Goal: Task Accomplishment & Management: Use online tool/utility

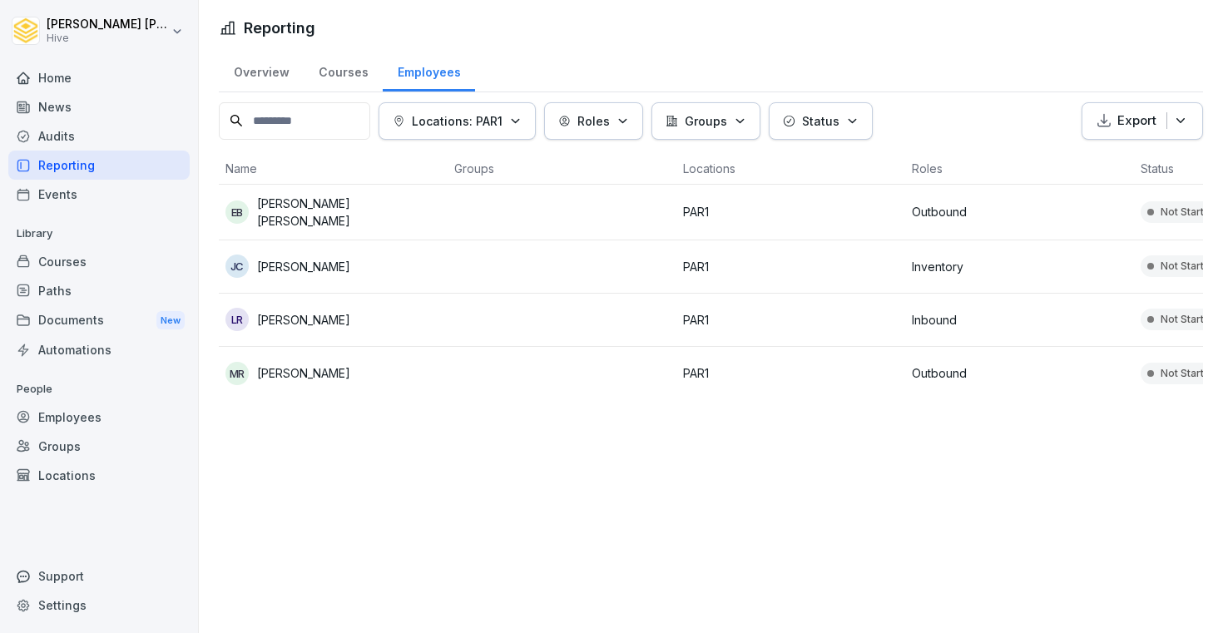
click at [110, 200] on div "Events" at bounding box center [98, 194] width 181 height 29
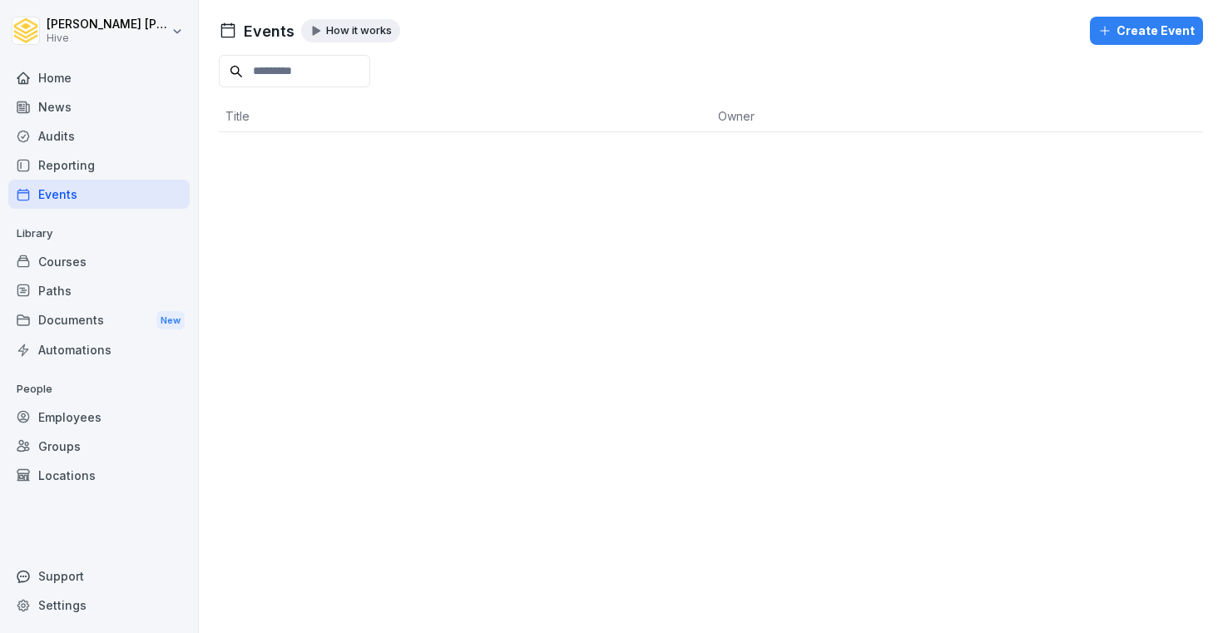
click at [82, 137] on div "Audits" at bounding box center [98, 135] width 181 height 29
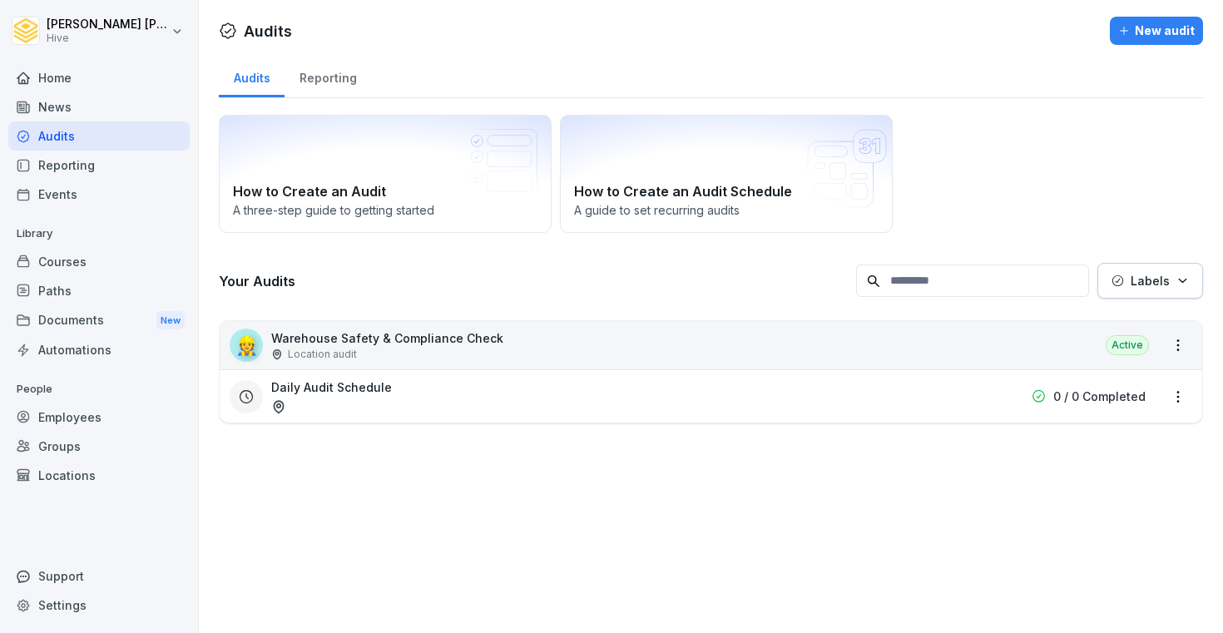
click at [83, 114] on div "News" at bounding box center [98, 106] width 181 height 29
click at [68, 81] on div "Home" at bounding box center [98, 77] width 181 height 29
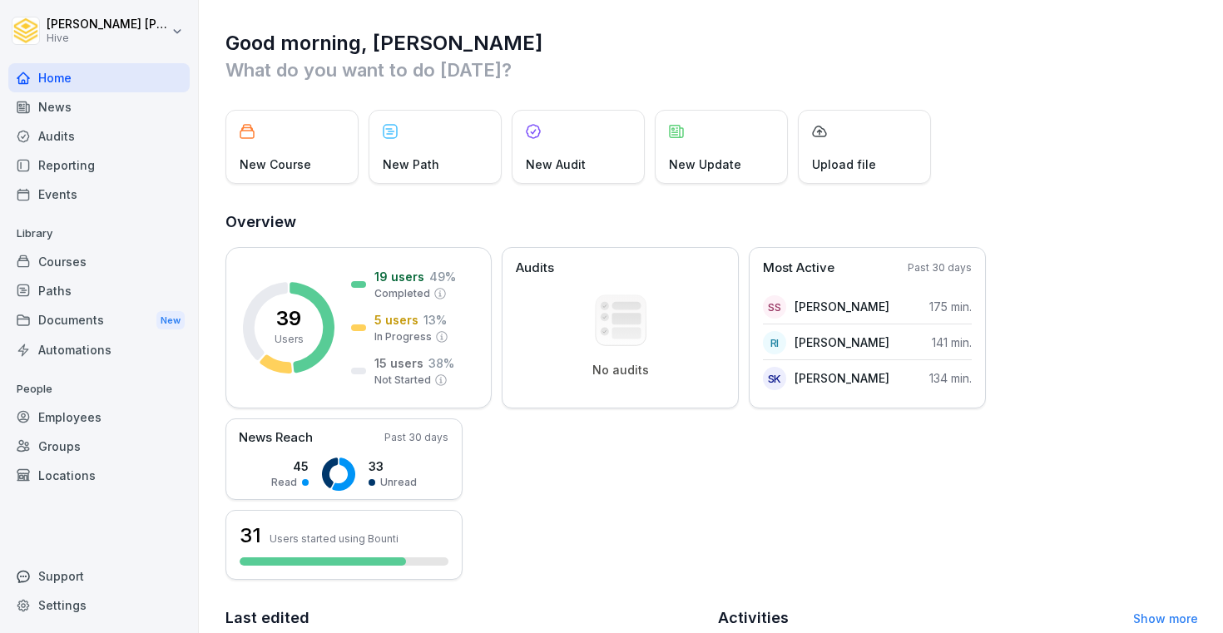
click at [48, 247] on div "Courses" at bounding box center [98, 261] width 181 height 29
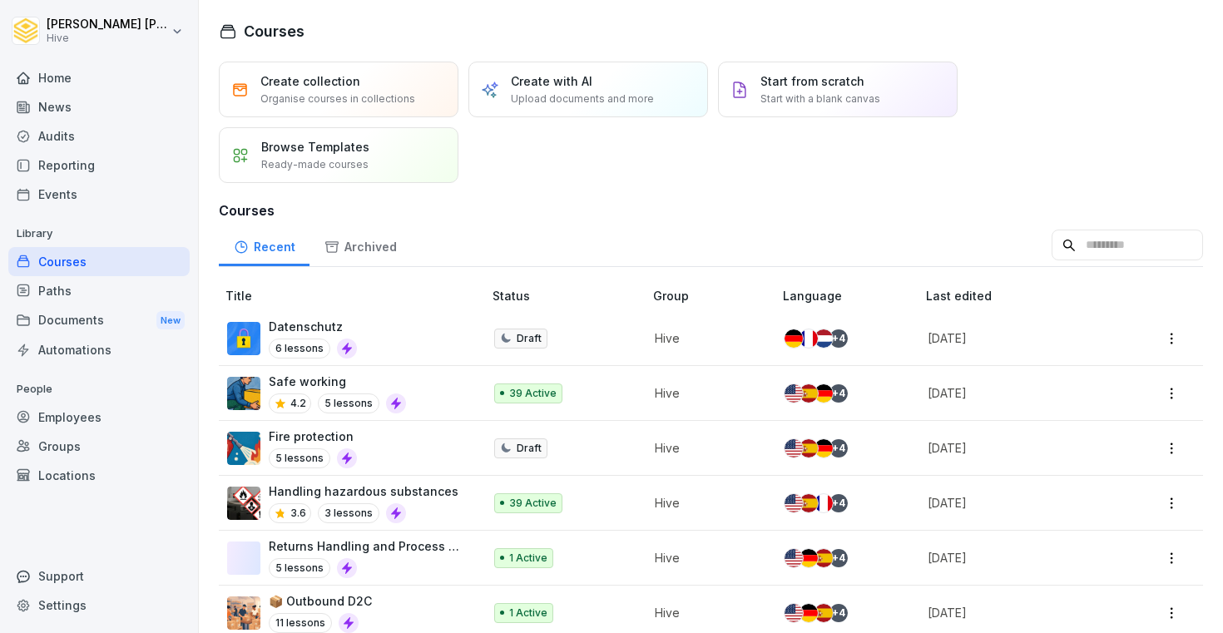
click at [64, 307] on div "Documents New" at bounding box center [98, 320] width 181 height 31
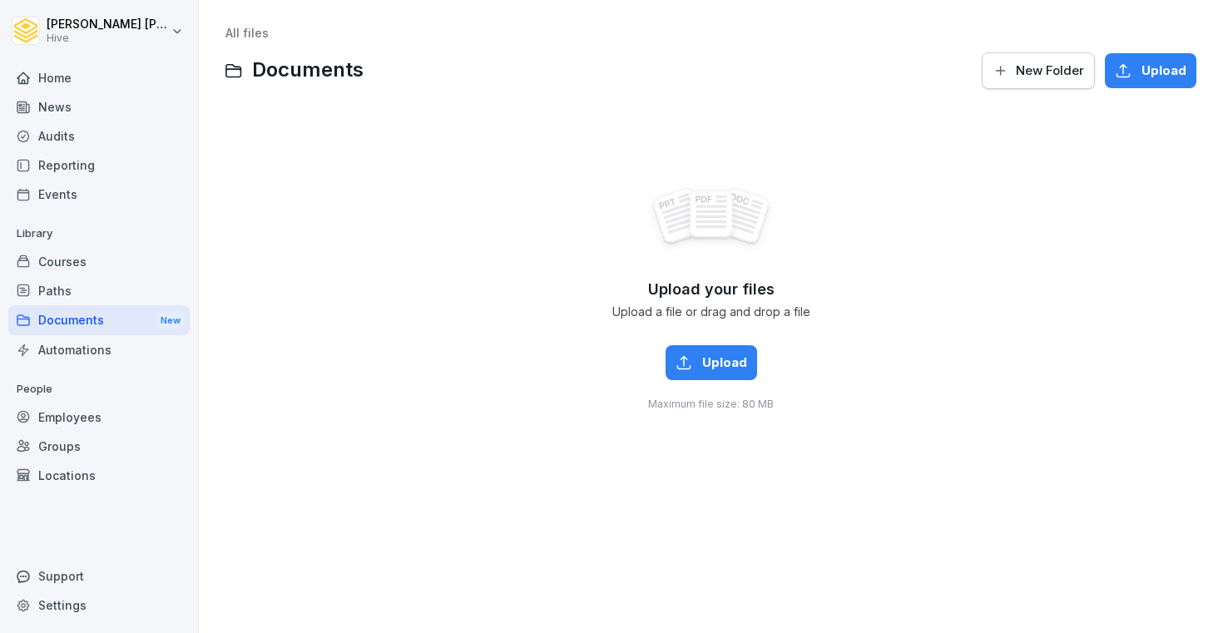
click at [64, 291] on div "Paths" at bounding box center [98, 290] width 181 height 29
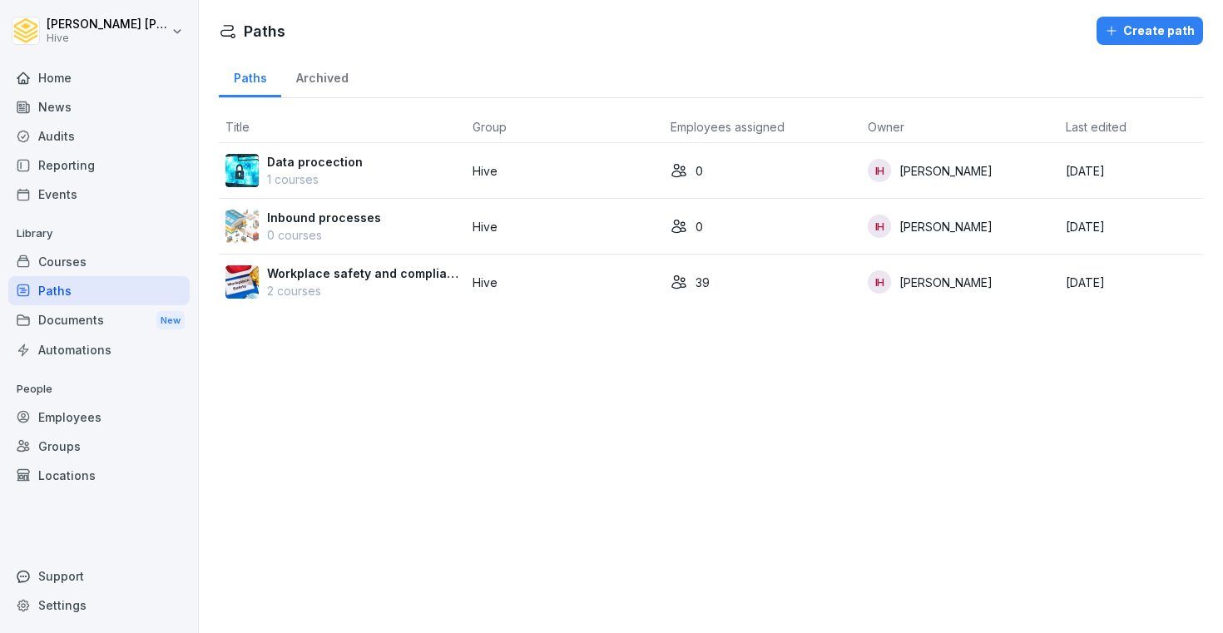
click at [69, 263] on div "Courses" at bounding box center [98, 261] width 181 height 29
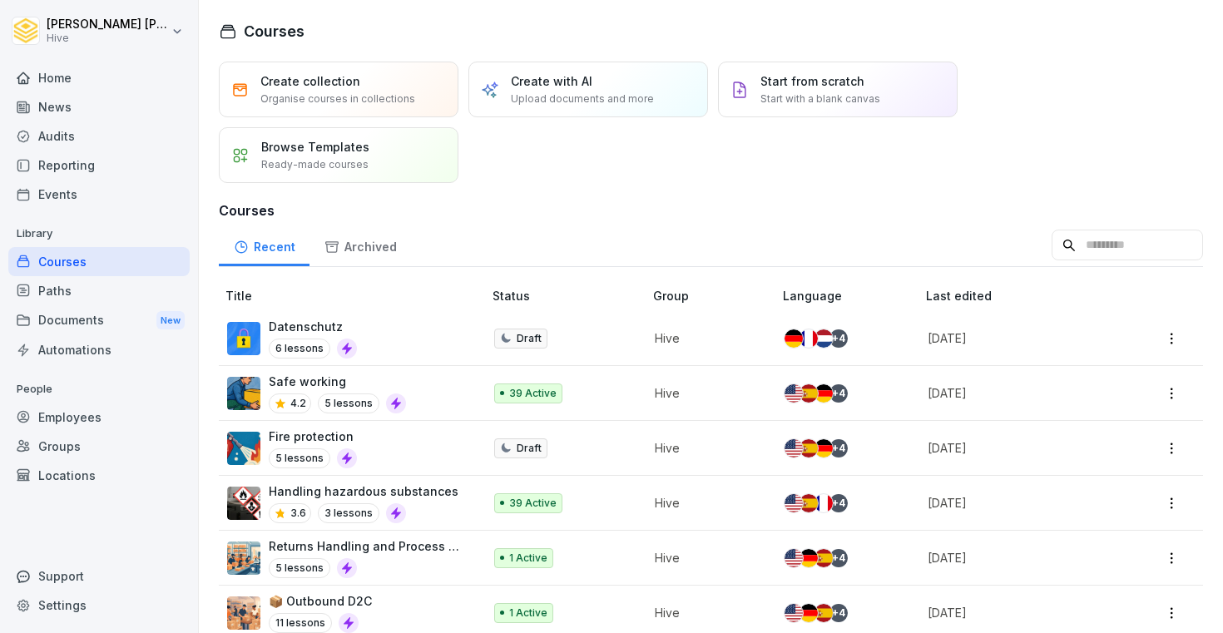
click at [68, 296] on div "Paths" at bounding box center [98, 290] width 181 height 29
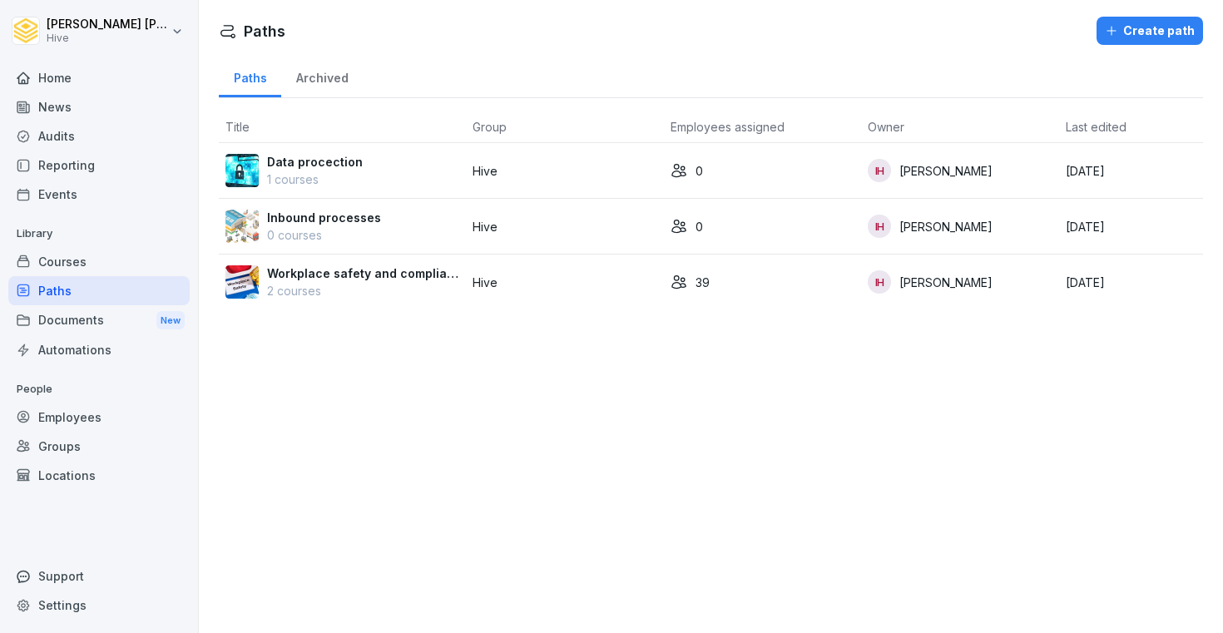
click at [57, 323] on div "Documents New" at bounding box center [98, 320] width 181 height 31
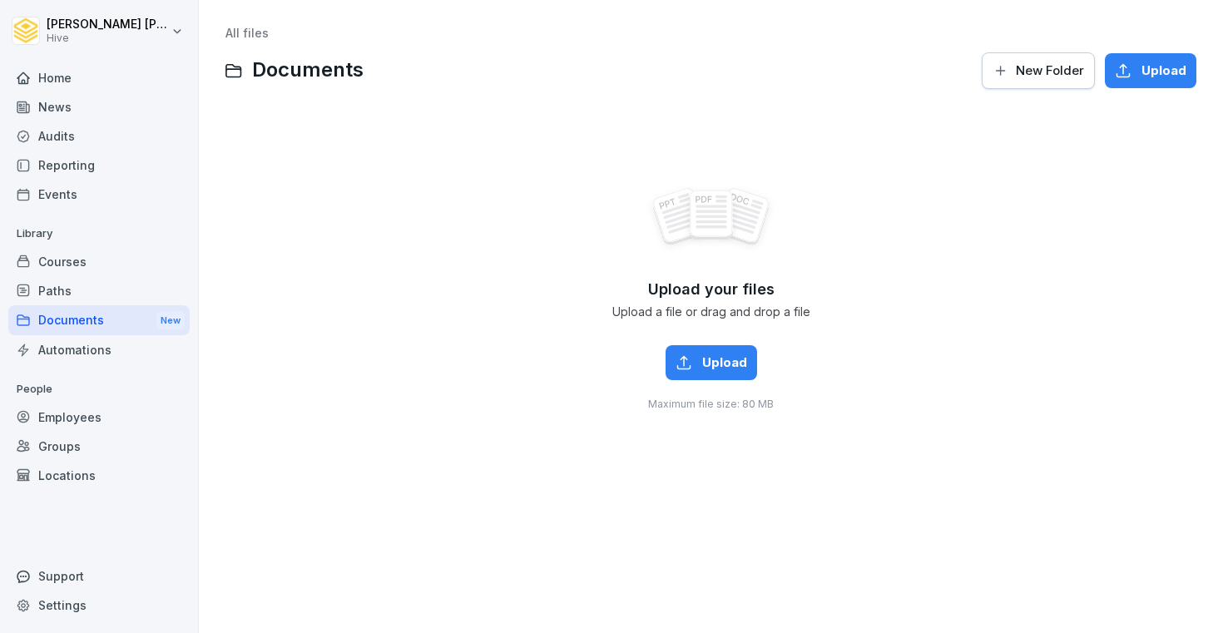
click at [55, 264] on div "Courses" at bounding box center [98, 261] width 181 height 29
click at [57, 296] on div "Paths" at bounding box center [98, 290] width 181 height 29
click at [52, 324] on div "Documents New" at bounding box center [98, 320] width 181 height 31
click at [66, 270] on div "Courses" at bounding box center [98, 261] width 181 height 29
click at [62, 313] on div "Documents New" at bounding box center [98, 320] width 181 height 31
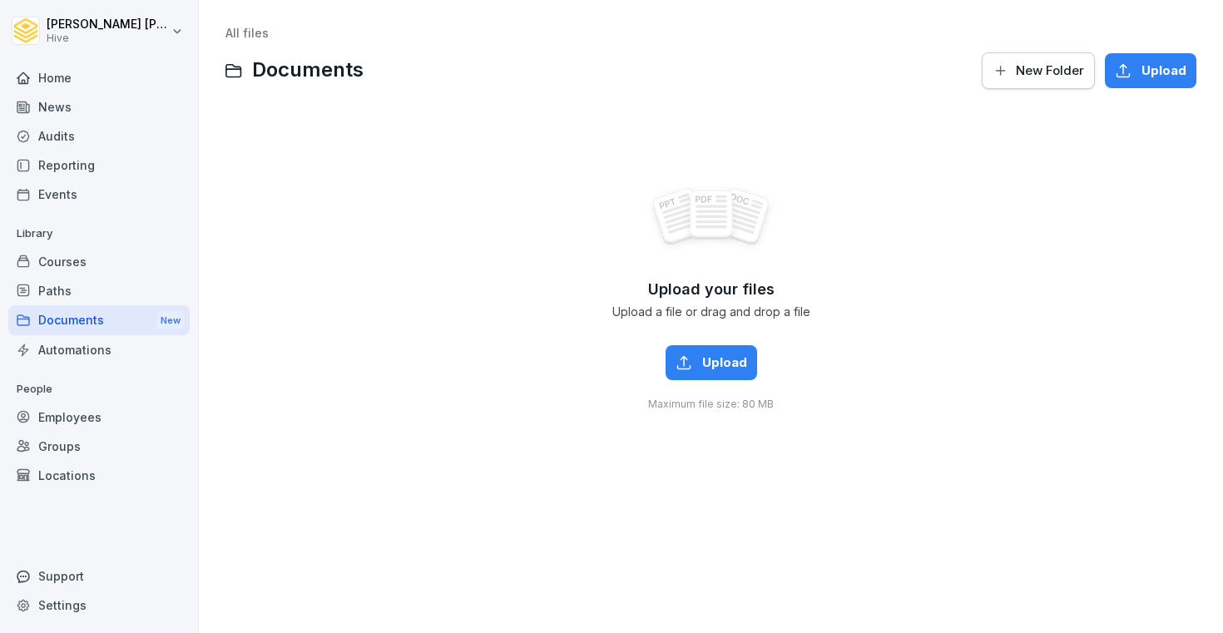
click at [52, 270] on div "Courses" at bounding box center [98, 261] width 181 height 29
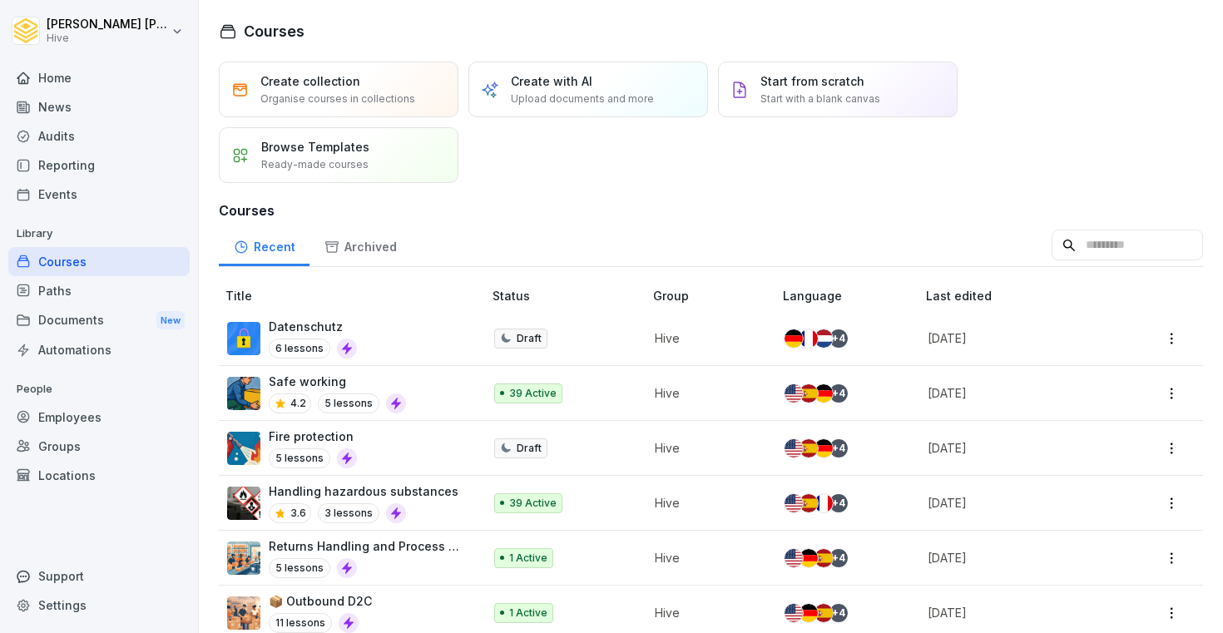
click at [60, 293] on div "Paths" at bounding box center [98, 290] width 181 height 29
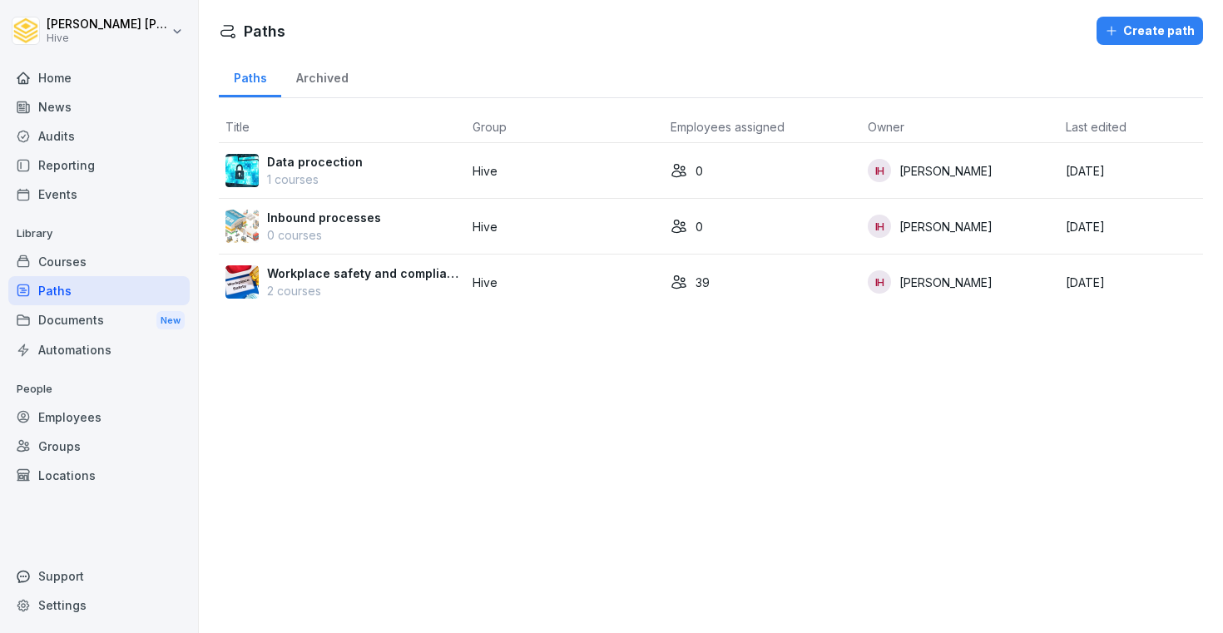
click at [57, 419] on div "Employees" at bounding box center [98, 417] width 181 height 29
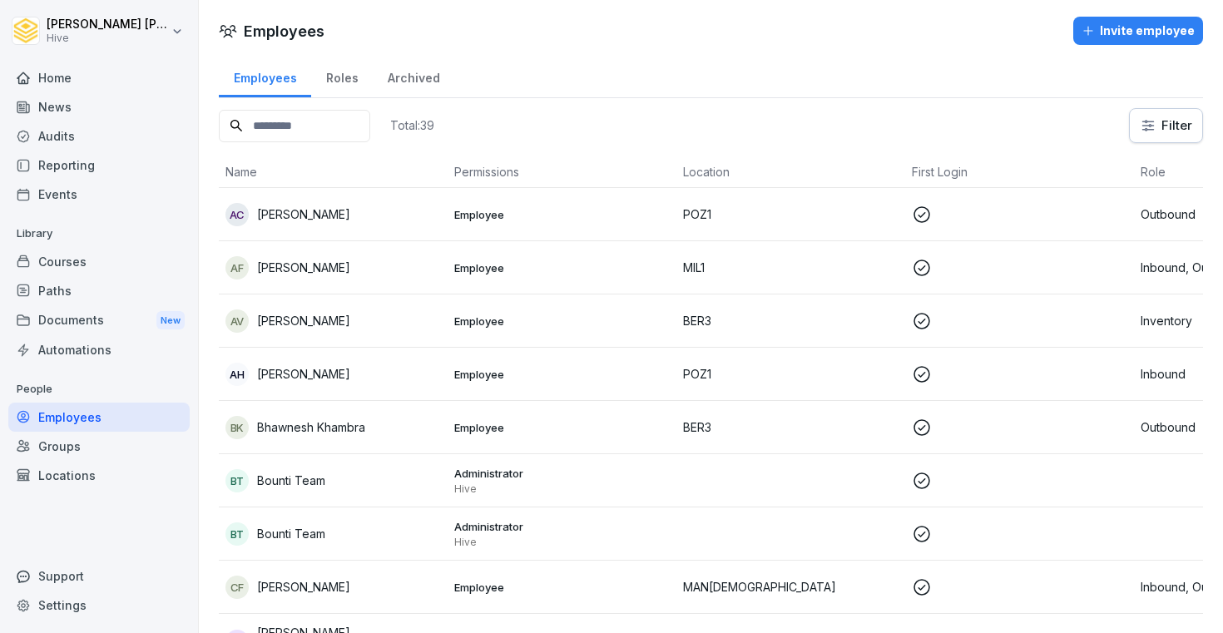
click at [517, 42] on div "Employees Invite employee" at bounding box center [711, 31] width 1024 height 28
click at [69, 277] on div "Paths" at bounding box center [98, 290] width 181 height 29
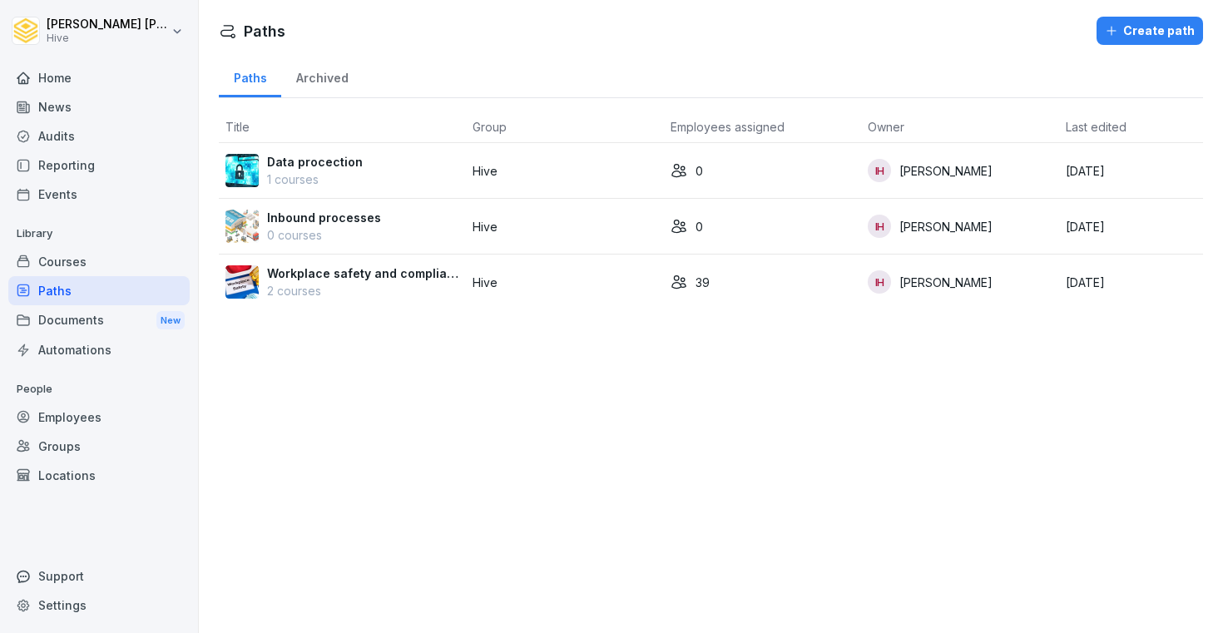
click at [72, 262] on div "Courses" at bounding box center [98, 261] width 181 height 29
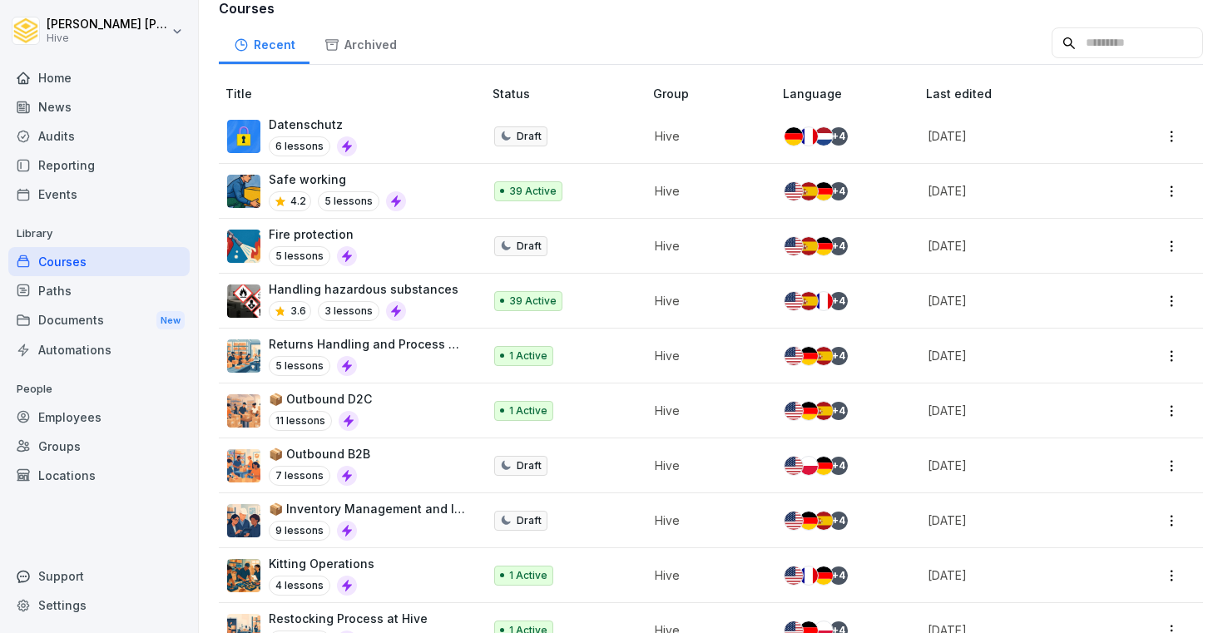
scroll to position [240, 0]
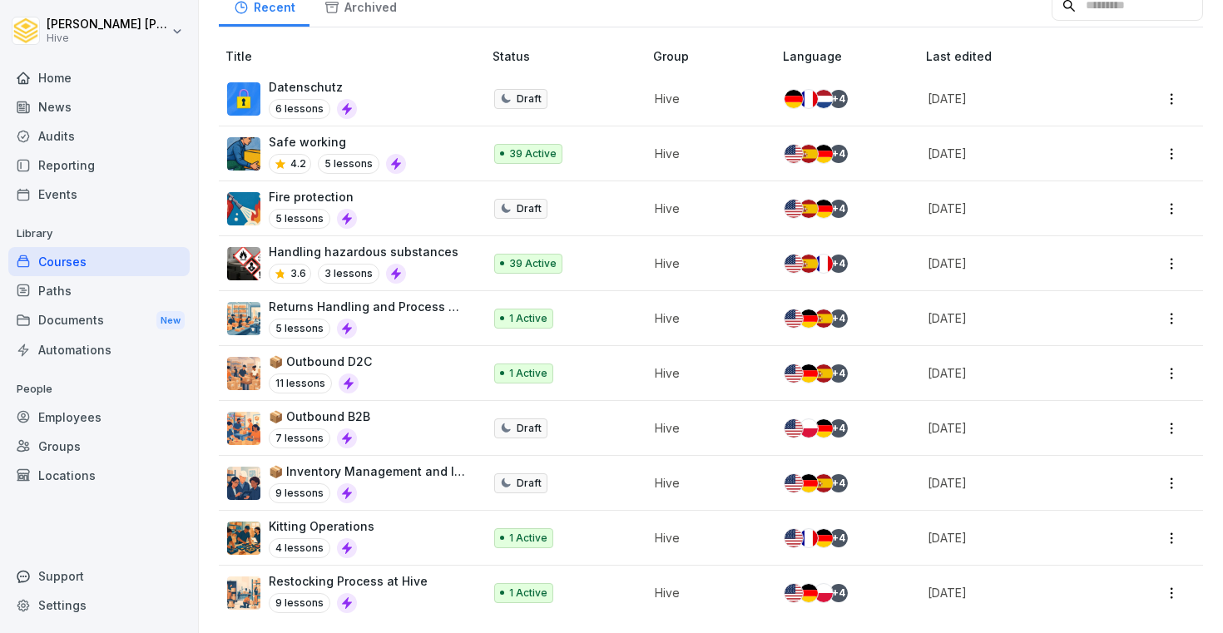
click at [100, 324] on div "Documents New" at bounding box center [98, 320] width 181 height 31
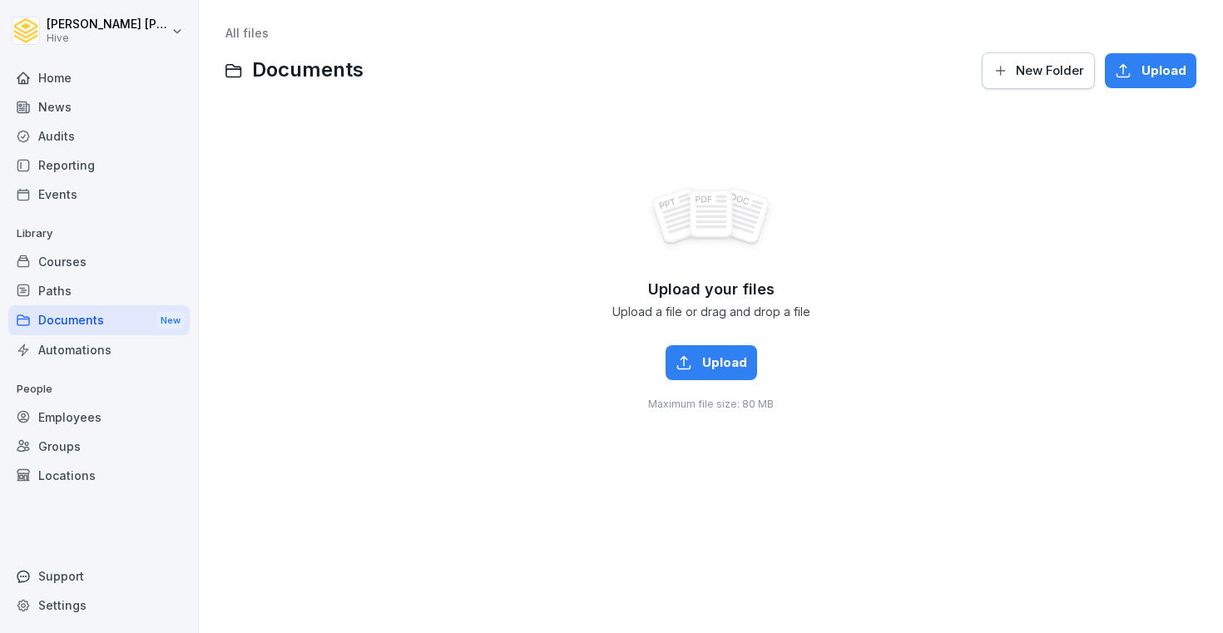
click at [87, 349] on div "Automations" at bounding box center [98, 349] width 181 height 29
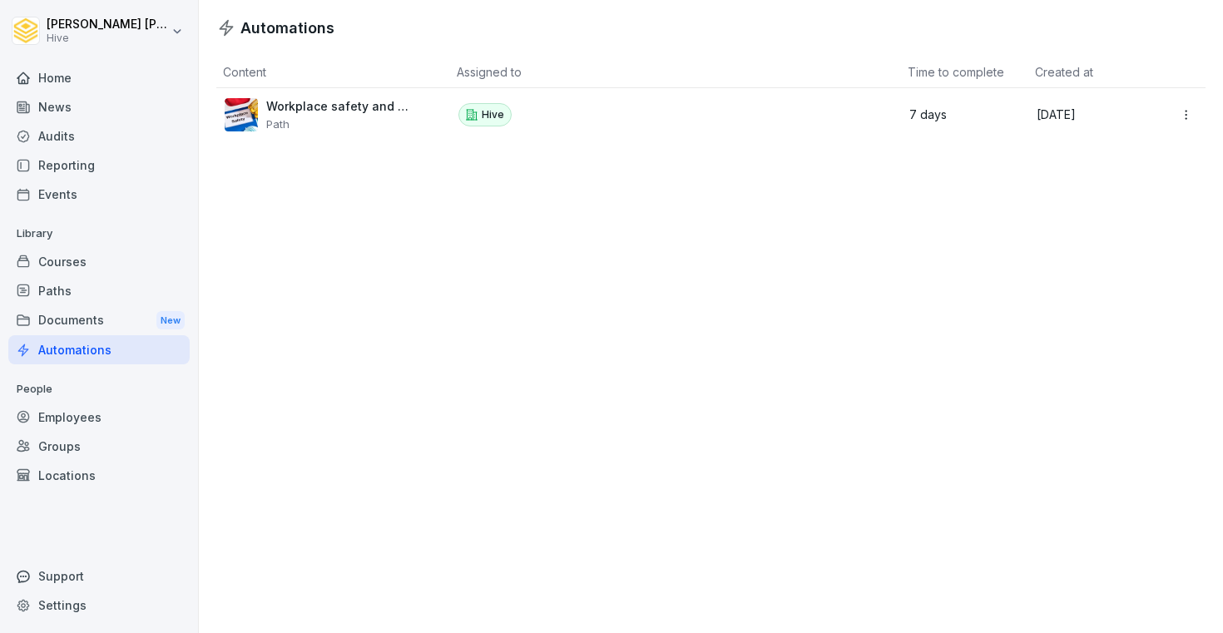
click at [88, 255] on div "Courses" at bounding box center [98, 261] width 181 height 29
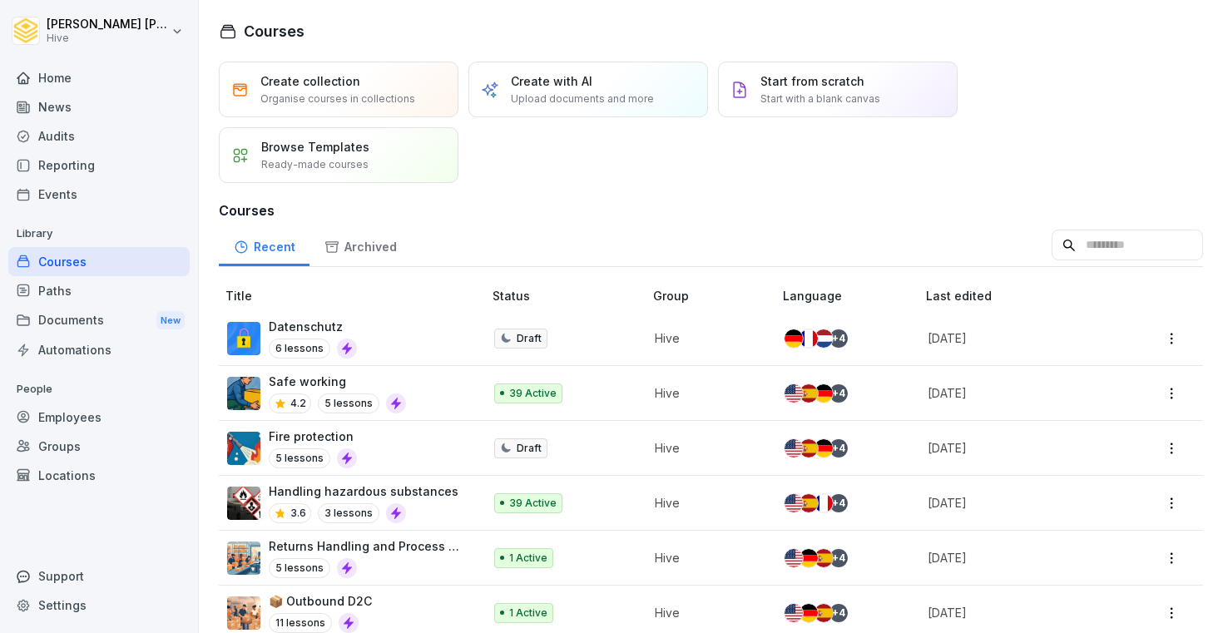
click at [69, 77] on div "Home" at bounding box center [98, 77] width 181 height 29
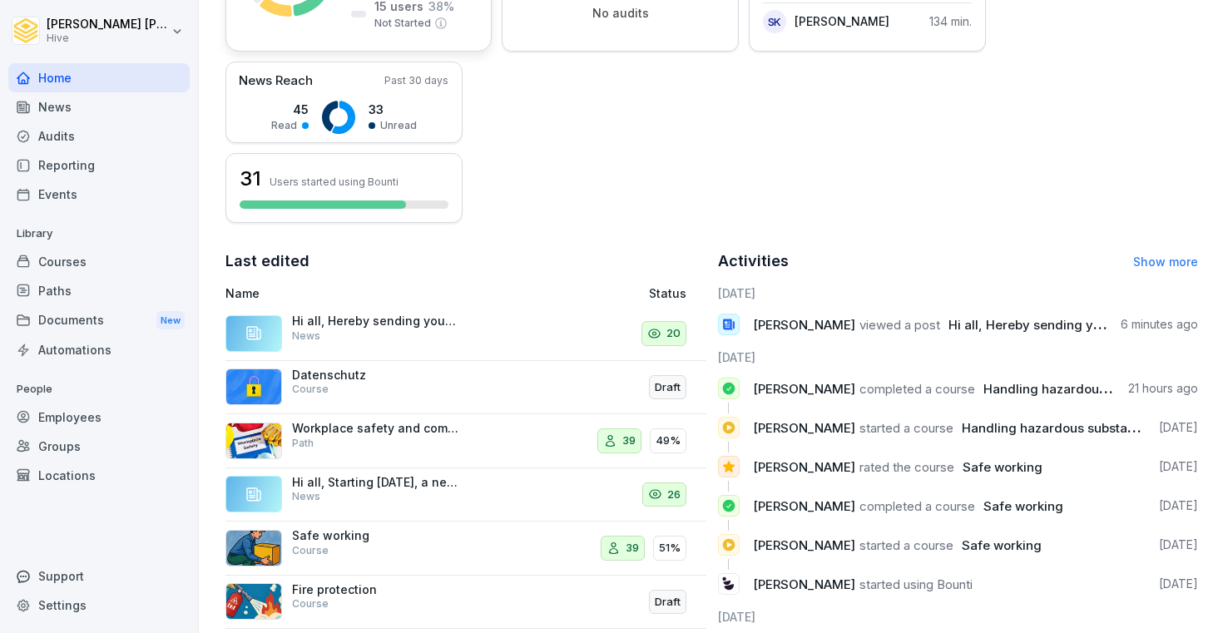
scroll to position [426, 0]
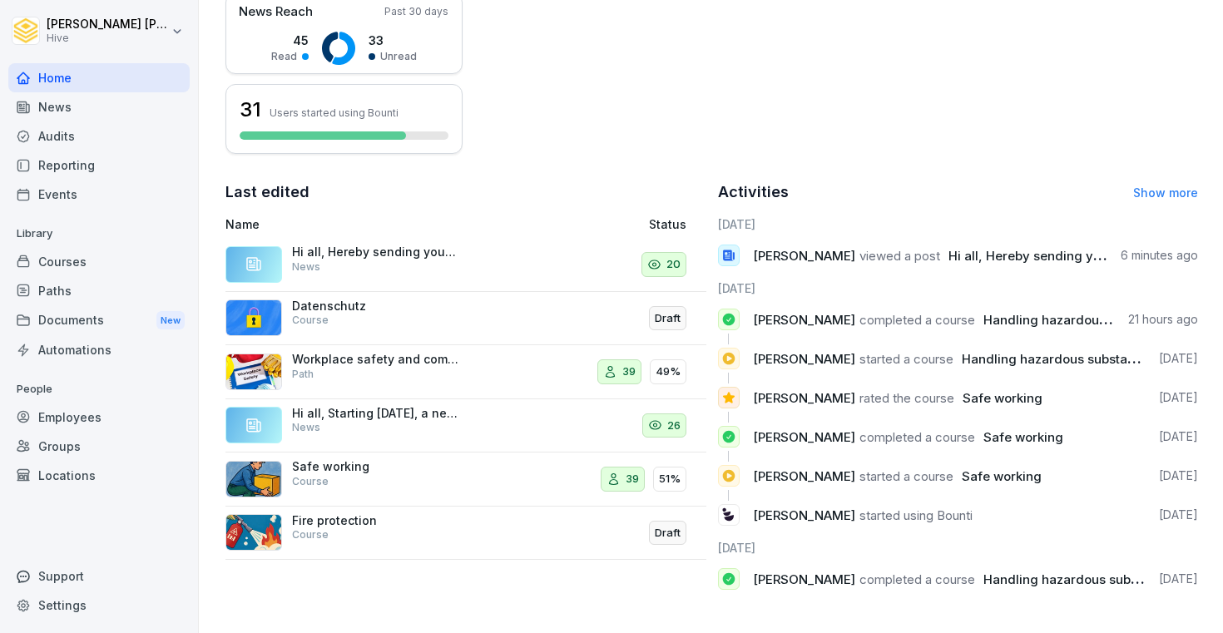
click at [81, 109] on div "News" at bounding box center [98, 106] width 181 height 29
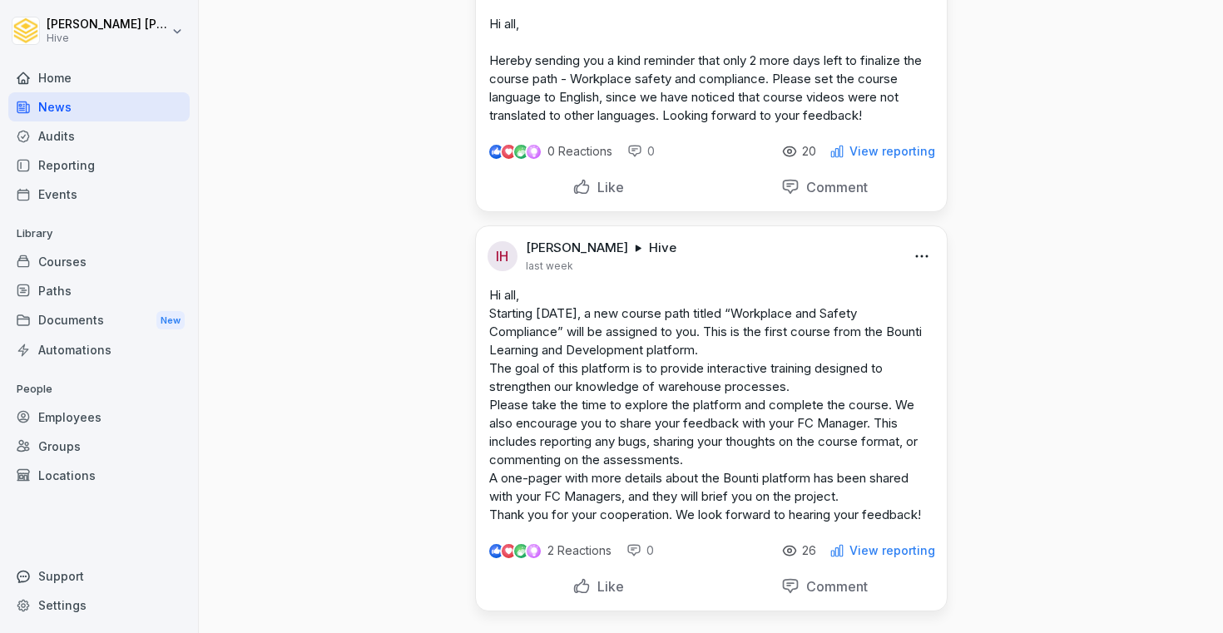
scroll to position [137, 0]
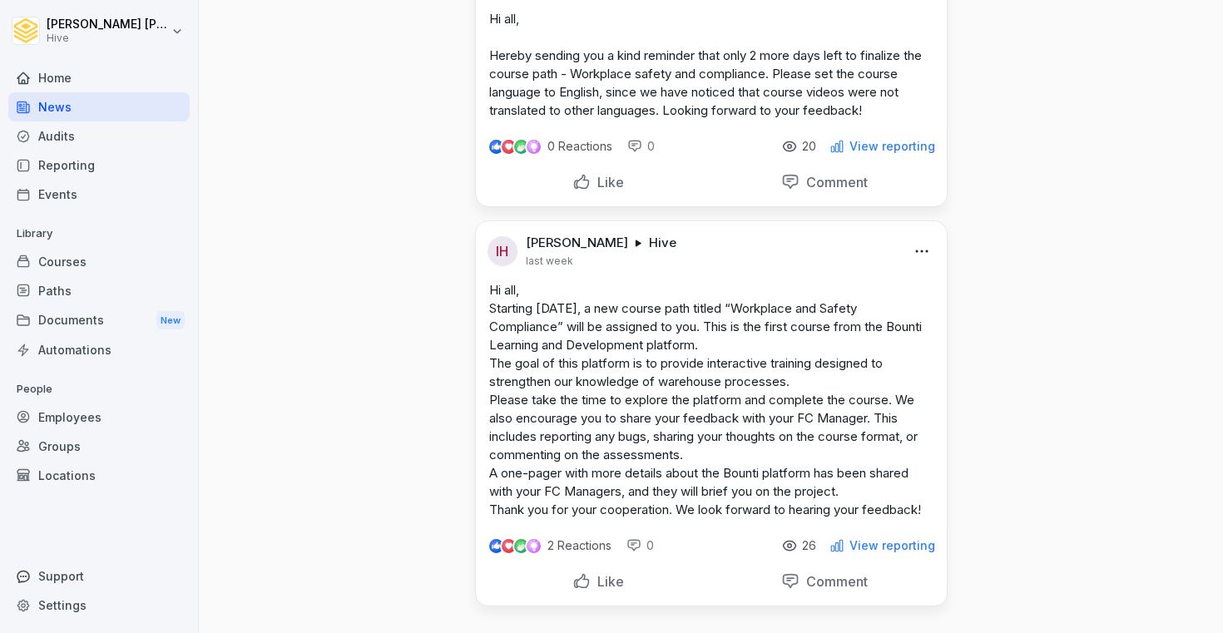
click at [492, 545] on img at bounding box center [495, 545] width 13 height 13
click at [584, 548] on p "2 Reactions" at bounding box center [579, 545] width 64 height 13
click at [510, 543] on img at bounding box center [509, 546] width 12 height 12
click at [494, 543] on img at bounding box center [495, 545] width 13 height 13
click at [88, 78] on div "Home" at bounding box center [98, 77] width 181 height 29
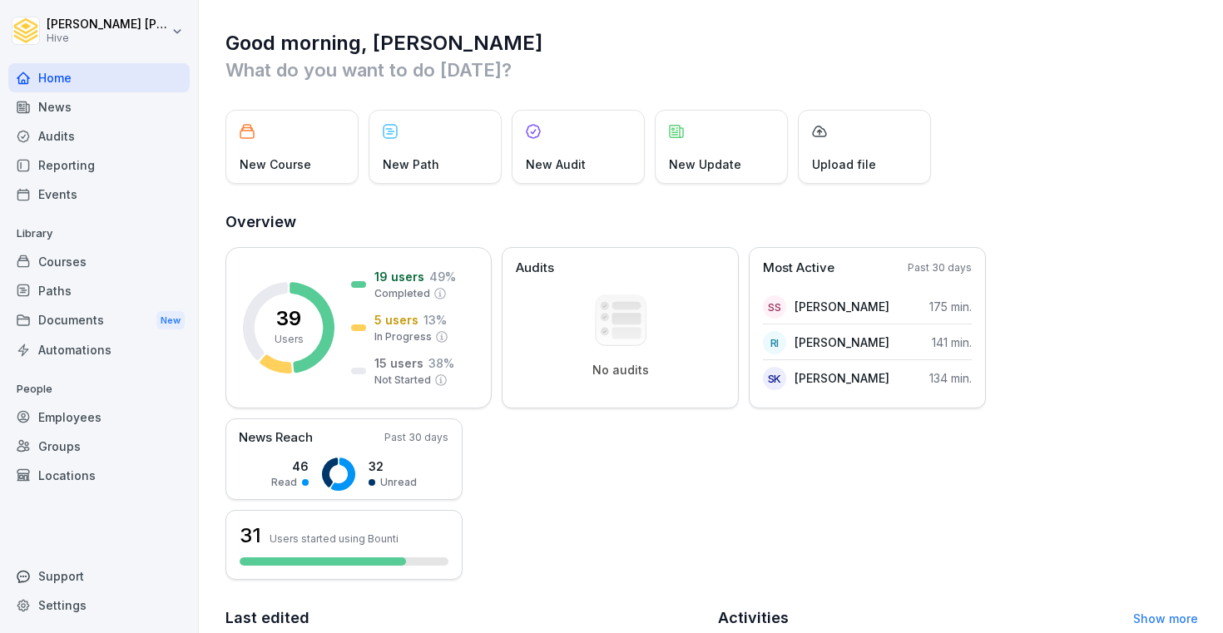
click at [82, 270] on div "Courses" at bounding box center [98, 261] width 181 height 29
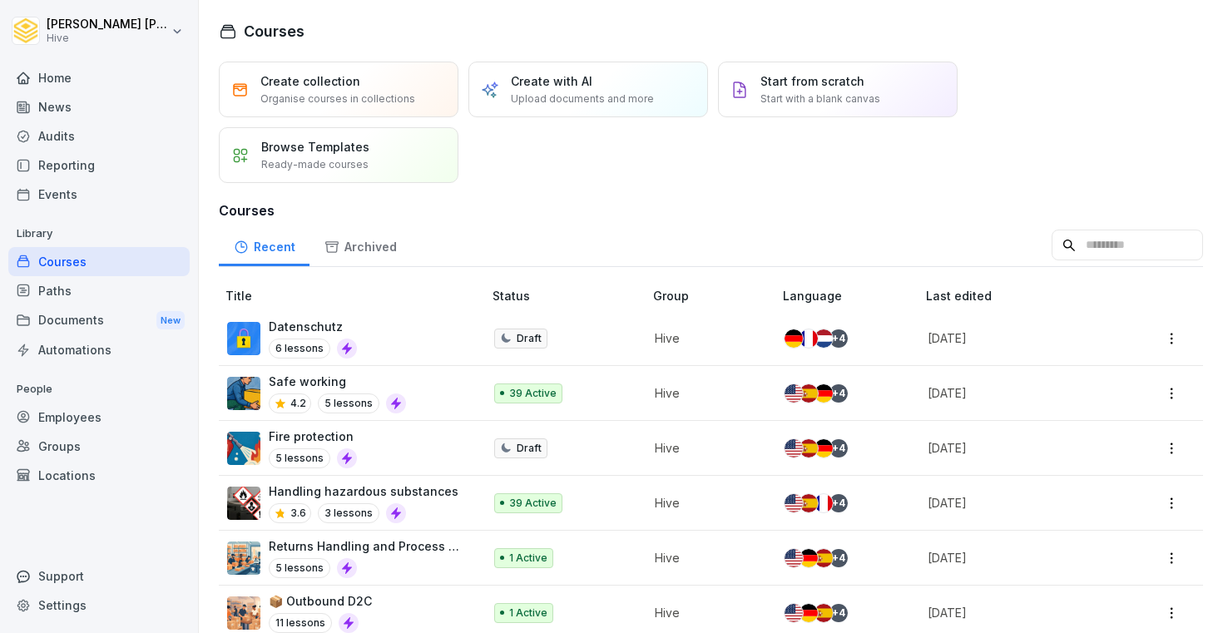
click at [73, 302] on div "Paths" at bounding box center [98, 290] width 181 height 29
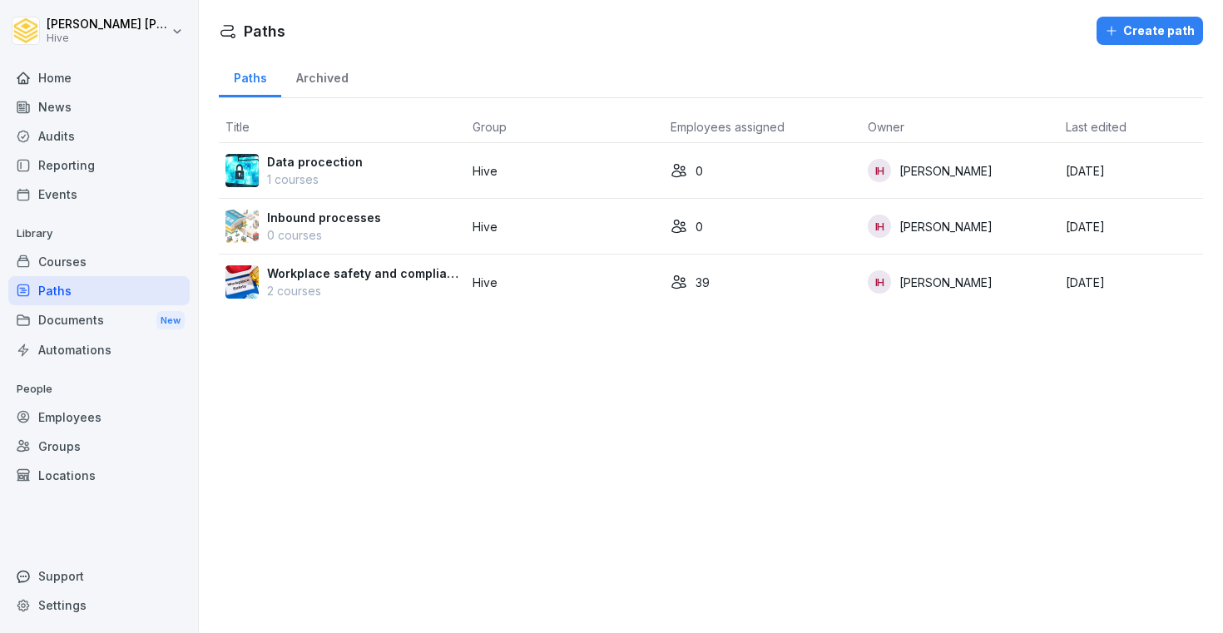
click at [97, 260] on div "Courses" at bounding box center [98, 261] width 181 height 29
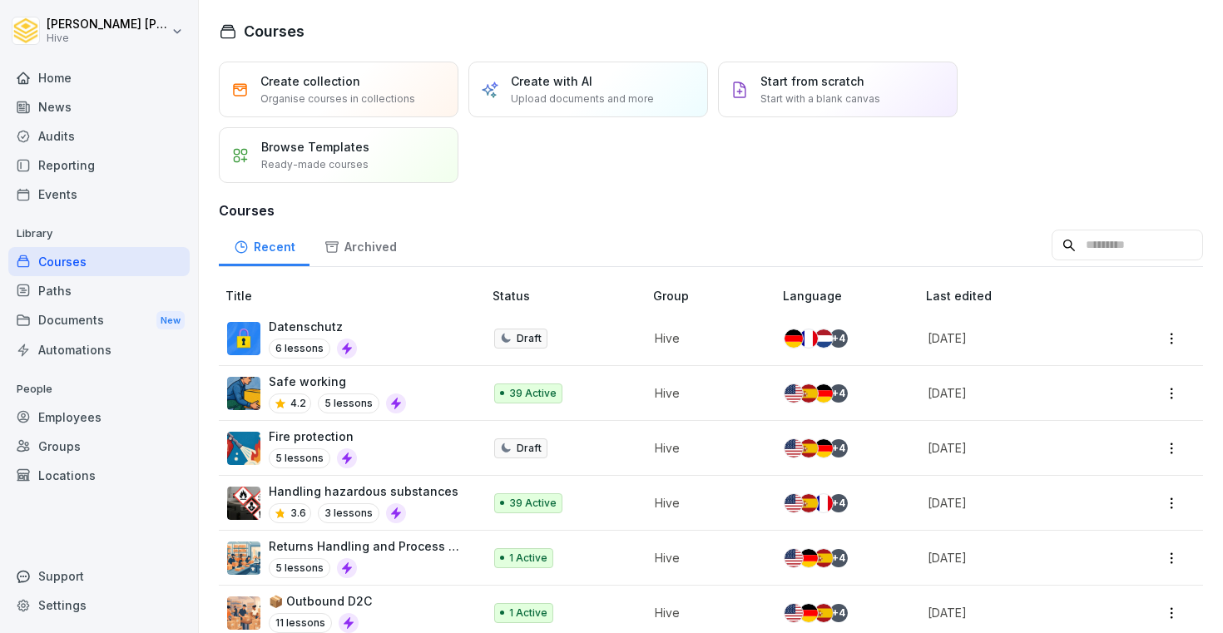
scroll to position [240, 0]
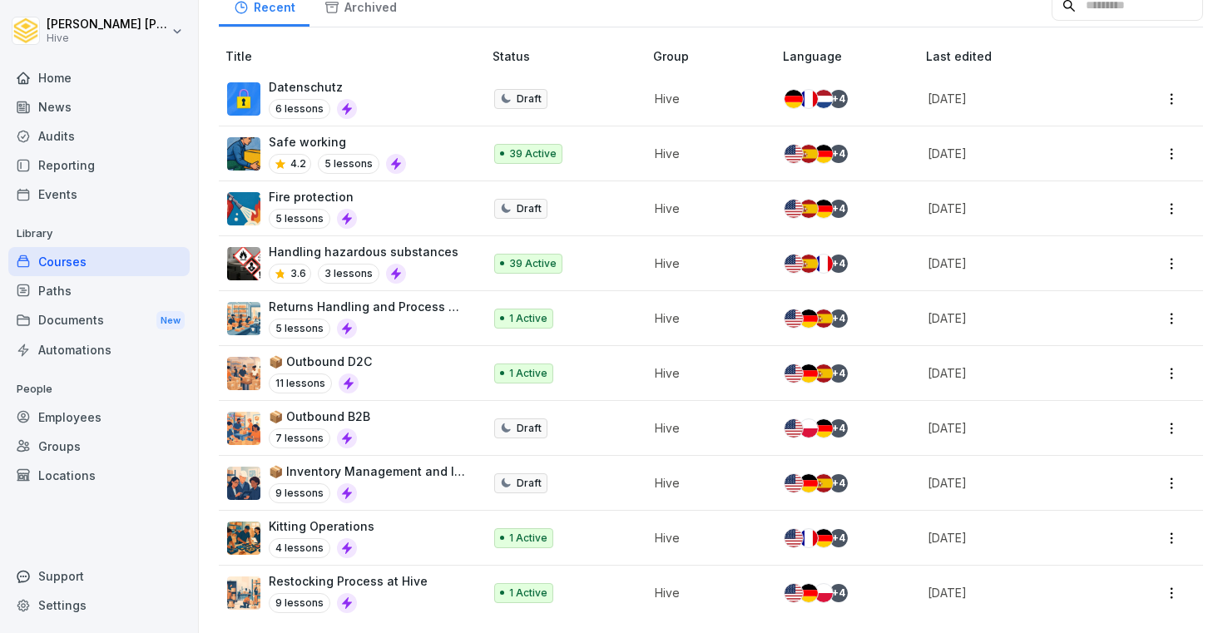
click at [110, 290] on div "Paths" at bounding box center [98, 290] width 181 height 29
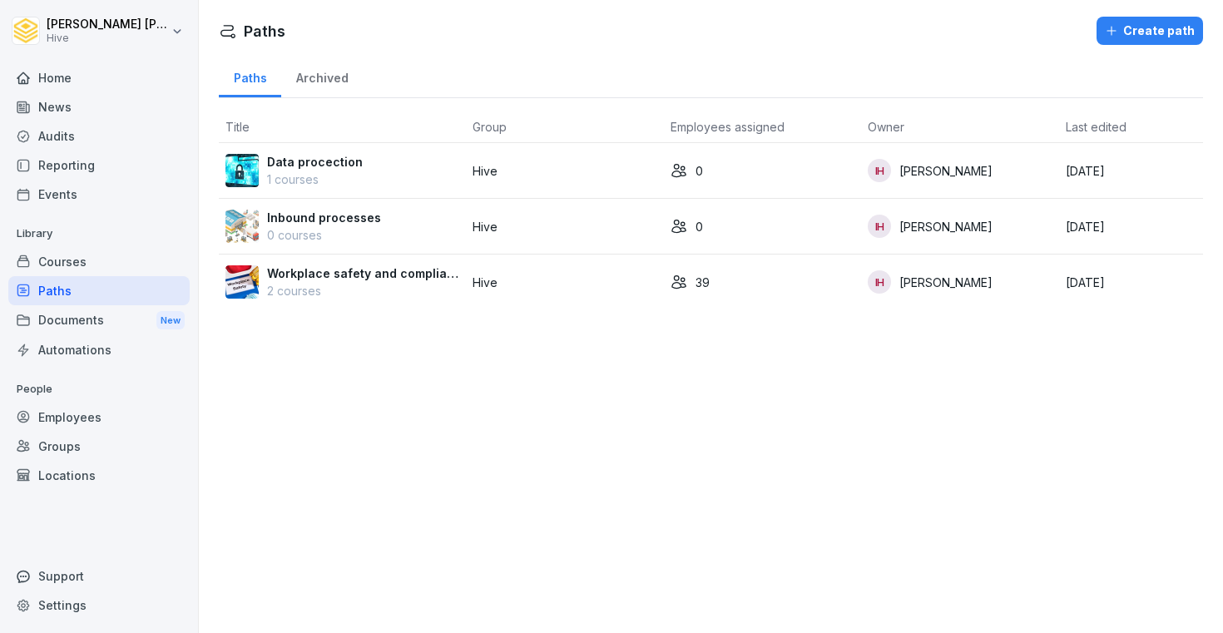
click at [112, 255] on div "Courses" at bounding box center [98, 261] width 181 height 29
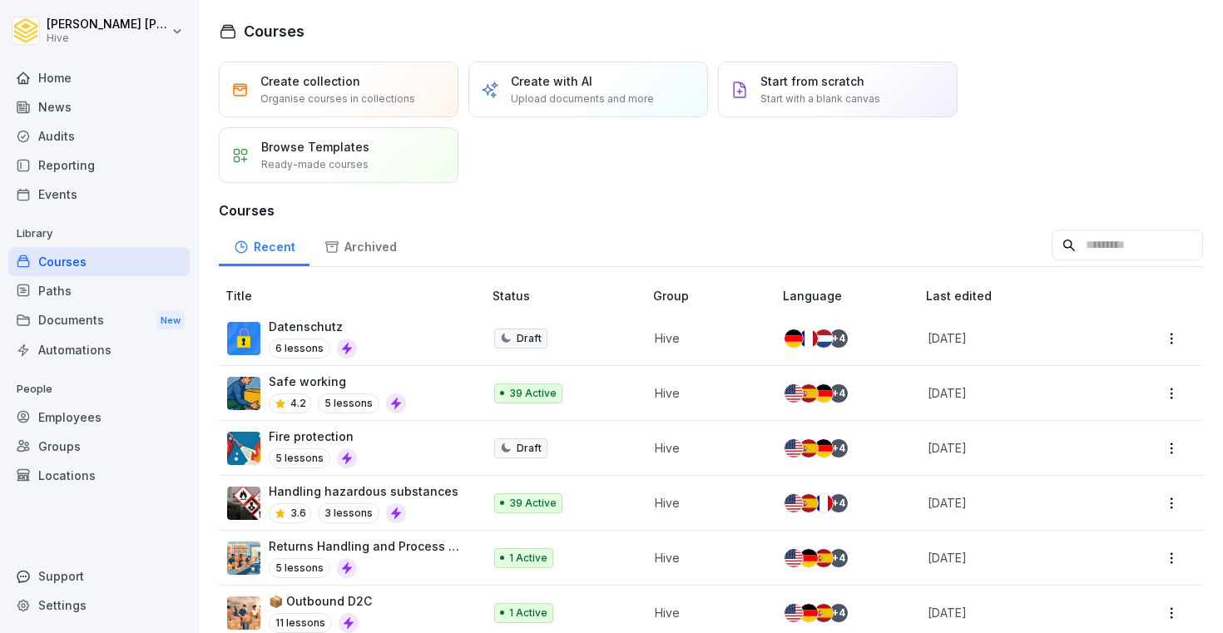
scroll to position [240, 0]
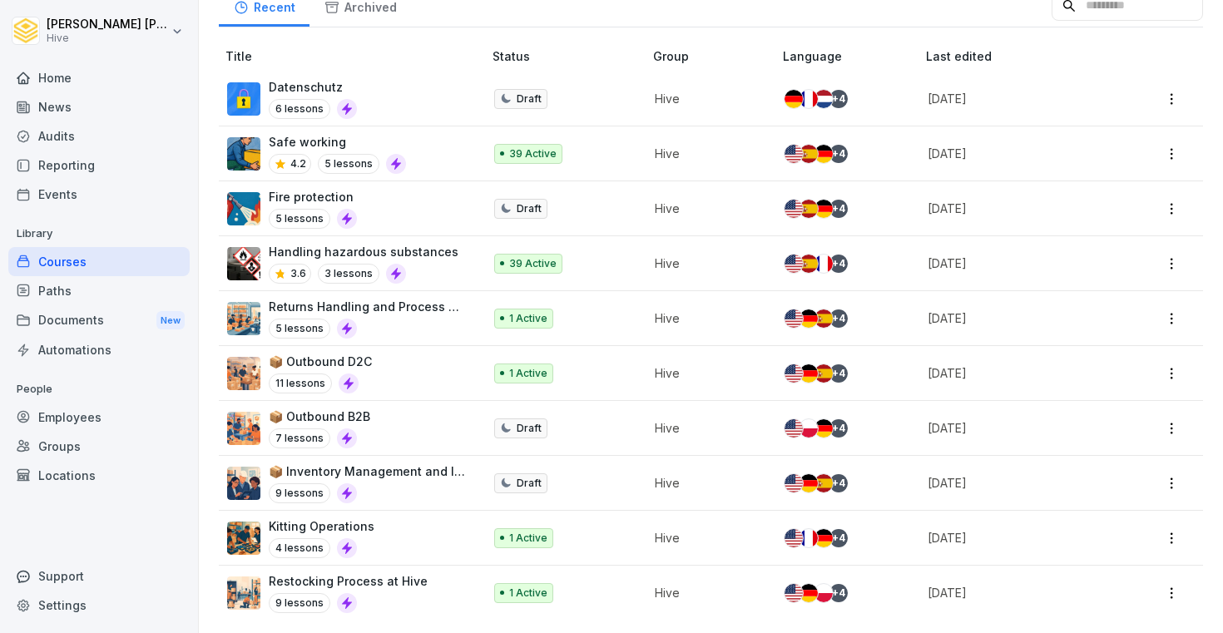
click at [431, 487] on div "9 lessons" at bounding box center [367, 493] width 197 height 20
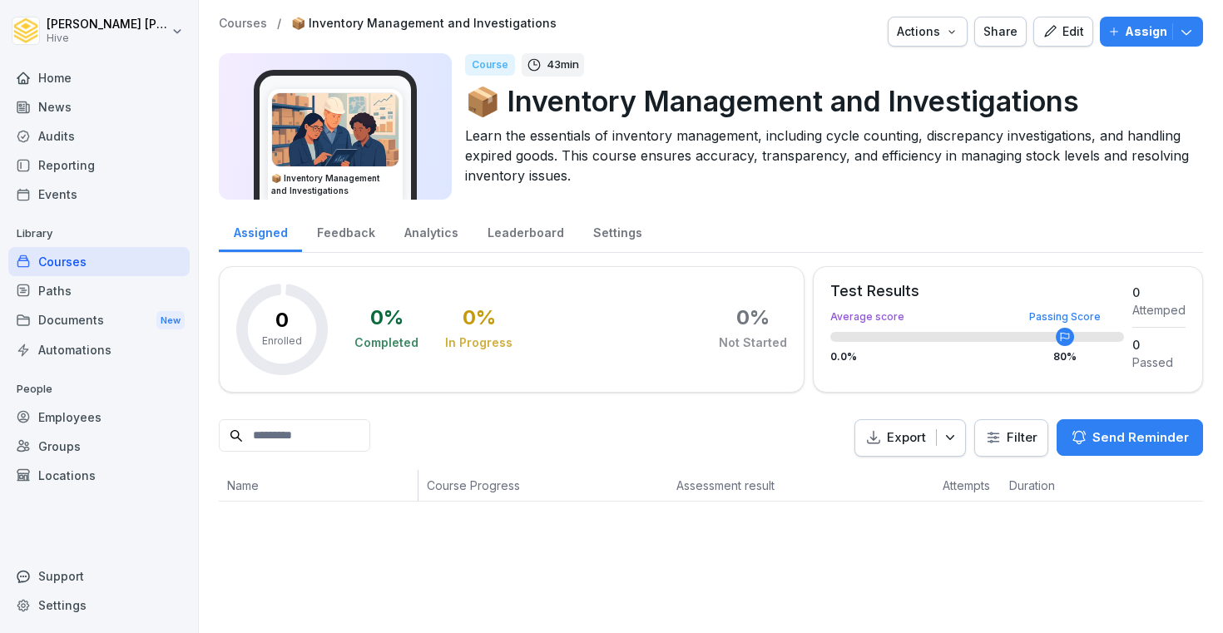
click at [133, 287] on div "Paths" at bounding box center [98, 290] width 181 height 29
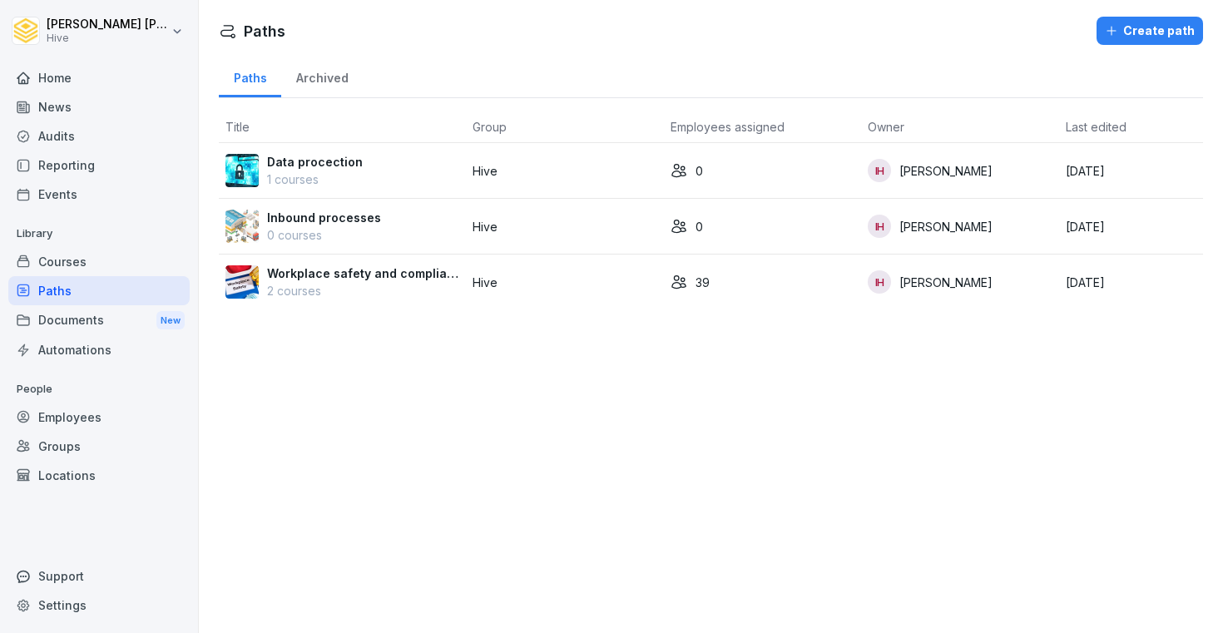
click at [128, 264] on div "Courses" at bounding box center [98, 261] width 181 height 29
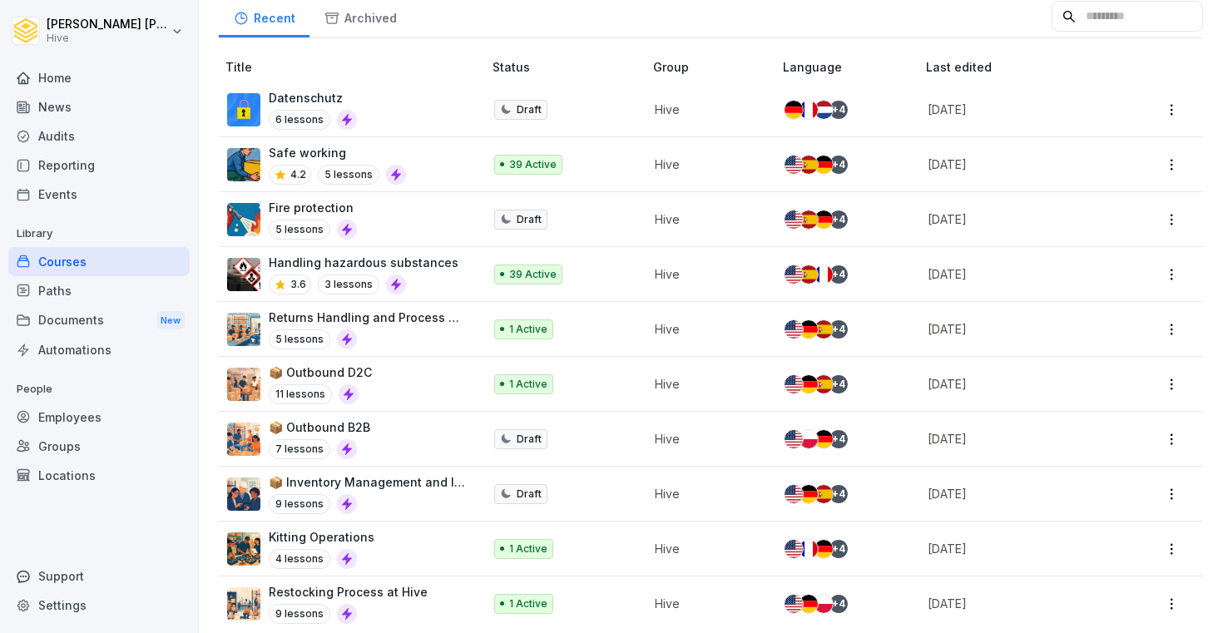
scroll to position [240, 0]
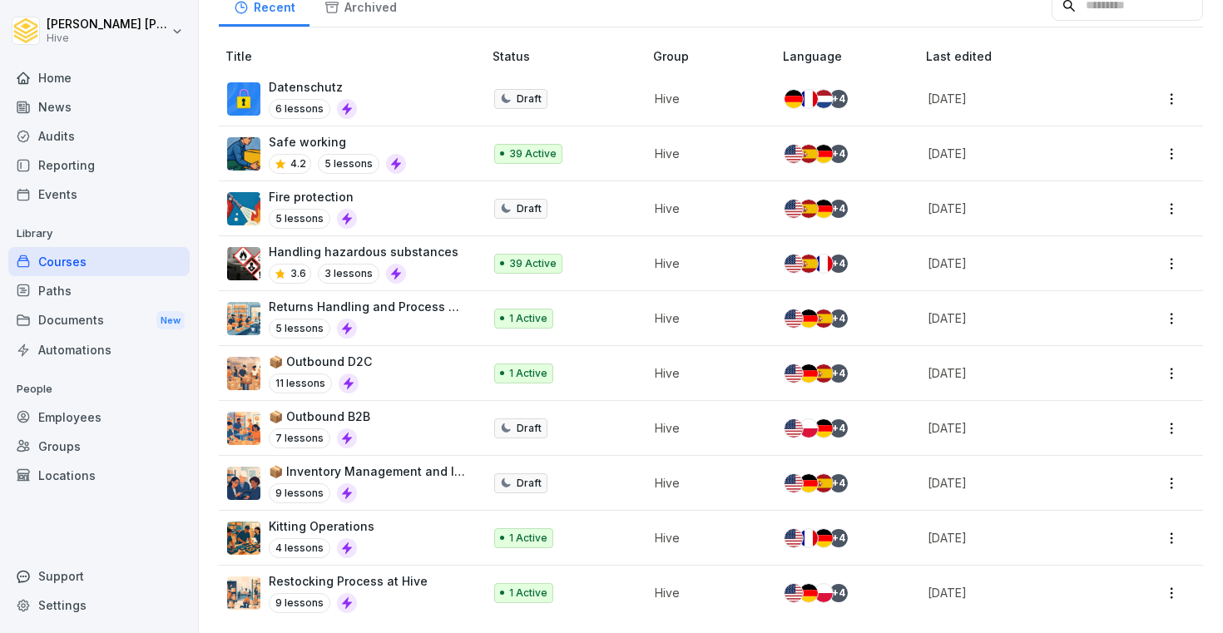
click at [397, 444] on div "📦 Outbound B2B 7 lessons" at bounding box center [346, 428] width 239 height 41
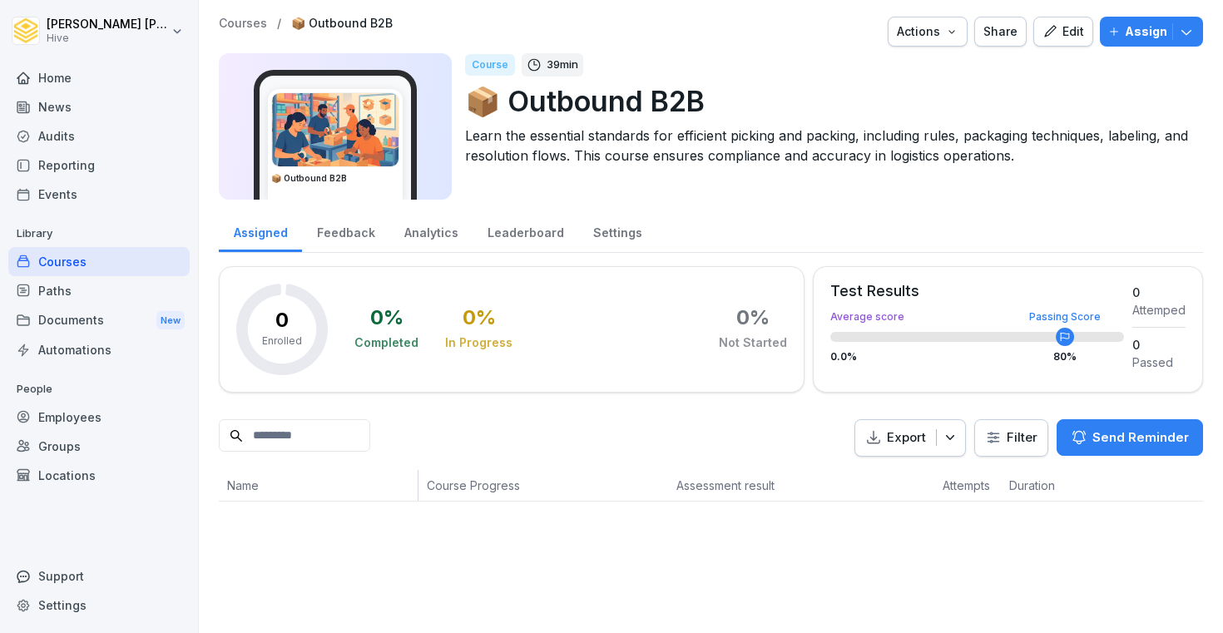
click at [1070, 34] on div "Edit" at bounding box center [1063, 31] width 42 height 18
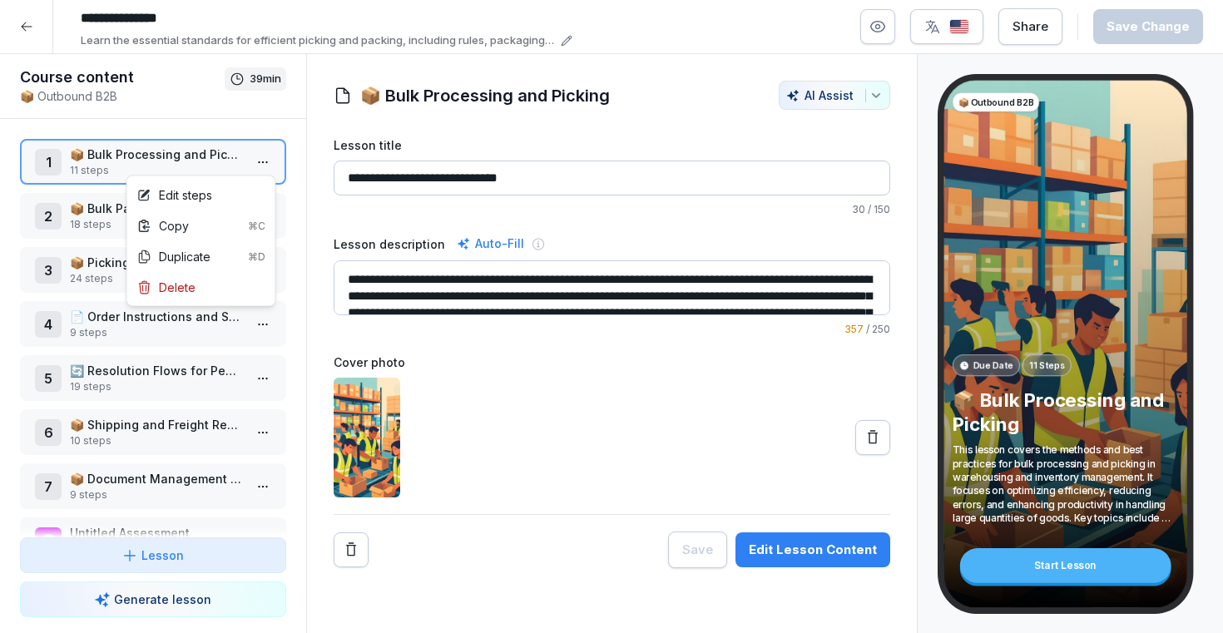
click at [270, 158] on html "**********" at bounding box center [611, 316] width 1223 height 633
click at [217, 202] on div "Edit steps" at bounding box center [201, 195] width 141 height 31
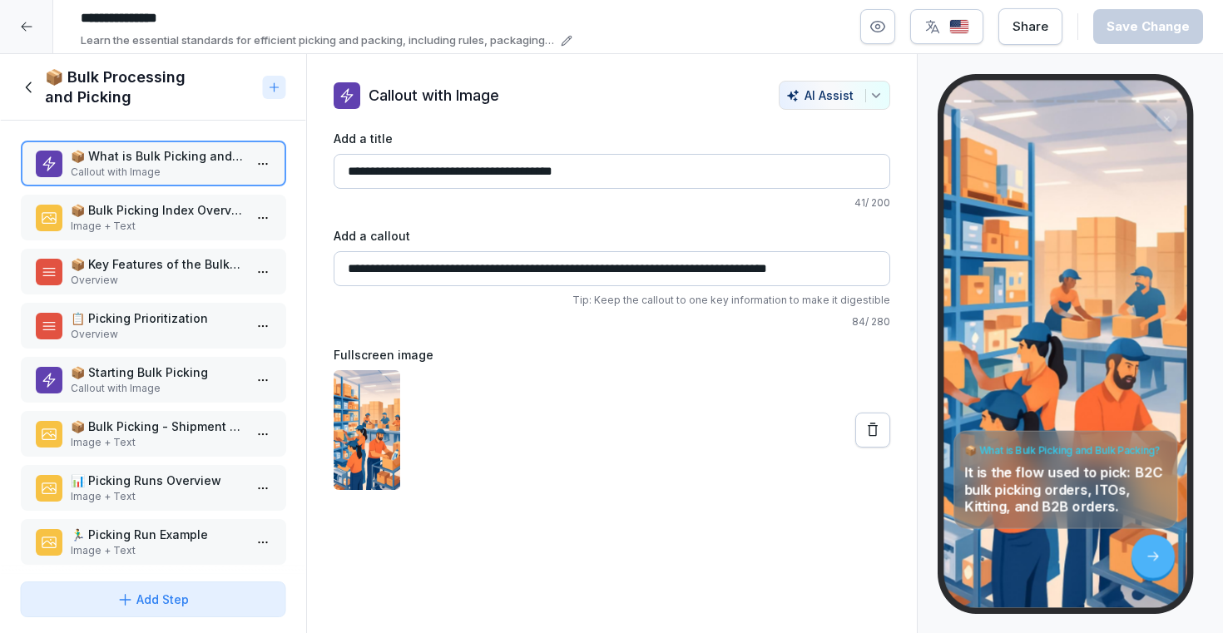
click at [179, 218] on p "📦 Bulk Picking Index Overview" at bounding box center [156, 209] width 173 height 17
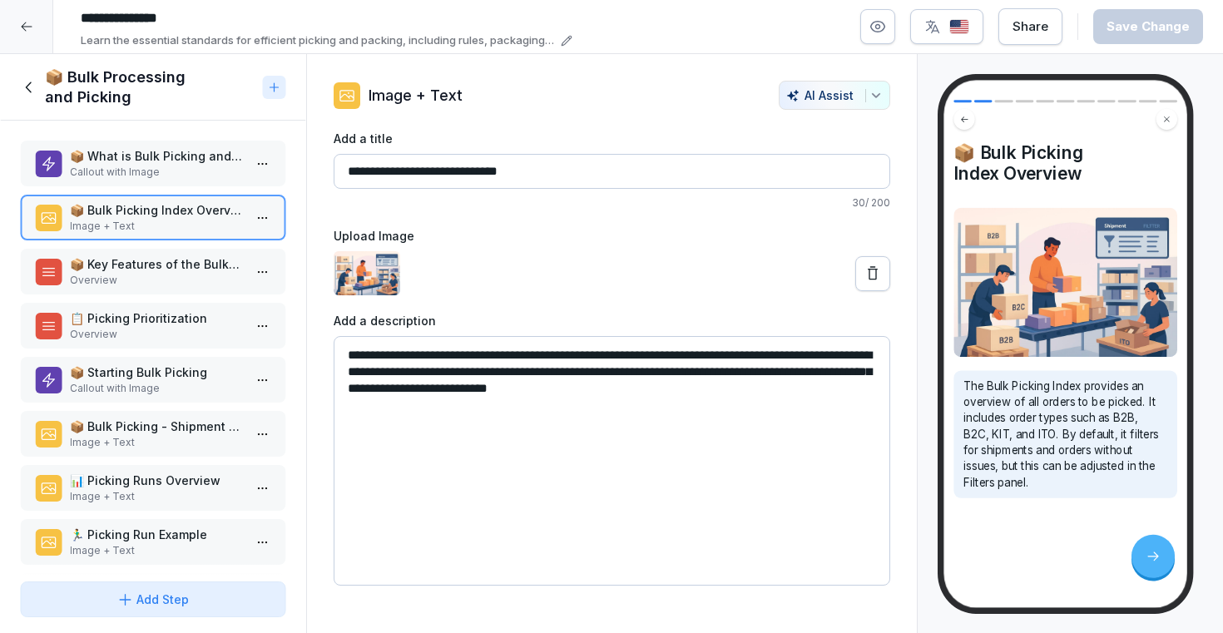
click at [182, 263] on p "📦 Key Features of the Bulk Picking Index" at bounding box center [156, 263] width 173 height 17
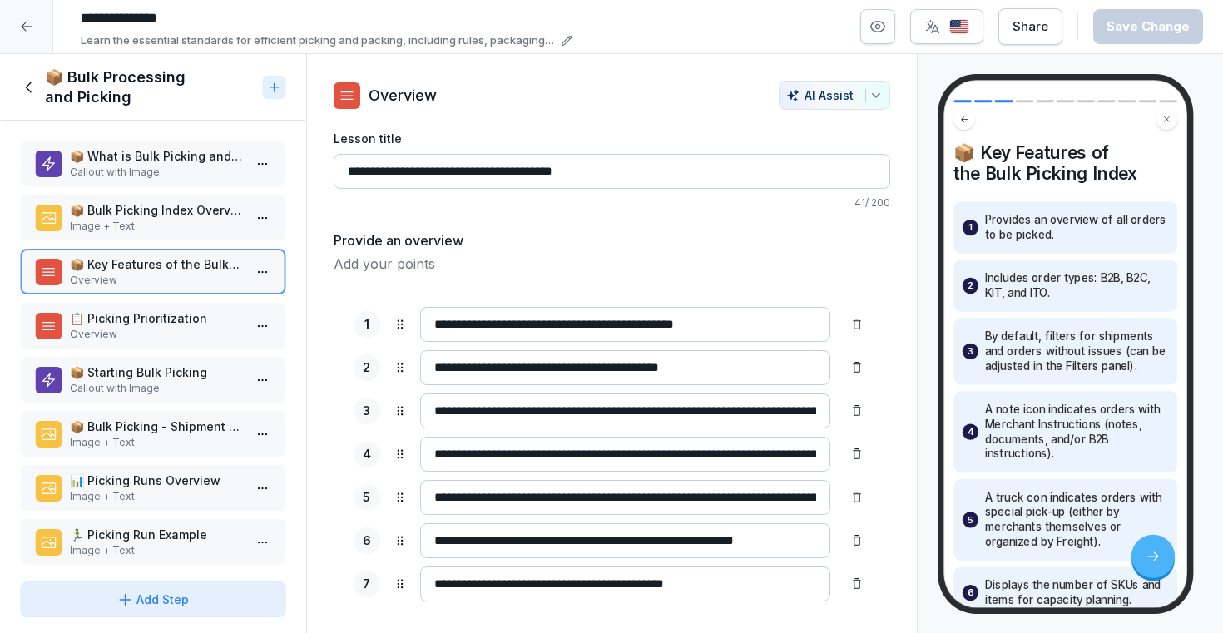
click at [177, 315] on p "📋 Picking Prioritization" at bounding box center [156, 317] width 173 height 17
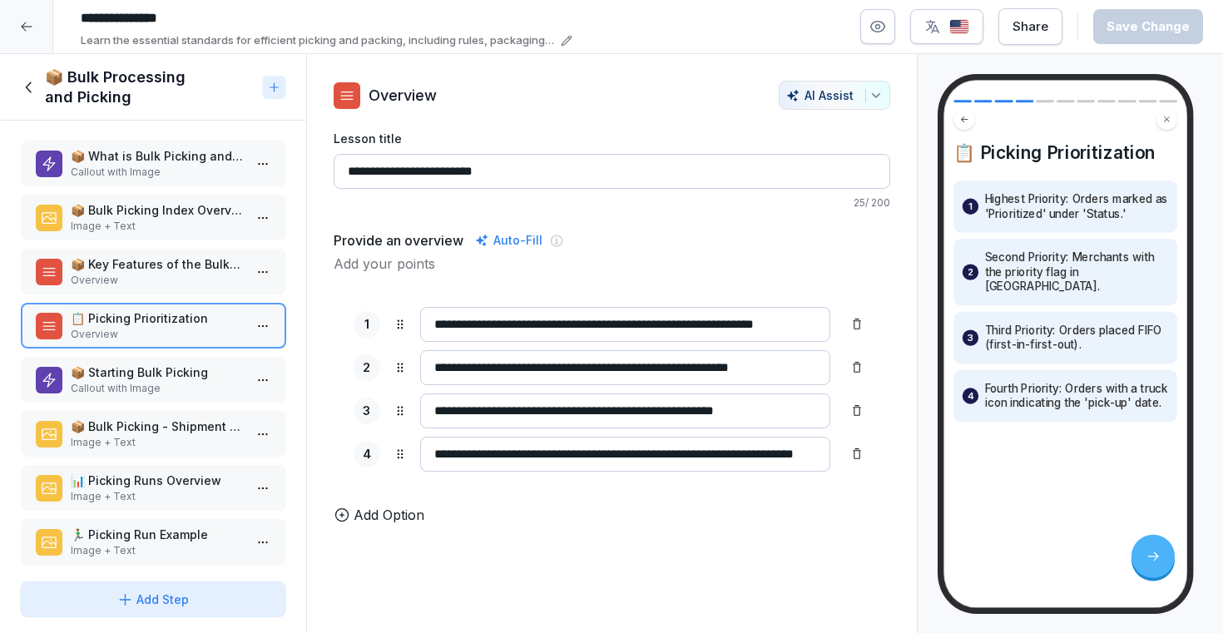
click at [195, 174] on p "Callout with Image" at bounding box center [156, 172] width 173 height 15
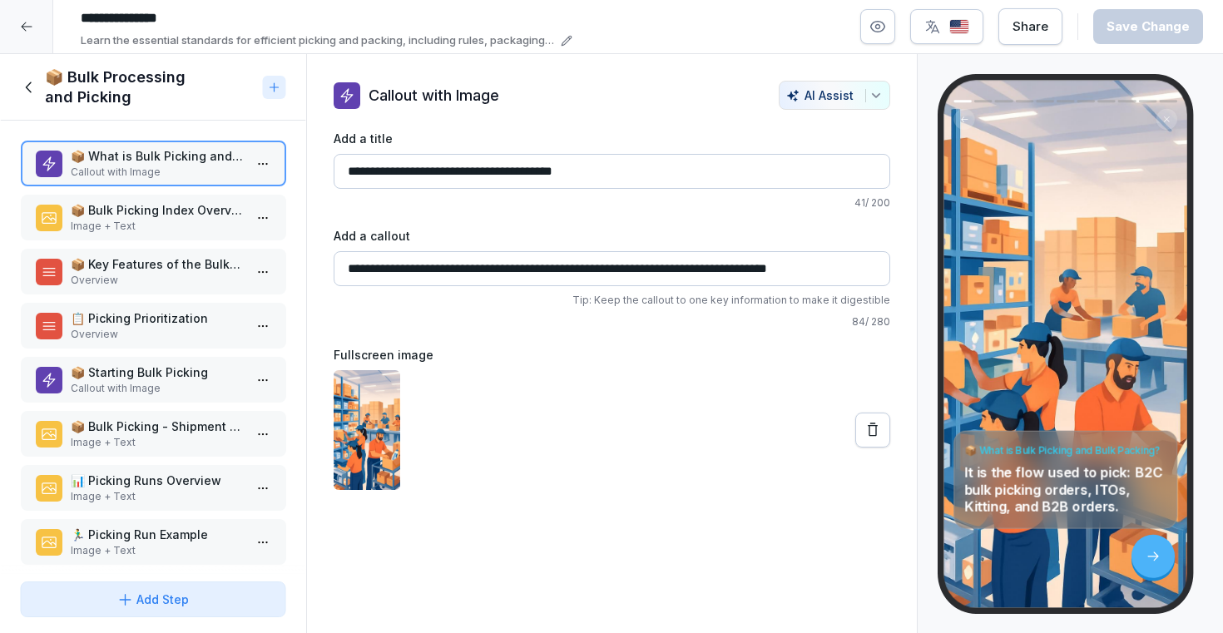
click at [180, 374] on p "📦 Starting Bulk Picking" at bounding box center [156, 372] width 173 height 17
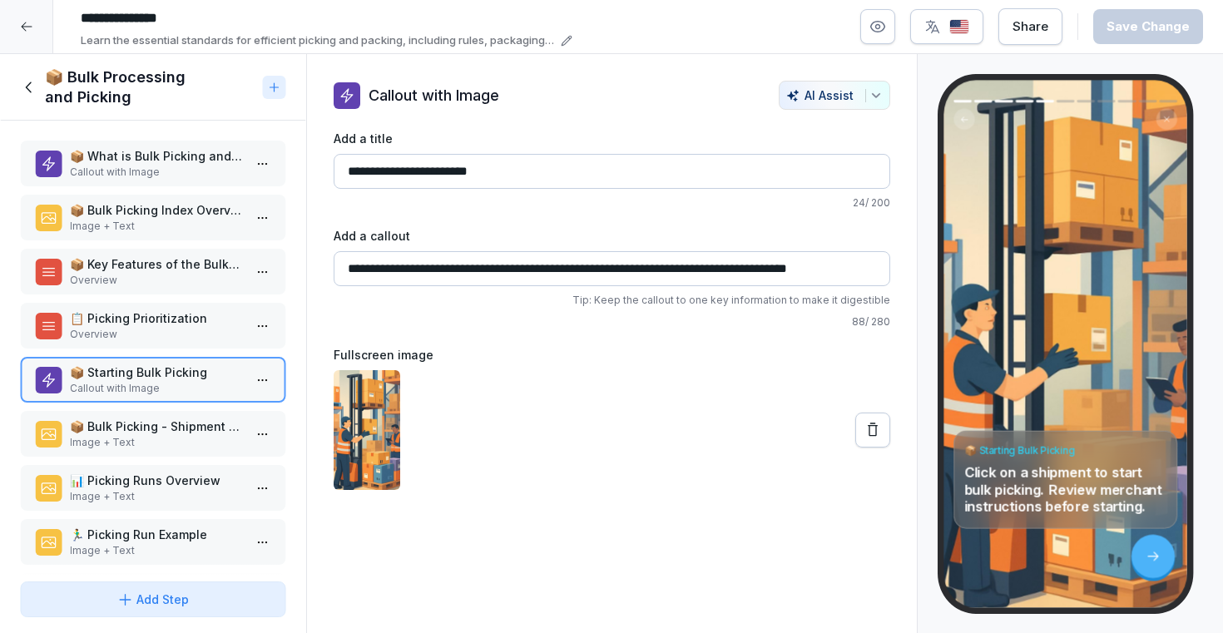
click at [129, 423] on p "📦 Bulk Picking - Shipment Example" at bounding box center [156, 426] width 173 height 17
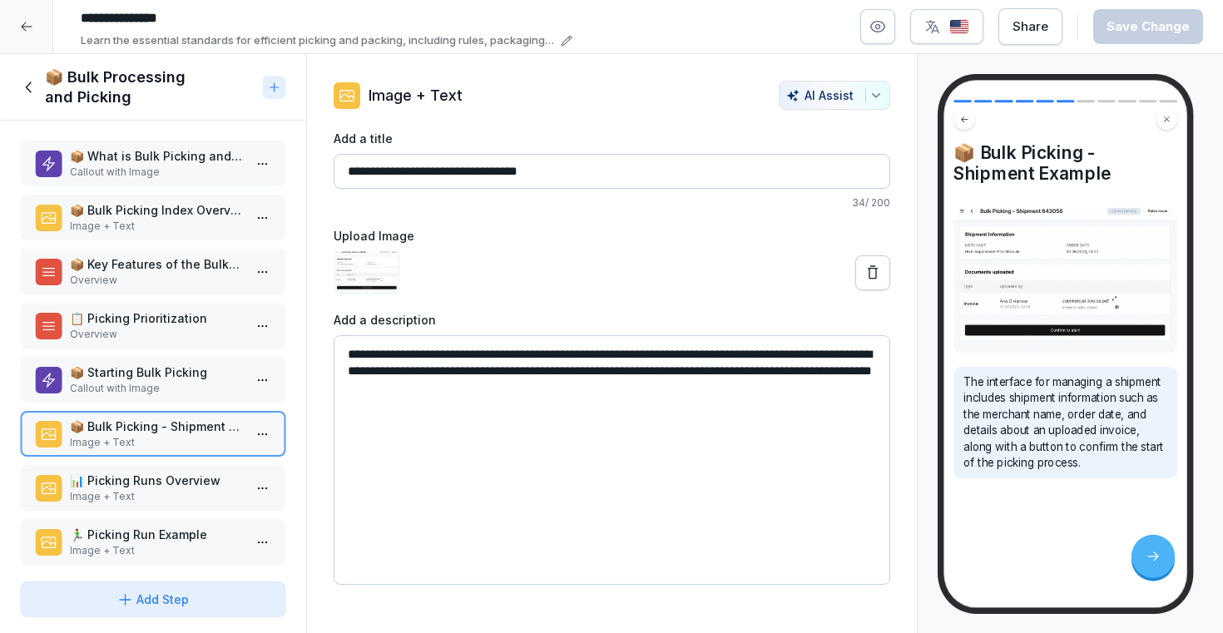
scroll to position [172, 0]
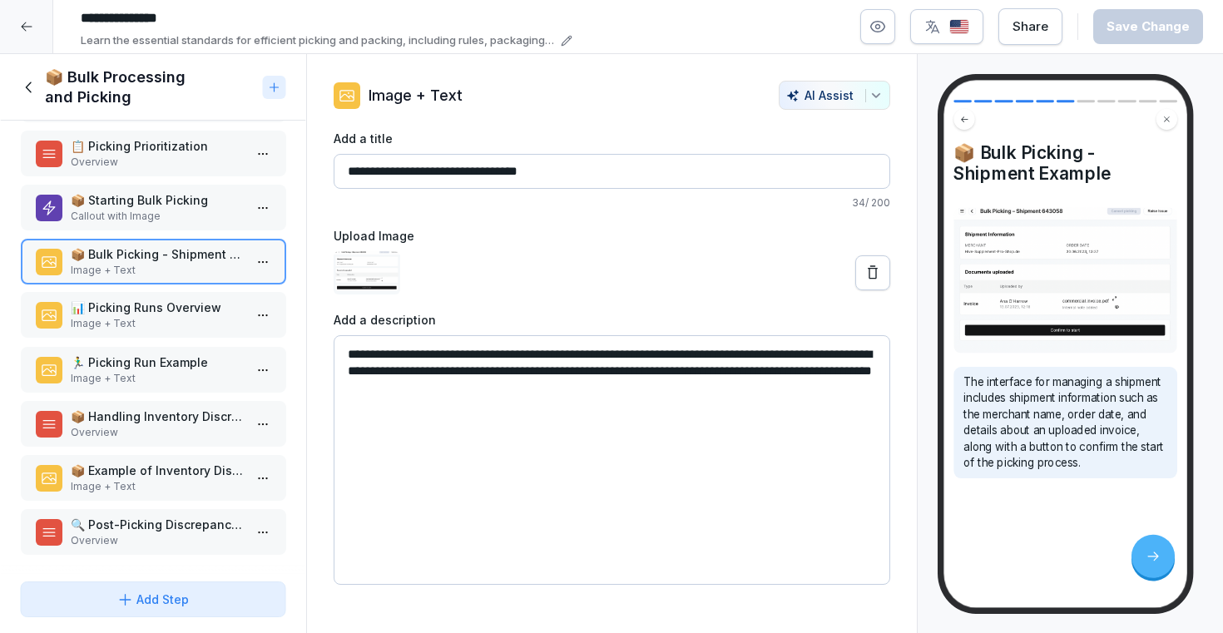
click at [150, 325] on p "Image + Text" at bounding box center [156, 323] width 173 height 15
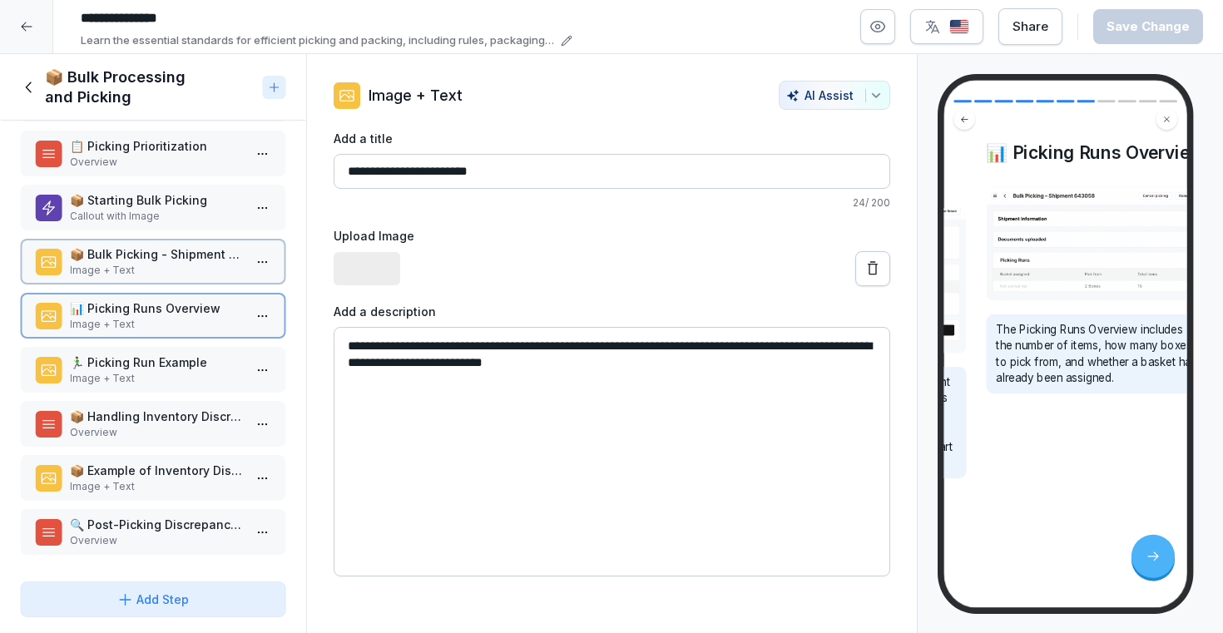
click at [141, 369] on p "🏃‍♂️ Picking Run Example" at bounding box center [156, 362] width 173 height 17
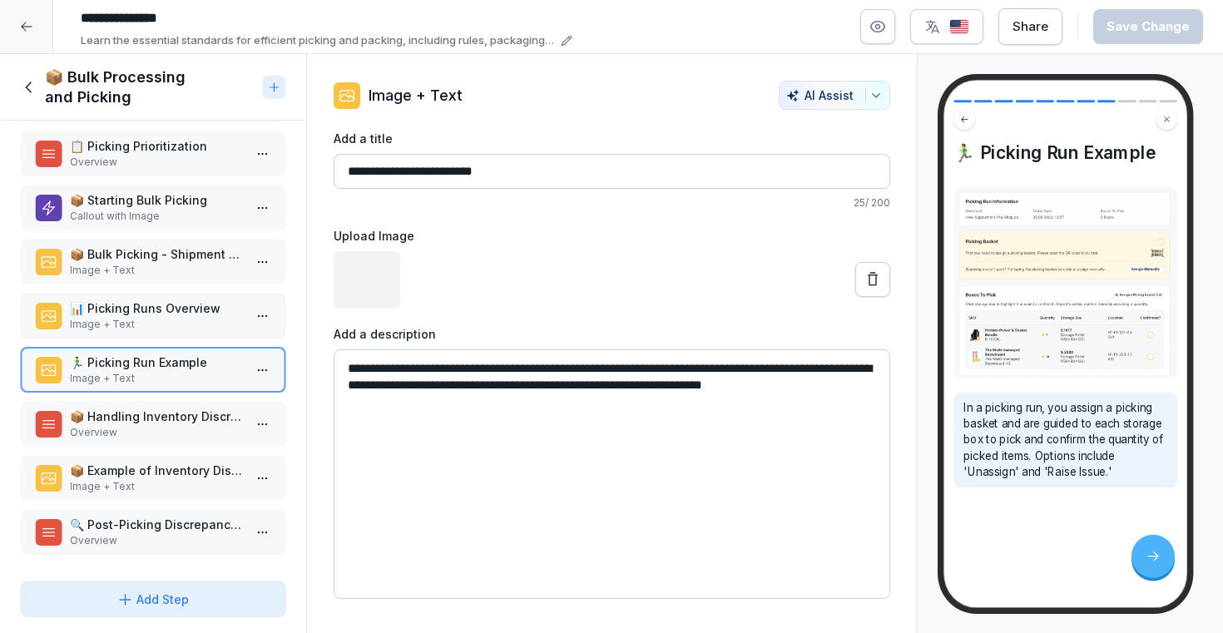
click at [136, 435] on p "Overview" at bounding box center [156, 432] width 173 height 15
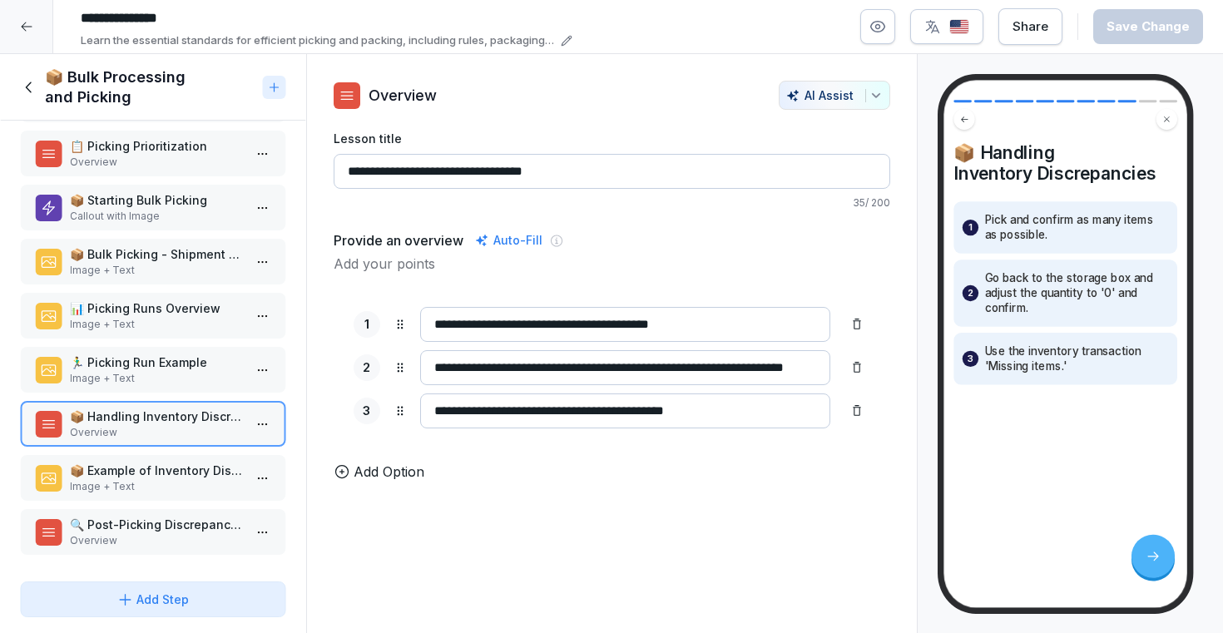
click at [130, 470] on p "📦 Example of Inventory Discrepancy" at bounding box center [156, 470] width 173 height 17
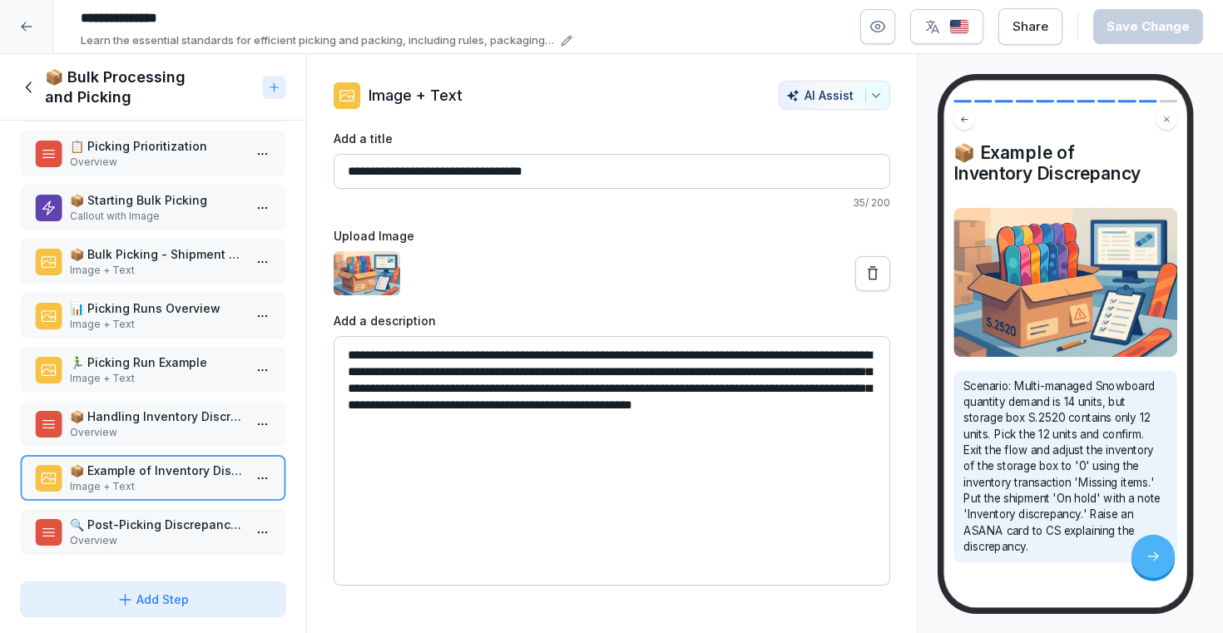
click at [127, 535] on p "Overview" at bounding box center [156, 540] width 173 height 15
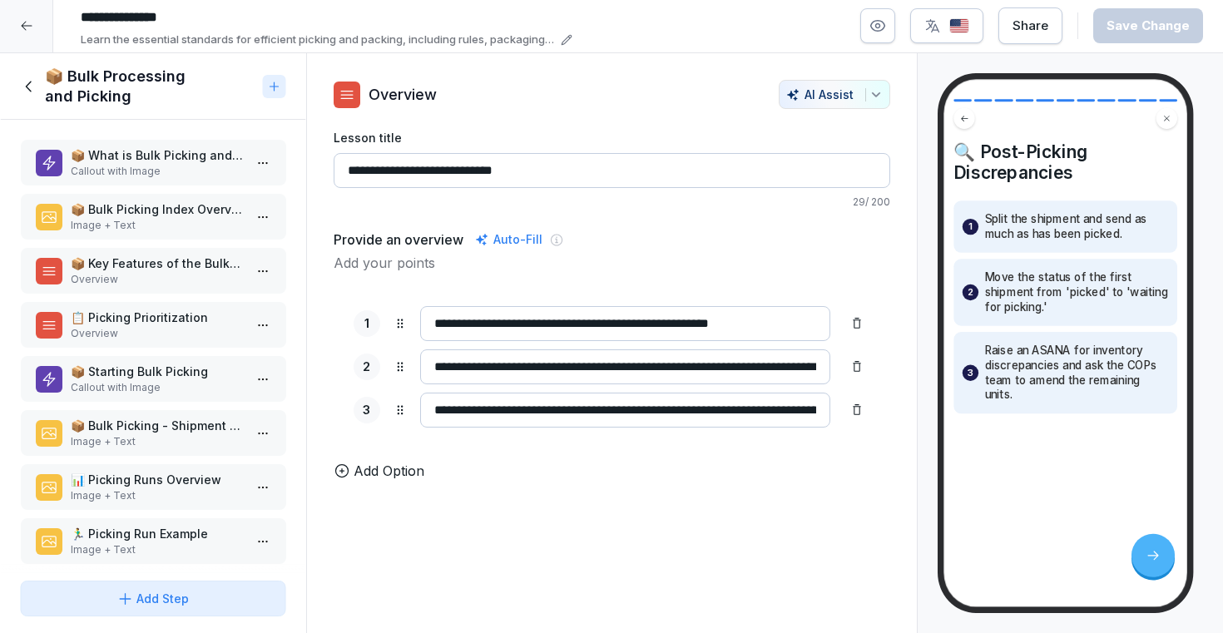
click at [184, 142] on div "📦 What is Bulk Picking and Bulk Packing? Callout with Image" at bounding box center [153, 163] width 266 height 46
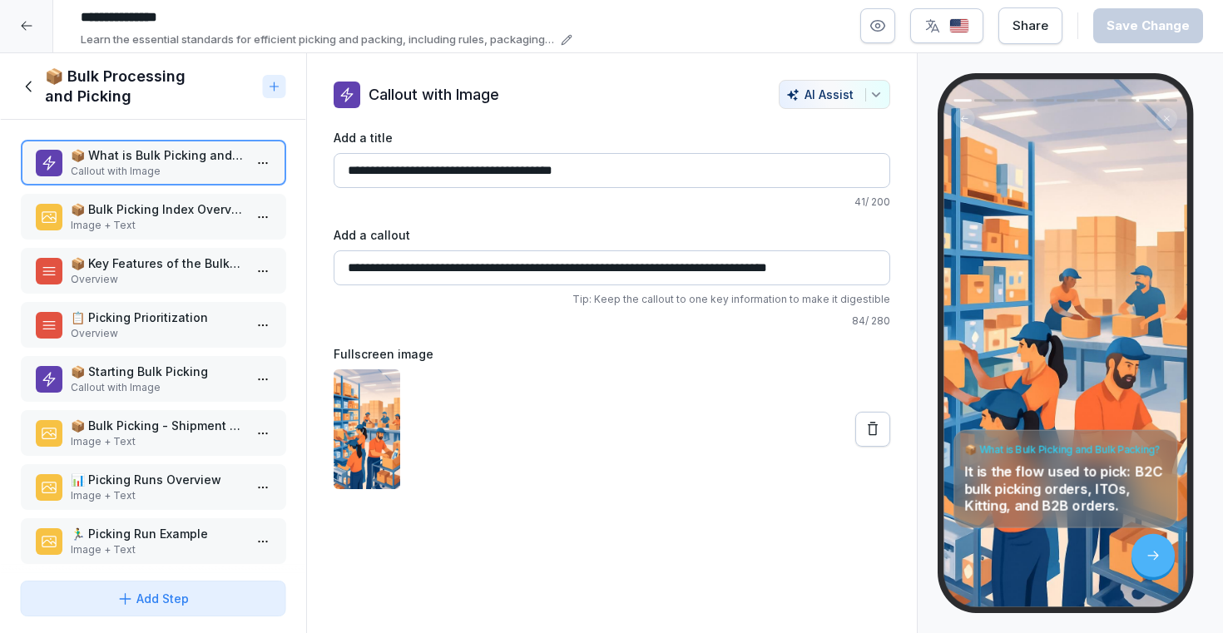
click at [166, 197] on div "📦 Bulk Picking Index Overview Image + Text" at bounding box center [153, 217] width 266 height 46
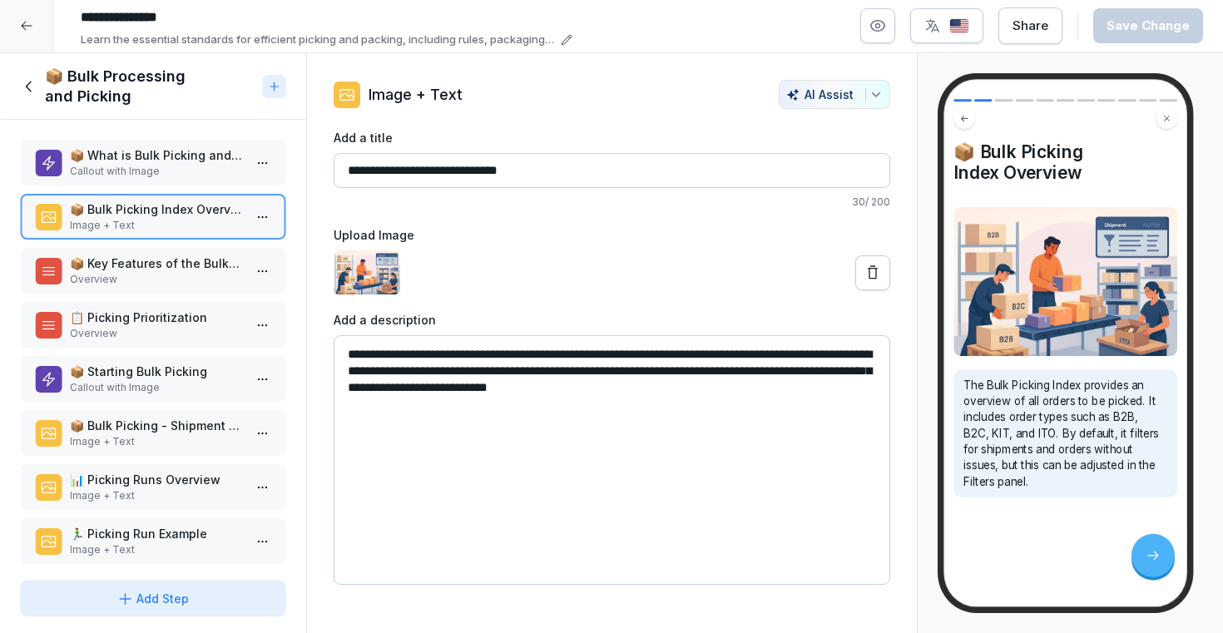
click at [170, 280] on p "Overview" at bounding box center [156, 279] width 173 height 15
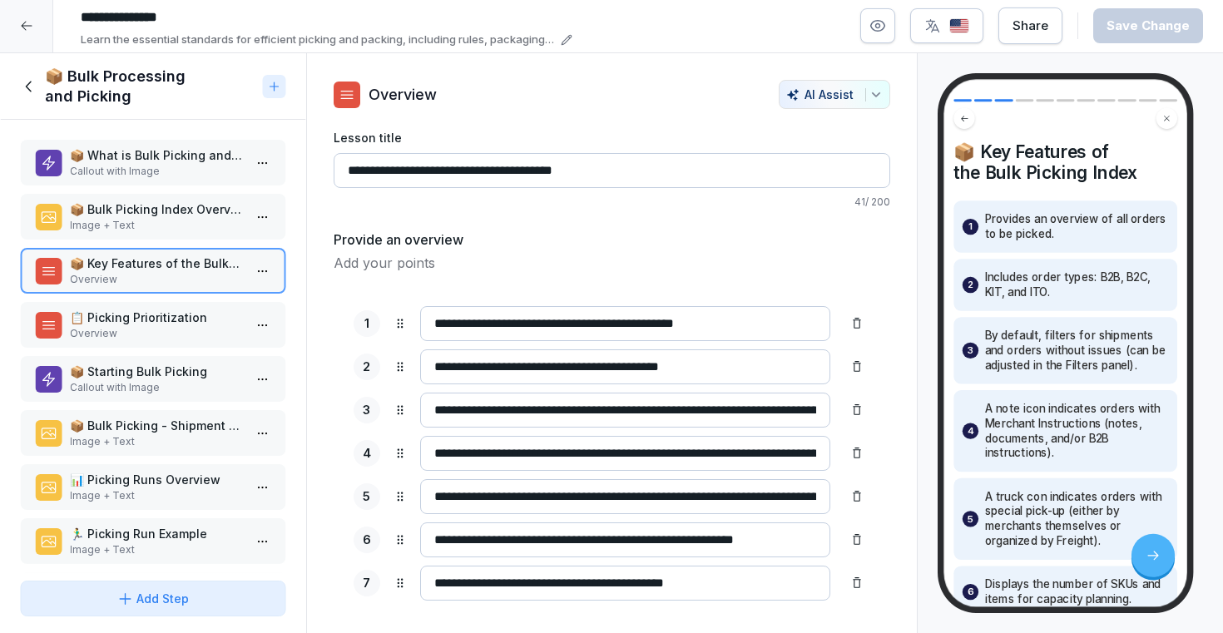
click at [169, 332] on p "Overview" at bounding box center [156, 333] width 173 height 15
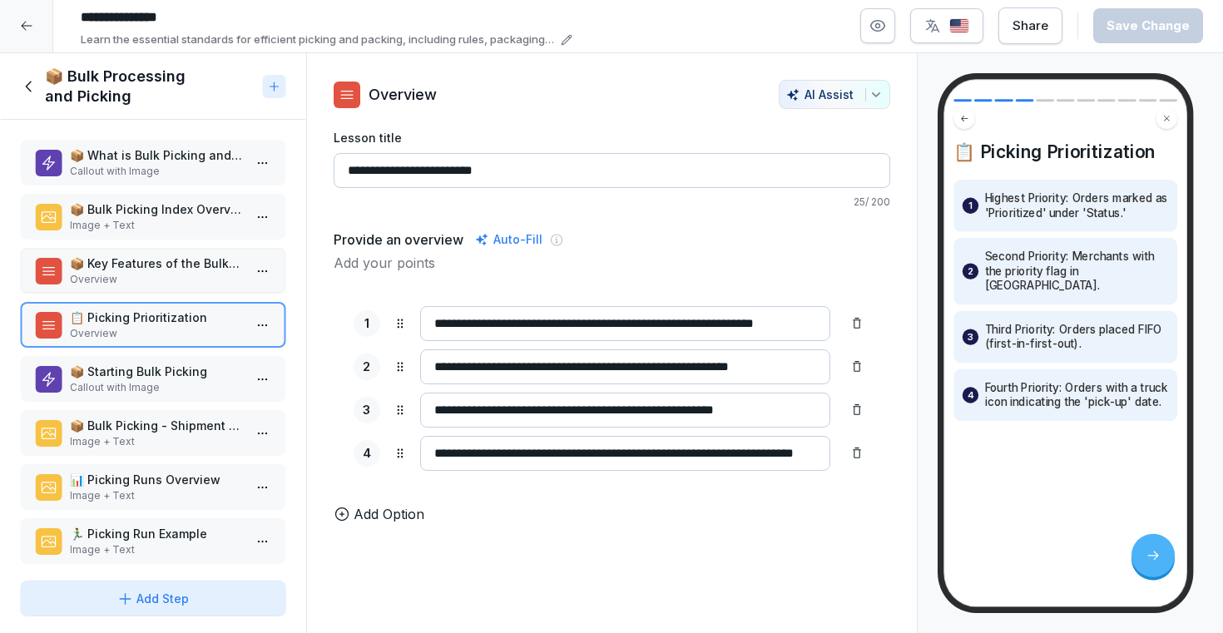
click at [159, 374] on p "📦 Starting Bulk Picking" at bounding box center [156, 371] width 173 height 17
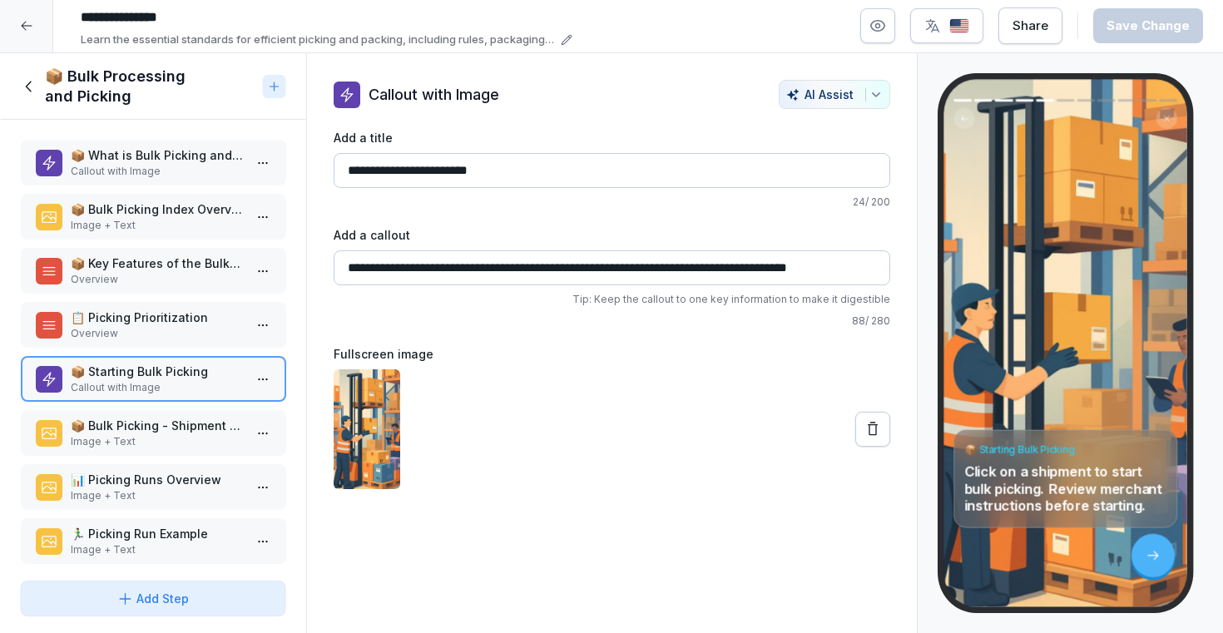
click at [151, 421] on p "📦 Bulk Picking - Shipment Example" at bounding box center [156, 425] width 173 height 17
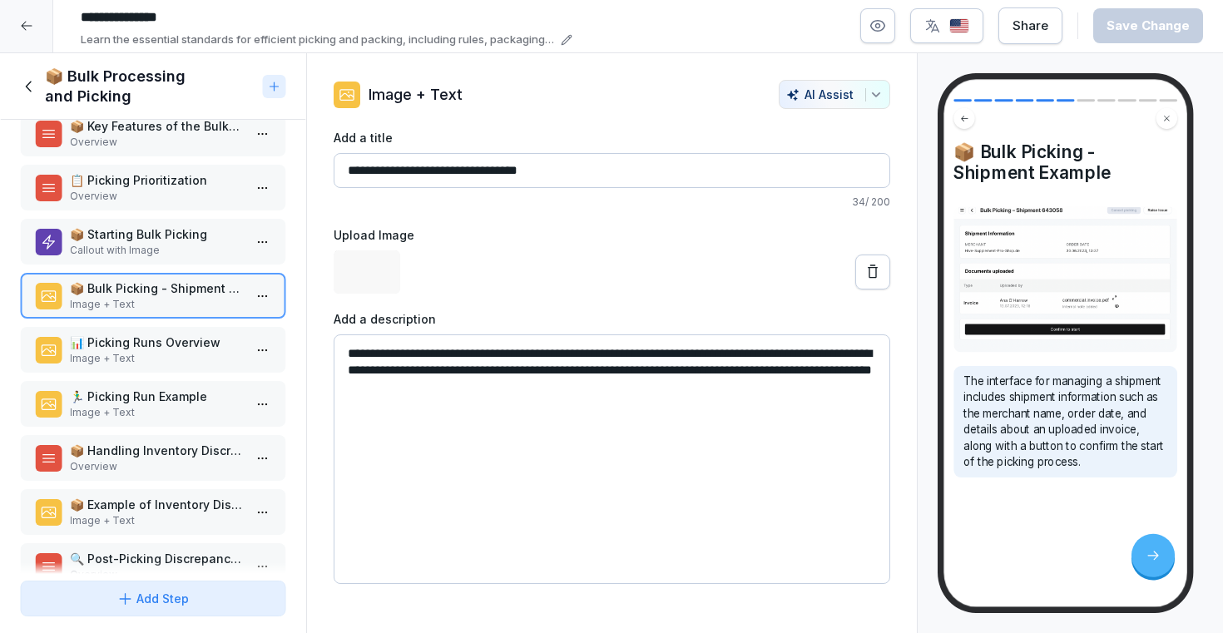
scroll to position [172, 0]
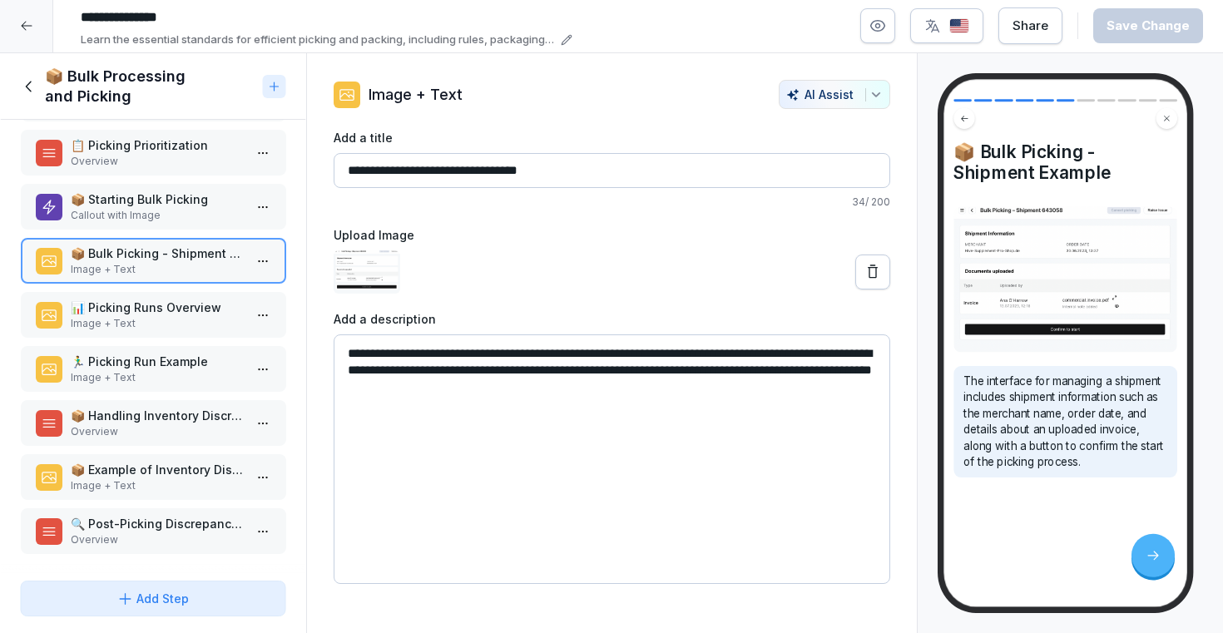
click at [145, 311] on p "📊 Picking Runs Overview" at bounding box center [156, 307] width 173 height 17
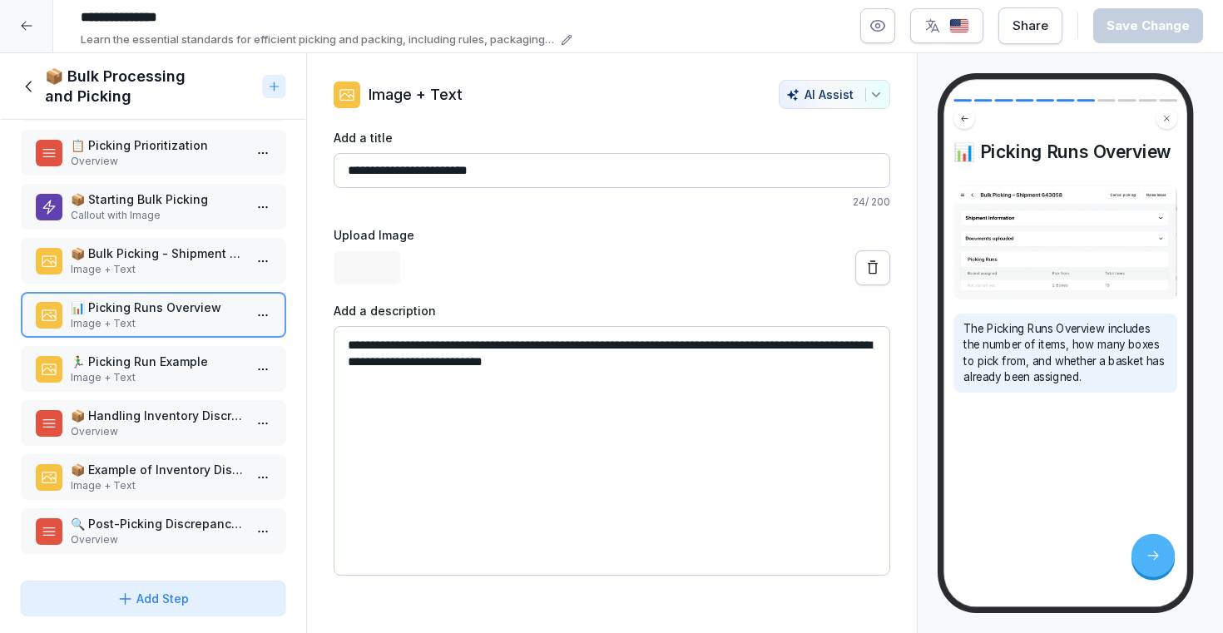
click at [132, 376] on p "Image + Text" at bounding box center [156, 377] width 173 height 15
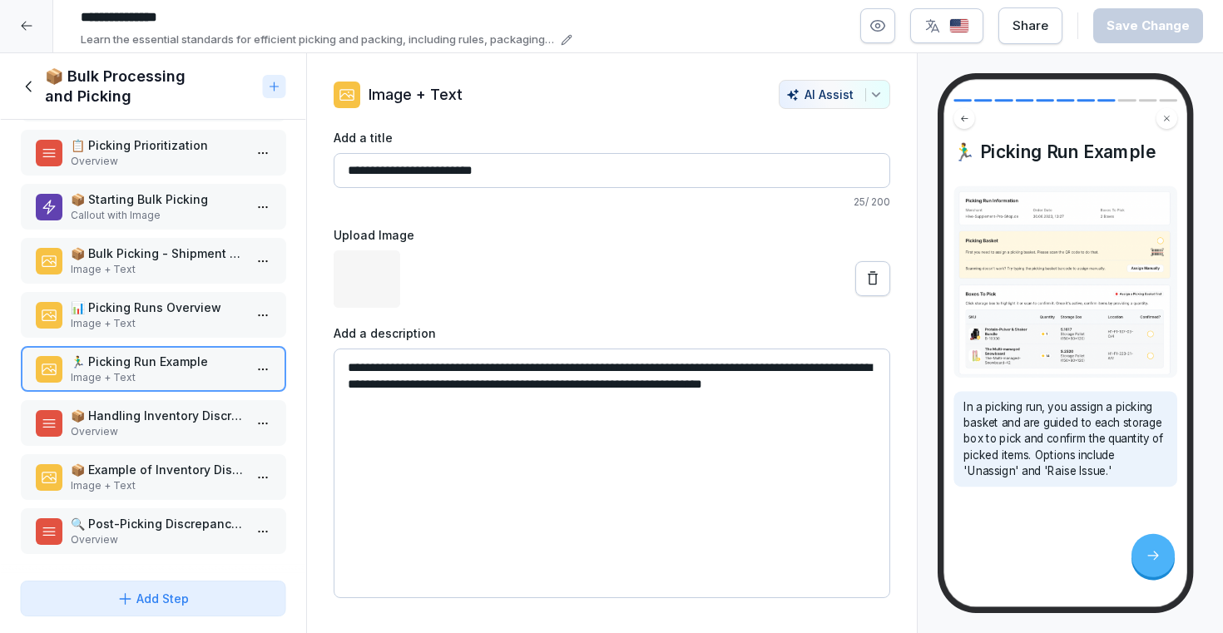
click at [127, 423] on p "📦 Handling Inventory Discrepancies" at bounding box center [156, 415] width 173 height 17
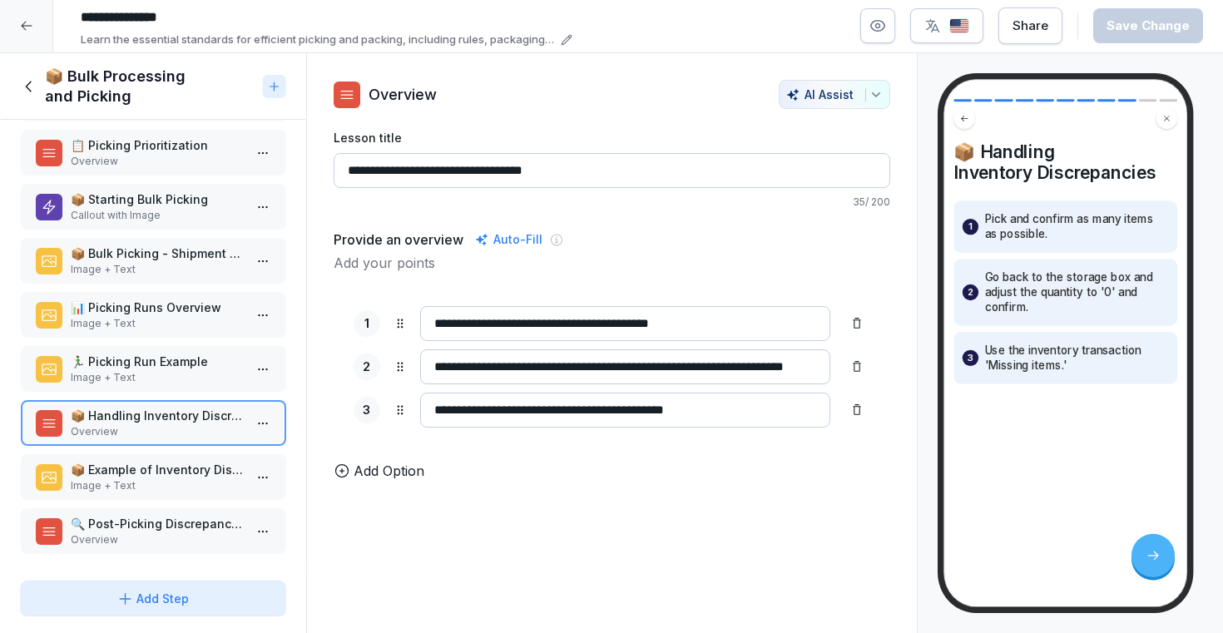
click at [120, 468] on p "📦 Example of Inventory Discrepancy" at bounding box center [156, 469] width 173 height 17
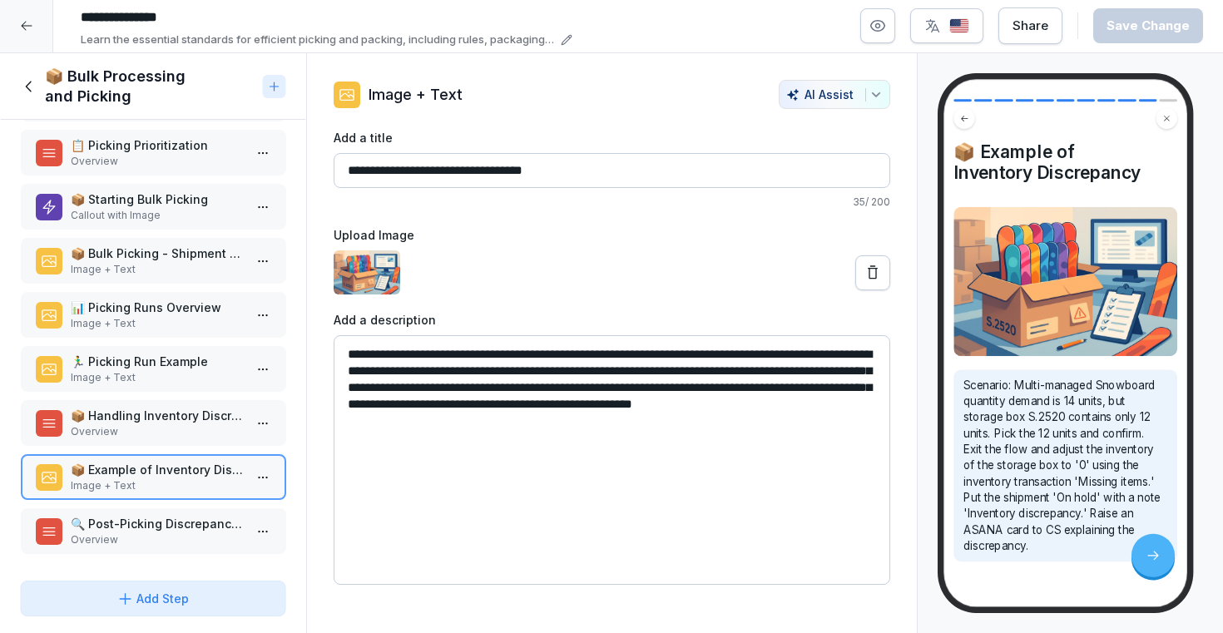
click at [110, 525] on p "🔍 Post-Picking Discrepancies" at bounding box center [156, 523] width 173 height 17
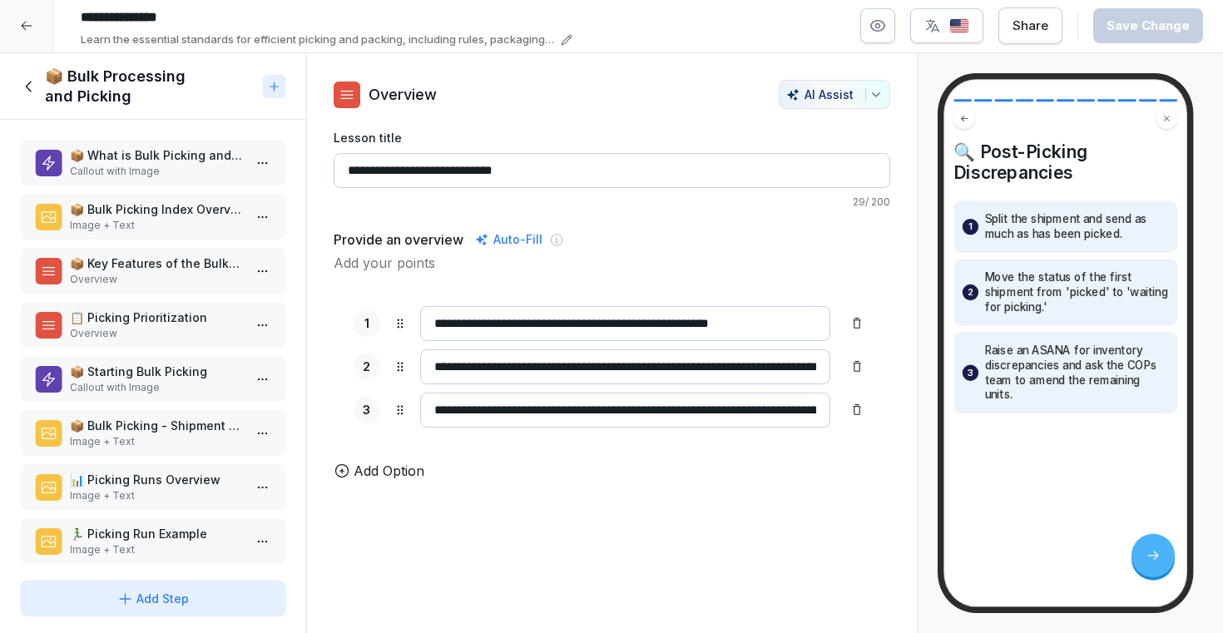
click at [170, 159] on p "📦 What is Bulk Picking and Bulk Packing?" at bounding box center [156, 154] width 173 height 17
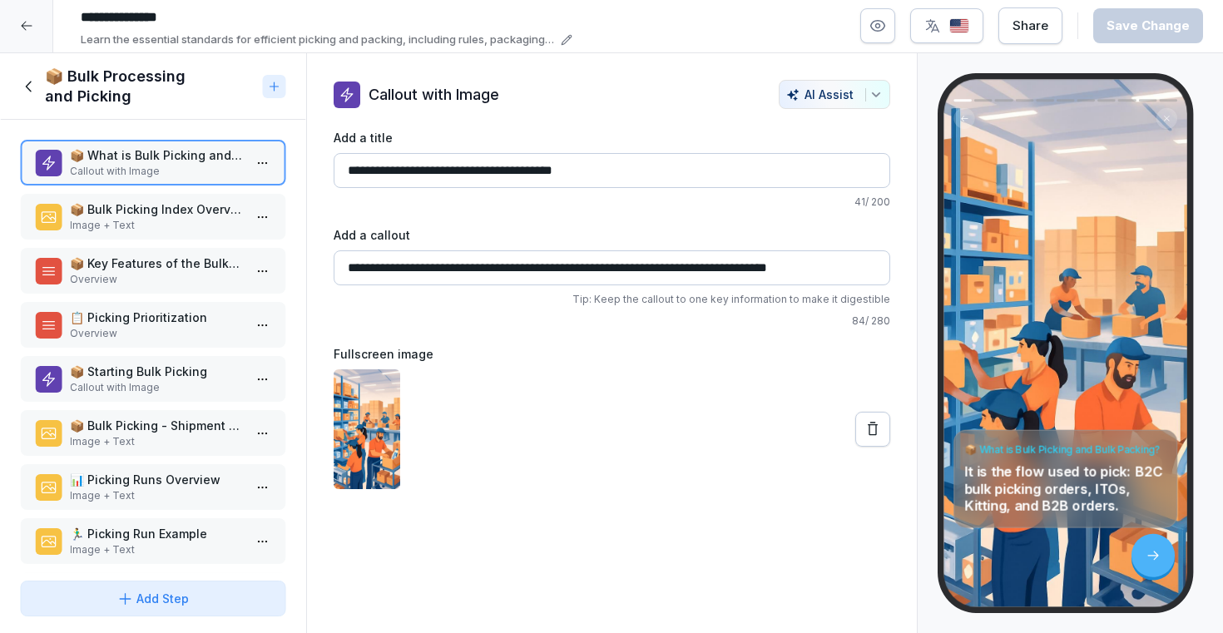
click at [208, 220] on p "Image + Text" at bounding box center [156, 225] width 173 height 15
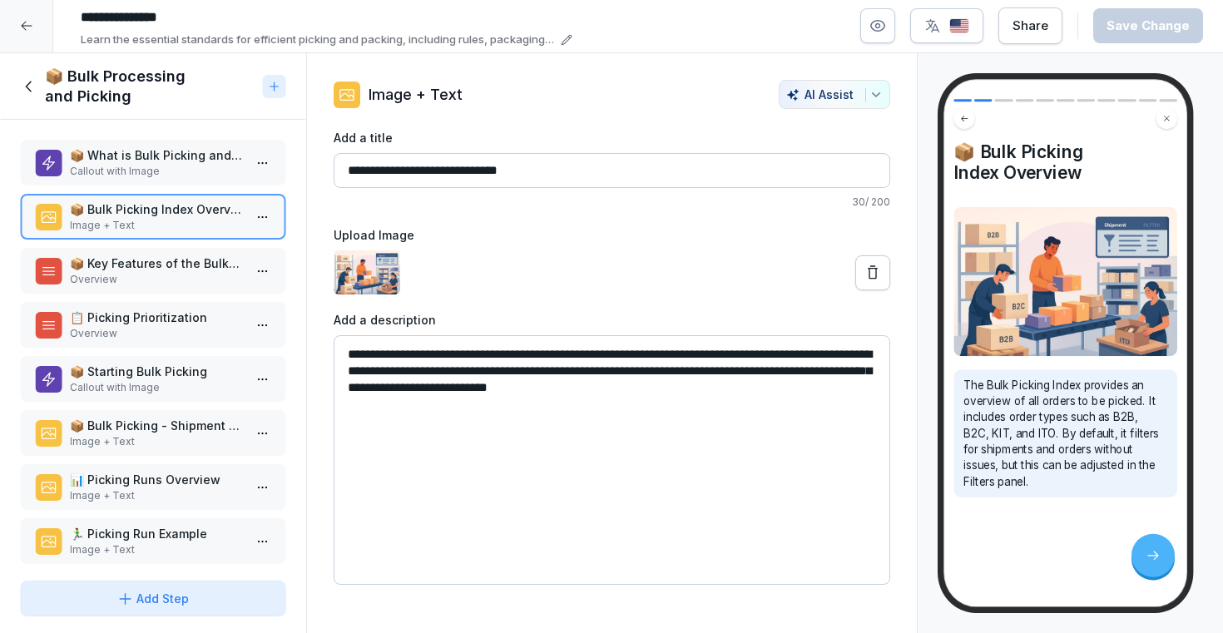
click at [188, 267] on p "📦 Key Features of the Bulk Picking Index" at bounding box center [156, 263] width 173 height 17
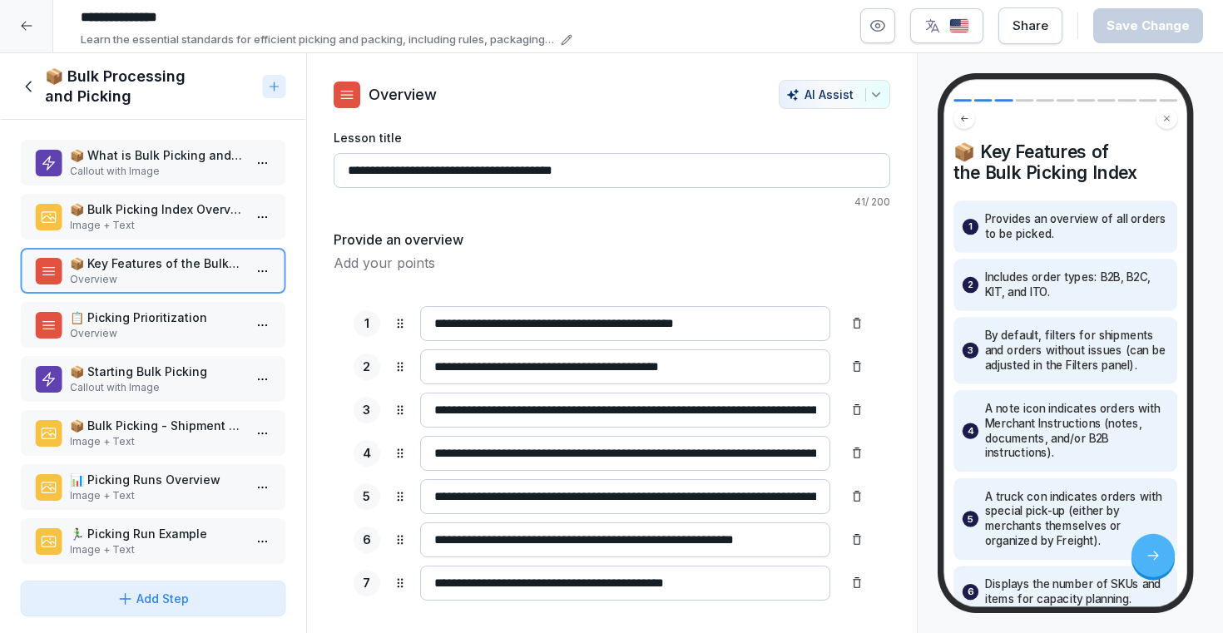
click at [177, 340] on p "Overview" at bounding box center [156, 333] width 173 height 15
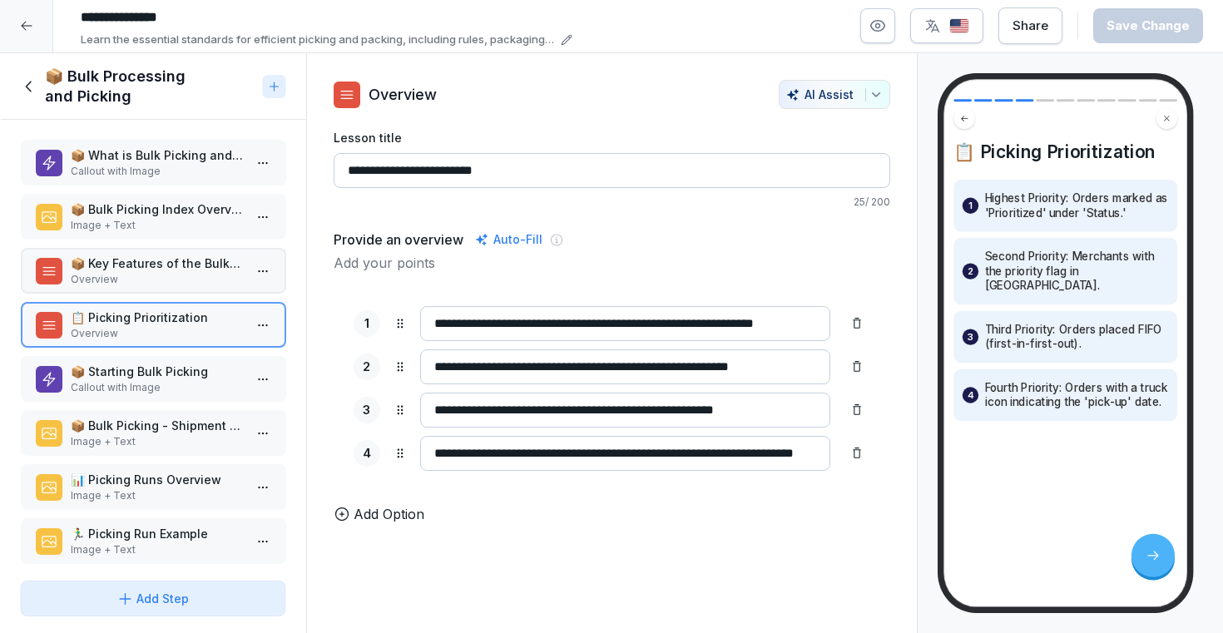
click at [168, 374] on p "📦 Starting Bulk Picking" at bounding box center [156, 371] width 173 height 17
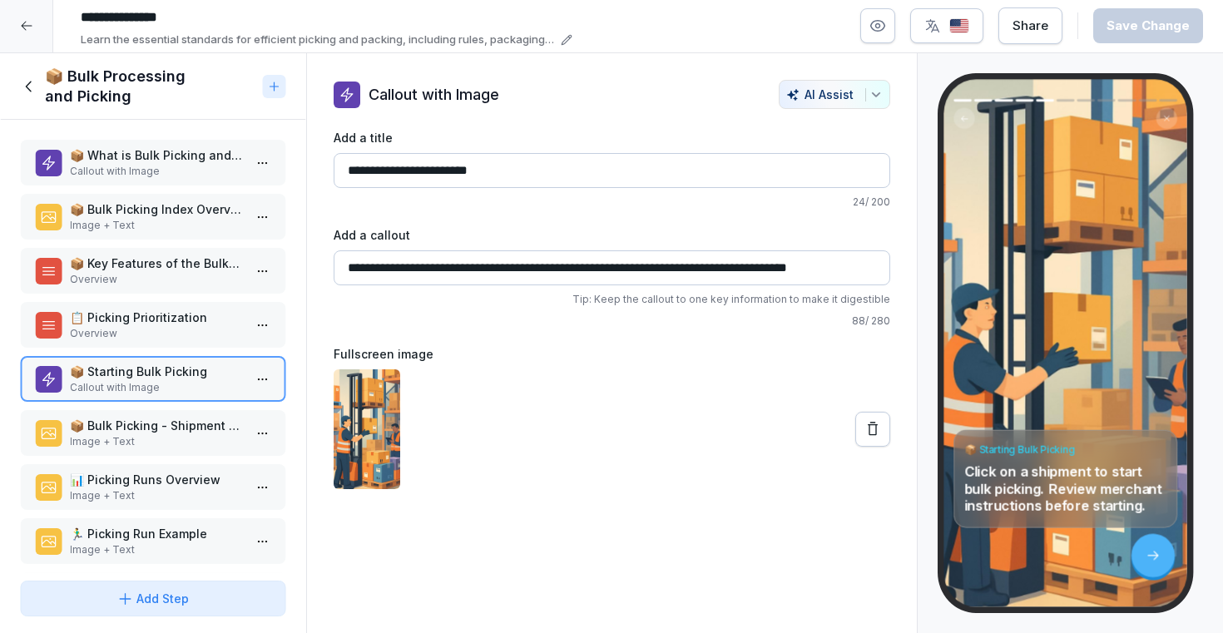
click at [161, 416] on div "📦 Bulk Picking - Shipment Example Image + Text" at bounding box center [153, 433] width 266 height 46
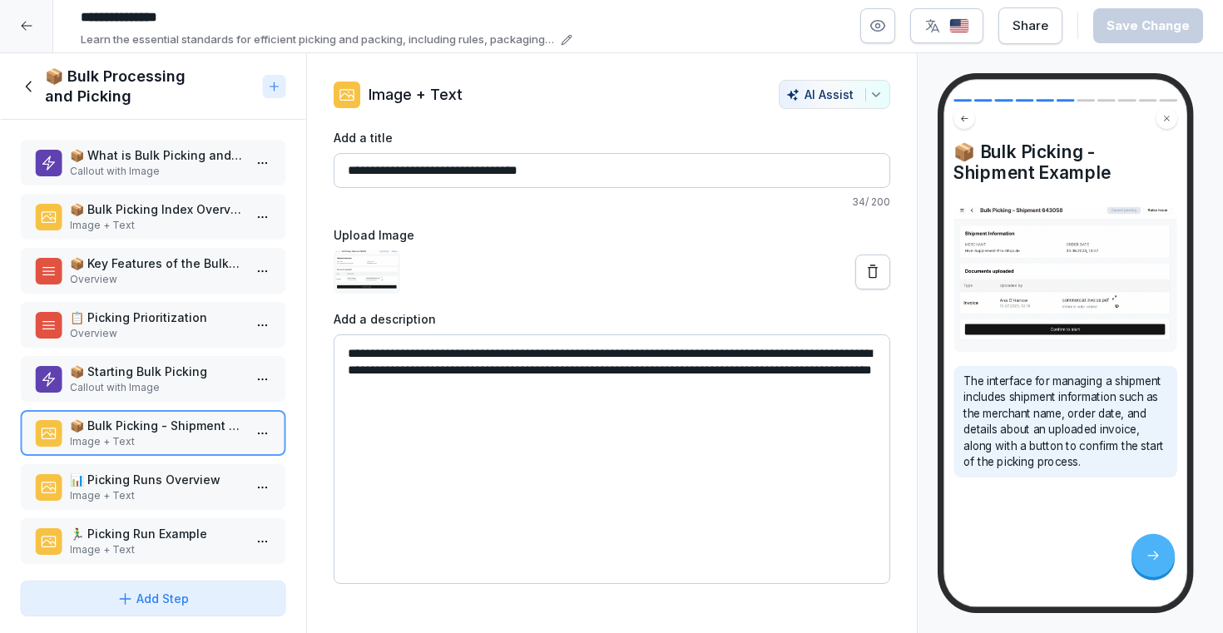
click at [161, 393] on p "Callout with Image" at bounding box center [156, 387] width 173 height 15
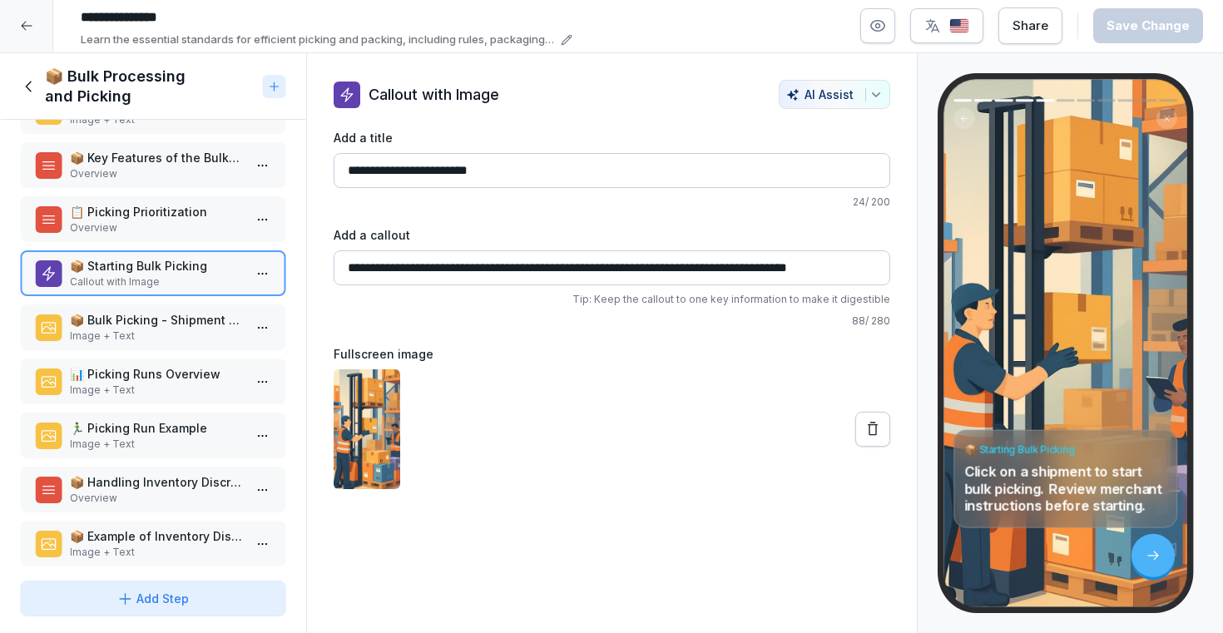
scroll to position [136, 0]
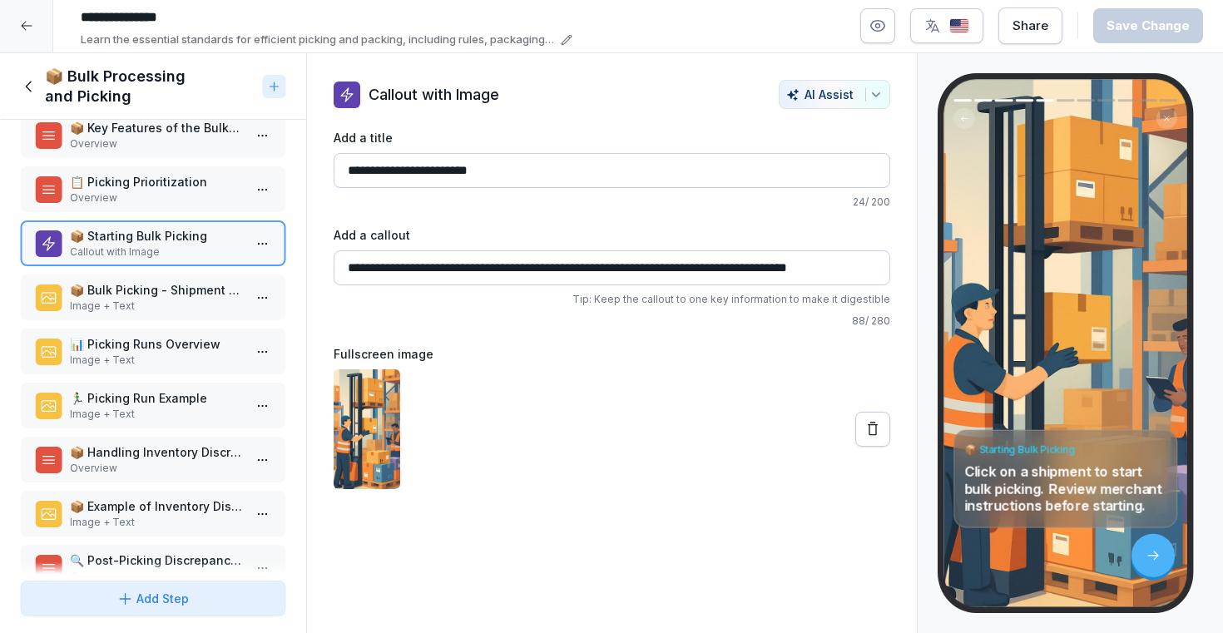
click at [165, 339] on p "📊 Picking Runs Overview" at bounding box center [156, 343] width 173 height 17
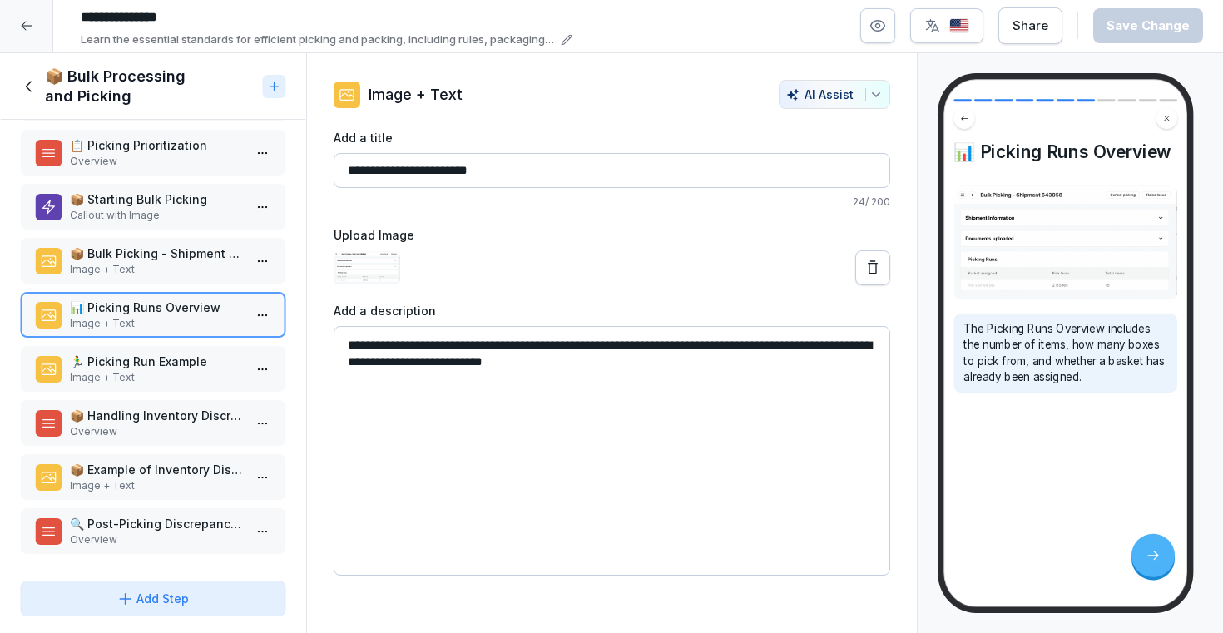
scroll to position [171, 0]
click at [161, 379] on p "Image + Text" at bounding box center [156, 379] width 173 height 15
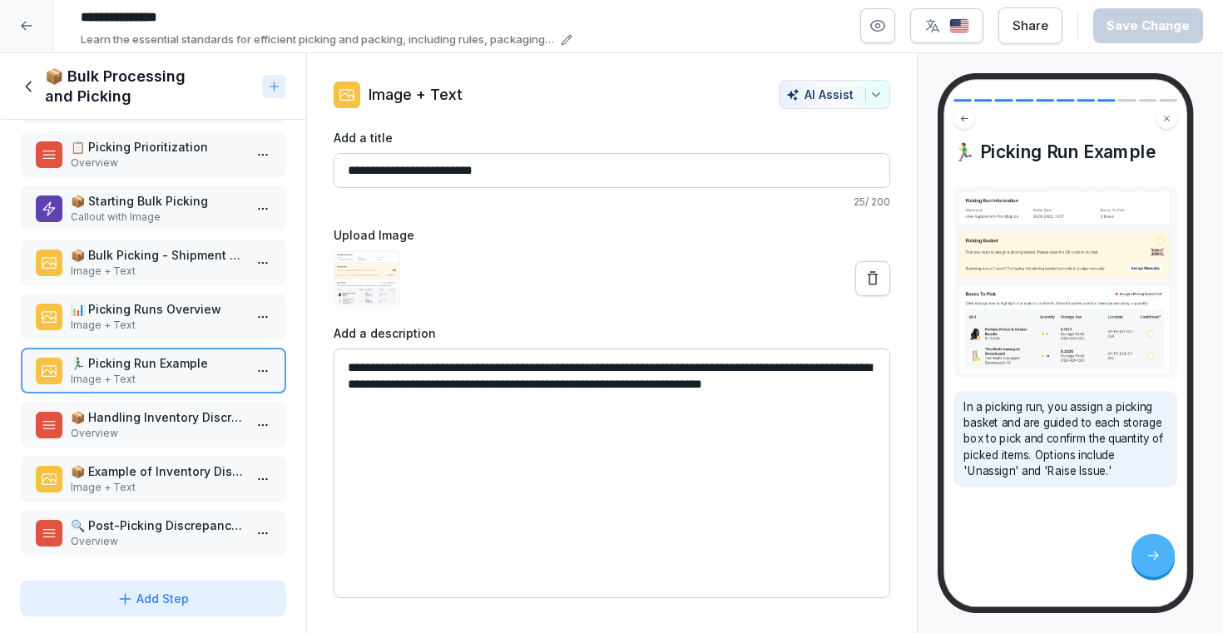
click at [155, 422] on p "📦 Handling Inventory Discrepancies" at bounding box center [156, 417] width 173 height 17
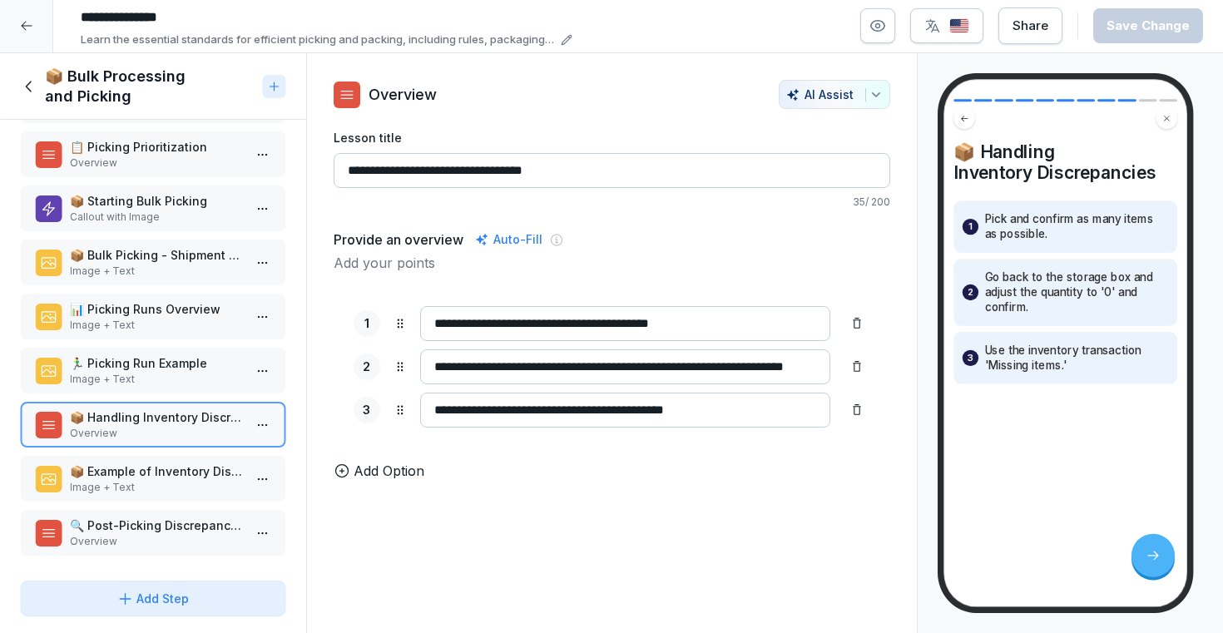
scroll to position [172, 0]
click at [151, 477] on p "📦 Example of Inventory Discrepancy" at bounding box center [156, 469] width 173 height 17
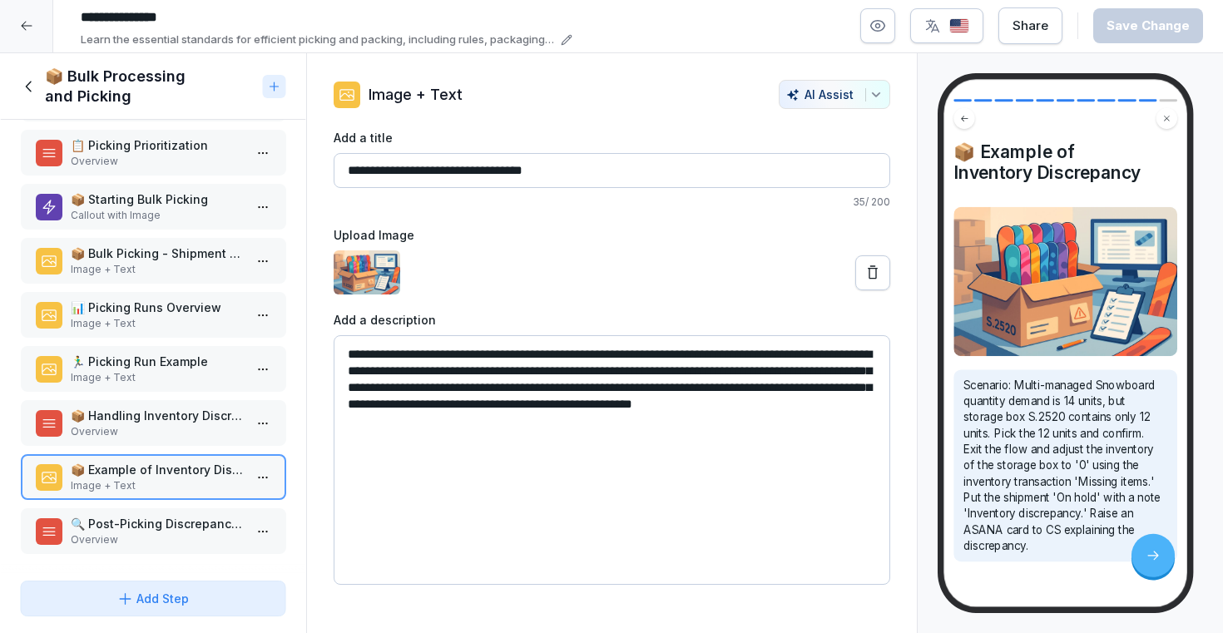
click at [141, 429] on p "Overview" at bounding box center [156, 431] width 173 height 15
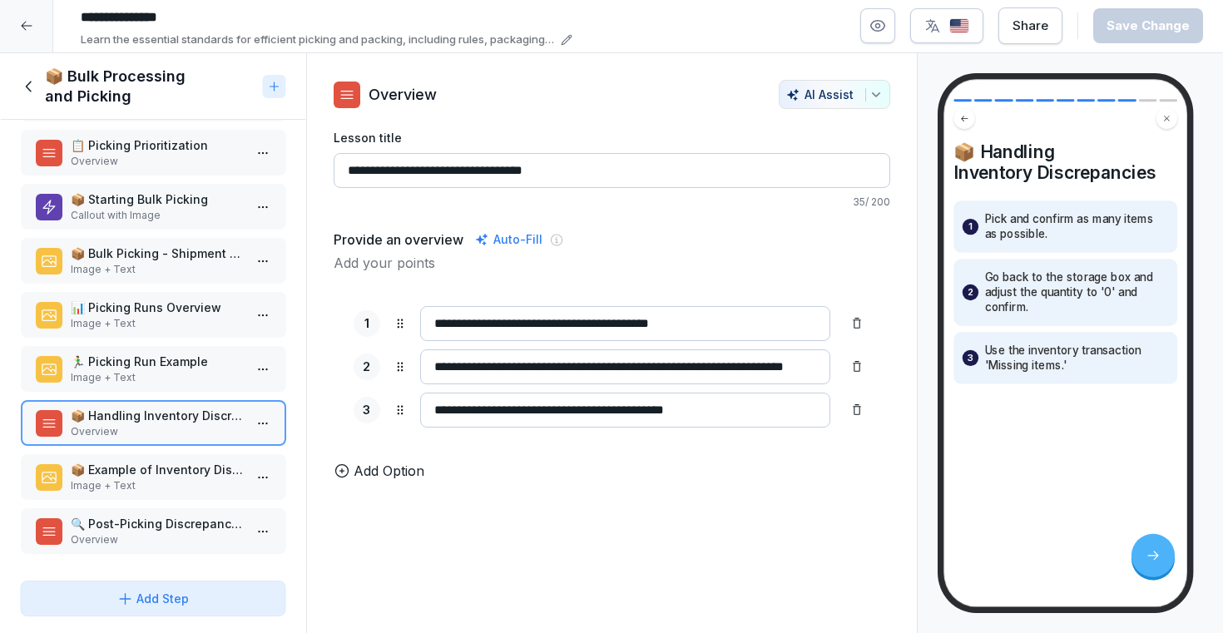
click at [152, 384] on p "Image + Text" at bounding box center [156, 377] width 173 height 15
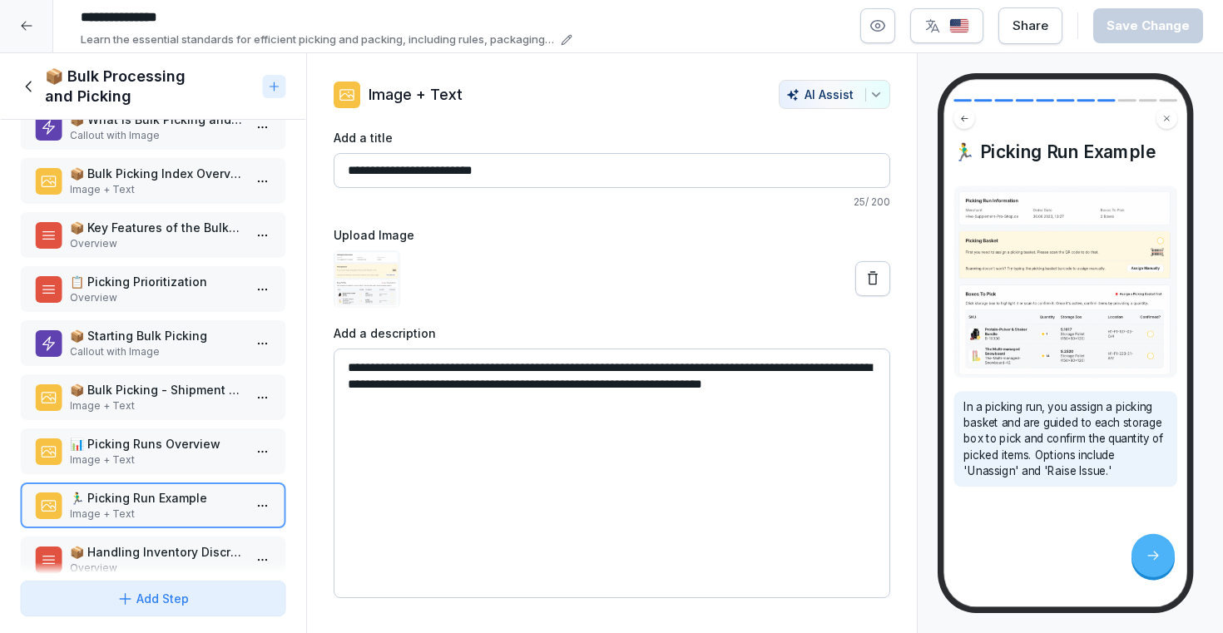
scroll to position [172, 0]
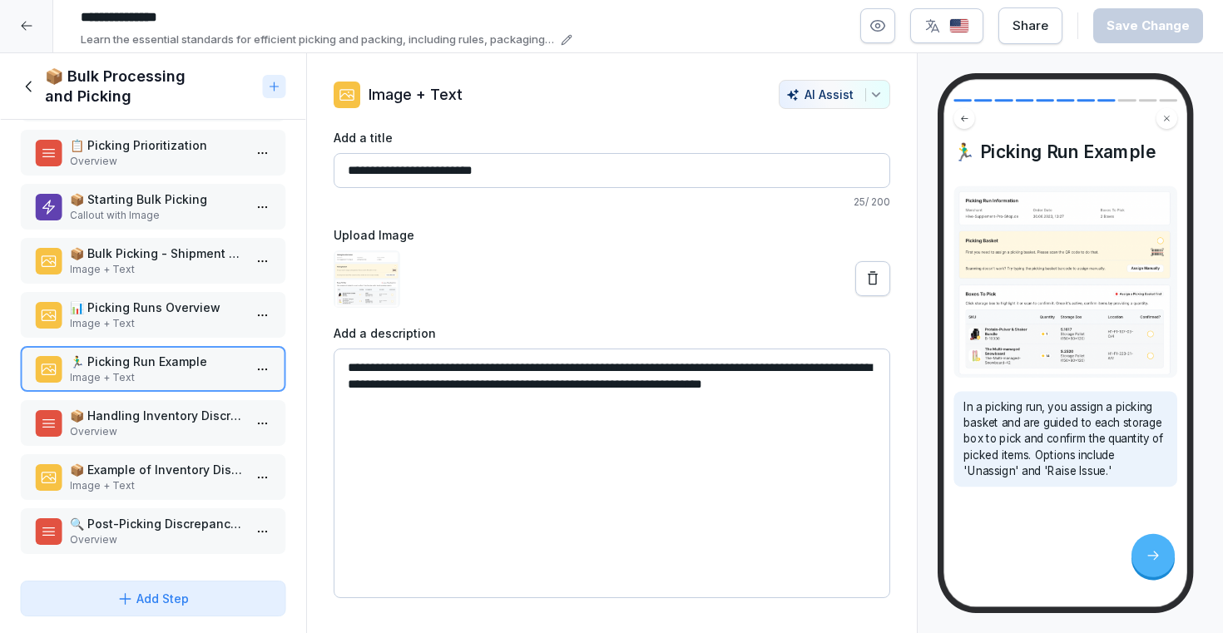
click at [145, 539] on p "Overview" at bounding box center [156, 539] width 173 height 15
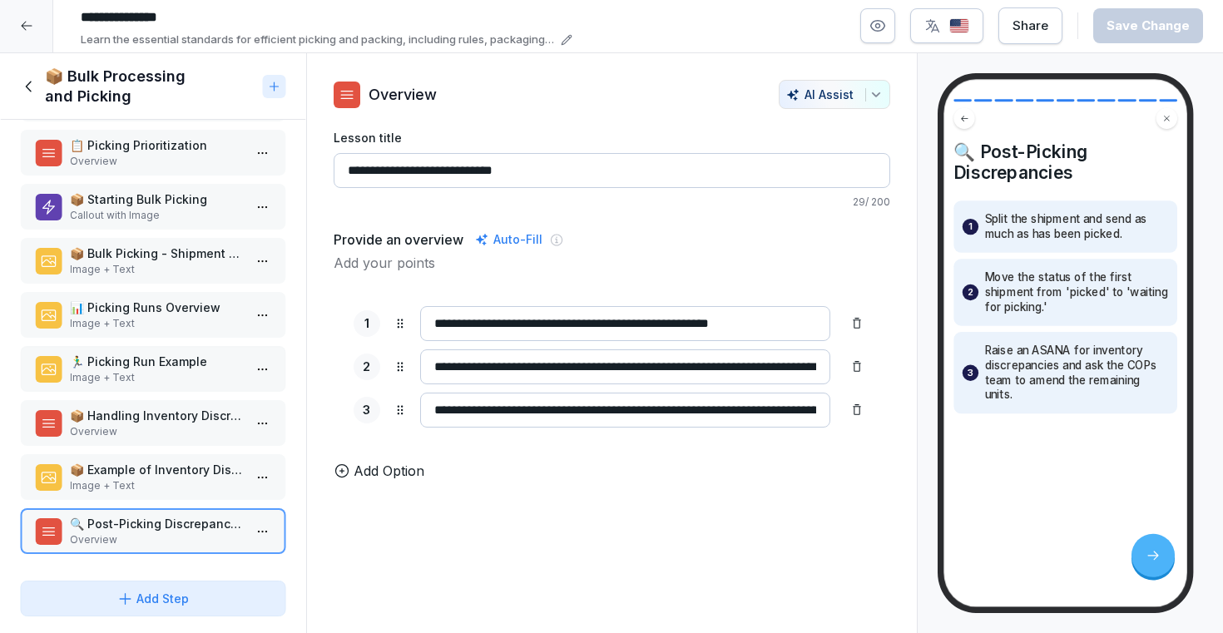
click at [146, 485] on p "Image + Text" at bounding box center [156, 485] width 173 height 15
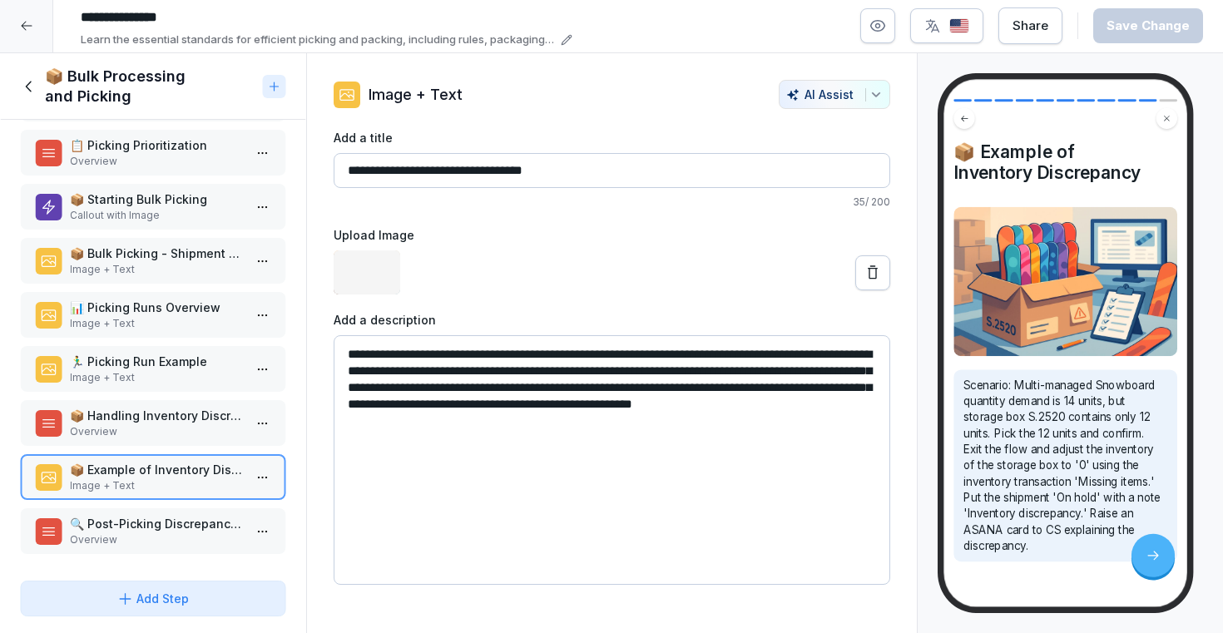
click at [157, 369] on p "🏃‍♂️ Picking Run Example" at bounding box center [156, 361] width 173 height 17
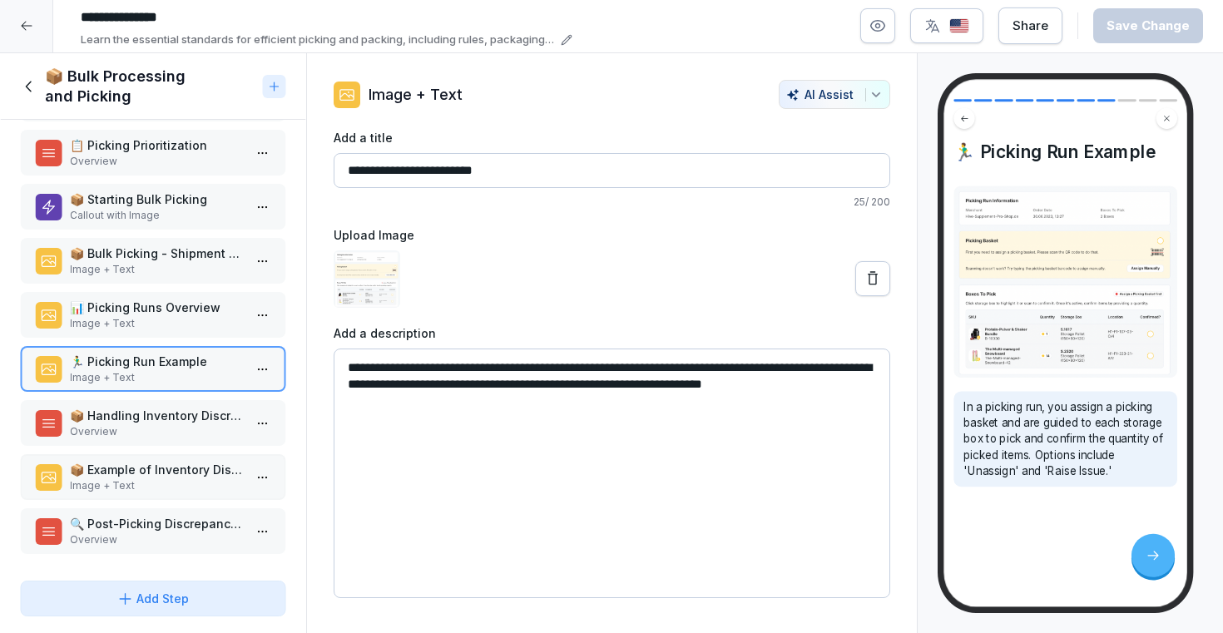
scroll to position [116, 0]
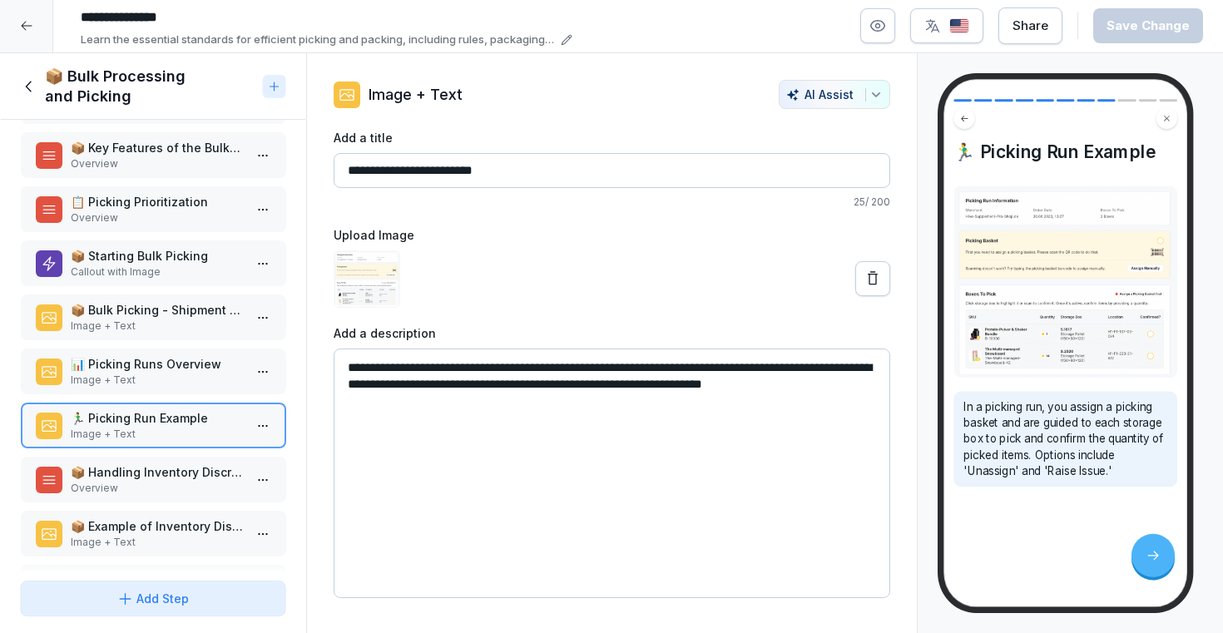
click at [146, 336] on div "📦 Bulk Picking - Shipment Example Image + Text" at bounding box center [153, 318] width 266 height 46
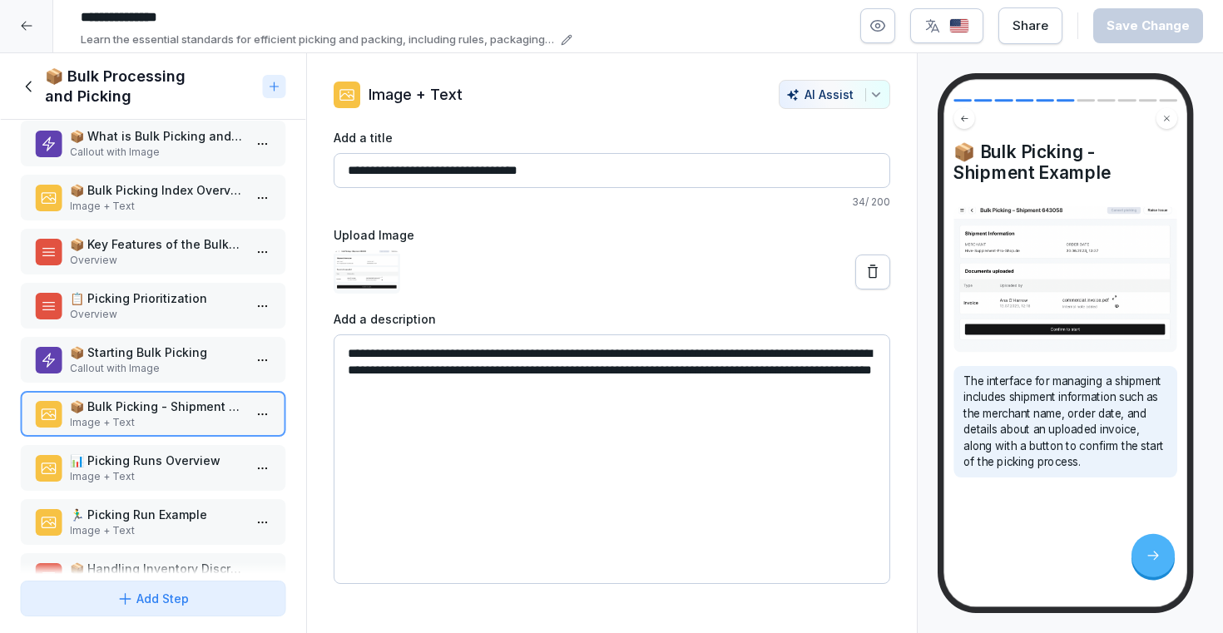
scroll to position [11, 0]
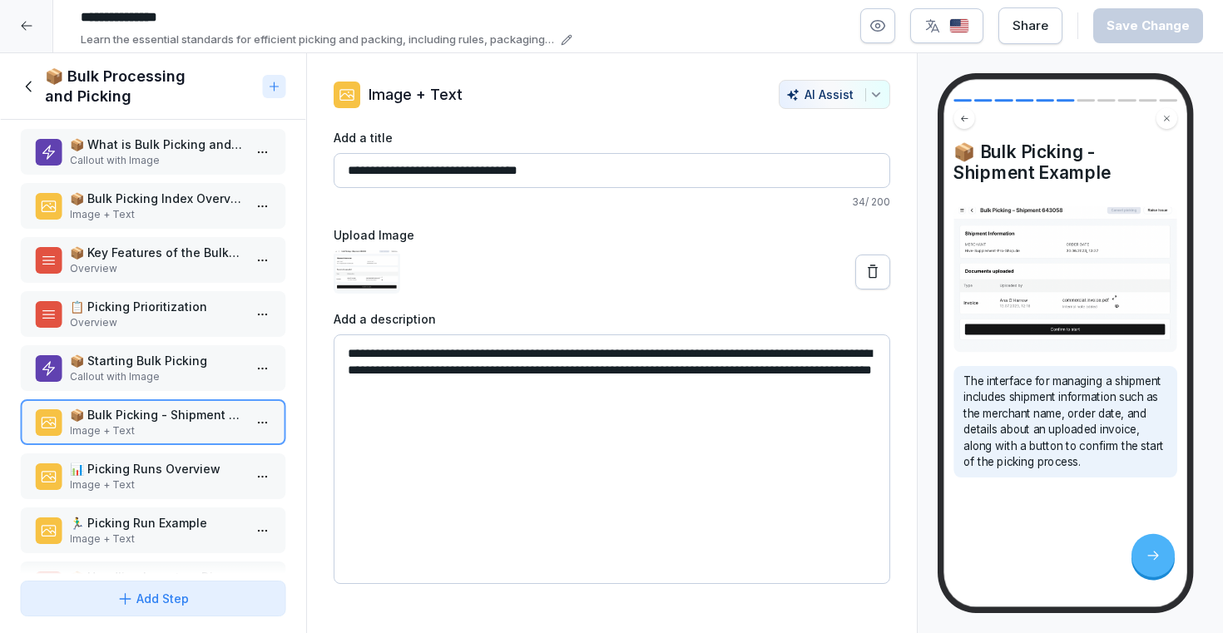
click at [134, 323] on p "Overview" at bounding box center [156, 322] width 173 height 15
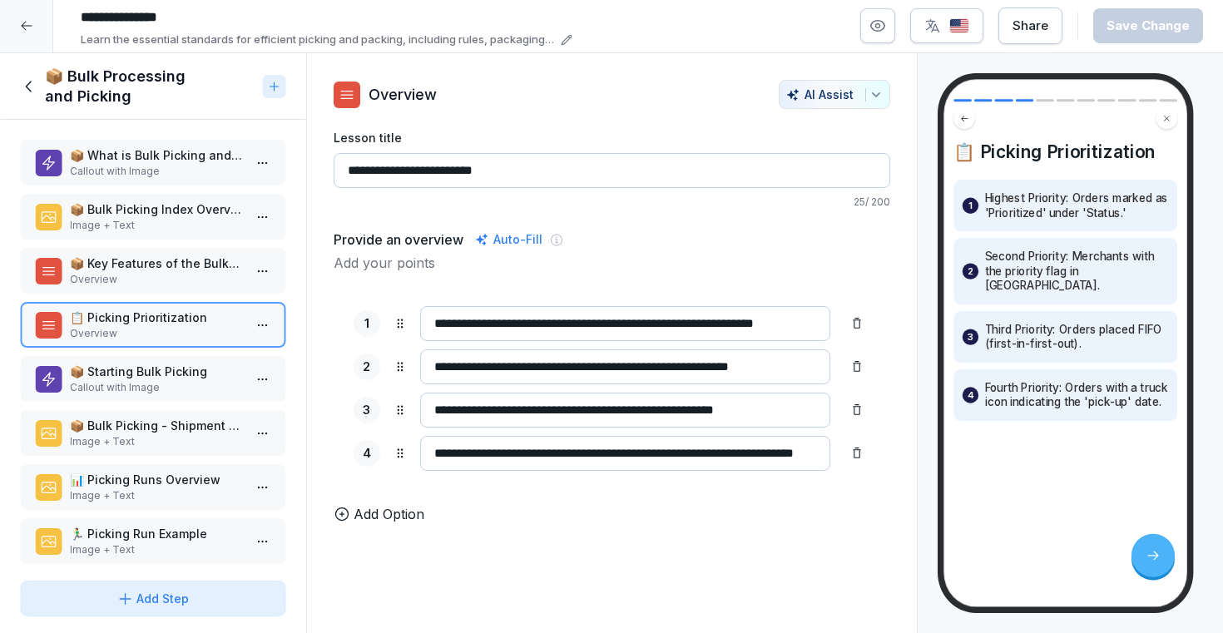
click at [116, 213] on p "📦 Bulk Picking Index Overview" at bounding box center [156, 209] width 173 height 17
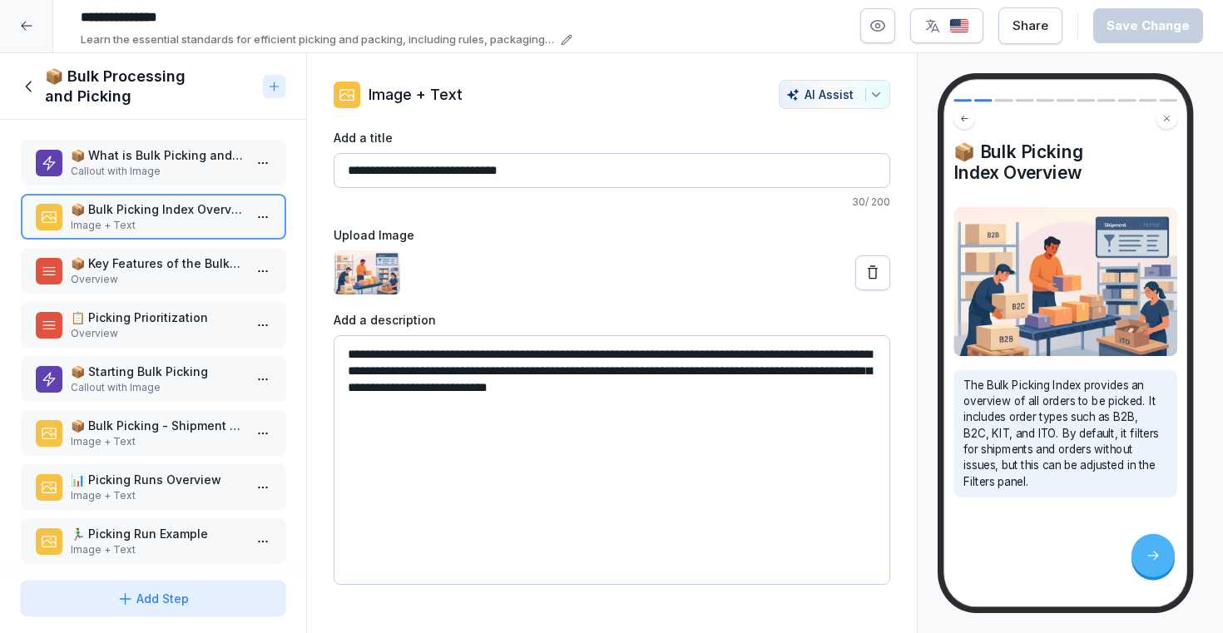
click at [174, 331] on p "Overview" at bounding box center [156, 333] width 173 height 15
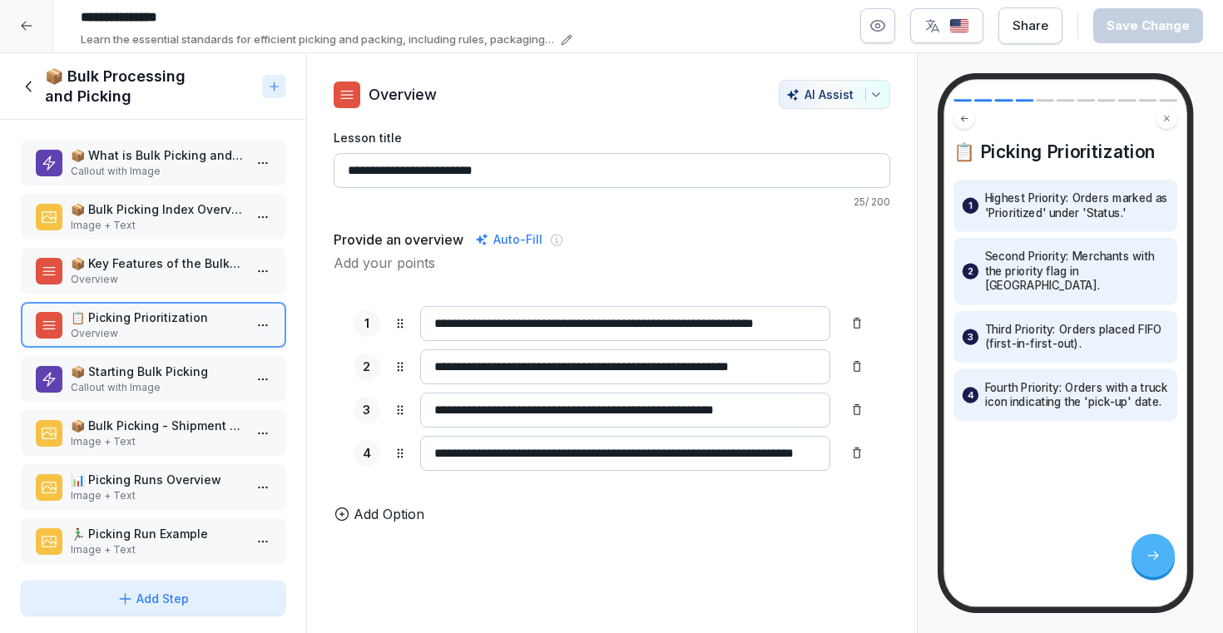
click at [172, 418] on p "📦 Bulk Picking - Shipment Example" at bounding box center [156, 425] width 173 height 17
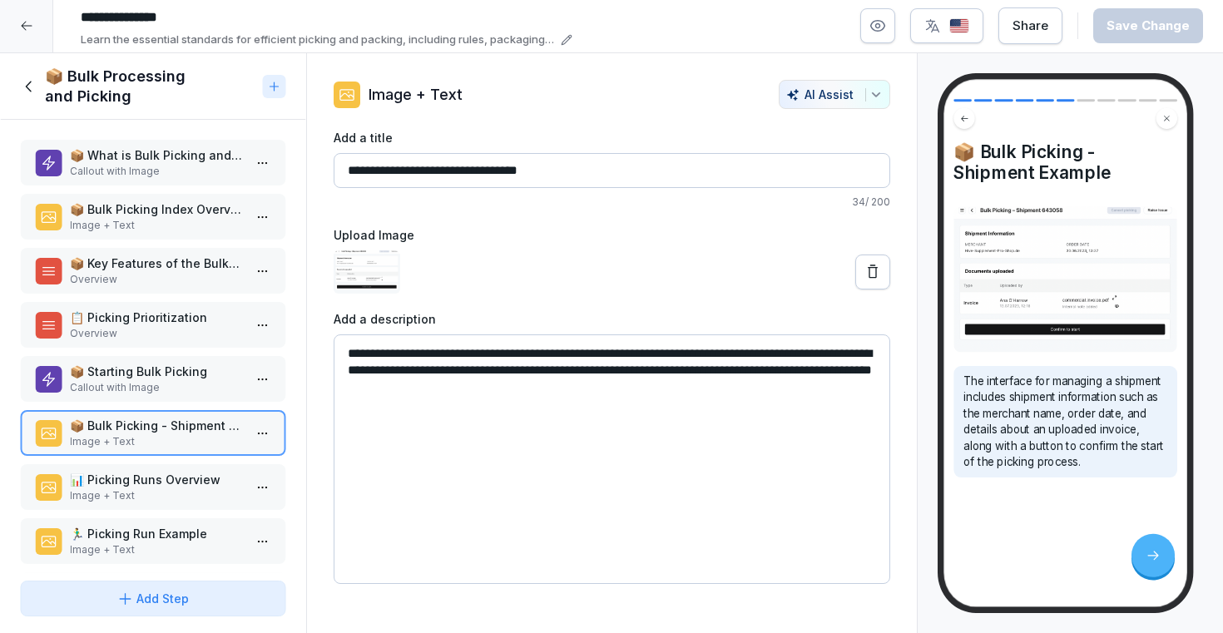
click at [27, 89] on icon at bounding box center [29, 86] width 18 height 18
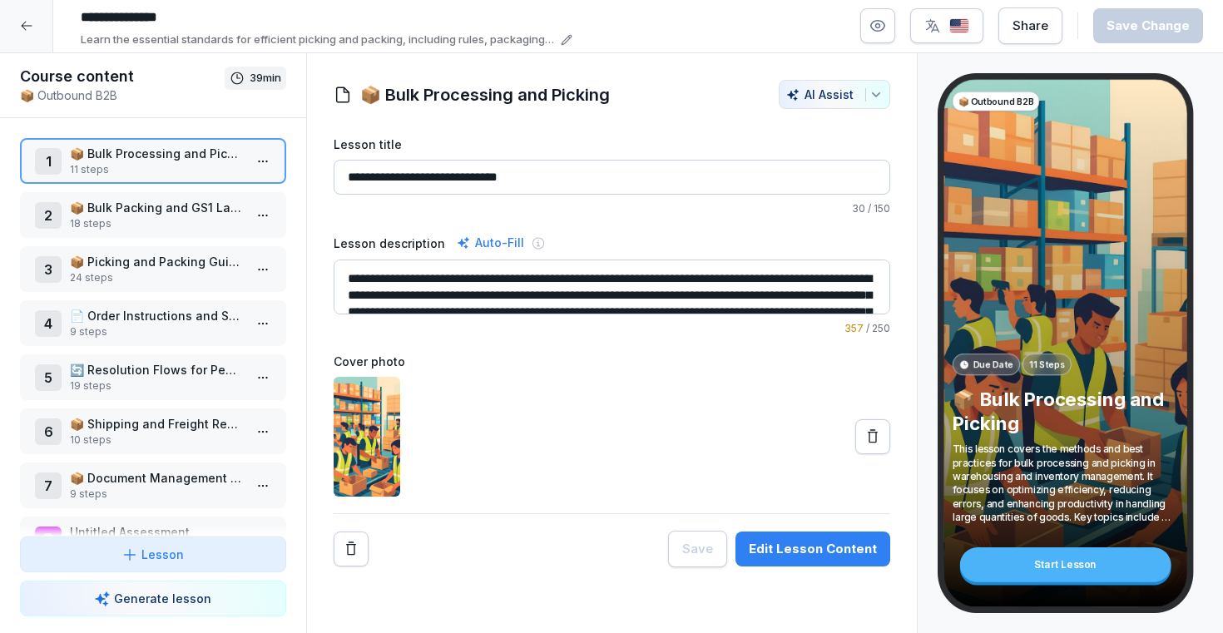
click at [28, 26] on icon at bounding box center [26, 25] width 13 height 13
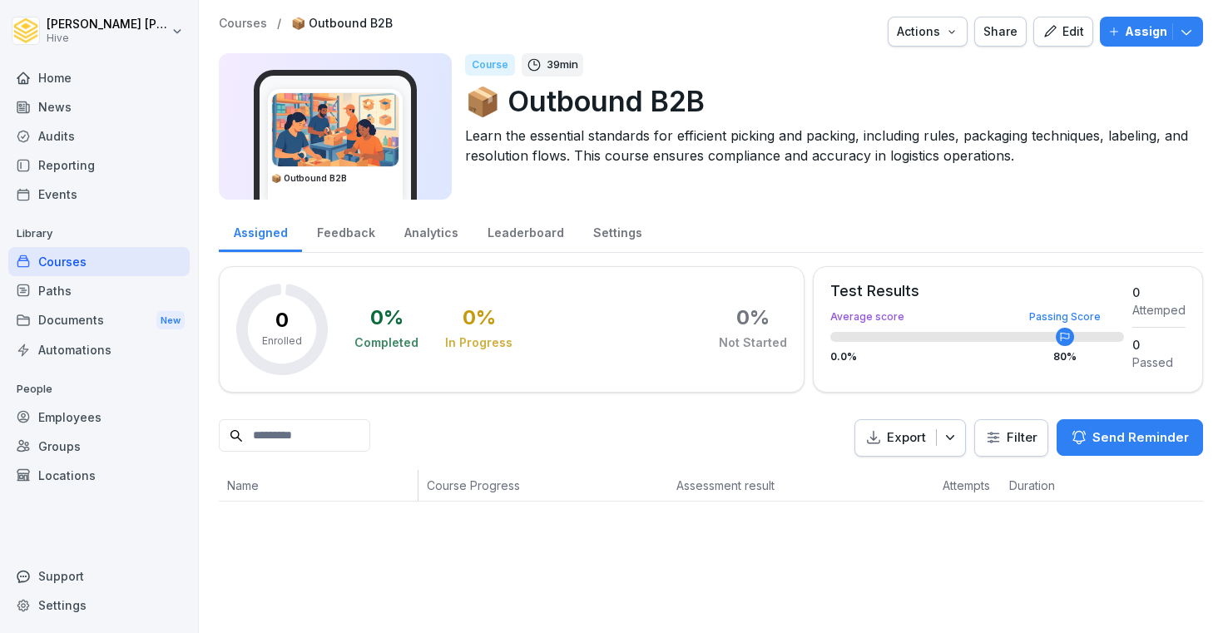
click at [92, 281] on div "Paths" at bounding box center [98, 290] width 181 height 29
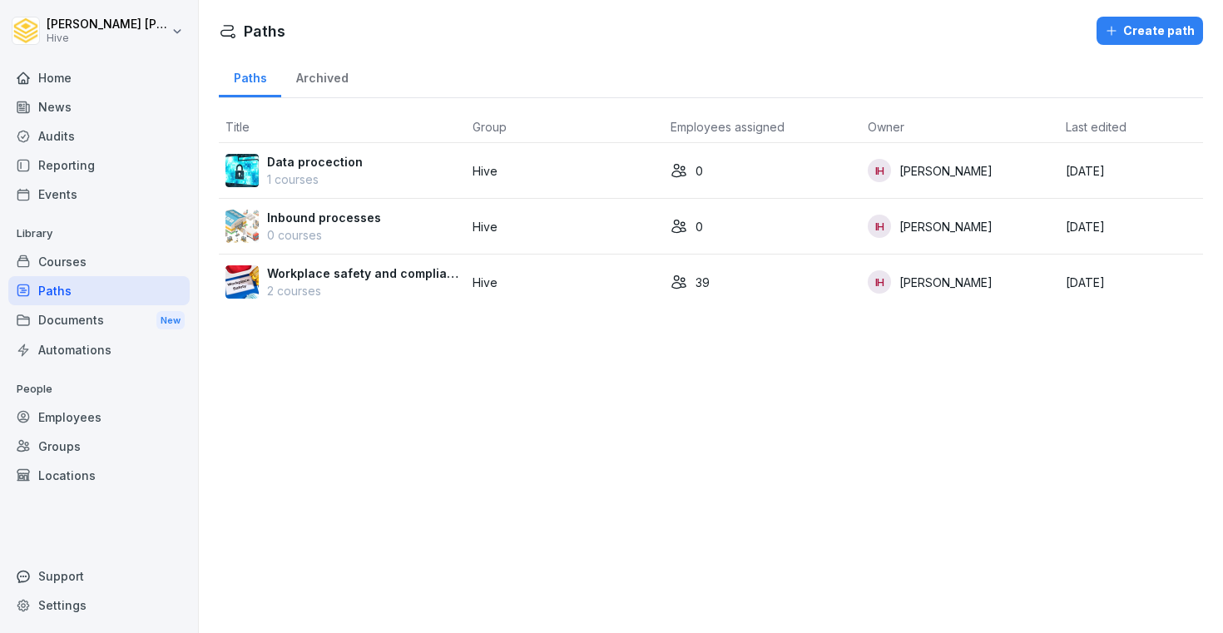
click at [90, 263] on div "Courses" at bounding box center [98, 261] width 181 height 29
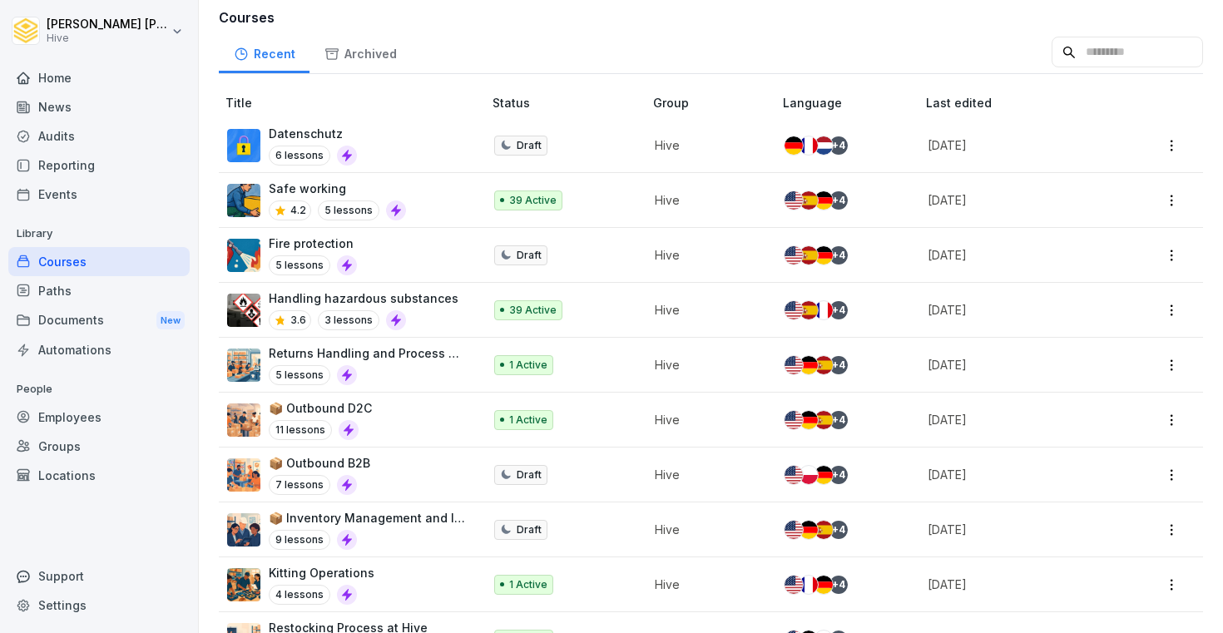
scroll to position [240, 0]
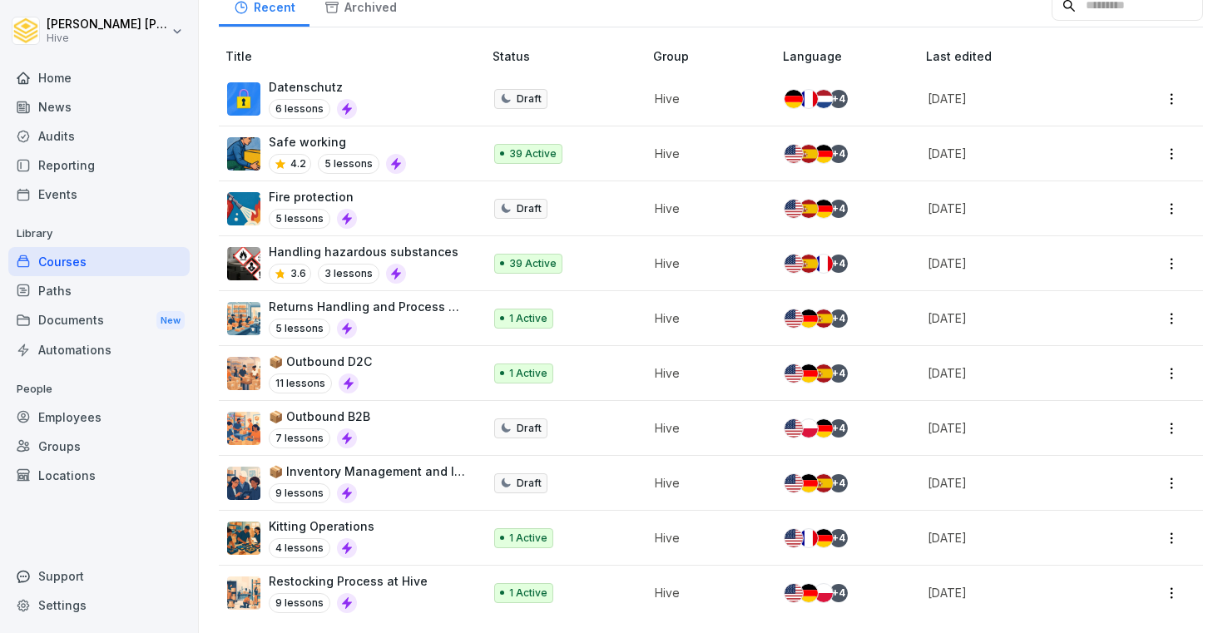
click at [400, 496] on div "9 lessons" at bounding box center [367, 493] width 197 height 20
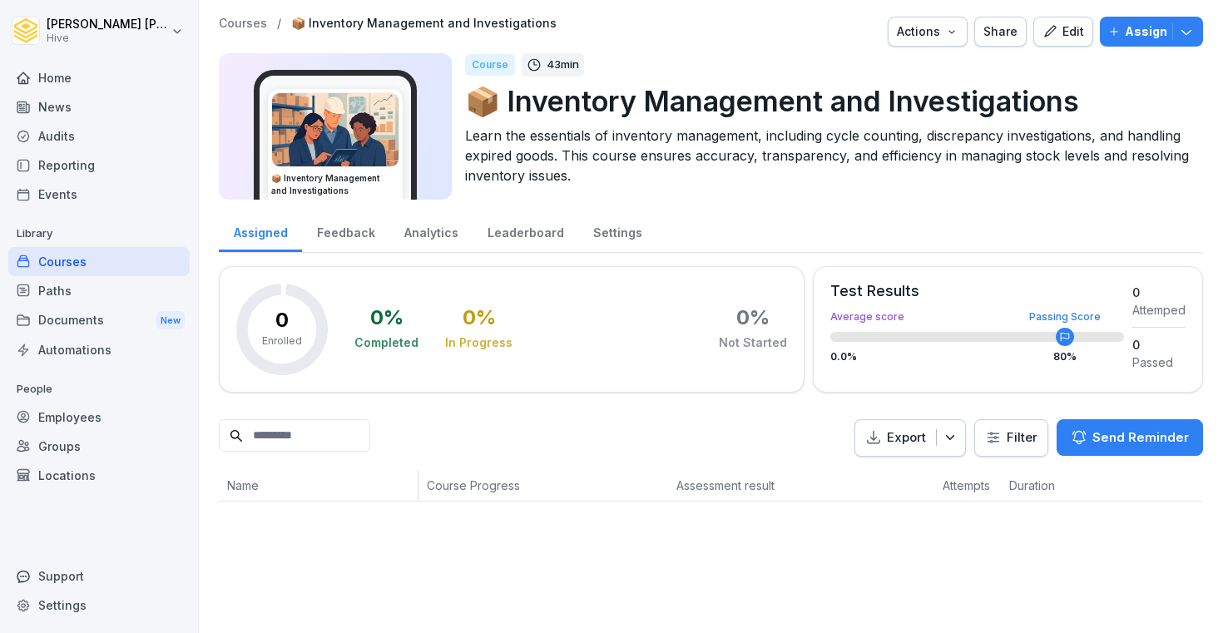
click at [144, 264] on div "Courses" at bounding box center [98, 261] width 181 height 29
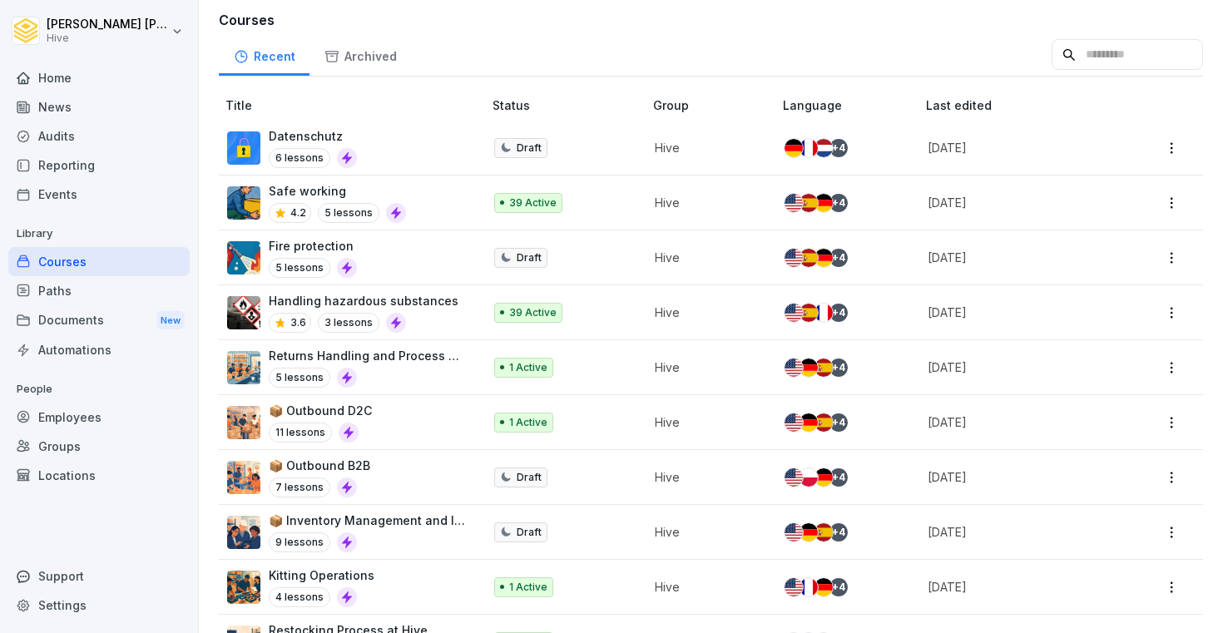
scroll to position [192, 0]
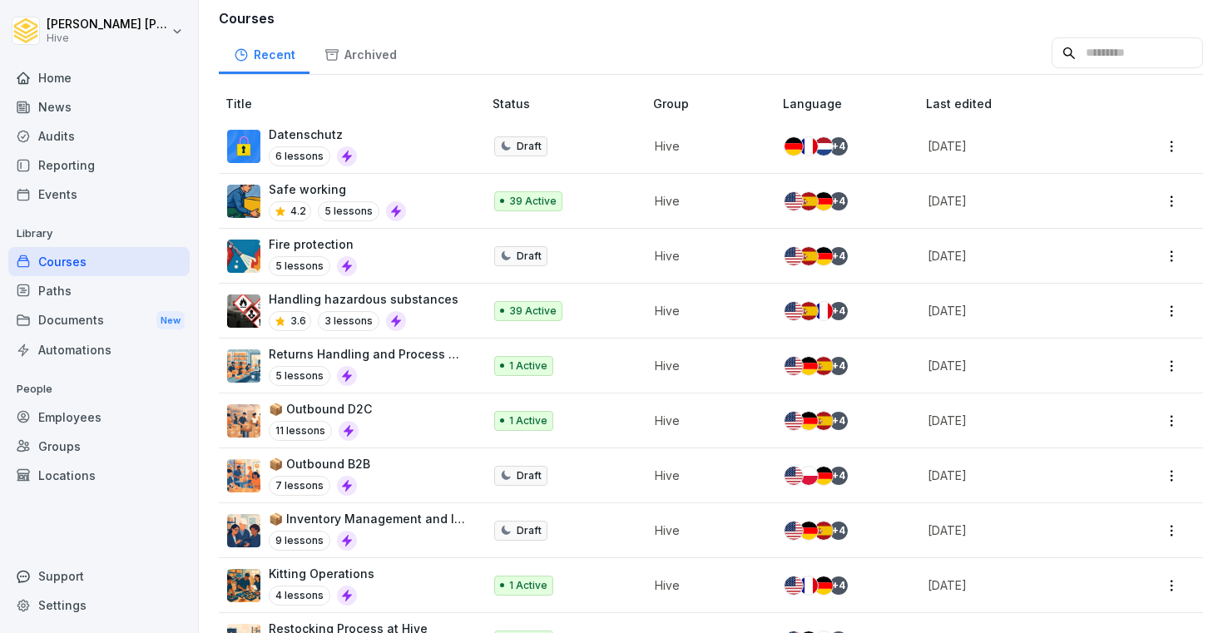
click at [364, 48] on div "Archived" at bounding box center [360, 53] width 102 height 42
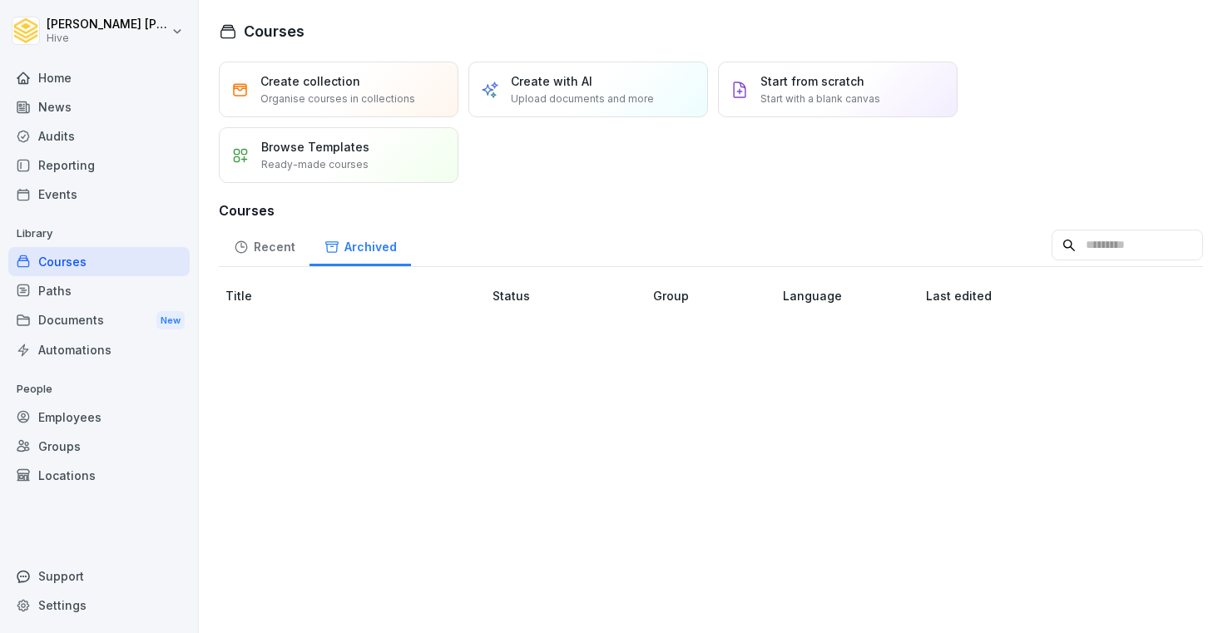
click at [279, 240] on div "Recent" at bounding box center [264, 245] width 91 height 42
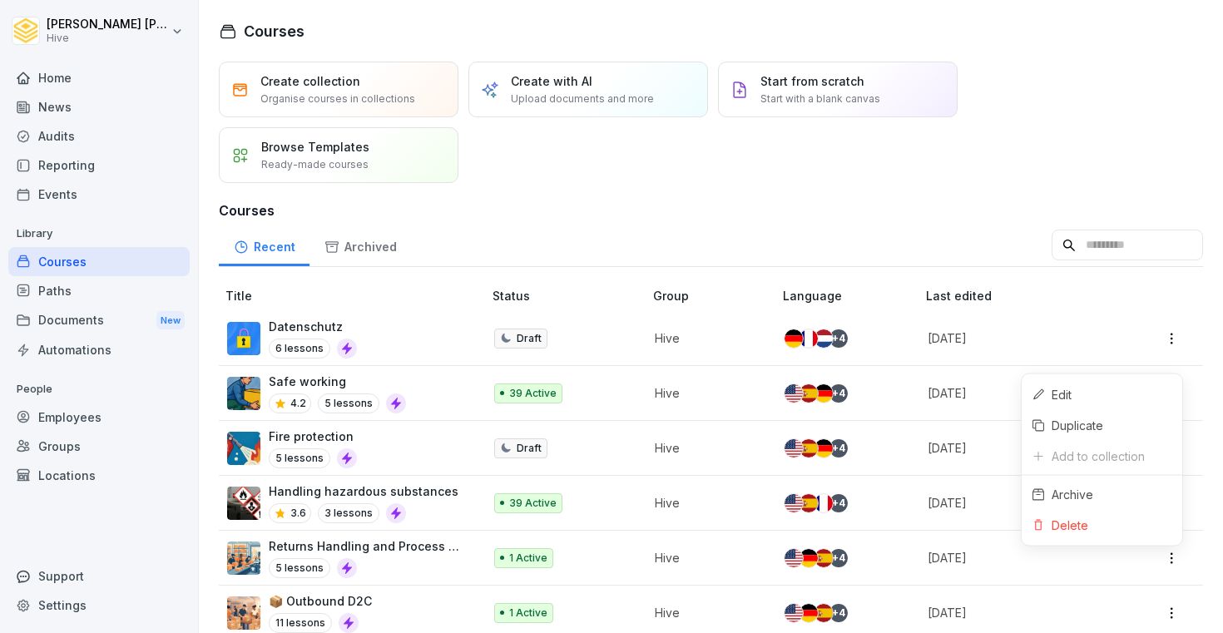
click at [1174, 553] on html "Ibrahim Huseynov Hive Home News Audits Reporting Events Library Courses Paths D…" at bounding box center [611, 316] width 1223 height 633
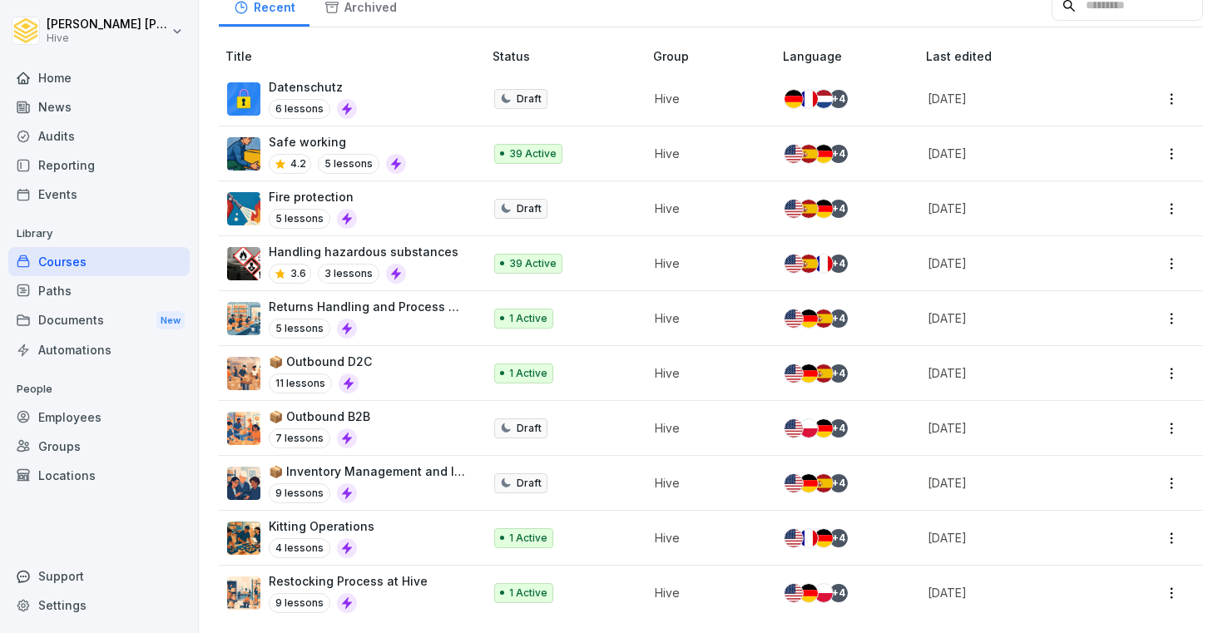
click at [1169, 599] on html "Ibrahim Huseynov Hive Home News Audits Reporting Events Library Courses Paths D…" at bounding box center [611, 316] width 1223 height 633
click at [1133, 535] on div "Archive" at bounding box center [1102, 529] width 161 height 31
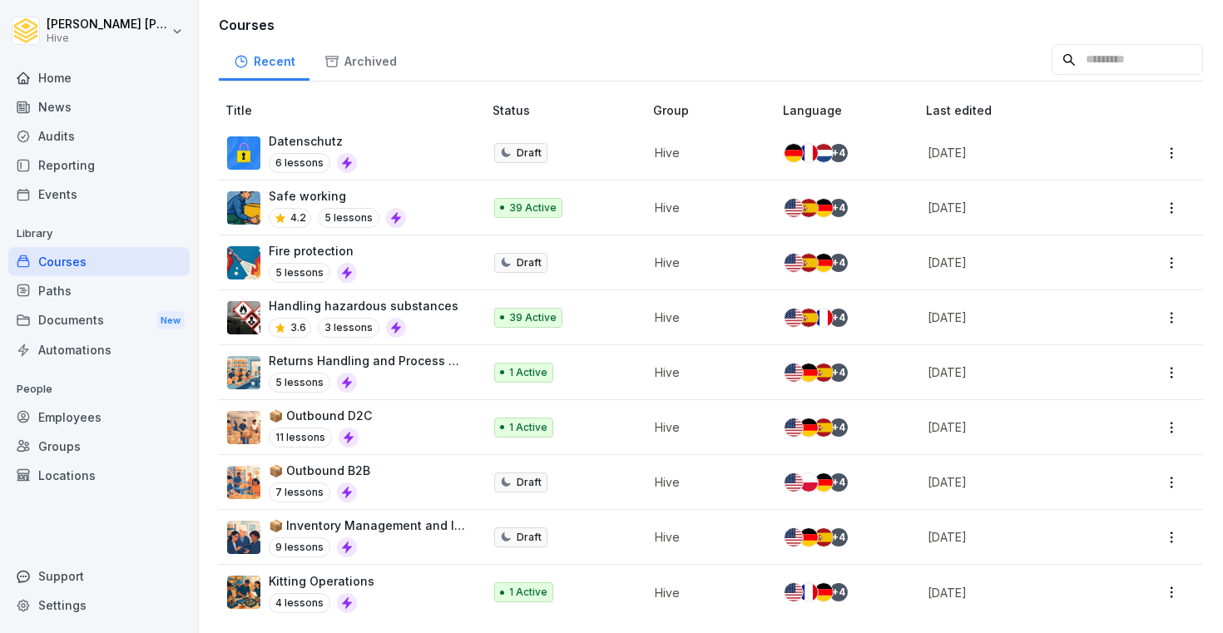
scroll to position [186, 0]
click at [1168, 541] on html "Ibrahim Huseynov Hive Home News Audits Reporting Events Library Courses Paths D…" at bounding box center [611, 316] width 1223 height 633
click at [1120, 479] on div "Archive" at bounding box center [1102, 473] width 161 height 31
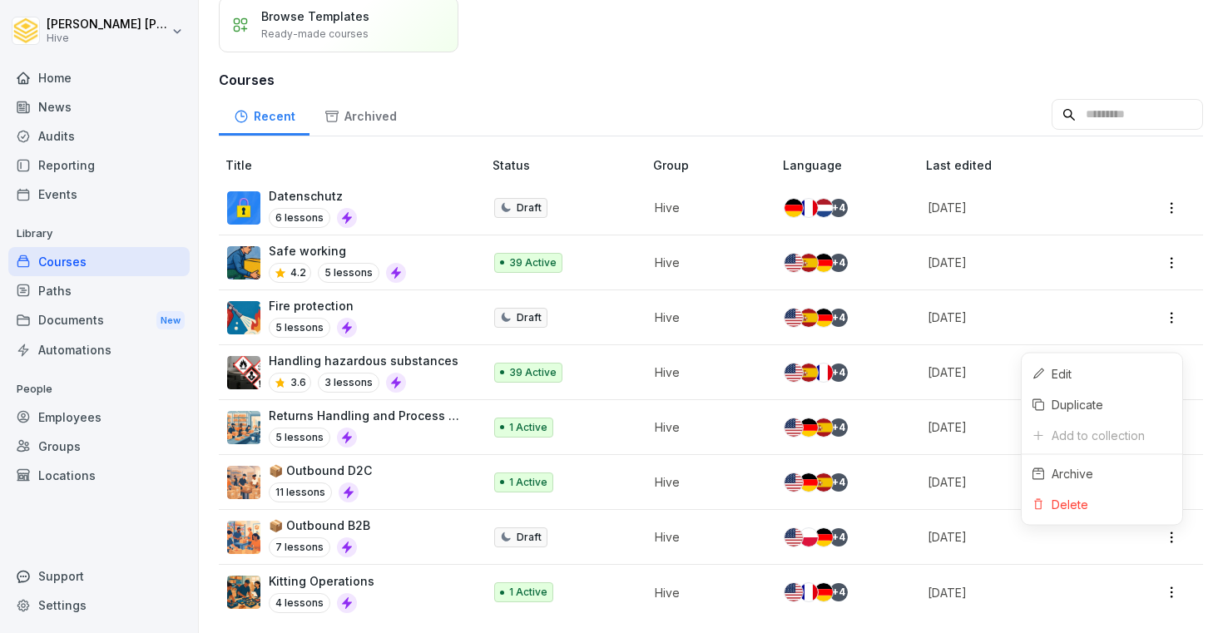
click at [1167, 541] on html "Ibrahim Huseynov Hive Home News Audits Reporting Events Library Courses Paths D…" at bounding box center [611, 316] width 1223 height 633
click at [1104, 471] on div "Archive" at bounding box center [1102, 473] width 161 height 31
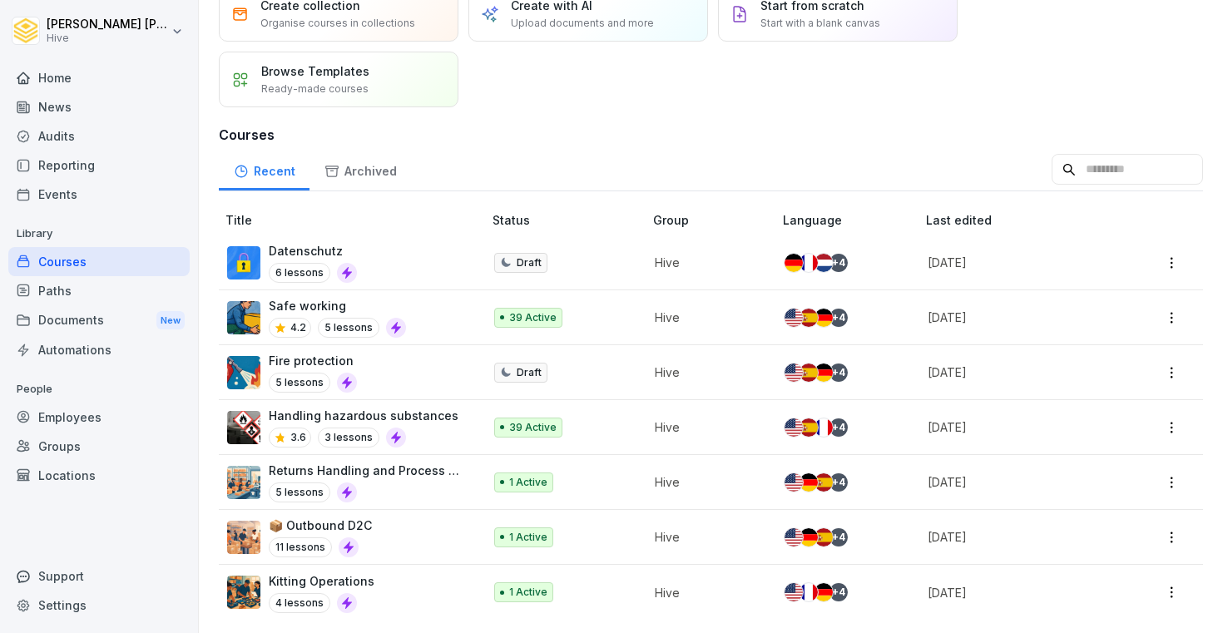
scroll to position [76, 0]
click at [1175, 544] on html "Ibrahim Huseynov Hive Home News Audits Reporting Events Library Courses Paths D…" at bounding box center [611, 316] width 1223 height 633
click at [1102, 469] on div "Archive" at bounding box center [1102, 473] width 161 height 31
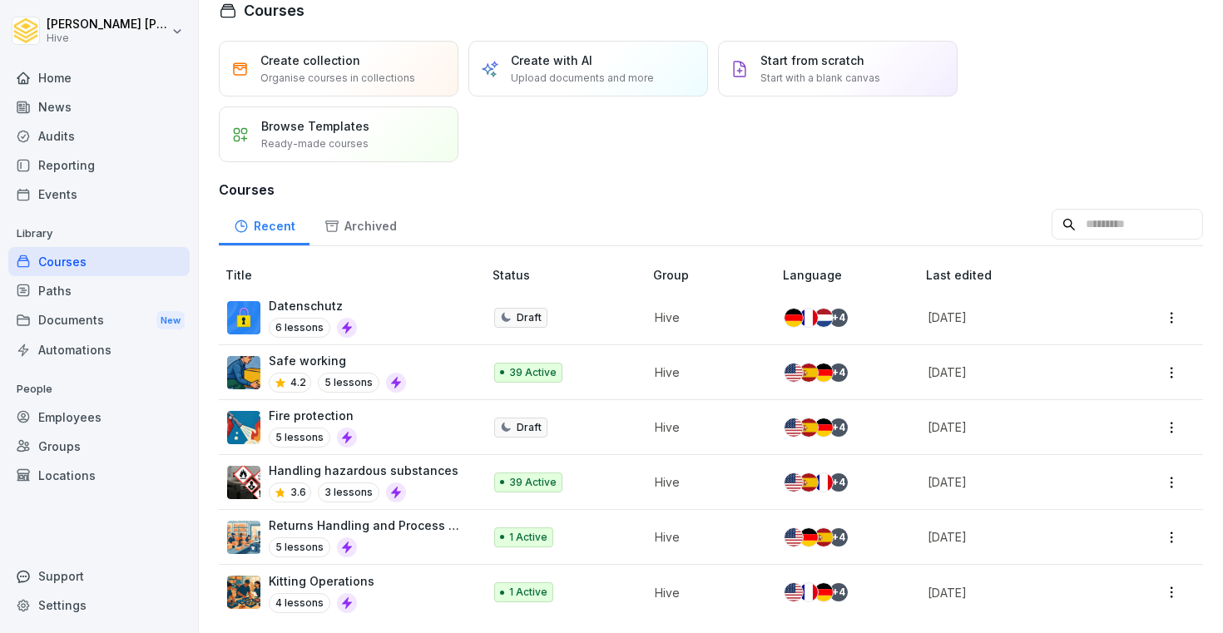
scroll to position [21, 0]
click at [1169, 596] on html "Ibrahim Huseynov Hive Home News Audits Reporting Events Library Courses Paths D…" at bounding box center [611, 316] width 1223 height 633
click at [1111, 522] on div "Archive" at bounding box center [1102, 528] width 161 height 31
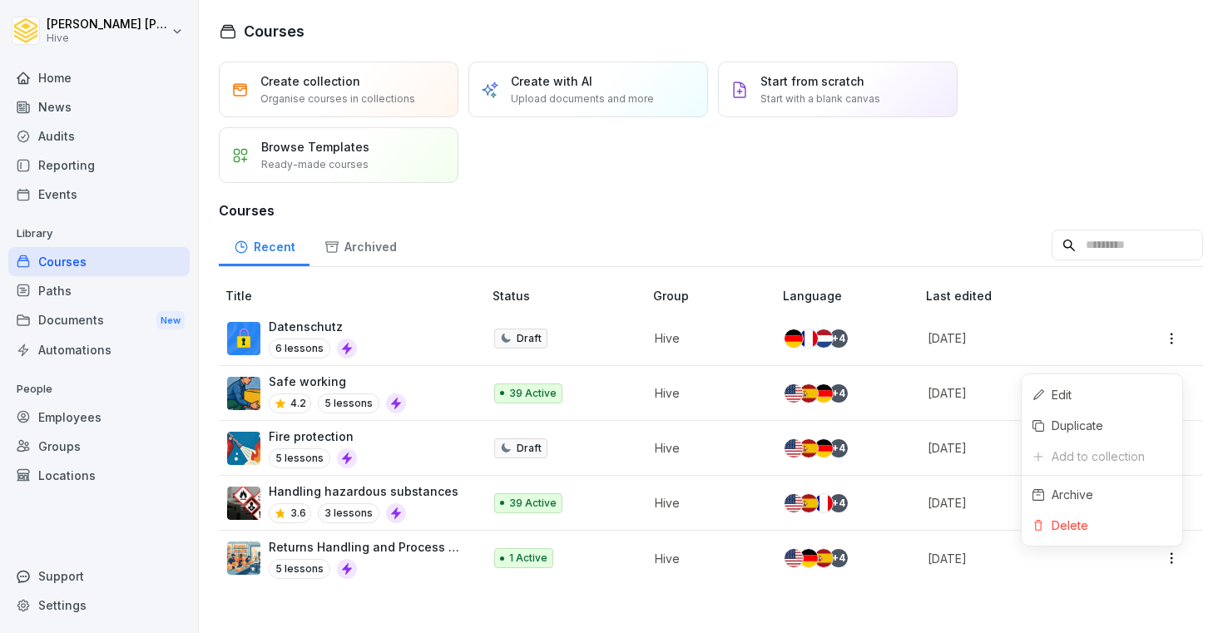
click at [1171, 566] on html "Ibrahim Huseynov Hive Home News Audits Reporting Events Library Courses Paths D…" at bounding box center [611, 316] width 1223 height 633
click at [1104, 499] on div "Archive" at bounding box center [1102, 494] width 161 height 31
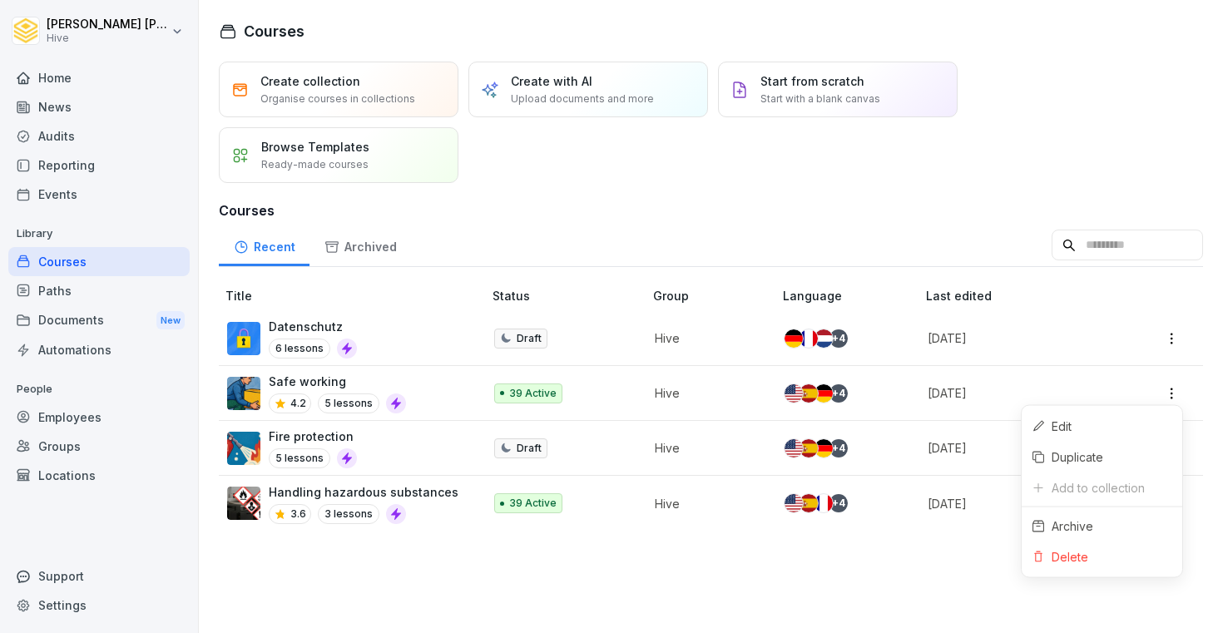
click at [1167, 396] on html "Ibrahim Huseynov Hive Home News Audits Reporting Events Library Courses Paths D…" at bounding box center [611, 316] width 1223 height 633
click at [1132, 295] on html "Ibrahim Huseynov Hive Home News Audits Reporting Events Library Courses Paths D…" at bounding box center [611, 316] width 1223 height 633
click at [1176, 463] on td at bounding box center [1167, 448] width 72 height 55
click at [1177, 448] on html "[PERSON_NAME] Hive Home News Audits Reporting Events Library Courses Paths Docu…" at bounding box center [611, 316] width 1223 height 633
click at [1090, 578] on div "Archive" at bounding box center [1073, 580] width 42 height 17
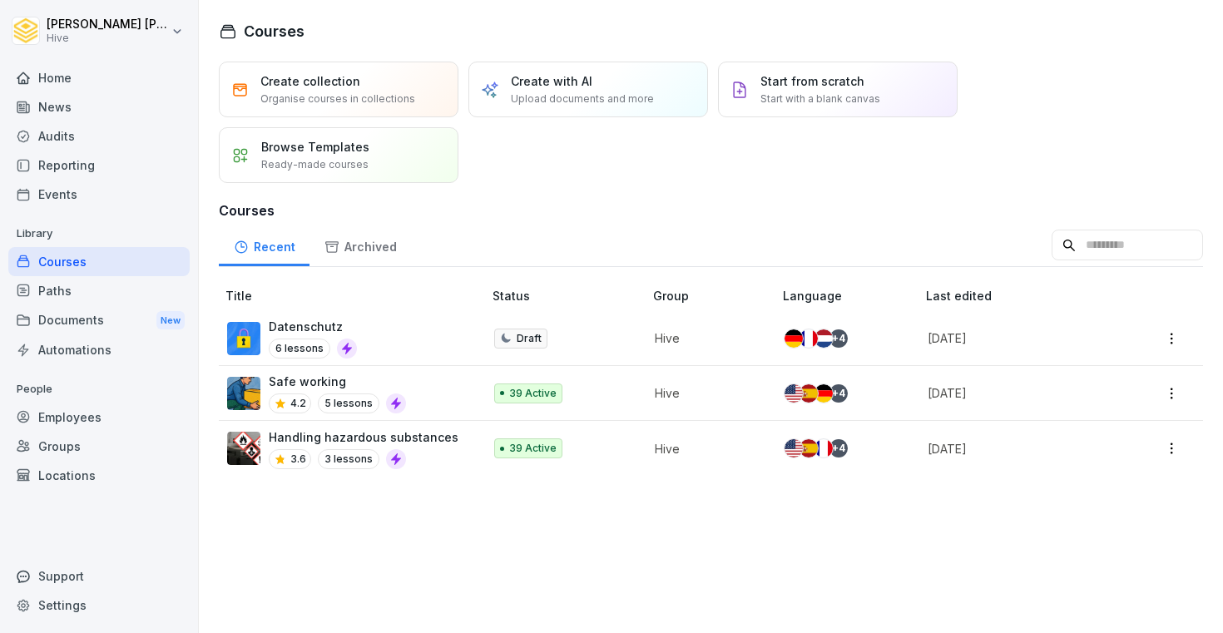
click at [95, 290] on div "Paths" at bounding box center [98, 290] width 181 height 29
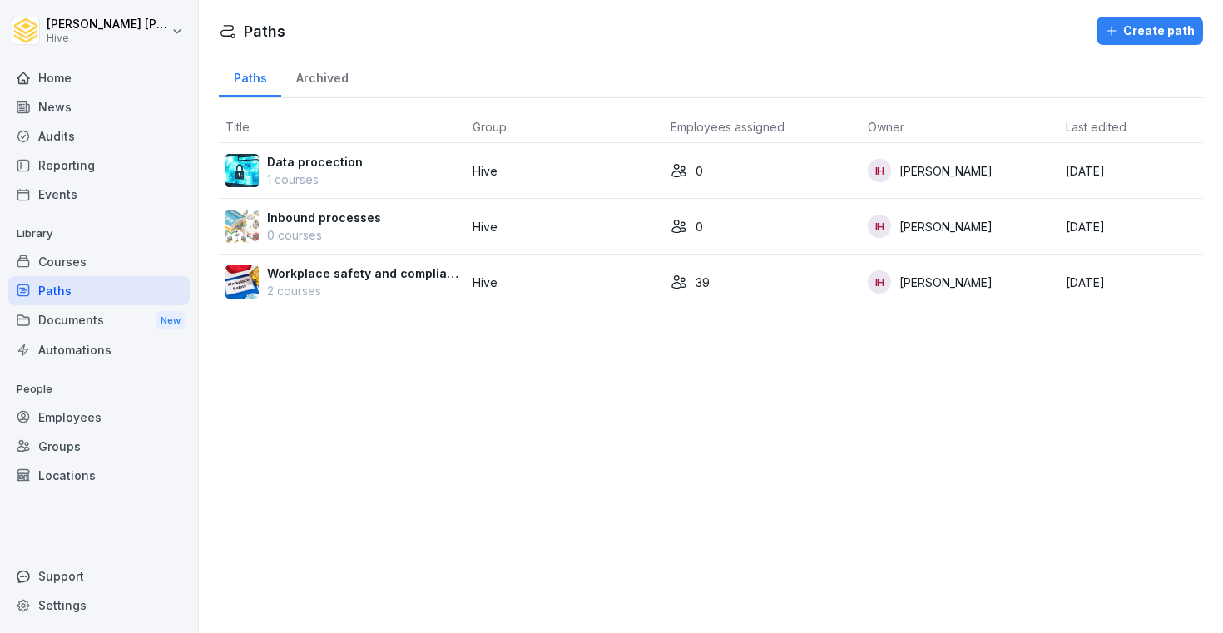
click at [97, 255] on div "Courses" at bounding box center [98, 261] width 181 height 29
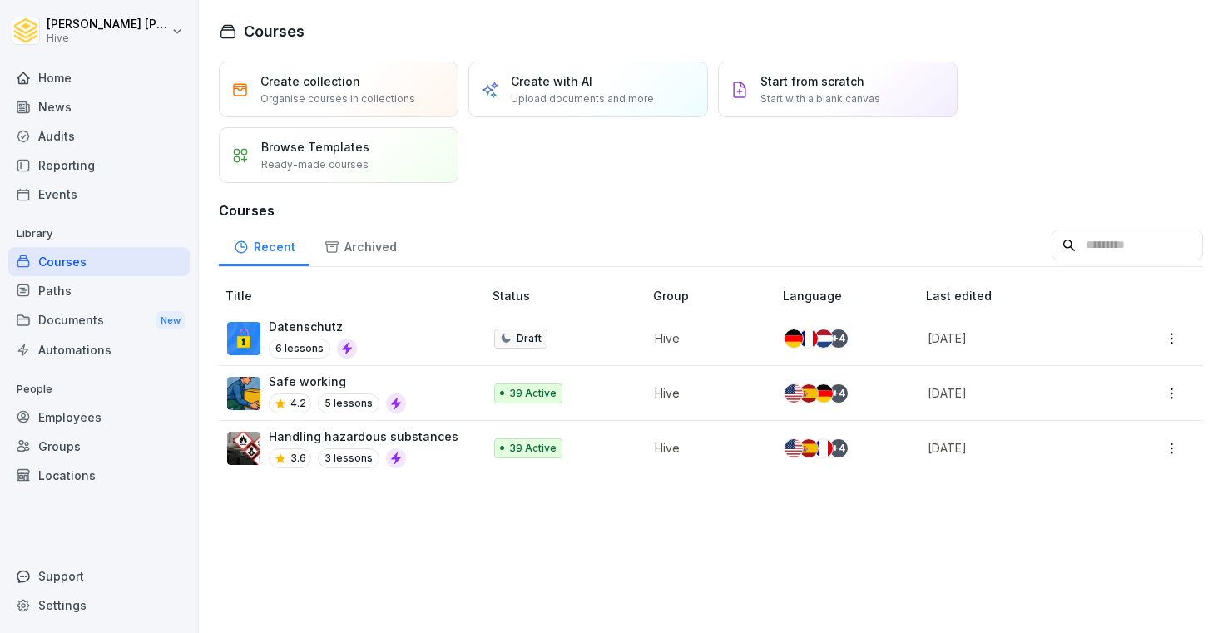
click at [377, 257] on div "Archived" at bounding box center [360, 245] width 102 height 42
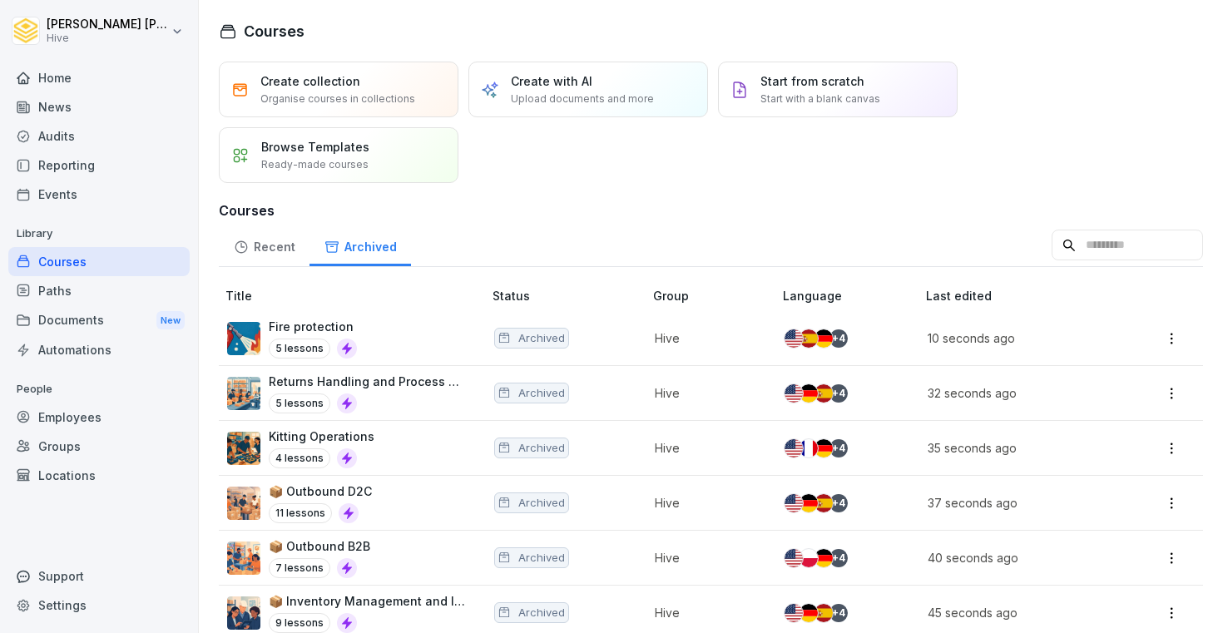
click at [275, 250] on div "Recent" at bounding box center [264, 245] width 91 height 42
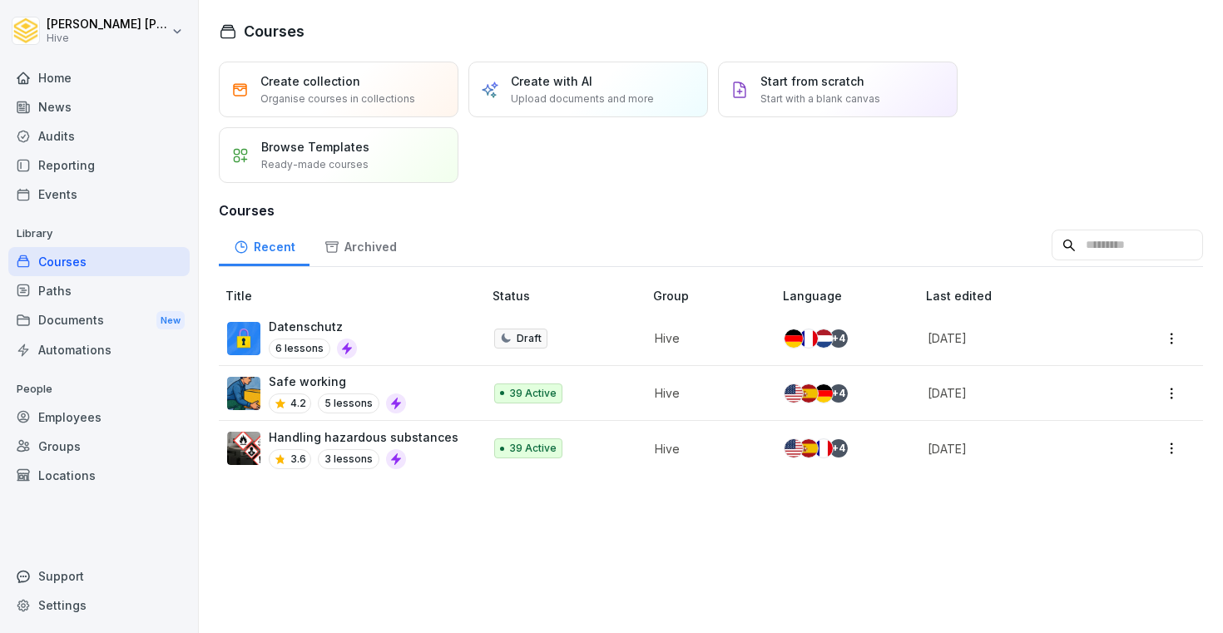
click at [787, 104] on p "Start with a blank canvas" at bounding box center [820, 99] width 120 height 15
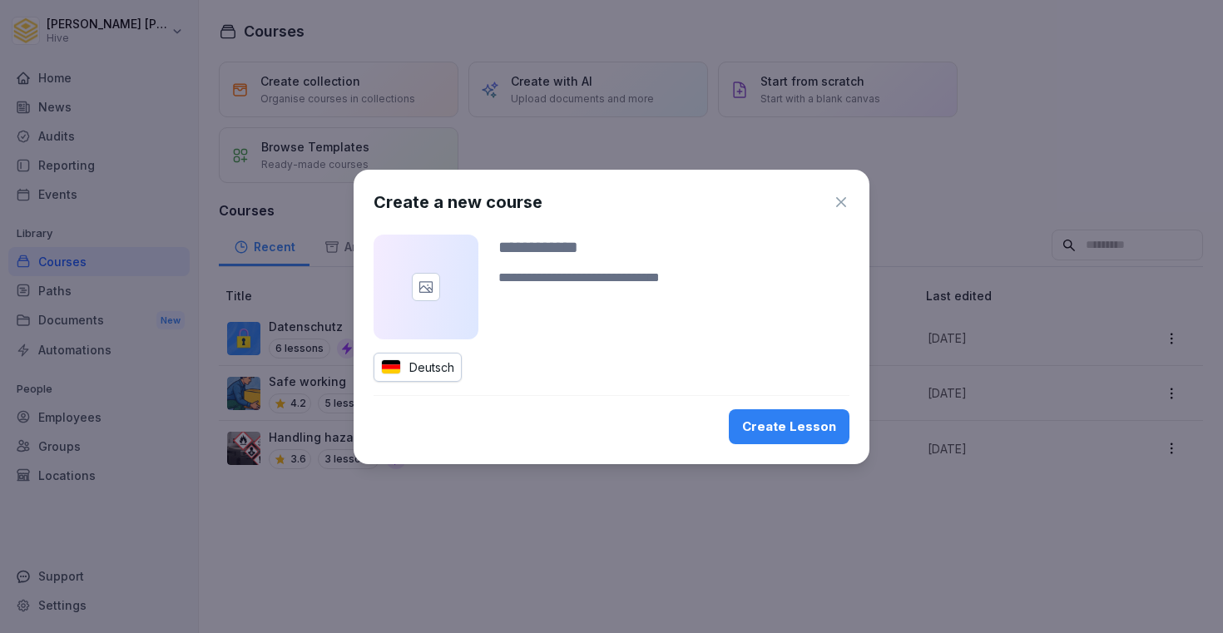
click at [839, 206] on icon "button" at bounding box center [841, 202] width 17 height 17
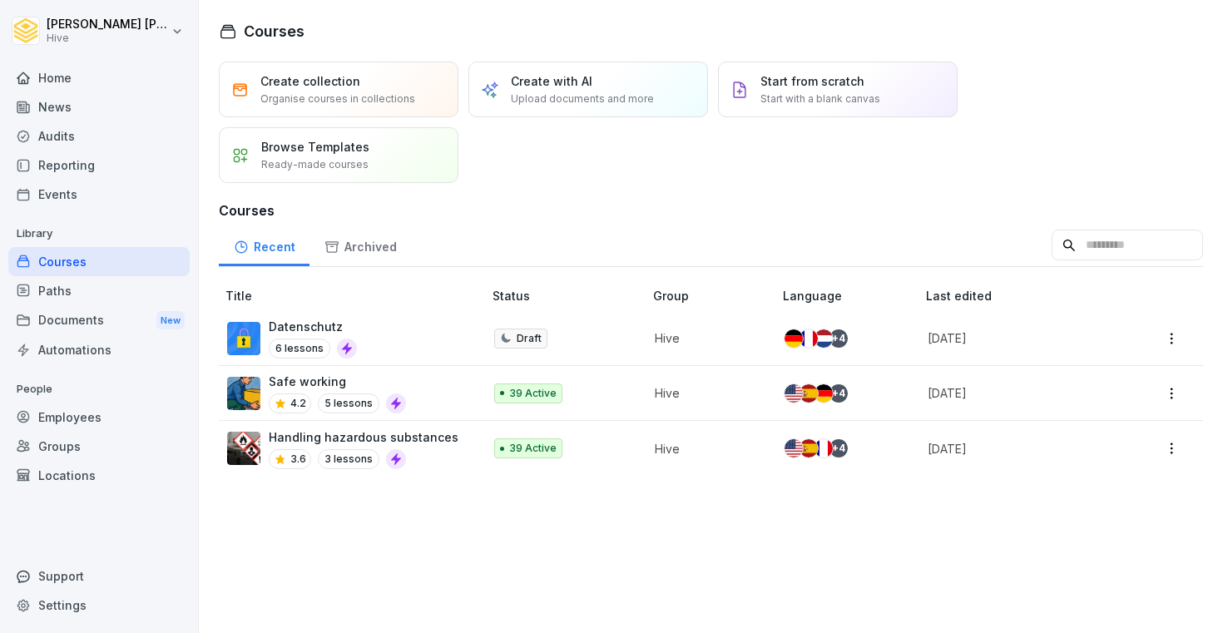
click at [597, 71] on div "Create with AI Upload documents and more" at bounding box center [588, 90] width 240 height 56
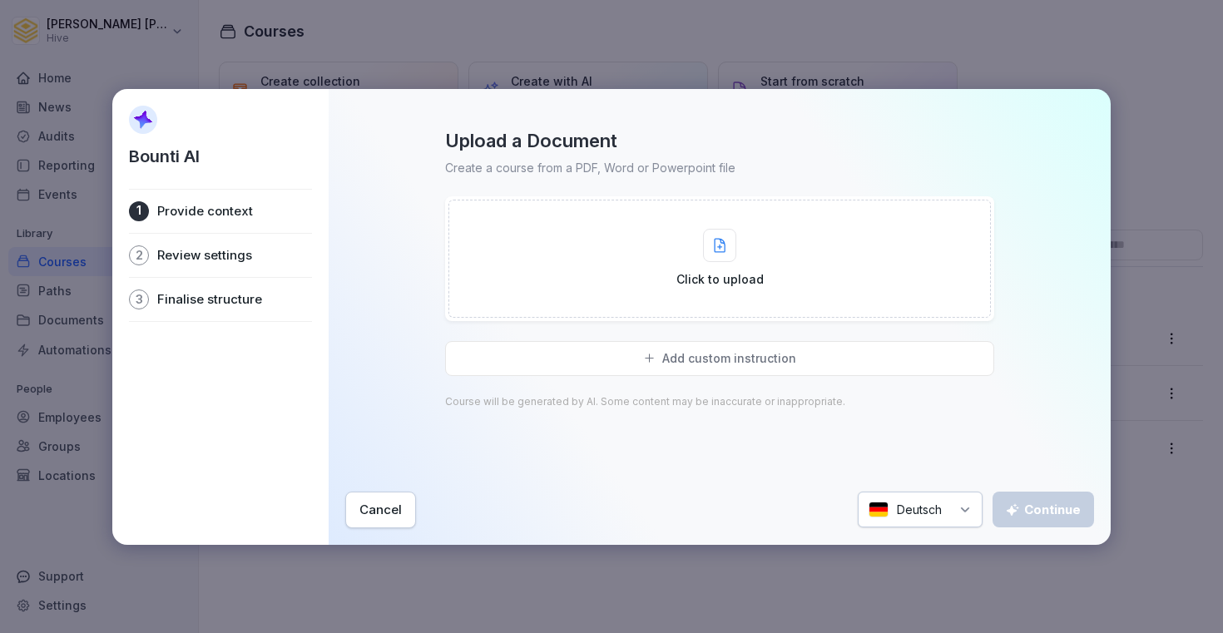
click at [368, 517] on div "Cancel" at bounding box center [380, 510] width 42 height 18
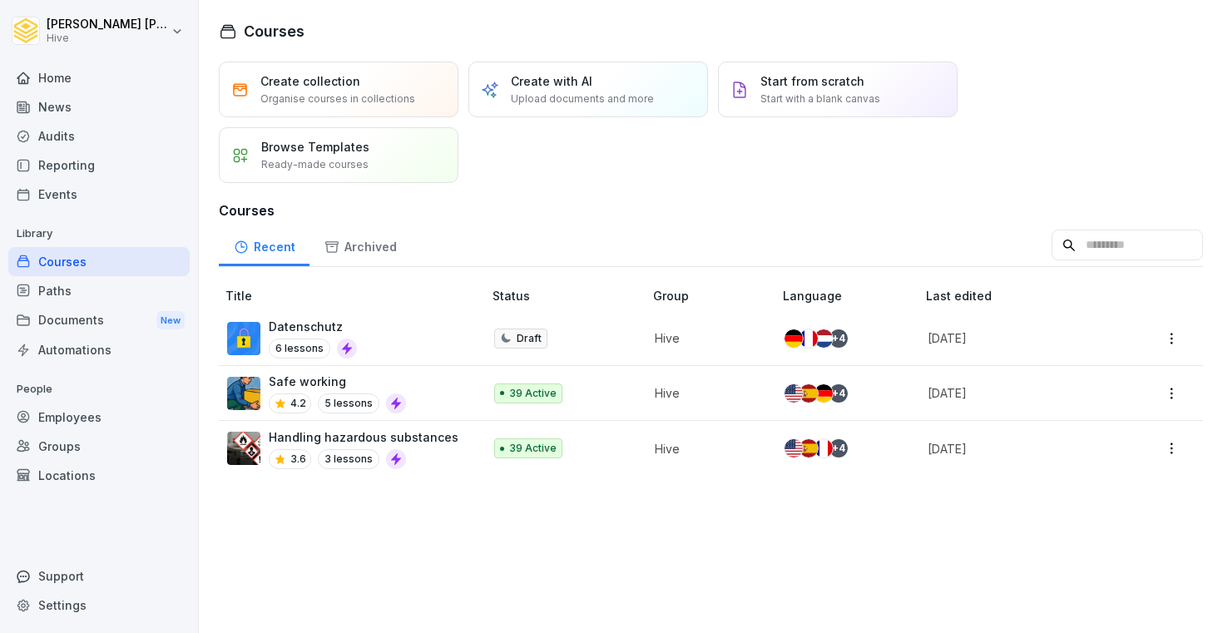
click at [763, 95] on p "Start with a blank canvas" at bounding box center [820, 99] width 120 height 15
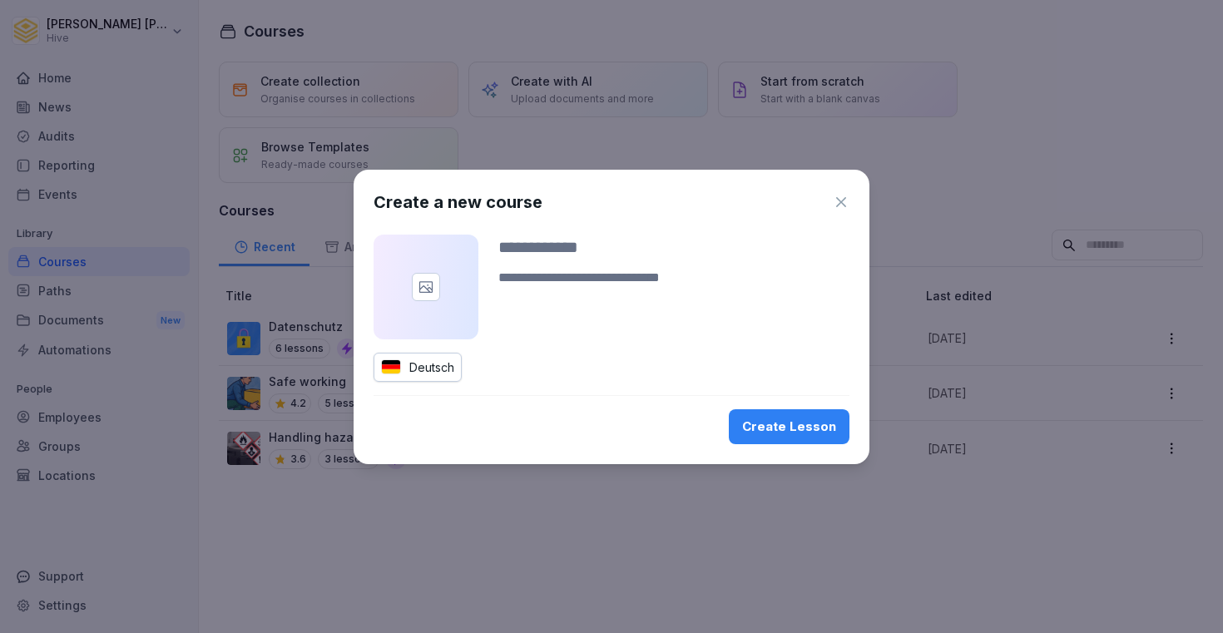
click at [846, 200] on icon "button" at bounding box center [841, 202] width 17 height 17
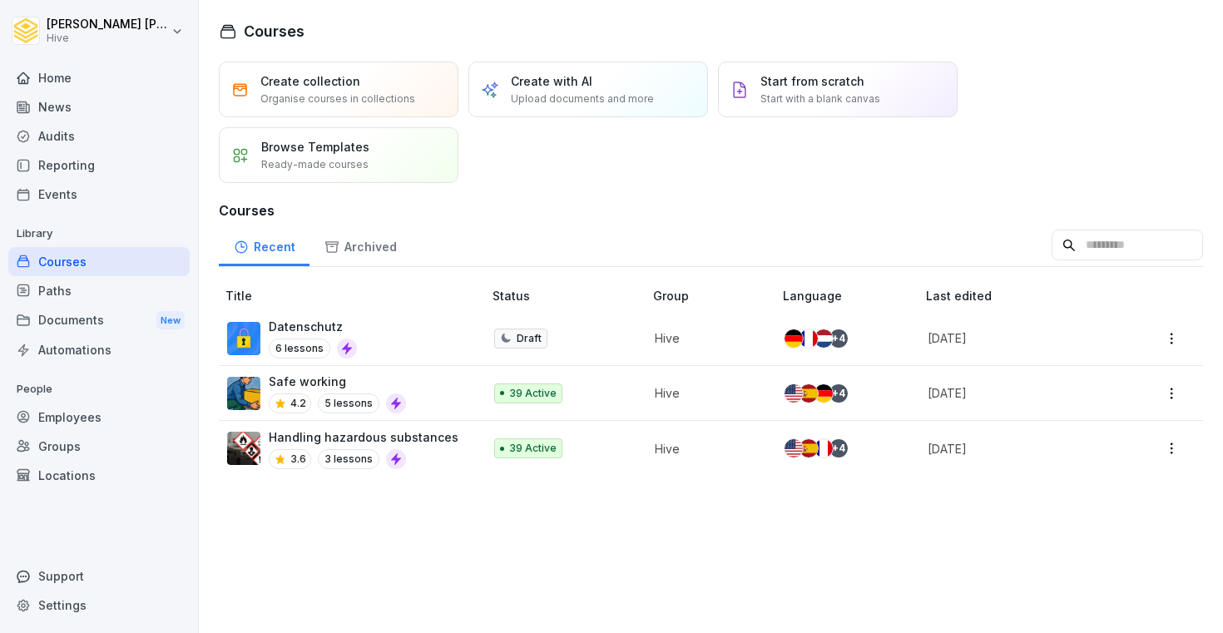
click at [649, 96] on div "Create with AI Upload documents and more" at bounding box center [588, 90] width 240 height 56
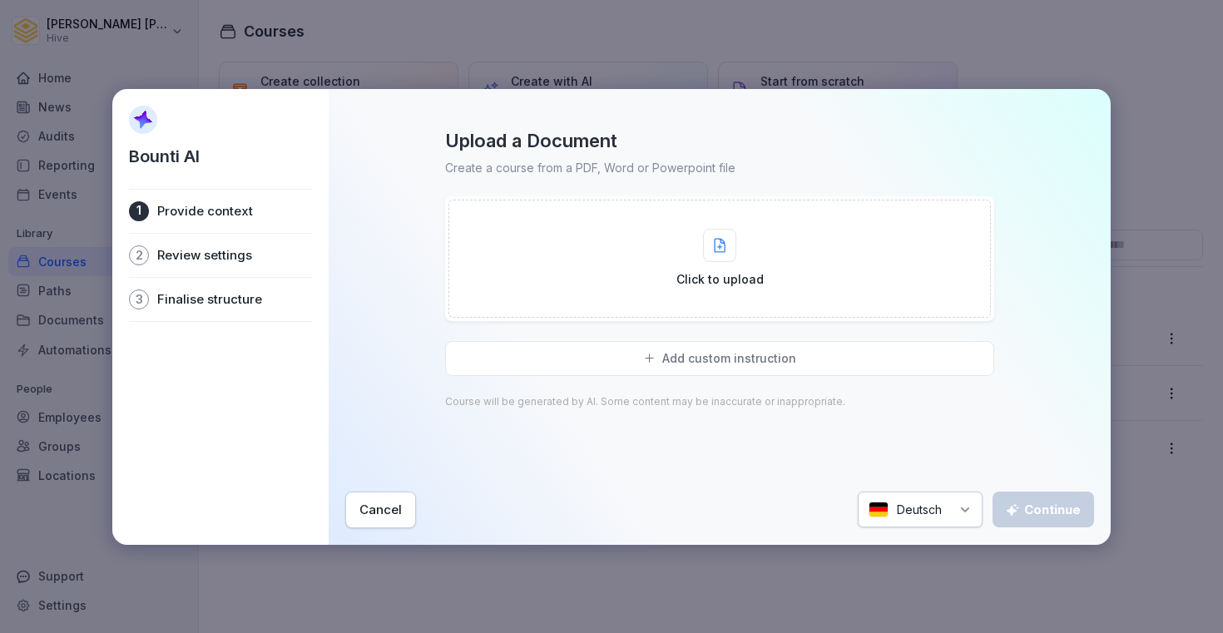
click at [645, 359] on div "Add custom instruction" at bounding box center [719, 358] width 549 height 35
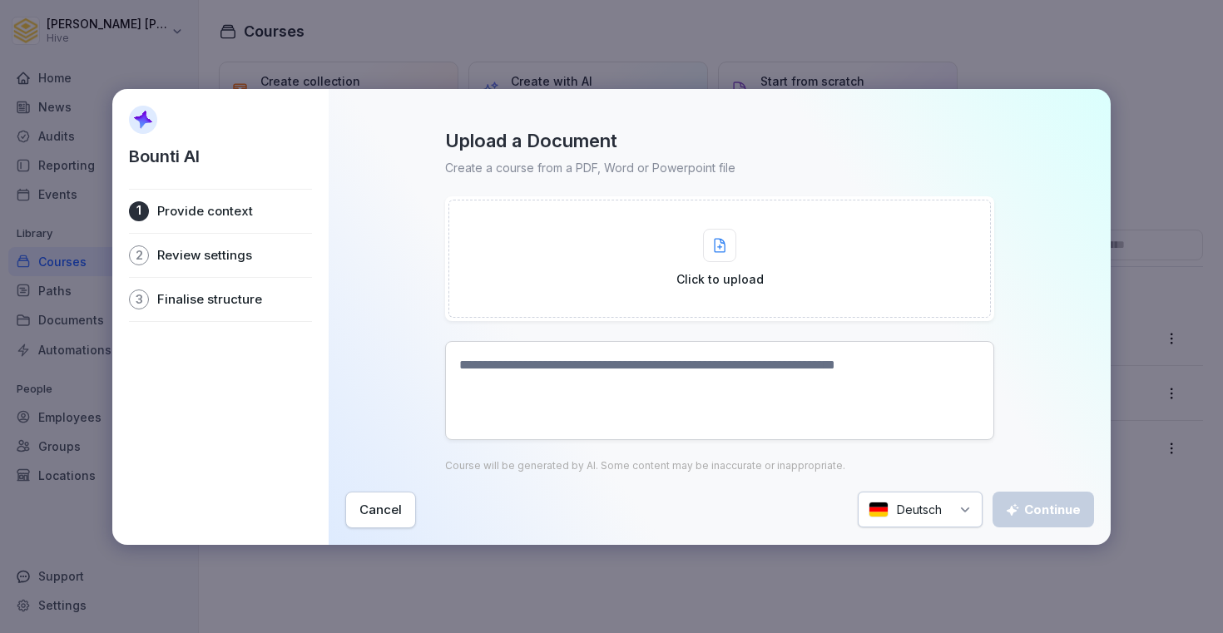
click at [616, 374] on textarea at bounding box center [719, 390] width 549 height 99
paste textarea "**********"
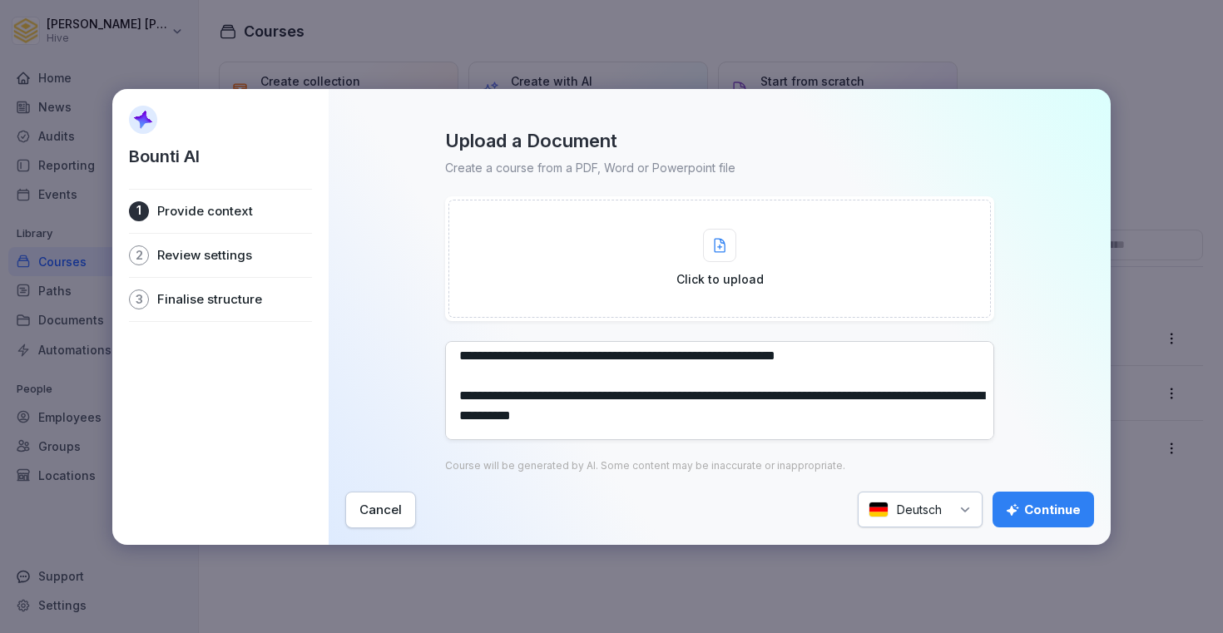
scroll to position [448, 0]
type textarea "**********"
click at [892, 503] on div "Deutsch" at bounding box center [920, 510] width 125 height 36
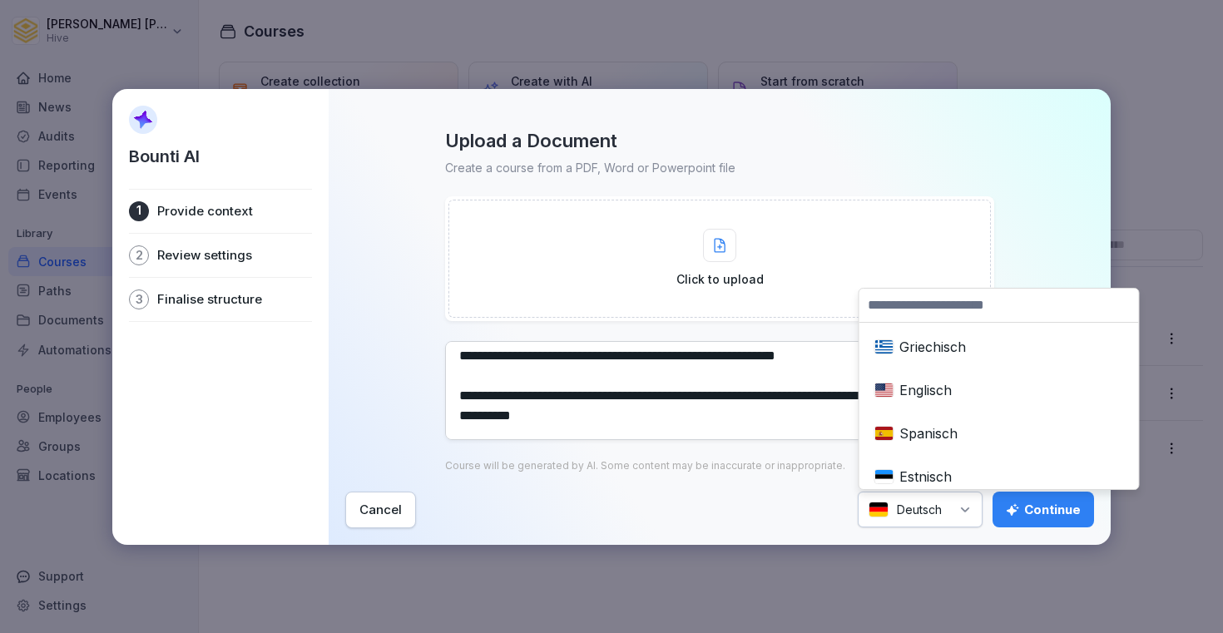
scroll to position [190, 0]
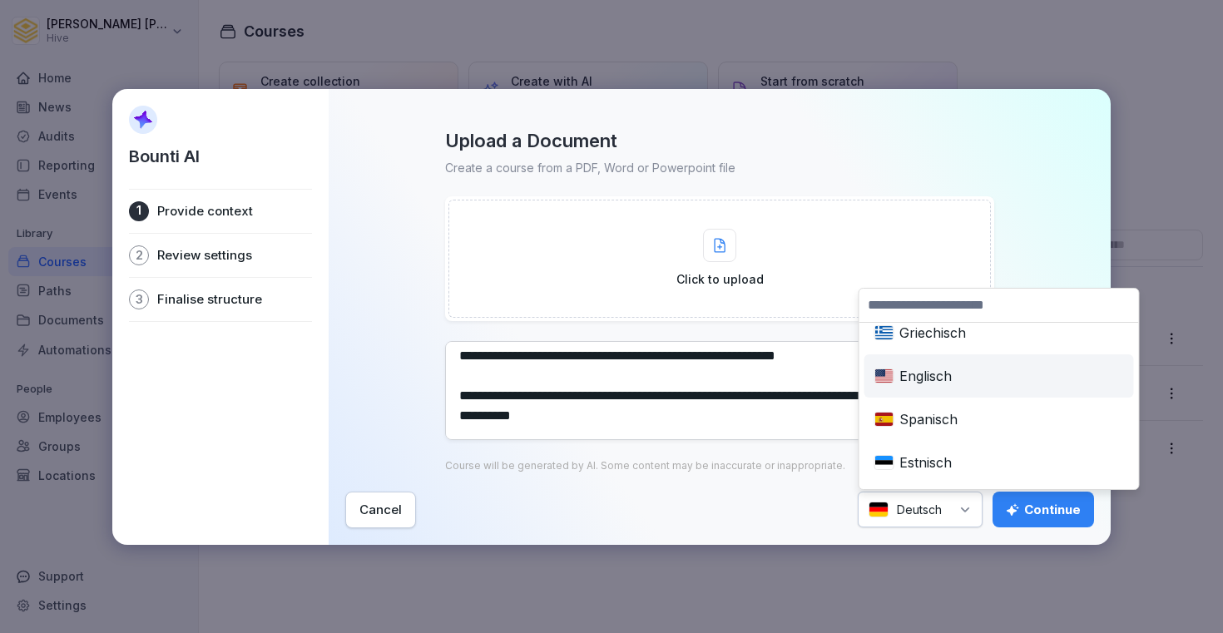
click at [907, 377] on div "Englisch" at bounding box center [999, 376] width 263 height 37
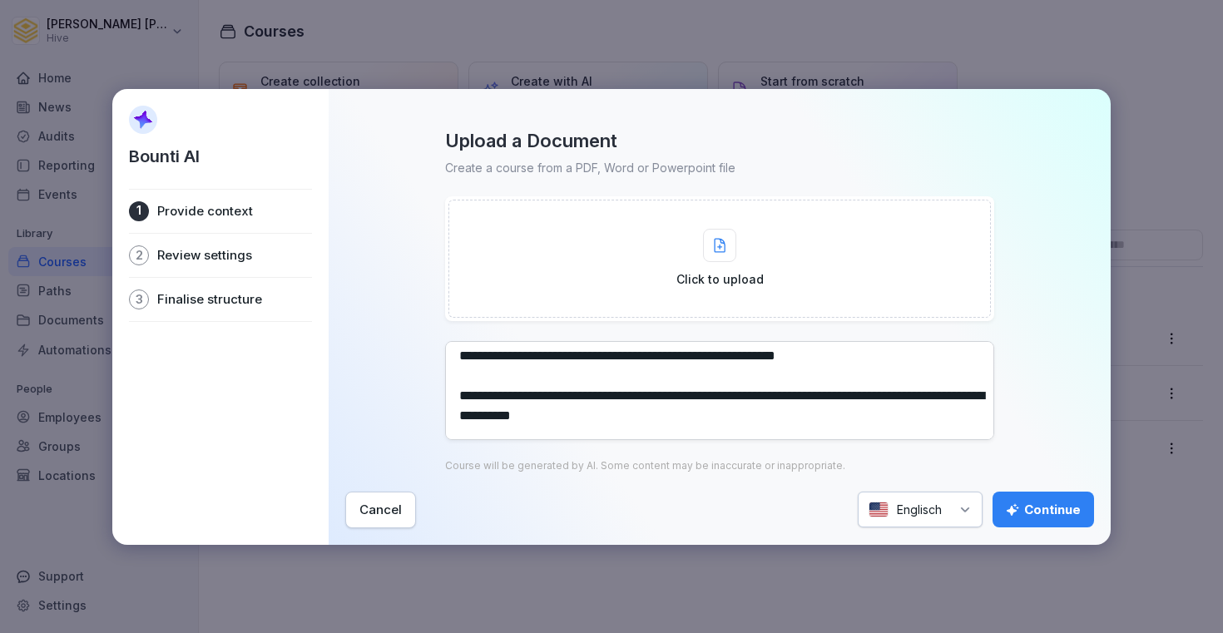
click at [1034, 510] on div "Continue" at bounding box center [1043, 510] width 75 height 18
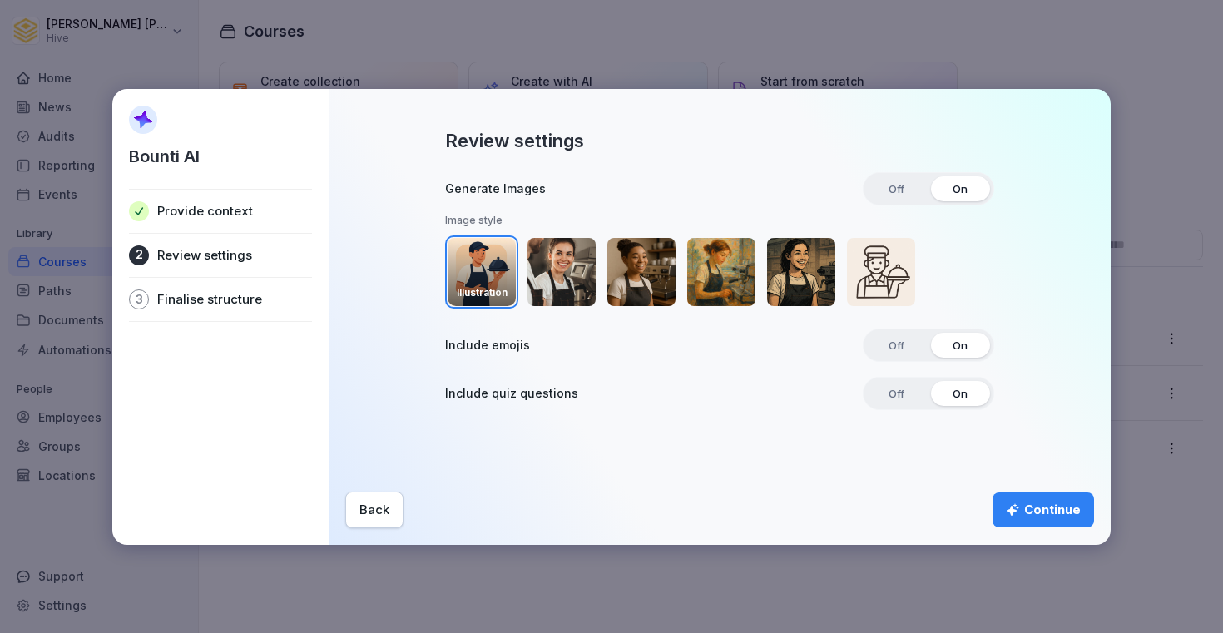
click at [1027, 508] on div "Continue" at bounding box center [1043, 510] width 75 height 18
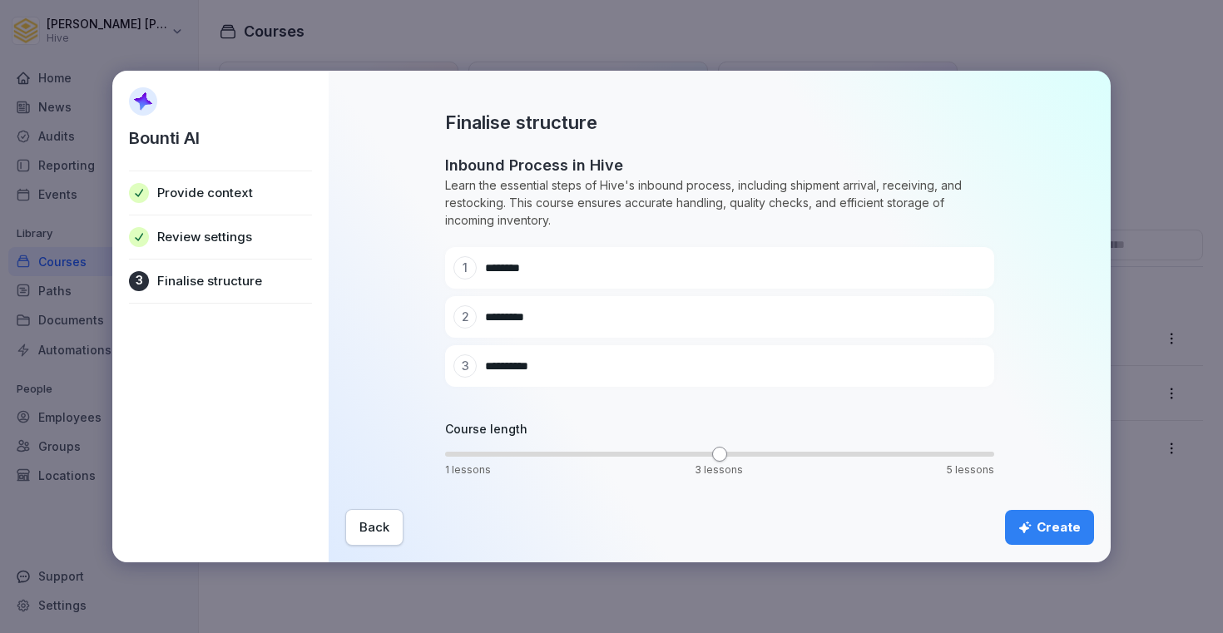
click at [725, 462] on span "1 lessons 3 lessons 5 lessons *" at bounding box center [719, 454] width 549 height 17
click at [460, 453] on span "Volume" at bounding box center [452, 454] width 15 height 15
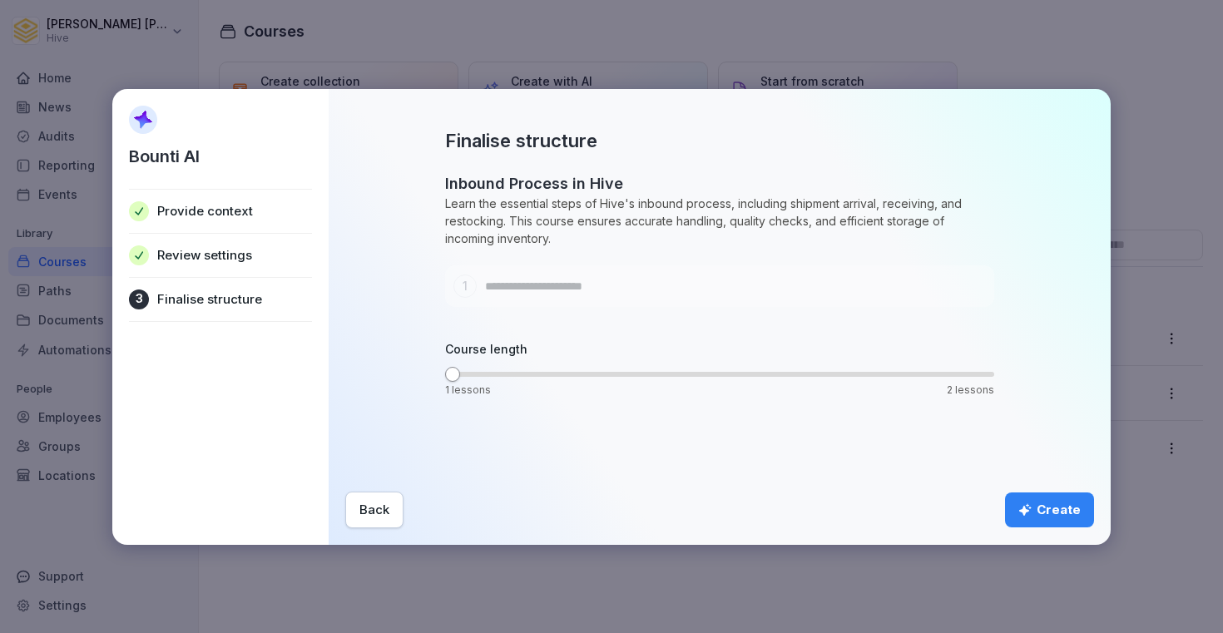
click at [1067, 501] on div "Create" at bounding box center [1049, 510] width 62 height 18
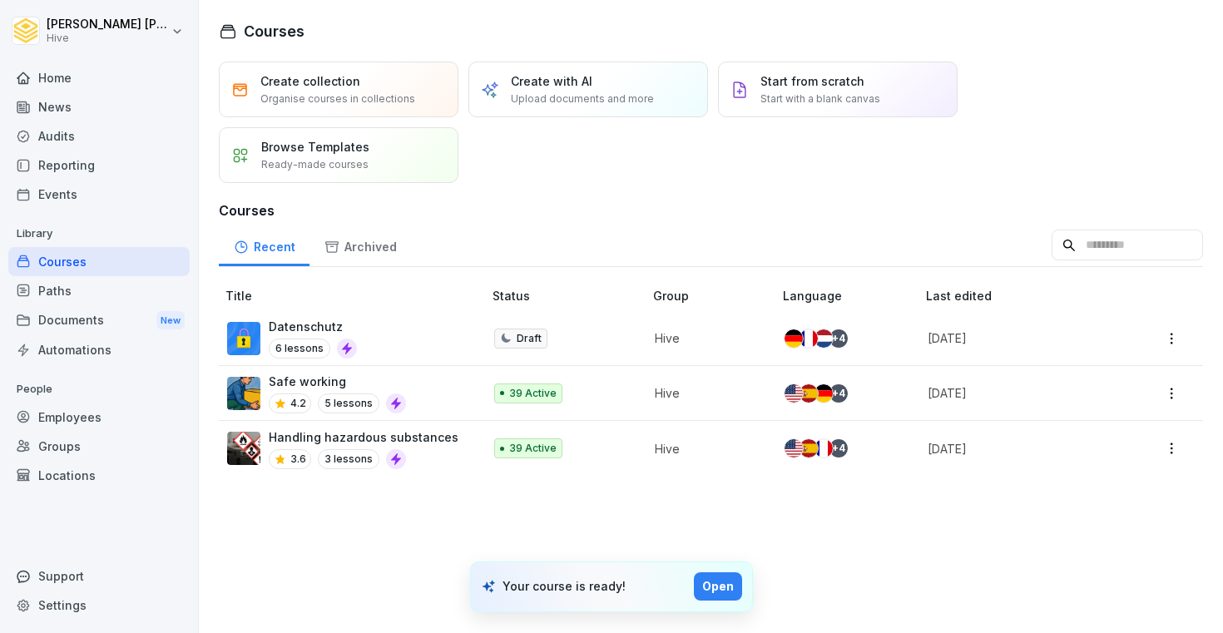
click at [726, 585] on div "Open" at bounding box center [718, 586] width 32 height 18
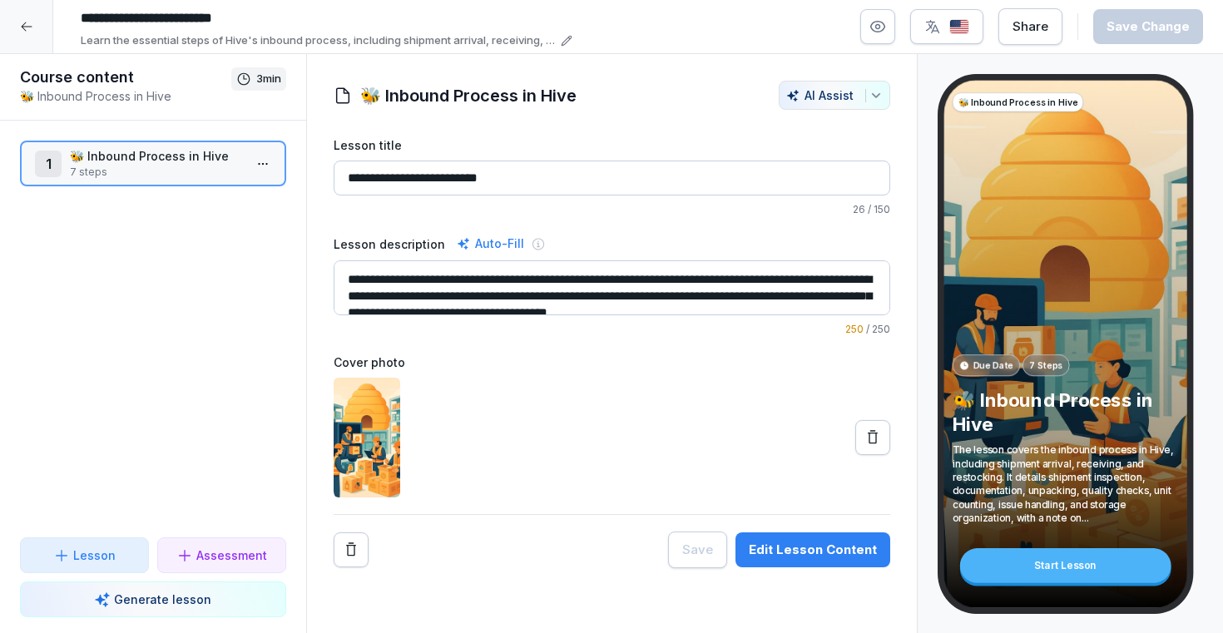
scroll to position [17, 0]
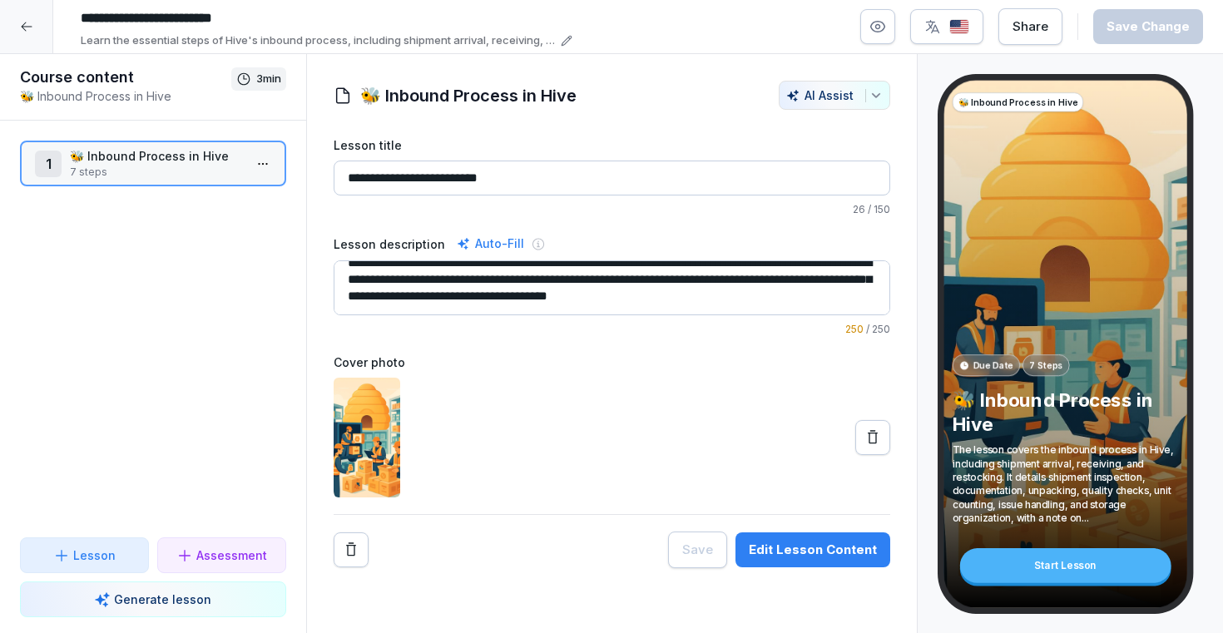
click at [1032, 573] on div "Start Lesson" at bounding box center [1064, 565] width 211 height 35
click at [270, 166] on html "**********" at bounding box center [611, 316] width 1223 height 633
click at [232, 194] on div "Edit steps" at bounding box center [201, 196] width 141 height 31
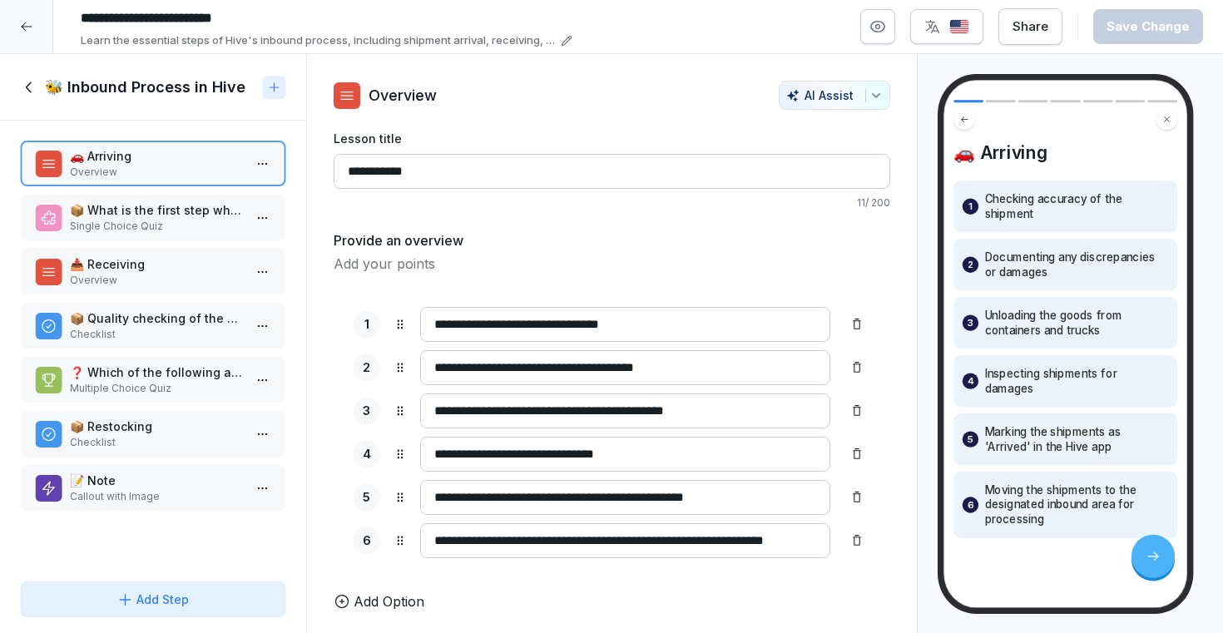
click at [205, 217] on p "📦 What is the first step when shipments arrive at the Hive fulfillment center?" at bounding box center [156, 209] width 173 height 17
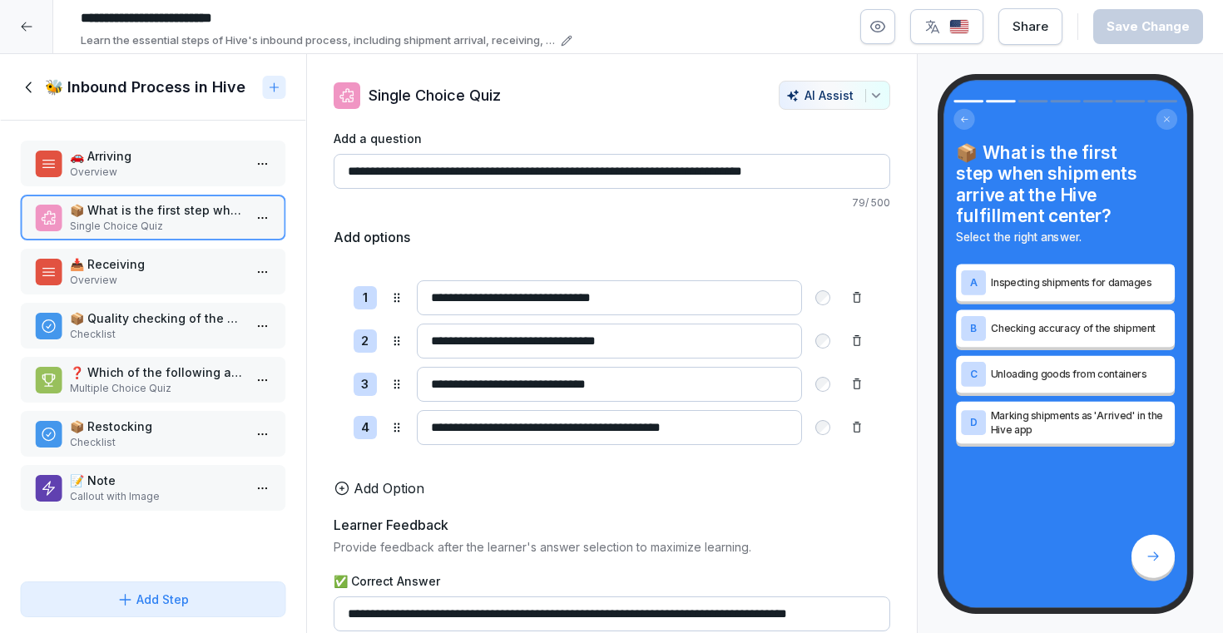
click at [191, 171] on p "Overview" at bounding box center [156, 172] width 173 height 15
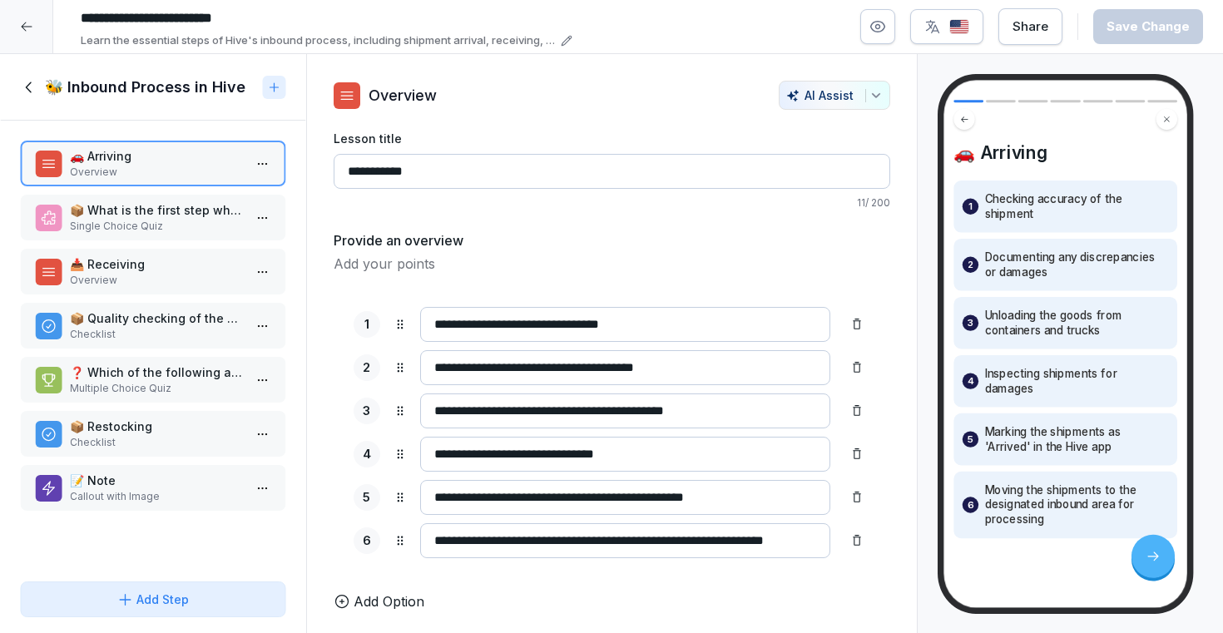
click at [191, 205] on p "📦 What is the first step when shipments arrive at the Hive fulfillment center?" at bounding box center [156, 209] width 173 height 17
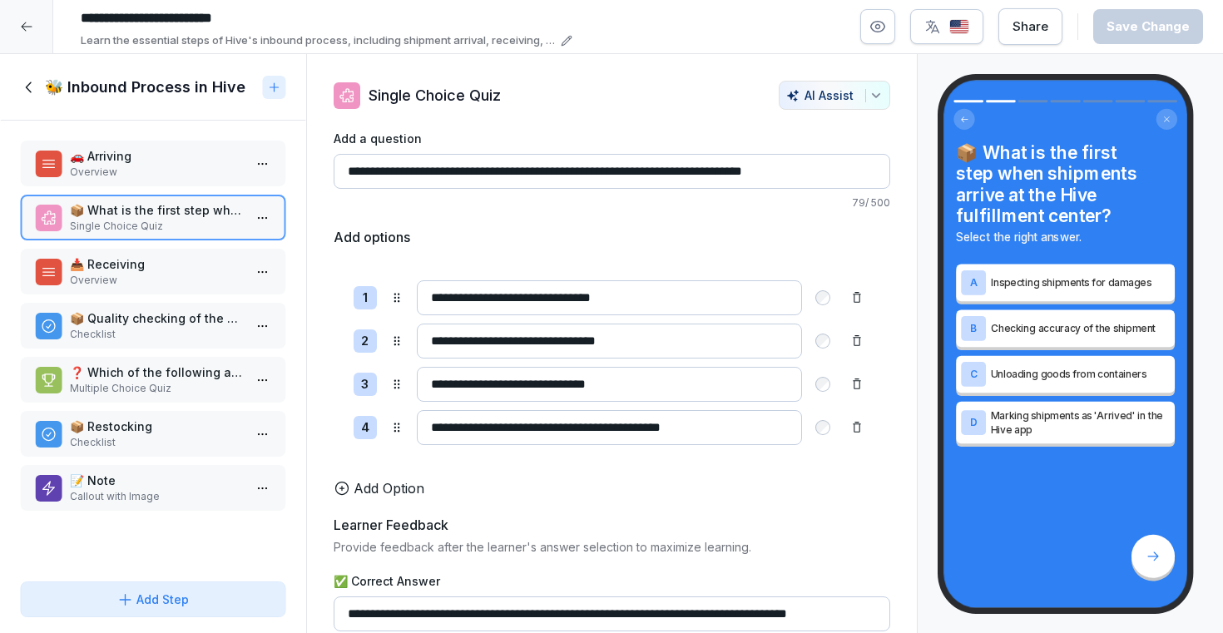
click at [160, 171] on p "Overview" at bounding box center [156, 172] width 173 height 15
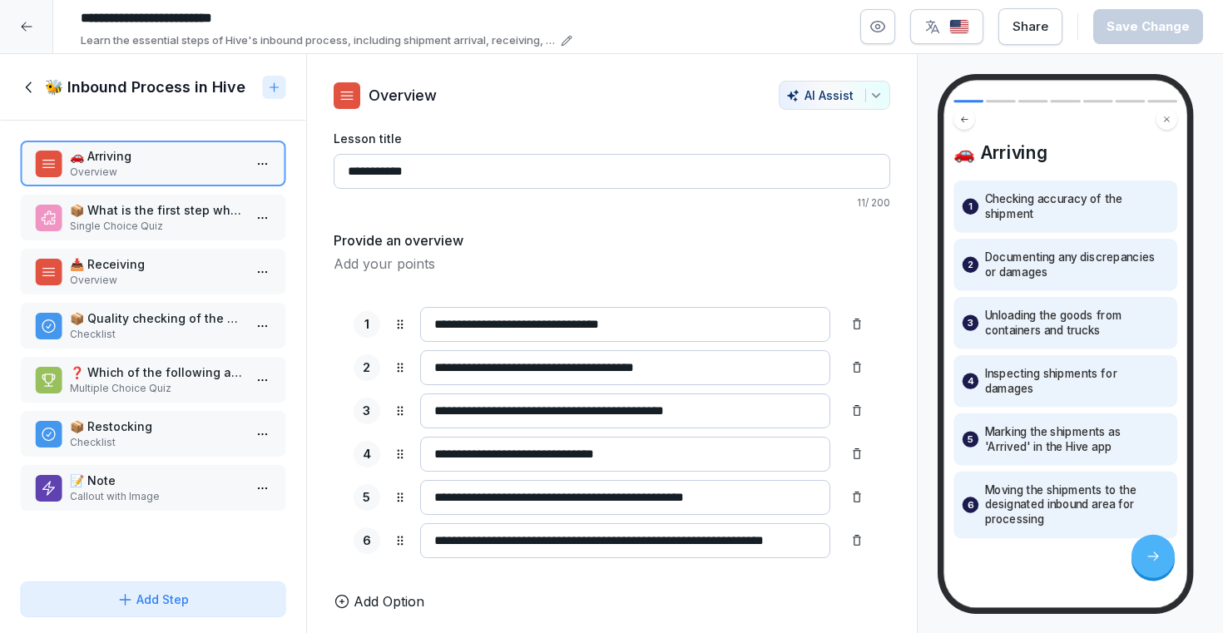
click at [159, 211] on p "📦 What is the first step when shipments arrive at the Hive fulfillment center?" at bounding box center [156, 209] width 173 height 17
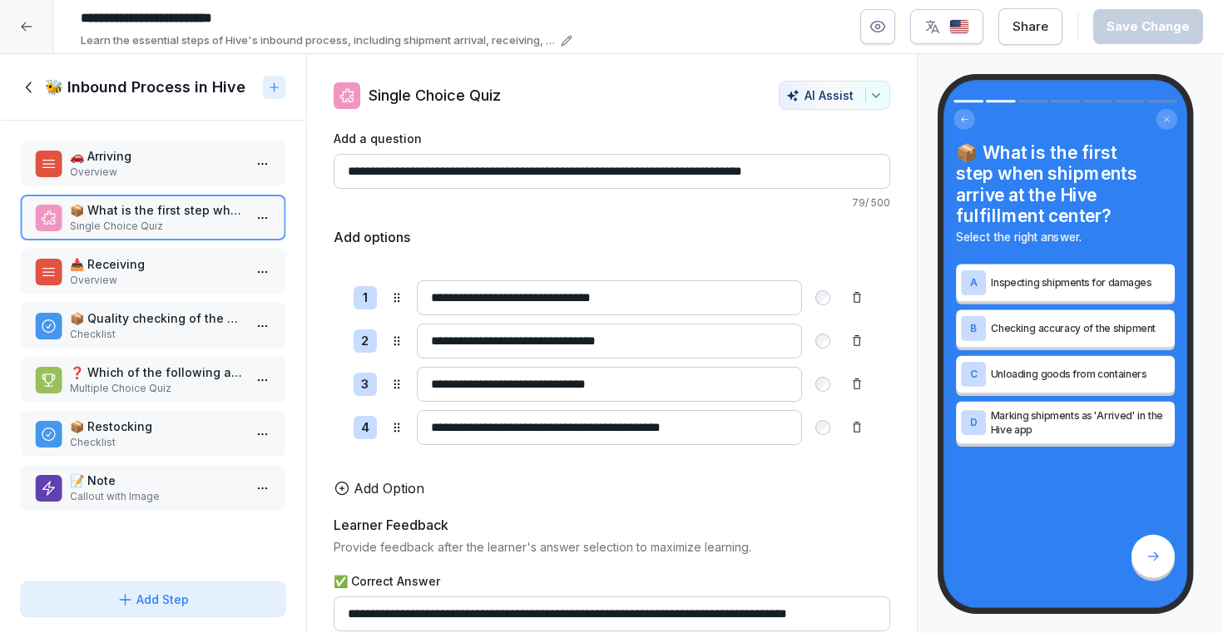
click at [150, 285] on p "Overview" at bounding box center [156, 280] width 173 height 15
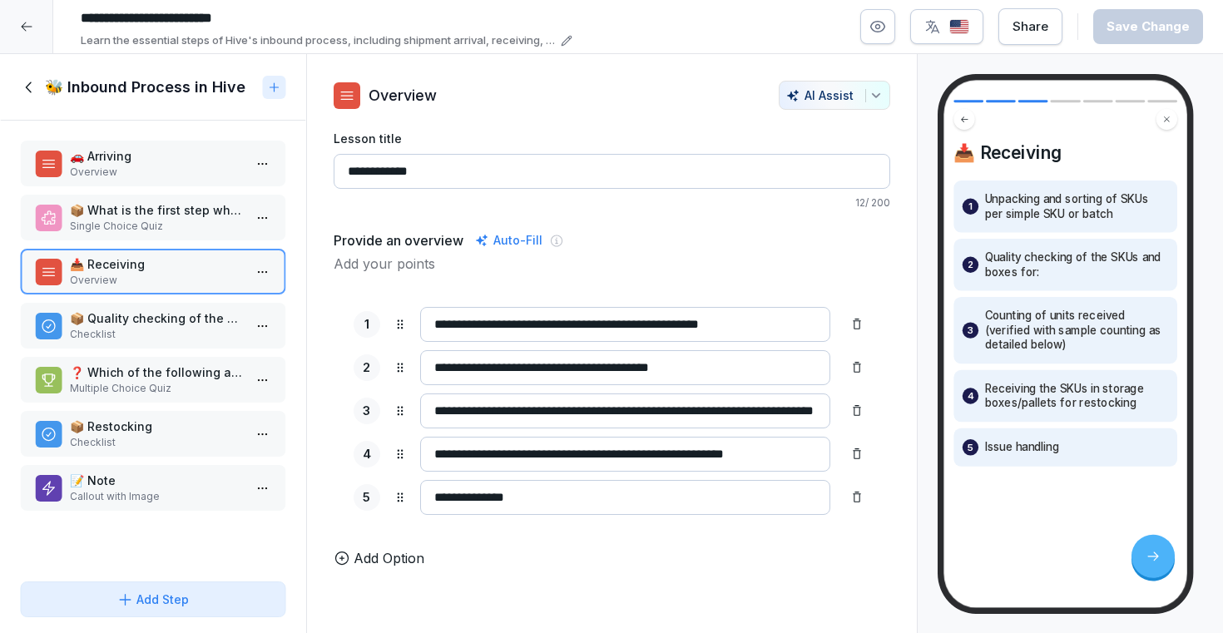
click at [141, 318] on p "📦 Quality checking of the SKUs and boxes for" at bounding box center [156, 317] width 173 height 17
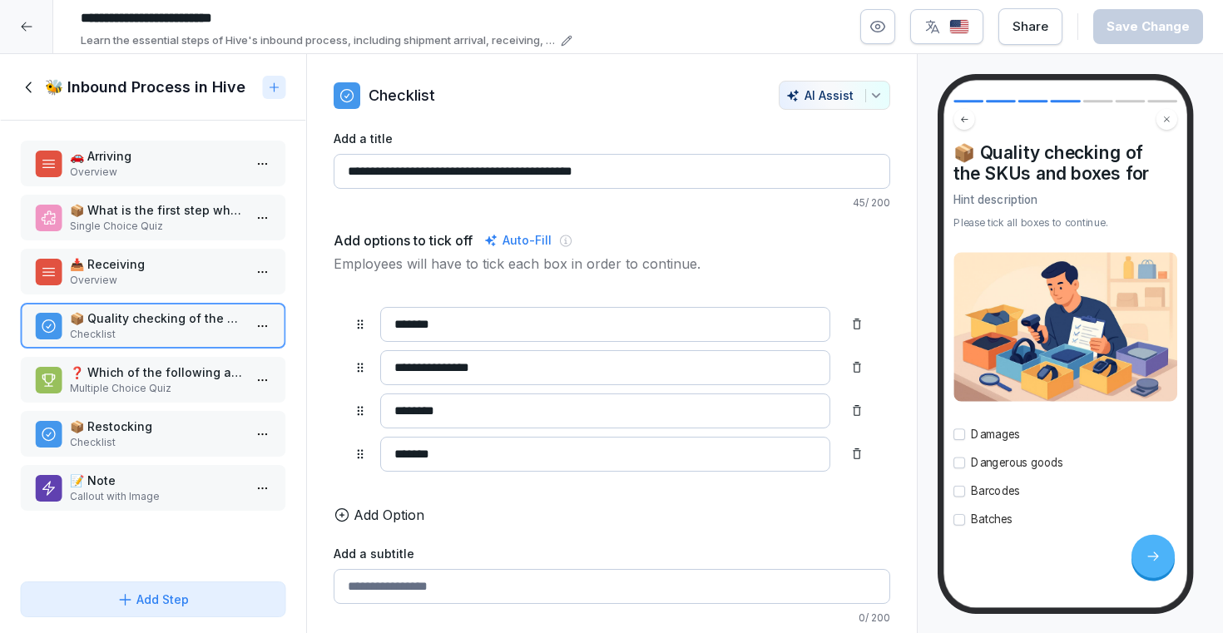
click at [131, 368] on p "❓ Which of the following are part of the receiving process at Hive?" at bounding box center [156, 372] width 173 height 17
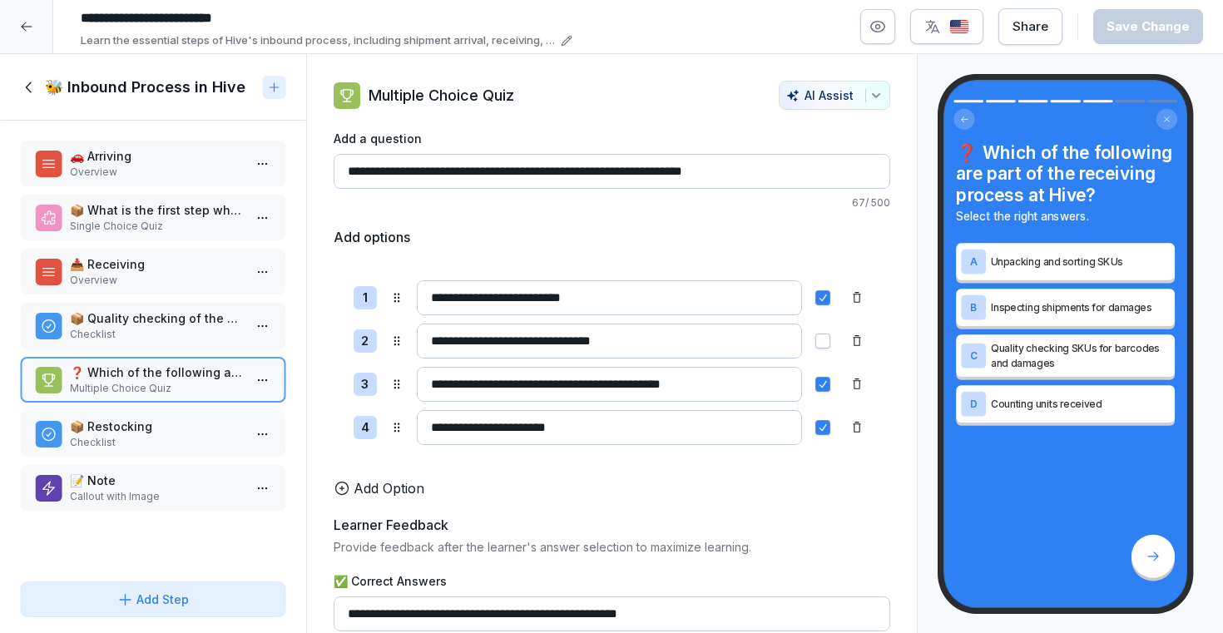
click at [143, 444] on p "Checklist" at bounding box center [156, 442] width 173 height 15
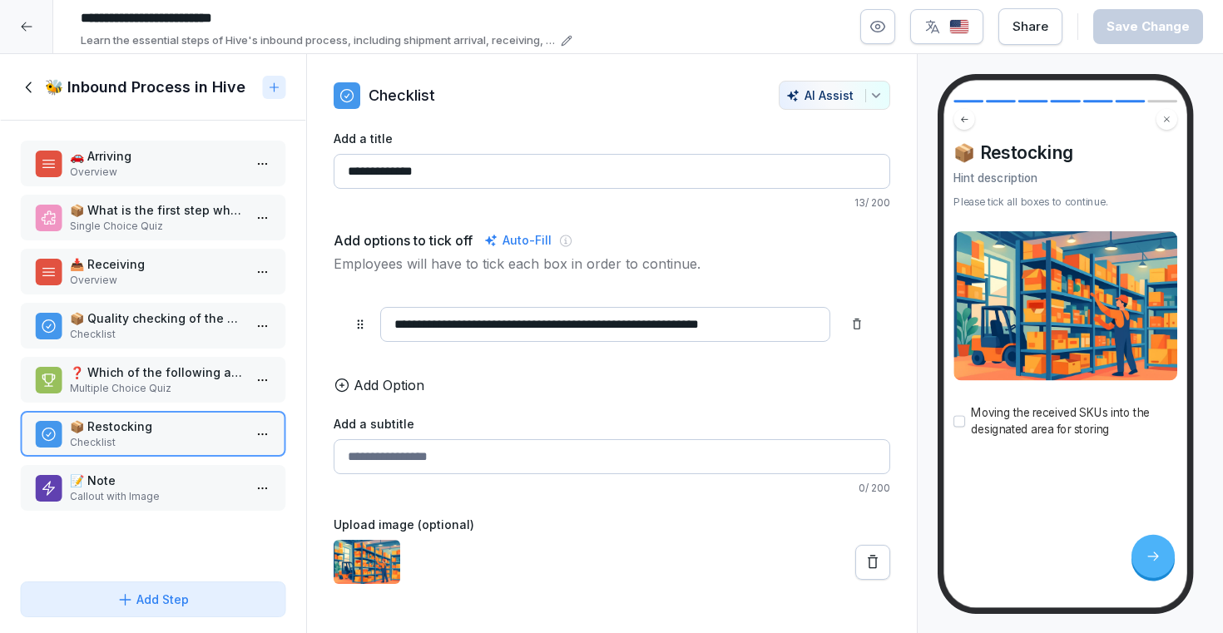
click at [141, 482] on p "📝 Note" at bounding box center [156, 480] width 173 height 17
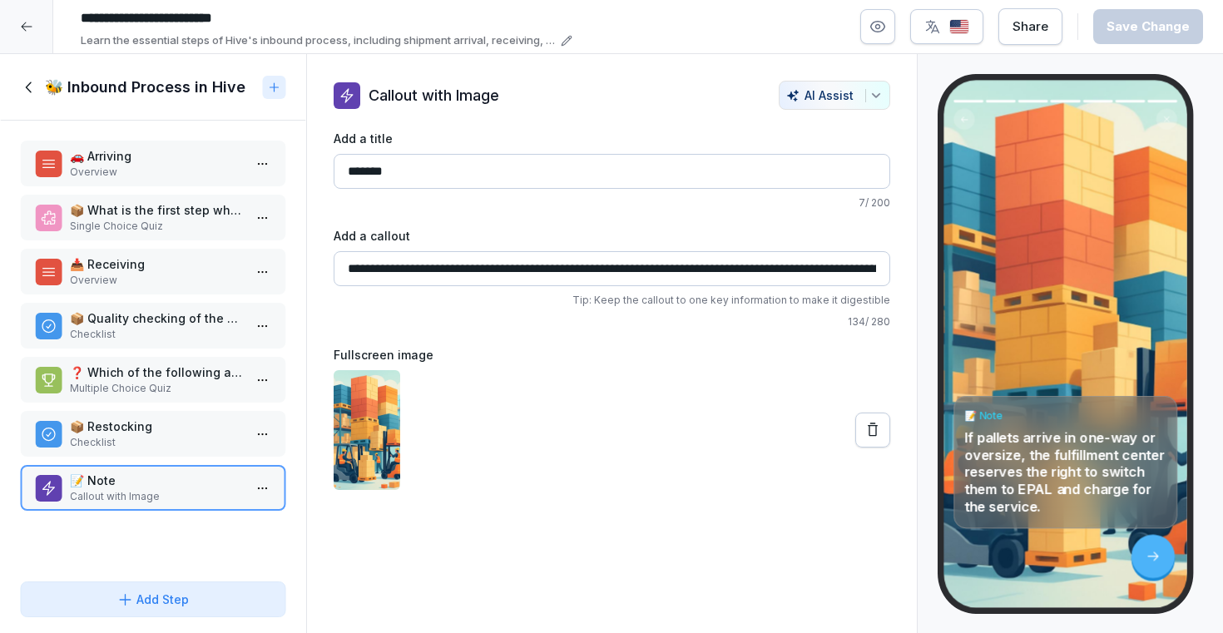
click at [34, 89] on icon at bounding box center [29, 87] width 18 height 18
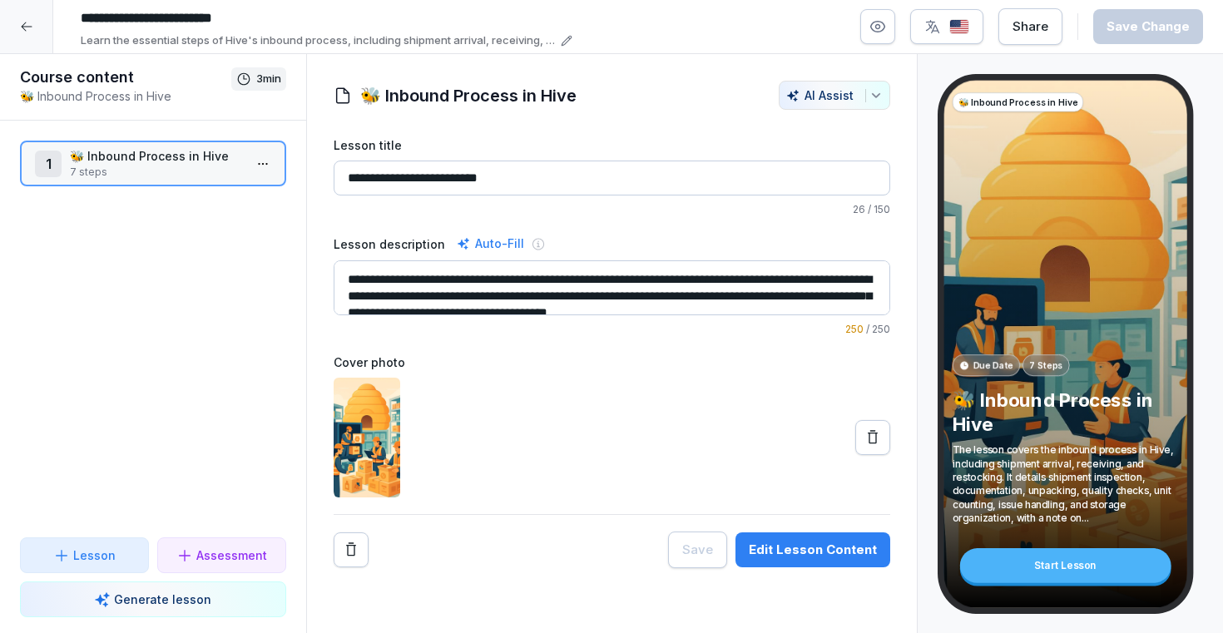
scroll to position [17, 0]
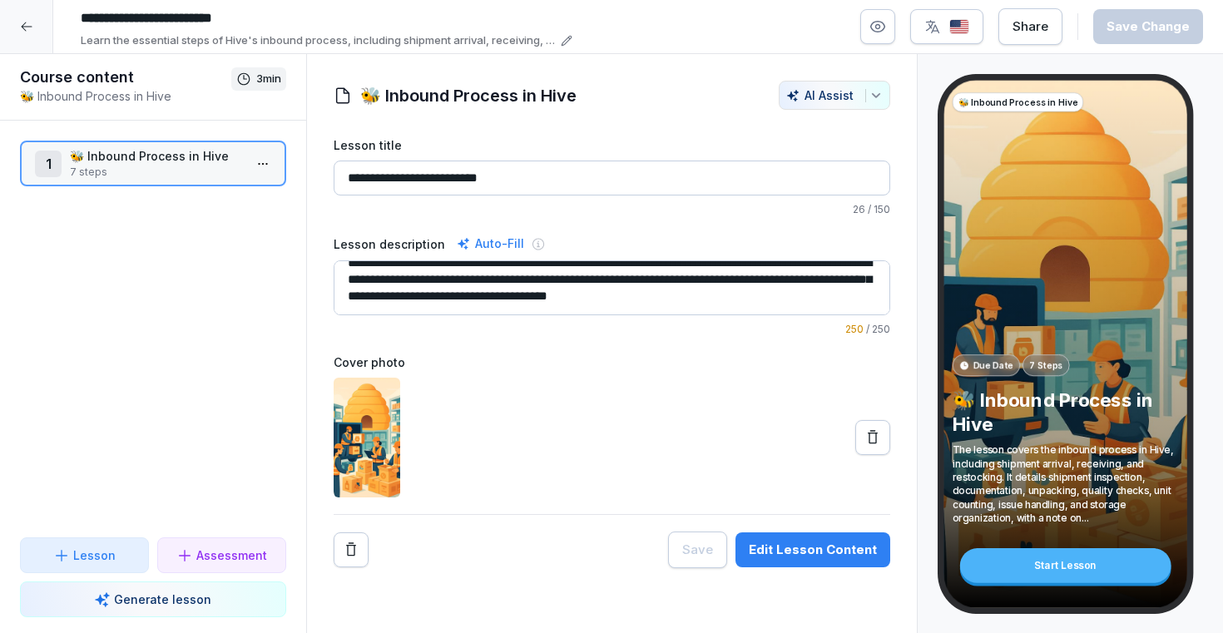
click at [95, 566] on button "Lesson" at bounding box center [84, 555] width 129 height 36
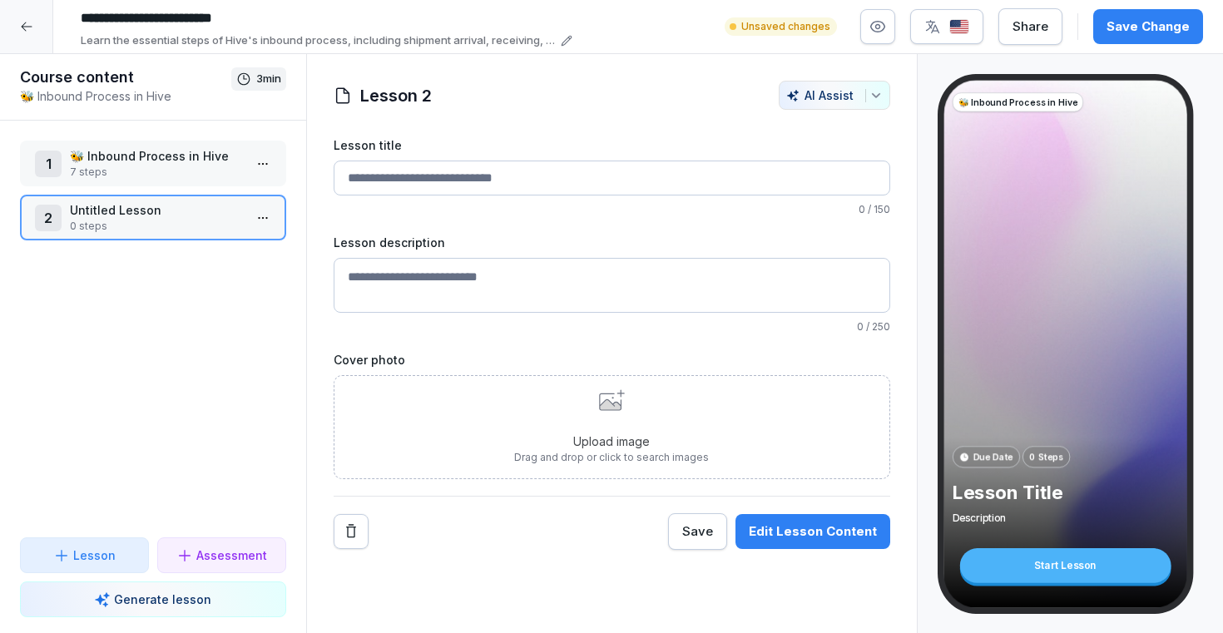
click at [201, 166] on p "7 steps" at bounding box center [156, 172] width 173 height 15
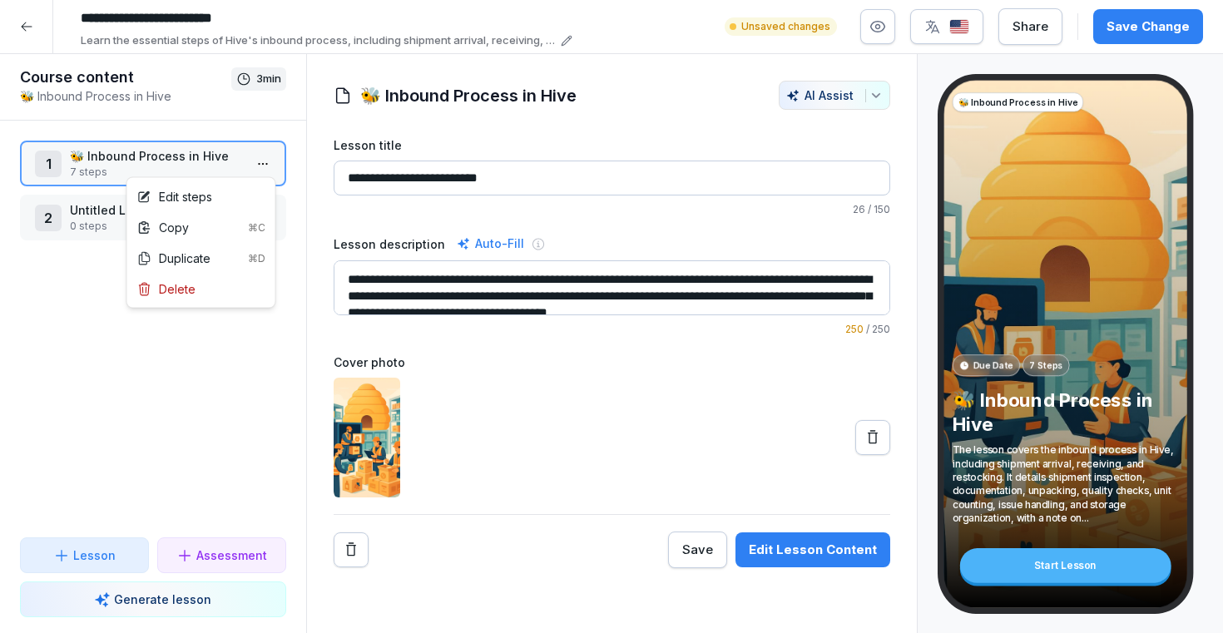
click at [272, 161] on html "**********" at bounding box center [611, 316] width 1223 height 633
click at [434, 97] on html "**********" at bounding box center [611, 316] width 1223 height 633
click at [512, 97] on h1 "🐝 Inbound Process in Hive" at bounding box center [468, 95] width 216 height 25
click at [571, 92] on h1 "🐝 Inbound Process in Hive" at bounding box center [468, 95] width 216 height 25
click at [587, 92] on div at bounding box center [678, 95] width 186 height 29
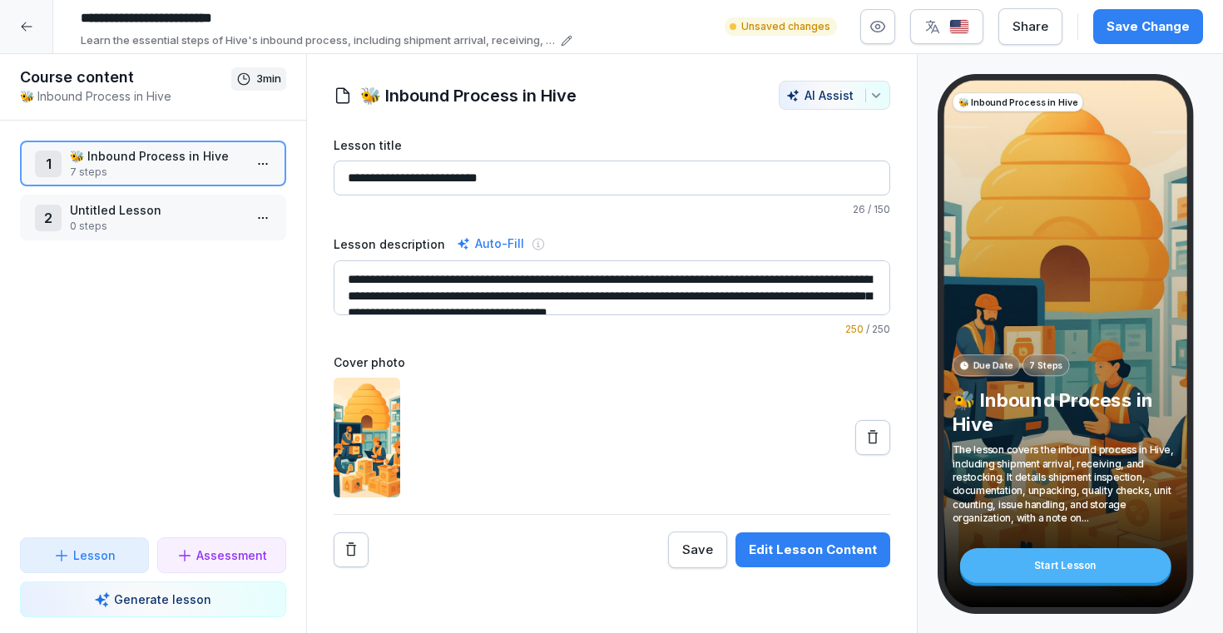
click at [571, 93] on h1 "🐝 Inbound Process in Hive" at bounding box center [468, 95] width 216 height 25
click at [780, 545] on div "Edit Lesson Content" at bounding box center [813, 550] width 128 height 18
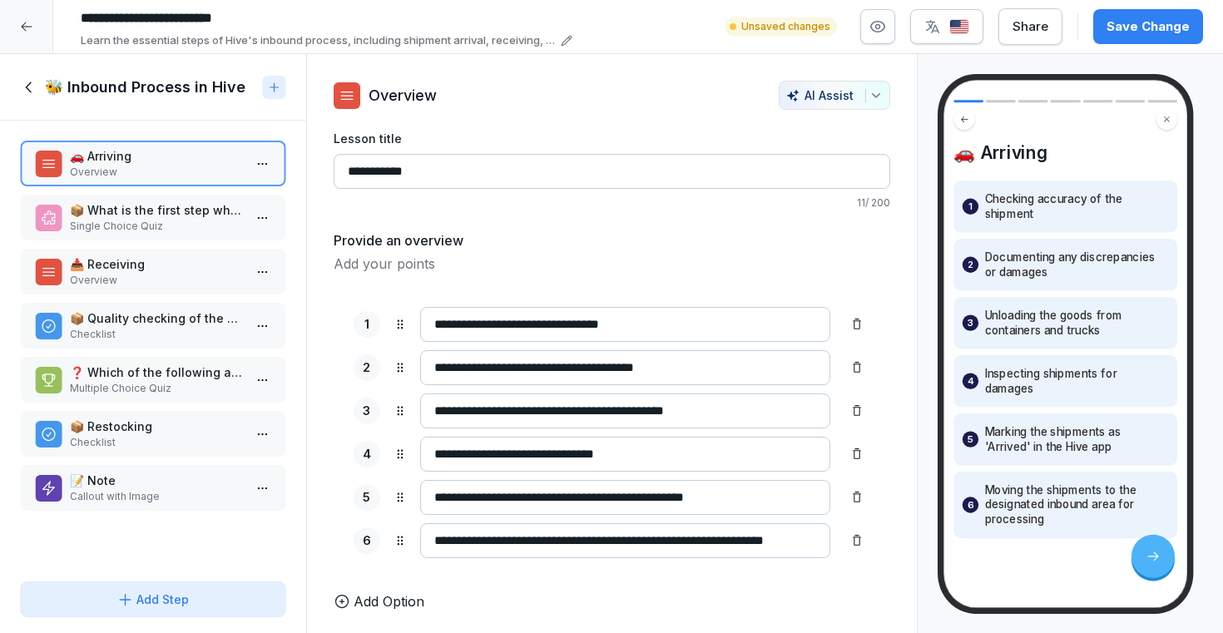
click at [211, 87] on h1 "🐝 Inbound Process in Hive" at bounding box center [145, 87] width 201 height 20
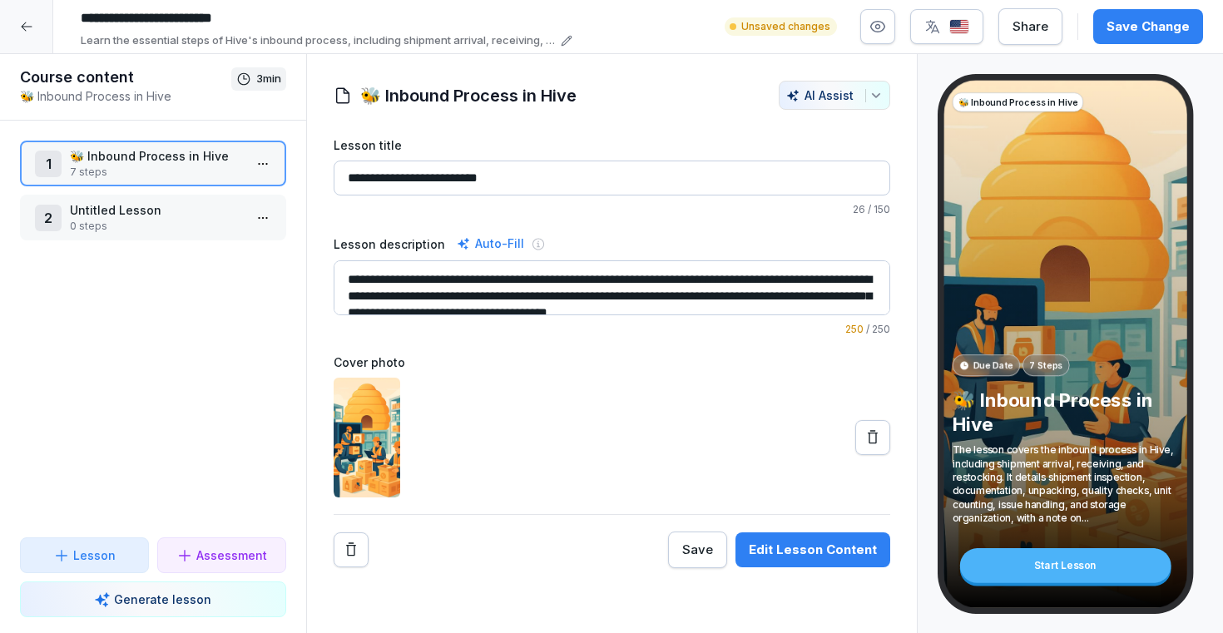
click at [453, 102] on h1 "🐝 Inbound Process in Hive" at bounding box center [468, 95] width 216 height 25
click at [883, 97] on button "AI Assist" at bounding box center [834, 95] width 111 height 29
click at [31, 19] on html "**********" at bounding box center [611, 316] width 1223 height 633
click at [31, 19] on div at bounding box center [26, 26] width 53 height 53
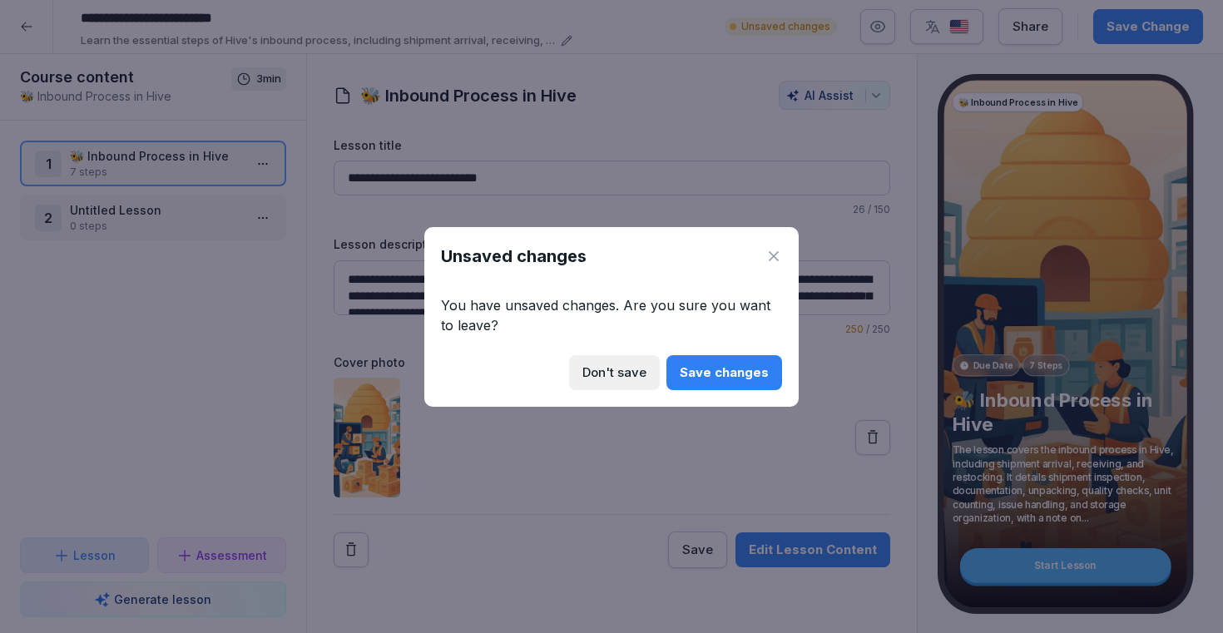
click at [775, 256] on icon at bounding box center [773, 256] width 17 height 17
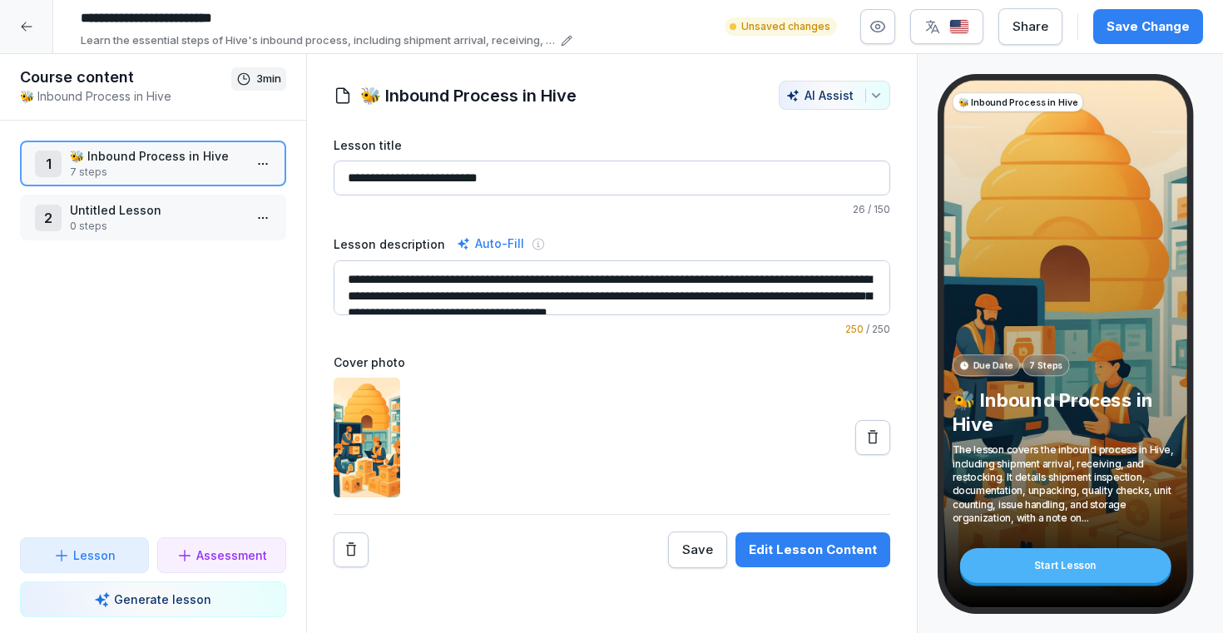
click at [1149, 31] on div "Save Change" at bounding box center [1148, 26] width 83 height 18
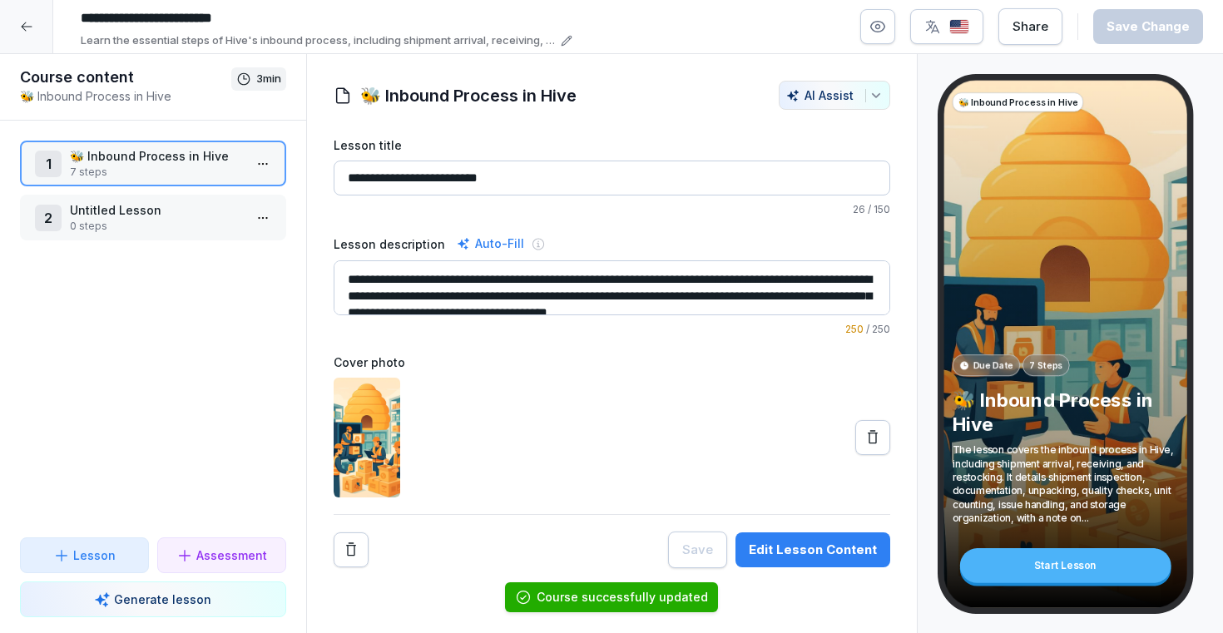
click at [25, 33] on div at bounding box center [26, 26] width 53 height 53
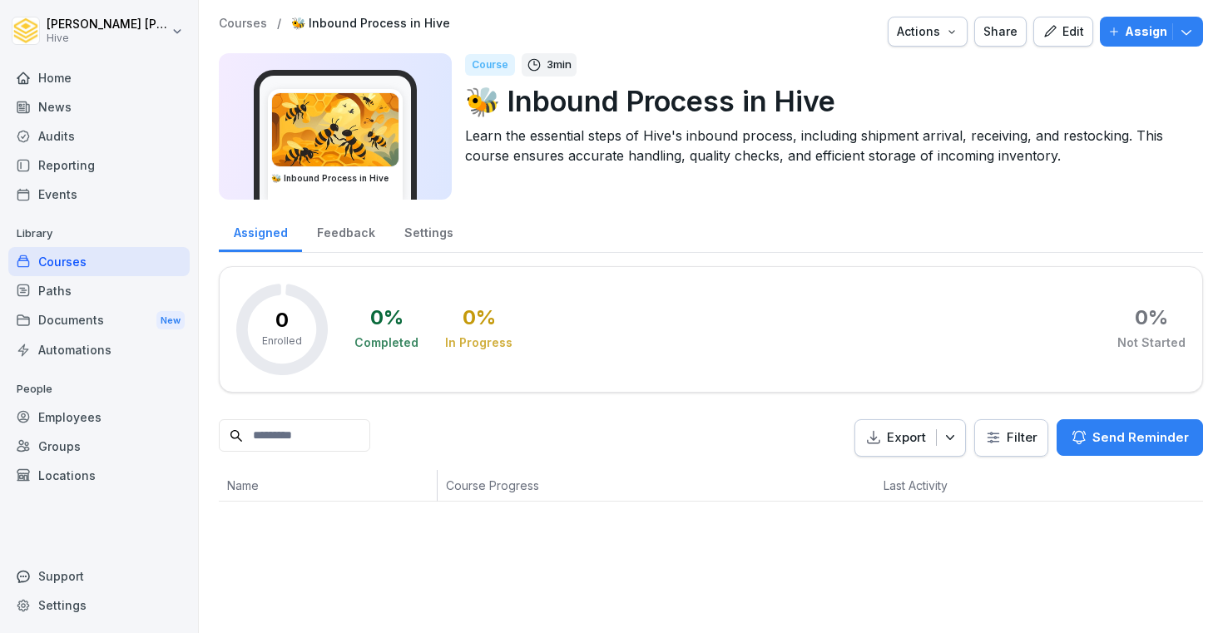
click at [1057, 29] on icon "button" at bounding box center [1049, 31] width 15 height 15
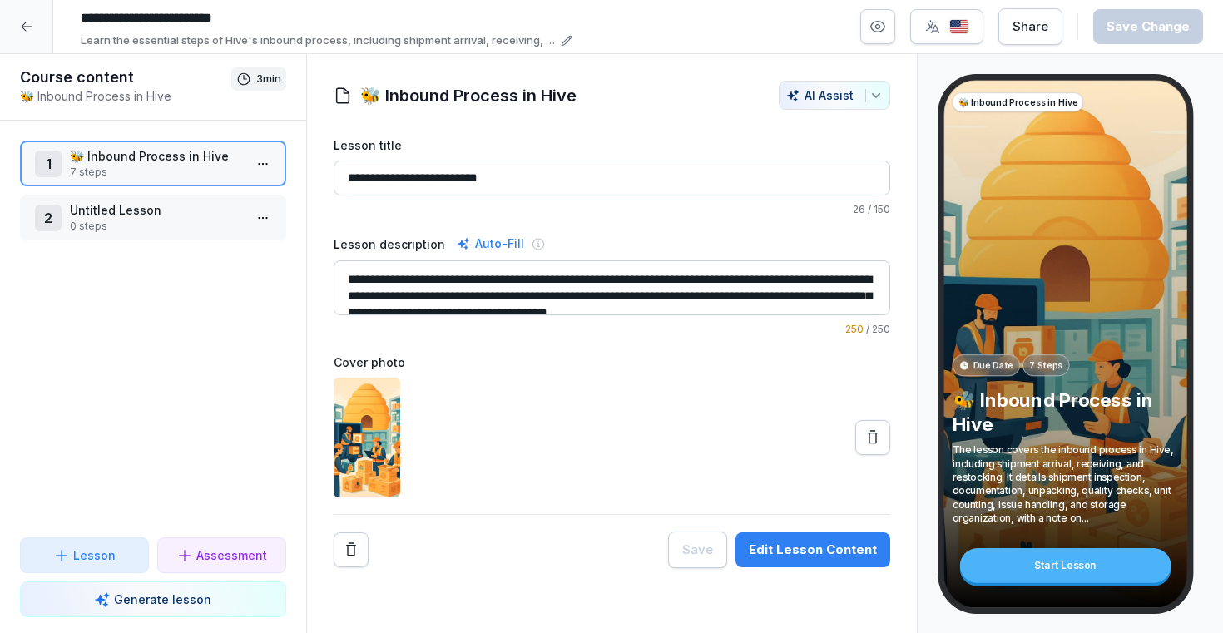
click at [268, 162] on html "**********" at bounding box center [611, 316] width 1223 height 633
click at [230, 192] on div "Edit steps" at bounding box center [201, 196] width 141 height 31
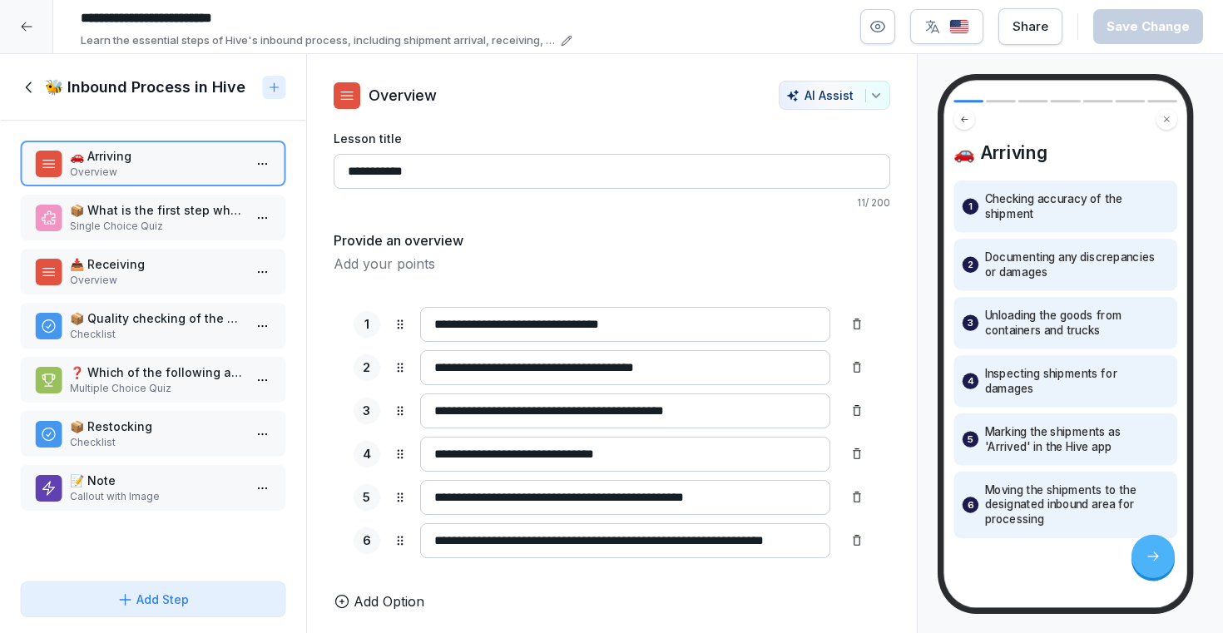
click at [564, 40] on icon at bounding box center [566, 40] width 9 height 9
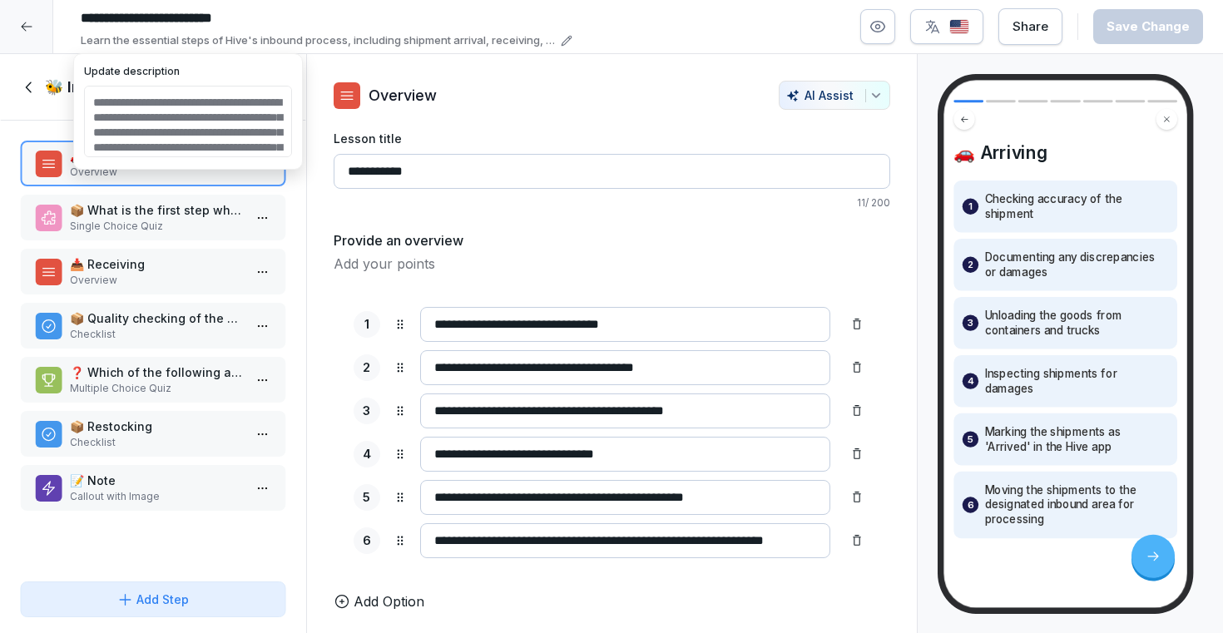
click at [26, 83] on icon at bounding box center [29, 87] width 18 height 18
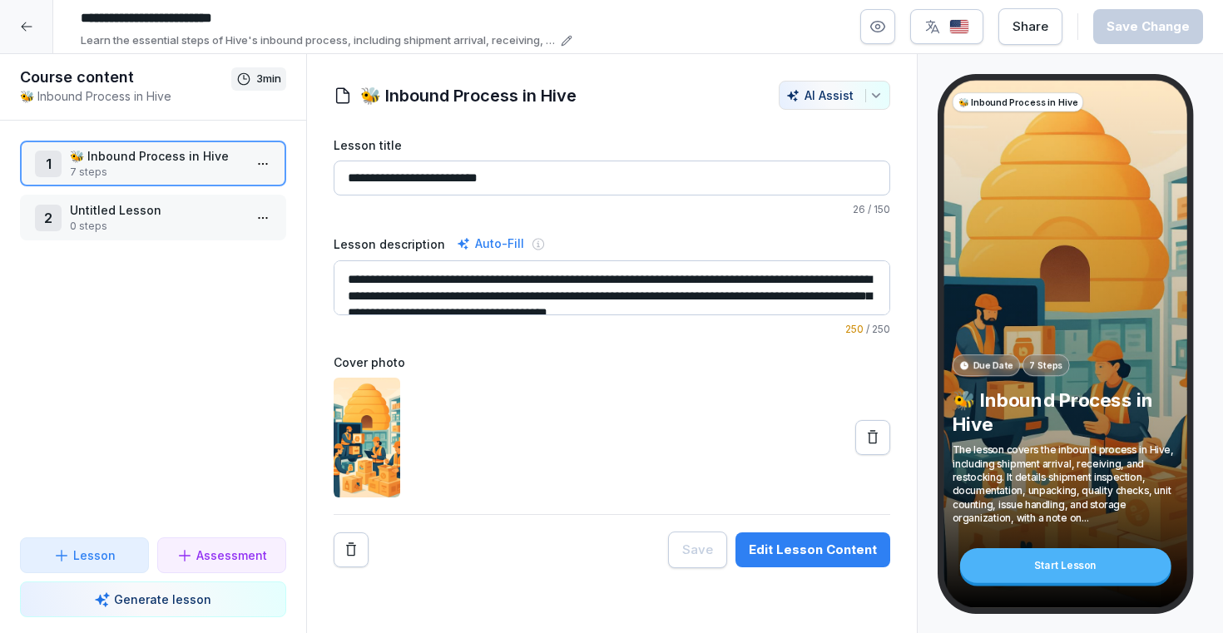
click at [396, 94] on h1 "🐝 Inbound Process in Hive" at bounding box center [468, 95] width 216 height 25
click at [371, 94] on h1 "🐝 Inbound Process in Hive" at bounding box center [468, 95] width 216 height 25
click at [360, 94] on h1 "🐝 Inbound Process in Hive" at bounding box center [468, 95] width 216 height 25
click at [347, 96] on icon at bounding box center [343, 96] width 18 height 18
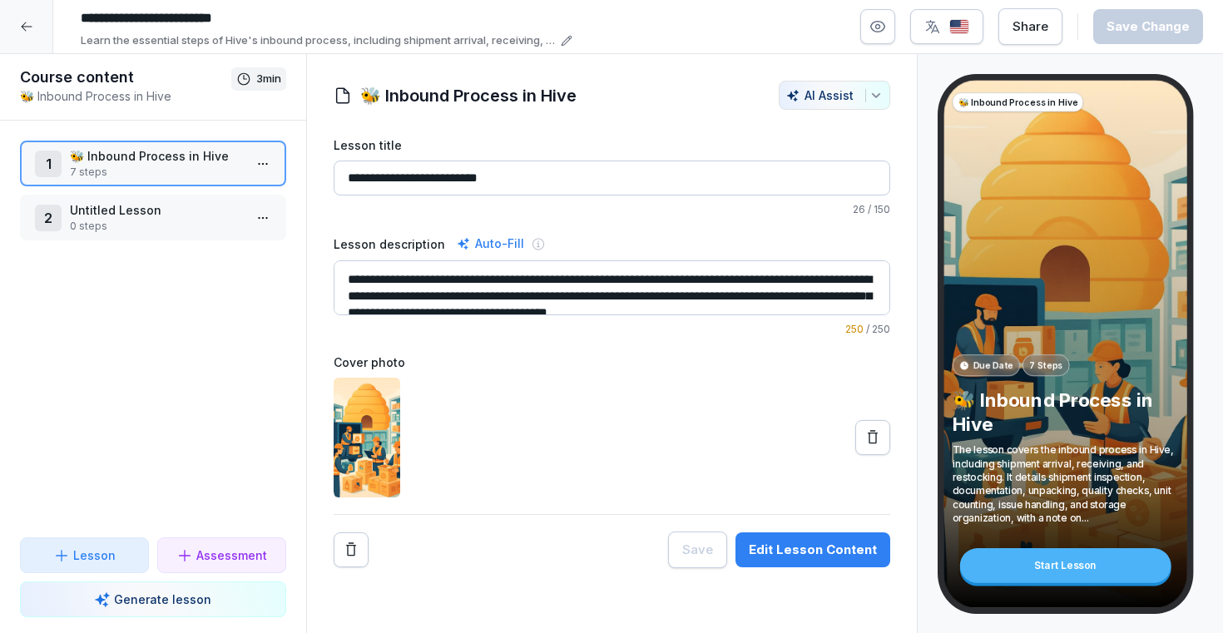
click at [565, 179] on input "**********" at bounding box center [612, 178] width 557 height 35
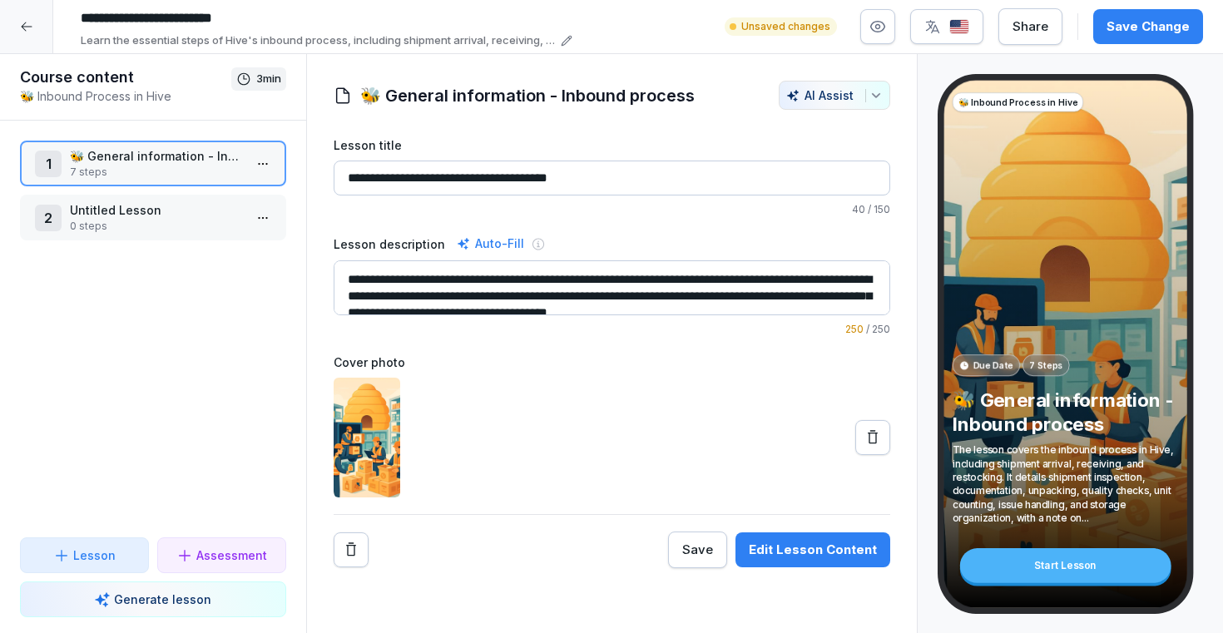
type input "**********"
click at [1144, 26] on div "Save Change" at bounding box center [1148, 26] width 83 height 18
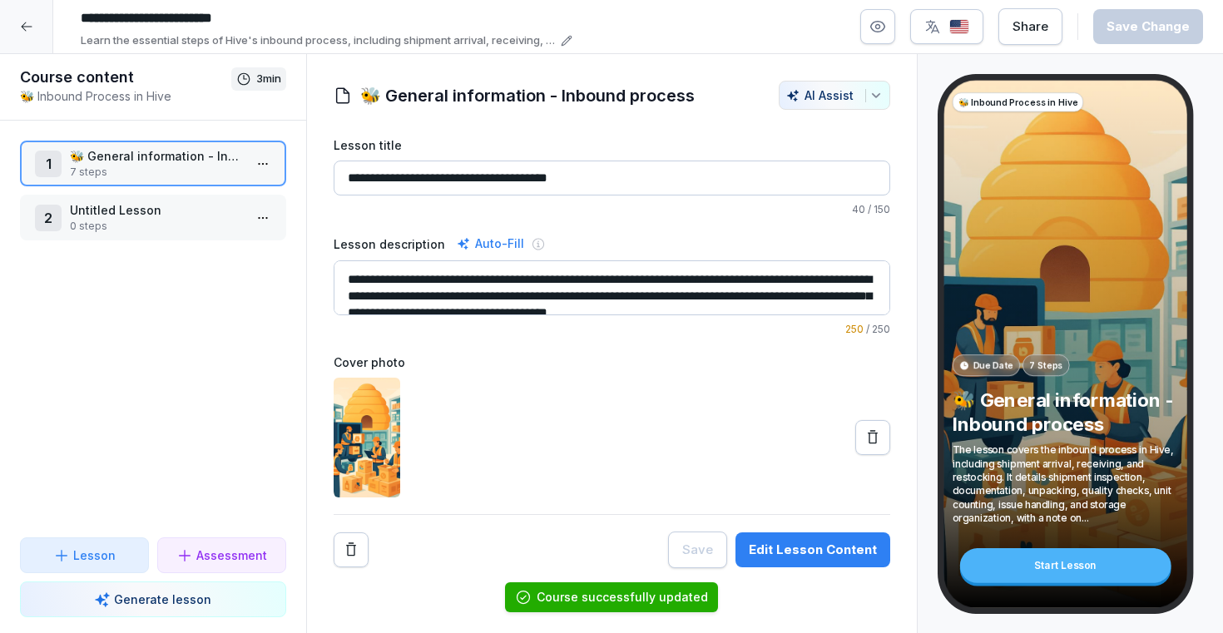
click at [22, 21] on icon at bounding box center [26, 26] width 13 height 13
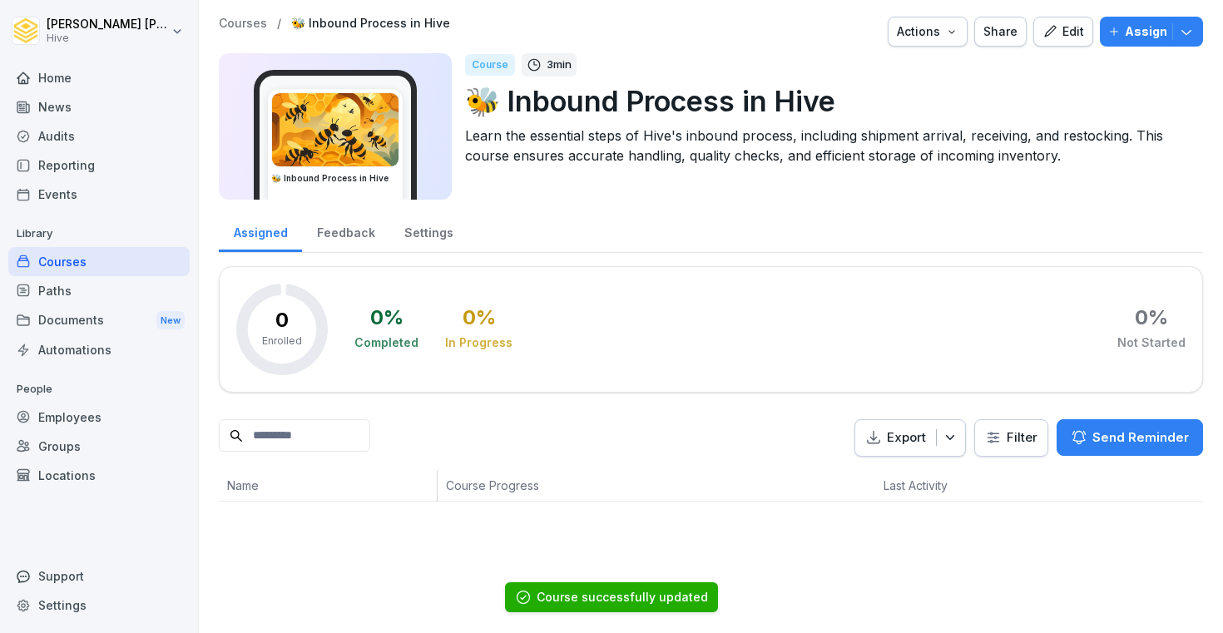
click at [1056, 31] on icon "button" at bounding box center [1050, 31] width 12 height 12
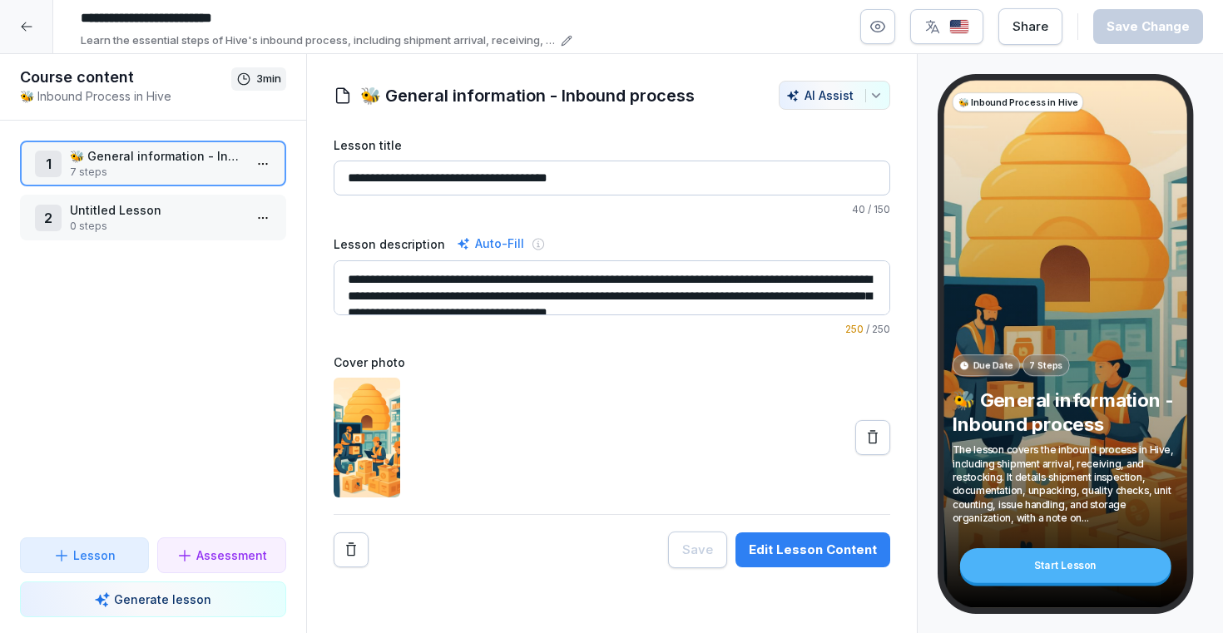
click at [25, 25] on icon at bounding box center [26, 26] width 13 height 13
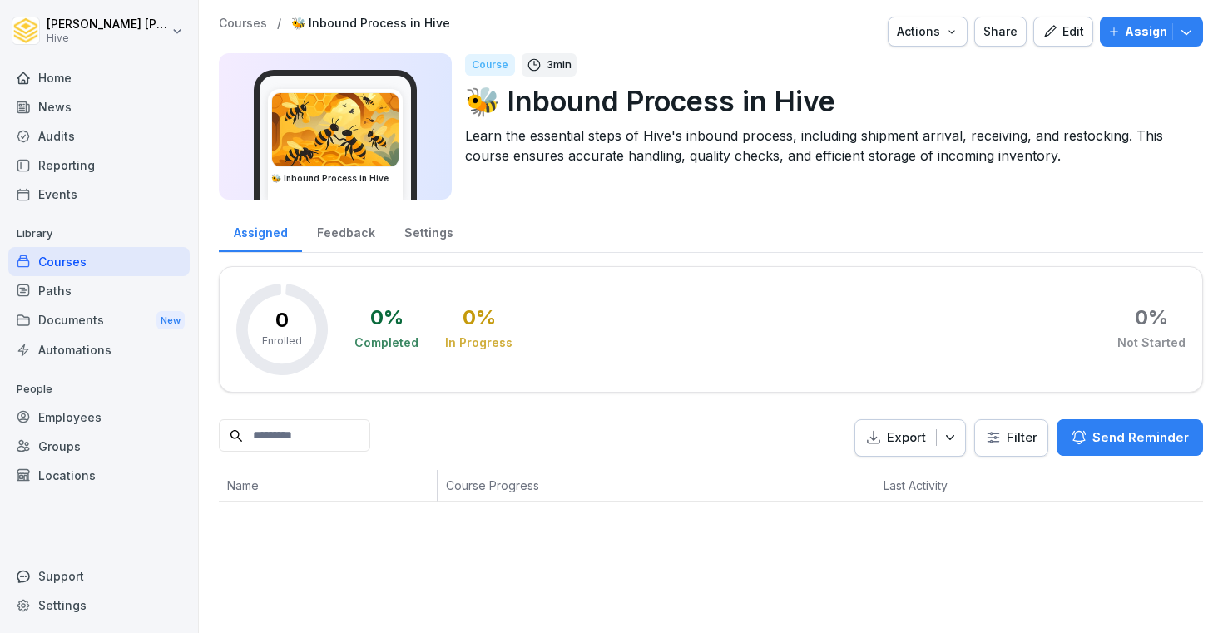
click at [111, 255] on div "Courses" at bounding box center [98, 261] width 181 height 29
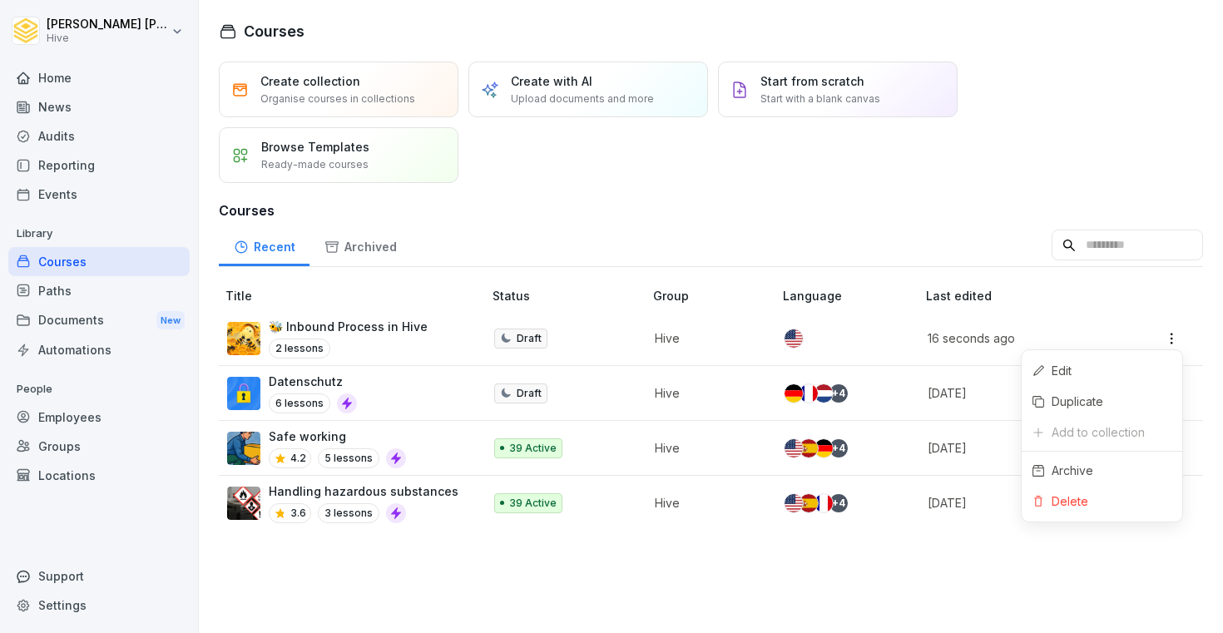
click at [1169, 336] on html "Ibrahim Huseynov Hive Home News Audits Reporting Events Library Courses Paths D…" at bounding box center [611, 316] width 1223 height 633
click at [1108, 379] on div "Edit" at bounding box center [1102, 370] width 161 height 31
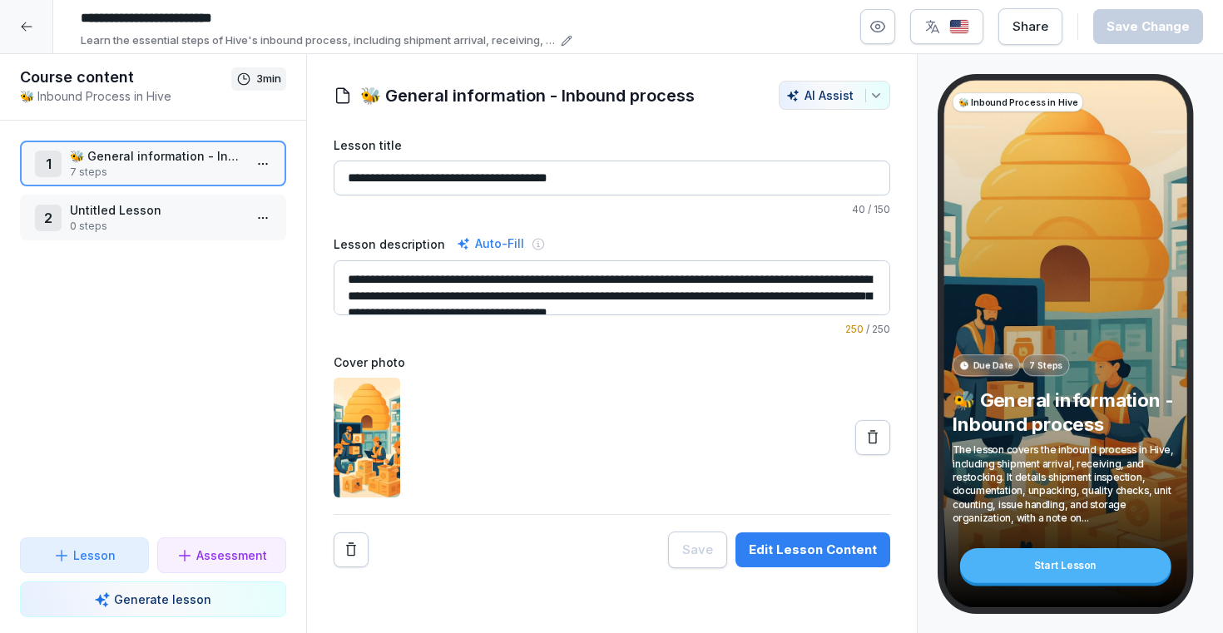
click at [661, 103] on h1 "🐝 General information - Inbound process" at bounding box center [527, 95] width 334 height 25
click at [694, 99] on div "🐝 General information - Inbound process AI Assist" at bounding box center [612, 95] width 557 height 29
click at [691, 97] on div "🐝 General information - Inbound process AI Assist" at bounding box center [612, 95] width 557 height 29
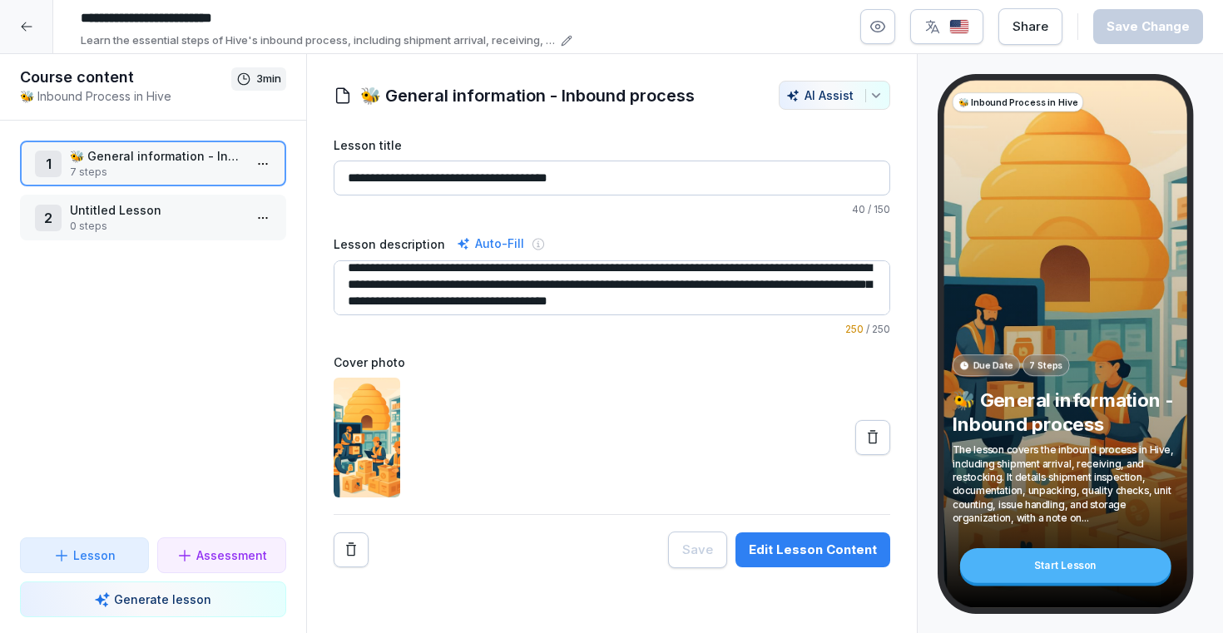
scroll to position [6, 0]
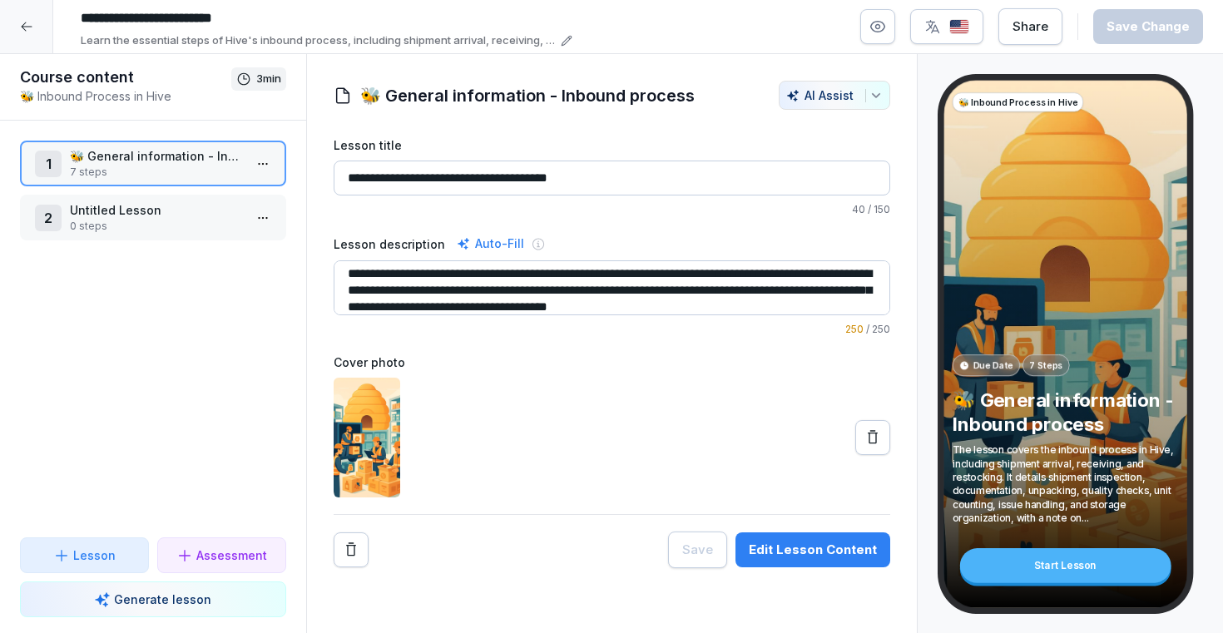
click at [494, 180] on input "**********" at bounding box center [612, 178] width 557 height 35
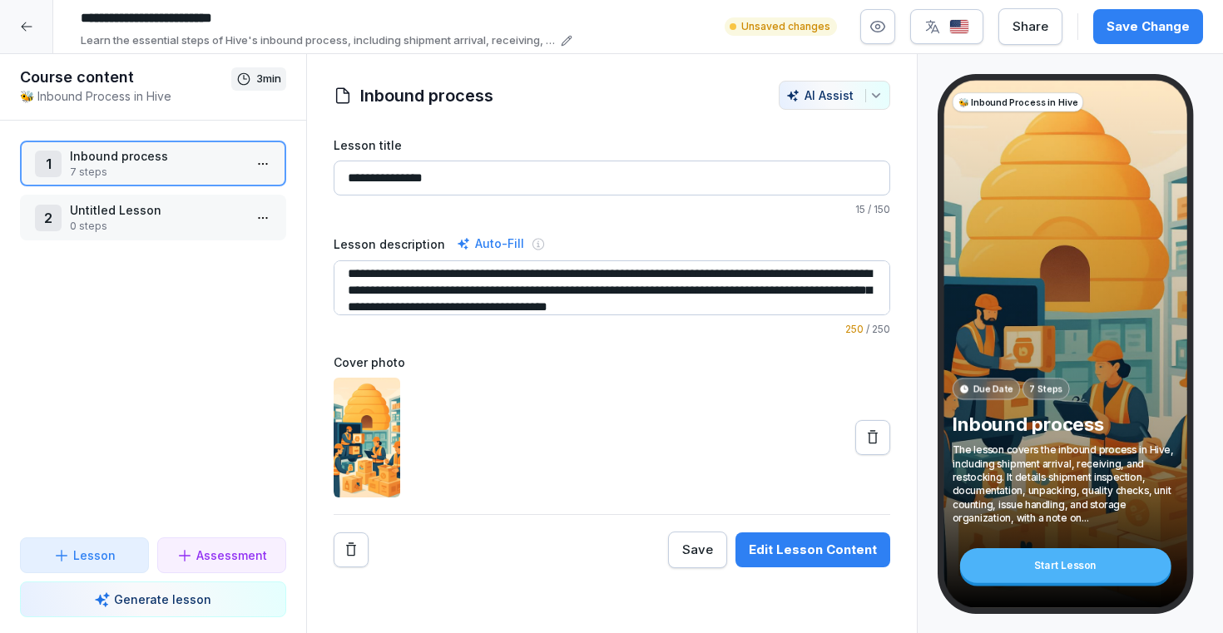
click at [503, 182] on input "**********" at bounding box center [612, 178] width 557 height 35
type input "**********"
click at [1132, 17] on button "Save Change" at bounding box center [1148, 26] width 110 height 35
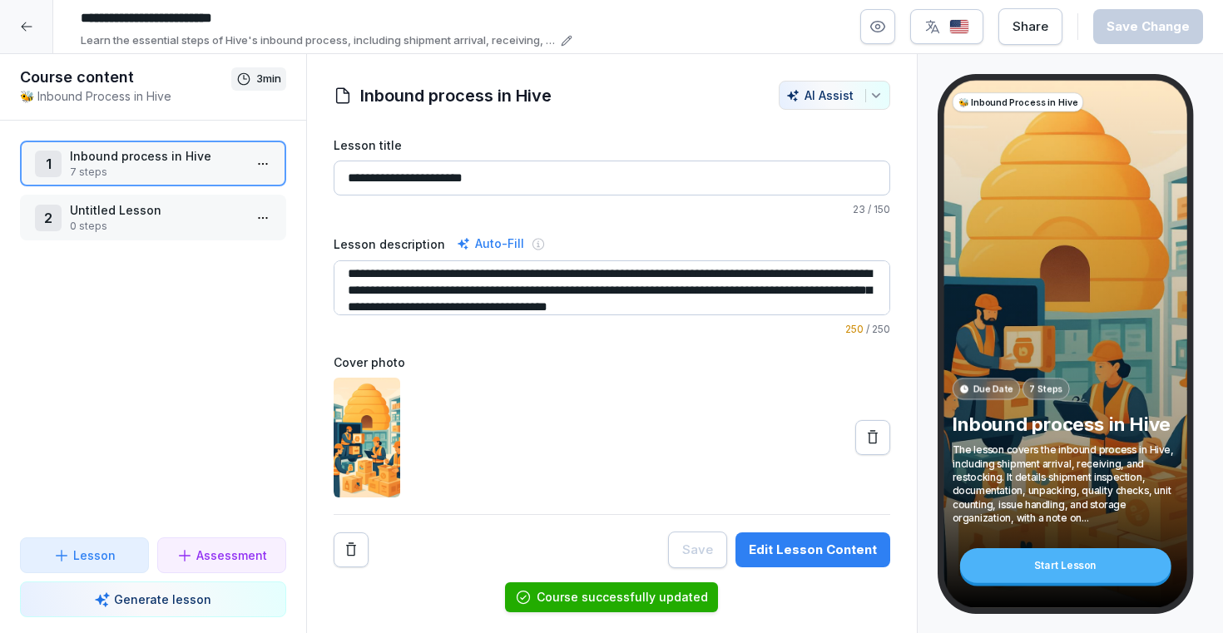
click at [121, 225] on p "0 steps" at bounding box center [156, 226] width 173 height 15
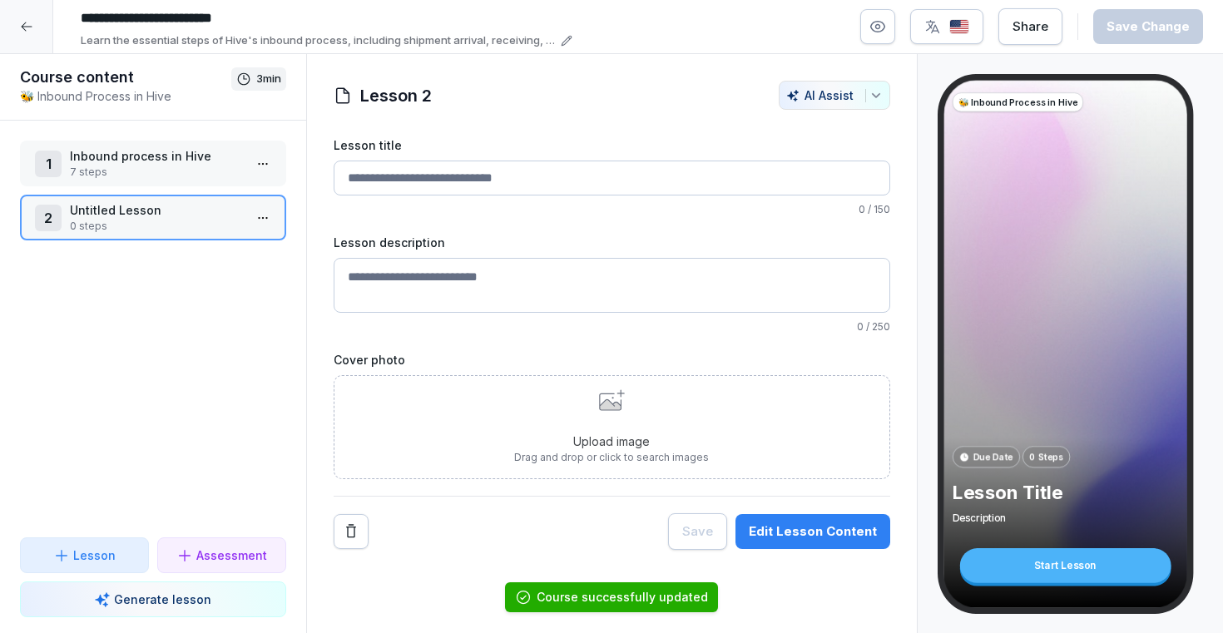
click at [139, 168] on p "7 steps" at bounding box center [156, 172] width 173 height 15
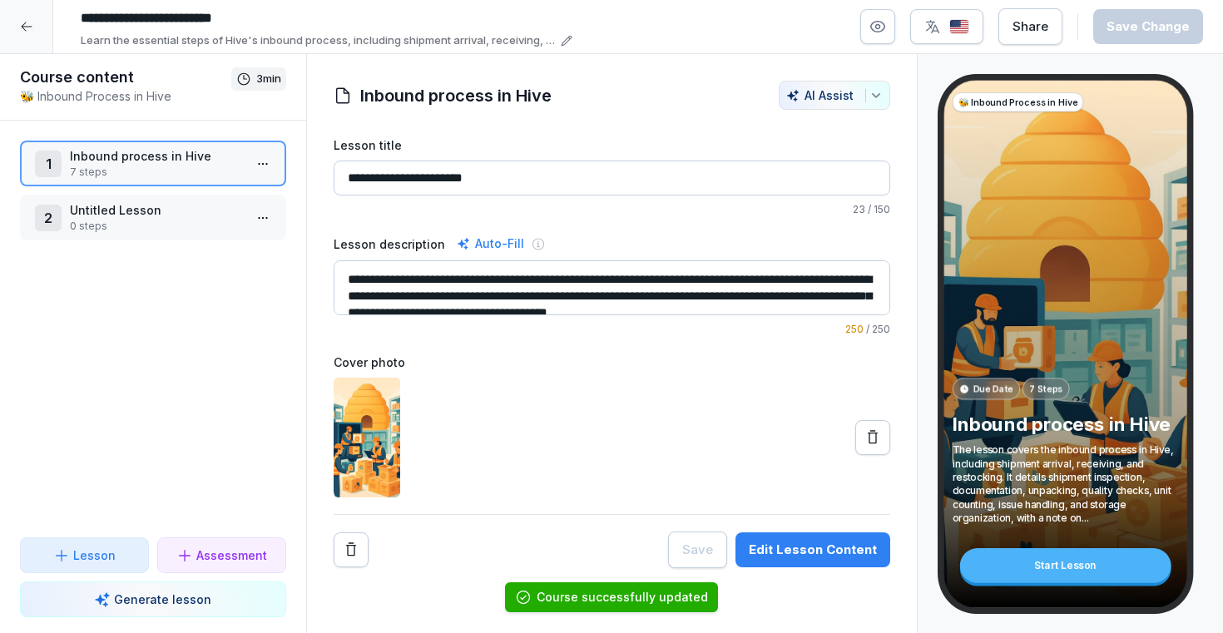
click at [122, 202] on p "Untitled Lesson" at bounding box center [156, 209] width 173 height 17
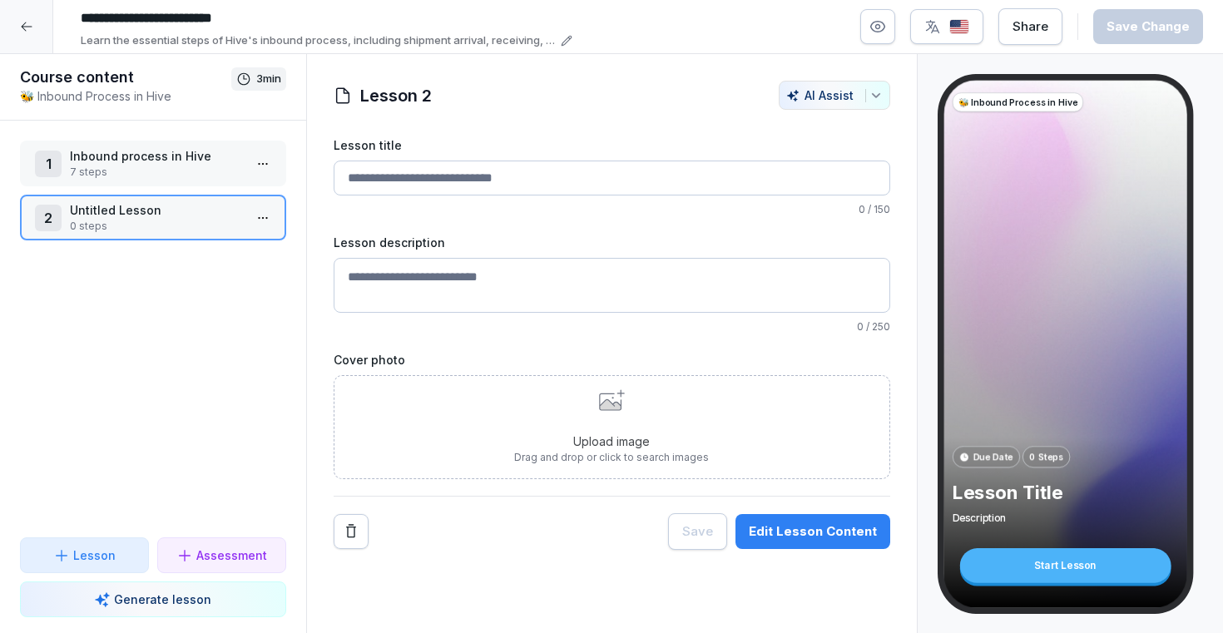
click at [413, 260] on textarea "Lesson description" at bounding box center [612, 285] width 557 height 55
paste textarea "**********"
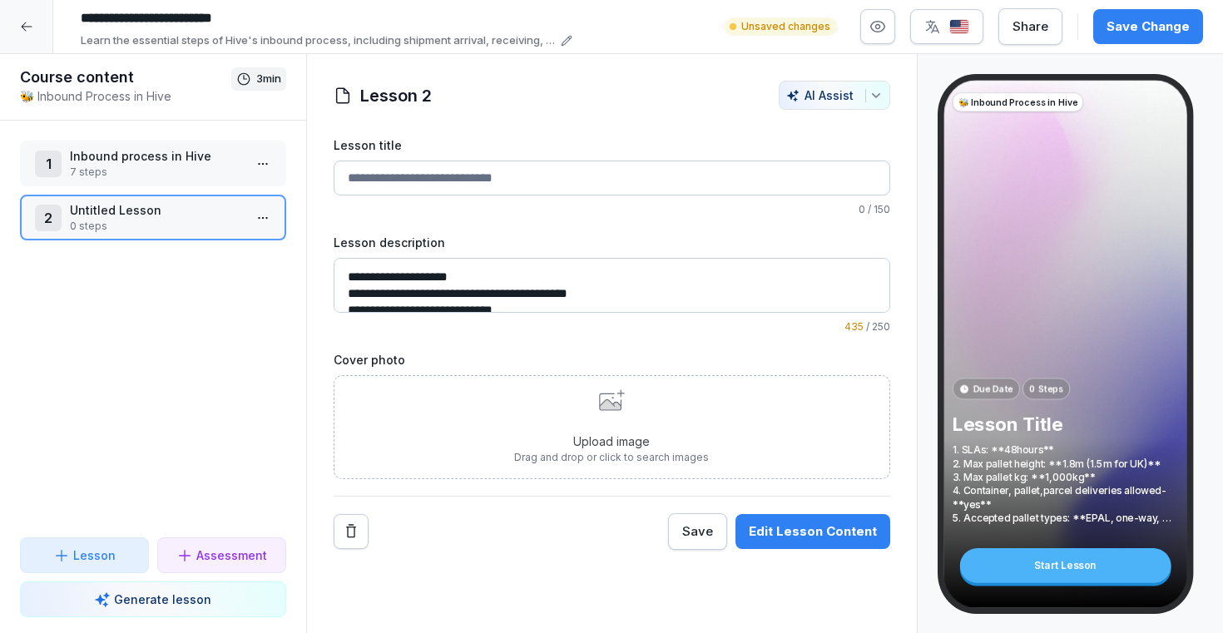
scroll to position [122, 0]
type textarea "**********"
click at [423, 175] on input "Lesson title" at bounding box center [612, 178] width 557 height 35
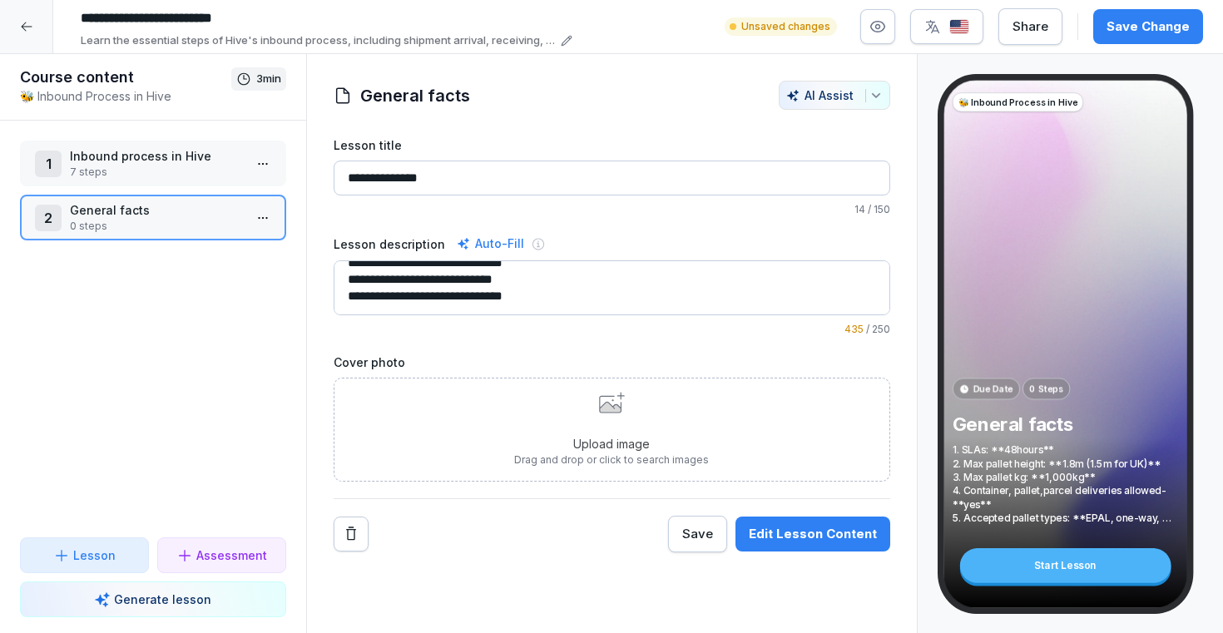
type input "**********"
click at [819, 97] on div "AI Assist" at bounding box center [834, 95] width 97 height 14
click at [602, 300] on html "**********" at bounding box center [611, 316] width 1223 height 633
click at [166, 598] on p "Generate lesson" at bounding box center [162, 599] width 97 height 17
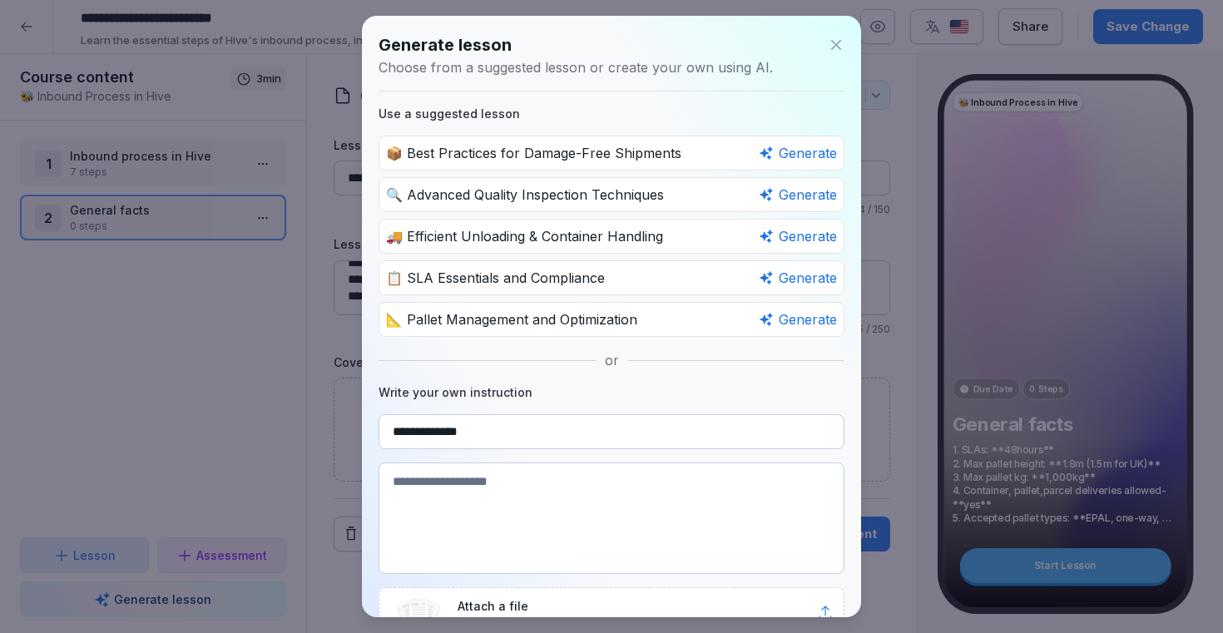
type input "**********"
click at [503, 505] on textarea at bounding box center [612, 518] width 466 height 111
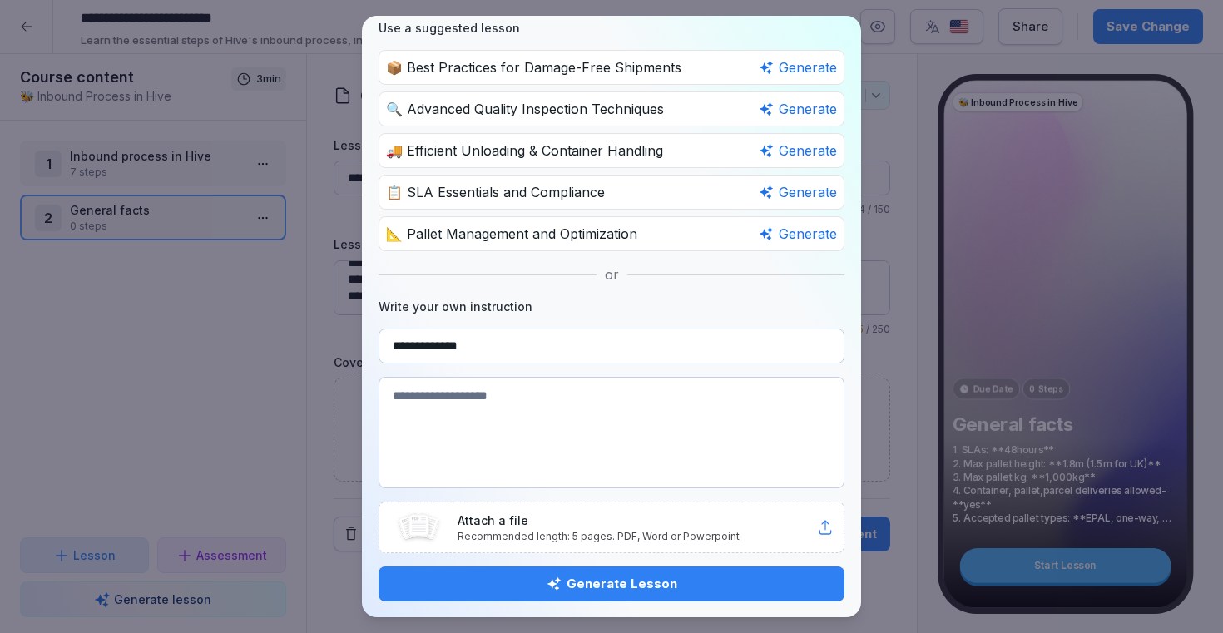
click at [705, 542] on p "Recommended length: 5 pages. PDF, Word or Powerpoint" at bounding box center [637, 536] width 359 height 15
click at [547, 454] on textarea at bounding box center [612, 432] width 466 height 111
paste textarea "**********"
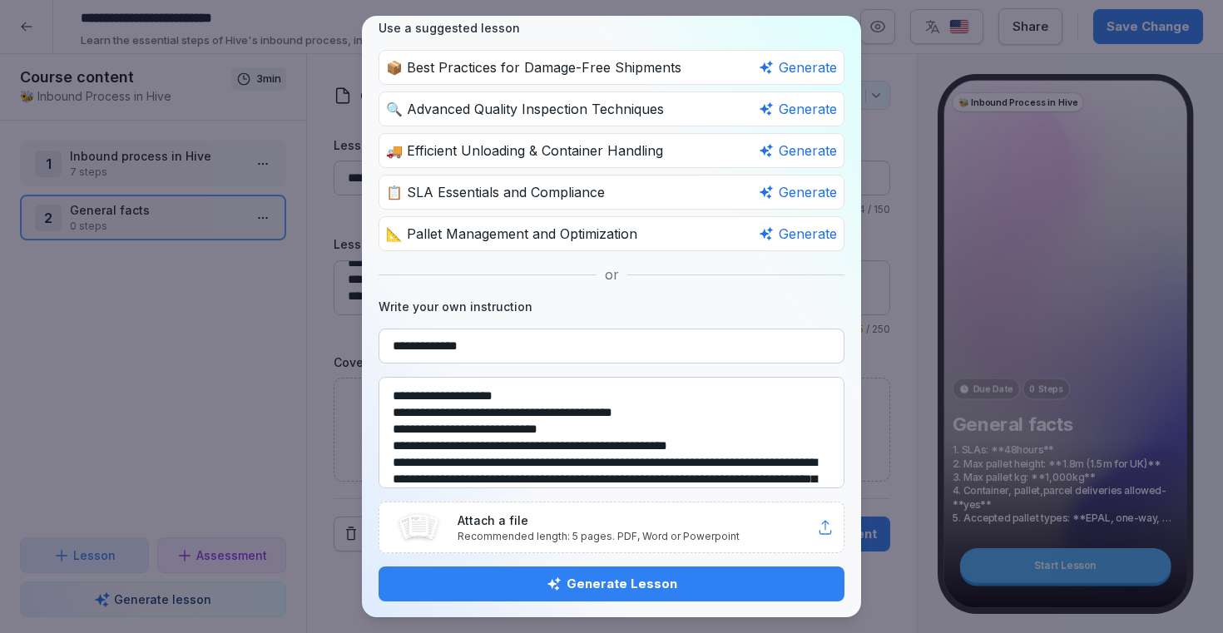
scroll to position [66, 0]
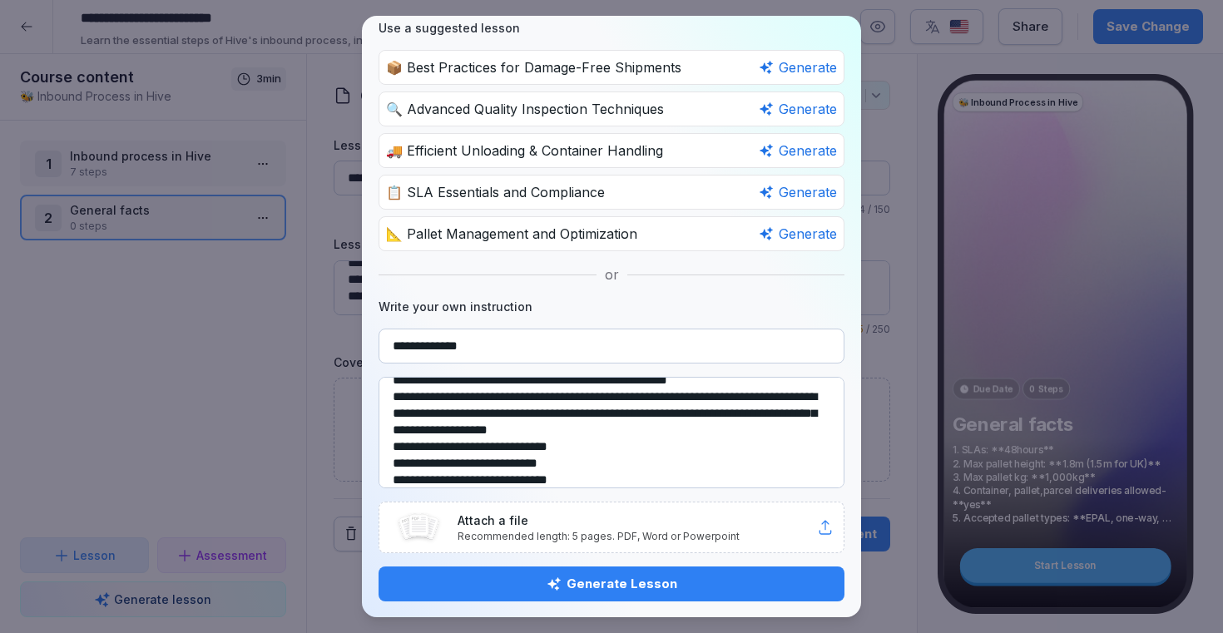
type textarea "**********"
click at [624, 587] on div "Generate Lesson" at bounding box center [611, 584] width 439 height 18
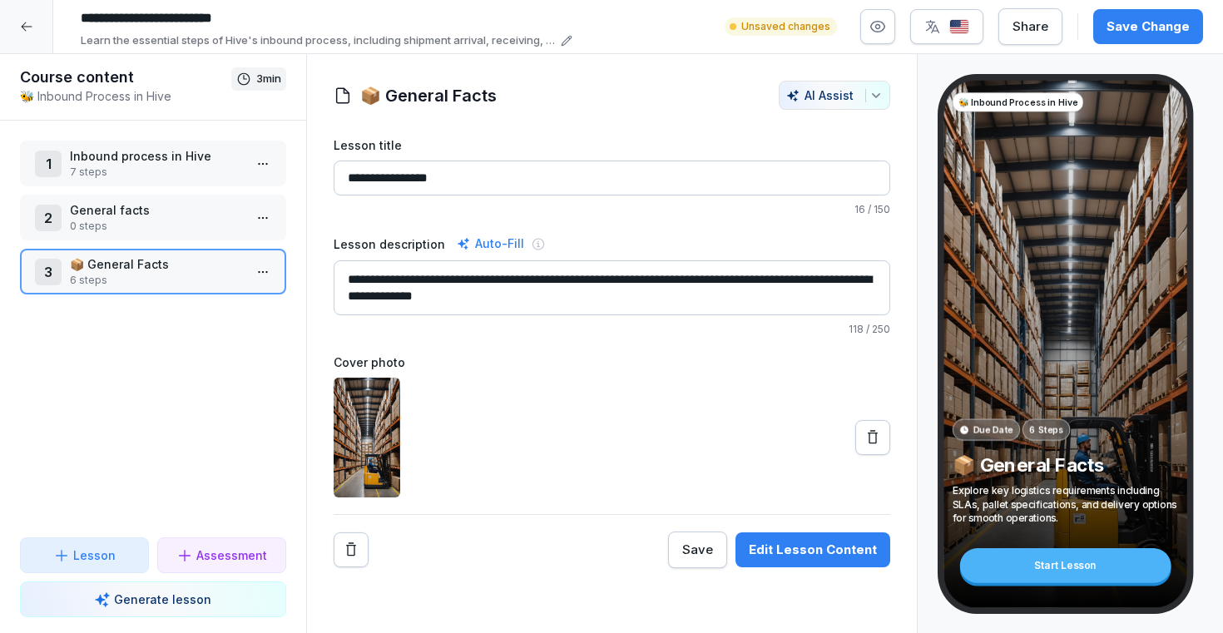
click at [262, 277] on html "**********" at bounding box center [611, 316] width 1223 height 633
click at [232, 306] on div "Edit steps" at bounding box center [201, 305] width 141 height 31
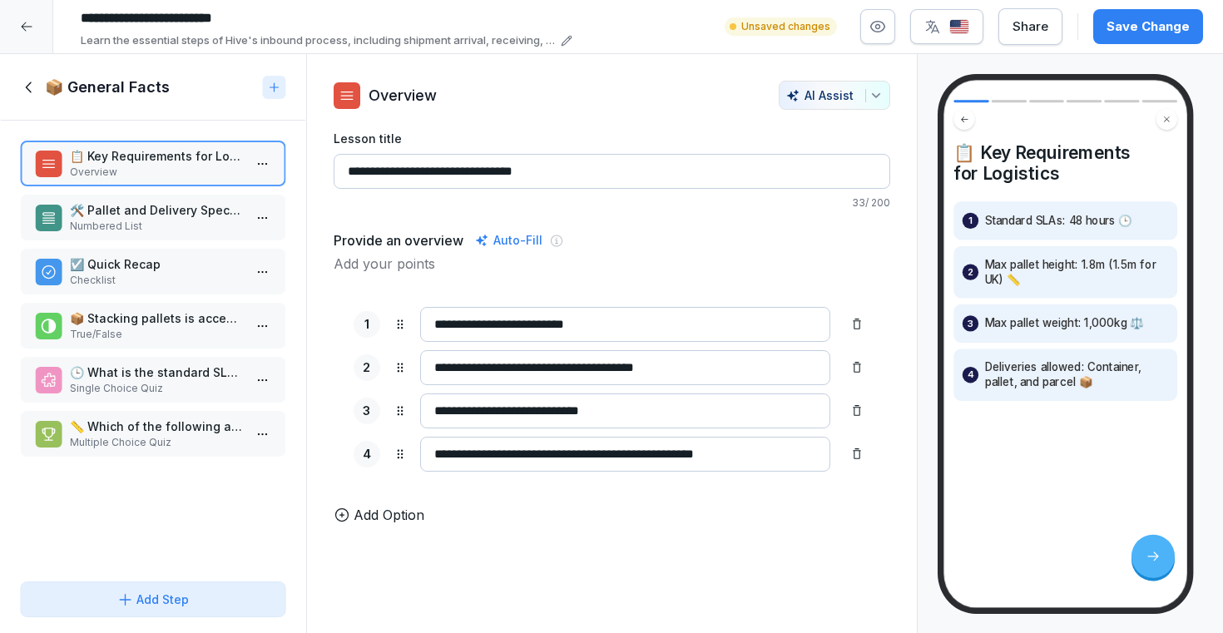
click at [182, 222] on p "Numbered List" at bounding box center [156, 226] width 173 height 15
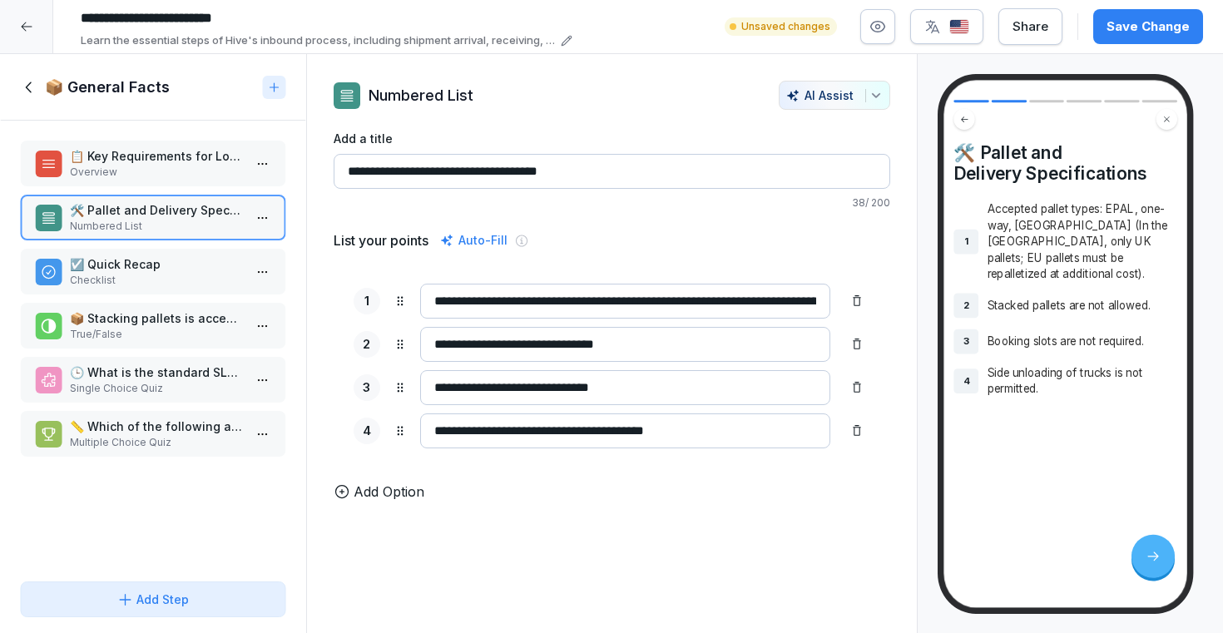
click at [171, 173] on p "Overview" at bounding box center [156, 172] width 173 height 15
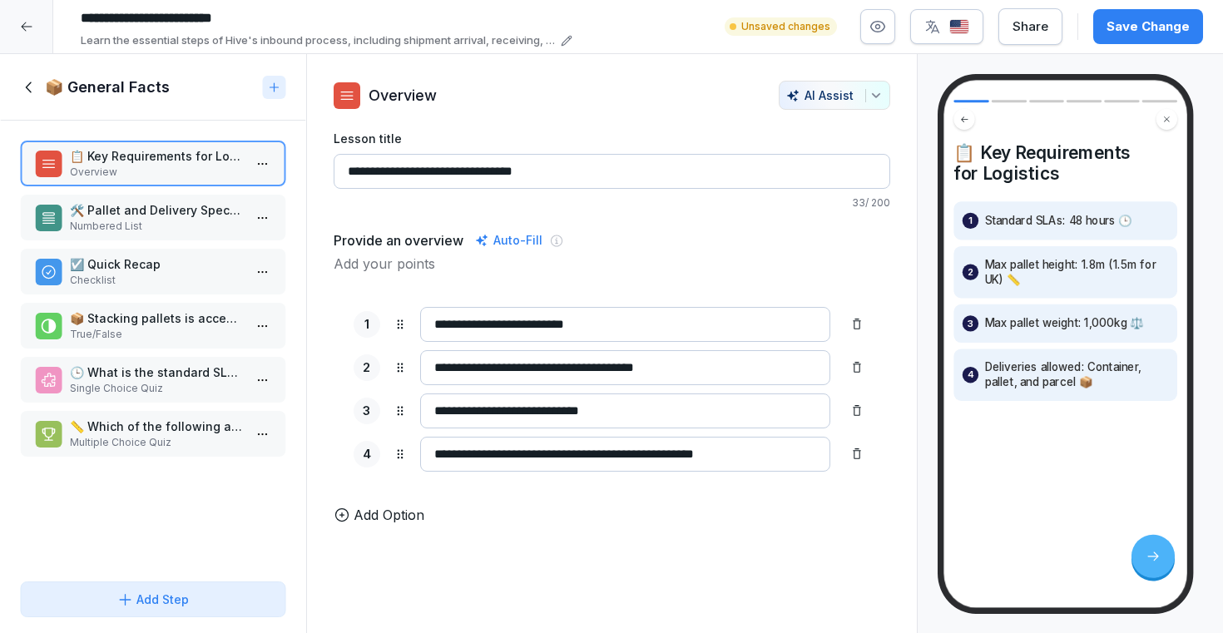
click at [165, 214] on p "🛠️ Pallet and Delivery Specifications" at bounding box center [156, 209] width 173 height 17
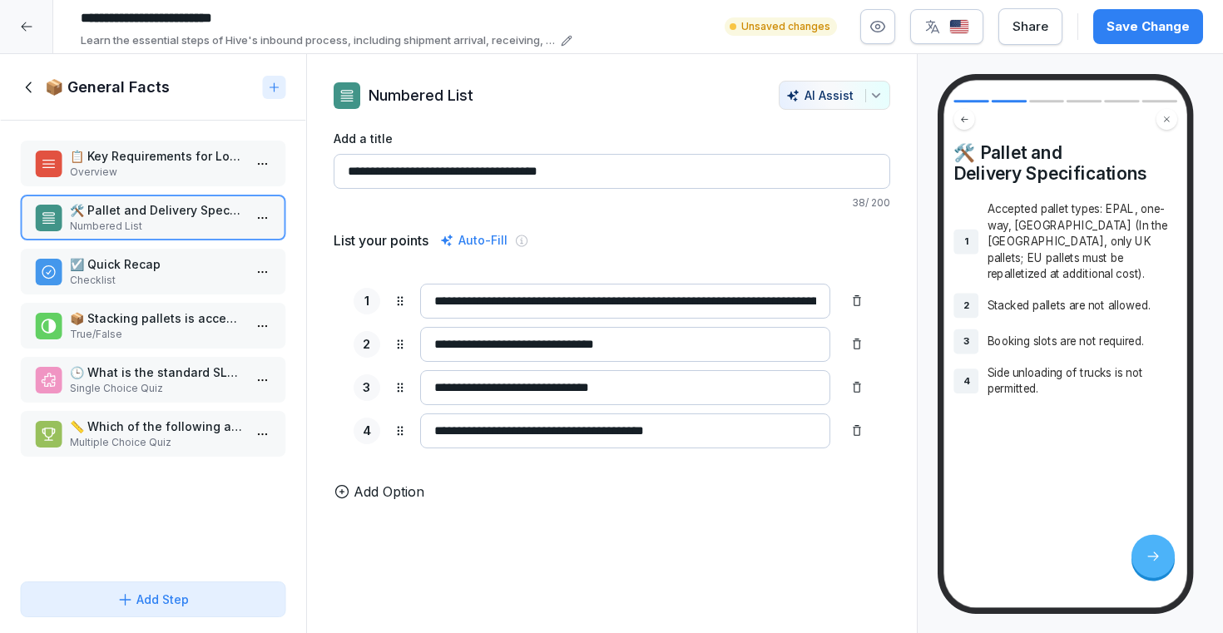
click at [344, 488] on icon at bounding box center [342, 491] width 17 height 17
click at [852, 468] on icon at bounding box center [856, 474] width 13 height 13
click at [174, 270] on p "☑️ Quick Recap" at bounding box center [156, 263] width 173 height 17
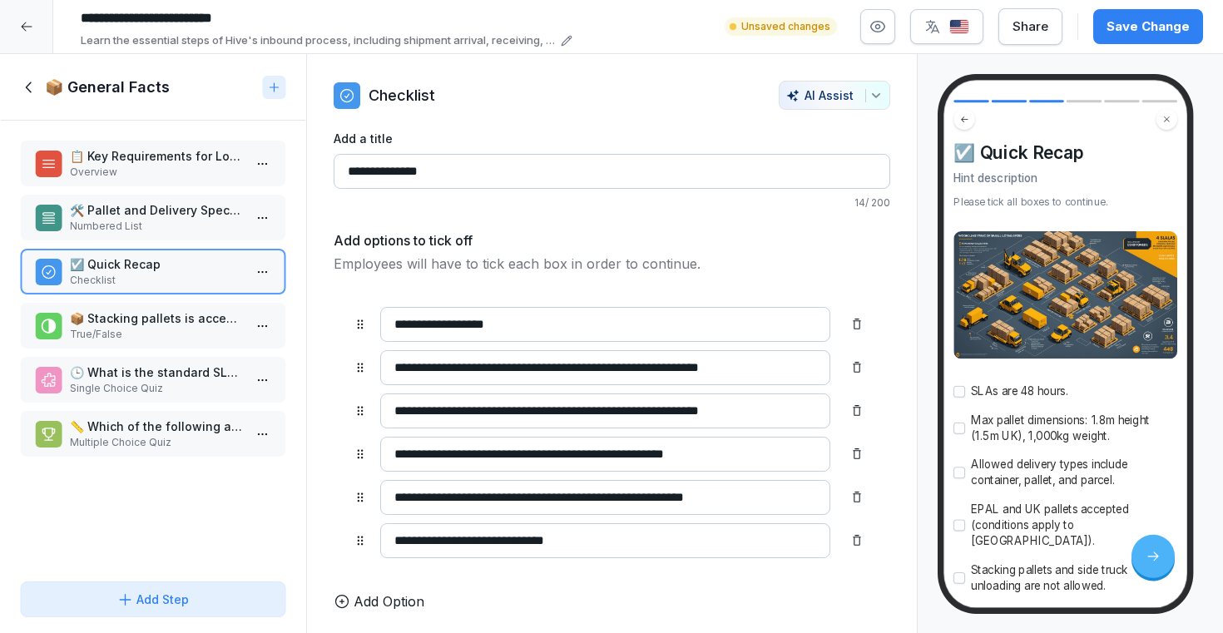
click at [165, 325] on p "📦 Stacking pallets is acceptable in delivery." at bounding box center [156, 317] width 173 height 17
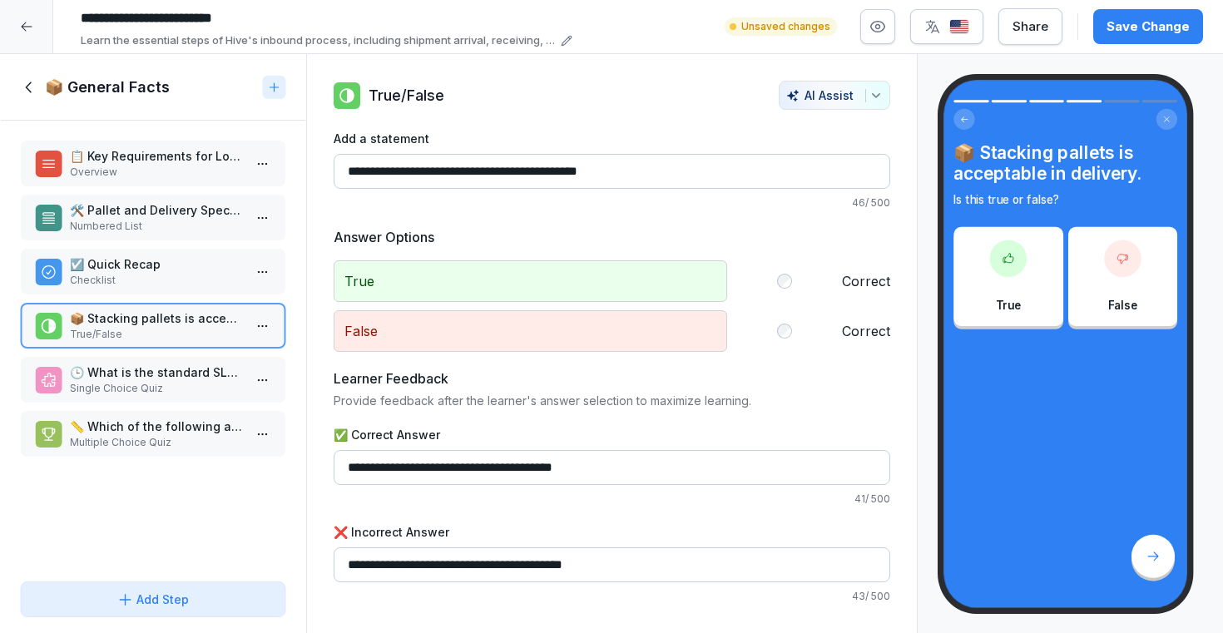
click at [163, 374] on p "🕒 What is the standard SLA for logistics?" at bounding box center [156, 372] width 173 height 17
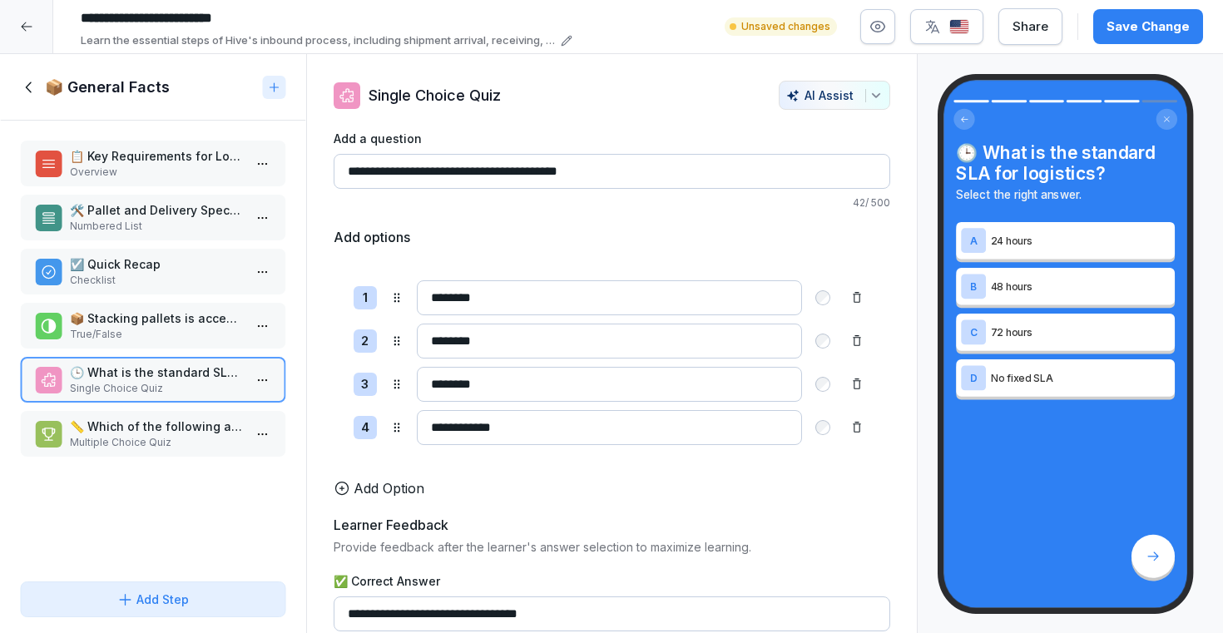
click at [159, 428] on p "📏 Which of the following are acceptable pallet types?" at bounding box center [156, 426] width 173 height 17
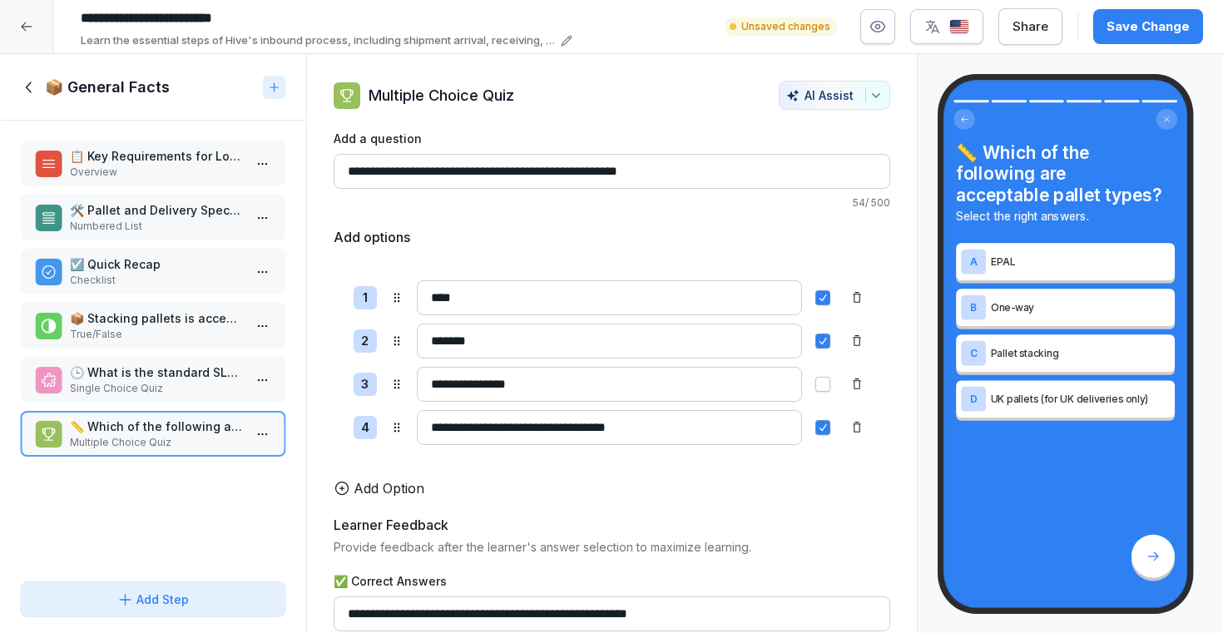
click at [149, 199] on div "🛠️ Pallet and Delivery Specifications Numbered List" at bounding box center [153, 218] width 266 height 46
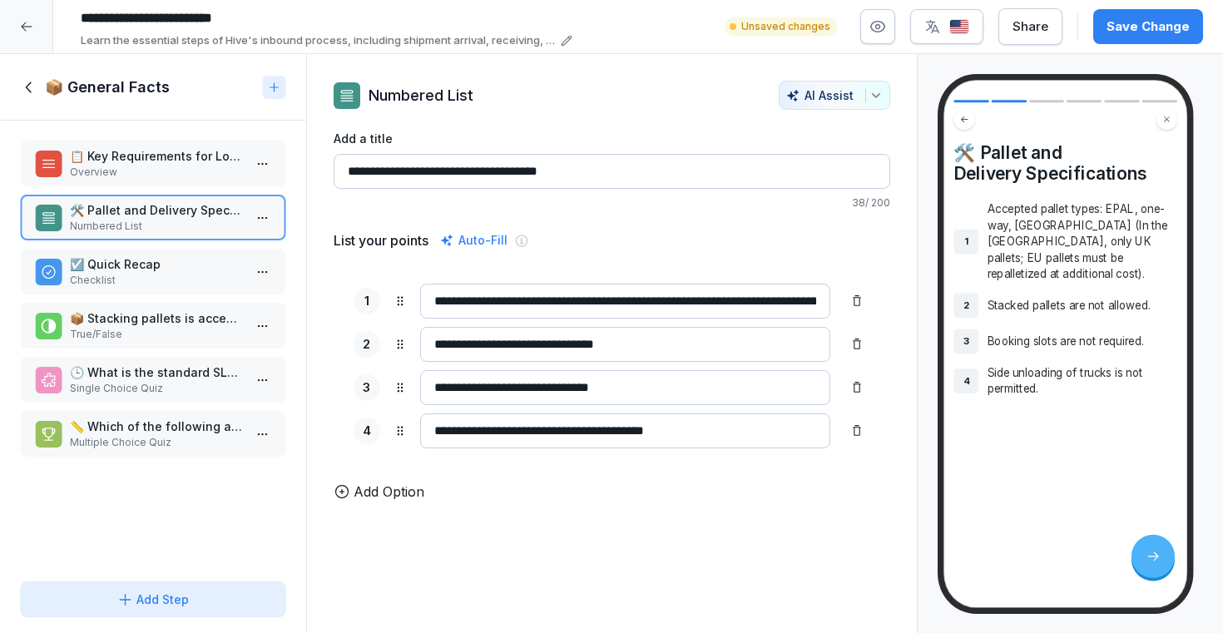
click at [159, 266] on p "☑️ Quick Recap" at bounding box center [156, 263] width 173 height 17
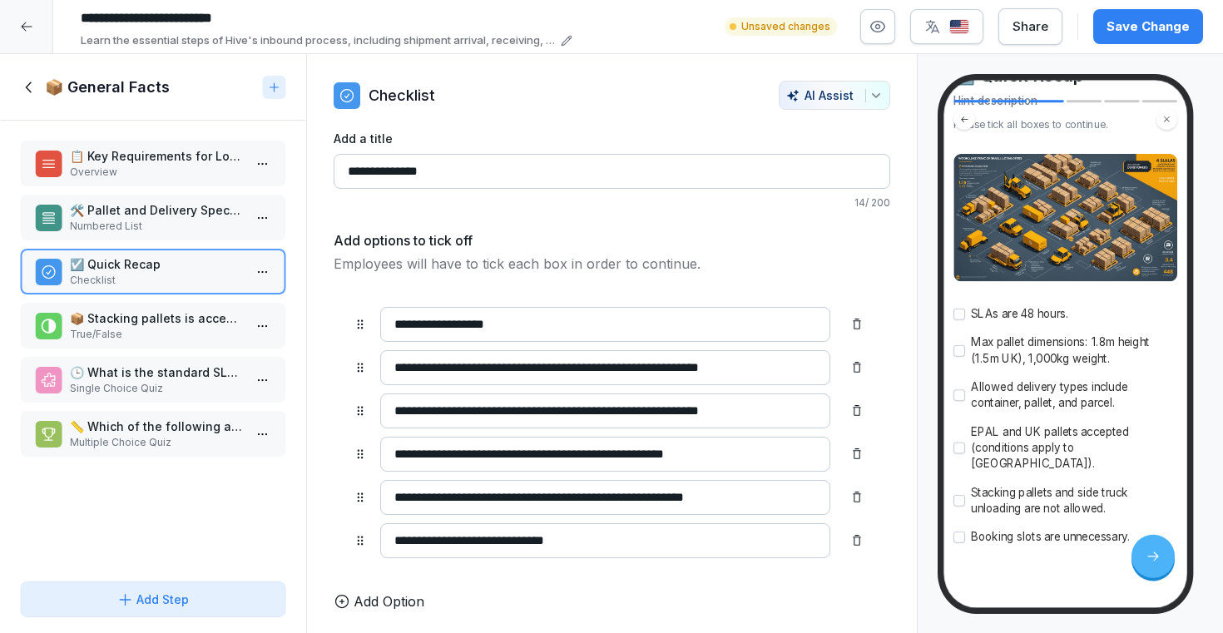
scroll to position [105, 0]
click at [37, 96] on icon at bounding box center [29, 87] width 18 height 18
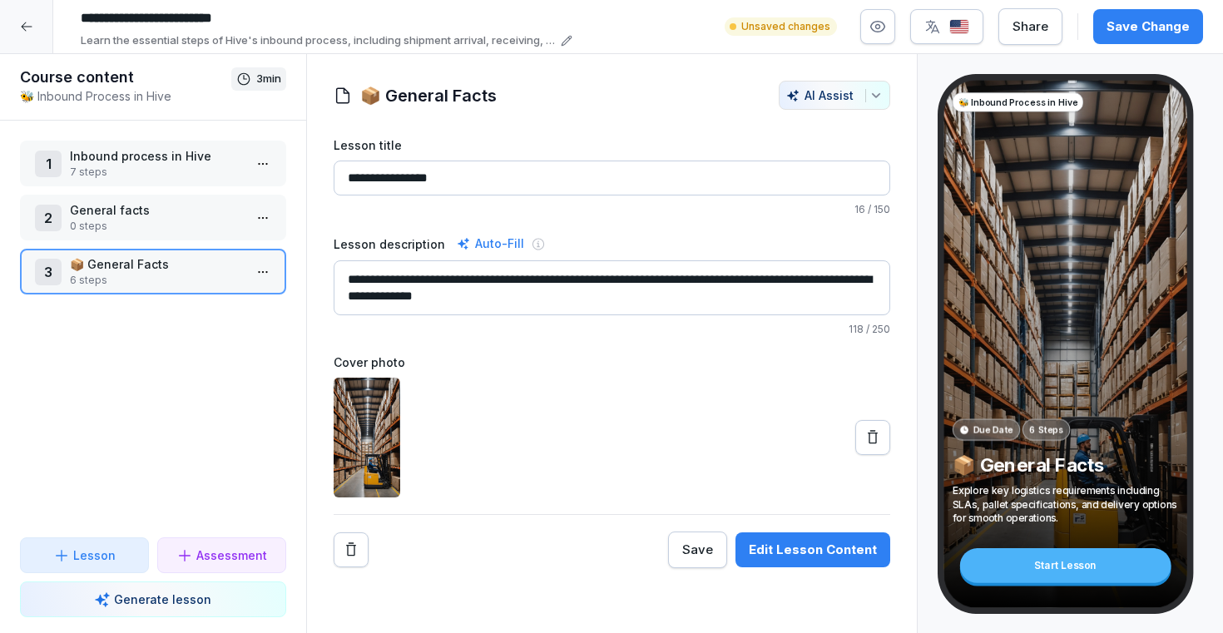
click at [176, 207] on p "General facts" at bounding box center [156, 209] width 173 height 17
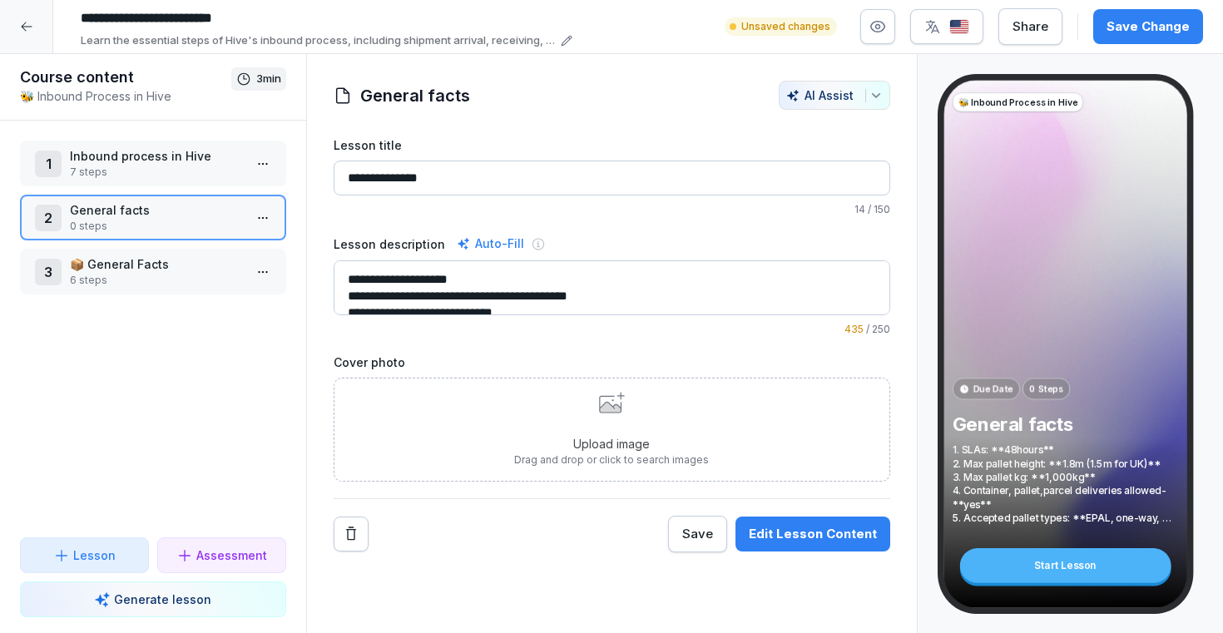
click at [270, 217] on html "**********" at bounding box center [611, 316] width 1223 height 633
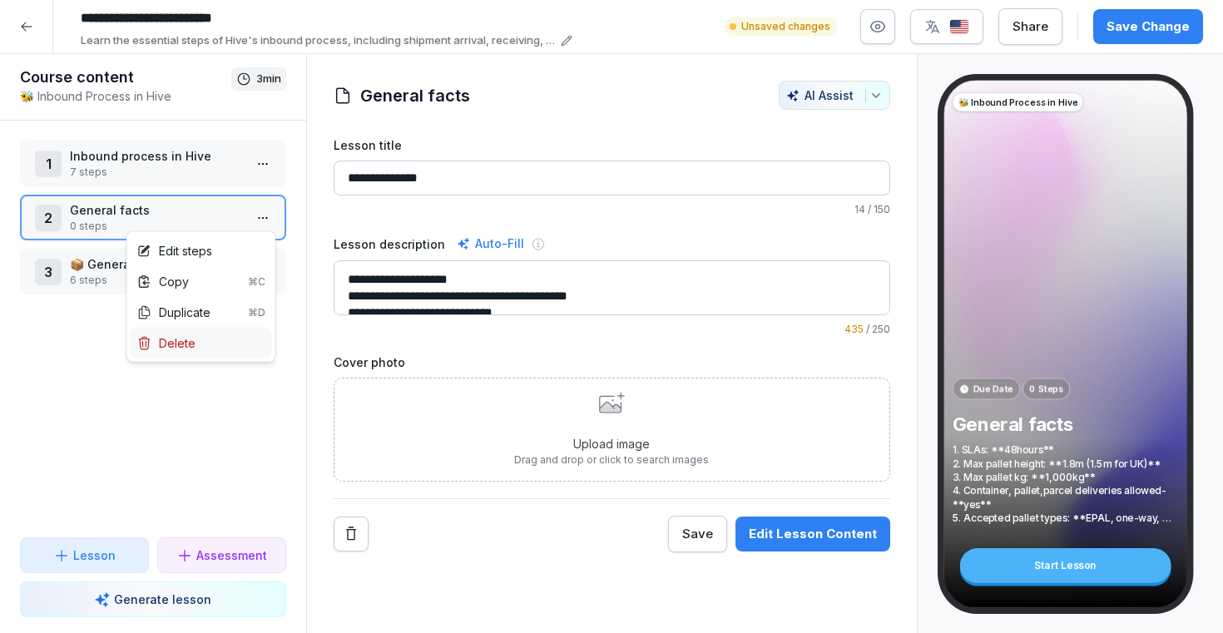
click at [204, 344] on div "Delete" at bounding box center [201, 343] width 141 height 31
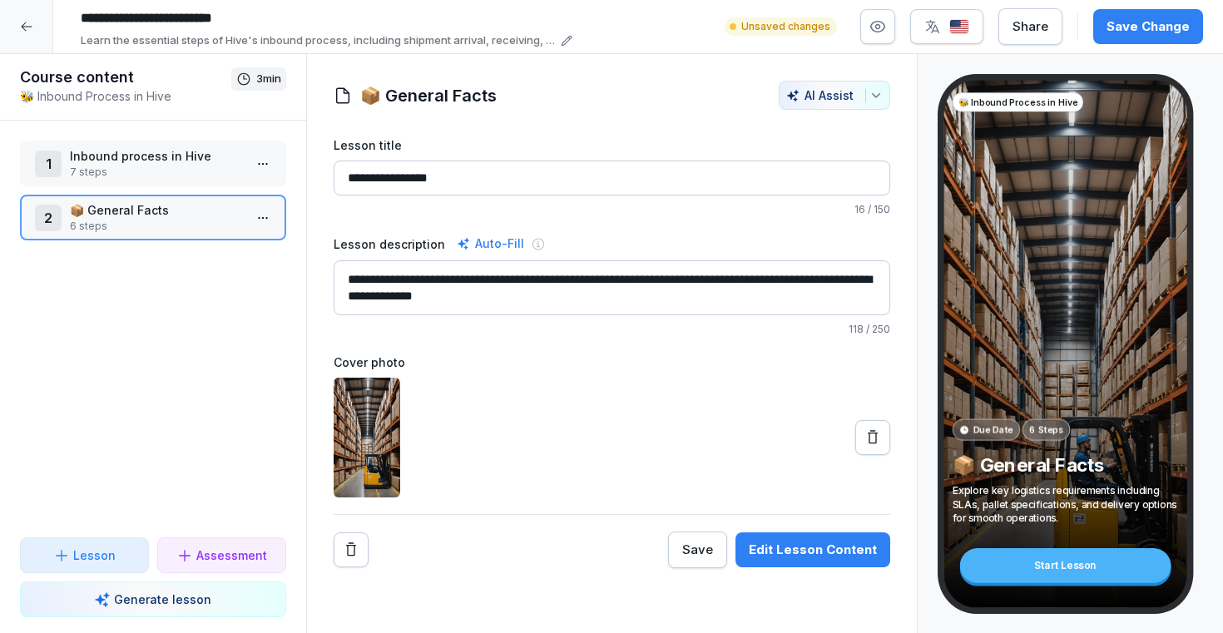
click at [188, 169] on p "7 steps" at bounding box center [156, 172] width 173 height 15
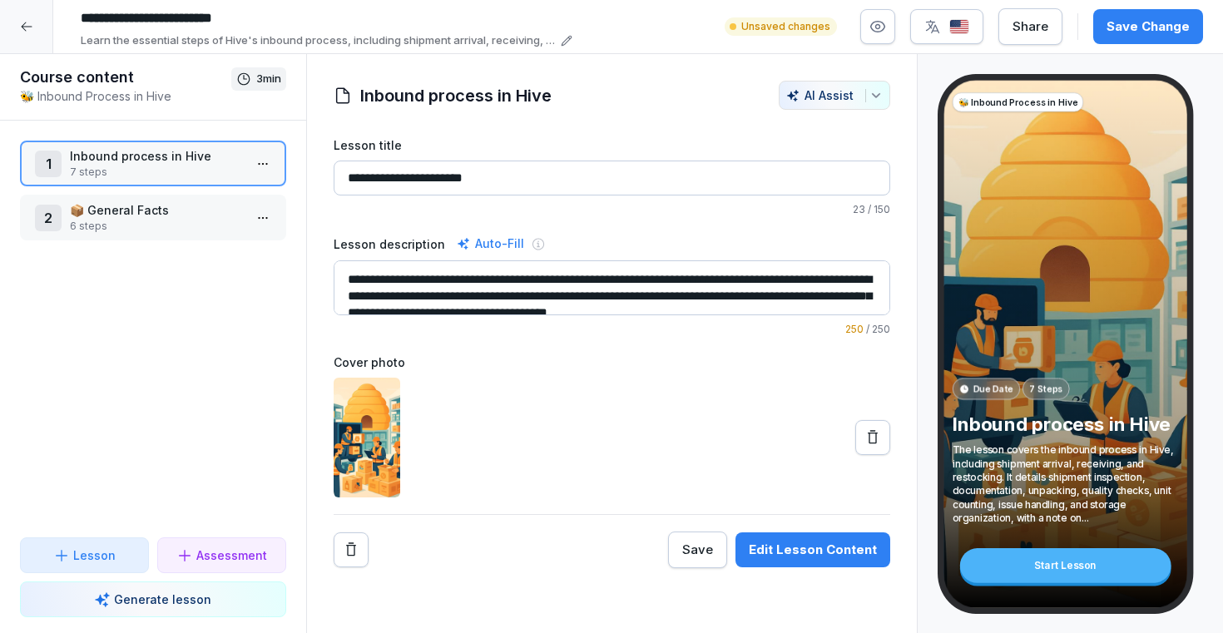
click at [176, 208] on p "📦 General Facts" at bounding box center [156, 209] width 173 height 17
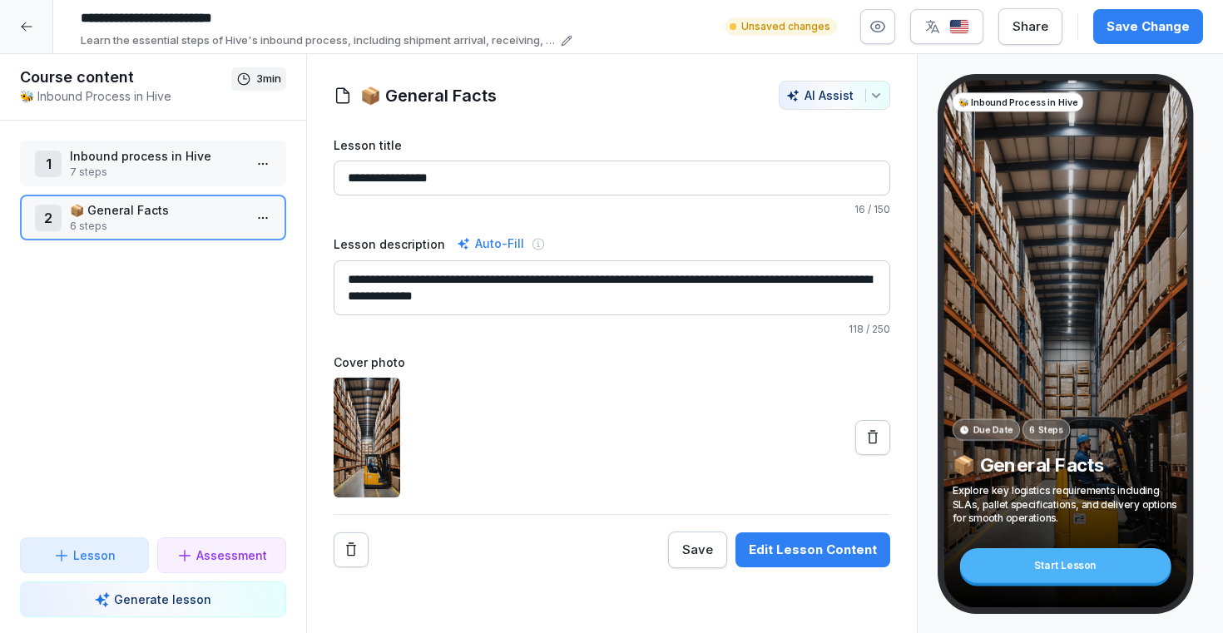
click at [170, 598] on p "Generate lesson" at bounding box center [162, 599] width 97 height 17
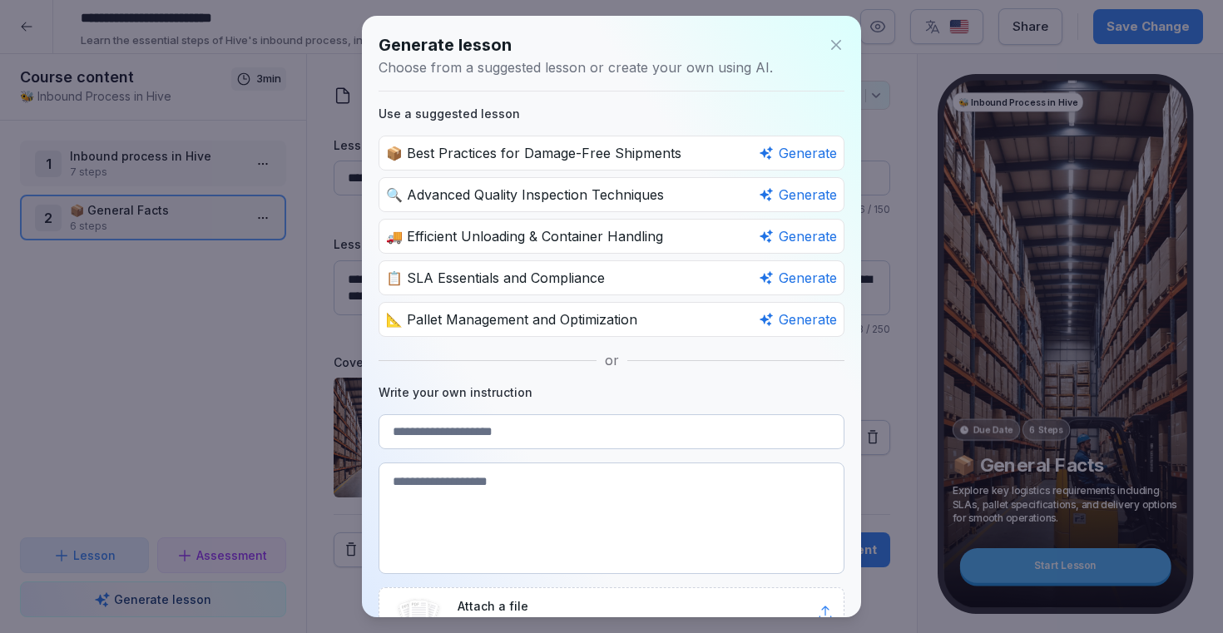
click at [835, 42] on icon at bounding box center [836, 45] width 17 height 17
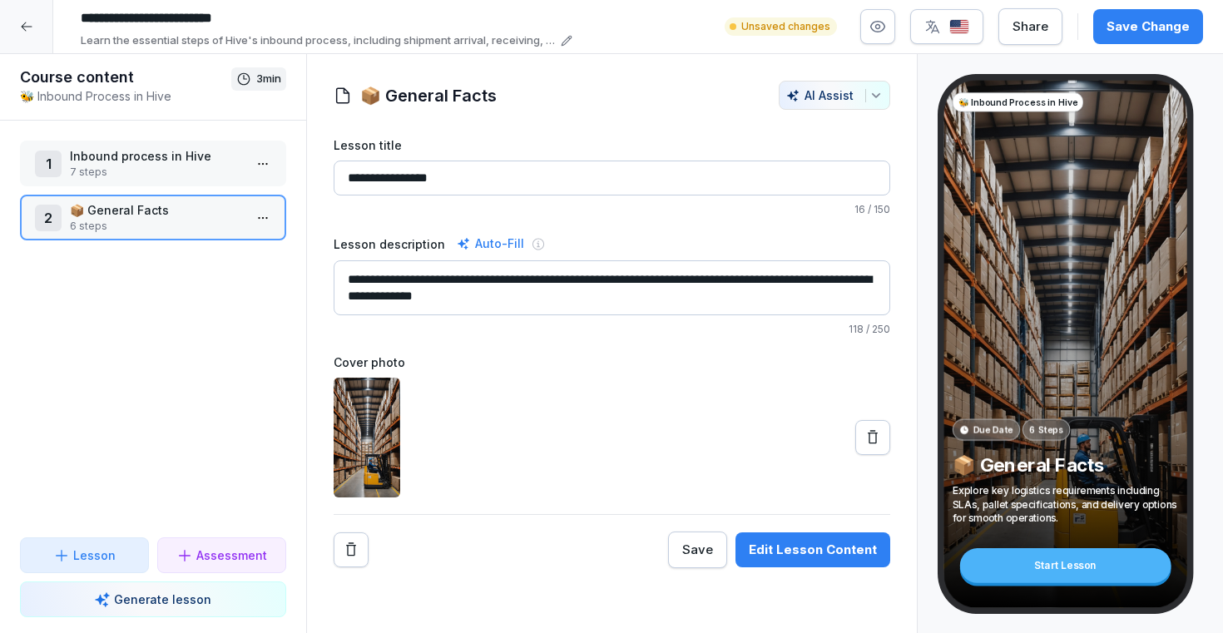
click at [198, 179] on p "7 steps" at bounding box center [156, 172] width 173 height 15
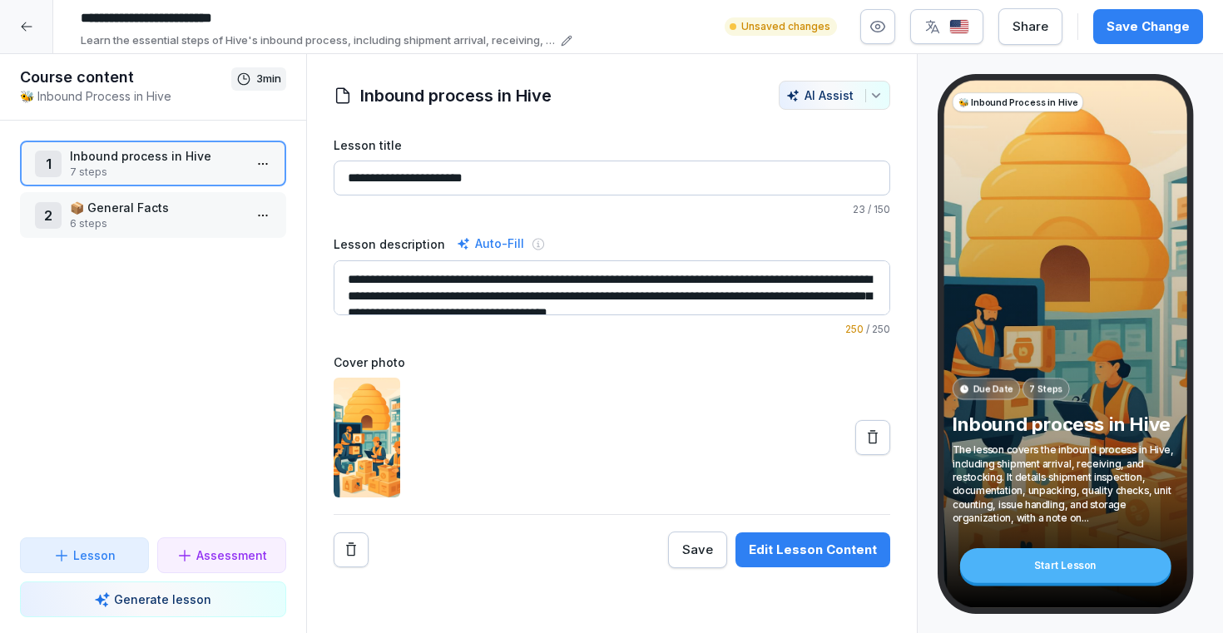
click at [219, 212] on p "📦 General Facts" at bounding box center [156, 207] width 173 height 17
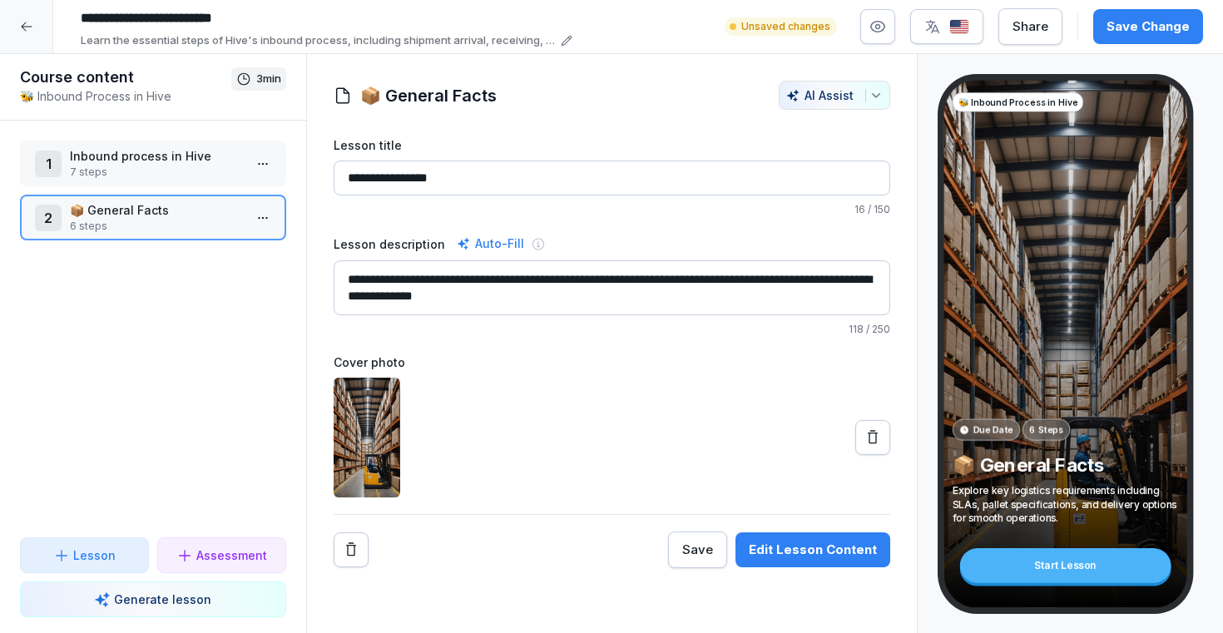
click at [263, 213] on html "**********" at bounding box center [611, 316] width 1223 height 633
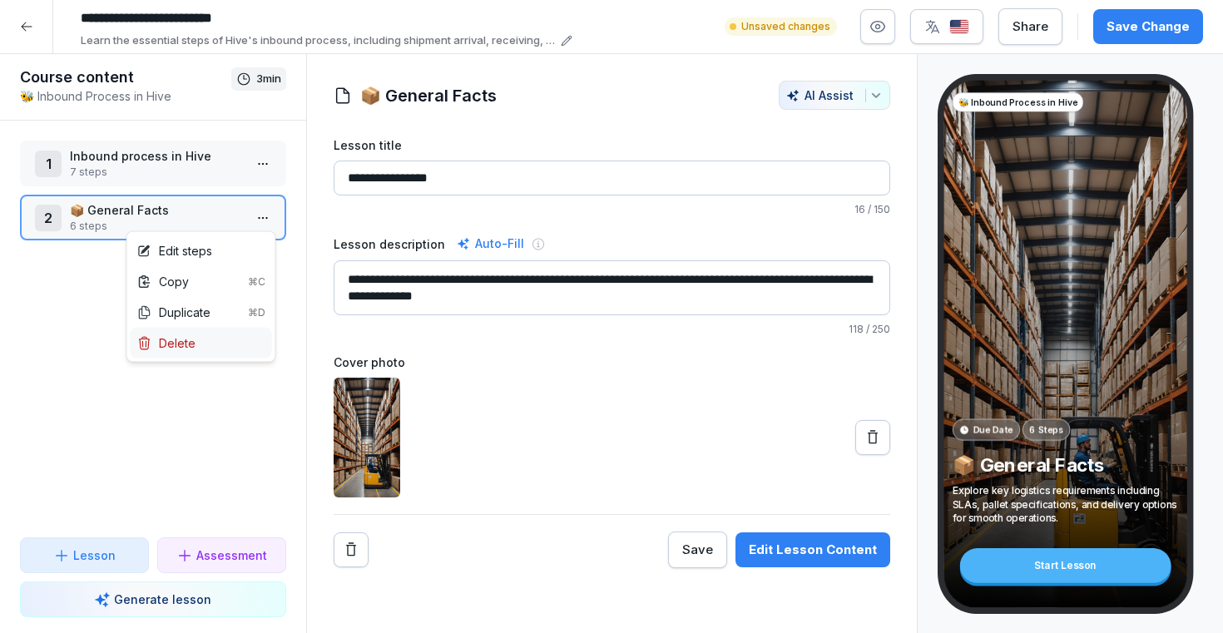
click at [205, 337] on div "Delete" at bounding box center [201, 343] width 141 height 31
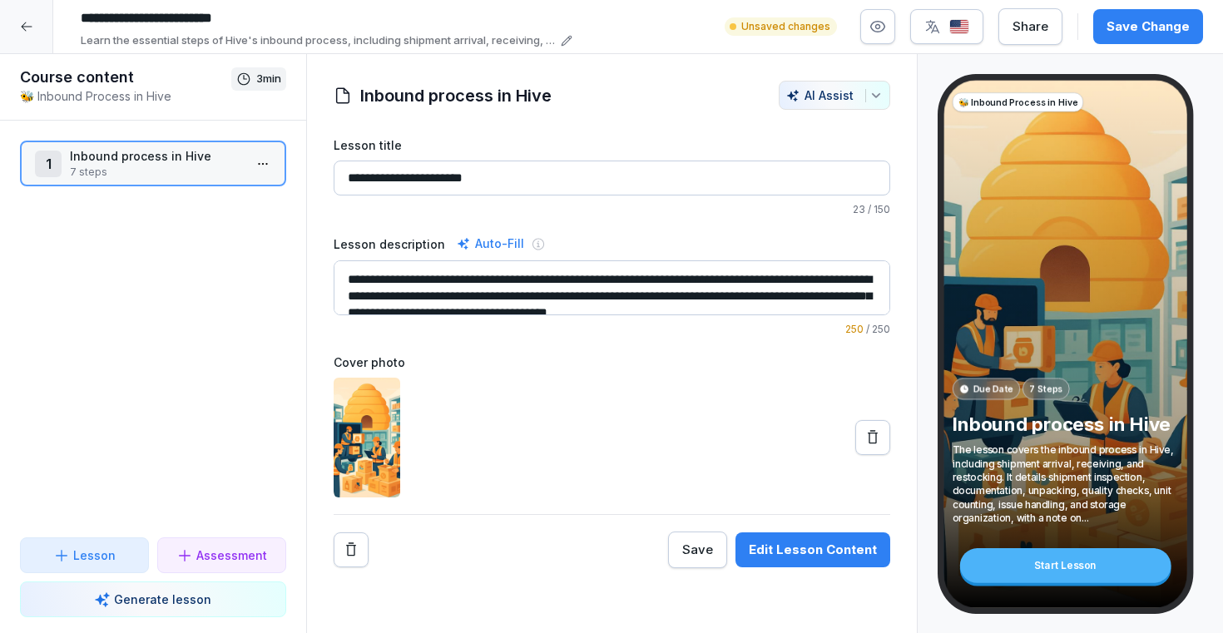
scroll to position [17, 0]
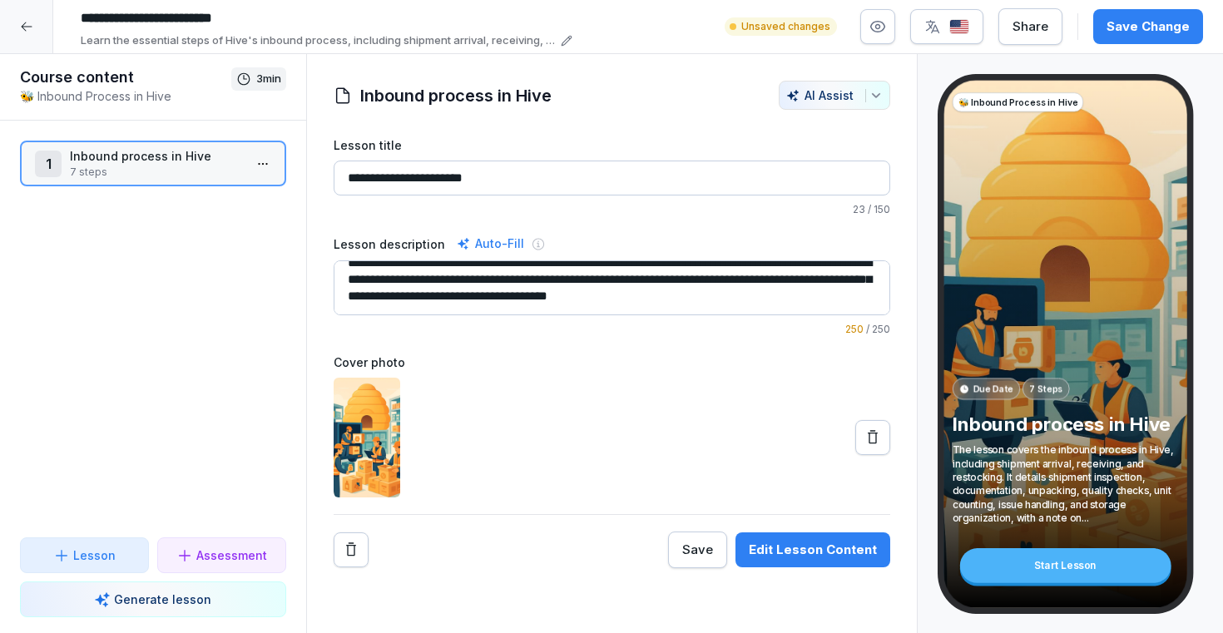
click at [799, 543] on div "Edit Lesson Content" at bounding box center [813, 550] width 128 height 18
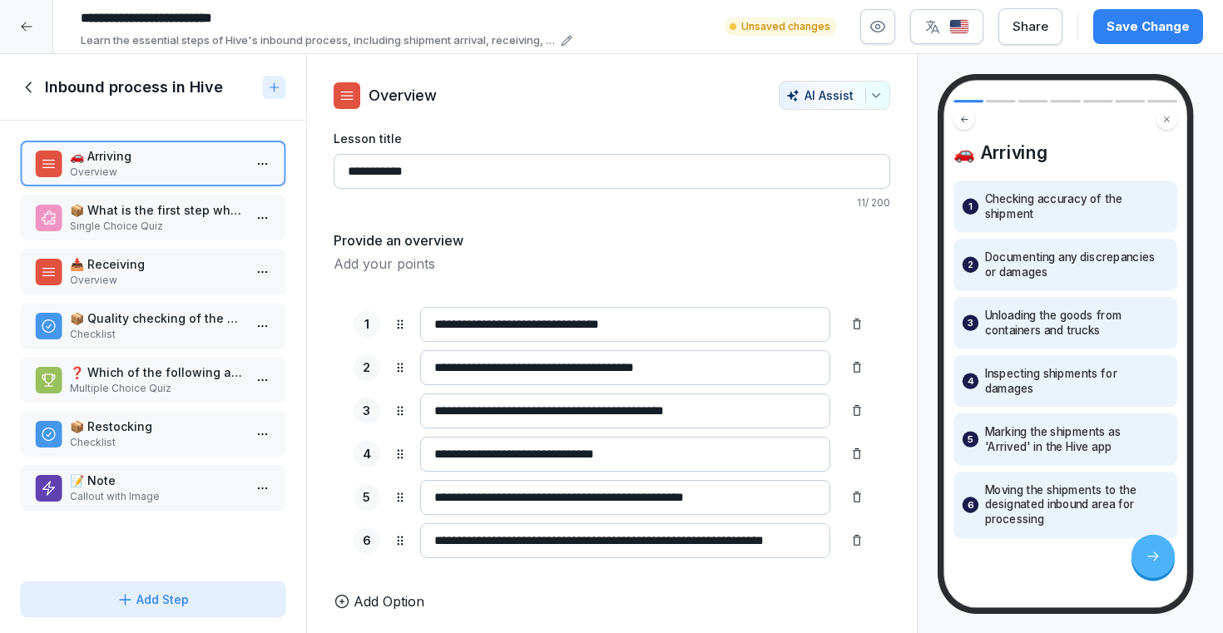
click at [34, 88] on icon at bounding box center [29, 87] width 18 height 18
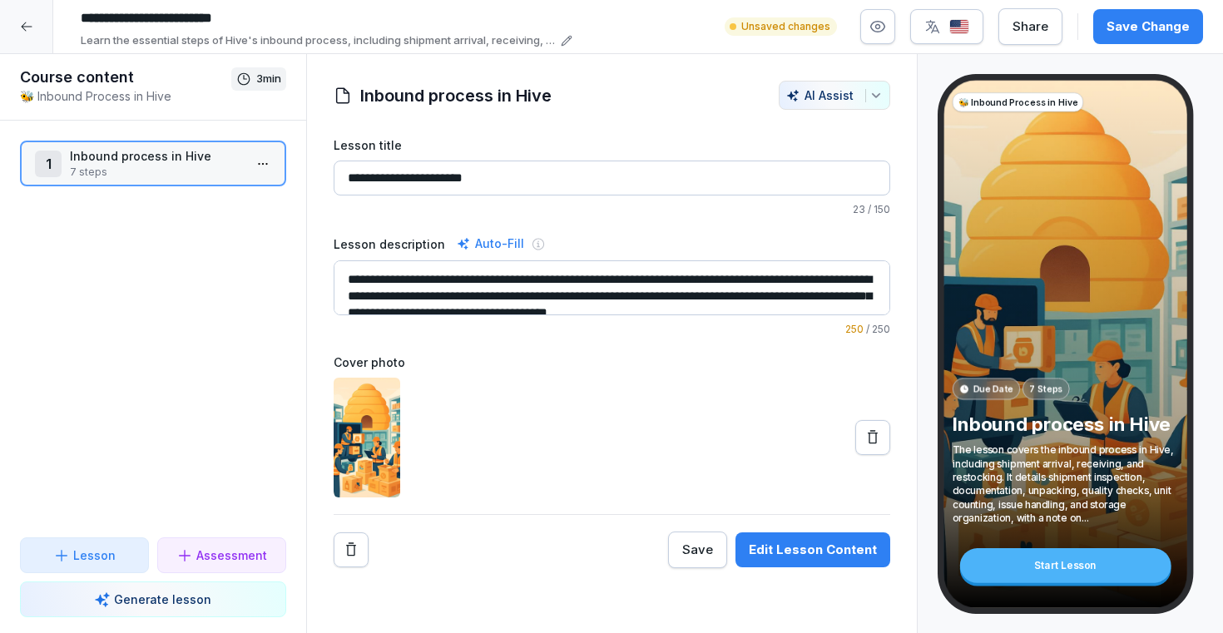
click at [264, 158] on html "**********" at bounding box center [611, 316] width 1223 height 633
click at [206, 289] on div "Delete" at bounding box center [201, 289] width 141 height 31
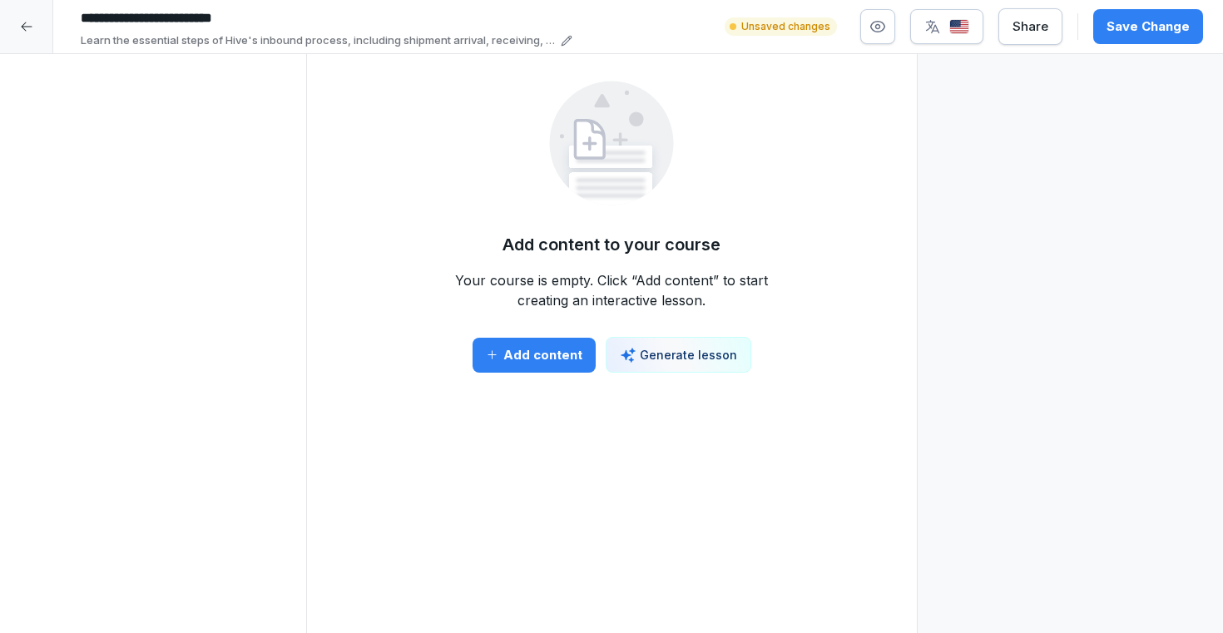
click at [515, 352] on div "Add content" at bounding box center [534, 355] width 97 height 18
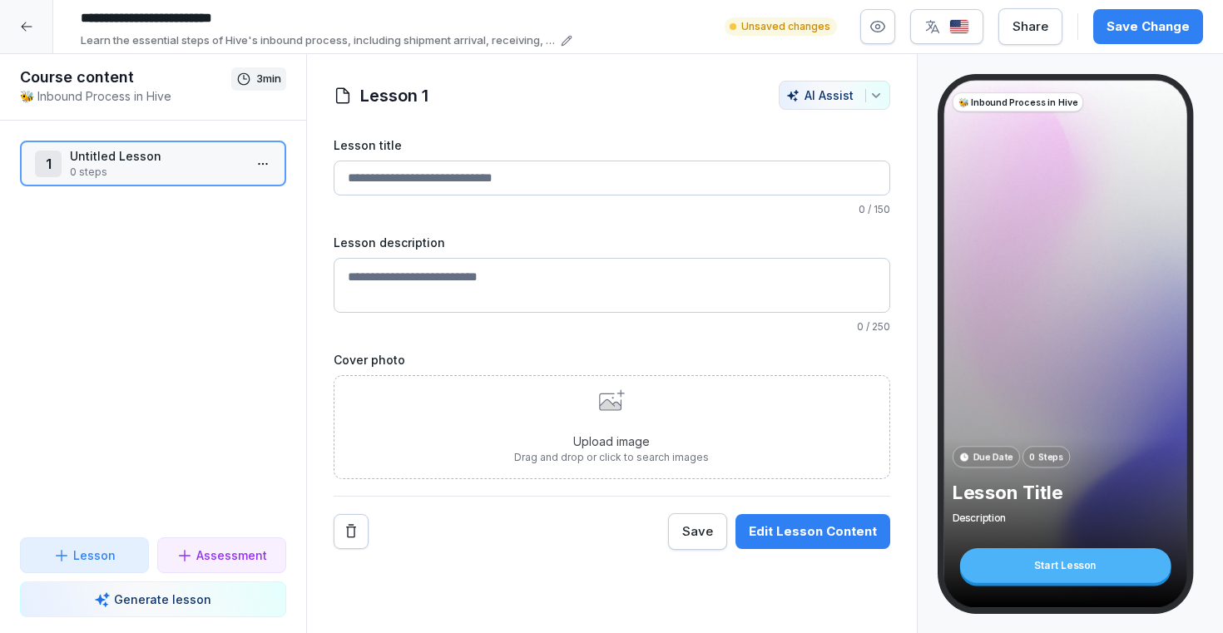
click at [493, 184] on input "Lesson title" at bounding box center [612, 178] width 557 height 35
click at [423, 279] on textarea "Lesson description" at bounding box center [612, 285] width 557 height 55
paste textarea "**********"
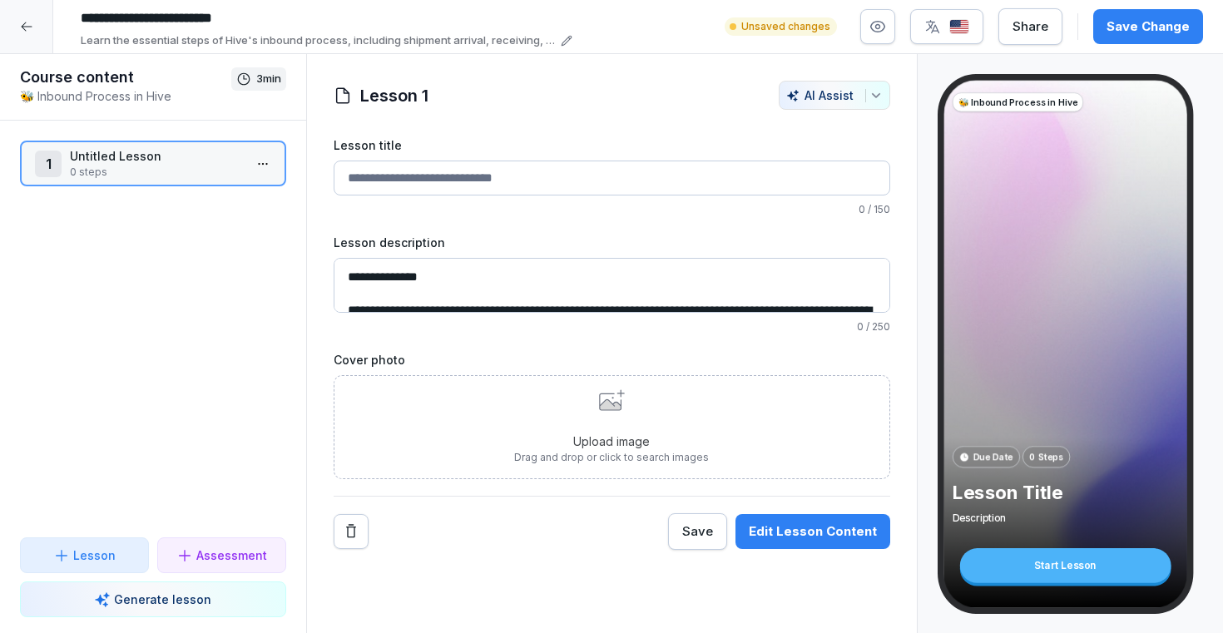
scroll to position [1071, 0]
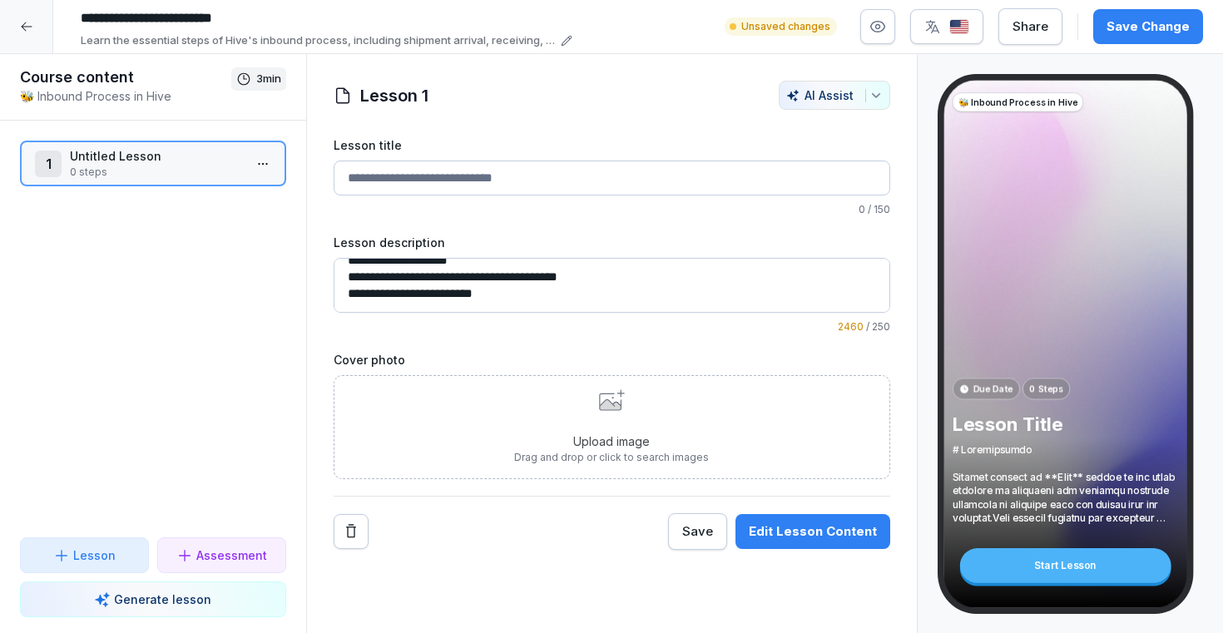
type textarea "**********"
click at [412, 181] on input "Lesson title" at bounding box center [612, 178] width 557 height 35
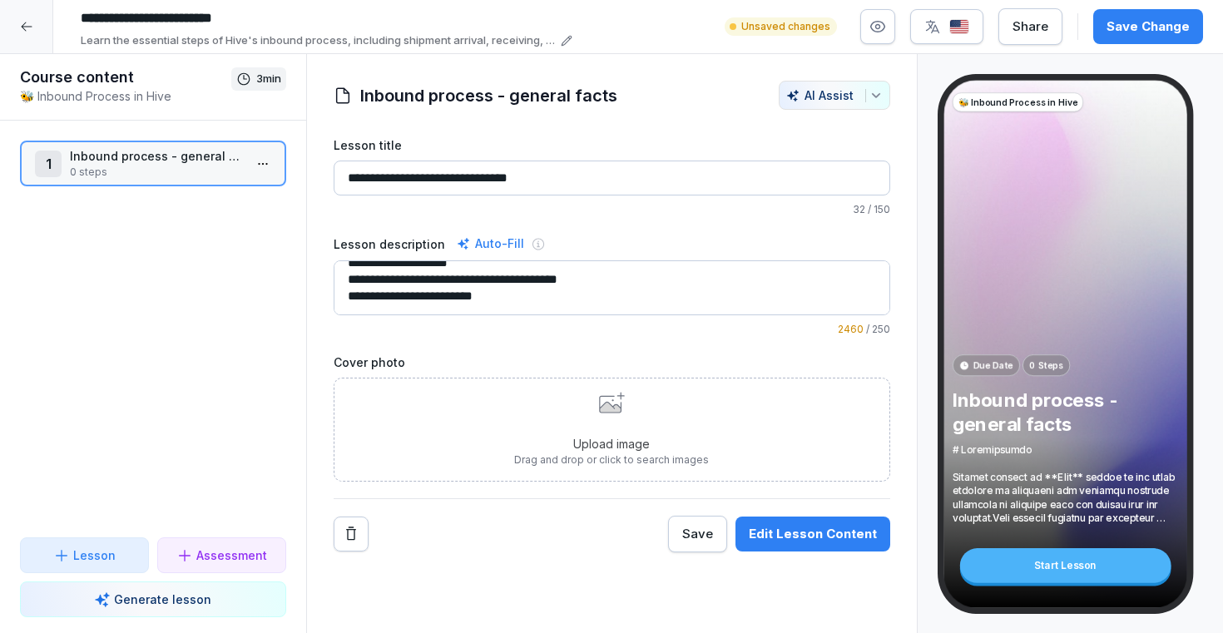
type input "**********"
click at [181, 602] on p "Generate lesson" at bounding box center [162, 599] width 97 height 17
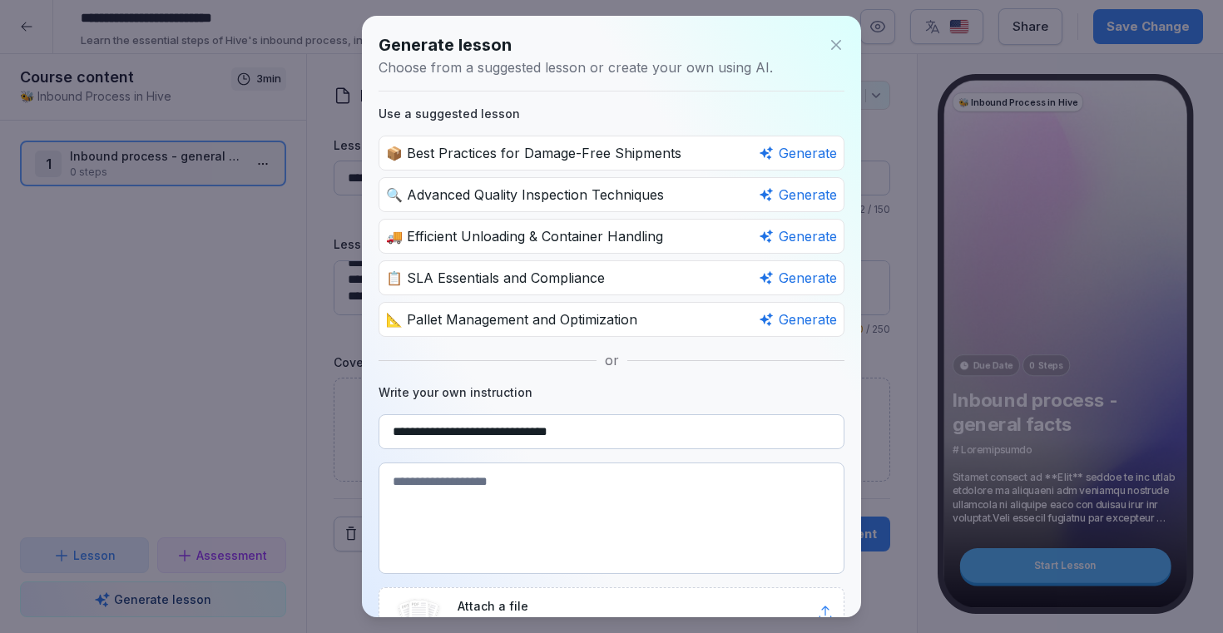
type input "**********"
click at [477, 488] on textarea at bounding box center [612, 518] width 466 height 111
paste textarea "**********"
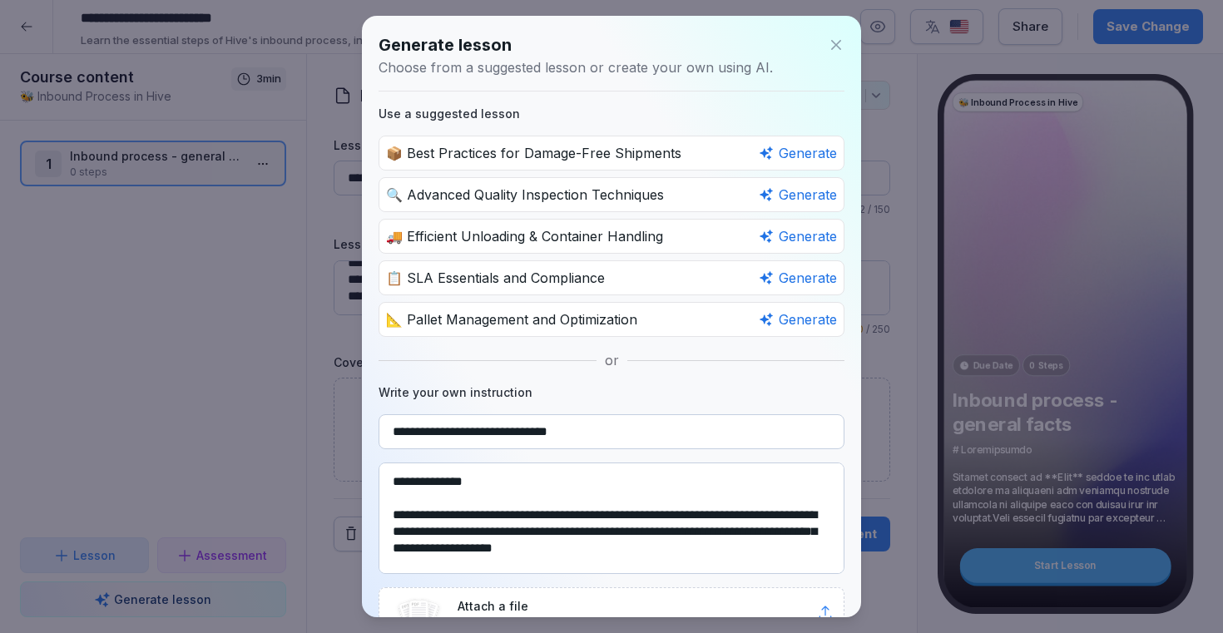
scroll to position [86, 0]
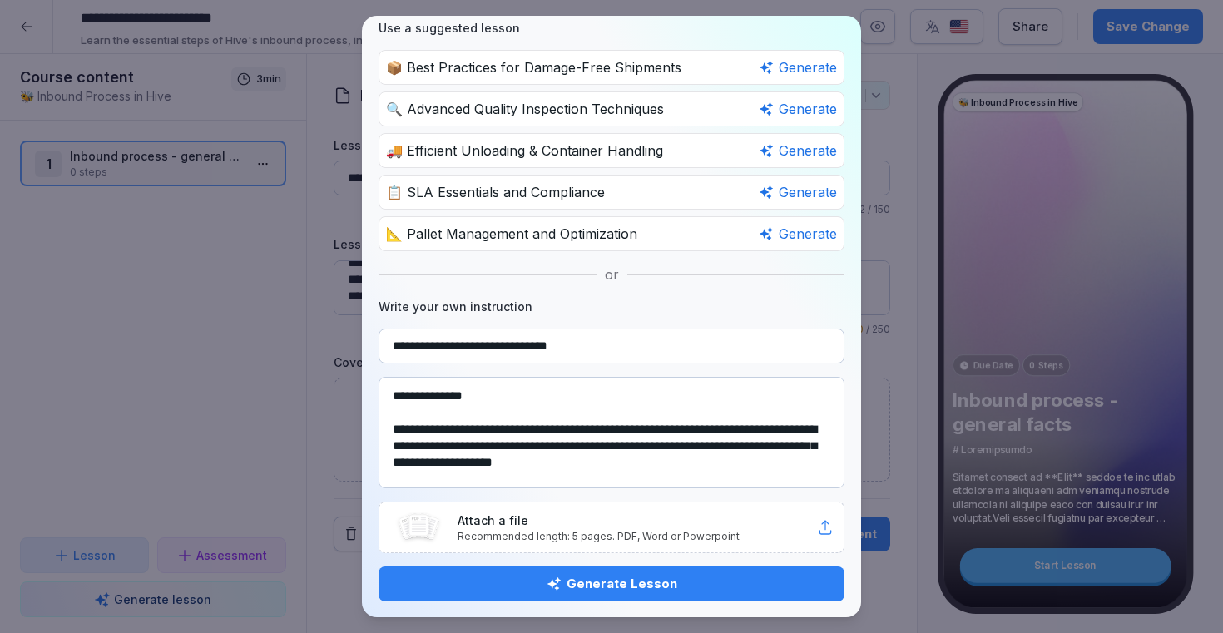
type textarea "**********"
click at [628, 581] on div "Generate Lesson" at bounding box center [611, 584] width 439 height 18
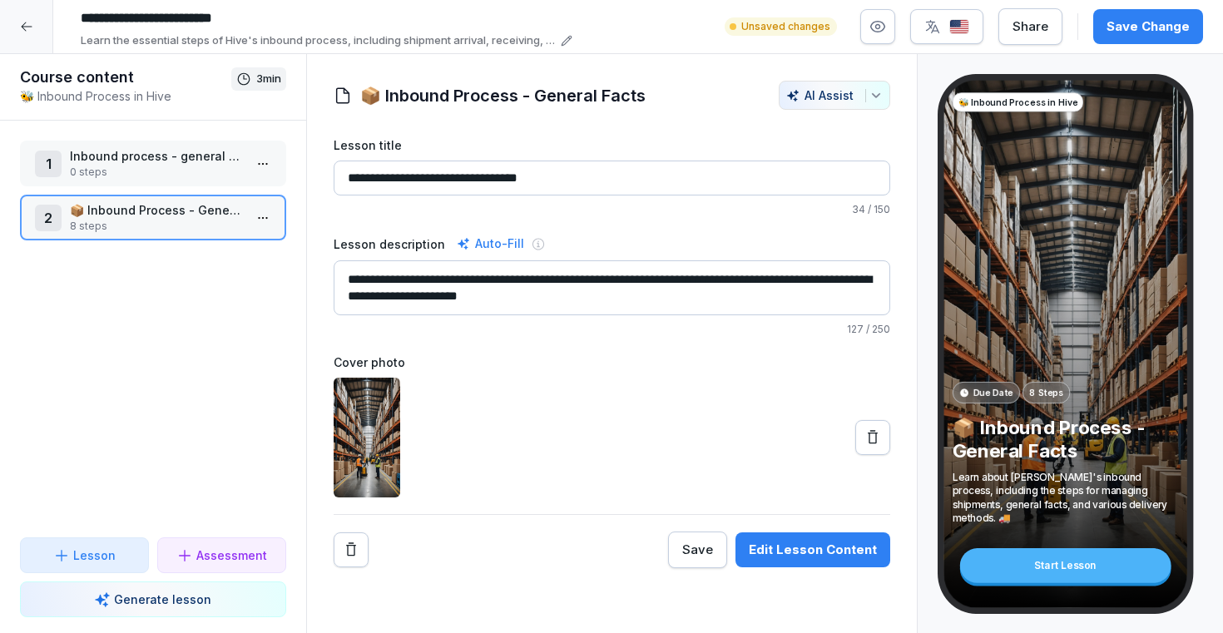
click at [263, 163] on html "**********" at bounding box center [611, 316] width 1223 height 633
click at [223, 280] on div "Delete" at bounding box center [201, 289] width 141 height 31
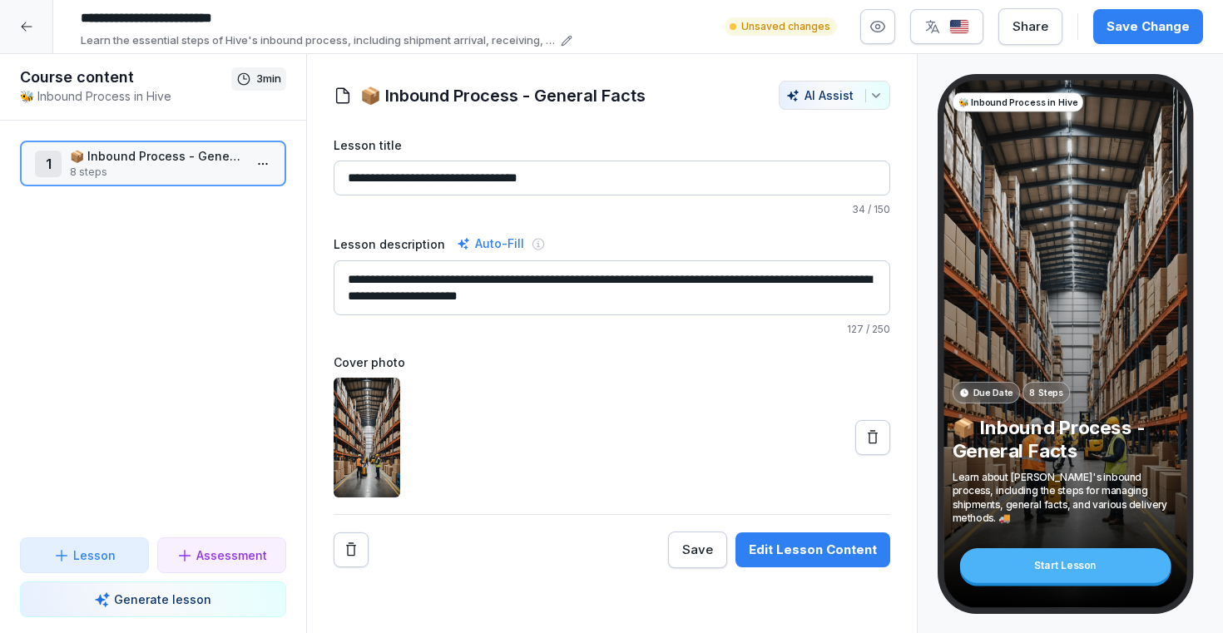
click at [1115, 25] on div "Save Change" at bounding box center [1148, 26] width 83 height 18
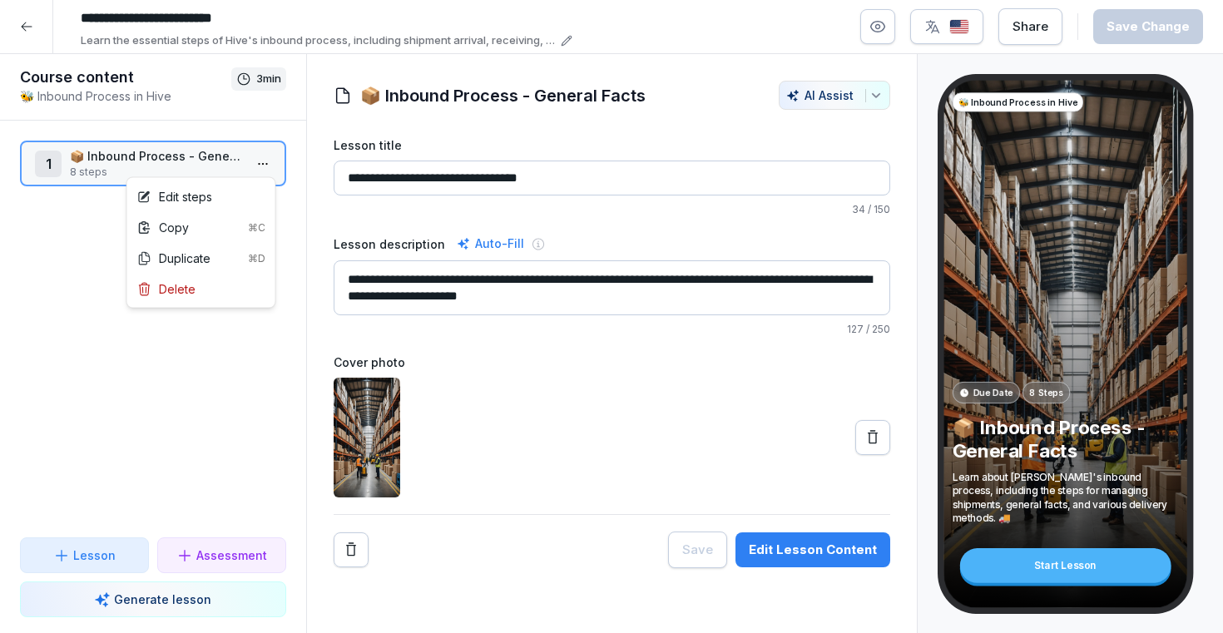
click at [263, 160] on html "**********" at bounding box center [611, 316] width 1223 height 633
click at [263, 162] on html "**********" at bounding box center [611, 316] width 1223 height 633
click at [259, 160] on html "**********" at bounding box center [611, 316] width 1223 height 633
click at [215, 195] on div "Edit steps" at bounding box center [201, 196] width 141 height 31
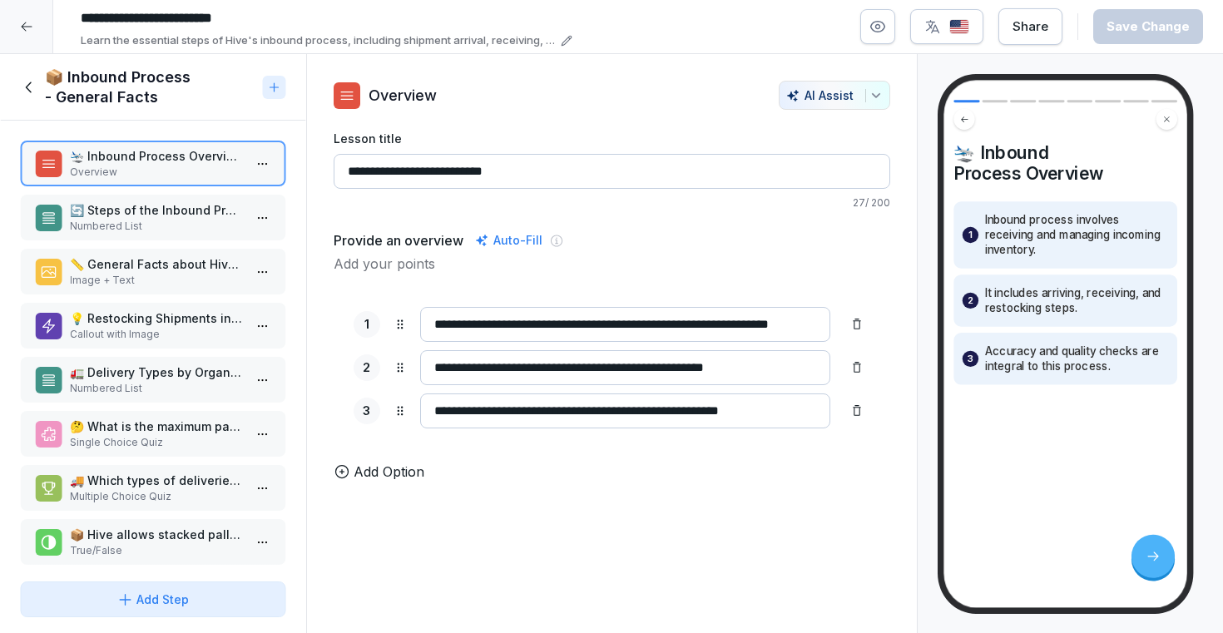
click at [162, 220] on p "Numbered List" at bounding box center [156, 226] width 173 height 15
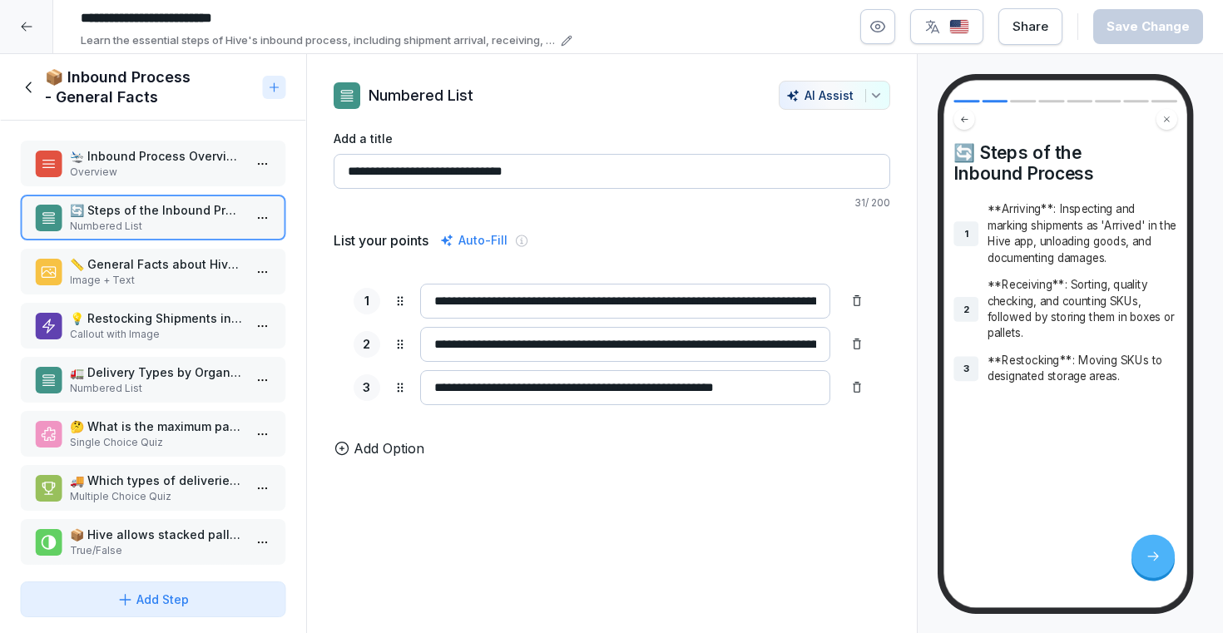
click at [458, 300] on input "**********" at bounding box center [625, 301] width 410 height 35
click at [449, 301] on input "**********" at bounding box center [625, 301] width 410 height 35
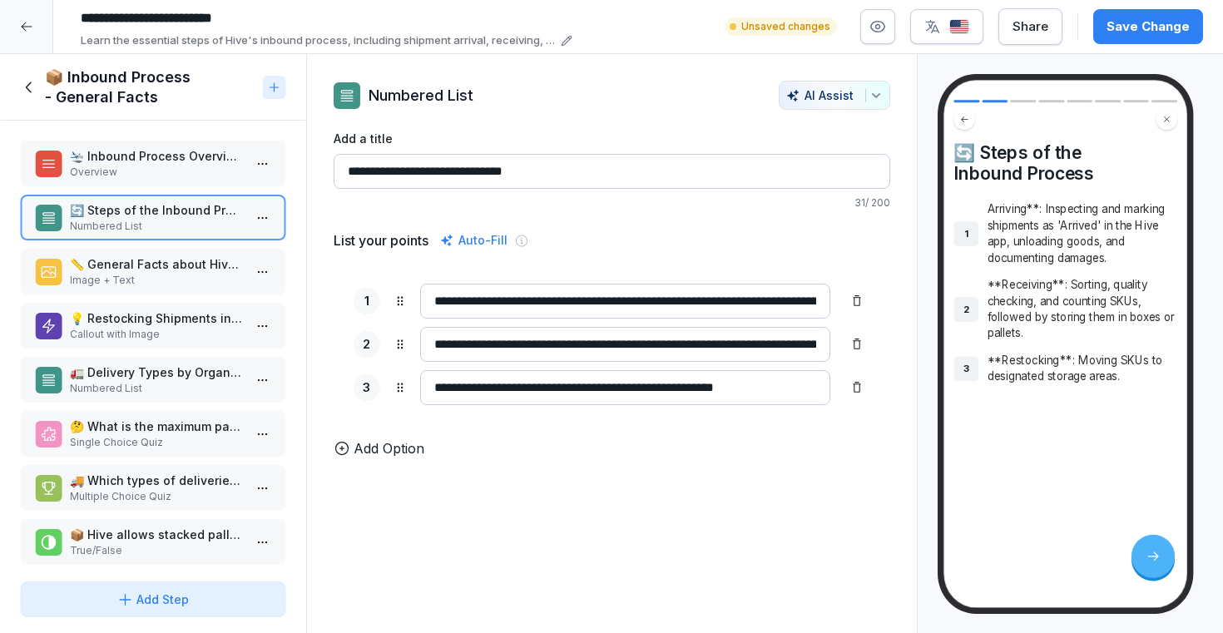
click at [494, 305] on input "**********" at bounding box center [625, 301] width 410 height 35
type input "**********"
click at [453, 346] on input "**********" at bounding box center [625, 344] width 410 height 35
click at [504, 347] on input "**********" at bounding box center [625, 344] width 410 height 35
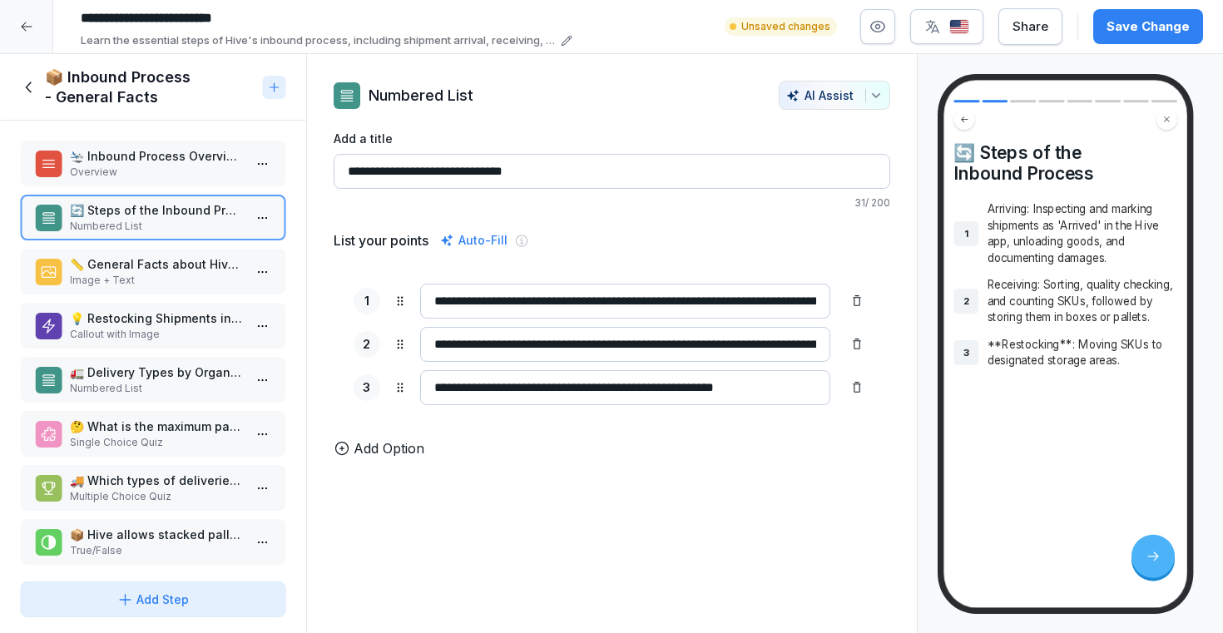
type input "**********"
click at [451, 385] on input "**********" at bounding box center [625, 387] width 410 height 35
click at [511, 390] on input "**********" at bounding box center [625, 387] width 410 height 35
type input "**********"
click at [585, 420] on div "**********" at bounding box center [612, 344] width 557 height 161
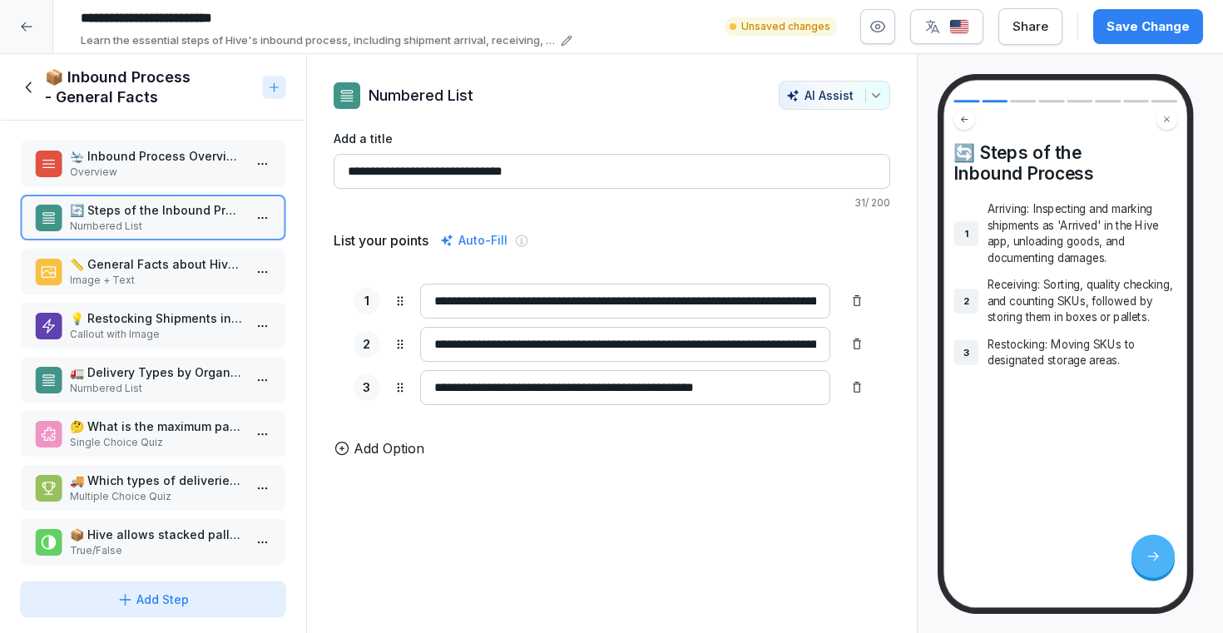
click at [458, 169] on input "**********" at bounding box center [612, 171] width 557 height 35
click at [339, 449] on icon at bounding box center [342, 448] width 17 height 17
click at [858, 429] on icon at bounding box center [856, 430] width 13 height 13
click at [188, 273] on p "Image + Text" at bounding box center [156, 280] width 173 height 15
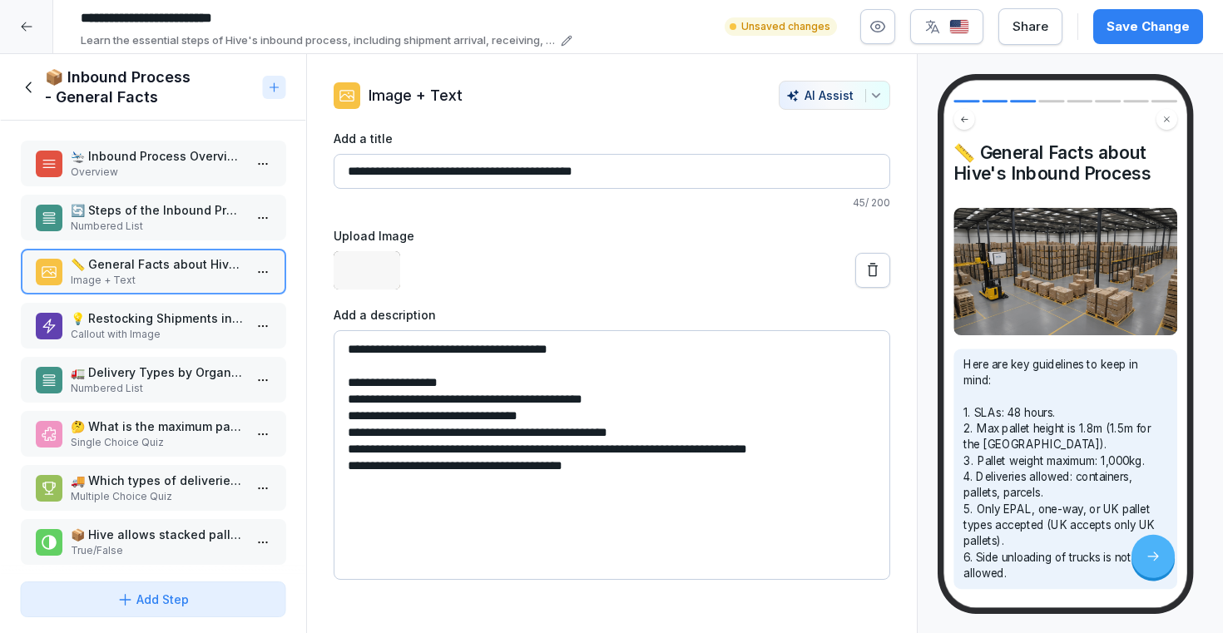
click at [190, 220] on p "Numbered List" at bounding box center [156, 226] width 173 height 15
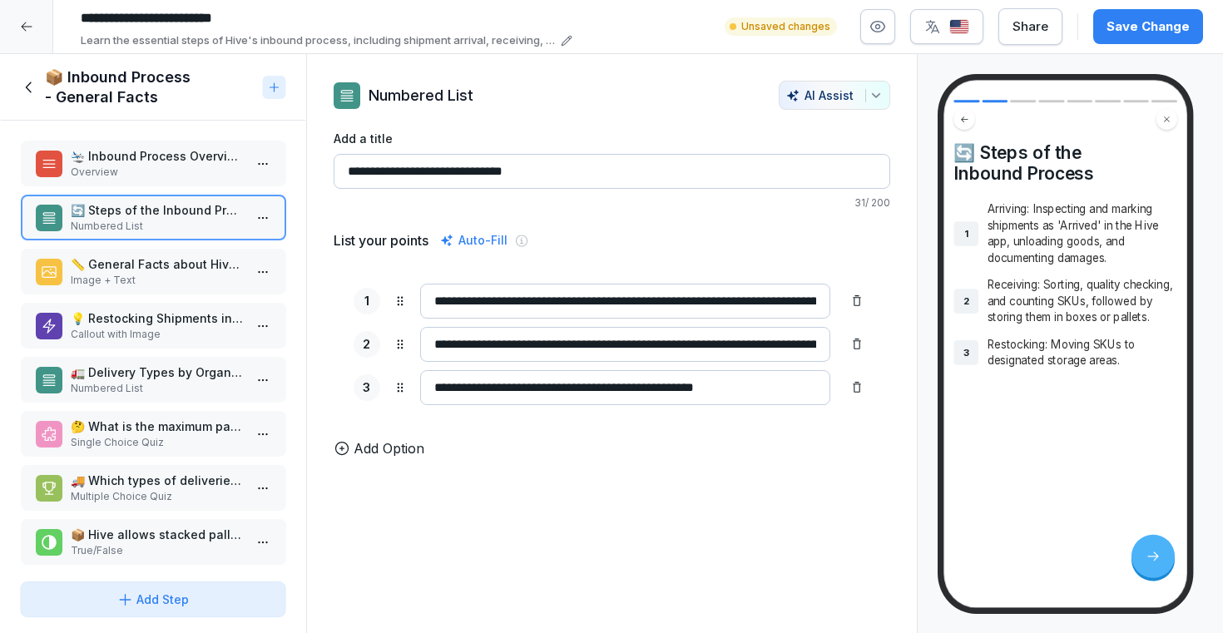
click at [185, 252] on div "📏 General Facts about Hive's Inbound Process Image + Text" at bounding box center [153, 272] width 266 height 46
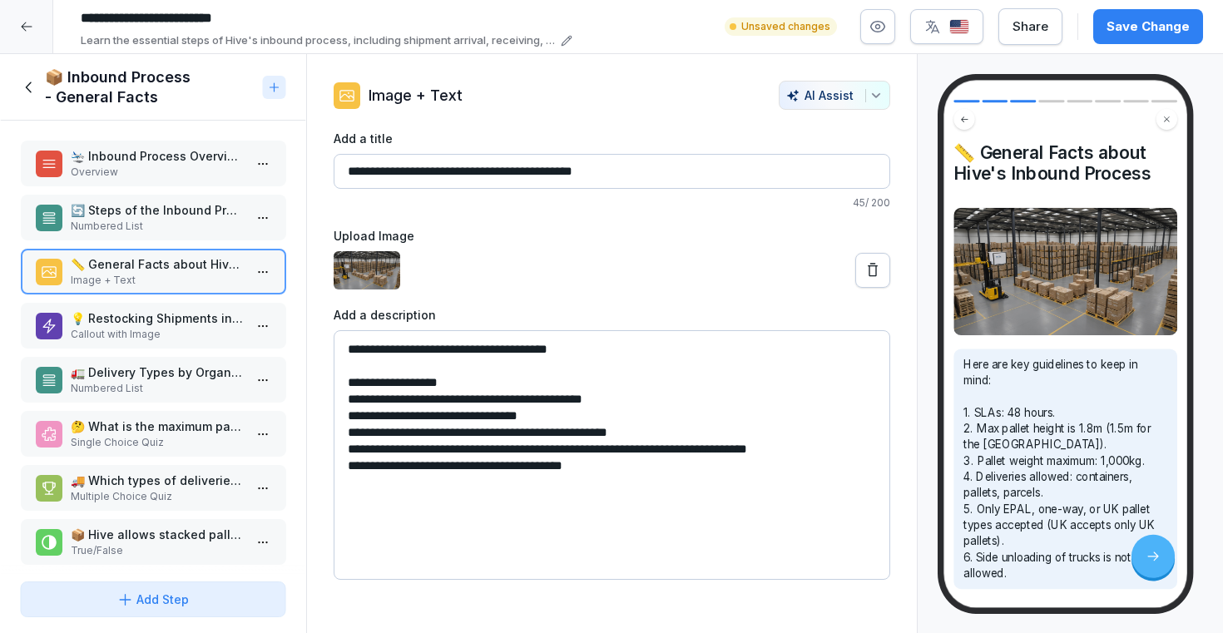
click at [97, 336] on p "Callout with Image" at bounding box center [156, 334] width 173 height 15
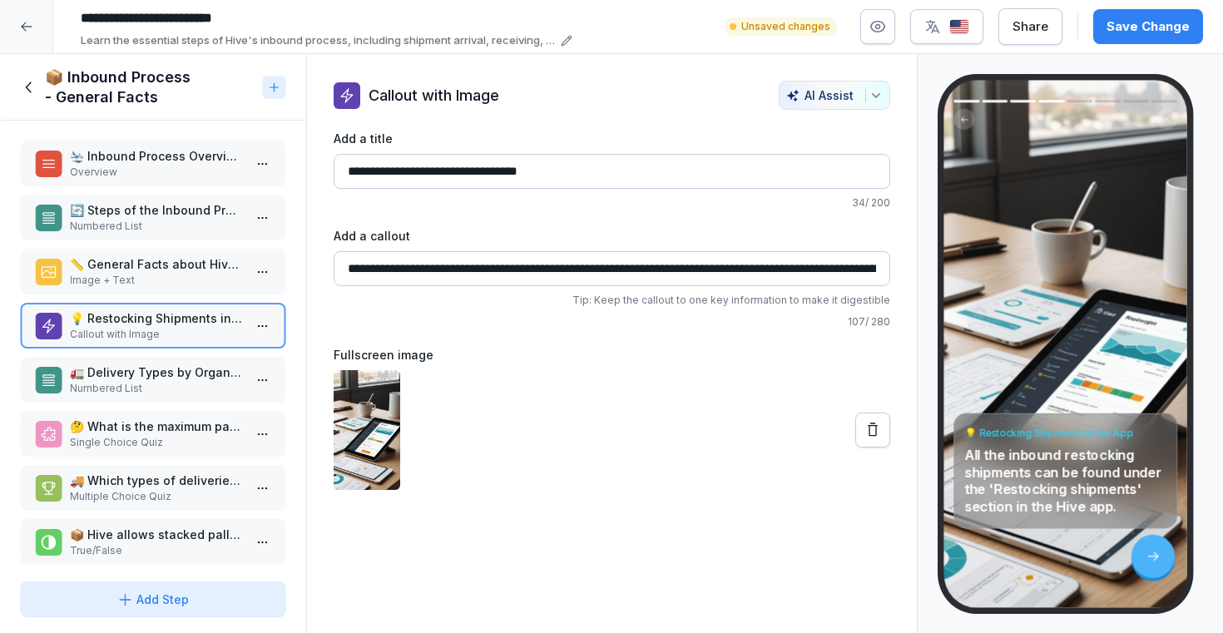
click at [1072, 259] on div "💡 Restocking Shipments in the App All the inbound restocking shipments can be f…" at bounding box center [1064, 343] width 243 height 527
click at [385, 415] on img at bounding box center [367, 430] width 67 height 120
click at [874, 427] on icon at bounding box center [873, 429] width 10 height 13
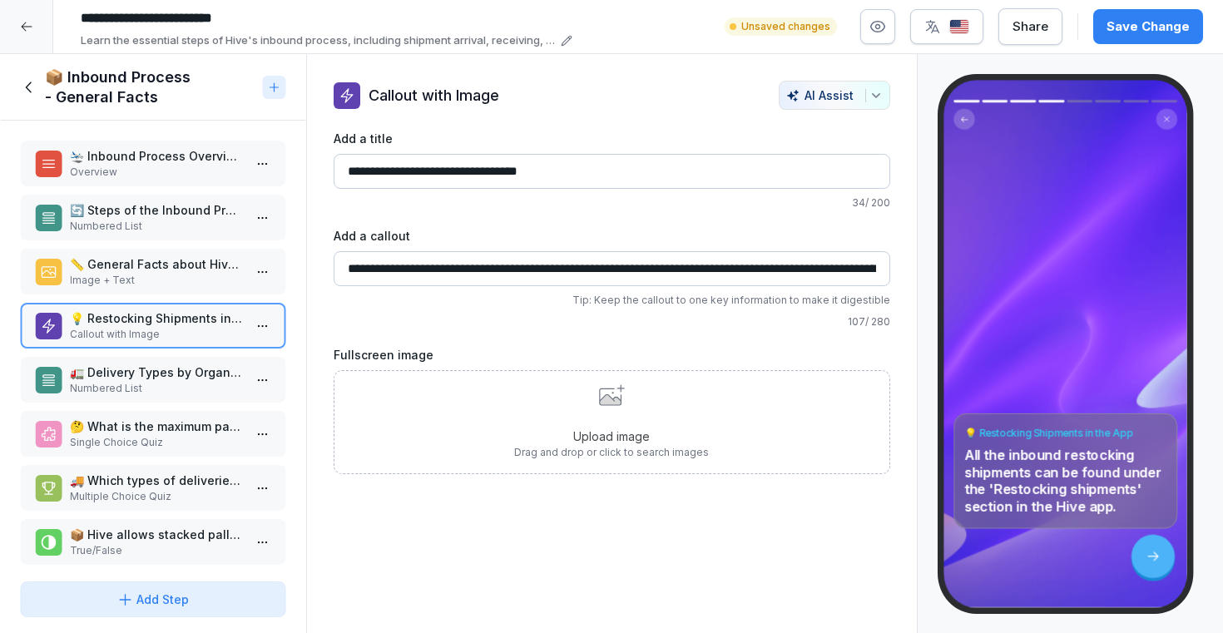
click at [205, 276] on p "Image + Text" at bounding box center [156, 280] width 173 height 15
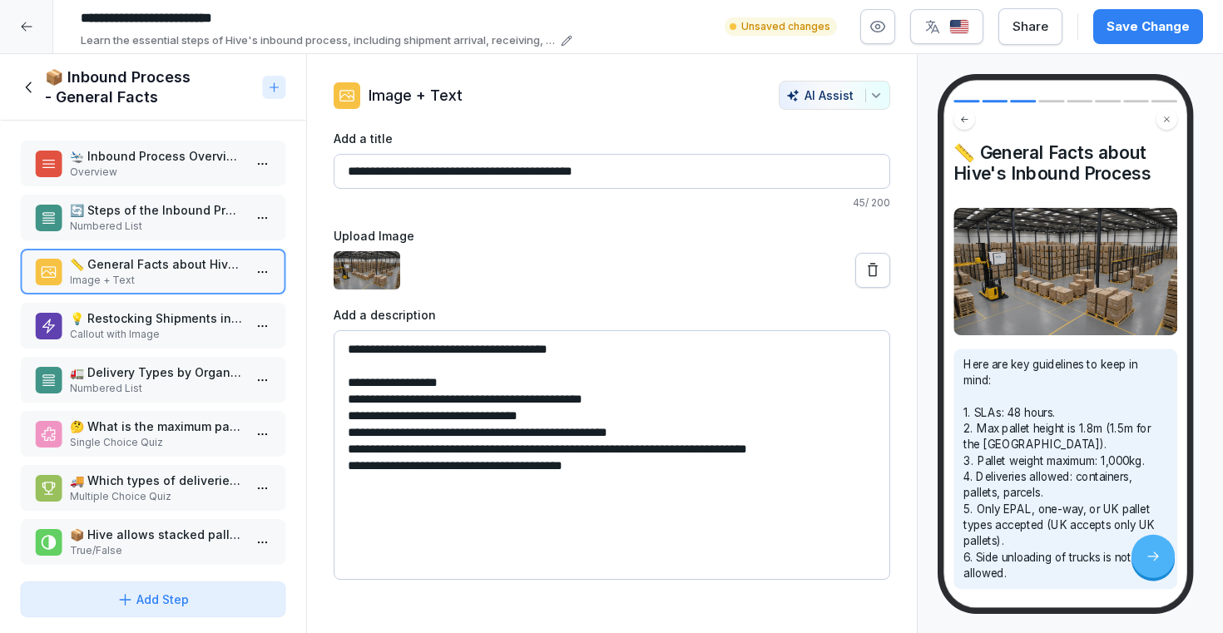
click at [176, 334] on p "Callout with Image" at bounding box center [156, 334] width 173 height 15
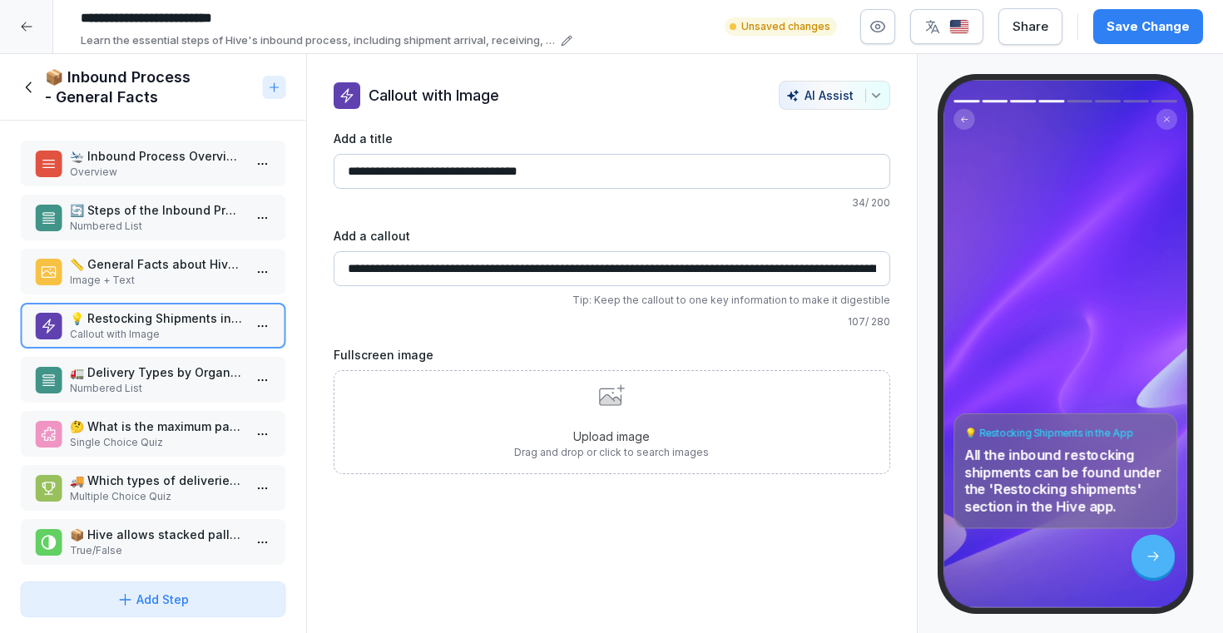
click at [165, 377] on p "🚛 Delivery Types by Organiser" at bounding box center [156, 372] width 173 height 17
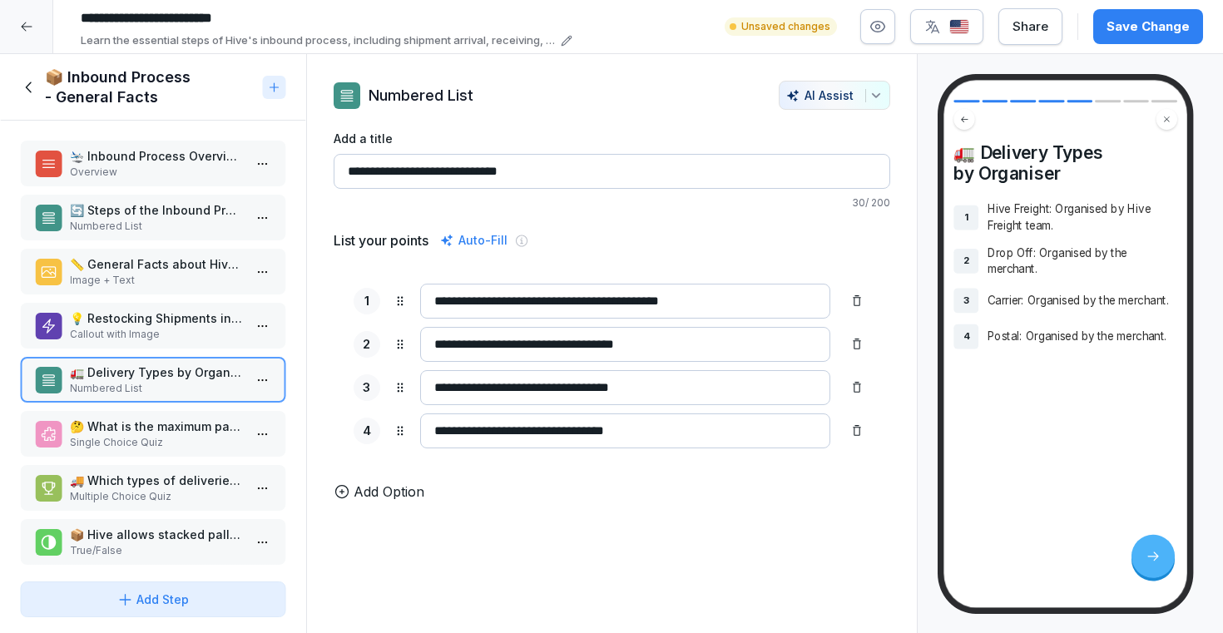
click at [182, 428] on p "🤔 What is the maximum pallet height for deliveries to the UK?" at bounding box center [156, 426] width 173 height 17
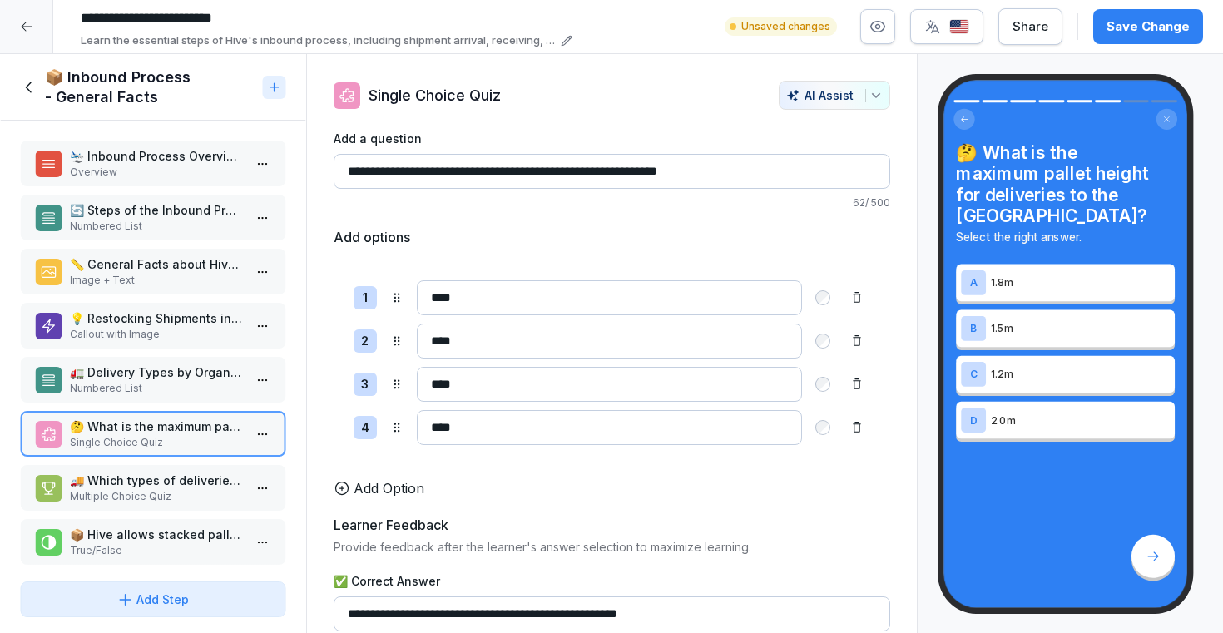
click at [164, 480] on p "🚚 Which types of deliveries are accepted by Hive? Choose all that apply." at bounding box center [156, 480] width 173 height 17
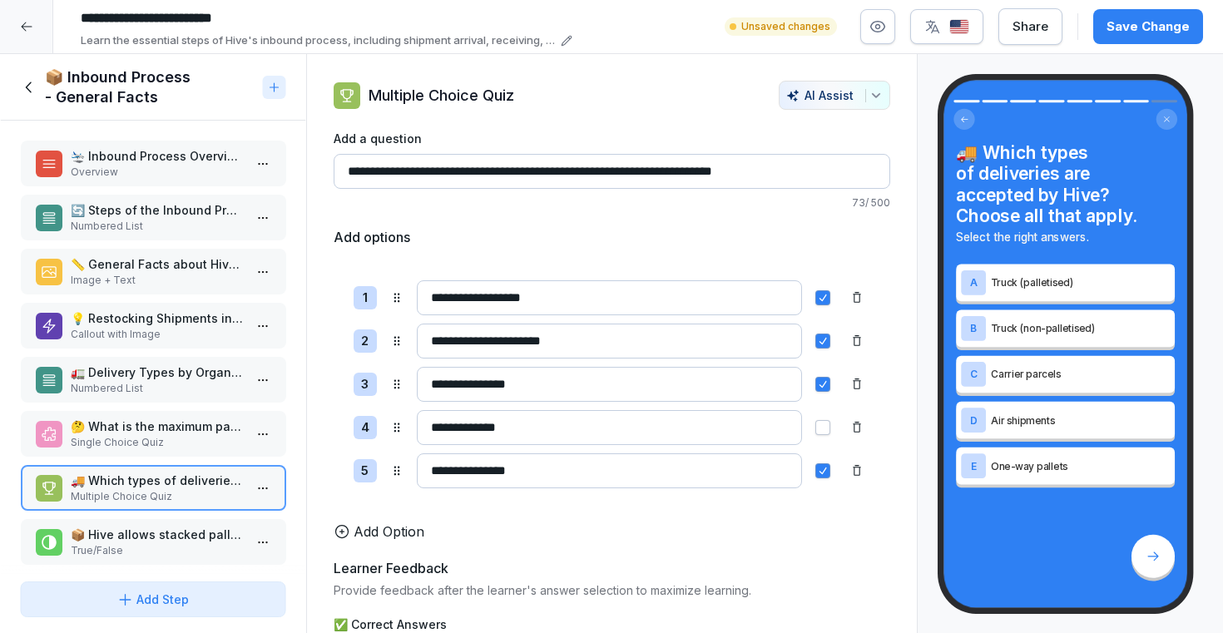
click at [155, 524] on div "📦 Hive allows stacked pallets for deliveries. True/False" at bounding box center [153, 542] width 266 height 46
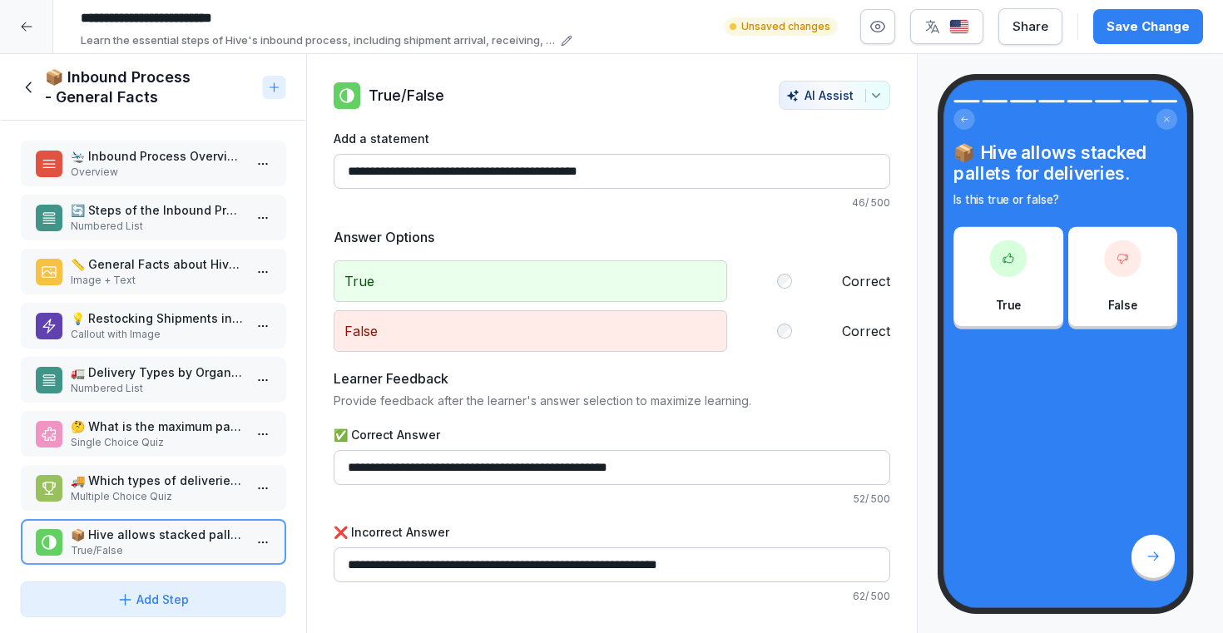
click at [176, 384] on p "Numbered List" at bounding box center [156, 388] width 173 height 15
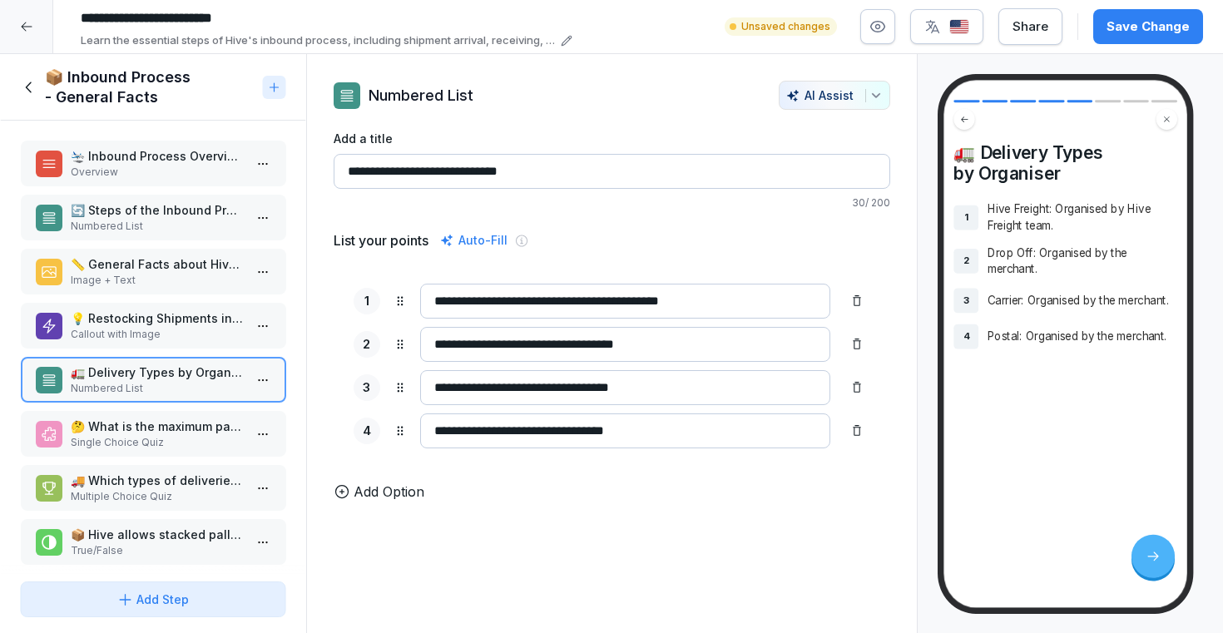
click at [185, 339] on p "Callout with Image" at bounding box center [156, 334] width 173 height 15
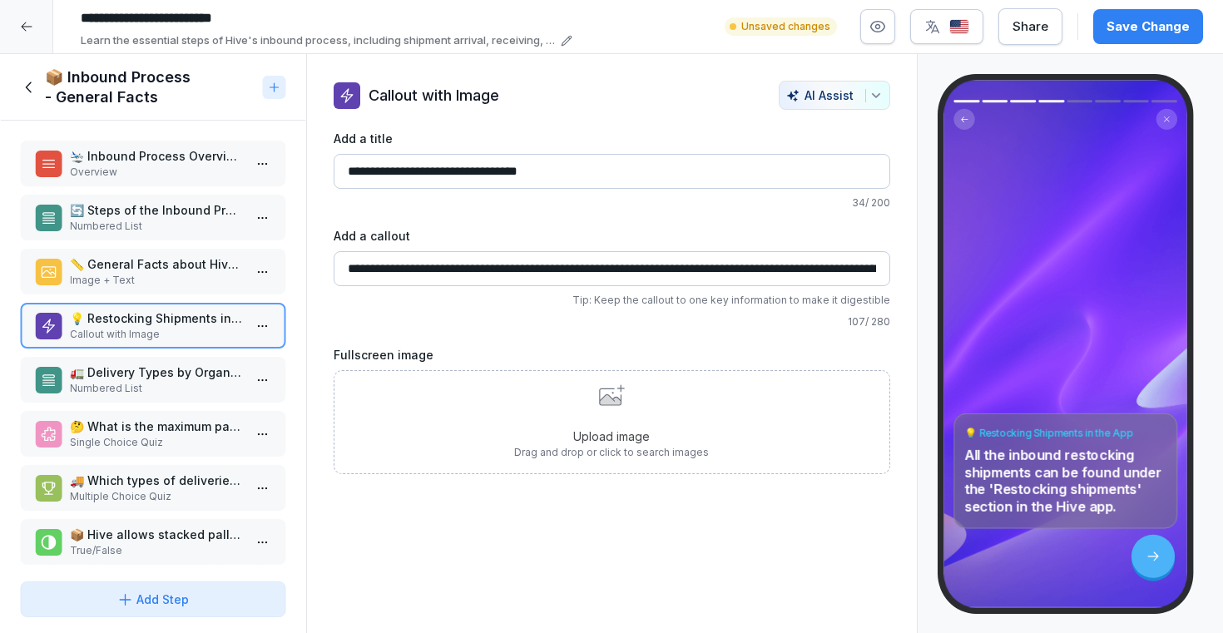
click at [191, 275] on p "Image + Text" at bounding box center [156, 280] width 173 height 15
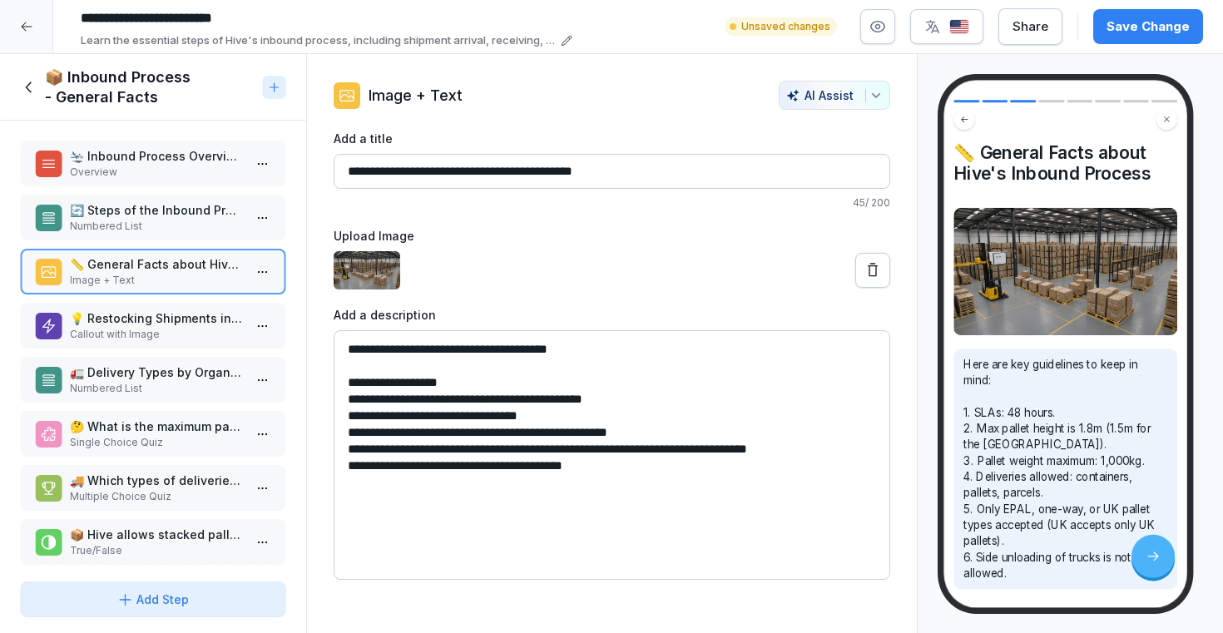
click at [380, 388] on textarea "**********" at bounding box center [612, 455] width 557 height 250
drag, startPoint x: 470, startPoint y: 381, endPoint x: 345, endPoint y: 382, distance: 124.8
click at [345, 382] on textarea "**********" at bounding box center [612, 455] width 557 height 250
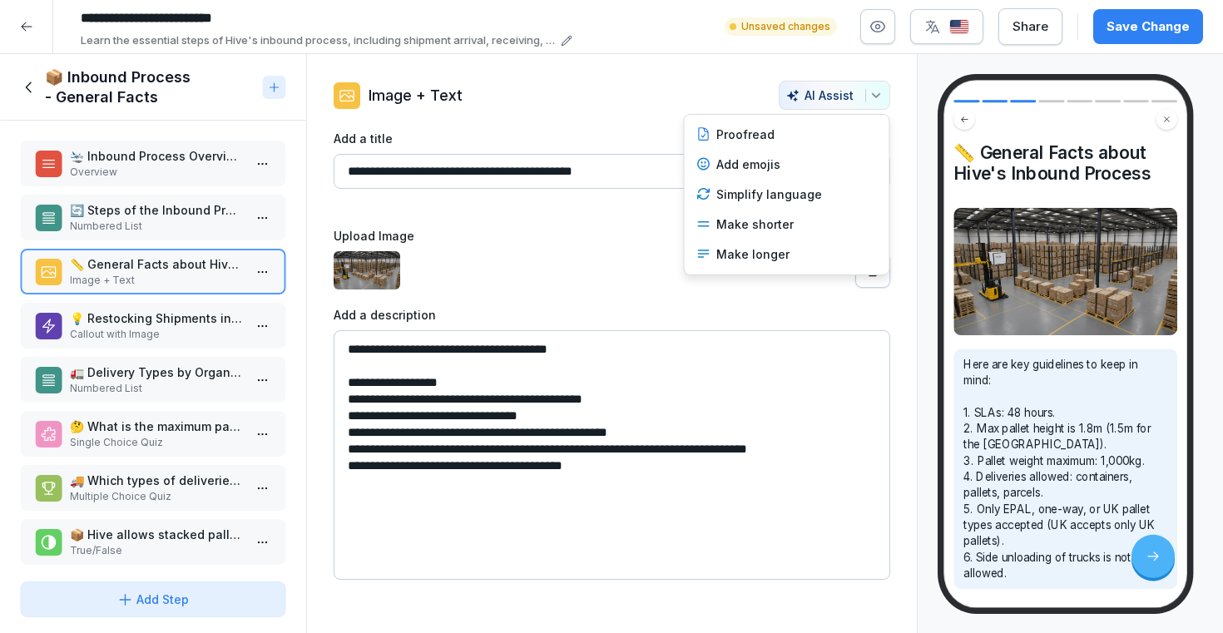
click at [883, 93] on button "AI Assist" at bounding box center [834, 95] width 111 height 29
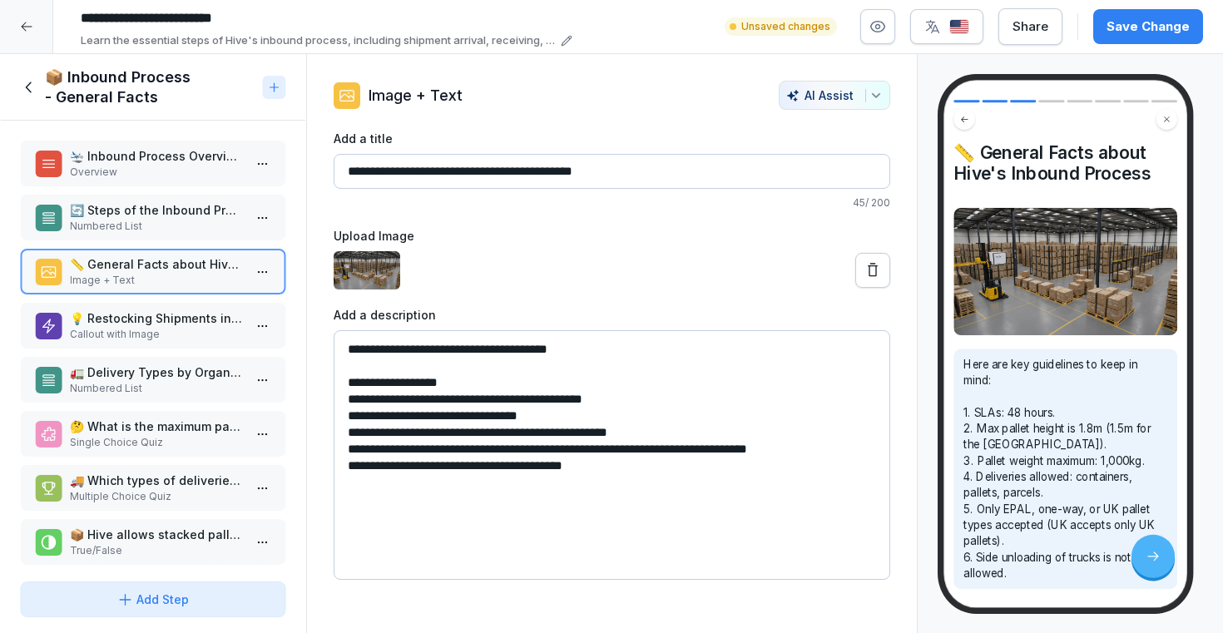
click at [189, 217] on html "**********" at bounding box center [611, 316] width 1223 height 633
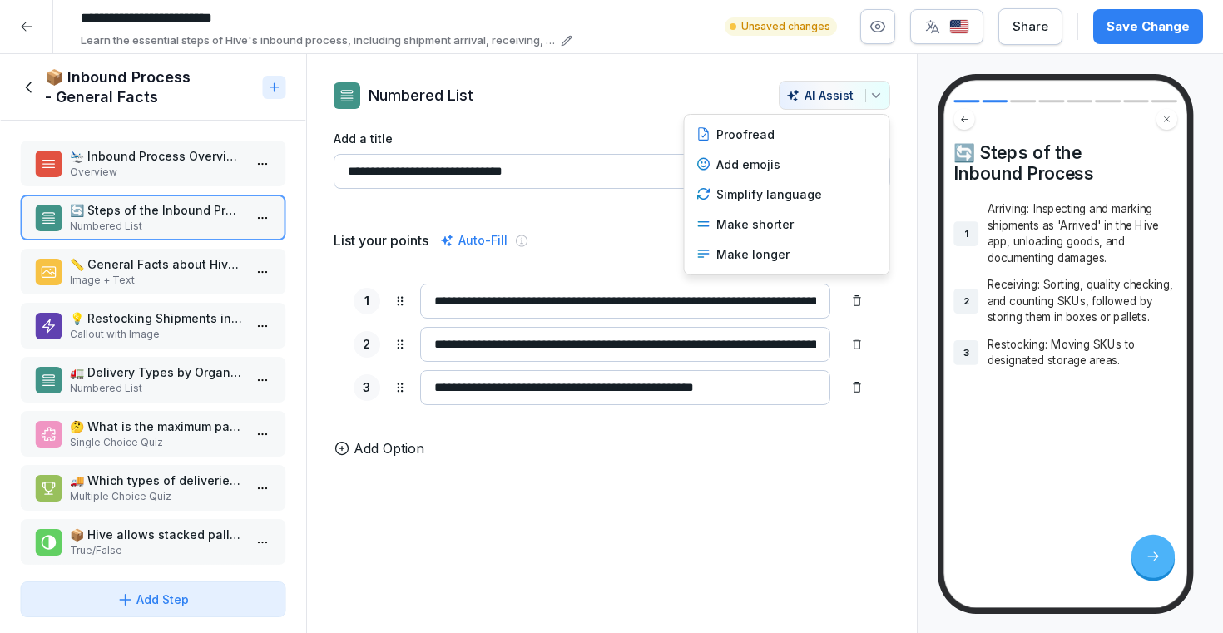
click at [876, 92] on icon "button" at bounding box center [875, 95] width 13 height 13
click at [794, 255] on div "Make longer" at bounding box center [787, 255] width 195 height 30
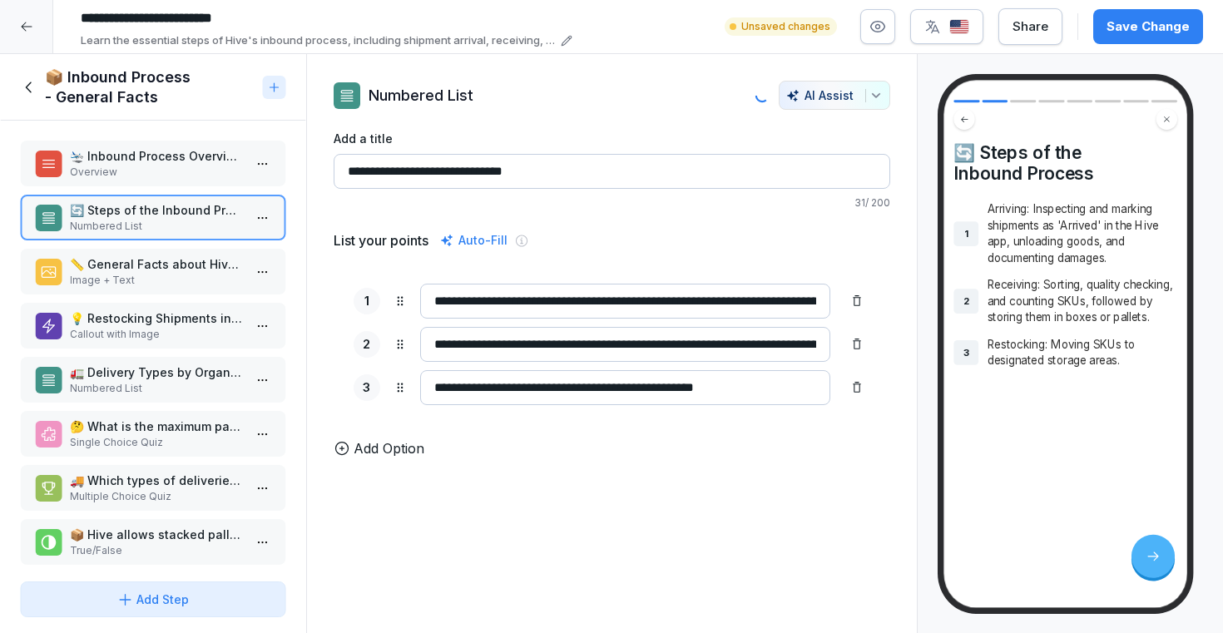
type input "**********"
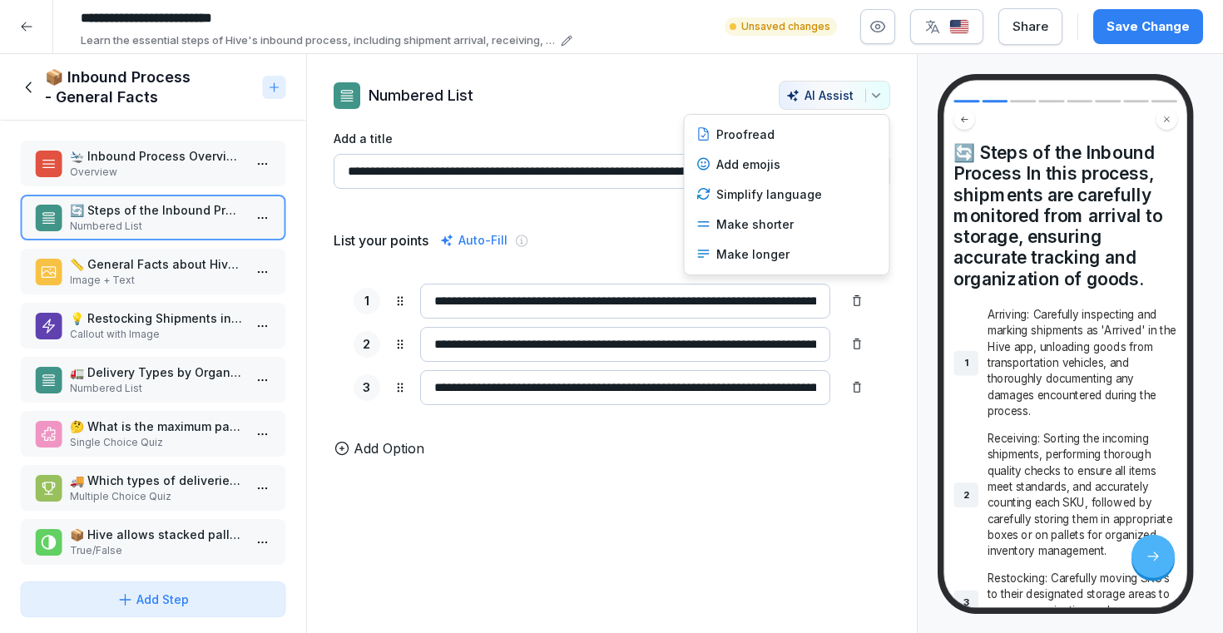
click at [877, 94] on icon "button" at bounding box center [875, 95] width 7 height 4
click at [796, 215] on div "Make shorter" at bounding box center [787, 225] width 195 height 30
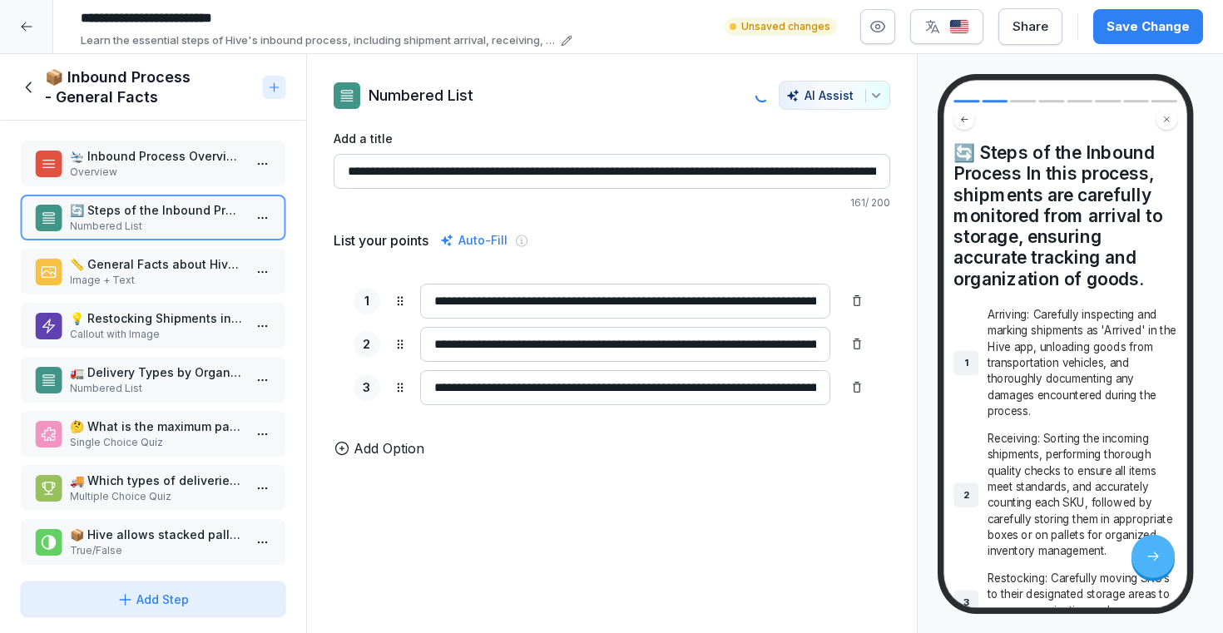
type input "**********"
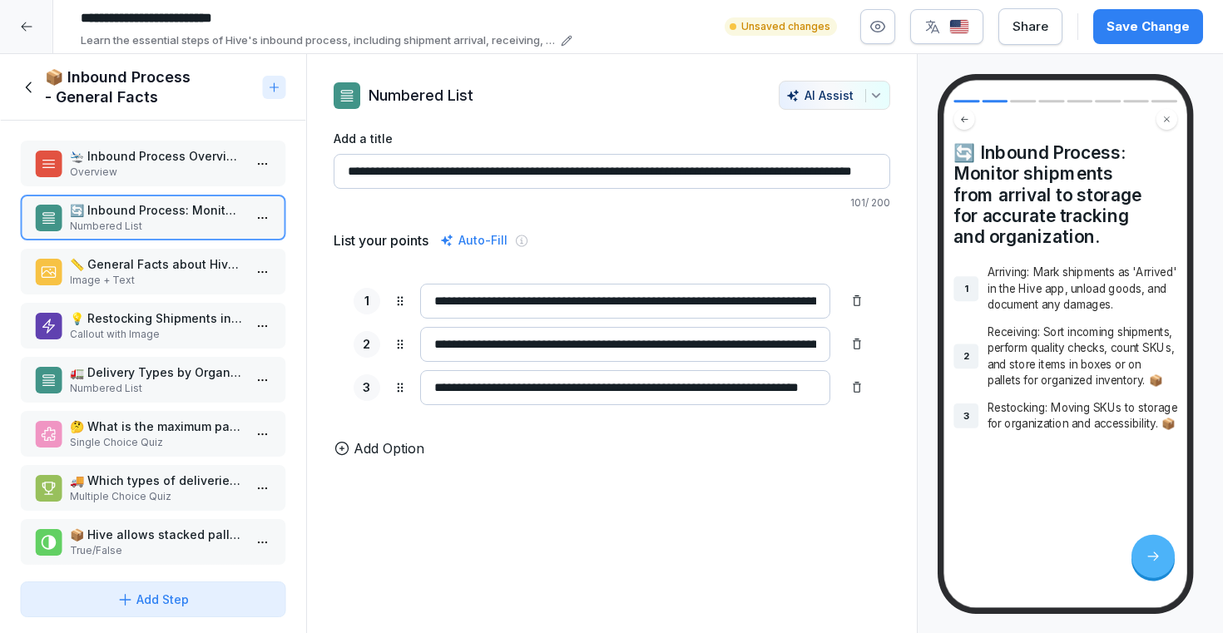
click at [1154, 17] on div "Save Change" at bounding box center [1148, 26] width 83 height 18
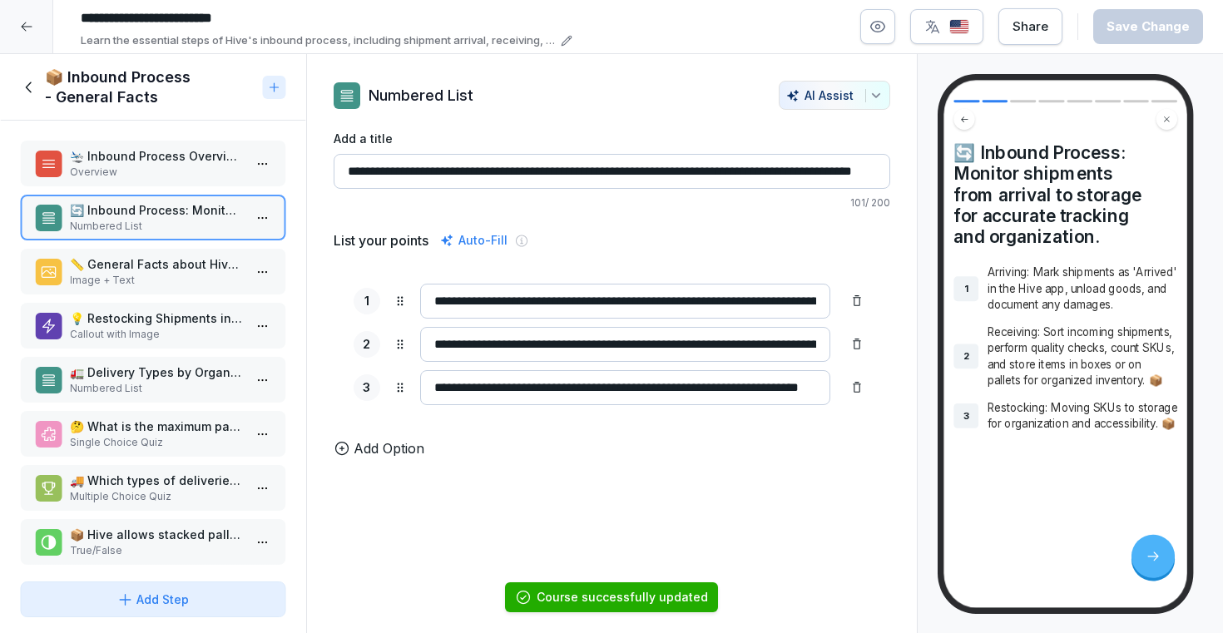
click at [146, 270] on p "📏 General Facts about Hive's Inbound Process" at bounding box center [156, 263] width 173 height 17
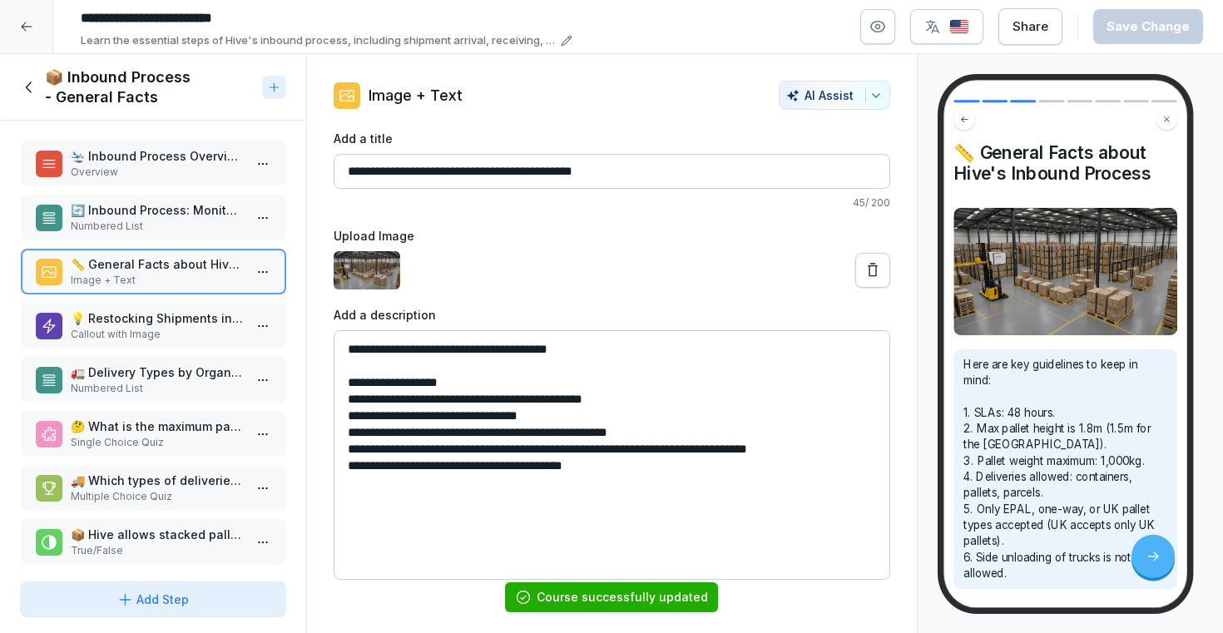
click at [155, 215] on p "🔄 Inbound Process: Monitor shipments from arrival to storage for accurate track…" at bounding box center [156, 209] width 173 height 17
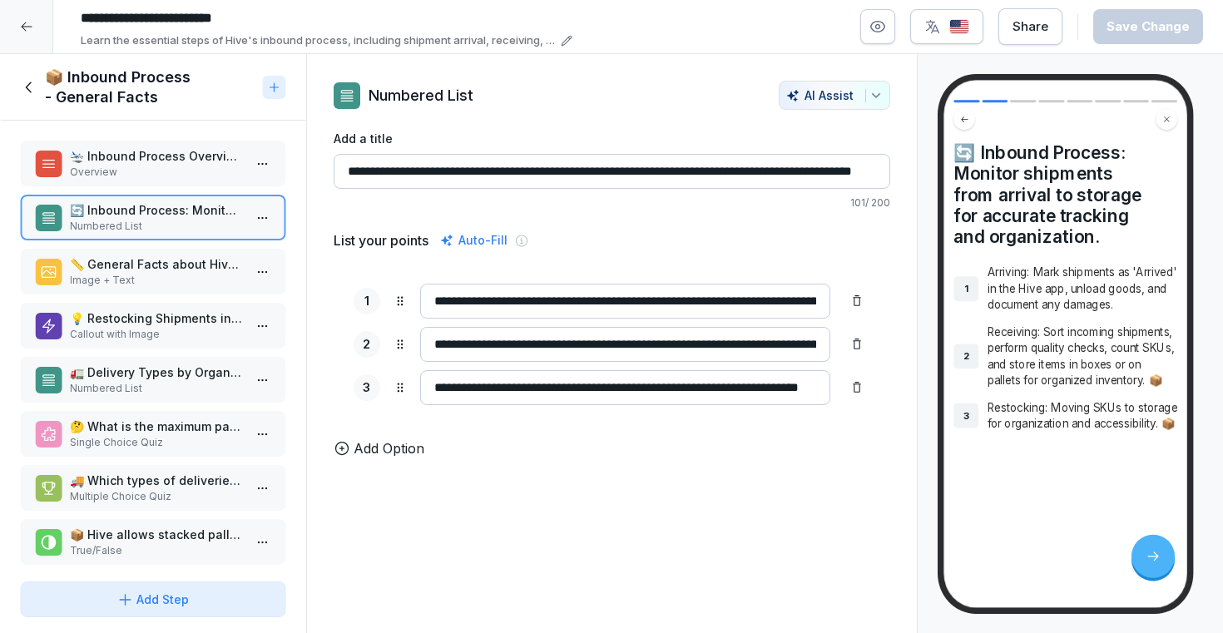
click at [148, 266] on p "📏 General Facts about Hive's Inbound Process" at bounding box center [156, 263] width 173 height 17
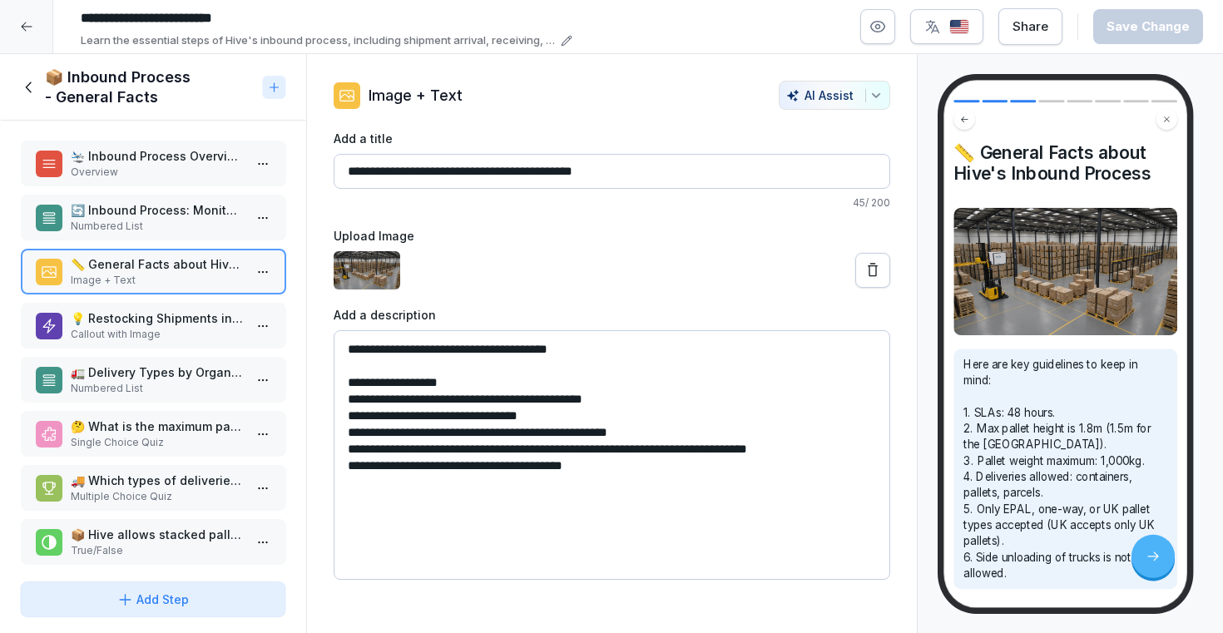
click at [146, 214] on p "🔄 Inbound Process: Monitor shipments from arrival to storage for accurate track…" at bounding box center [156, 209] width 173 height 17
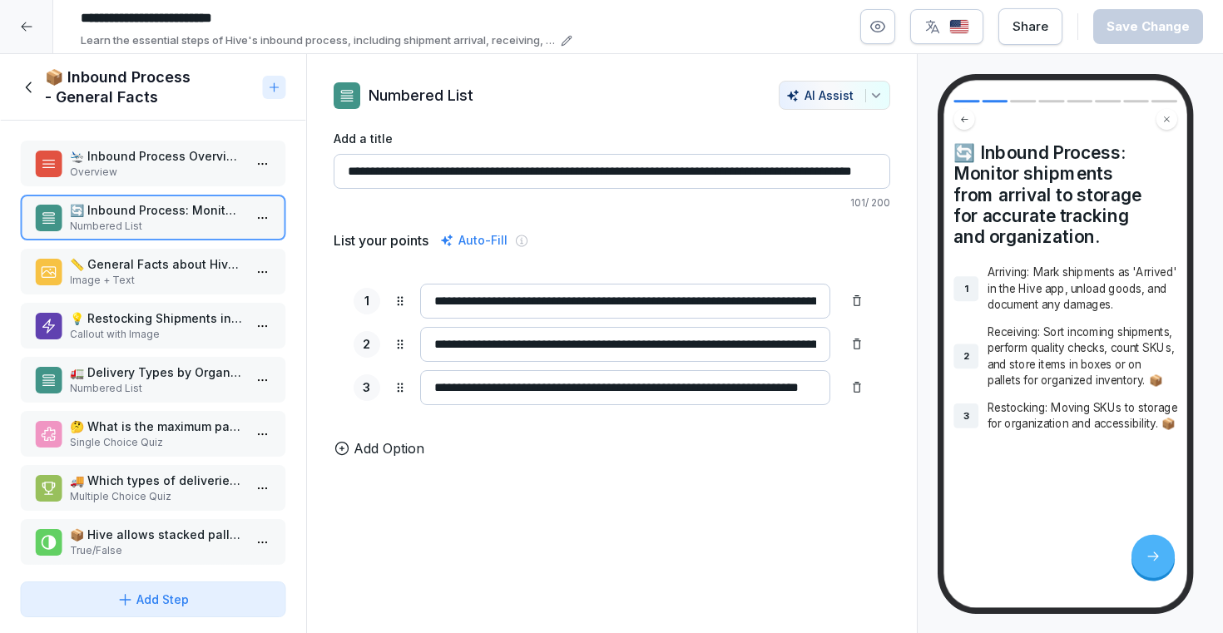
click at [785, 178] on input "**********" at bounding box center [612, 171] width 557 height 35
drag, startPoint x: 874, startPoint y: 171, endPoint x: 646, endPoint y: 171, distance: 228.0
click at [646, 171] on input "**********" at bounding box center [612, 171] width 557 height 35
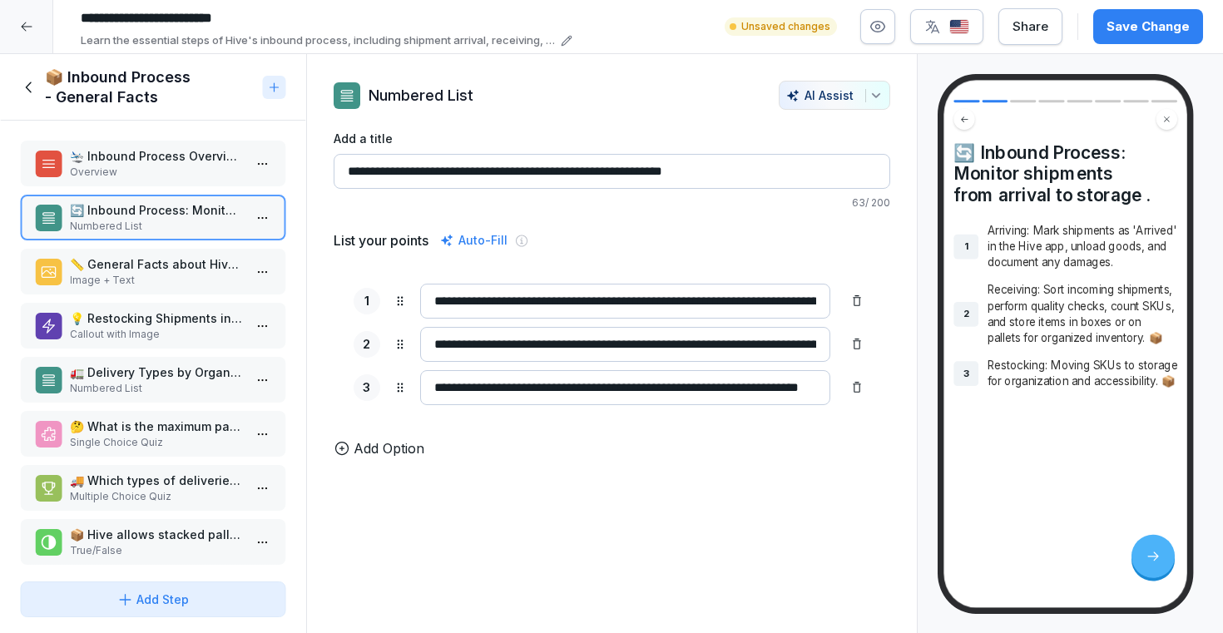
click at [747, 176] on input "**********" at bounding box center [612, 171] width 557 height 35
type input "**********"
click at [196, 260] on p "📏 General Facts about Hive's Inbound Process" at bounding box center [156, 263] width 173 height 17
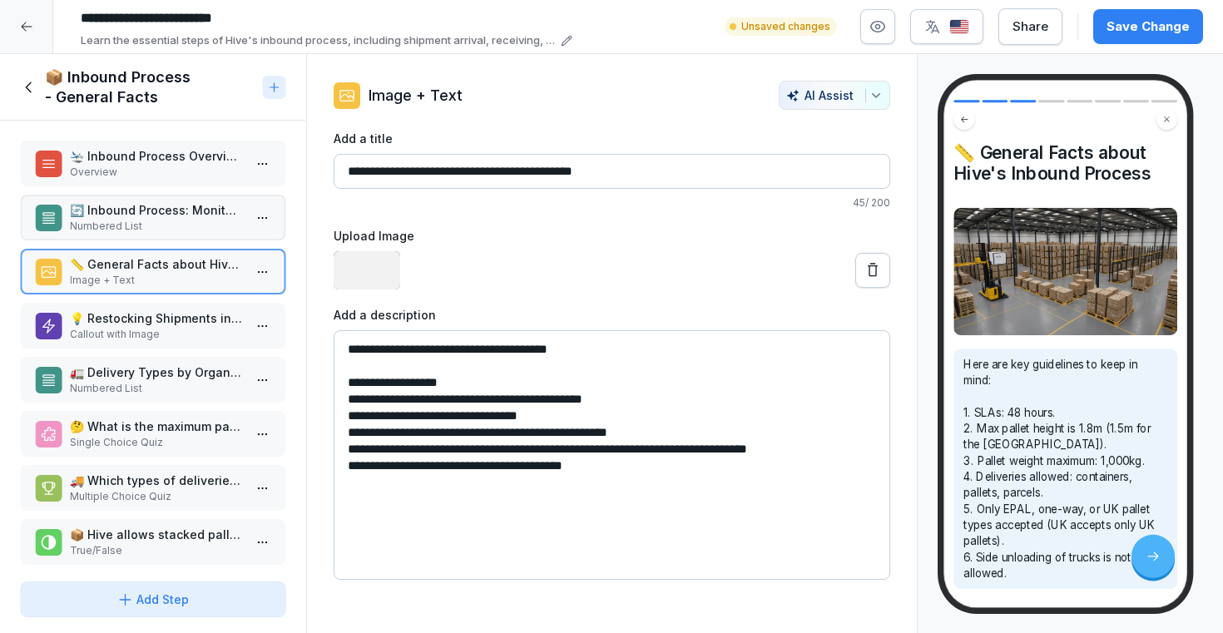
click at [196, 179] on p "Overview" at bounding box center [156, 172] width 173 height 15
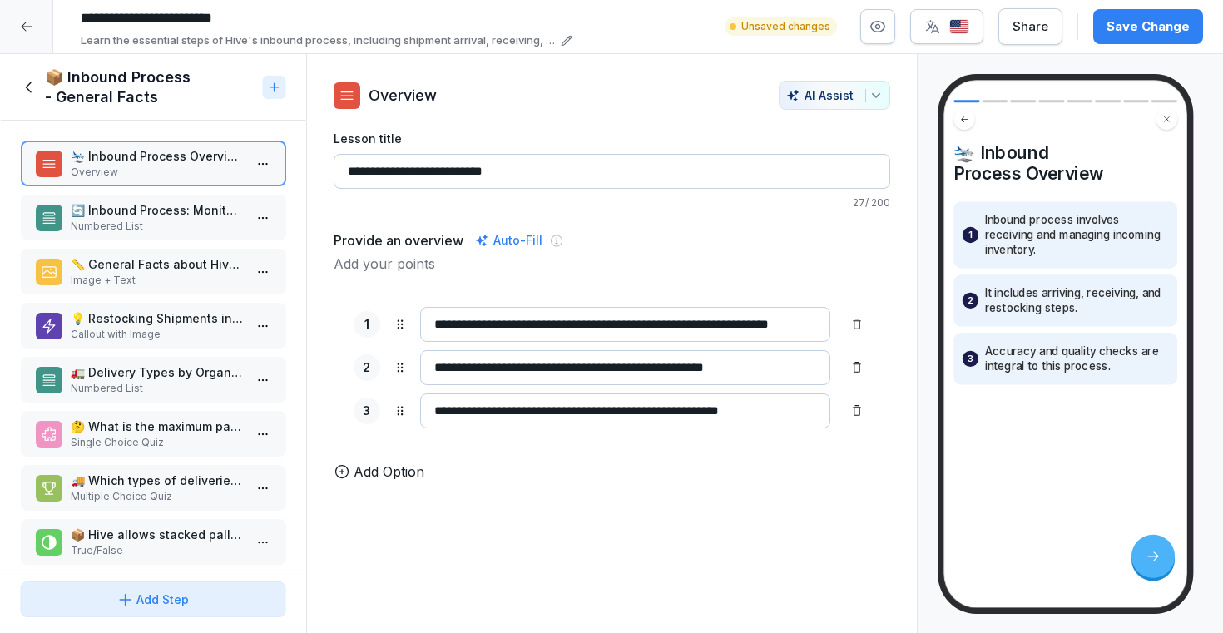
click at [170, 210] on p "🔄 Inbound Process: Monitor shipments from arrival to storage" at bounding box center [156, 209] width 173 height 17
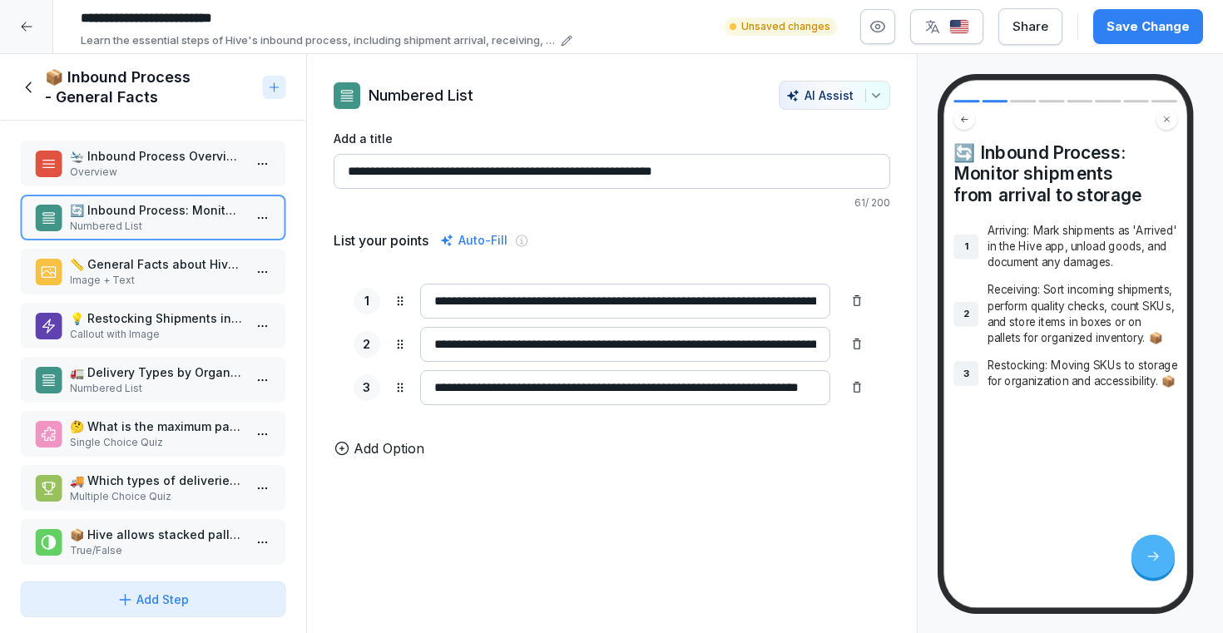
click at [145, 269] on p "📏 General Facts about Hive's Inbound Process" at bounding box center [156, 263] width 173 height 17
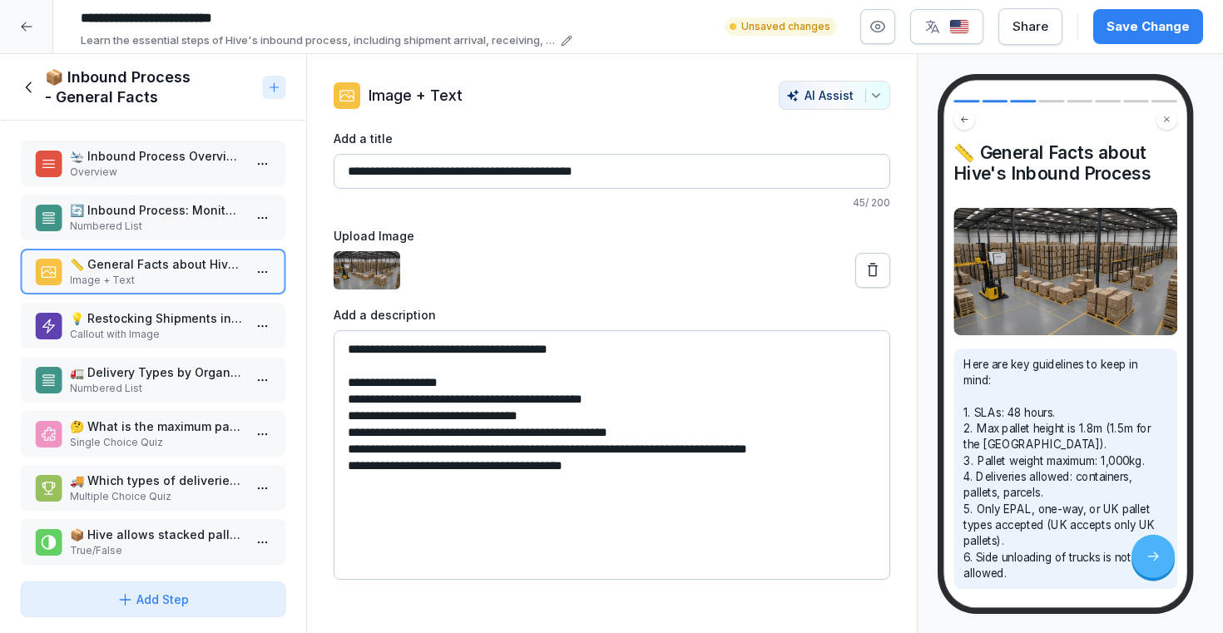
click at [491, 392] on textarea "**********" at bounding box center [612, 455] width 557 height 250
click at [472, 384] on textarea "**********" at bounding box center [612, 455] width 557 height 250
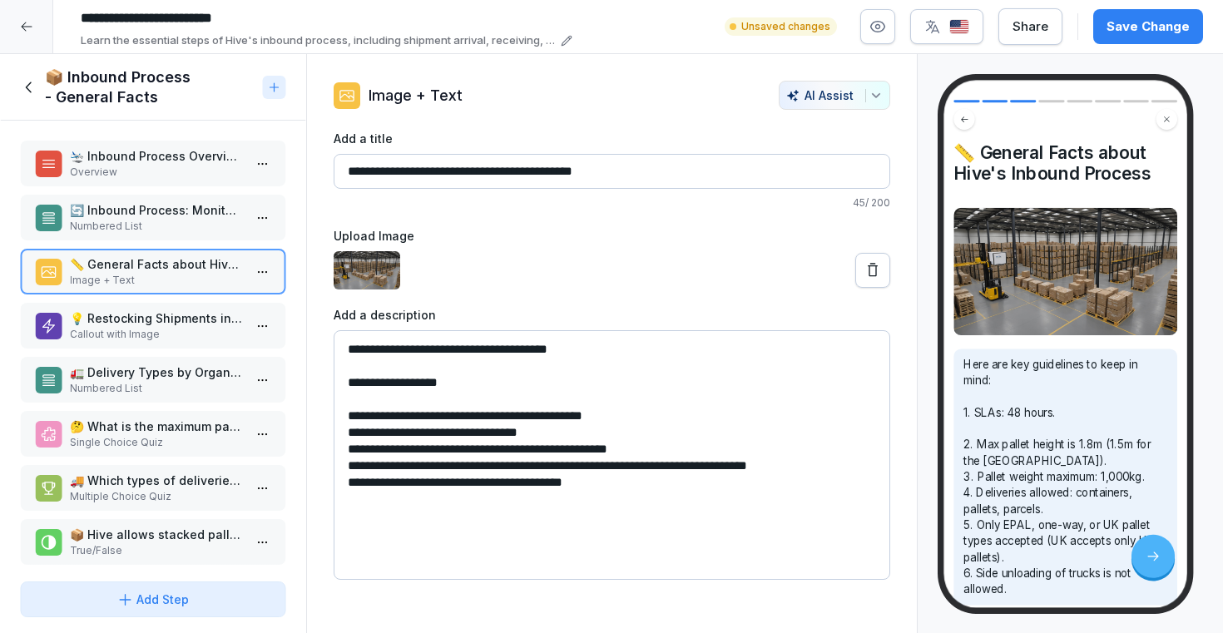
type textarea "**********"
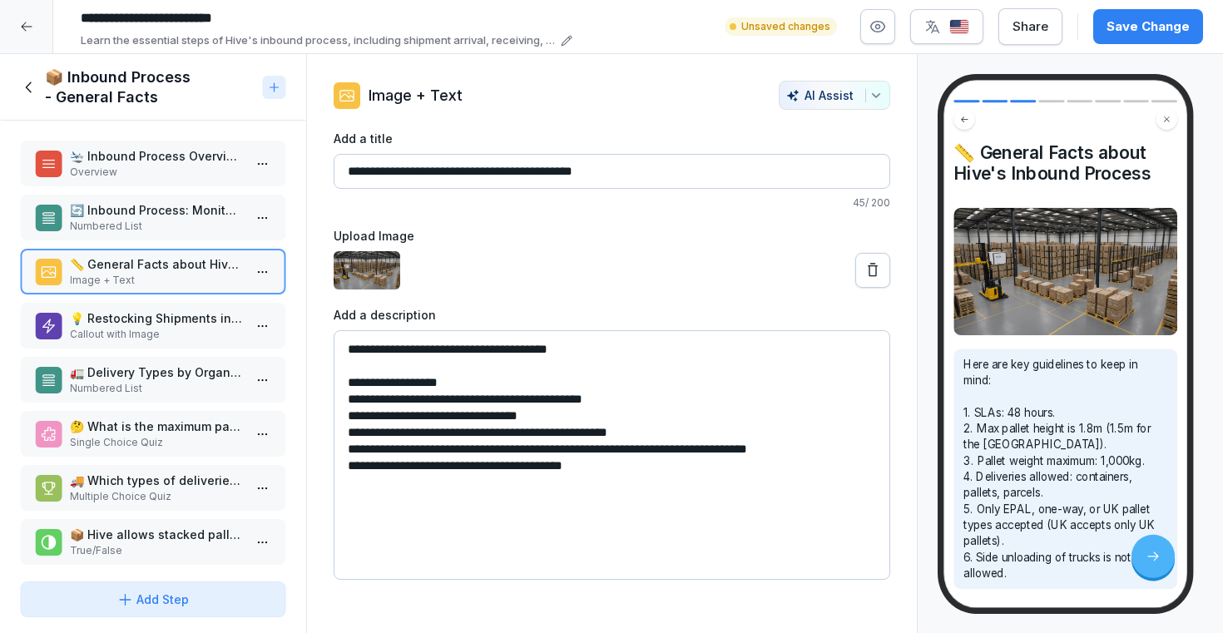
click at [667, 170] on input "**********" at bounding box center [612, 171] width 557 height 35
click at [629, 359] on textarea "**********" at bounding box center [612, 455] width 557 height 250
drag, startPoint x: 482, startPoint y: 171, endPoint x: 335, endPoint y: 173, distance: 146.4
click at [335, 173] on input "**********" at bounding box center [612, 171] width 557 height 35
click at [481, 176] on input "**********" at bounding box center [612, 171] width 557 height 35
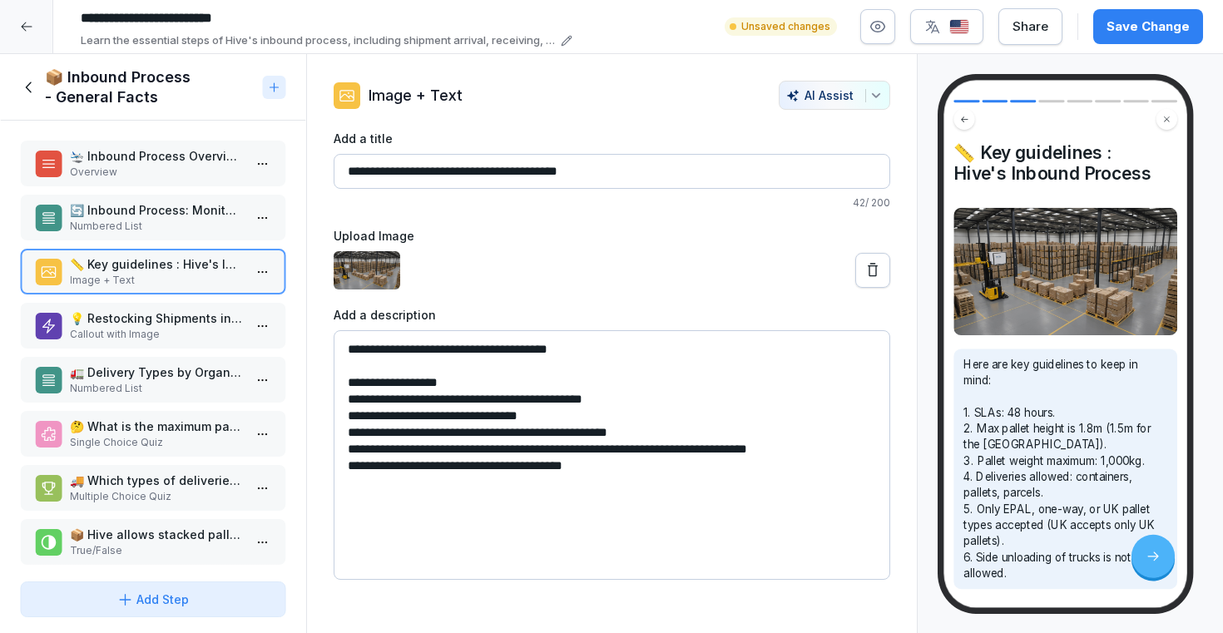
type input "**********"
drag, startPoint x: 504, startPoint y: 369, endPoint x: 339, endPoint y: 334, distance: 168.2
click at [339, 334] on textarea "**********" at bounding box center [612, 455] width 557 height 250
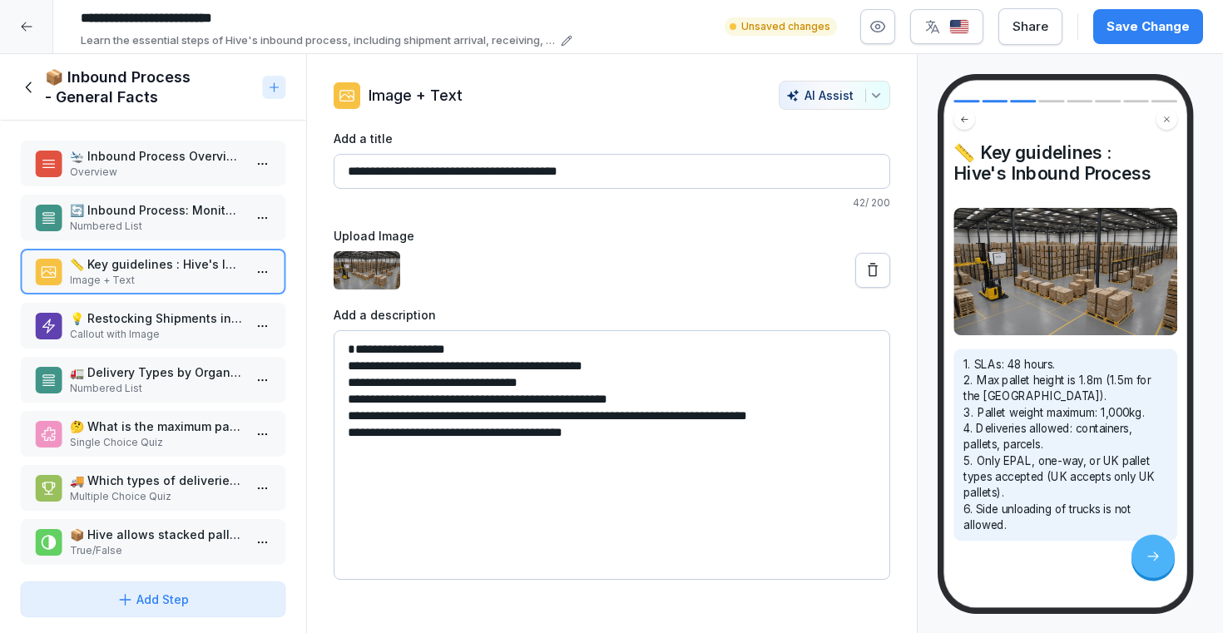
click at [348, 364] on textarea "**********" at bounding box center [612, 455] width 557 height 250
click at [473, 356] on textarea "**********" at bounding box center [612, 455] width 557 height 250
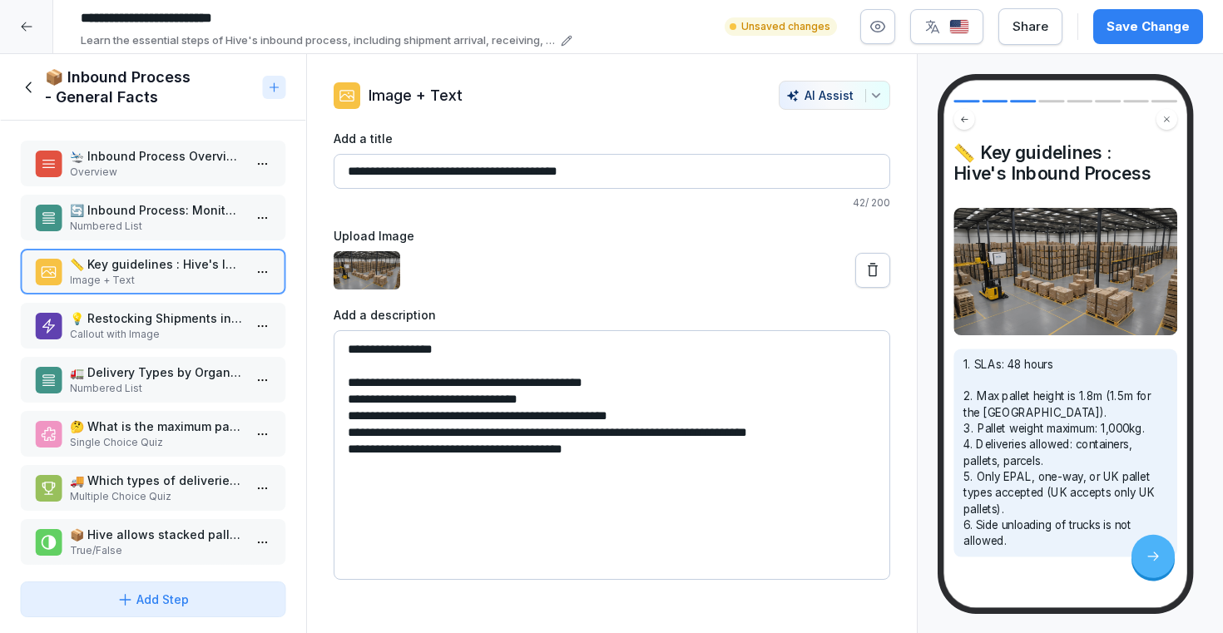
click at [618, 382] on textarea "**********" at bounding box center [612, 455] width 557 height 250
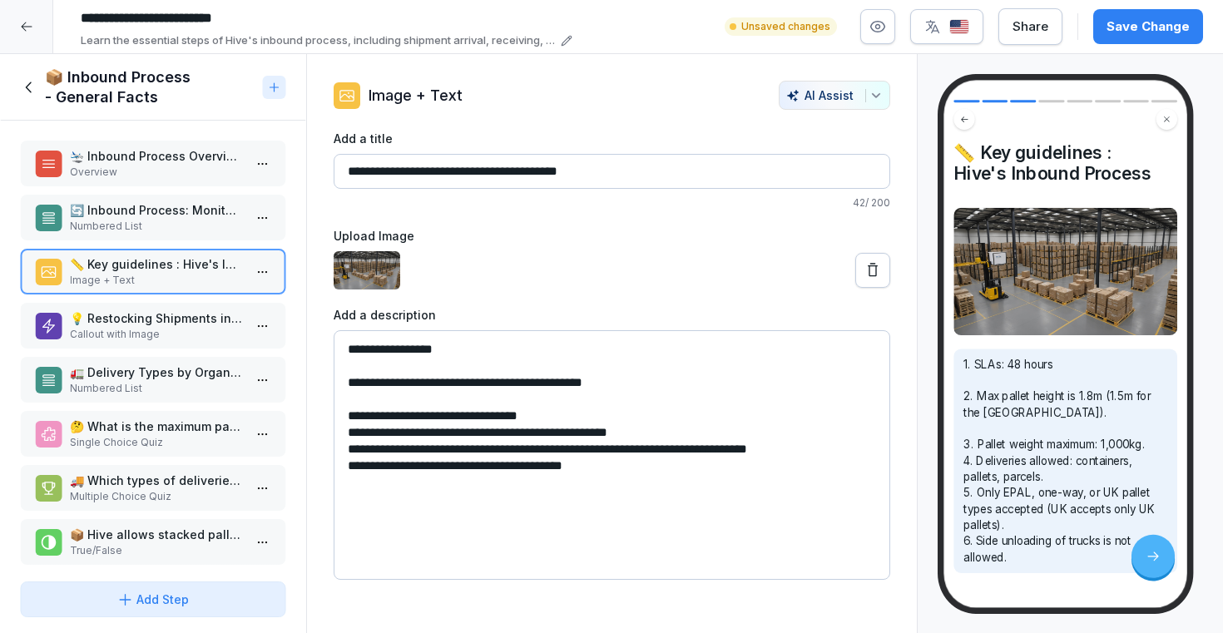
click at [622, 409] on textarea "**********" at bounding box center [612, 455] width 557 height 250
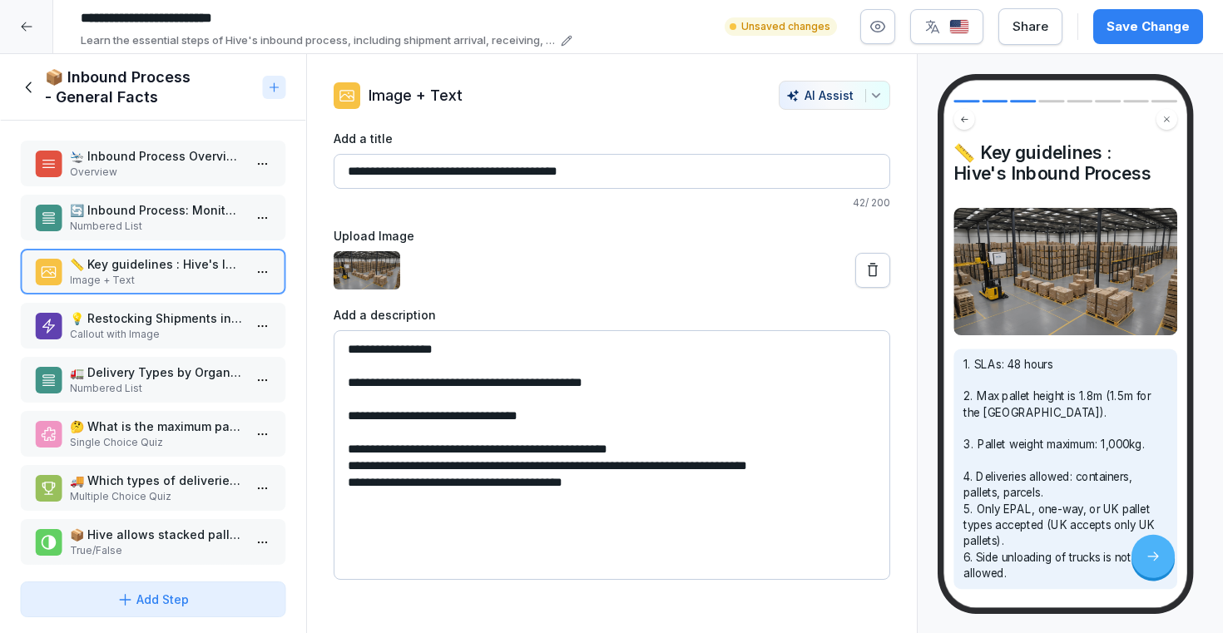
click at [651, 448] on textarea "**********" at bounding box center [612, 455] width 557 height 250
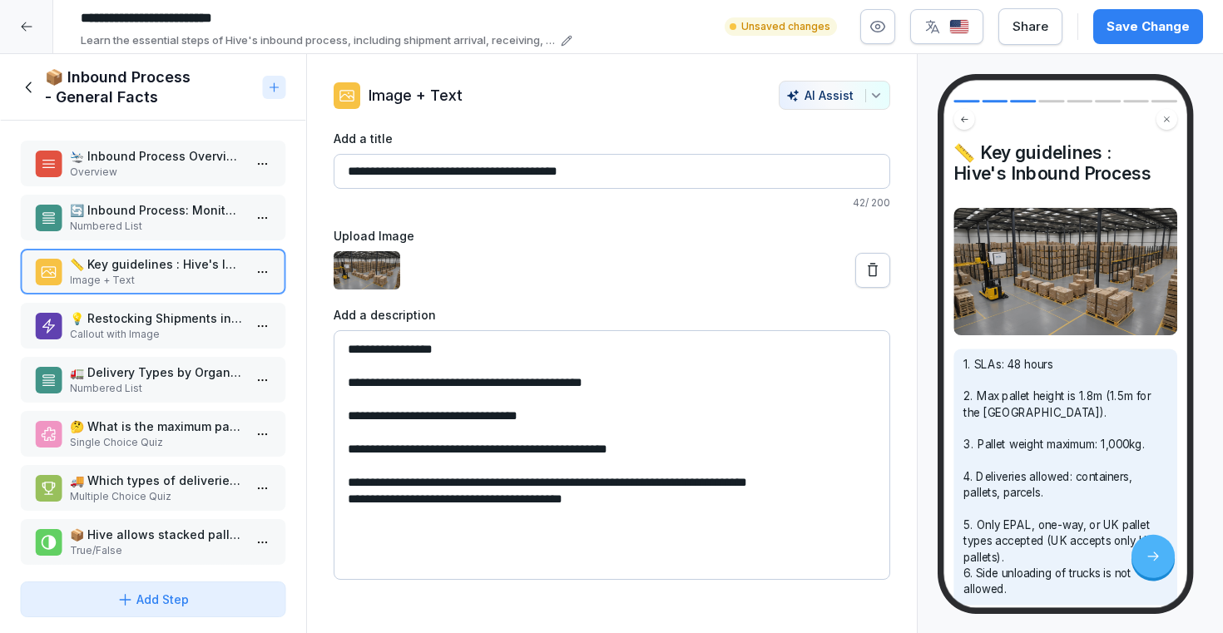
click at [848, 486] on textarea "**********" at bounding box center [612, 455] width 557 height 250
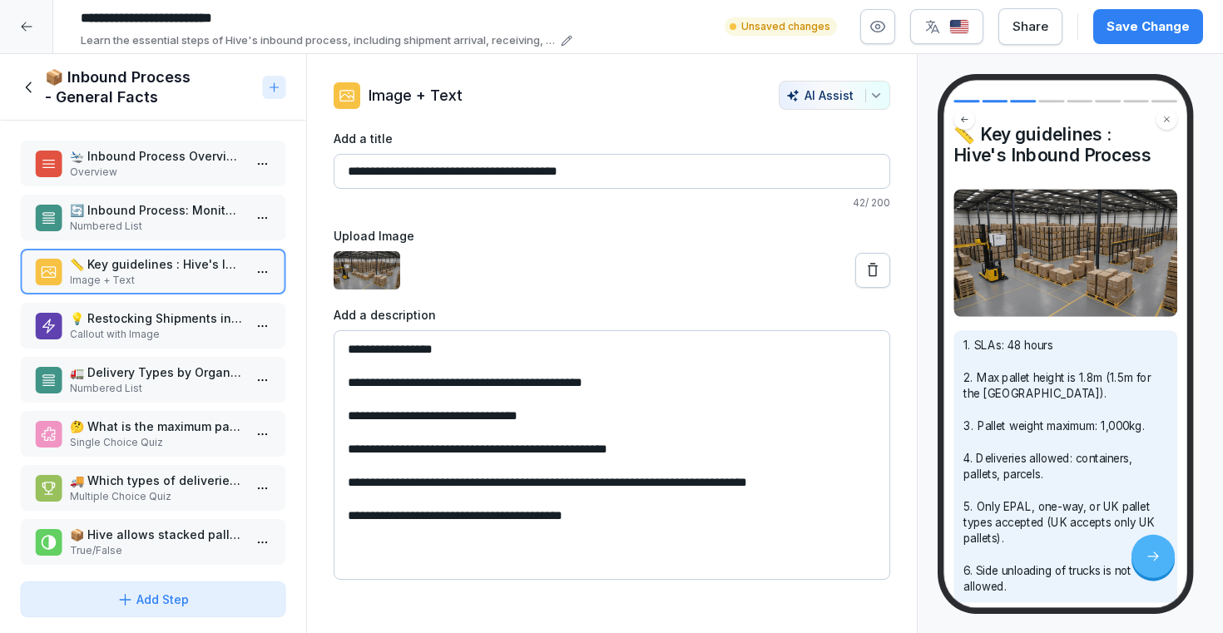
scroll to position [24, 0]
type textarea "**********"
click at [204, 324] on p "💡 Restocking Shipments in the App" at bounding box center [156, 317] width 173 height 17
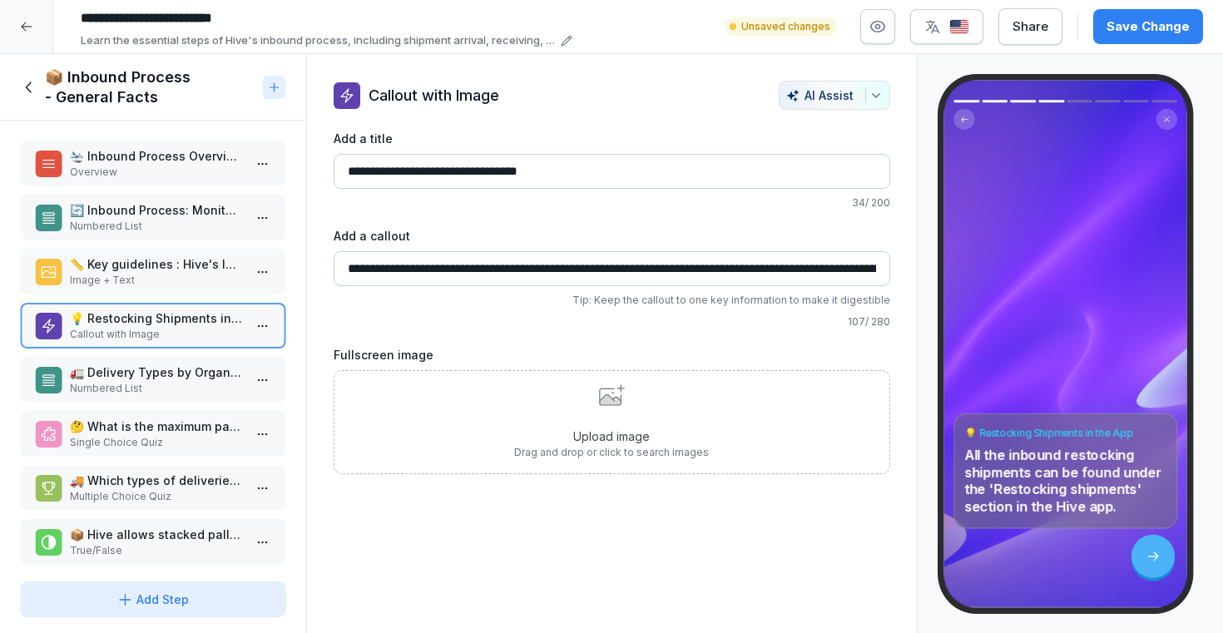
click at [186, 252] on div "📏 Key guidelines : Hive's Inbound Process Image + Text" at bounding box center [153, 272] width 266 height 46
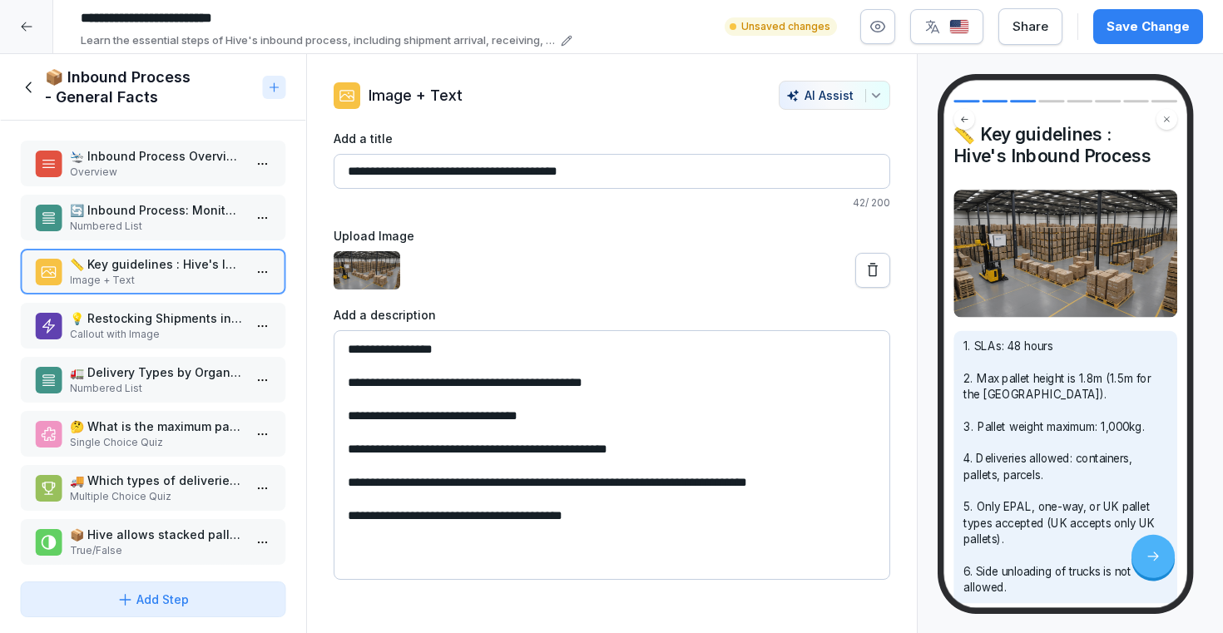
scroll to position [18, 0]
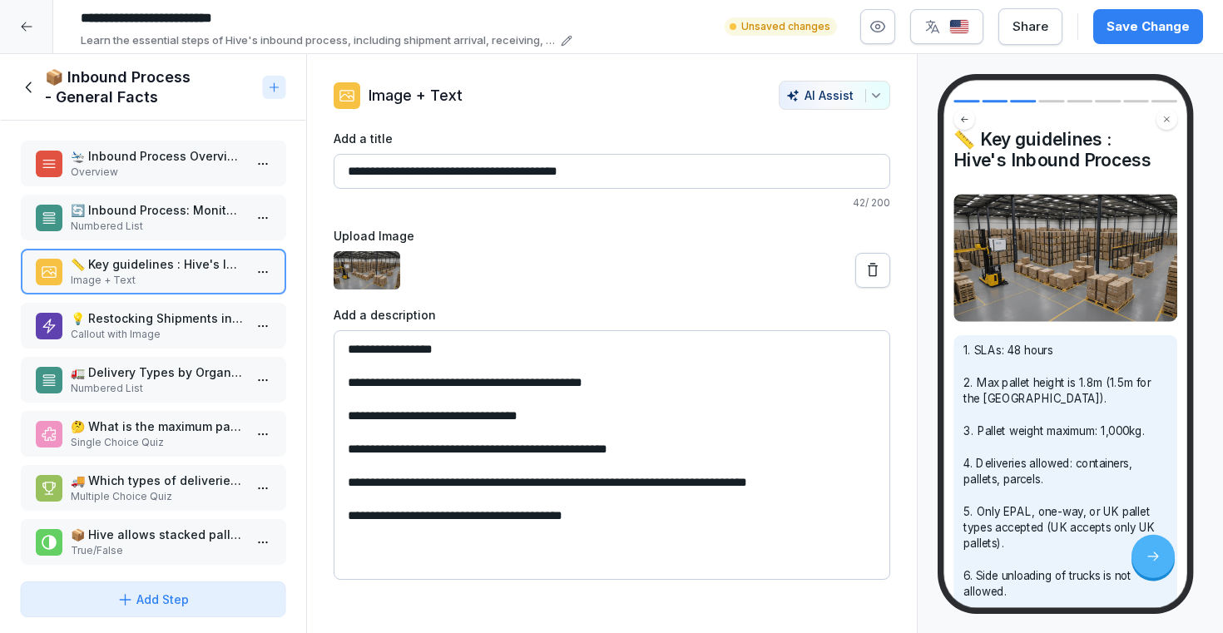
click at [178, 329] on p "Callout with Image" at bounding box center [156, 334] width 173 height 15
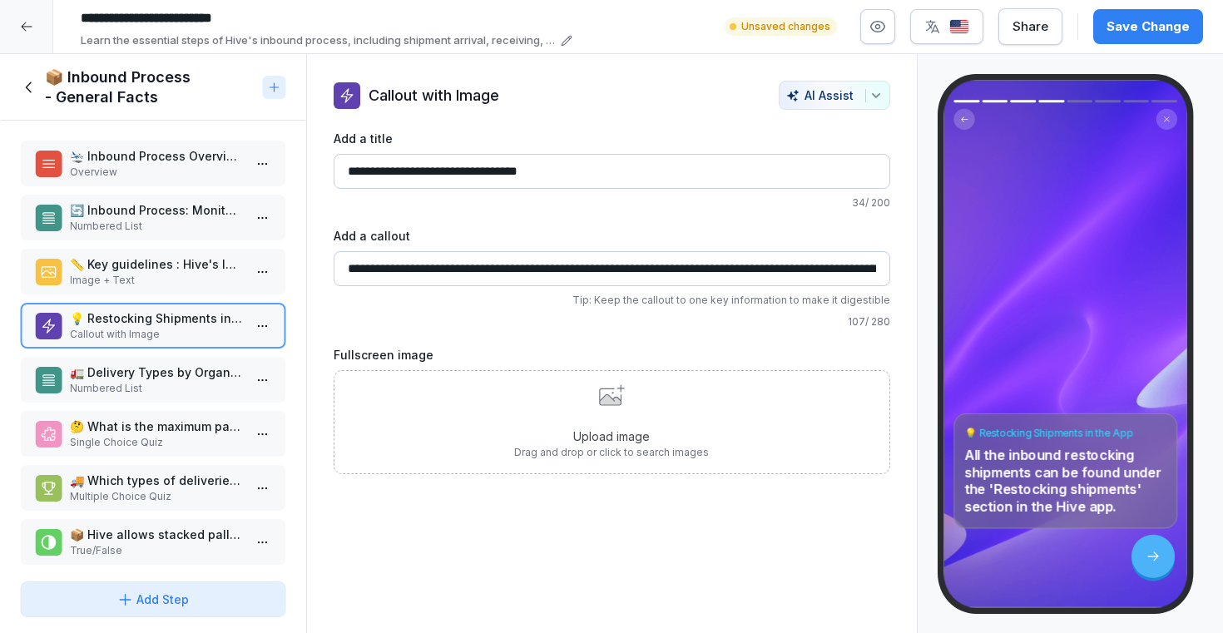
click at [578, 176] on input "**********" at bounding box center [612, 171] width 557 height 35
click at [510, 300] on p "Tip: Keep the callout to one key information to make it digestible" at bounding box center [612, 300] width 557 height 15
click at [505, 259] on input "**********" at bounding box center [612, 268] width 557 height 35
click at [187, 369] on p "🚛 Delivery Types by Organiser" at bounding box center [156, 372] width 173 height 17
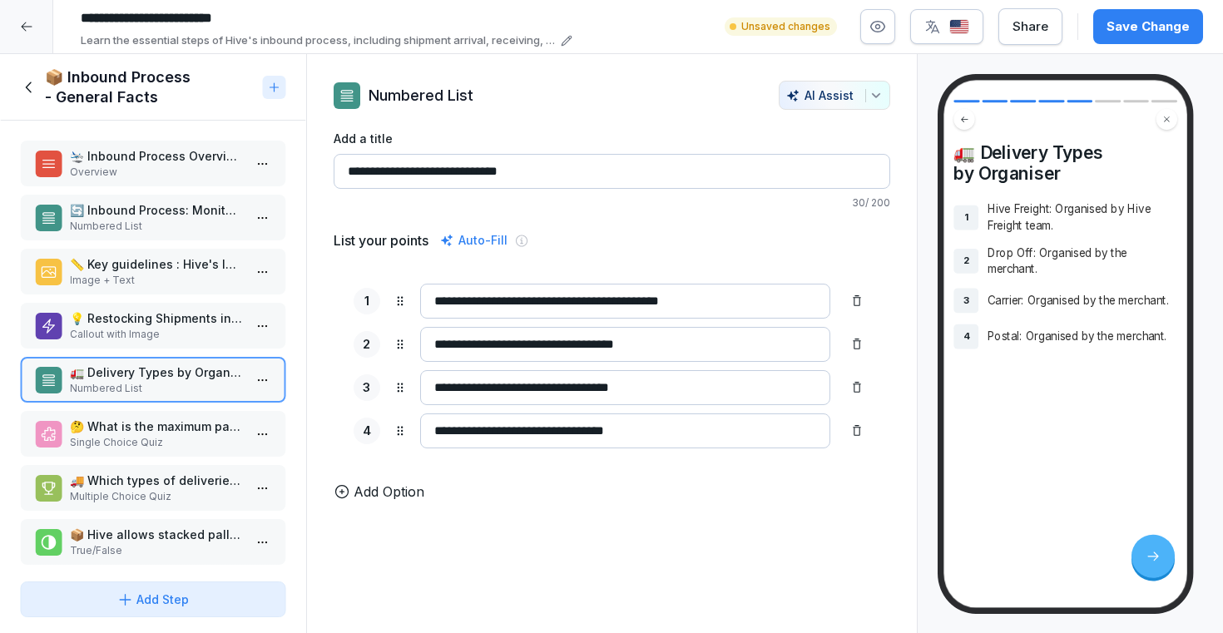
click at [191, 329] on p "Callout with Image" at bounding box center [156, 334] width 173 height 15
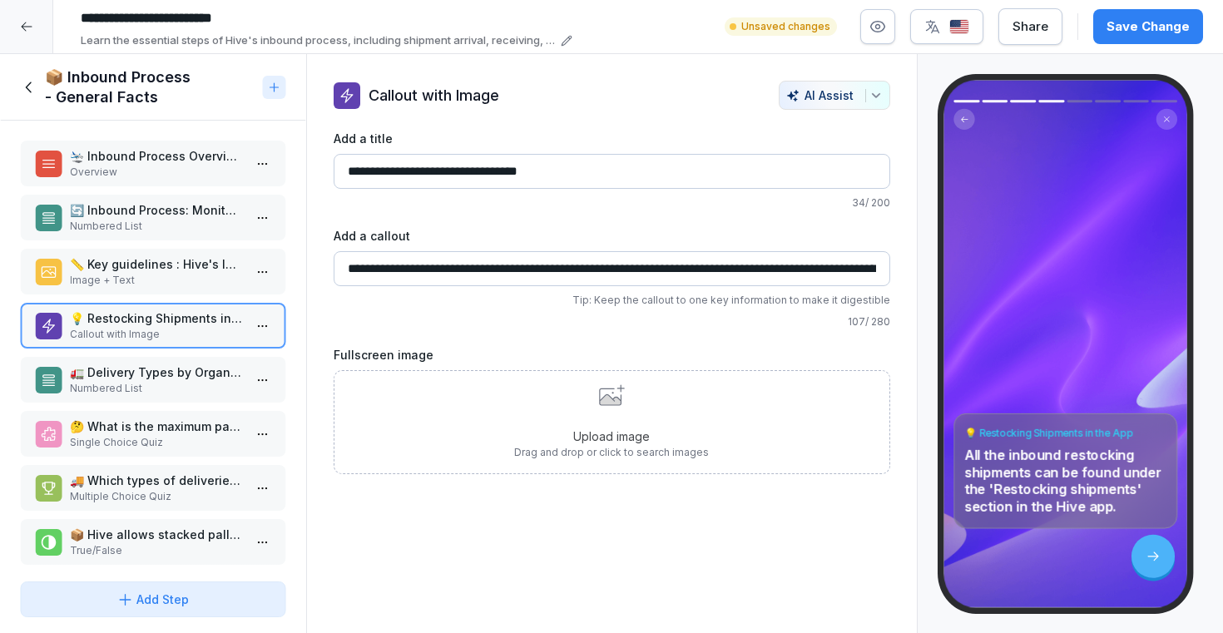
click at [116, 384] on p "Numbered List" at bounding box center [156, 388] width 173 height 15
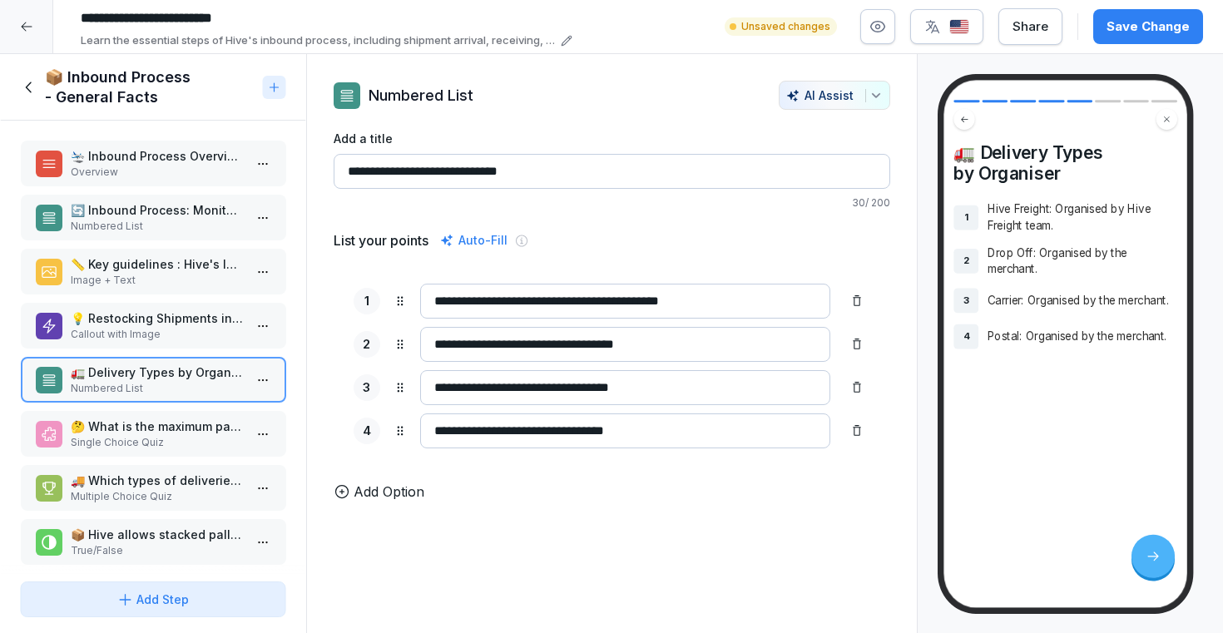
click at [127, 309] on div "💡 Restocking Shipments in the App Callout with Image" at bounding box center [153, 326] width 266 height 46
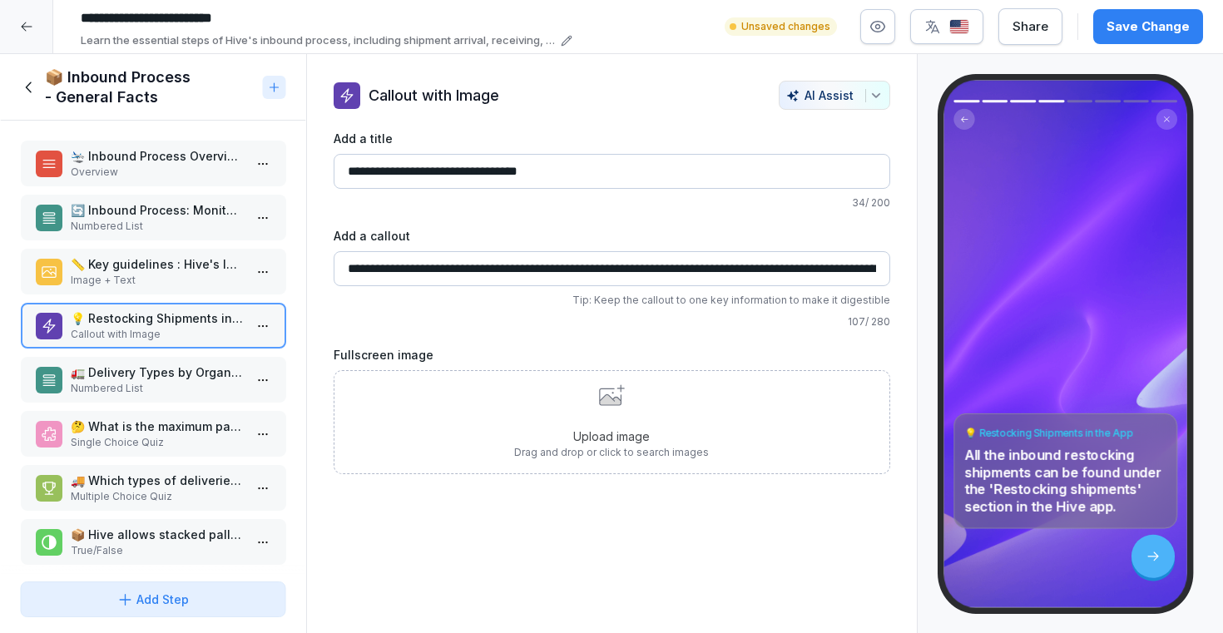
click at [128, 277] on p "Image + Text" at bounding box center [156, 280] width 173 height 15
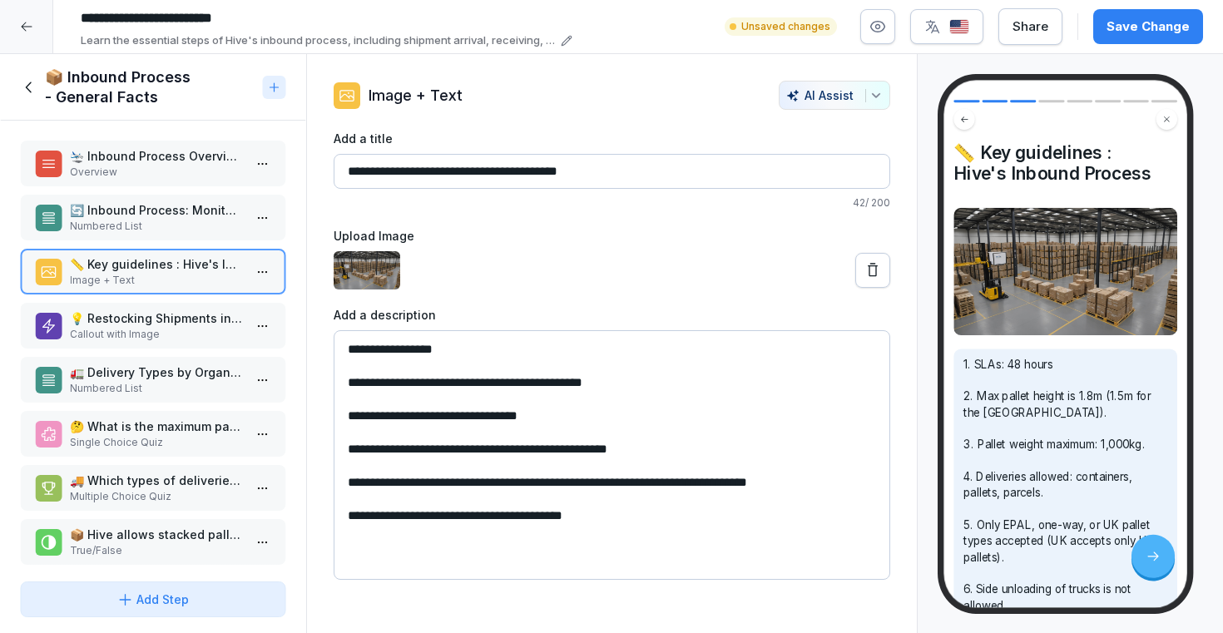
click at [113, 335] on p "Callout with Image" at bounding box center [156, 334] width 173 height 15
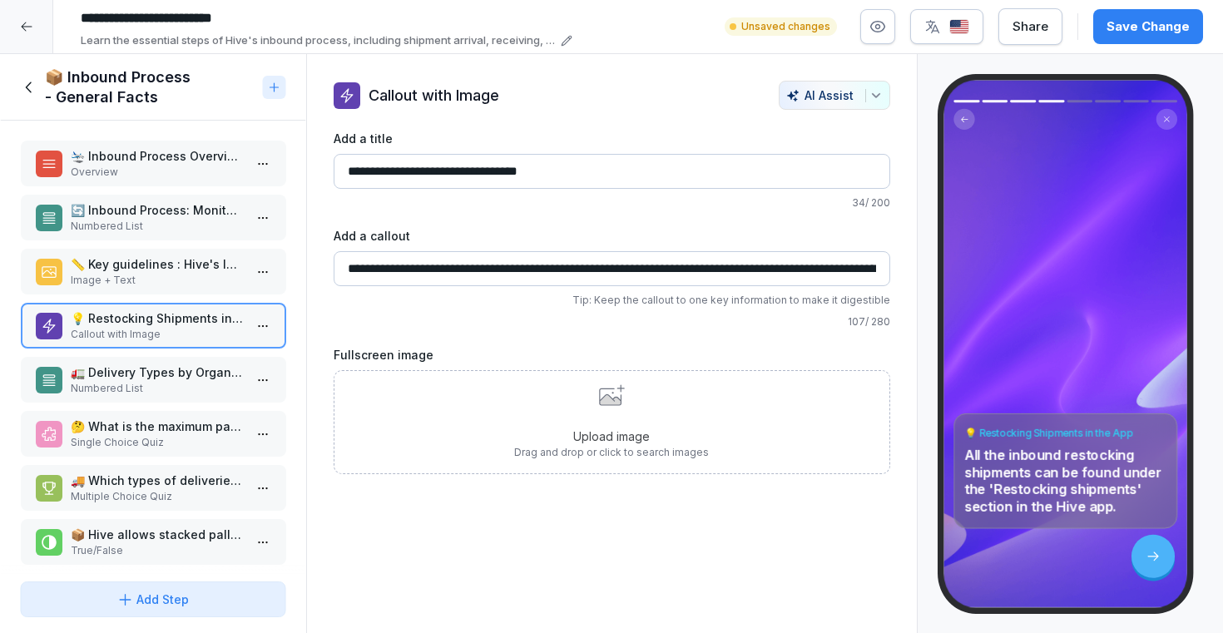
click at [209, 384] on p "Numbered List" at bounding box center [156, 388] width 173 height 15
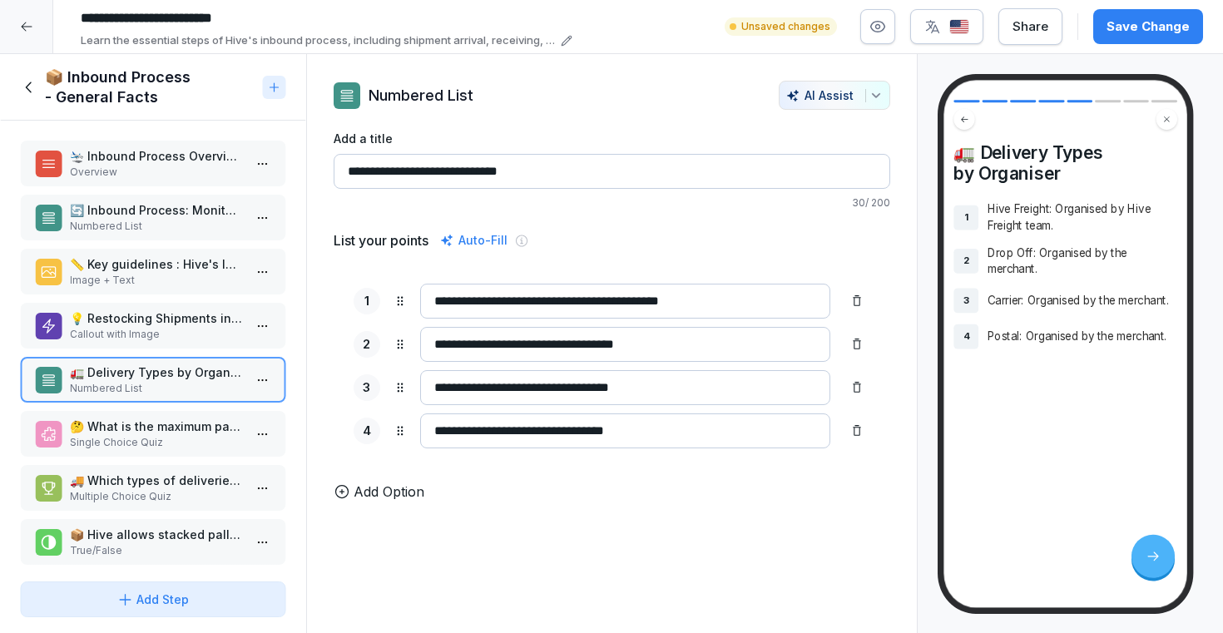
click at [146, 428] on p "🤔 What is the maximum pallet height for deliveries to the UK?" at bounding box center [156, 426] width 173 height 17
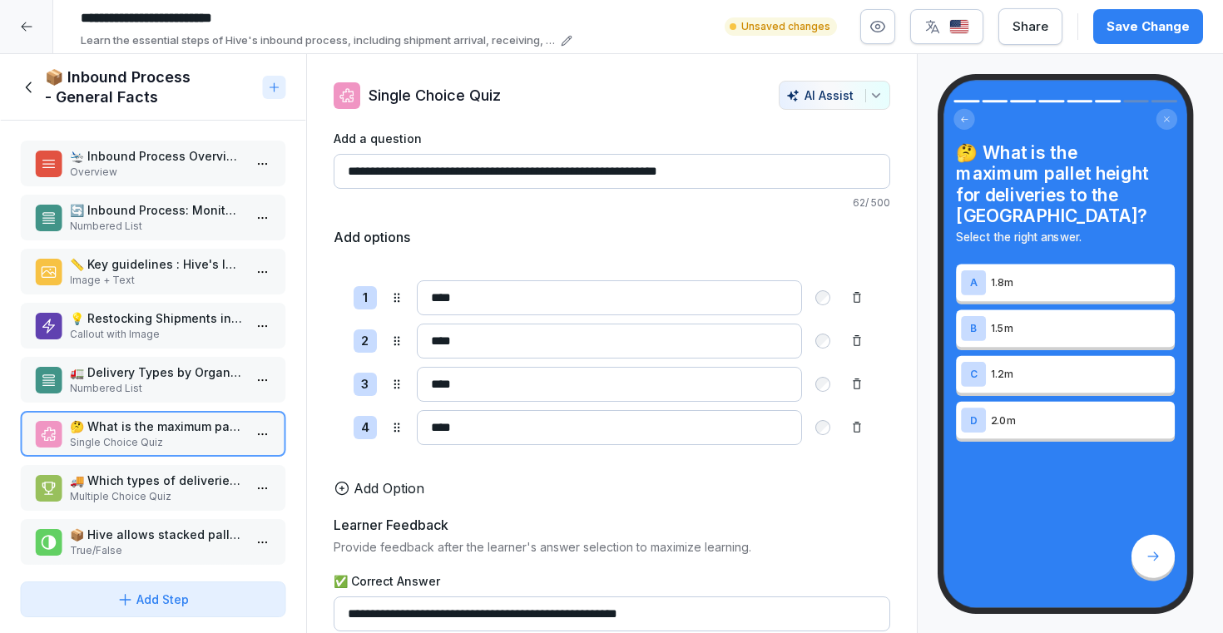
click at [136, 491] on p "Multiple Choice Quiz" at bounding box center [156, 496] width 173 height 15
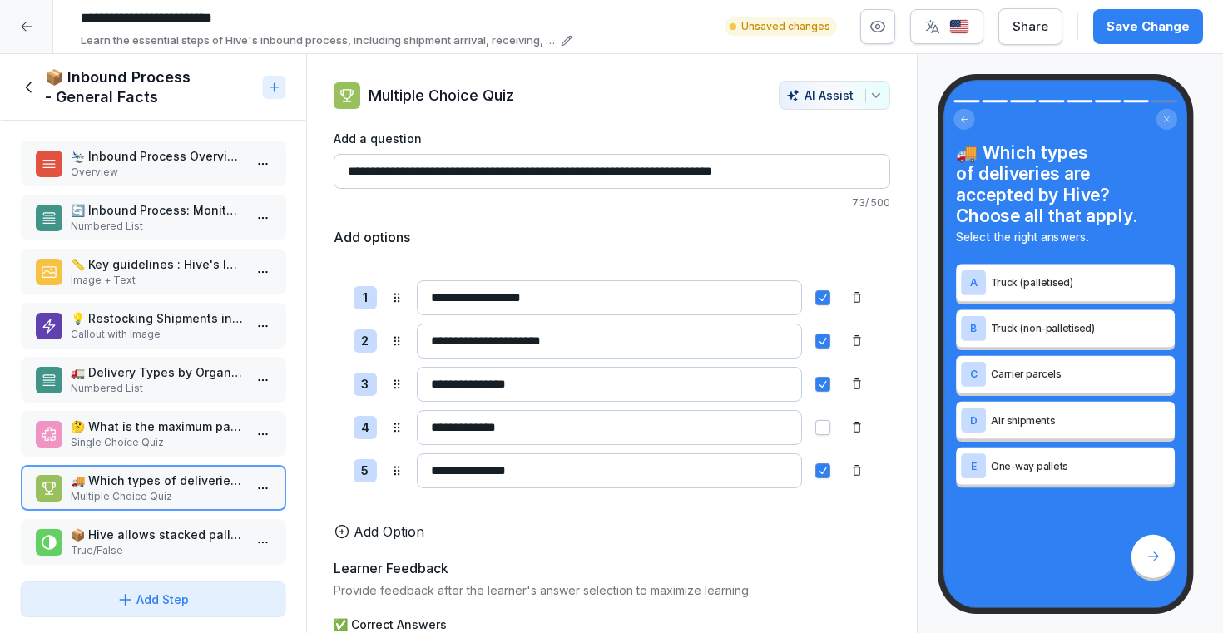
click at [125, 528] on p "📦 Hive allows stacked pallets for deliveries." at bounding box center [156, 534] width 173 height 17
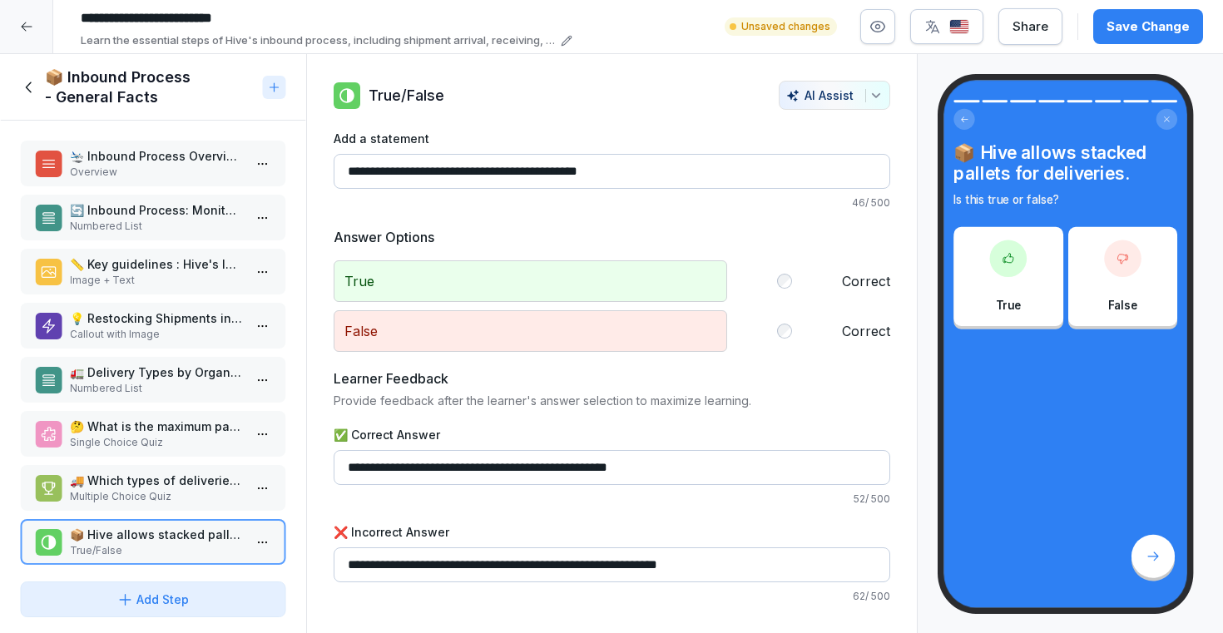
click at [165, 370] on p "🚛 Delivery Types by Organiser" at bounding box center [156, 372] width 173 height 17
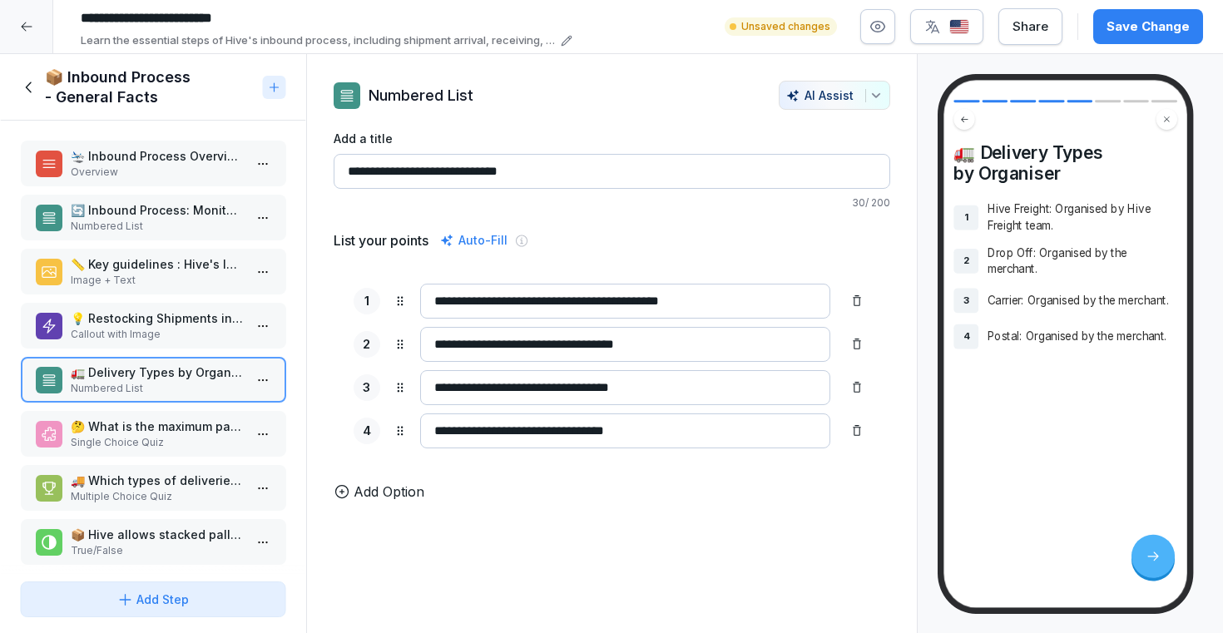
click at [146, 320] on p "💡 Restocking Shipments in the App" at bounding box center [156, 317] width 173 height 17
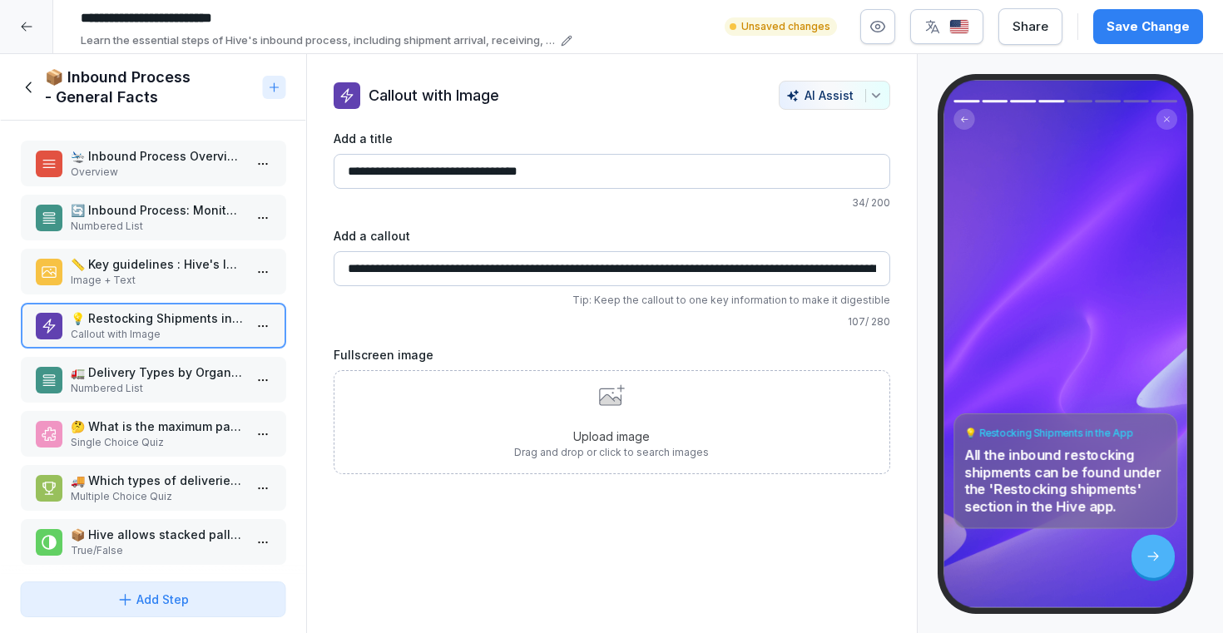
click at [136, 282] on p "Image + Text" at bounding box center [156, 280] width 173 height 15
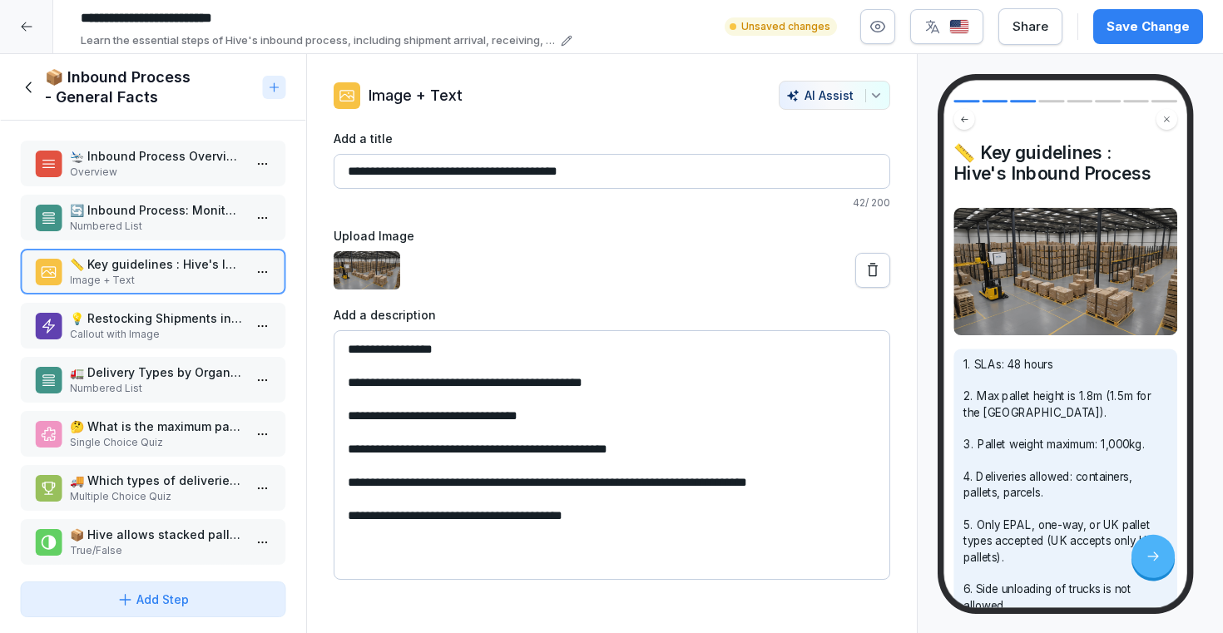
click at [136, 395] on p "Numbered List" at bounding box center [156, 388] width 173 height 15
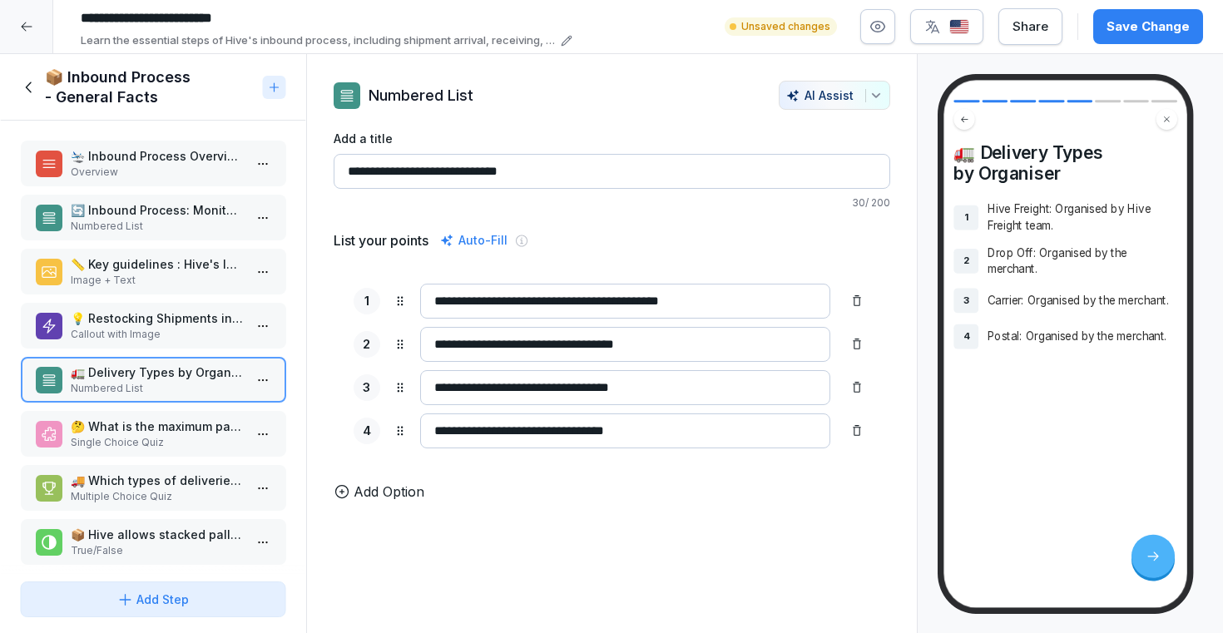
click at [144, 333] on p "Callout with Image" at bounding box center [156, 334] width 173 height 15
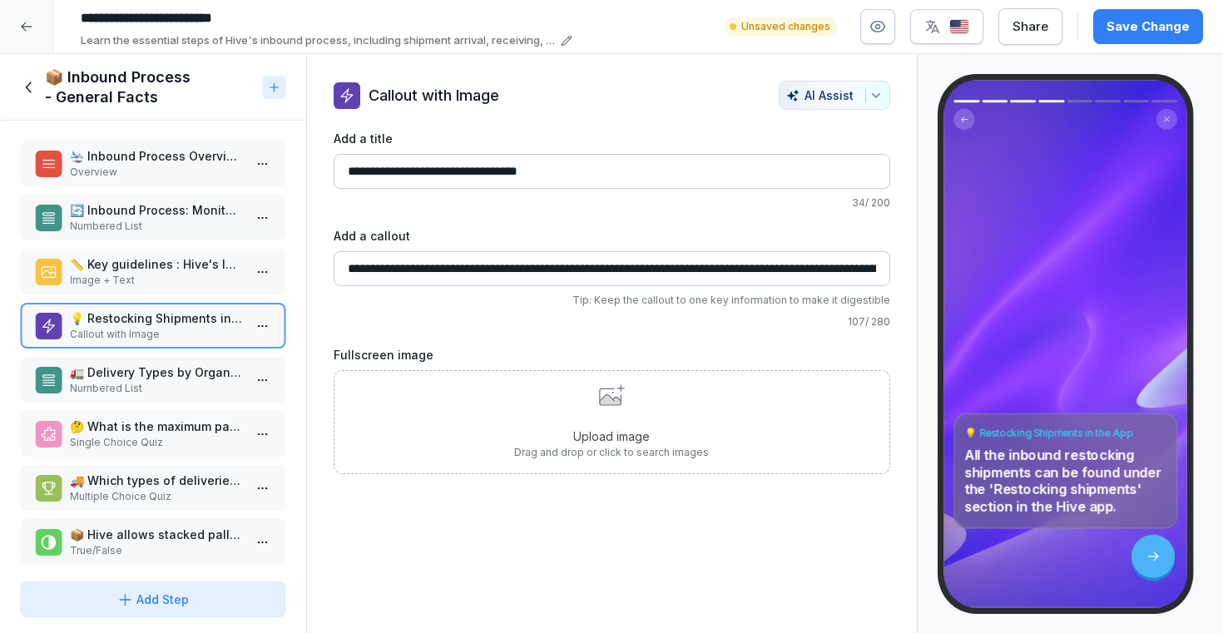
click at [131, 359] on div "🚛 Delivery Types by Organiser Numbered List" at bounding box center [153, 380] width 266 height 46
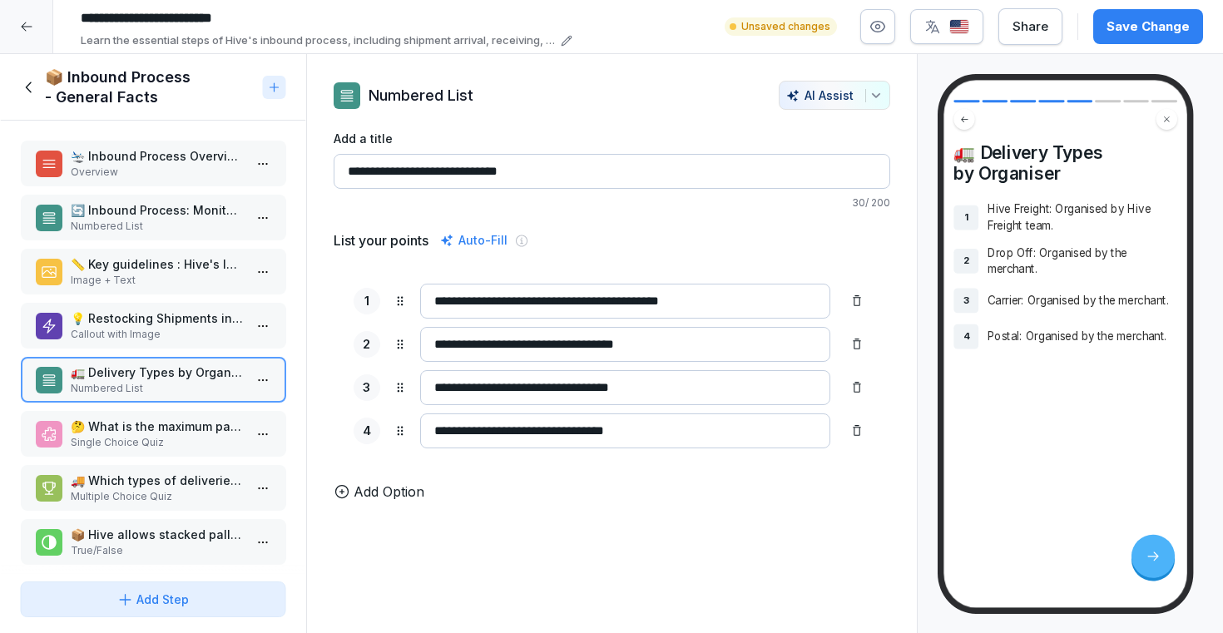
click at [126, 394] on p "Numbered List" at bounding box center [156, 388] width 173 height 15
click at [121, 407] on div "🛬 Inbound Process Overview Overview 🔄 Inbound Process: Monitor shipments from a…" at bounding box center [153, 348] width 306 height 454
click at [117, 433] on p "🤔 What is the maximum pallet height for deliveries to the UK?" at bounding box center [156, 426] width 173 height 17
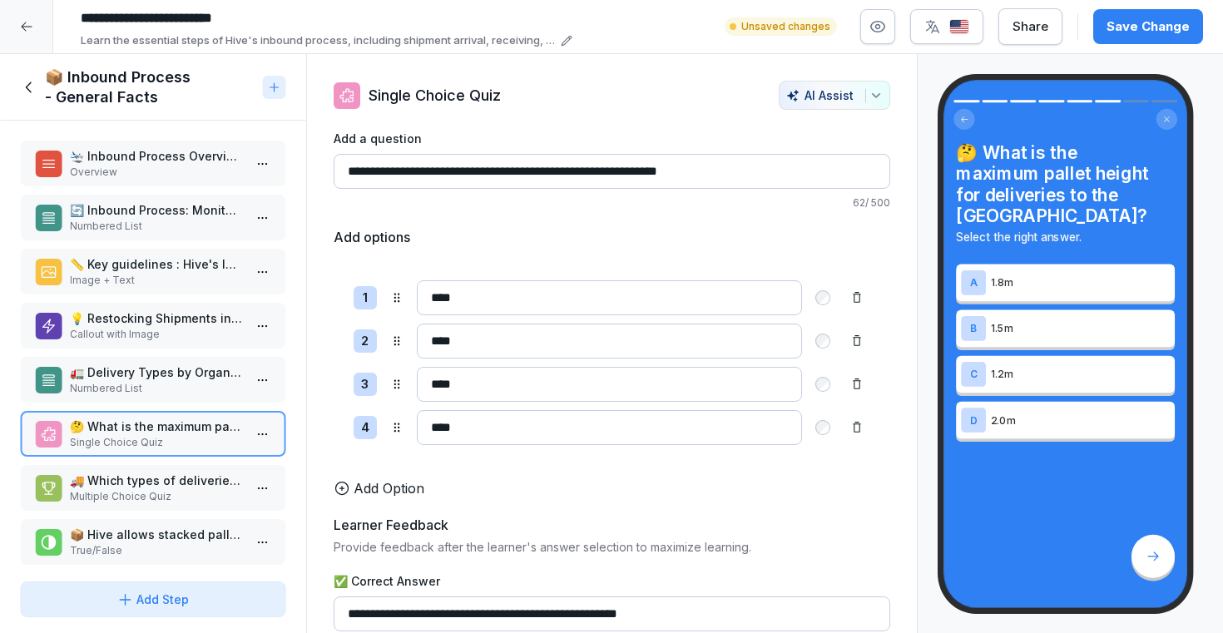
click at [151, 329] on p "Callout with Image" at bounding box center [156, 334] width 173 height 15
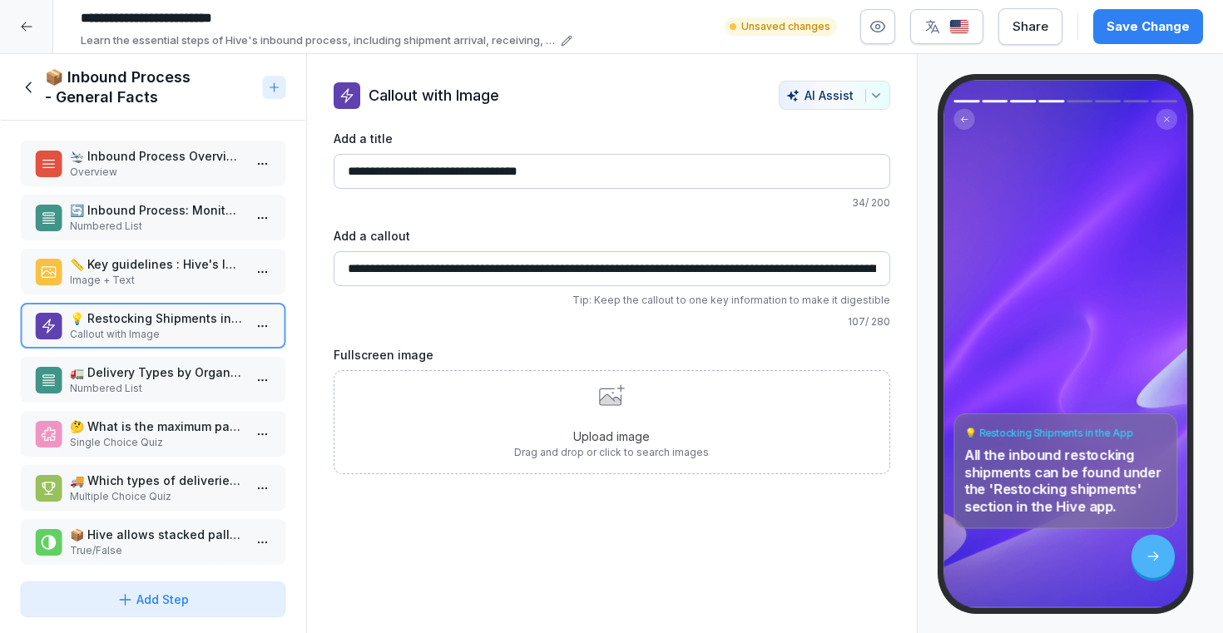
click at [153, 284] on p "Image + Text" at bounding box center [156, 280] width 173 height 15
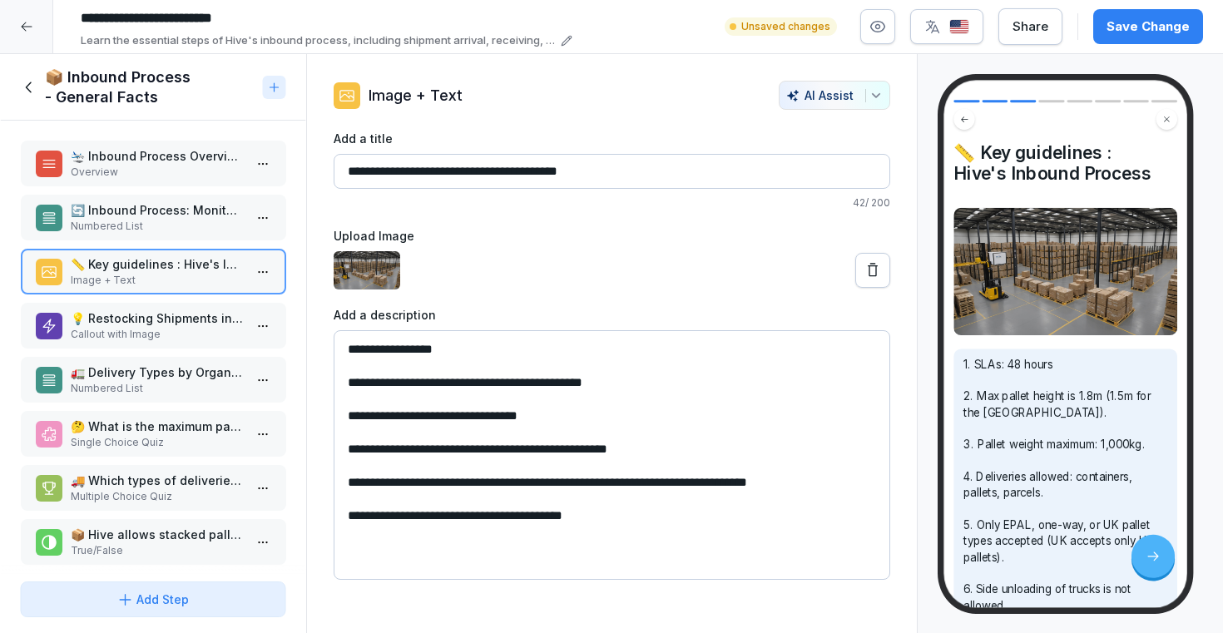
click at [130, 476] on p "🚚 Which types of deliveries are accepted by Hive? Choose all that apply." at bounding box center [156, 480] width 173 height 17
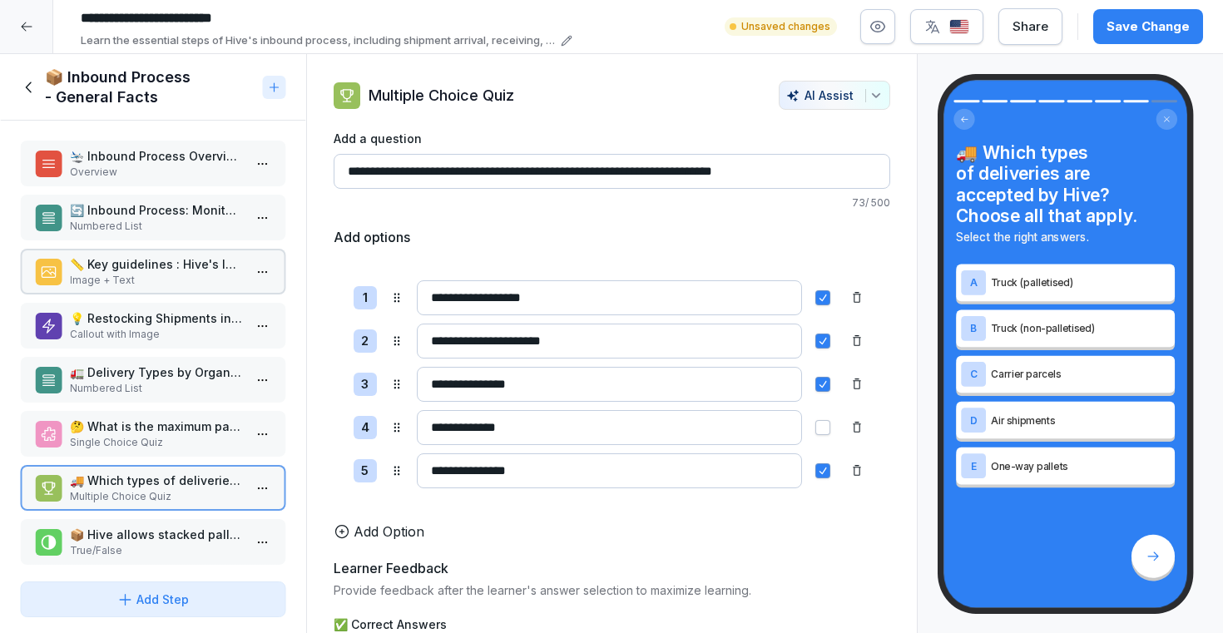
click at [130, 433] on p "🤔 What is the maximum pallet height for deliveries to the UK?" at bounding box center [156, 426] width 173 height 17
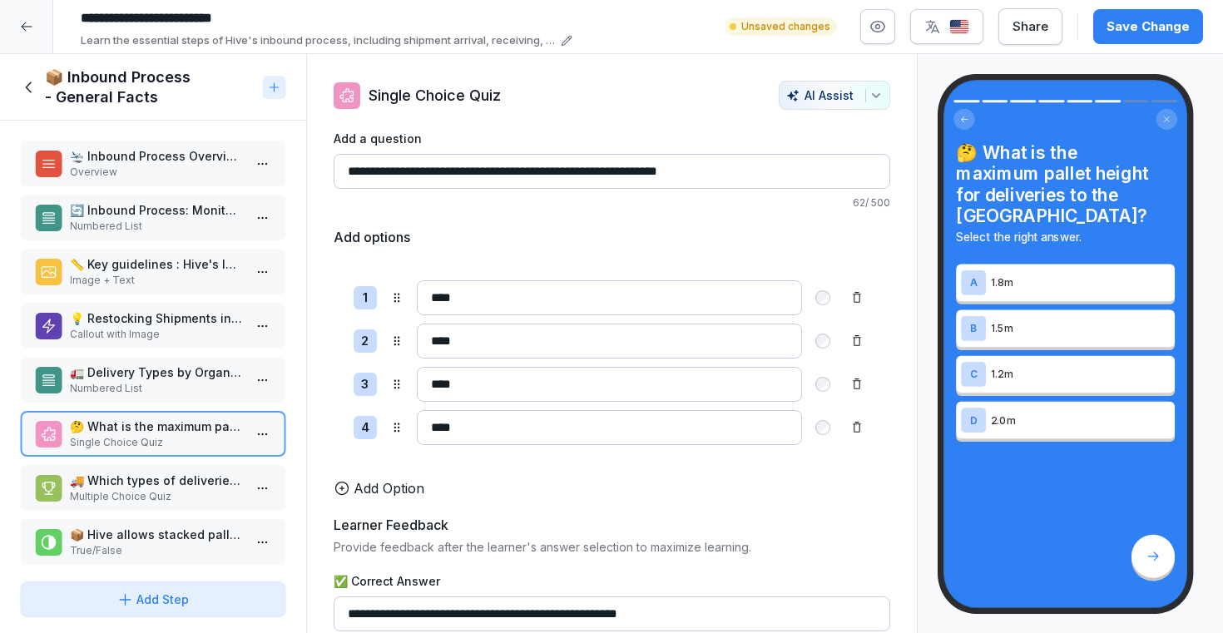
click at [113, 486] on p "🚚 Which types of deliveries are accepted by Hive? Choose all that apply." at bounding box center [156, 480] width 173 height 17
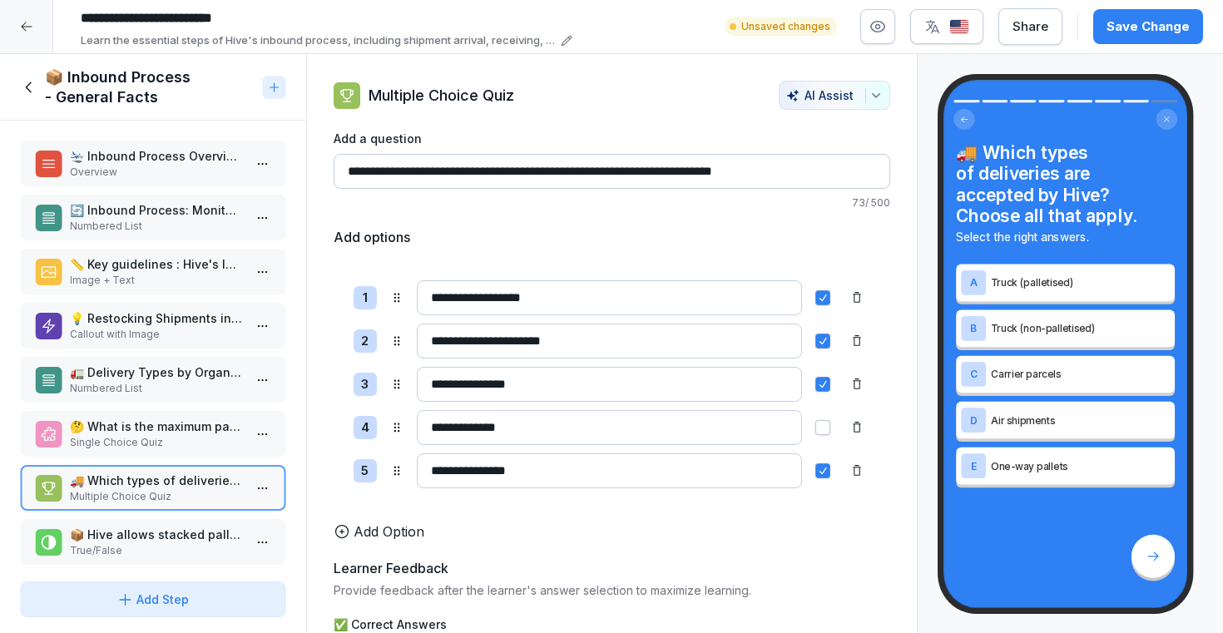
click at [95, 557] on p "True/False" at bounding box center [156, 550] width 173 height 15
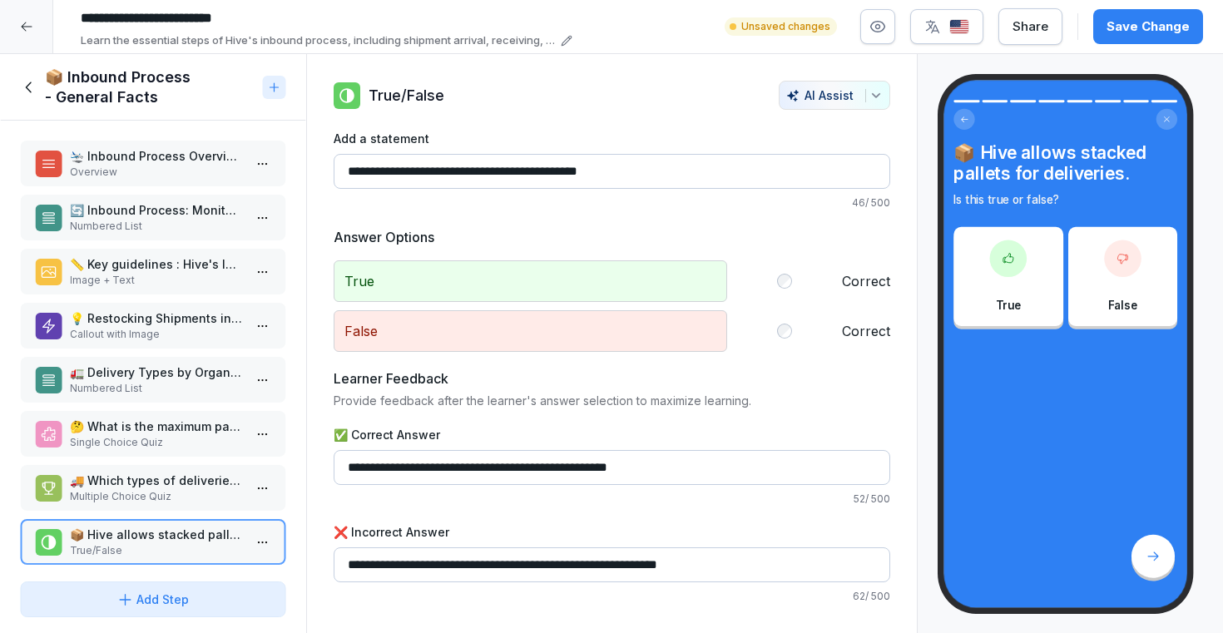
scroll to position [10, 0]
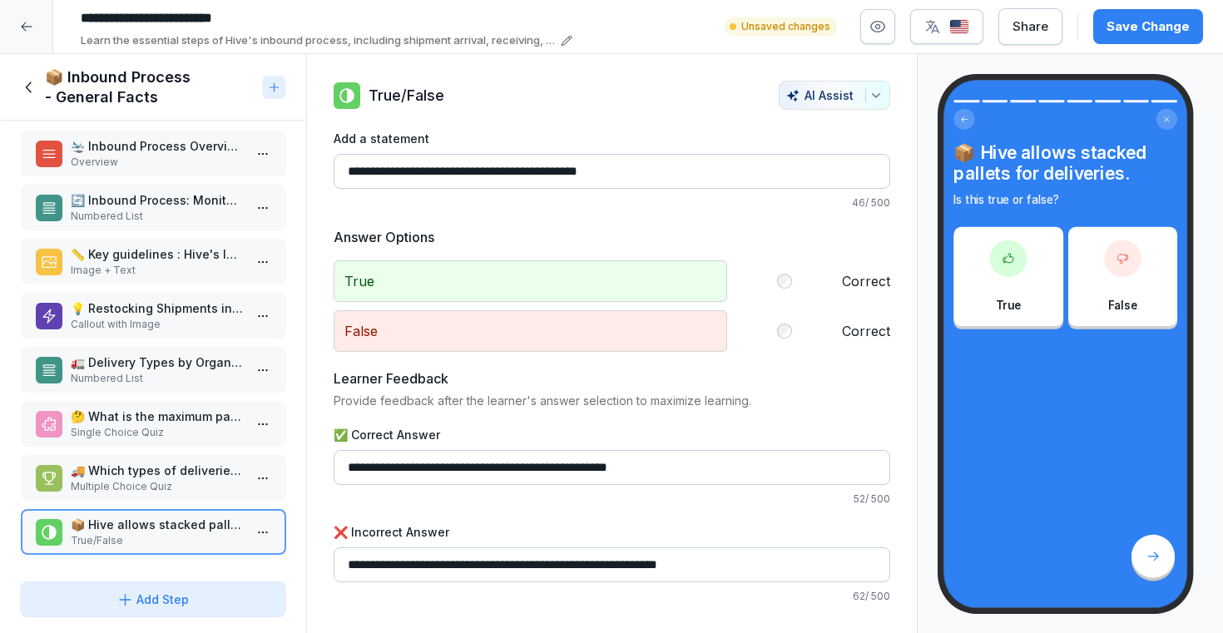
click at [113, 476] on p "🚚 Which types of deliveries are accepted by Hive? Choose all that apply." at bounding box center [156, 470] width 173 height 17
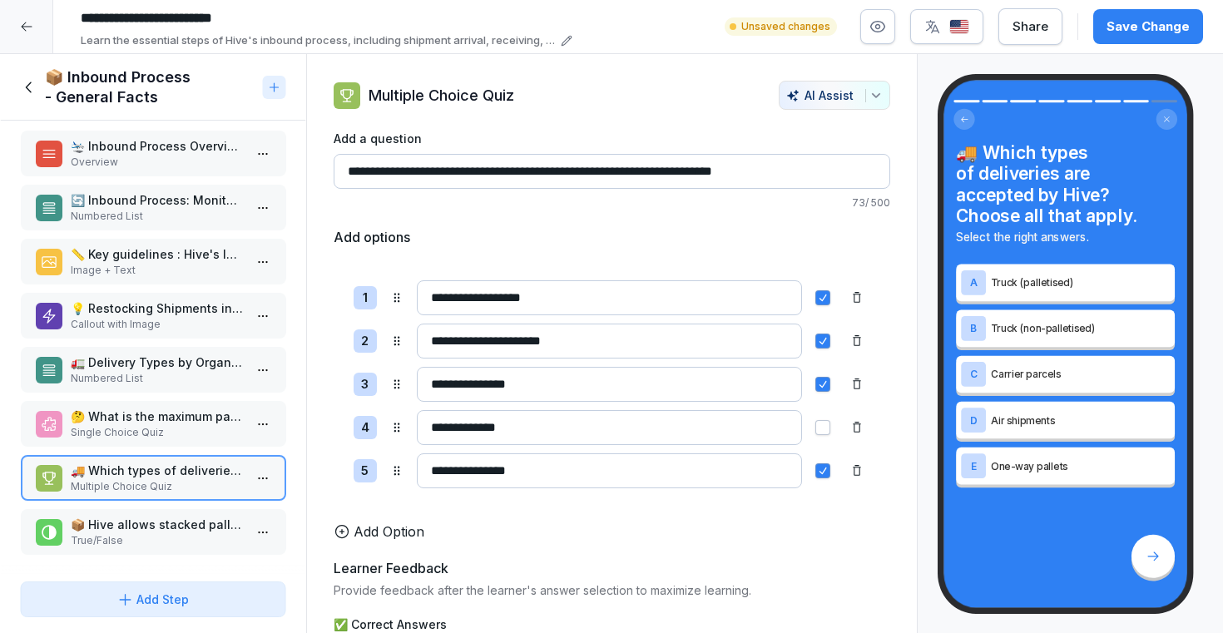
click at [124, 426] on p "Single Choice Quiz" at bounding box center [156, 432] width 173 height 15
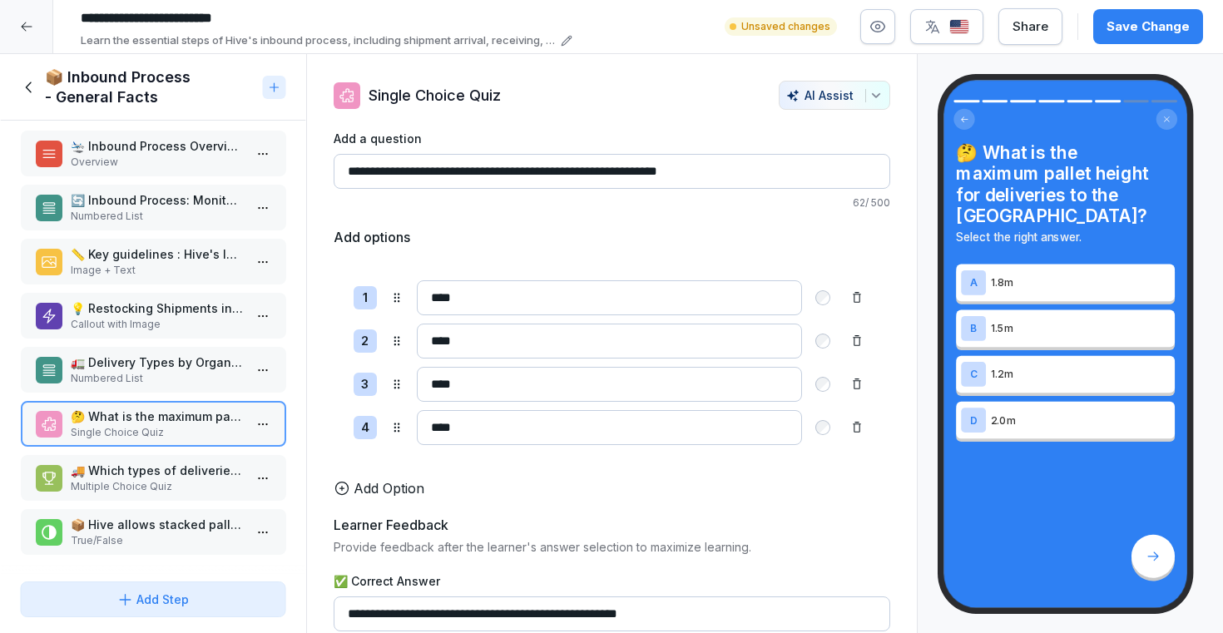
click at [131, 386] on div "🚛 Delivery Types by Organiser Numbered List" at bounding box center [153, 370] width 266 height 46
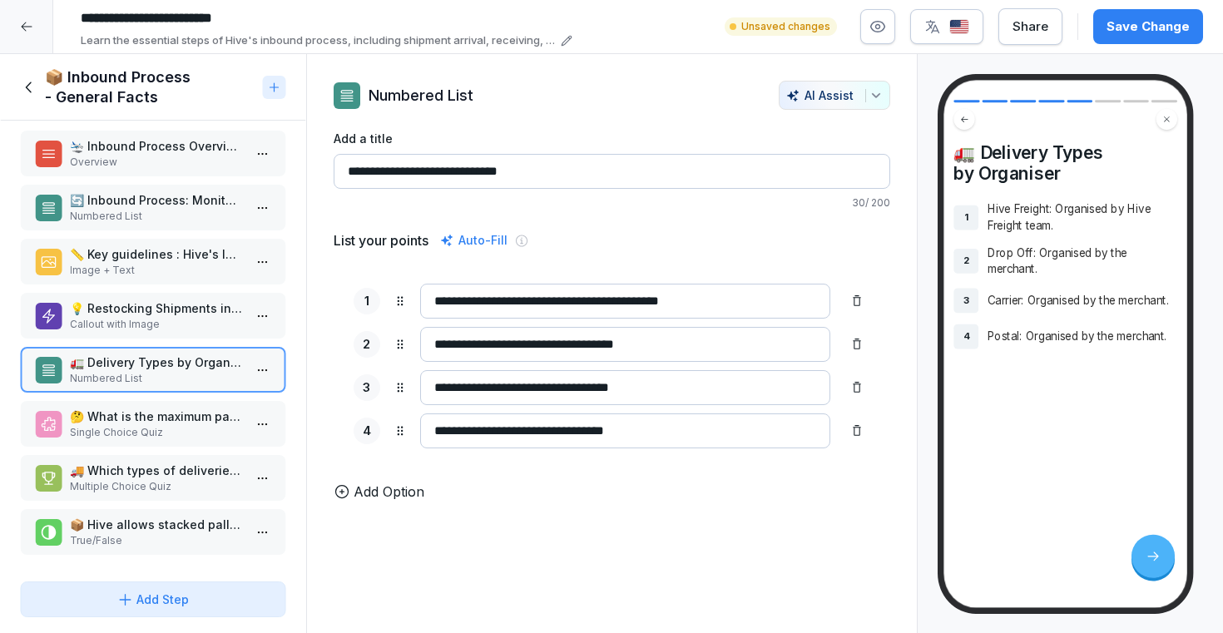
click at [157, 319] on p "Callout with Image" at bounding box center [156, 324] width 173 height 15
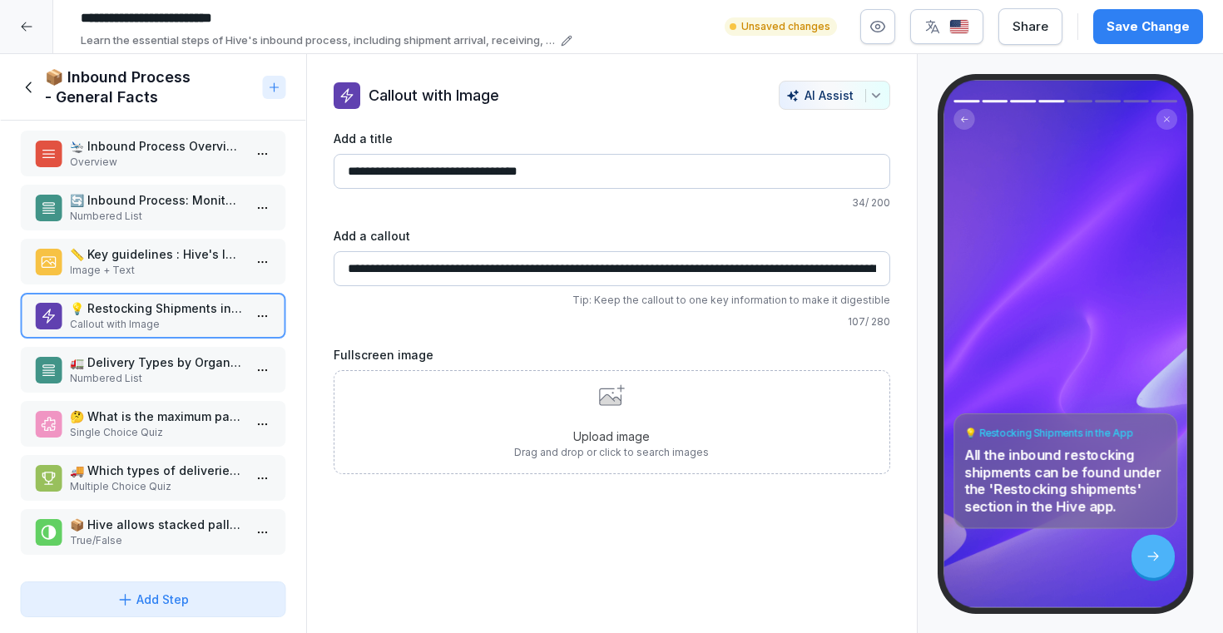
click at [24, 105] on div "📦 Inbound Process - General Facts" at bounding box center [138, 87] width 236 height 40
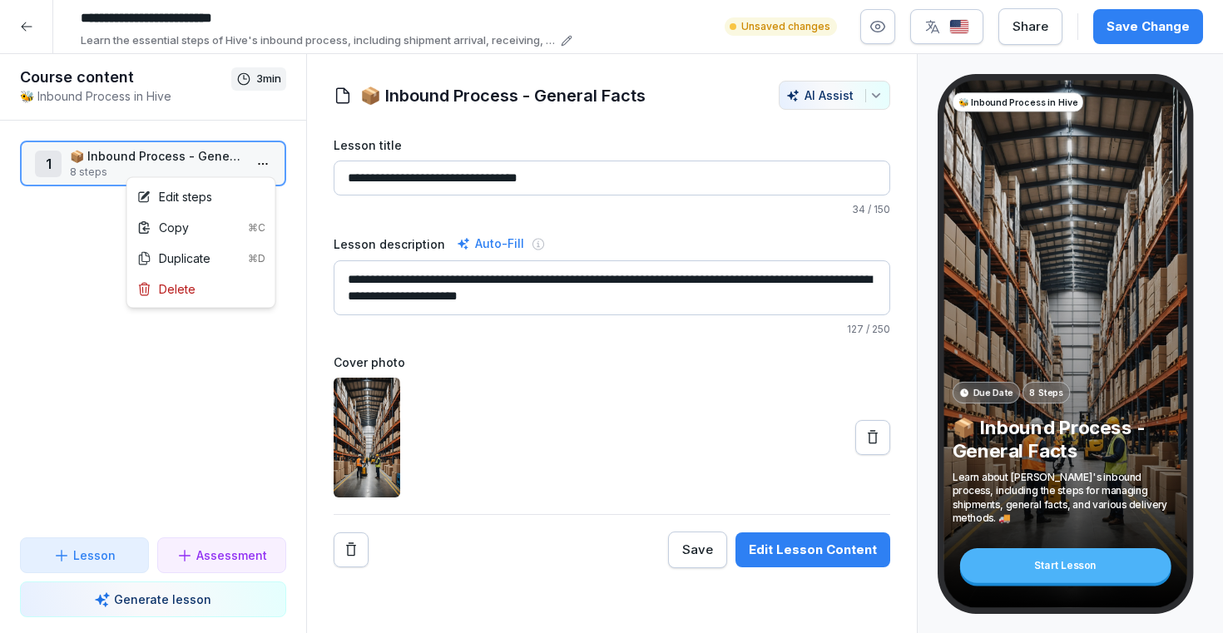
click at [269, 168] on html "**********" at bounding box center [611, 316] width 1223 height 633
click at [240, 196] on div "Edit steps" at bounding box center [201, 196] width 141 height 31
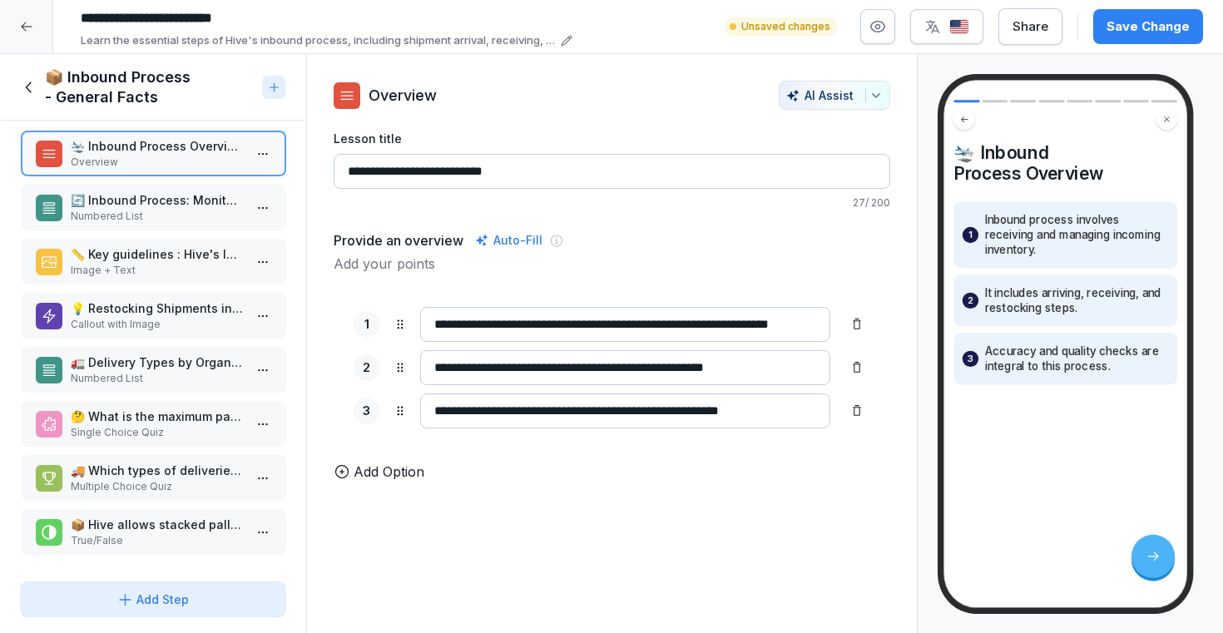
click at [215, 201] on p "🔄 Inbound Process: Monitor shipments from arrival to storage" at bounding box center [156, 199] width 173 height 17
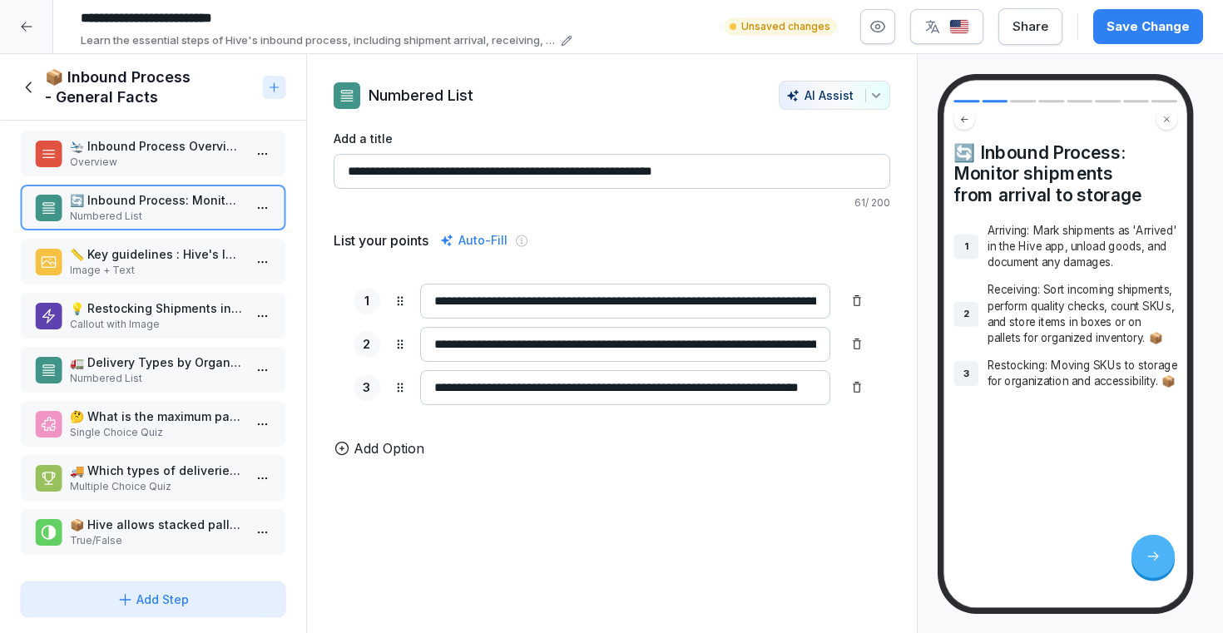
click at [196, 151] on p "🛬 Inbound Process Overview" at bounding box center [156, 145] width 173 height 17
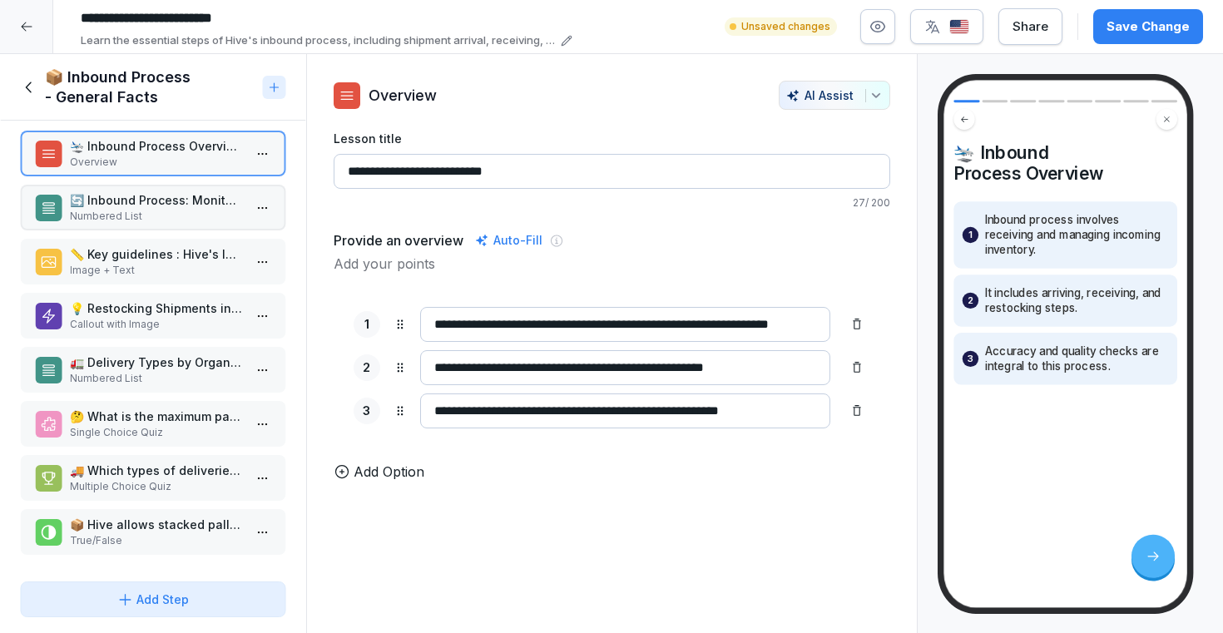
click at [181, 190] on div "🔄 Inbound Process: Monitor shipments from arrival to storage Numbered List" at bounding box center [153, 208] width 266 height 46
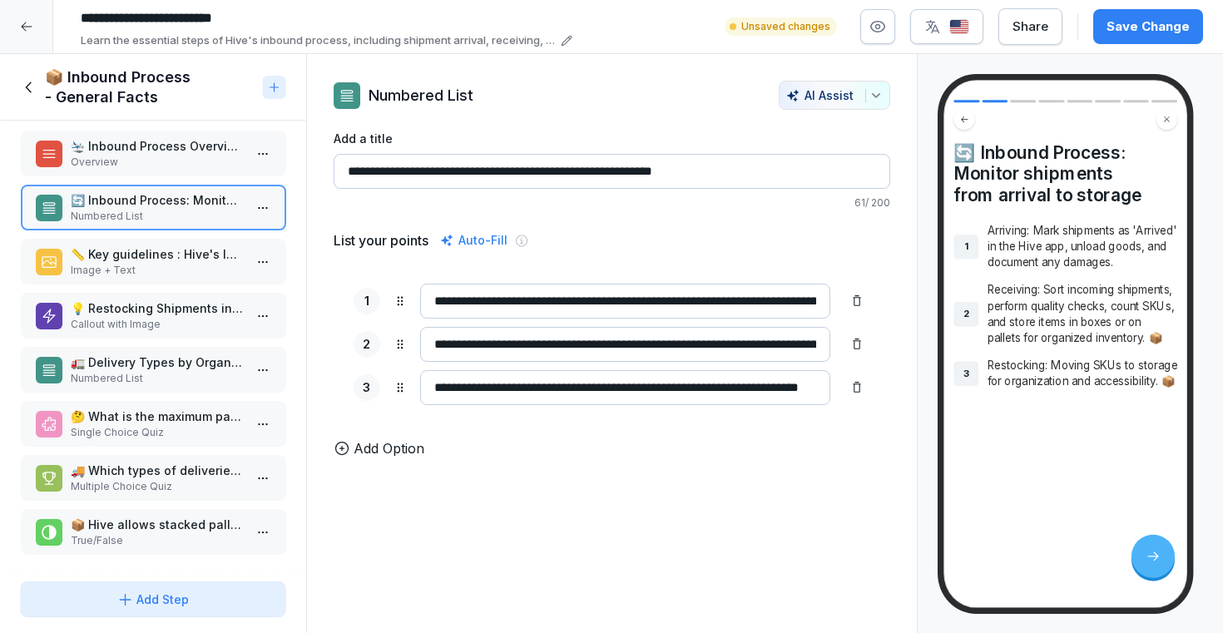
click at [170, 251] on p "📏 Key guidelines : Hive's Inbound Process" at bounding box center [156, 253] width 173 height 17
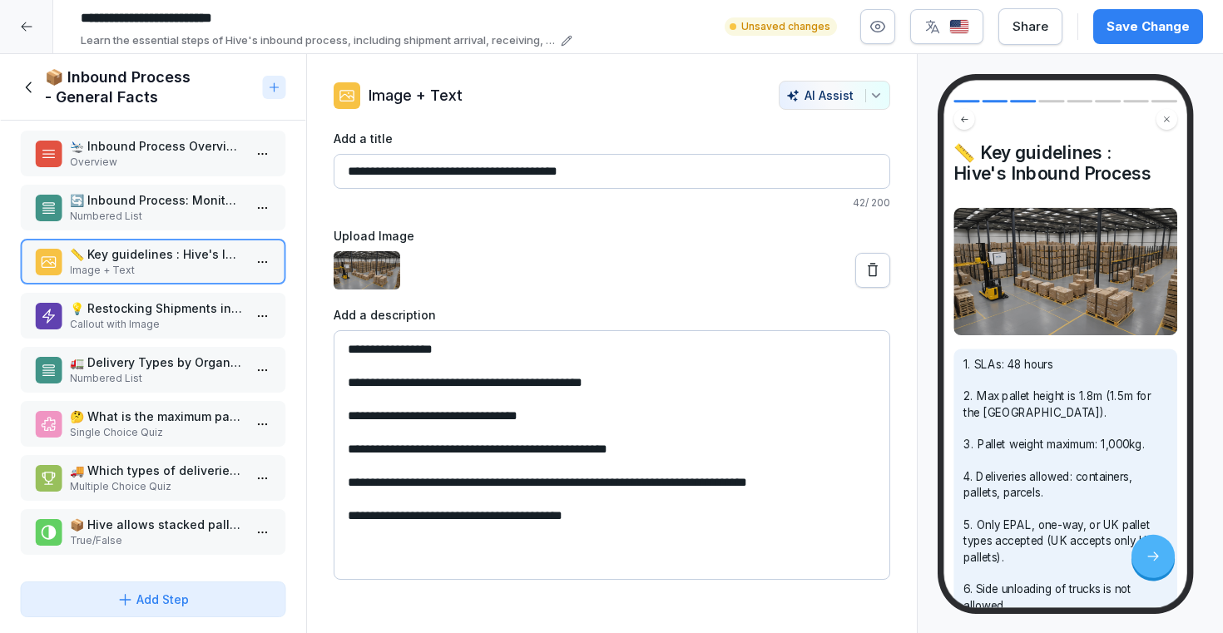
click at [168, 207] on p "🔄 Inbound Process: Monitor shipments from arrival to storage" at bounding box center [156, 199] width 173 height 17
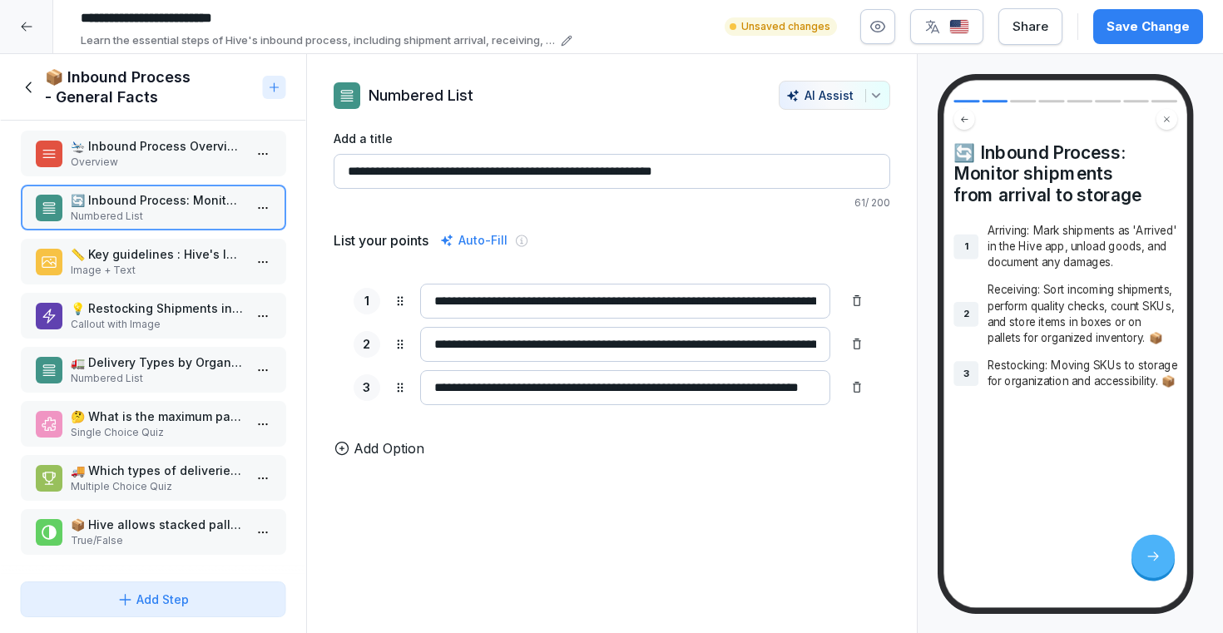
click at [152, 260] on p "📏 Key guidelines : Hive's Inbound Process" at bounding box center [156, 253] width 173 height 17
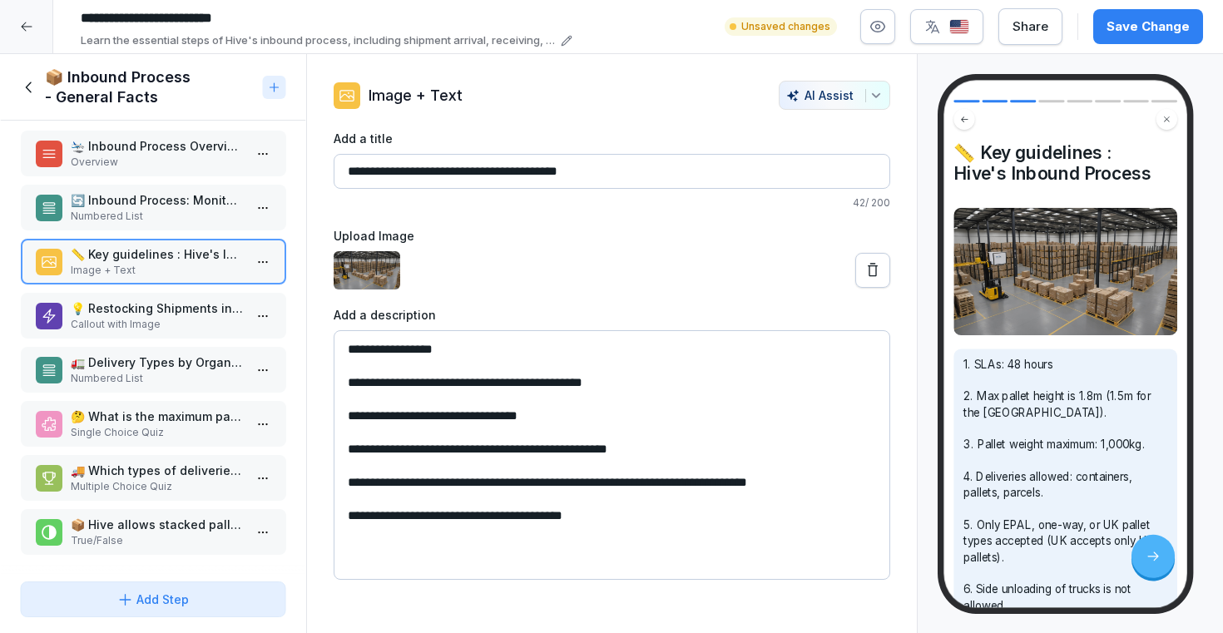
click at [145, 313] on p "💡 Restocking Shipments in the App" at bounding box center [156, 308] width 173 height 17
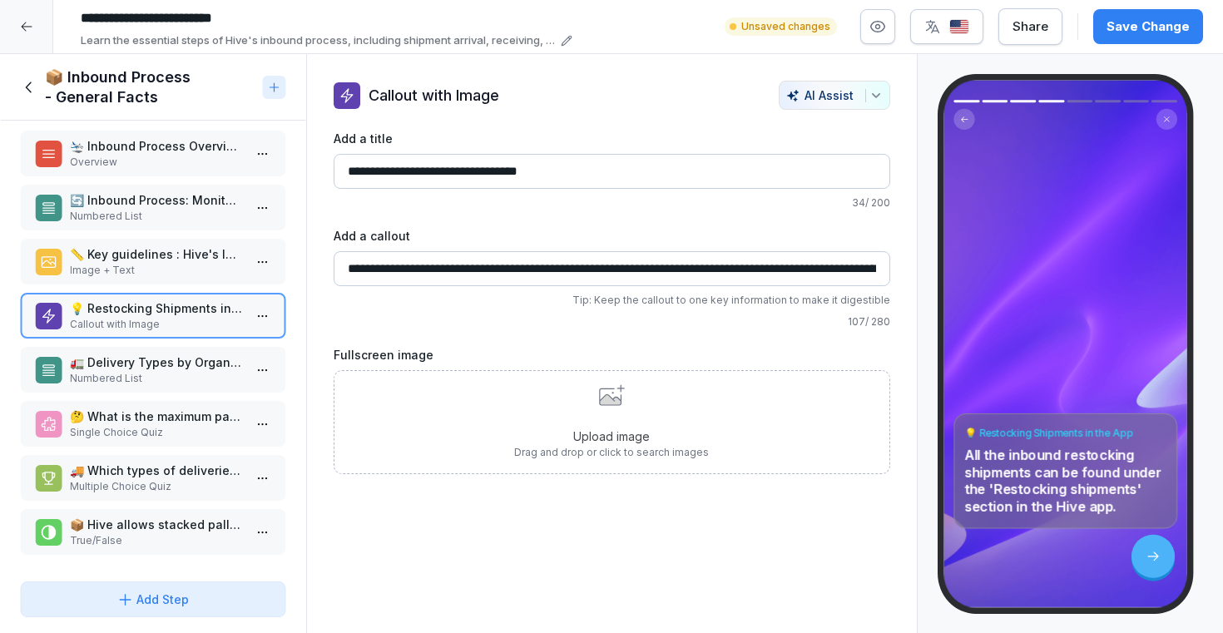
click at [124, 371] on p "Numbered List" at bounding box center [156, 378] width 173 height 15
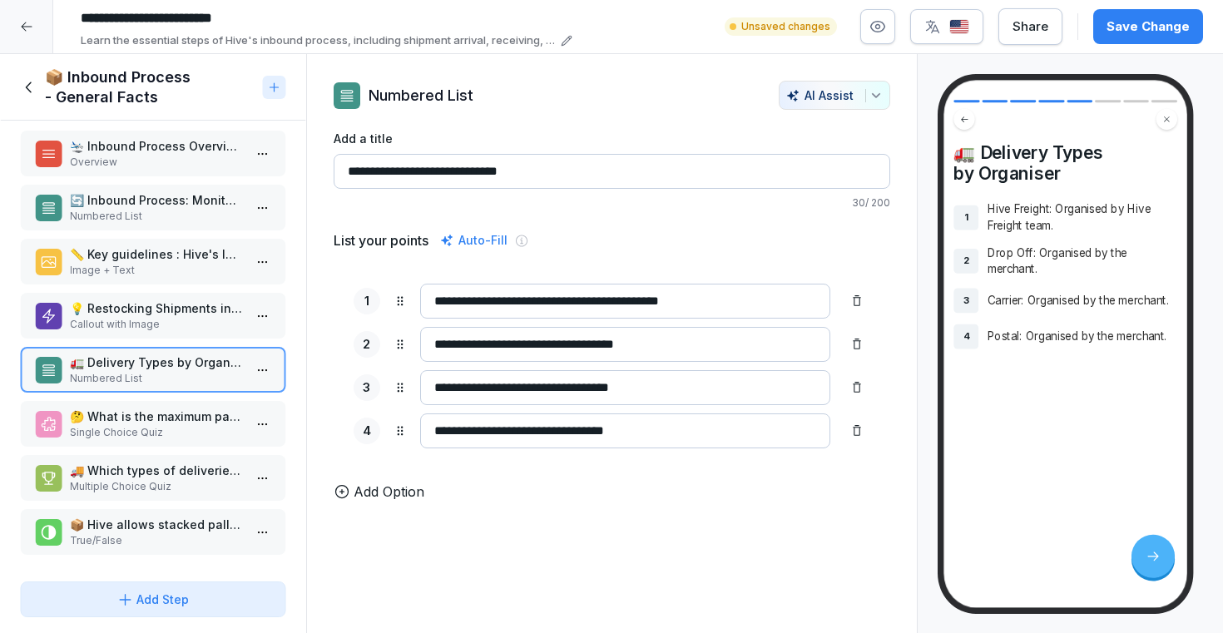
click at [161, 591] on div "Add Step" at bounding box center [152, 599] width 72 height 17
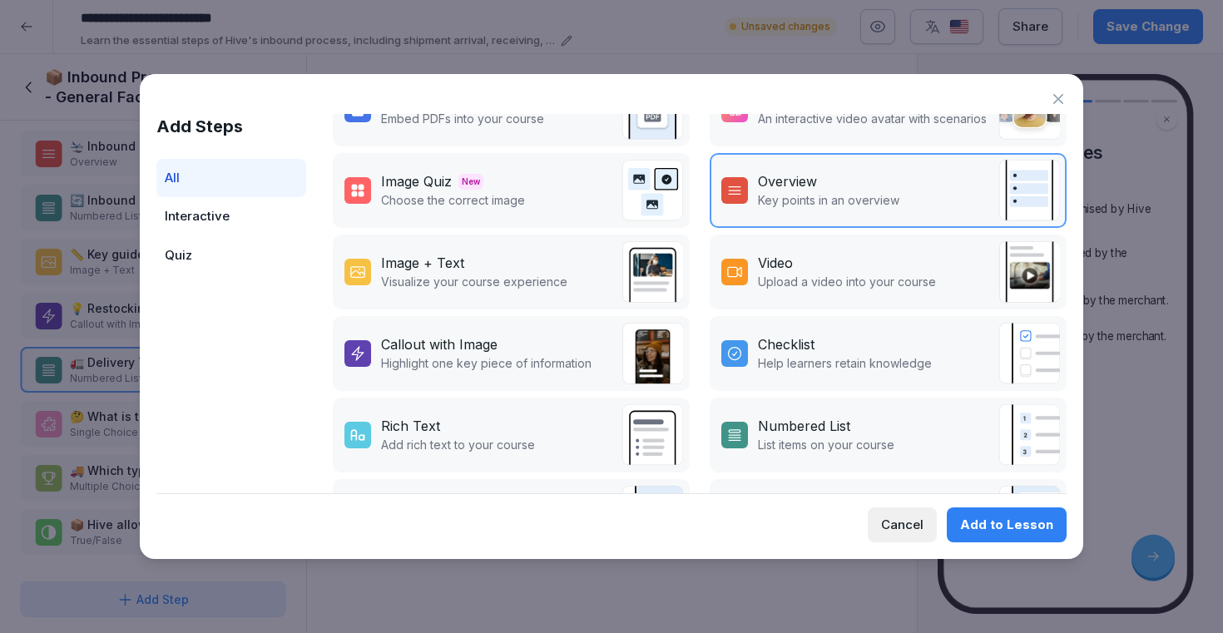
scroll to position [203, 0]
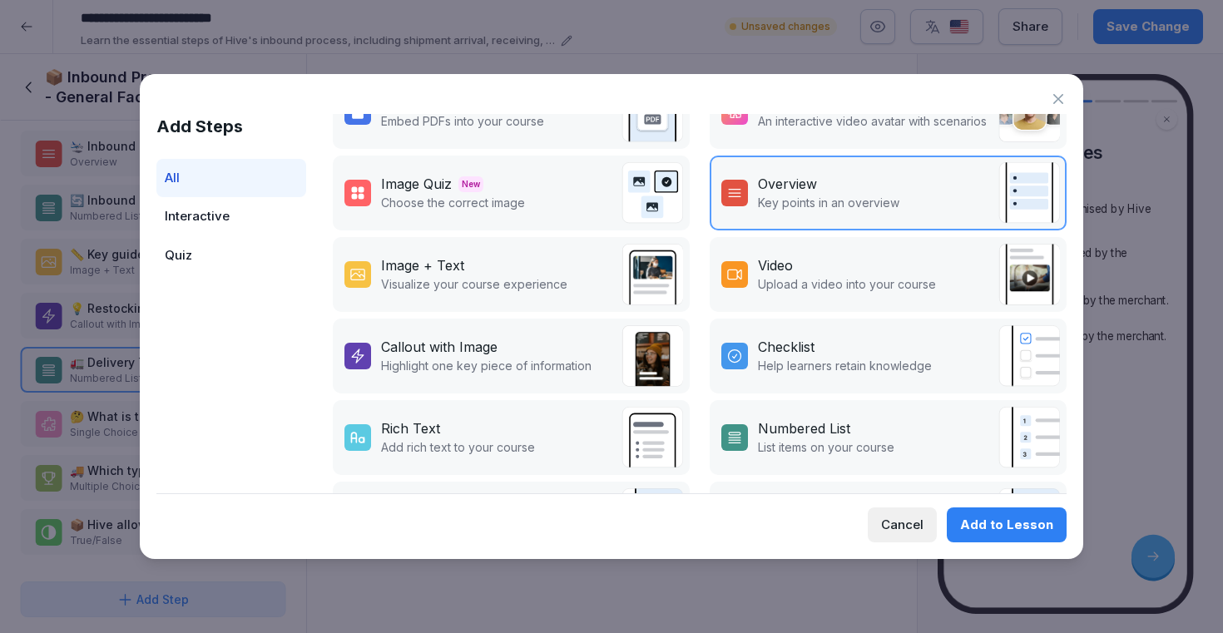
click at [470, 265] on div "Image + Text" at bounding box center [474, 265] width 186 height 20
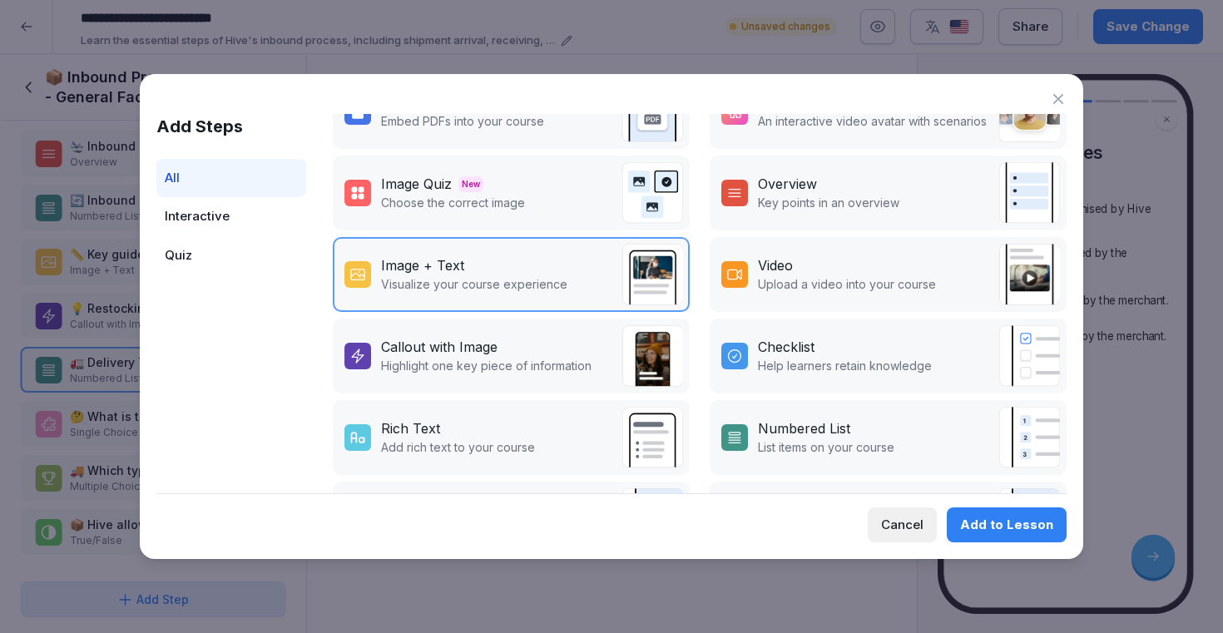
click at [970, 516] on div "Add to Lesson" at bounding box center [1006, 525] width 93 height 18
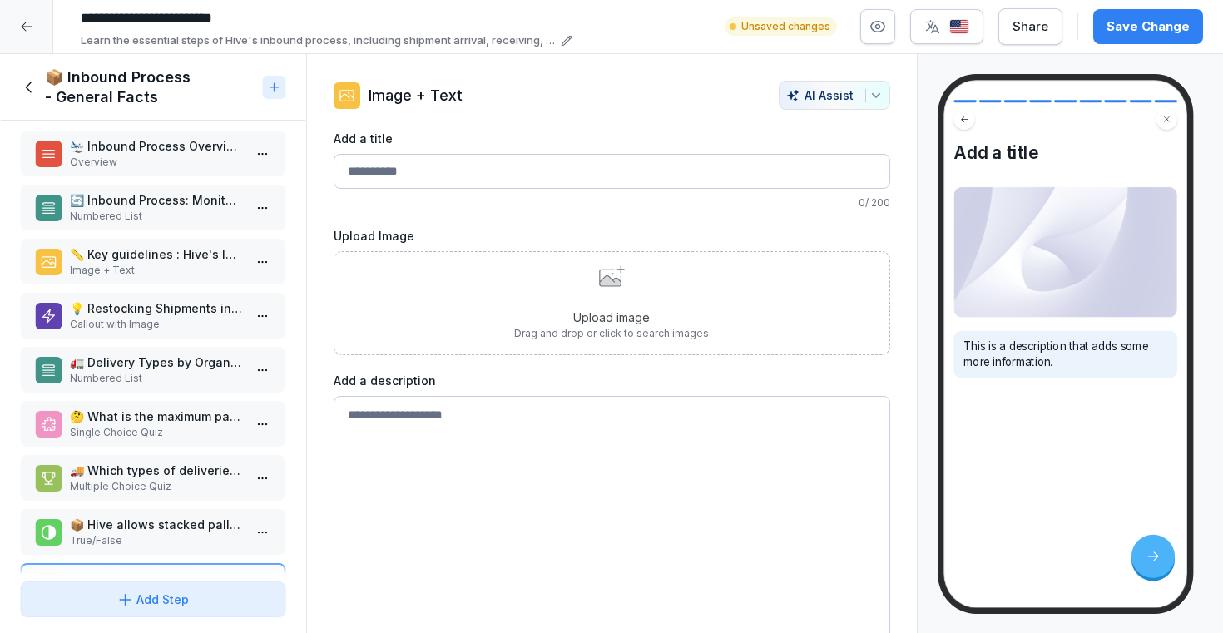
scroll to position [12, 0]
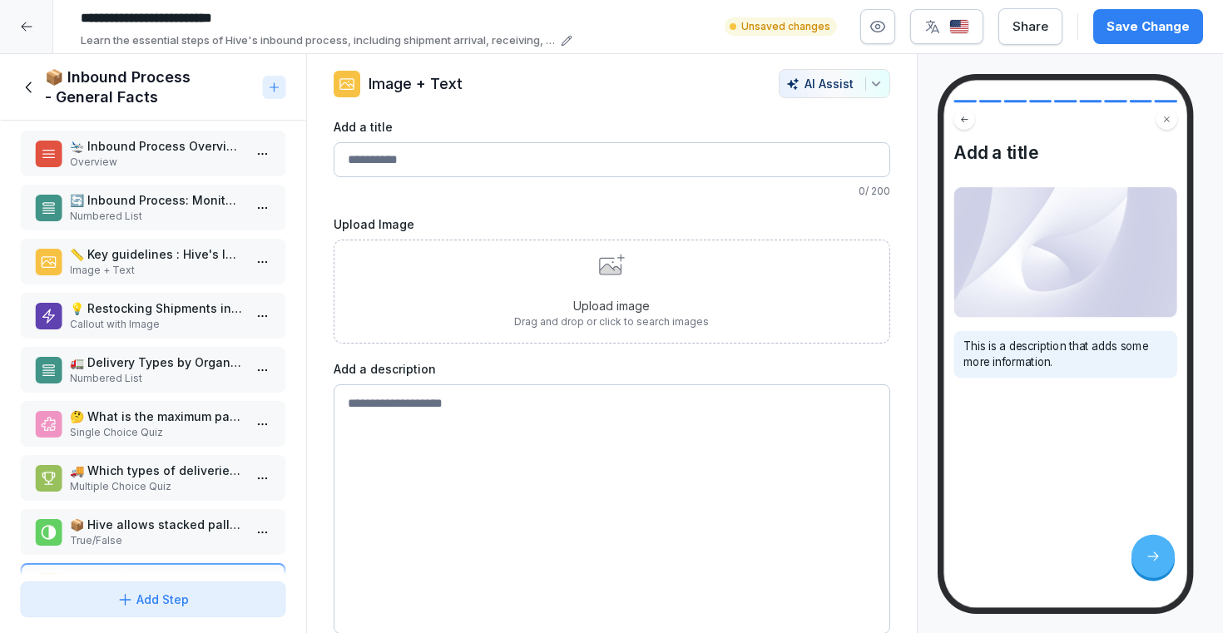
click at [166, 147] on p "🛬 Inbound Process Overview" at bounding box center [156, 145] width 173 height 17
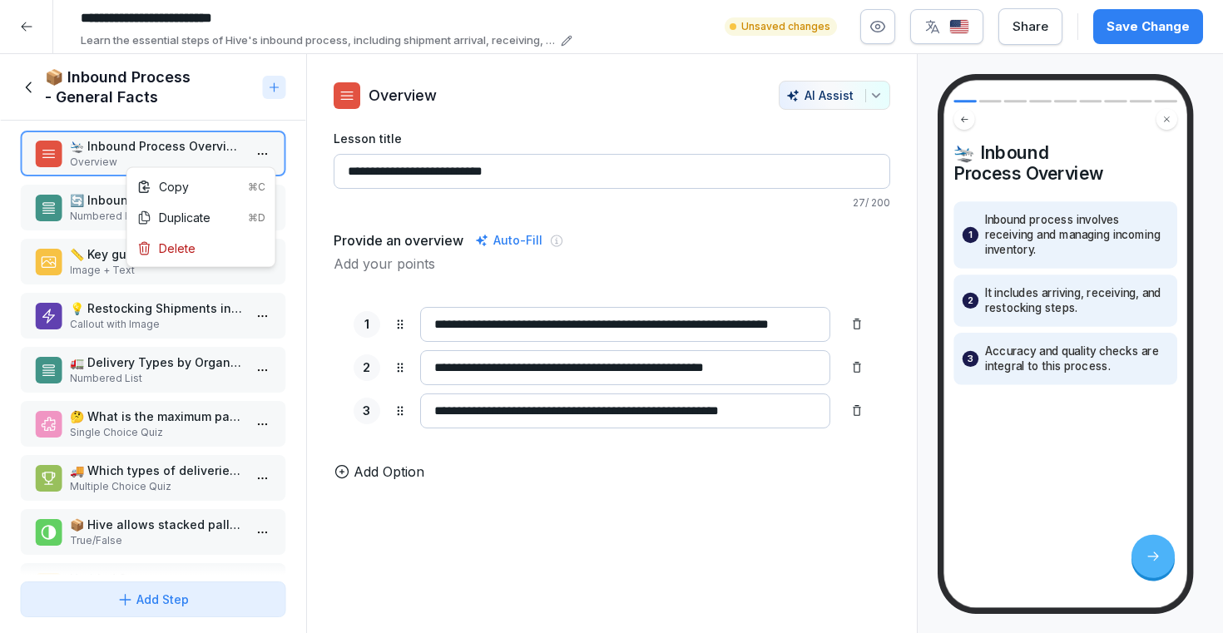
click at [275, 152] on html "**********" at bounding box center [611, 316] width 1223 height 633
click at [268, 147] on html "**********" at bounding box center [611, 316] width 1223 height 633
click at [195, 201] on p "🔄 Inbound Process: Monitor shipments from arrival to storage" at bounding box center [156, 199] width 173 height 17
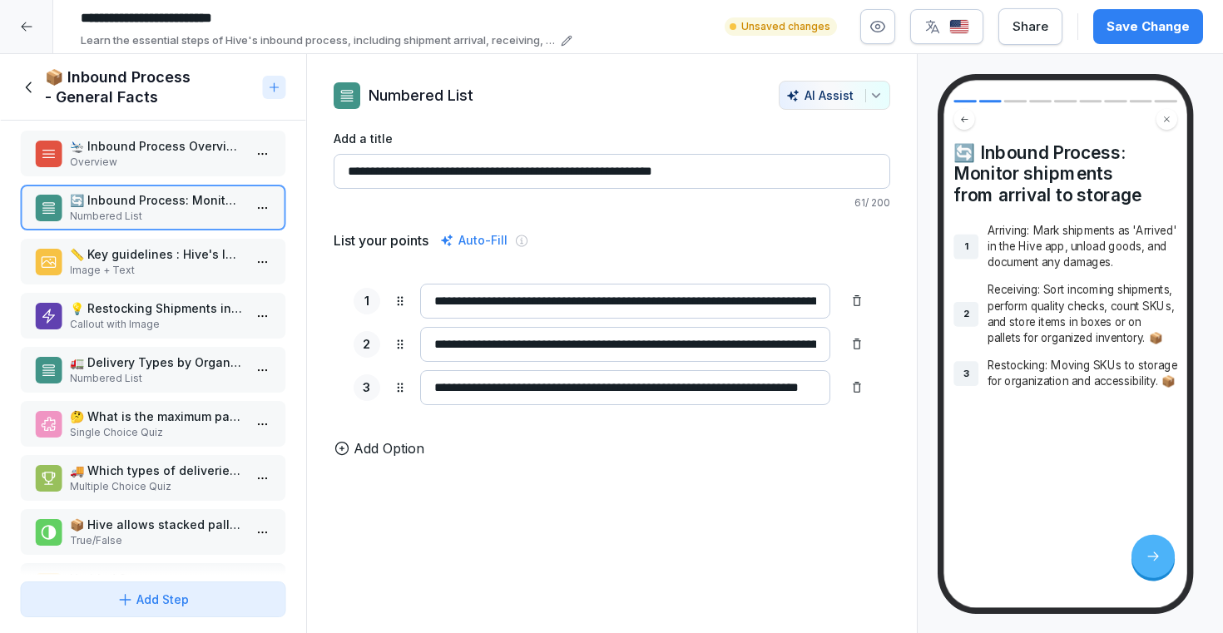
click at [195, 166] on p "Overview" at bounding box center [156, 162] width 173 height 15
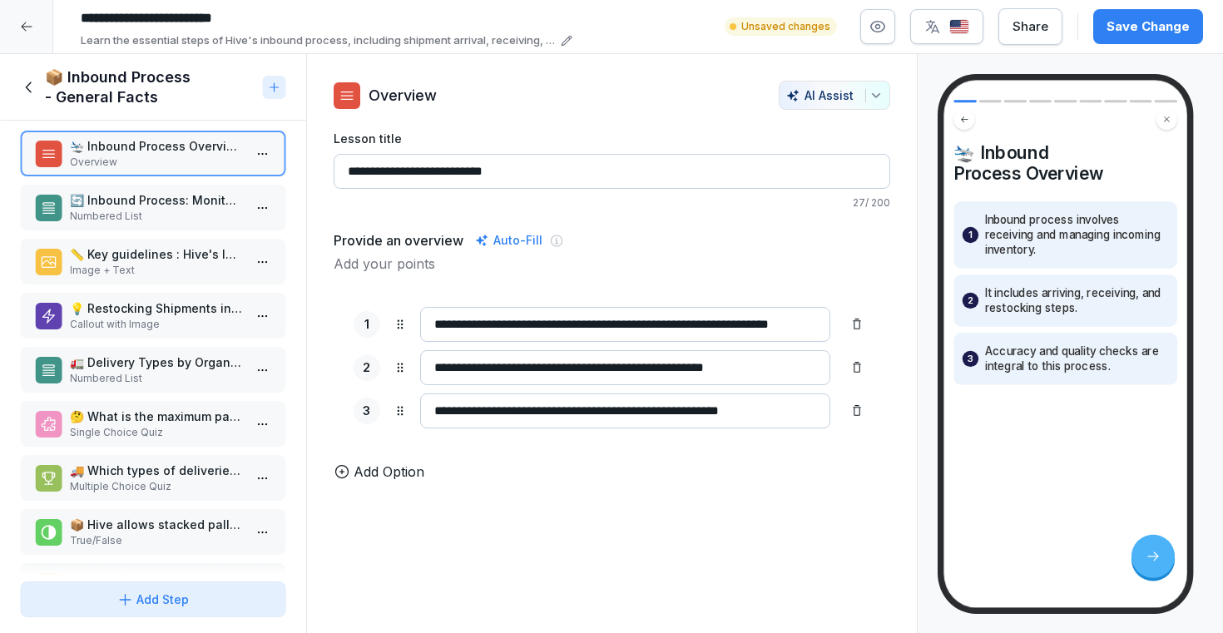
click at [367, 171] on input "**********" at bounding box center [612, 171] width 557 height 35
click at [362, 171] on input "**********" at bounding box center [612, 171] width 557 height 35
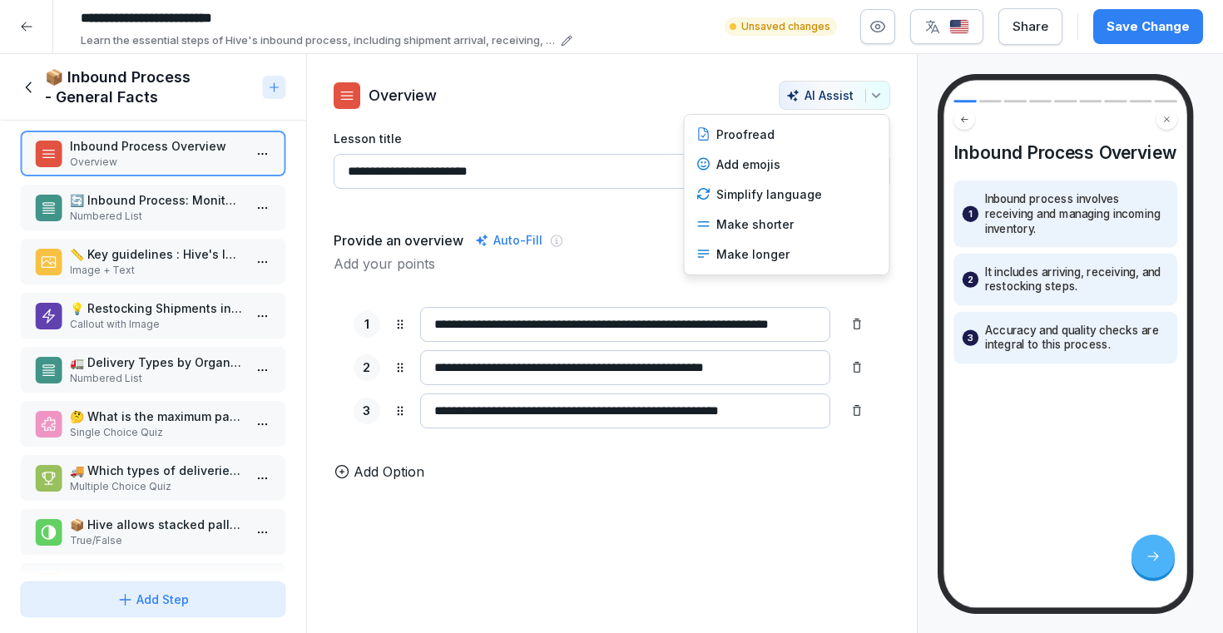
click at [877, 92] on icon "button" at bounding box center [875, 95] width 13 height 13
click at [809, 165] on div "Add emojis" at bounding box center [787, 165] width 195 height 30
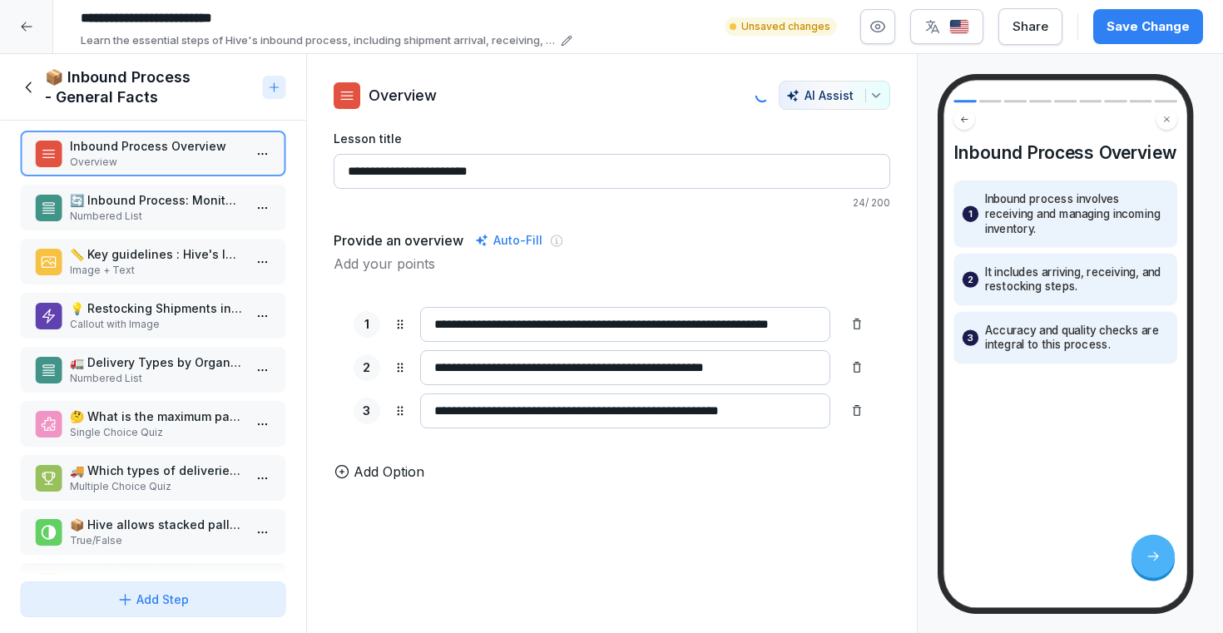
type input "**********"
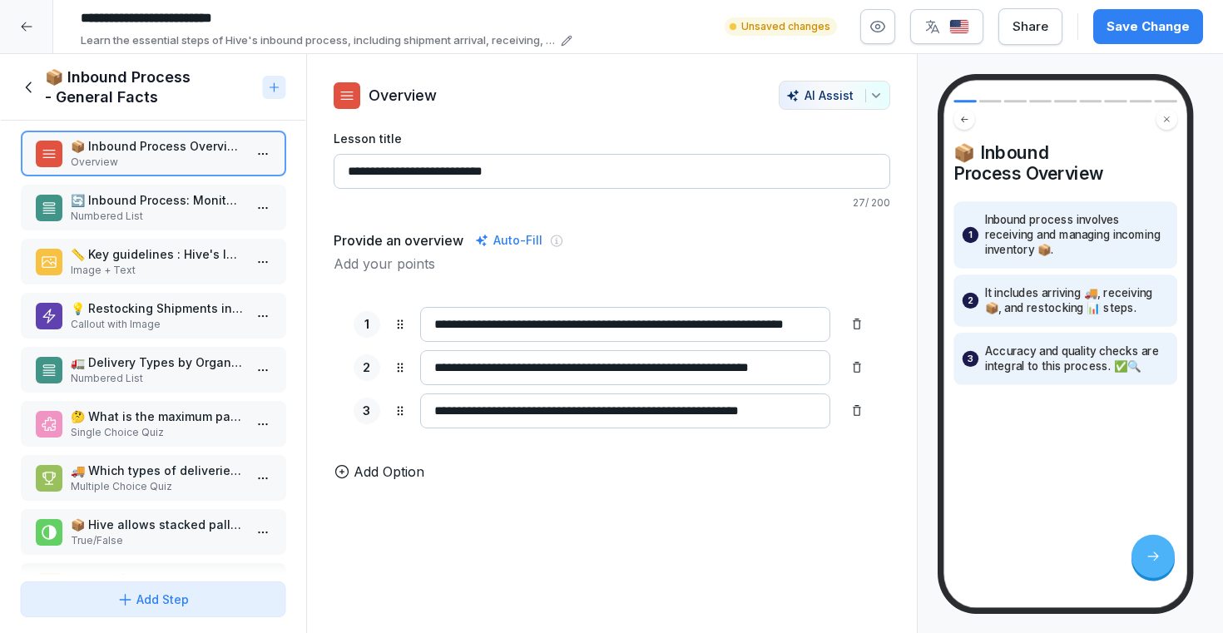
click at [181, 193] on p "🔄 Inbound Process: Monitor shipments from arrival to storage" at bounding box center [156, 199] width 173 height 17
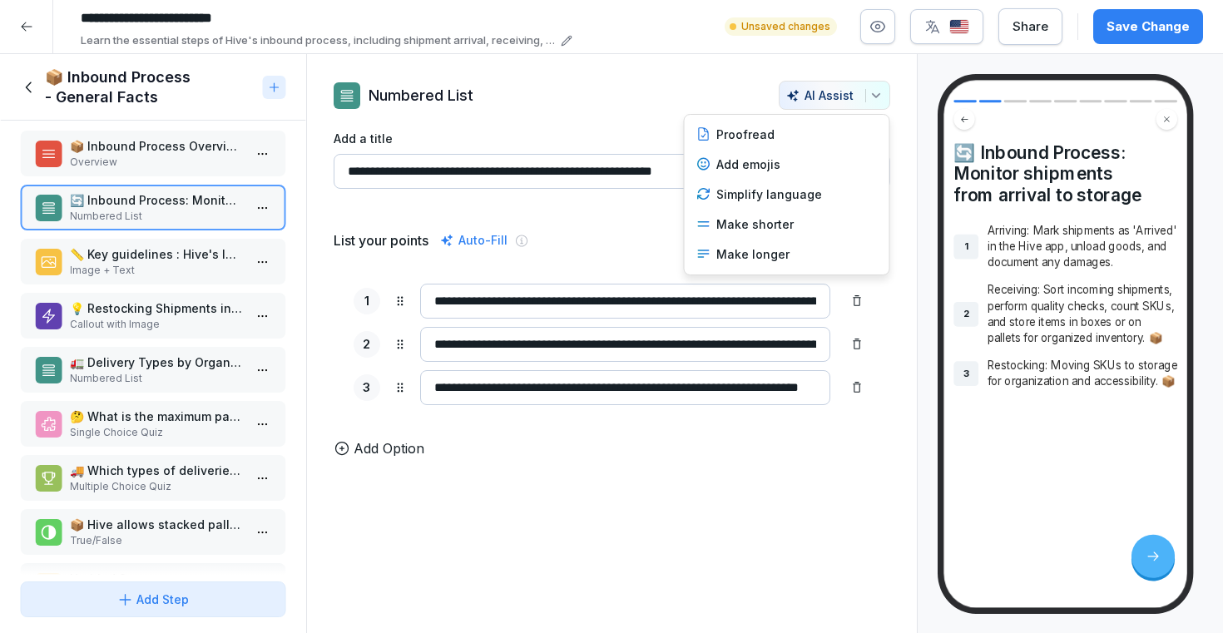
click at [880, 92] on icon "button" at bounding box center [875, 95] width 13 height 13
click at [778, 166] on div "Add emojis" at bounding box center [787, 165] width 195 height 30
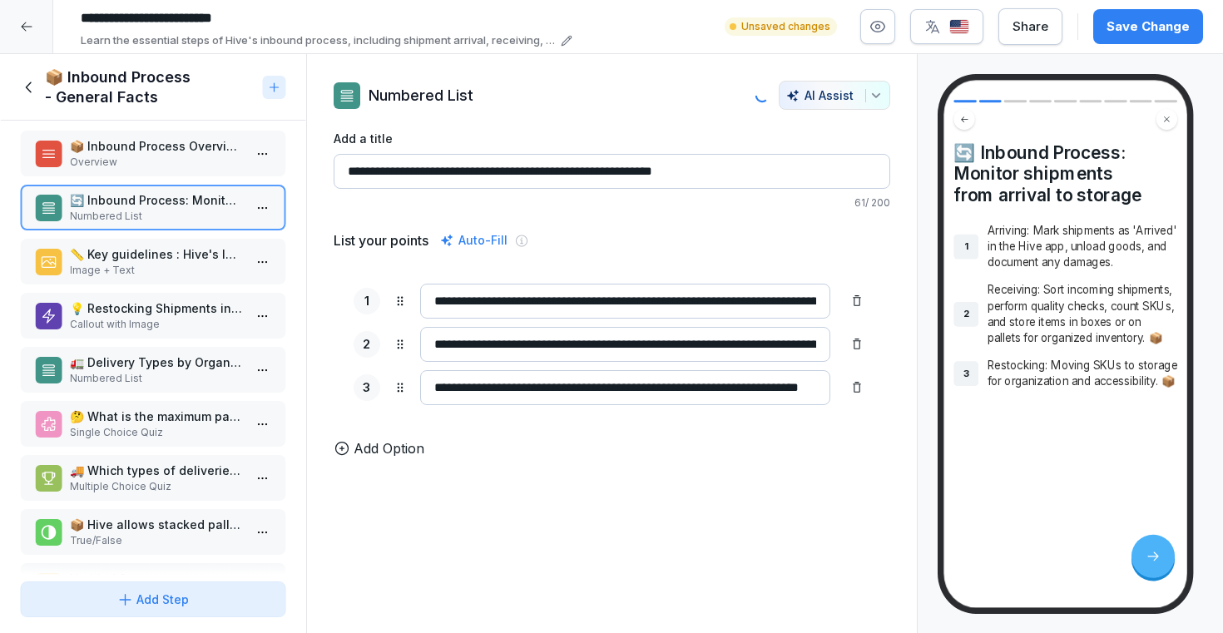
type input "**********"
click at [374, 175] on input "**********" at bounding box center [612, 171] width 557 height 35
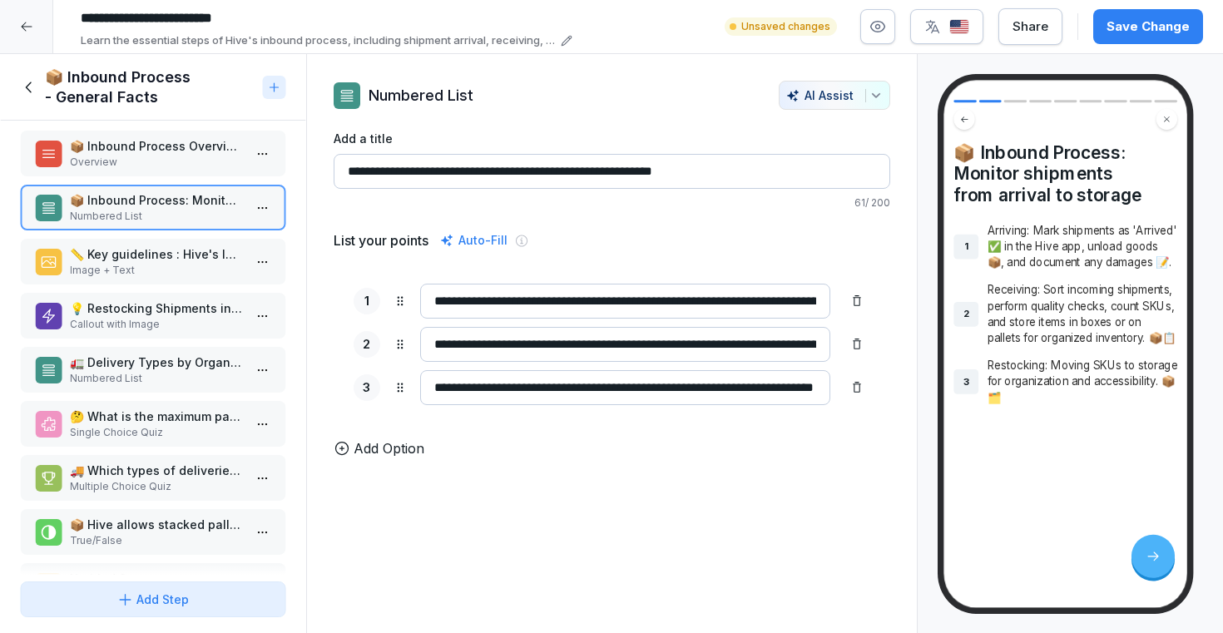
type input "**********"
click at [164, 256] on p "📏 Key guidelines : Hive's Inbound Process" at bounding box center [156, 253] width 173 height 17
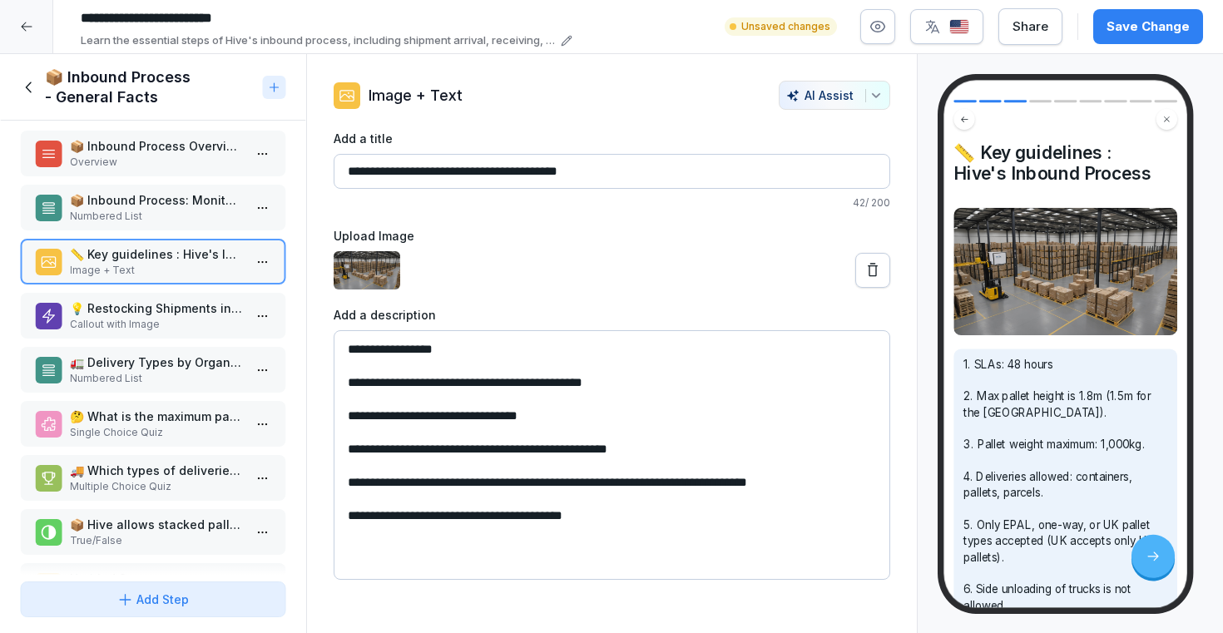
drag, startPoint x: 623, startPoint y: 389, endPoint x: 521, endPoint y: 378, distance: 102.9
click at [521, 378] on textarea "**********" at bounding box center [612, 455] width 557 height 250
click at [523, 409] on textarea "**********" at bounding box center [612, 455] width 557 height 250
click at [170, 317] on p "Callout with Image" at bounding box center [156, 324] width 173 height 15
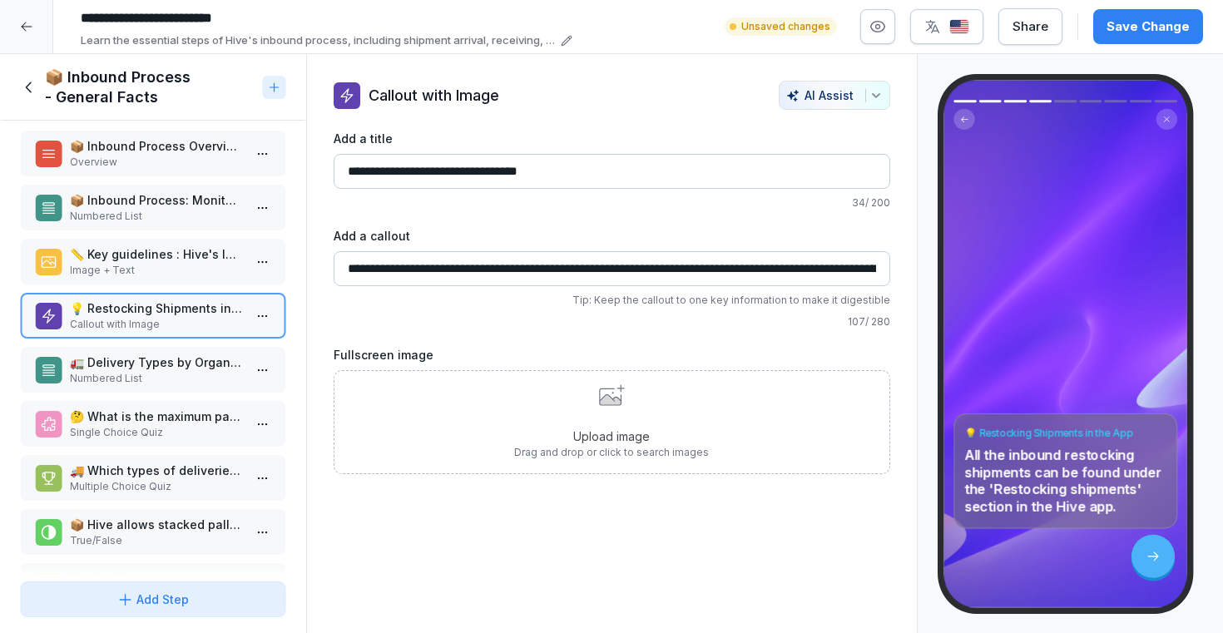
click at [166, 368] on p "🚛 Delivery Types by Organiser" at bounding box center [156, 362] width 173 height 17
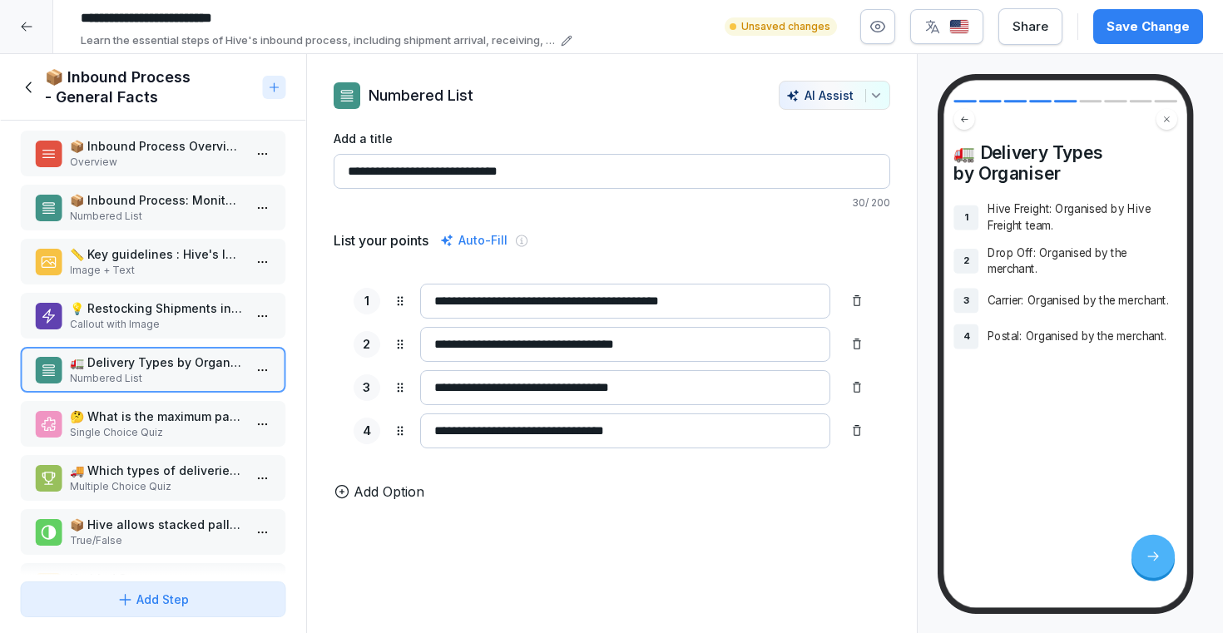
click at [163, 312] on p "💡 Restocking Shipments in the App" at bounding box center [156, 308] width 173 height 17
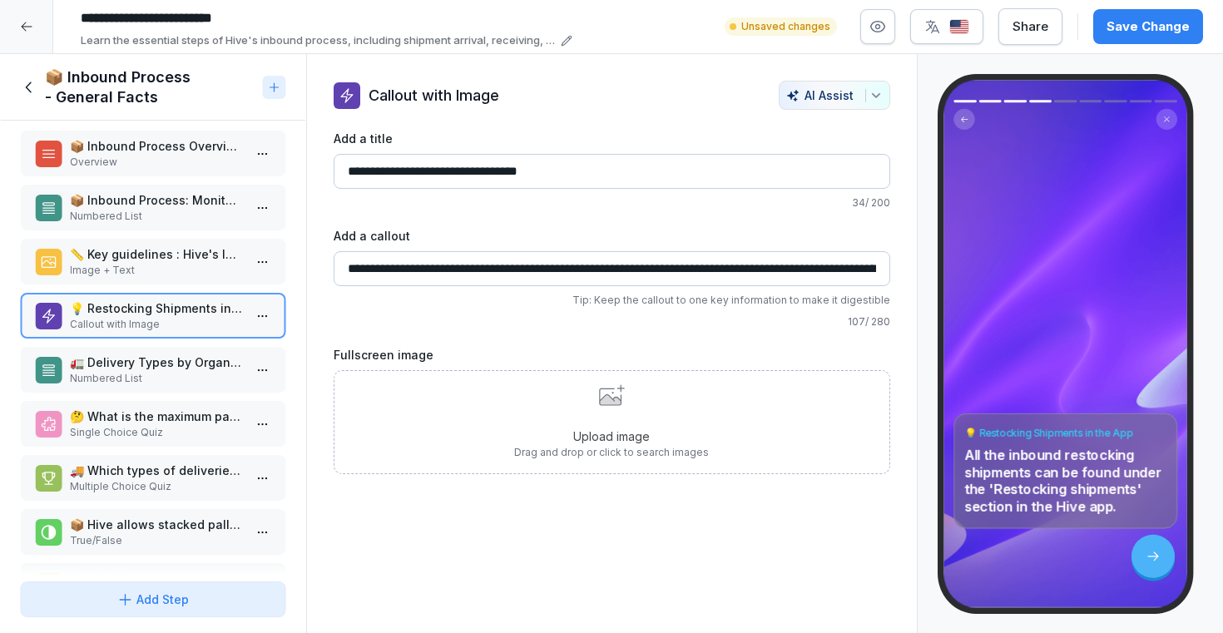
click at [816, 97] on div "AI Assist" at bounding box center [834, 95] width 97 height 14
click at [815, 98] on div "AI Assist" at bounding box center [834, 95] width 97 height 14
click at [202, 360] on p "🚛 Delivery Types by Organiser" at bounding box center [156, 362] width 173 height 17
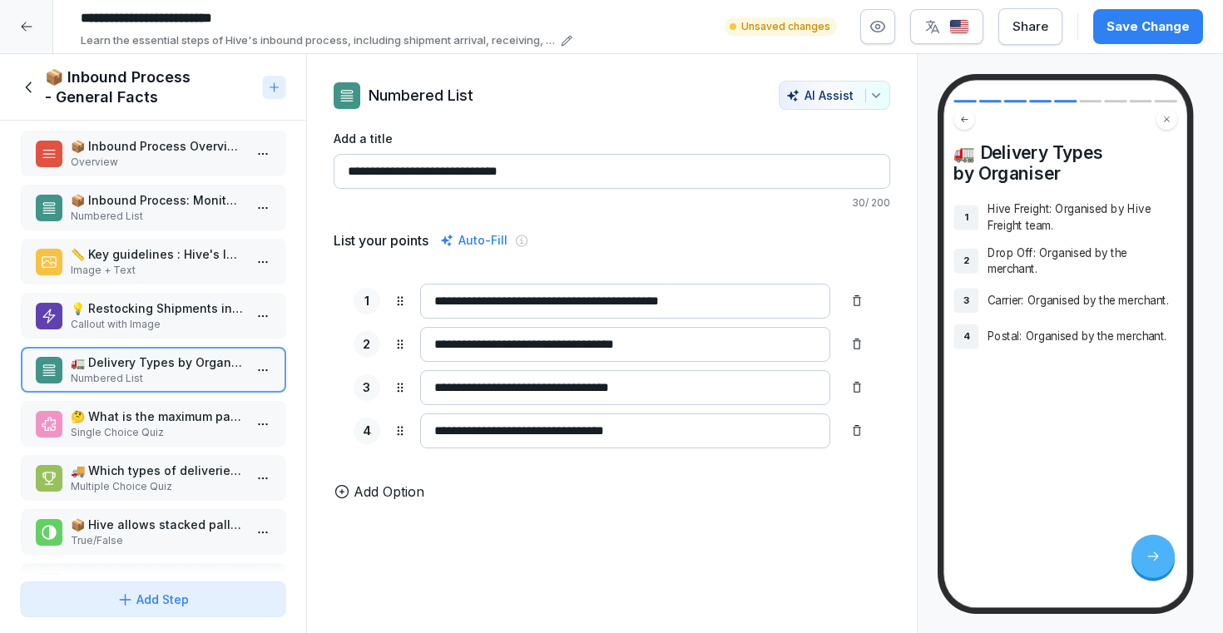
click at [182, 408] on p "🤔 What is the maximum pallet height for deliveries to the UK?" at bounding box center [156, 416] width 173 height 17
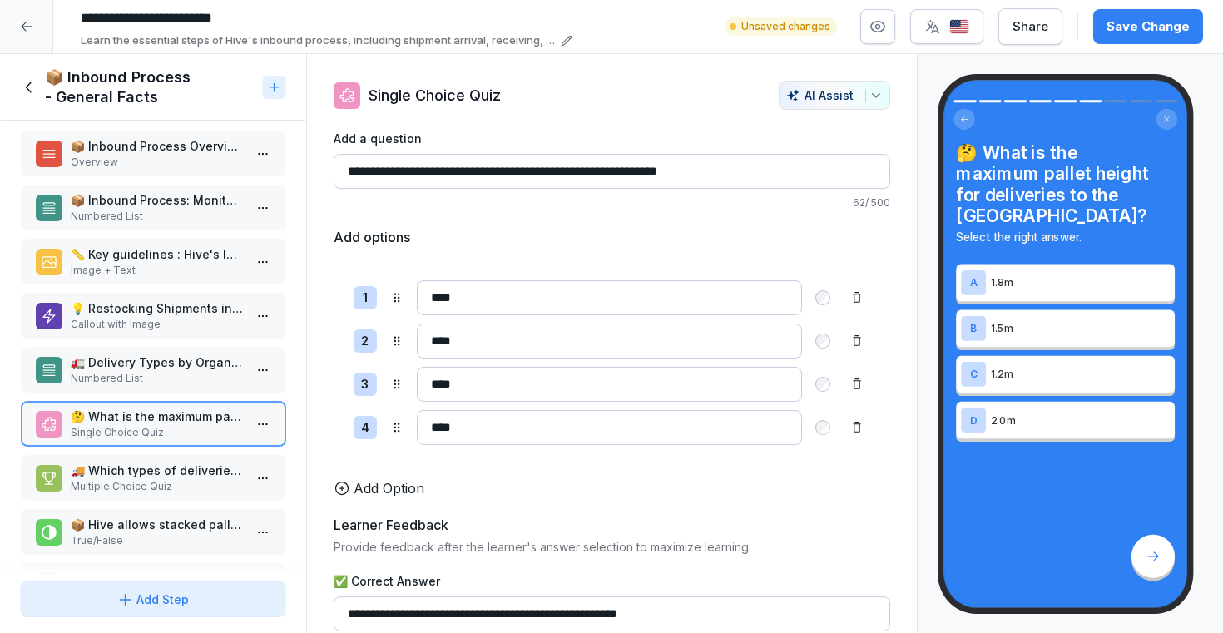
click at [156, 466] on p "🚚 Which types of deliveries are accepted by Hive? Choose all that apply." at bounding box center [156, 470] width 173 height 17
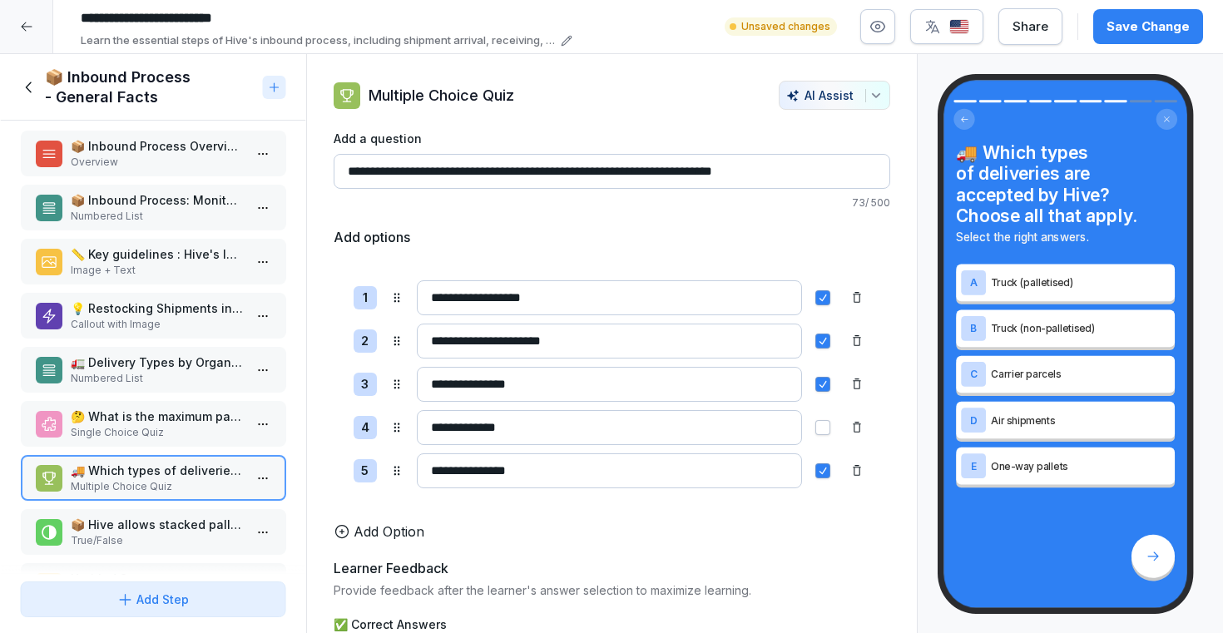
click at [183, 309] on p "💡 Restocking Shipments in the App" at bounding box center [156, 308] width 173 height 17
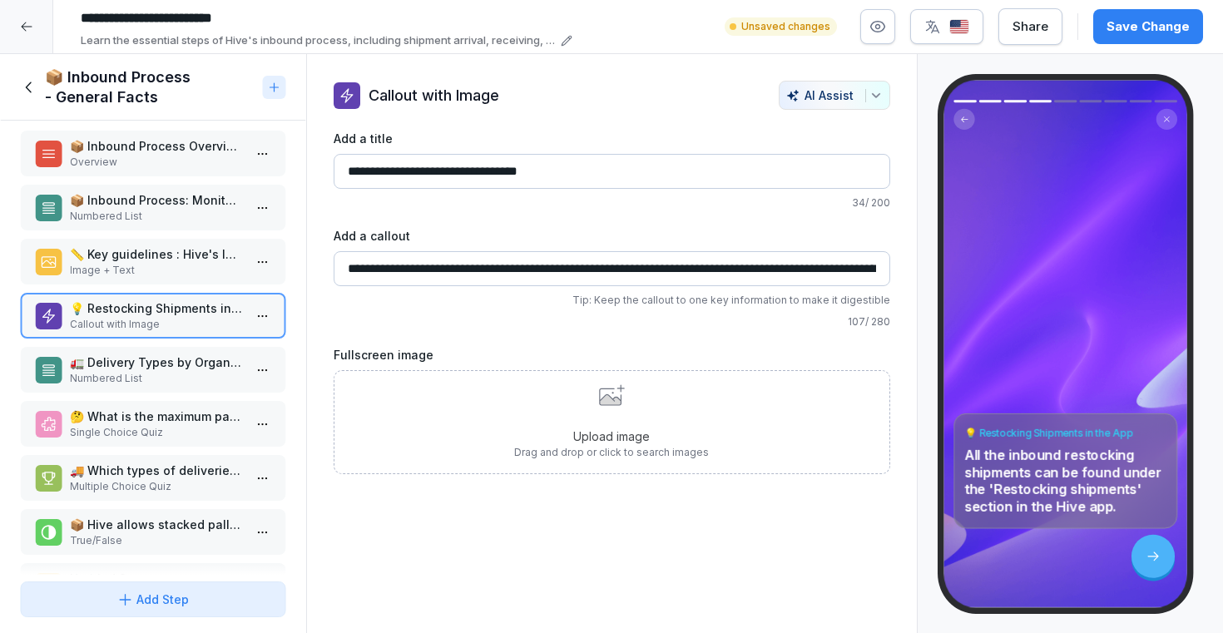
click at [162, 265] on p "Image + Text" at bounding box center [156, 270] width 173 height 15
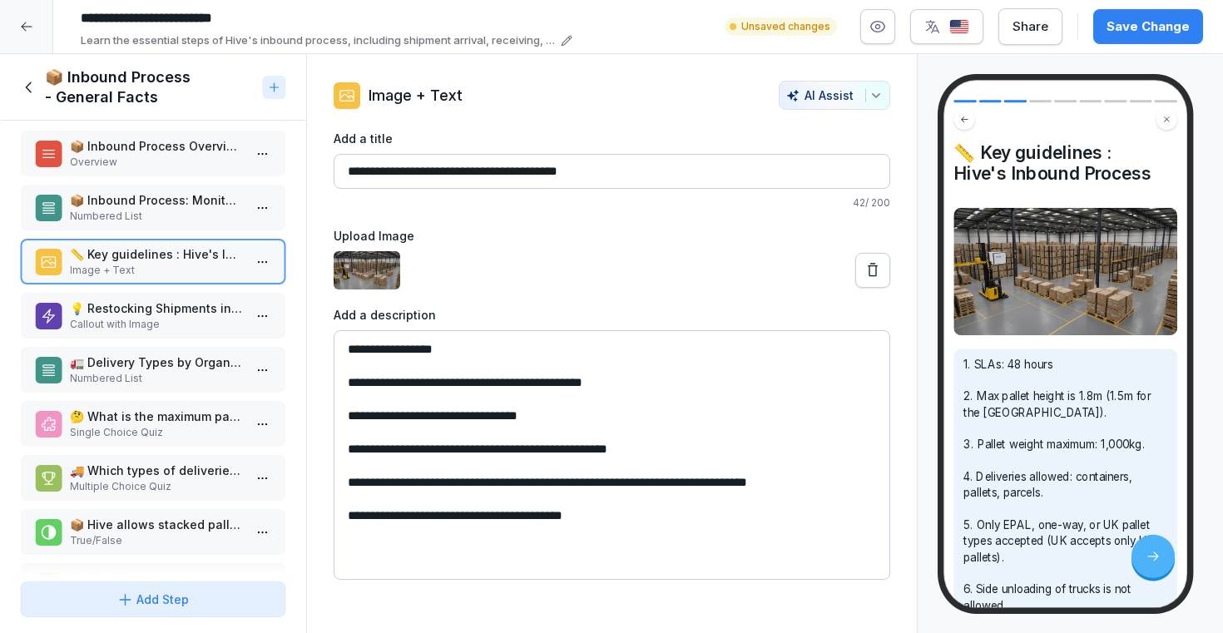
click at [146, 475] on p "🚚 Which types of deliveries are accepted by Hive? Choose all that apply." at bounding box center [156, 470] width 173 height 17
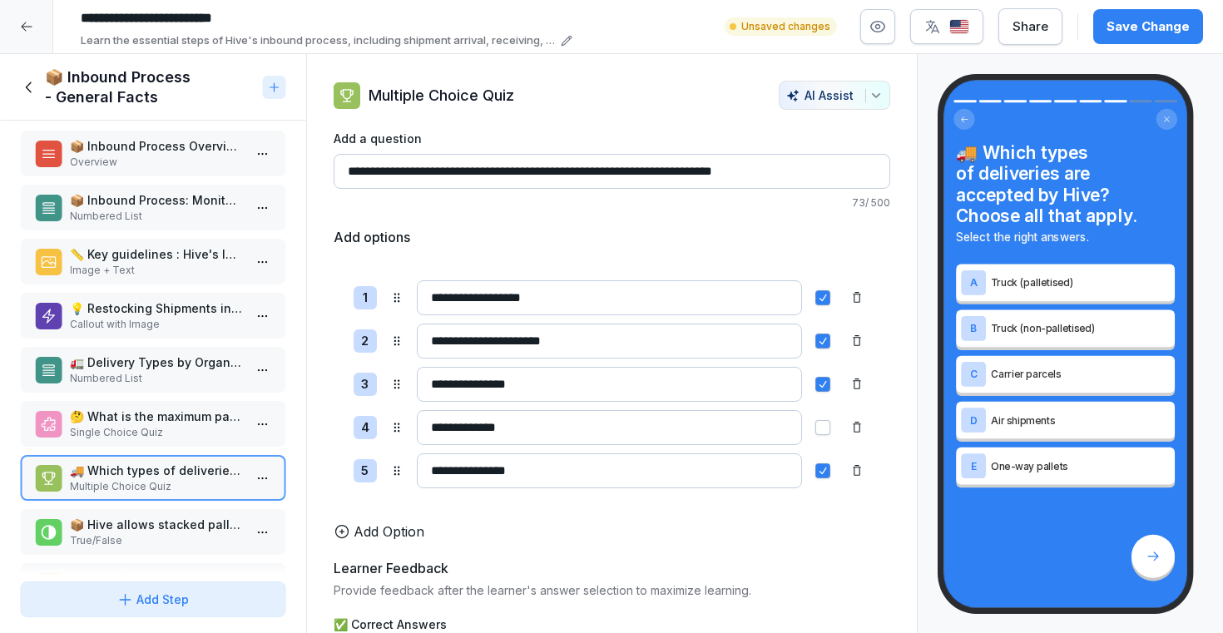
click at [148, 425] on p "Single Choice Quiz" at bounding box center [156, 432] width 173 height 15
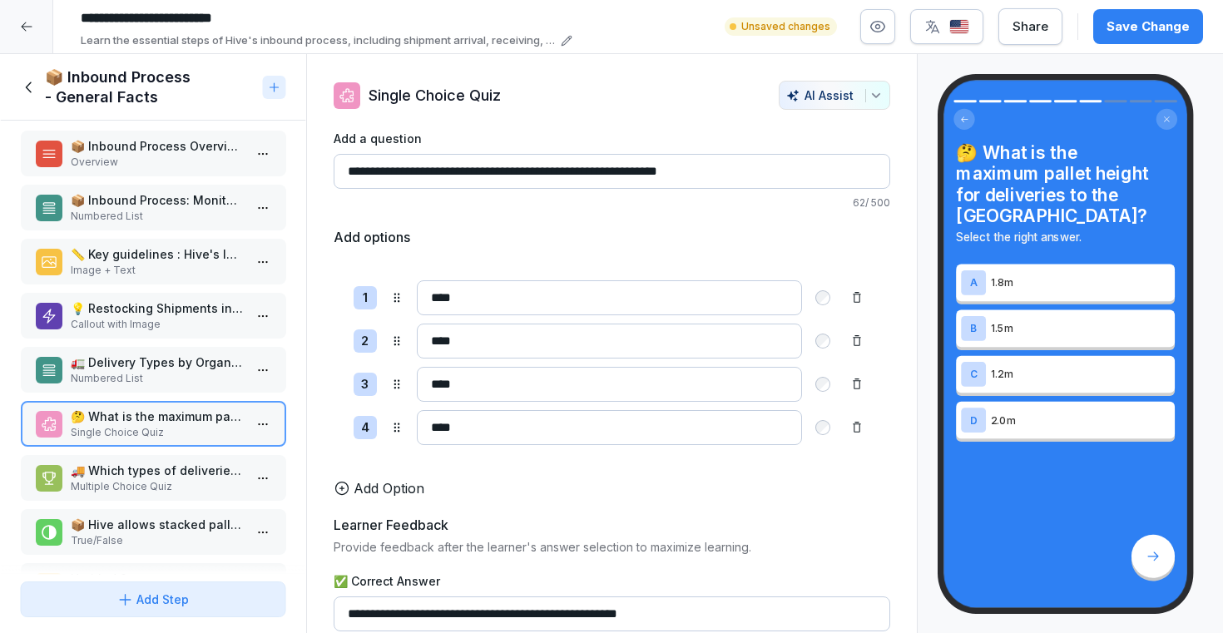
click at [141, 378] on p "Numbered List" at bounding box center [156, 378] width 173 height 15
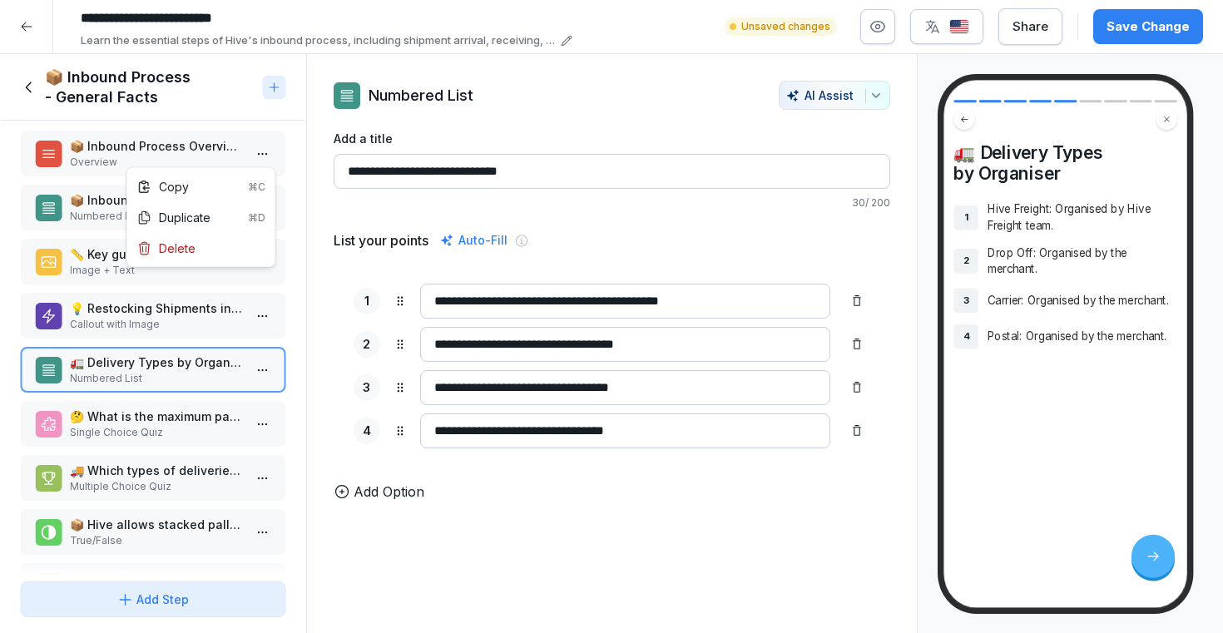
click at [256, 152] on html "**********" at bounding box center [611, 316] width 1223 height 633
click at [24, 92] on html "**********" at bounding box center [611, 316] width 1223 height 633
click at [25, 87] on icon at bounding box center [28, 87] width 6 height 11
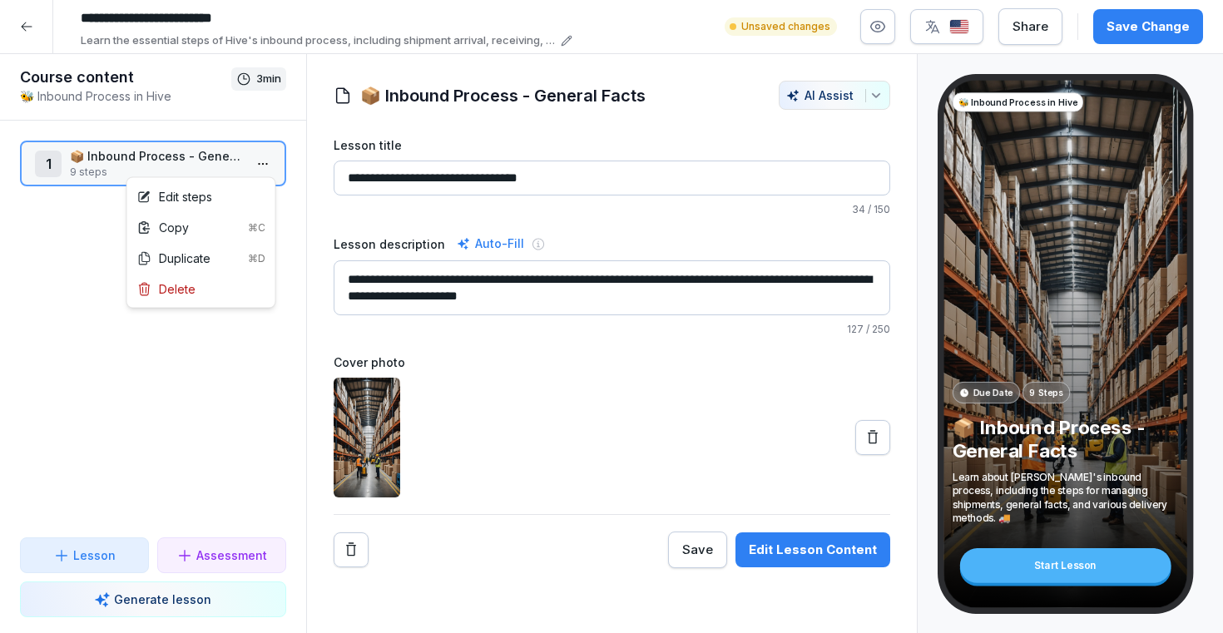
click at [270, 167] on html "**********" at bounding box center [611, 316] width 1223 height 633
click at [186, 288] on div "Delete" at bounding box center [166, 288] width 58 height 17
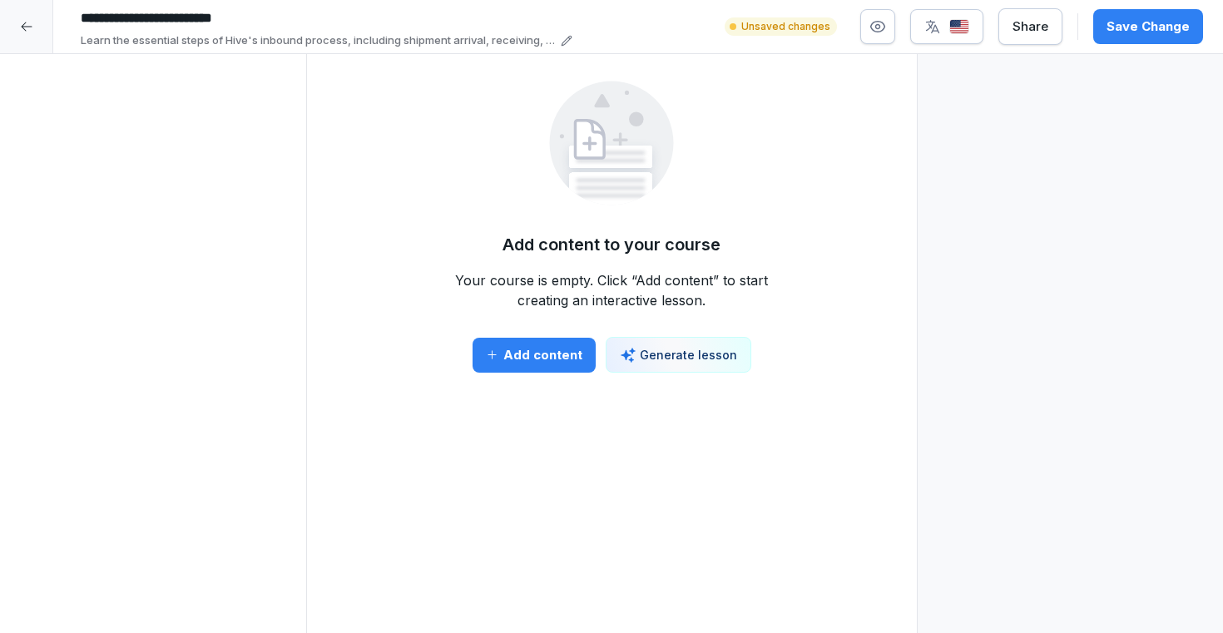
click at [513, 352] on div "Add content" at bounding box center [534, 355] width 97 height 18
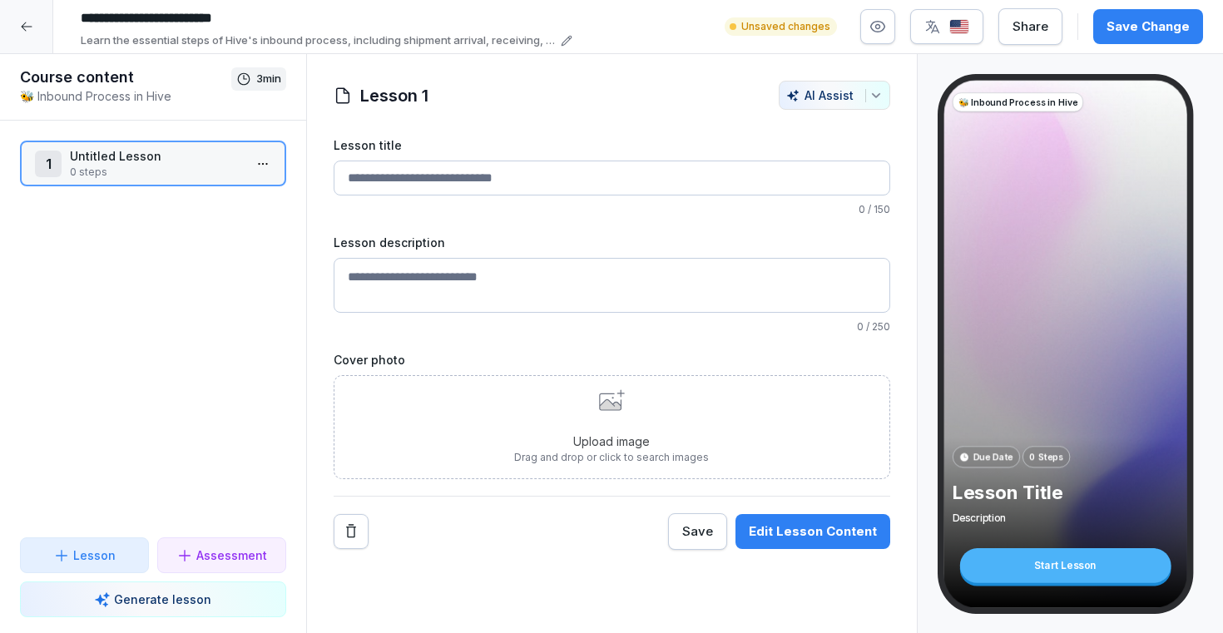
click at [449, 181] on input "Lesson title" at bounding box center [612, 178] width 557 height 35
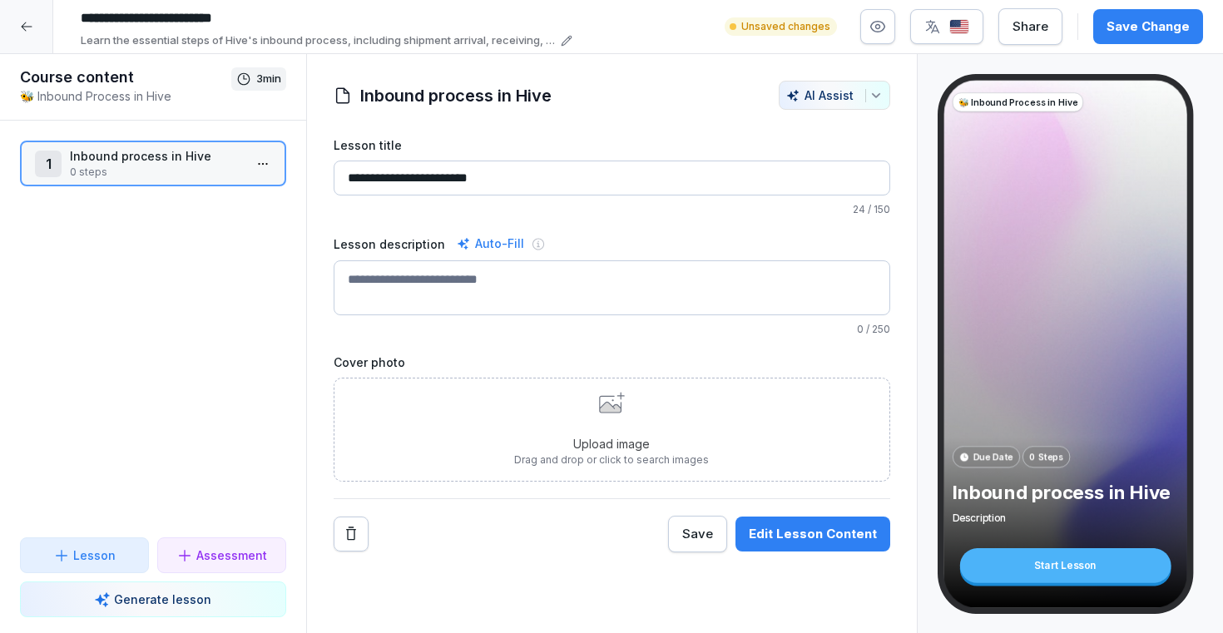
type input "**********"
click at [493, 276] on textarea "Lesson description" at bounding box center [612, 287] width 557 height 55
paste textarea "**********"
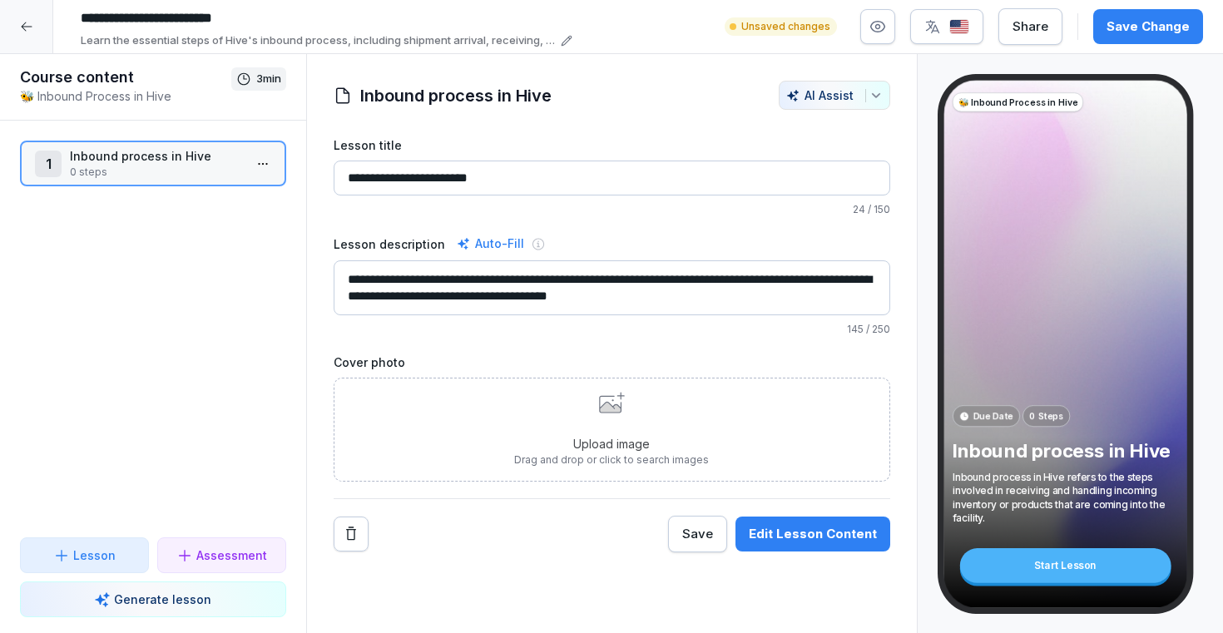
type textarea "**********"
click at [501, 181] on input "**********" at bounding box center [612, 178] width 557 height 35
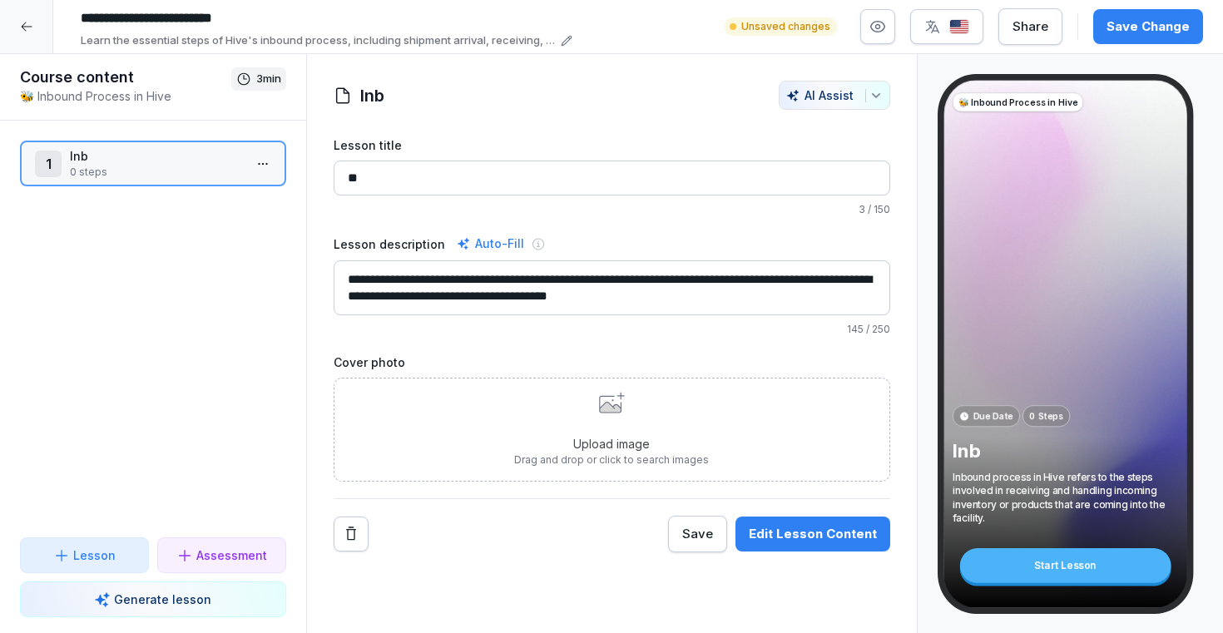
type input "*"
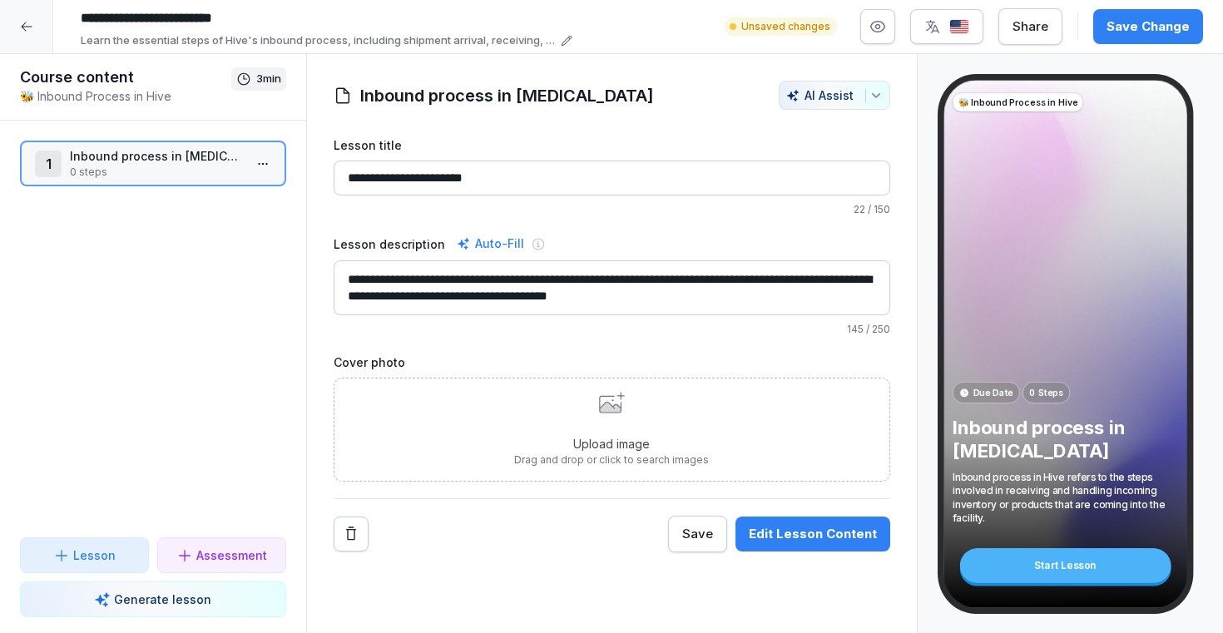
type input "**********"
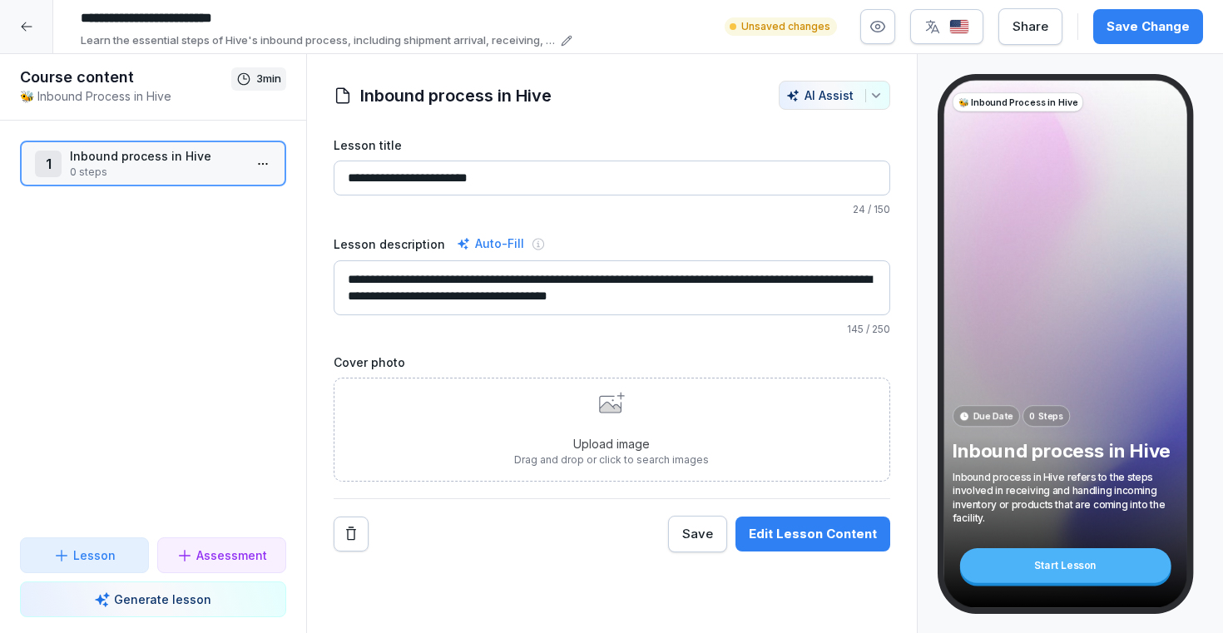
click at [619, 413] on div "Upload image Drag and drop or click to search images" at bounding box center [611, 430] width 195 height 76
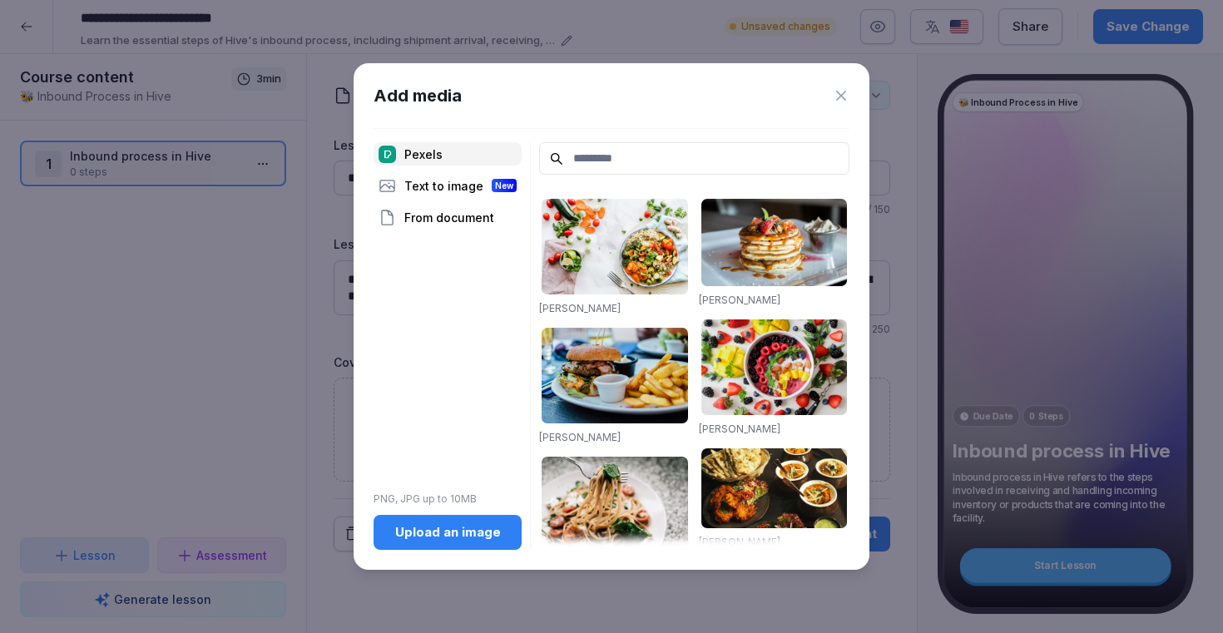
click at [601, 162] on input at bounding box center [694, 158] width 310 height 32
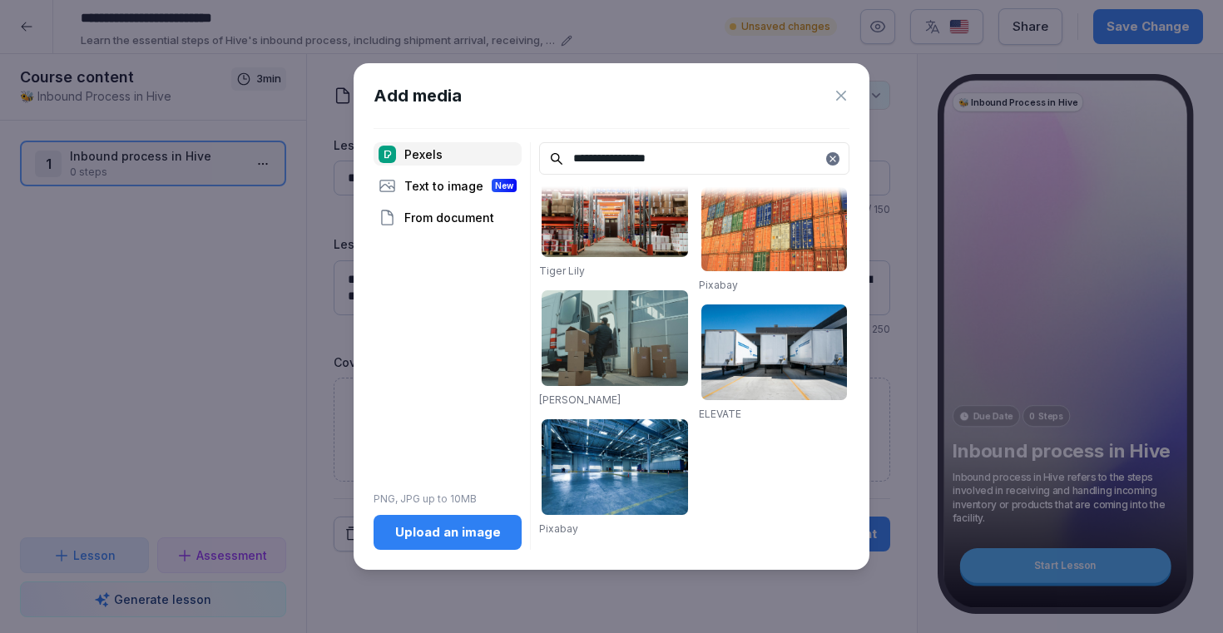
scroll to position [1959, 0]
drag, startPoint x: 689, startPoint y: 156, endPoint x: 424, endPoint y: 140, distance: 265.1
click at [424, 140] on div "**********" at bounding box center [612, 316] width 516 height 507
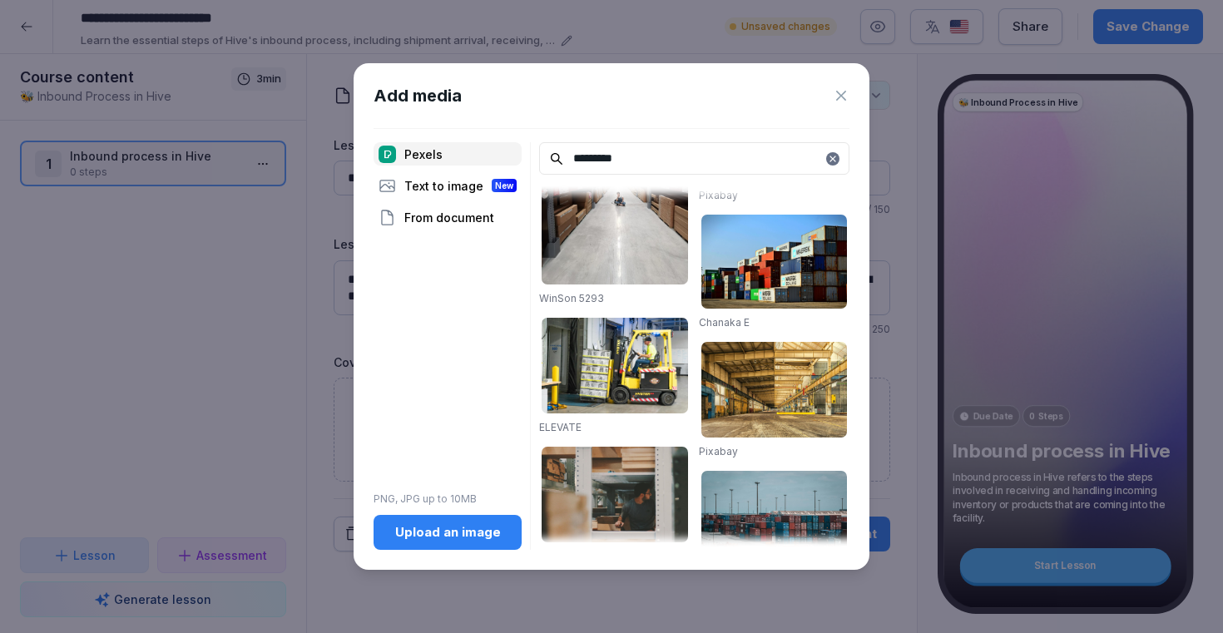
scroll to position [509, 0]
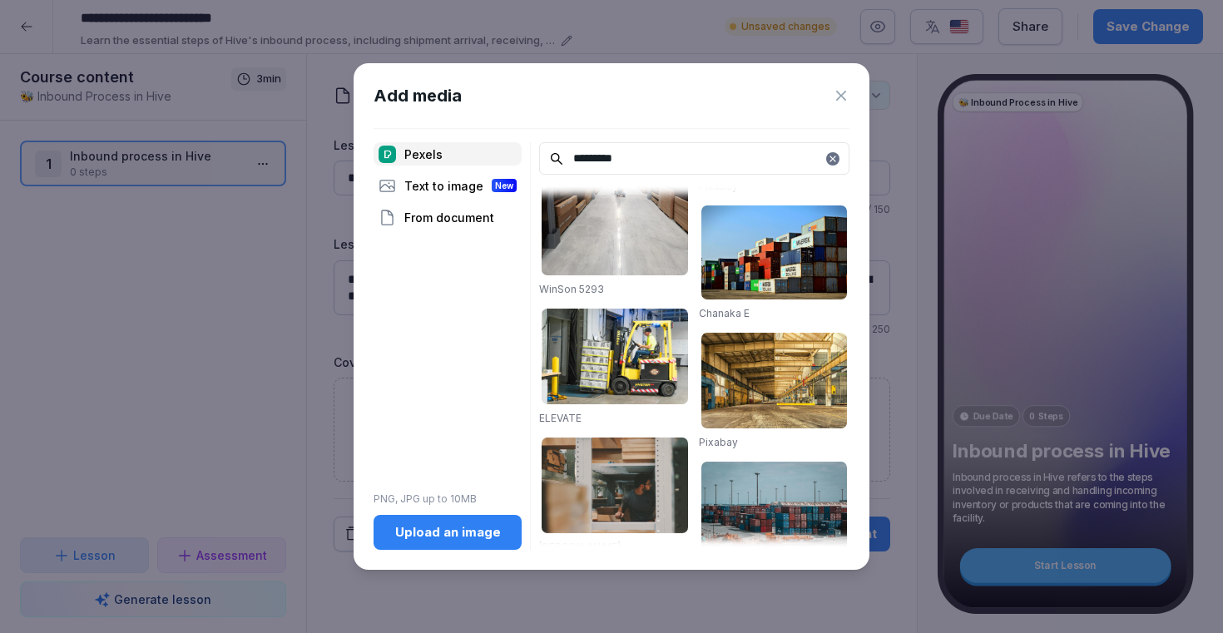
type input "*********"
click at [617, 393] on img at bounding box center [615, 357] width 146 height 96
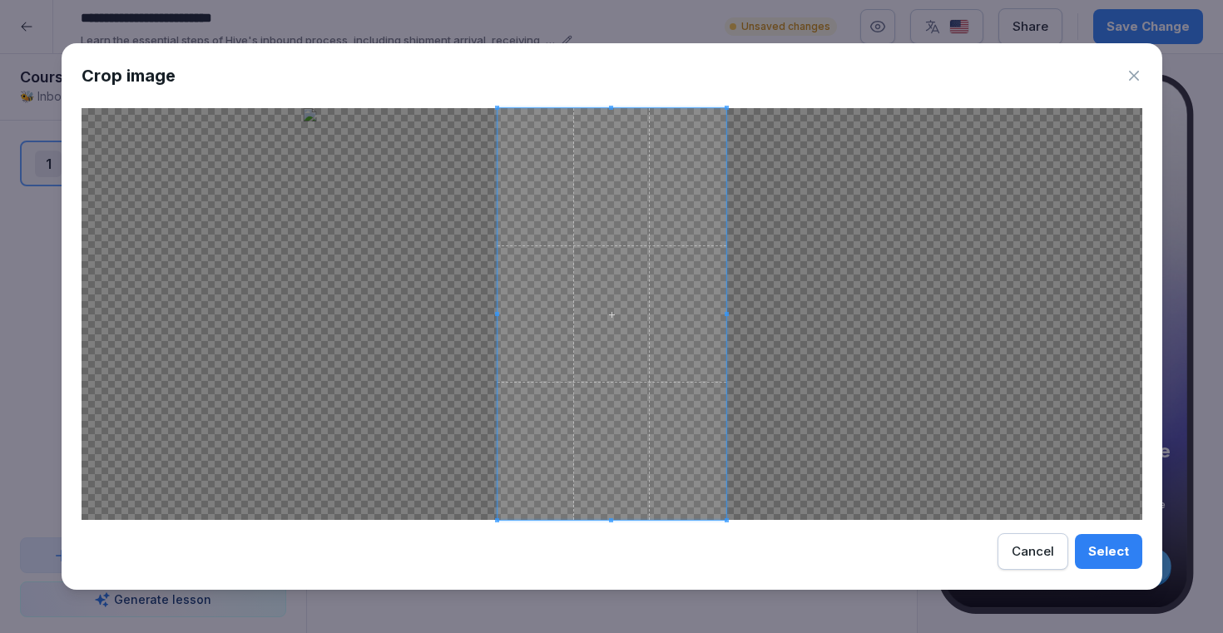
click at [819, 320] on div at bounding box center [612, 314] width 1061 height 412
click at [863, 340] on div at bounding box center [612, 314] width 1061 height 412
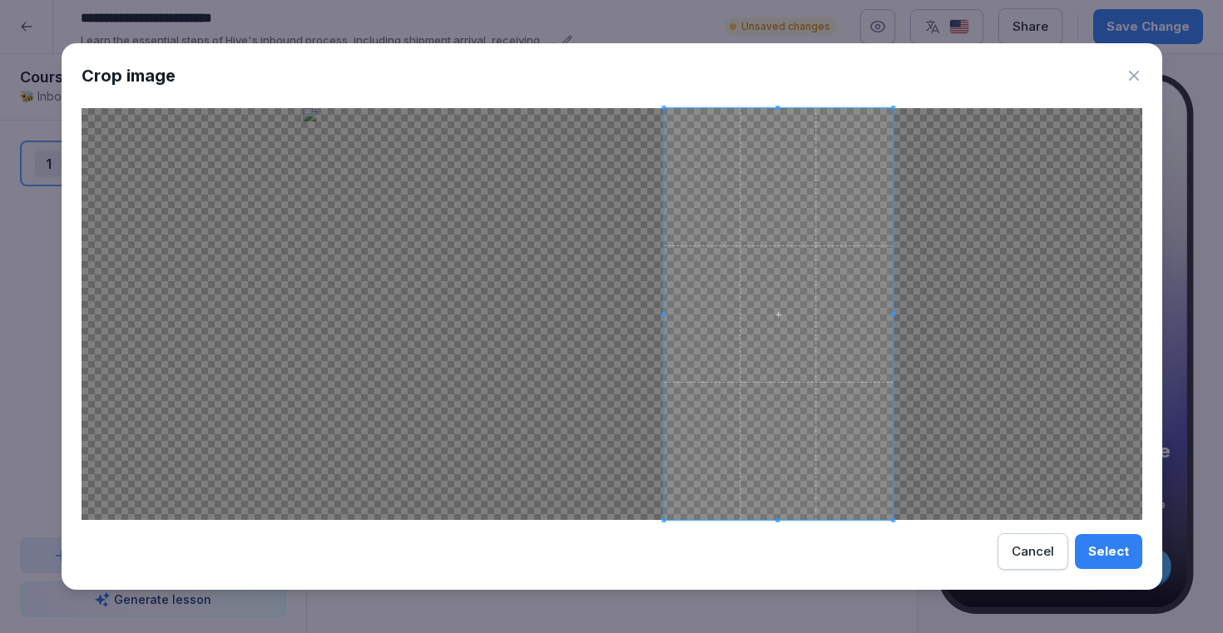
click at [711, 355] on span at bounding box center [778, 314] width 229 height 412
click at [575, 315] on div at bounding box center [612, 314] width 1061 height 412
click at [527, 497] on div at bounding box center [612, 314] width 1061 height 412
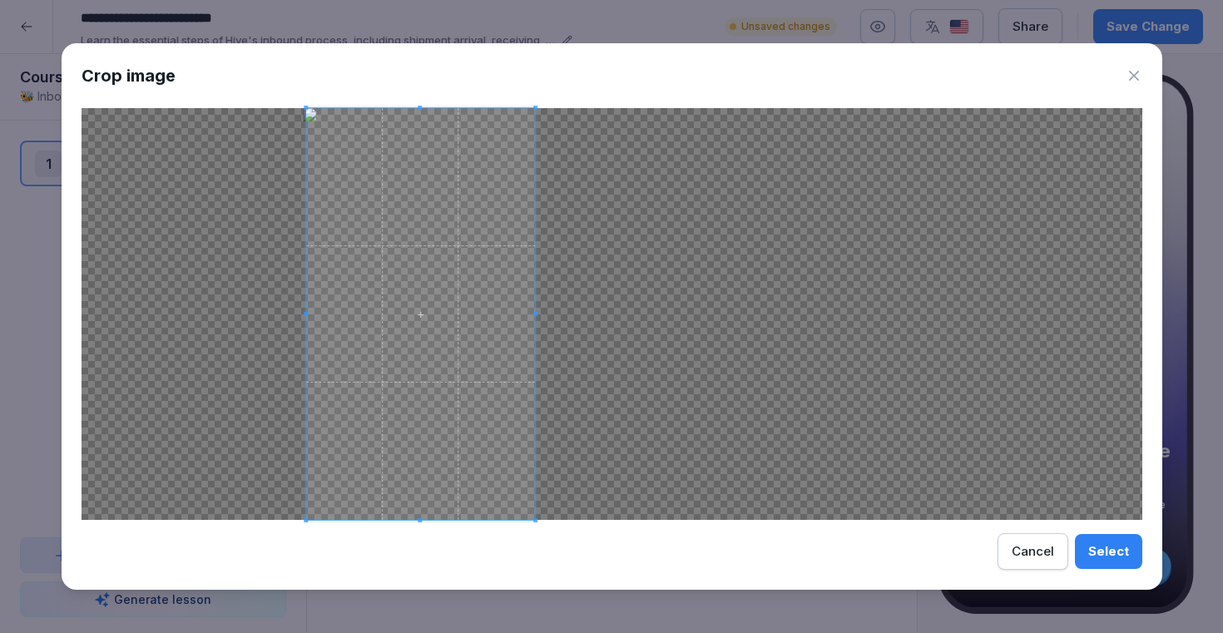
click at [329, 258] on span at bounding box center [420, 314] width 229 height 412
click at [578, 325] on div at bounding box center [612, 314] width 1061 height 412
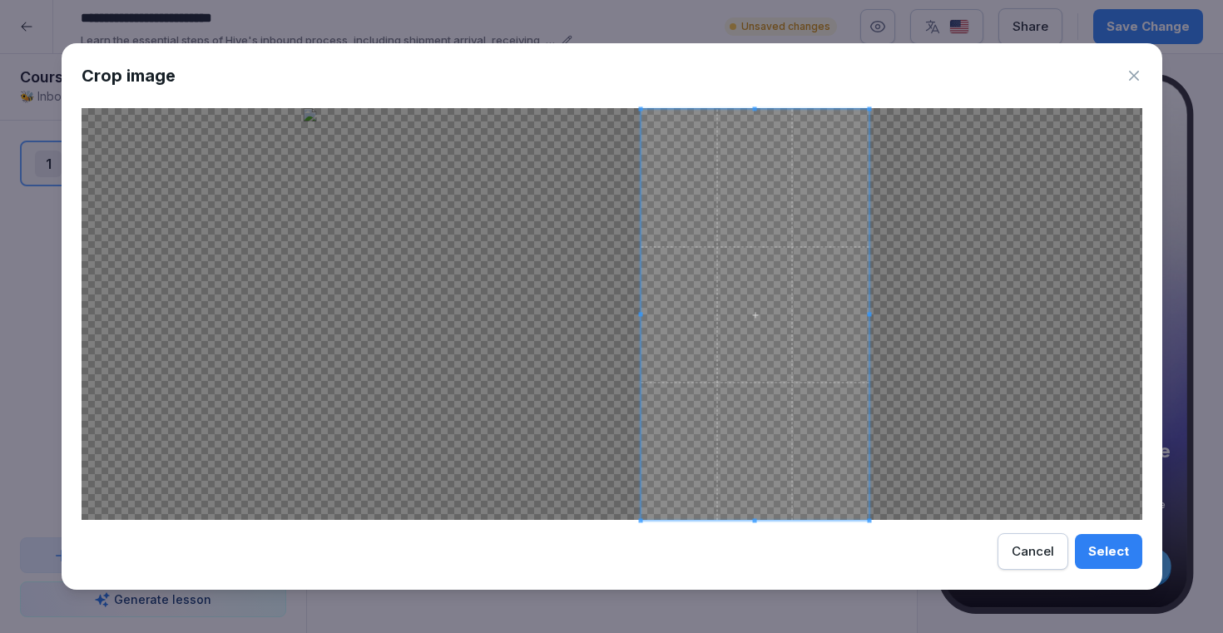
click at [828, 430] on span at bounding box center [755, 315] width 228 height 411
click at [1101, 549] on div "Select" at bounding box center [1108, 551] width 41 height 18
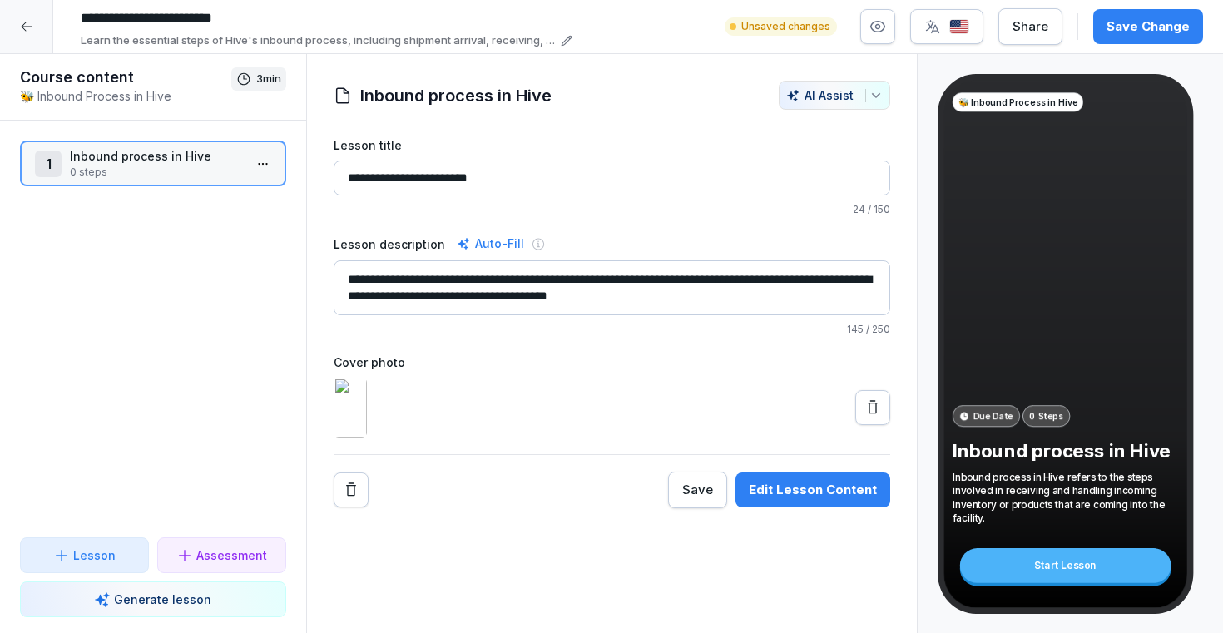
click at [367, 438] on img at bounding box center [350, 408] width 33 height 60
click at [880, 425] on button at bounding box center [872, 407] width 35 height 35
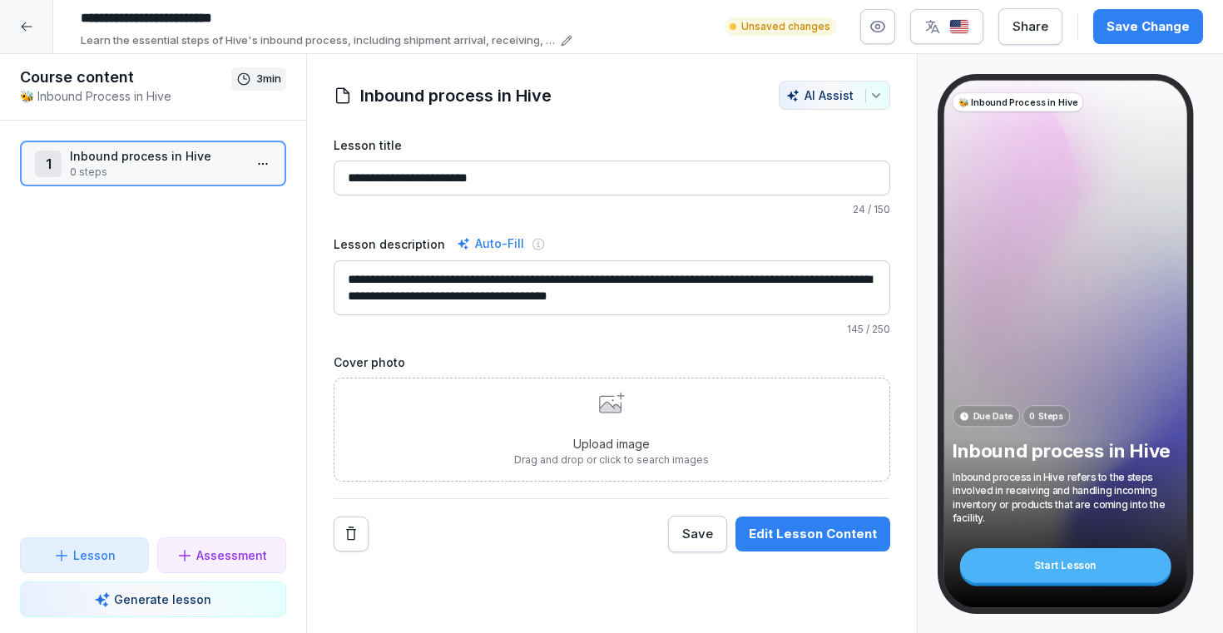
click at [652, 411] on div "Upload image Drag and drop or click to search images" at bounding box center [611, 430] width 195 height 76
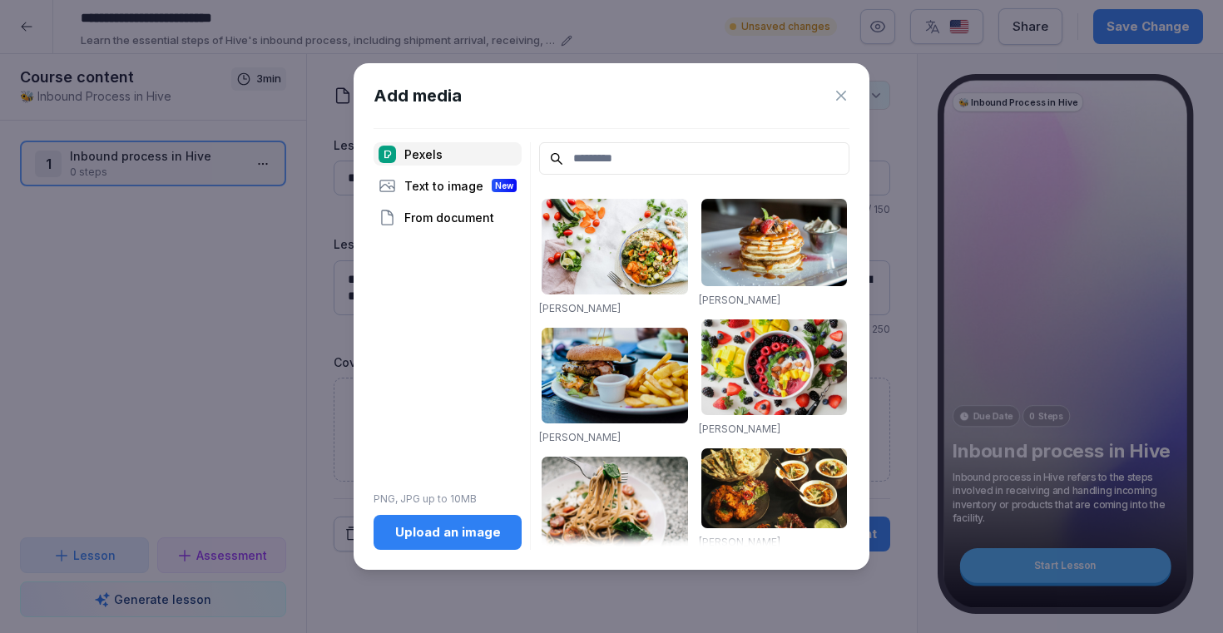
click at [454, 190] on div "Text to image New" at bounding box center [448, 185] width 148 height 23
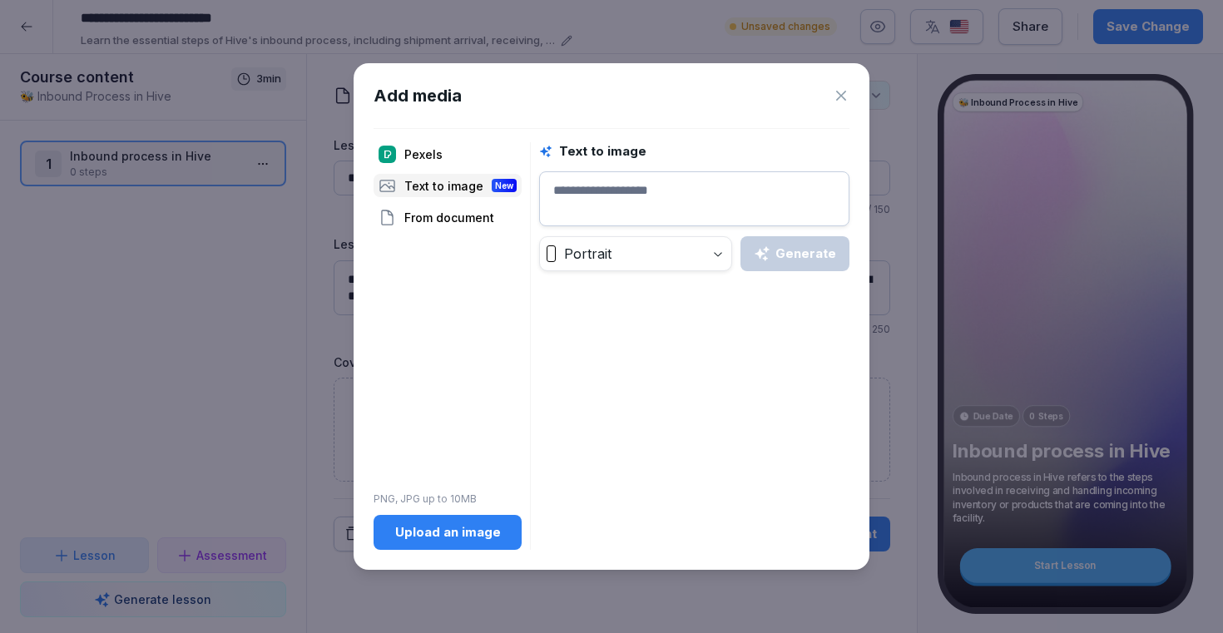
click at [604, 198] on textarea at bounding box center [694, 198] width 310 height 55
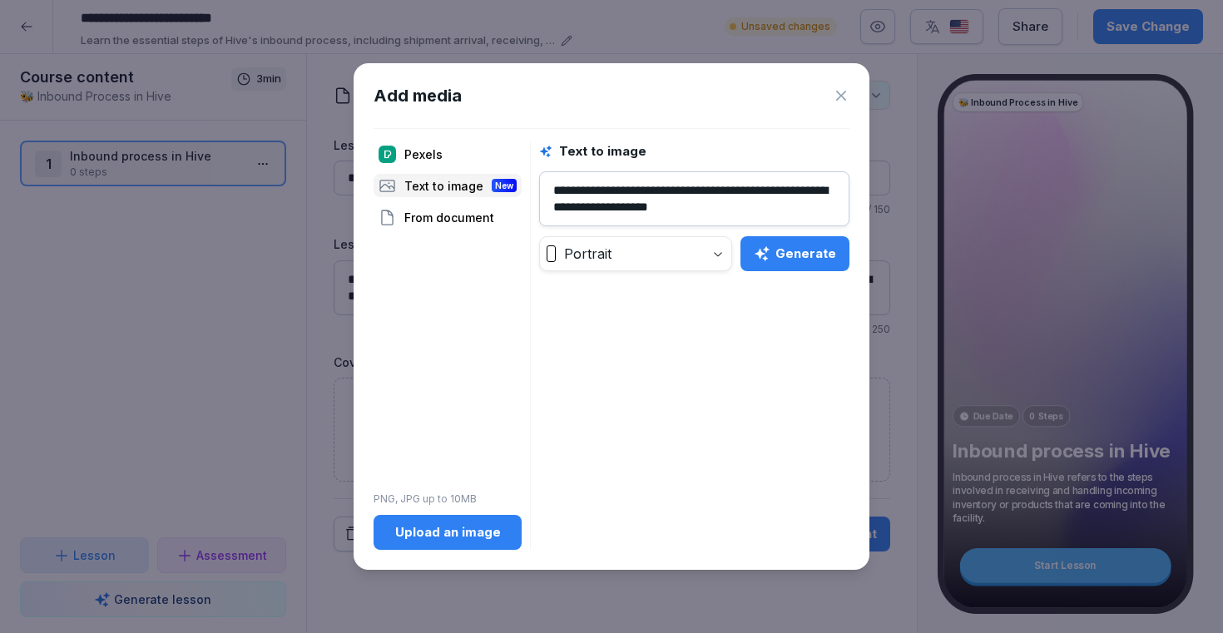
click at [807, 261] on div "Generate" at bounding box center [795, 254] width 82 height 18
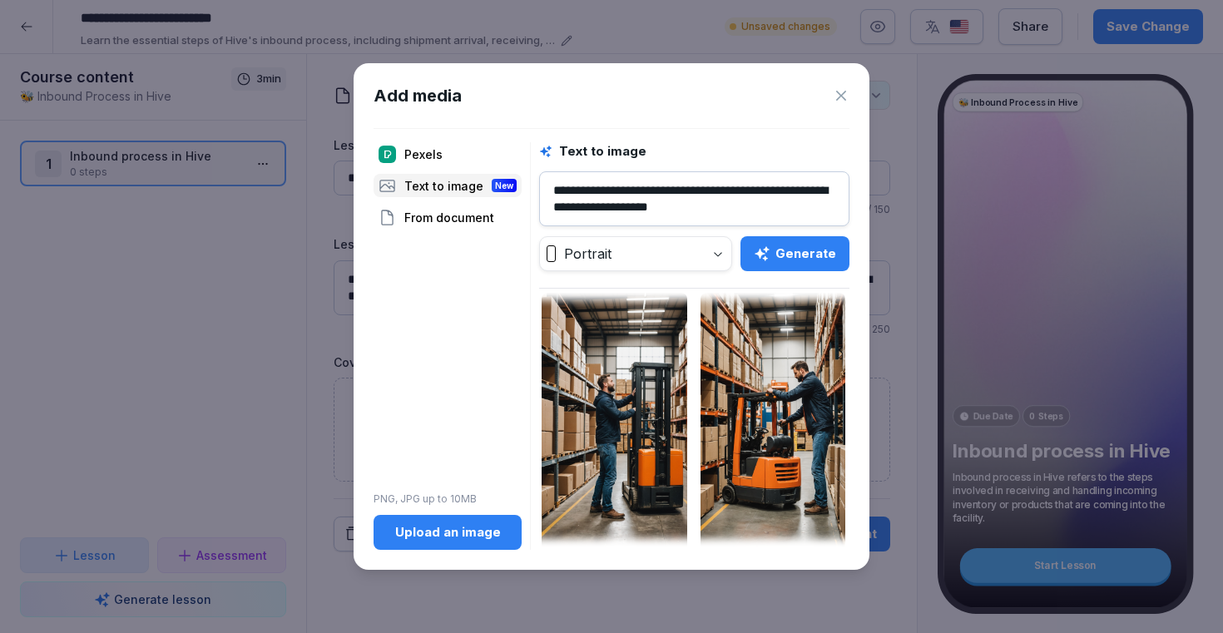
scroll to position [13, 0]
drag, startPoint x: 713, startPoint y: 215, endPoint x: 662, endPoint y: 194, distance: 55.2
click at [662, 194] on textarea "**********" at bounding box center [694, 198] width 310 height 55
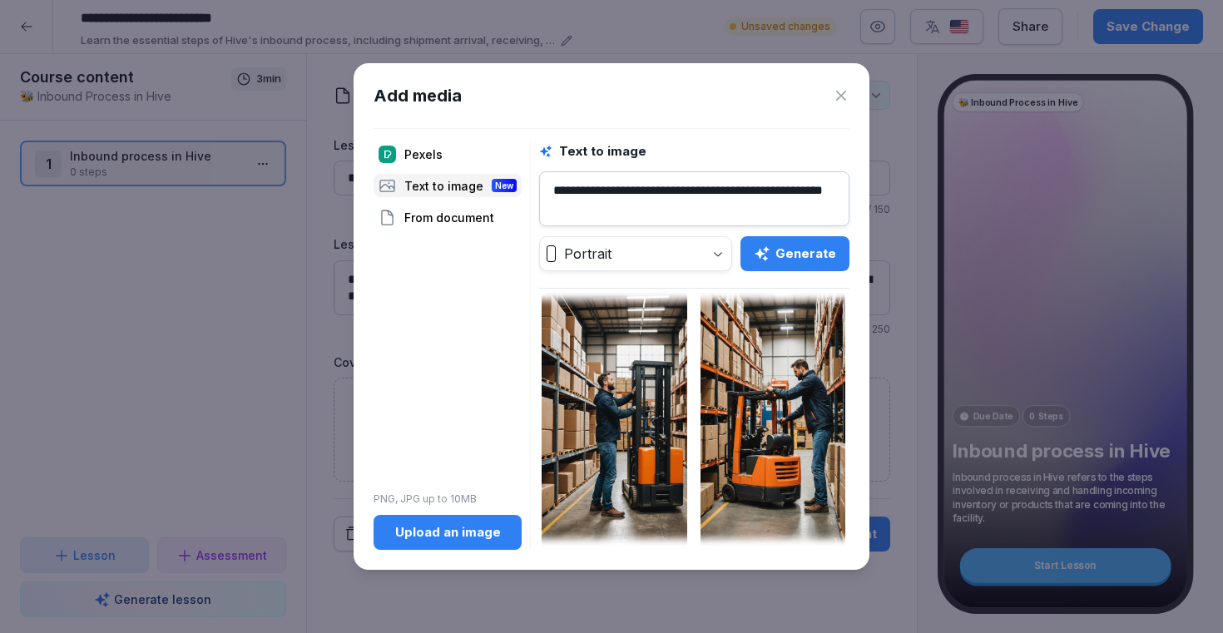
scroll to position [6, 0]
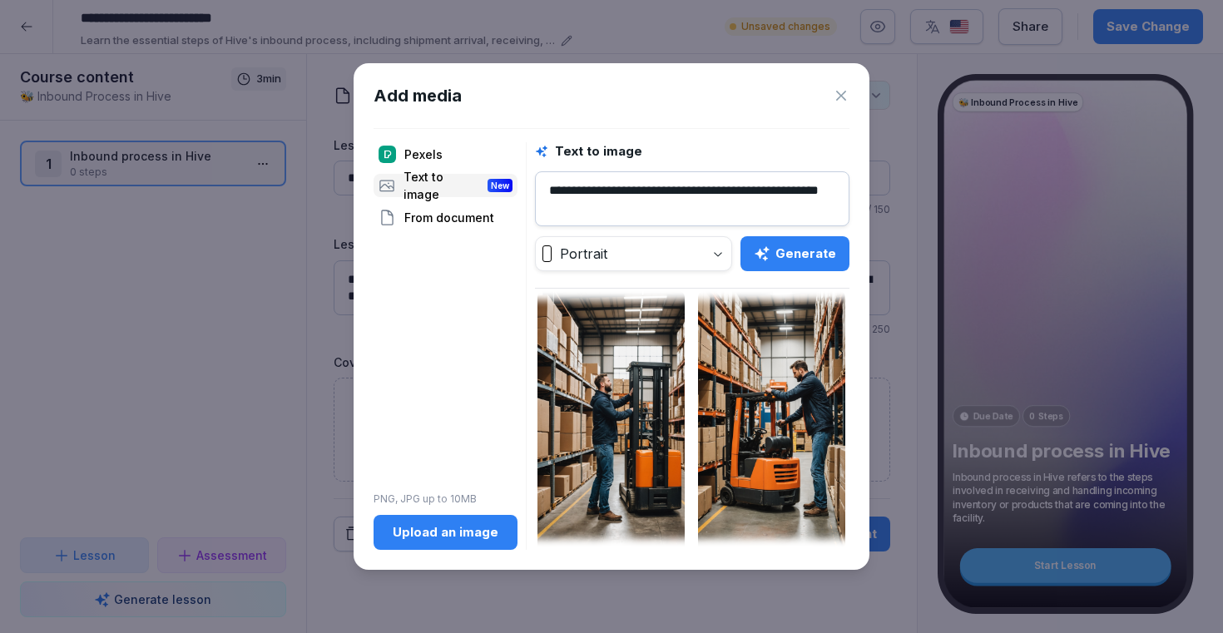
click at [805, 263] on button "Generate" at bounding box center [794, 253] width 109 height 35
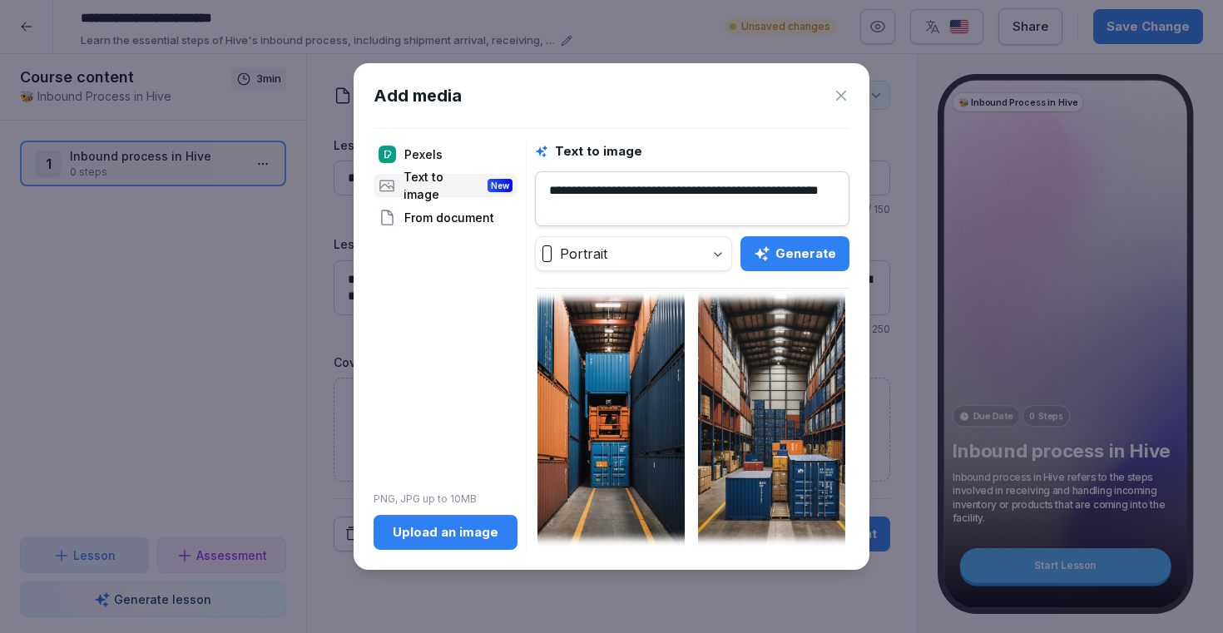
scroll to position [0, 0]
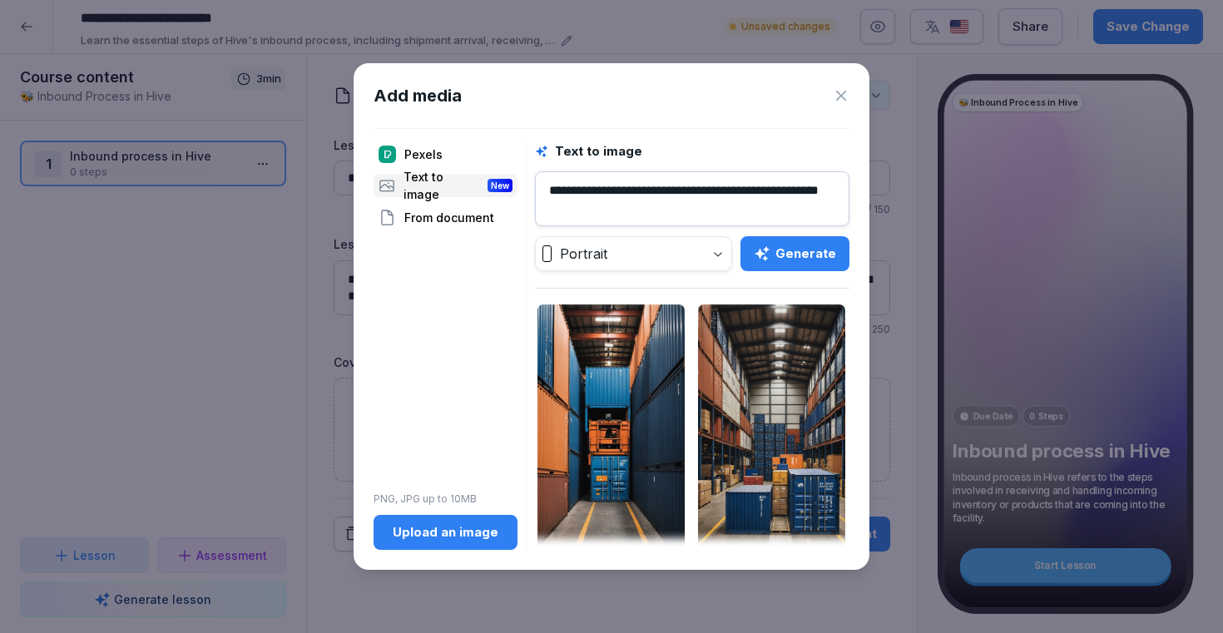
drag, startPoint x: 678, startPoint y: 206, endPoint x: 662, endPoint y: 181, distance: 29.5
click at [662, 181] on textarea "**********" at bounding box center [692, 198] width 314 height 55
click at [766, 258] on icon "button" at bounding box center [762, 253] width 17 height 17
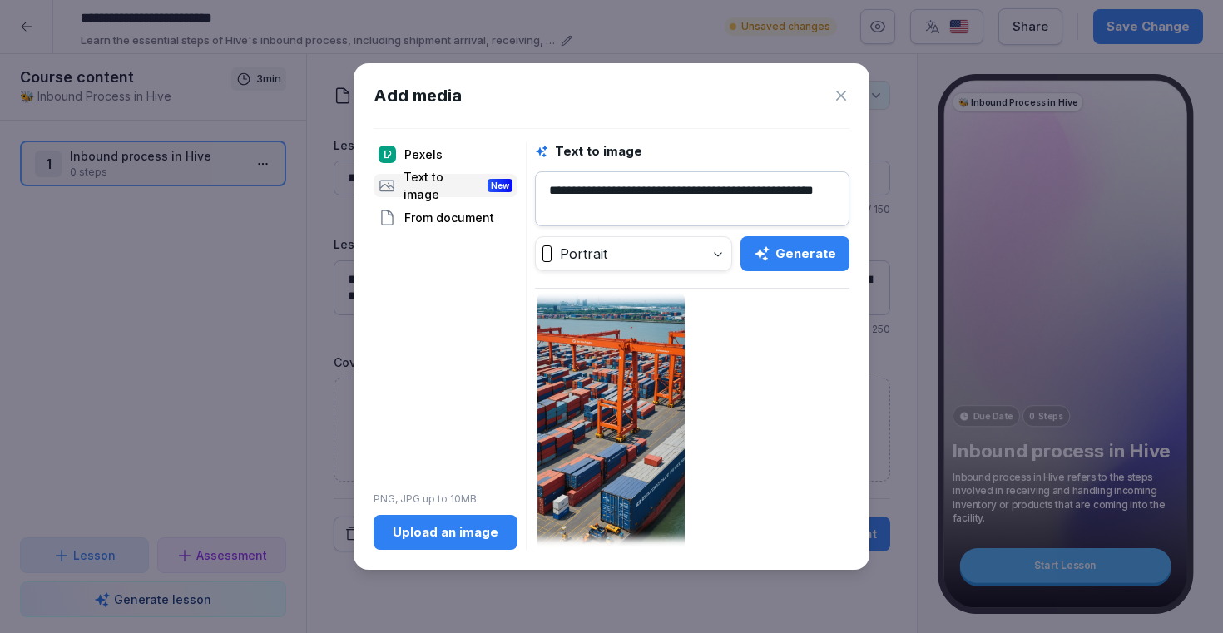
scroll to position [314, 0]
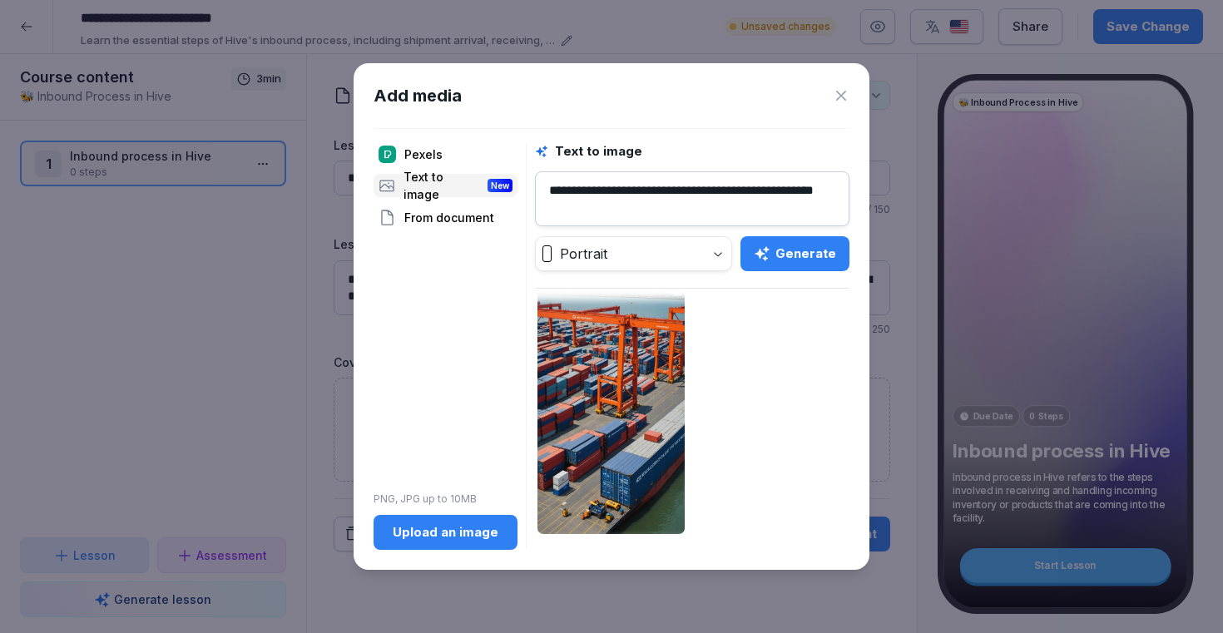
drag, startPoint x: 673, startPoint y: 196, endPoint x: 662, endPoint y: 186, distance: 14.7
click at [662, 186] on textarea "**********" at bounding box center [692, 198] width 314 height 55
type textarea "**********"
click at [800, 245] on div "Generate" at bounding box center [795, 254] width 82 height 18
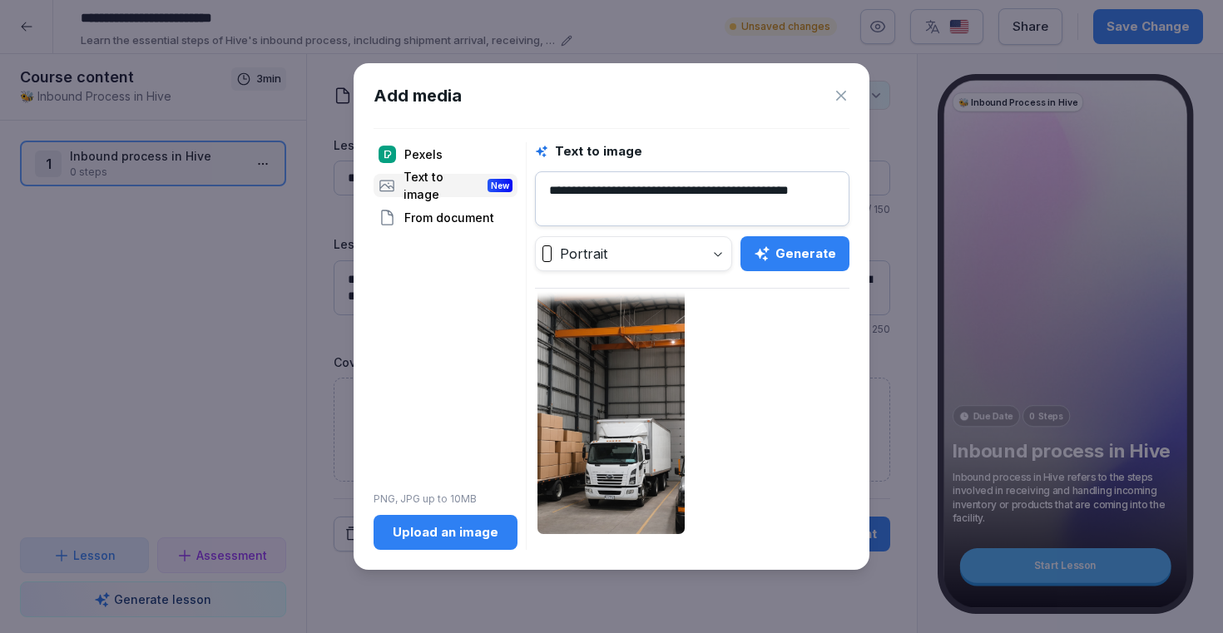
click at [829, 85] on div "Add media" at bounding box center [612, 95] width 476 height 25
click at [843, 97] on icon at bounding box center [841, 96] width 10 height 10
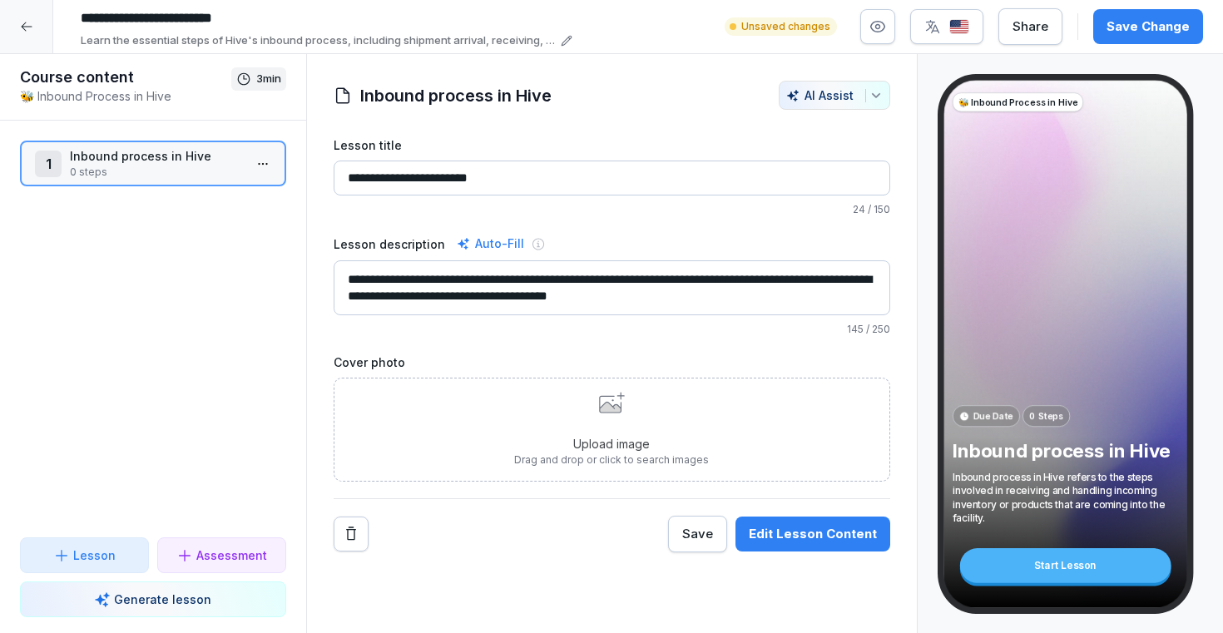
click at [621, 432] on div "Upload image Drag and drop or click to search images" at bounding box center [611, 430] width 195 height 76
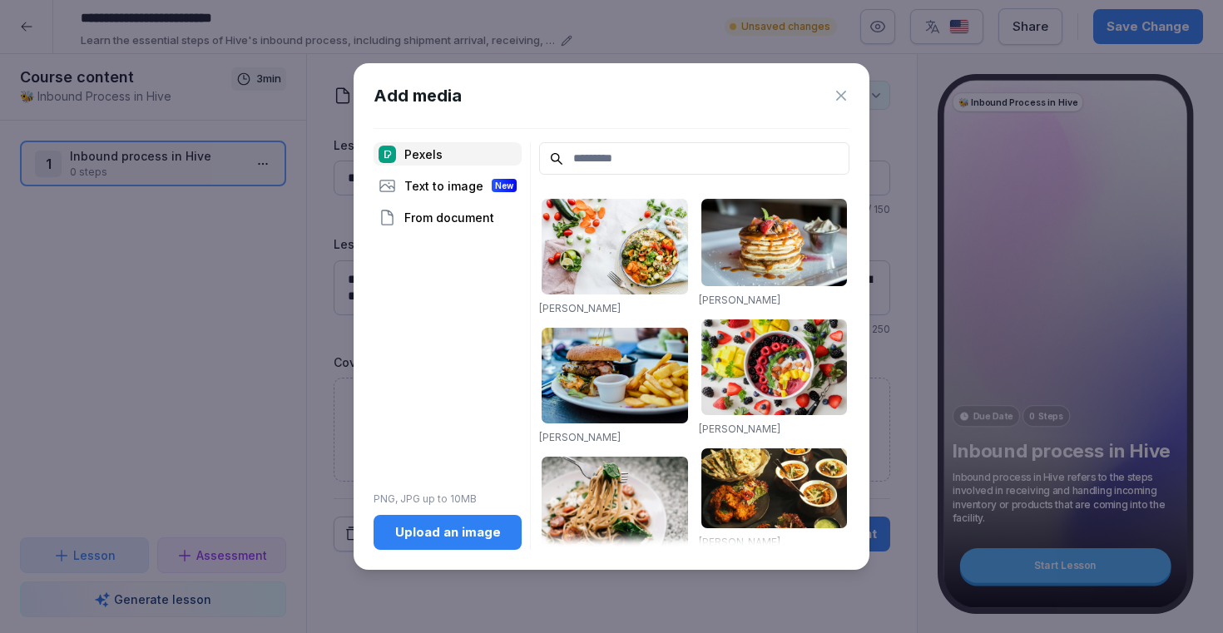
click at [840, 94] on icon at bounding box center [841, 95] width 17 height 17
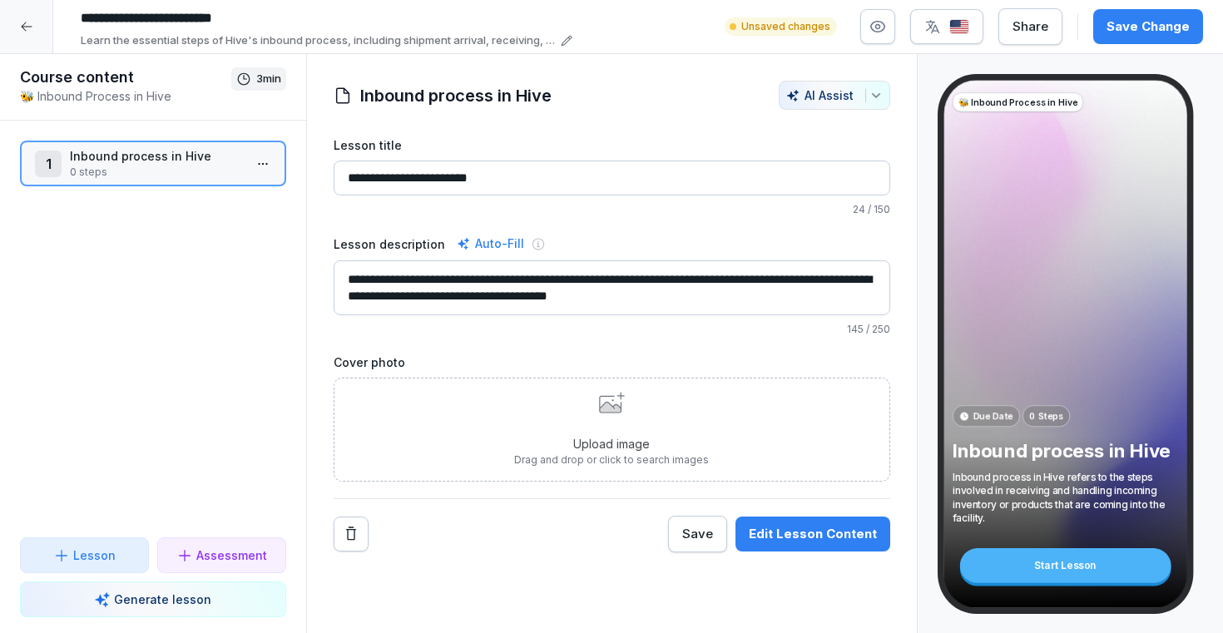
click at [668, 292] on textarea "**********" at bounding box center [612, 287] width 557 height 55
click at [629, 280] on textarea "**********" at bounding box center [612, 287] width 557 height 55
click at [671, 310] on textarea "**********" at bounding box center [612, 287] width 557 height 55
type textarea "**********"
click at [633, 433] on div "Upload image Drag and drop or click to search images" at bounding box center [611, 430] width 195 height 76
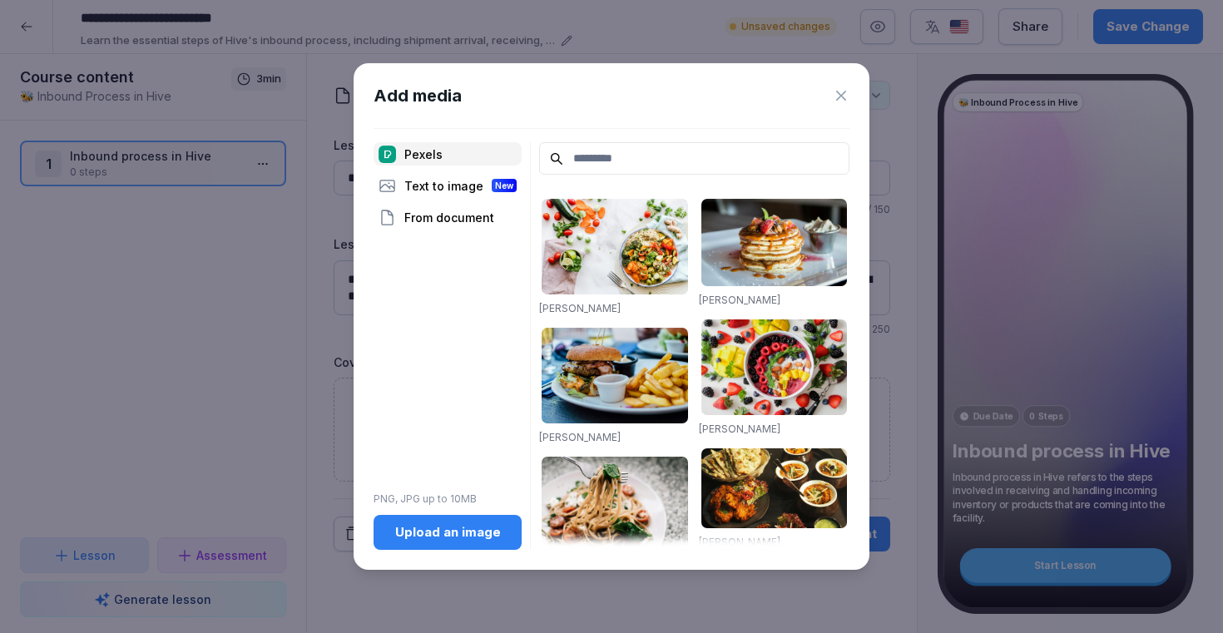
click at [838, 94] on icon at bounding box center [841, 95] width 17 height 17
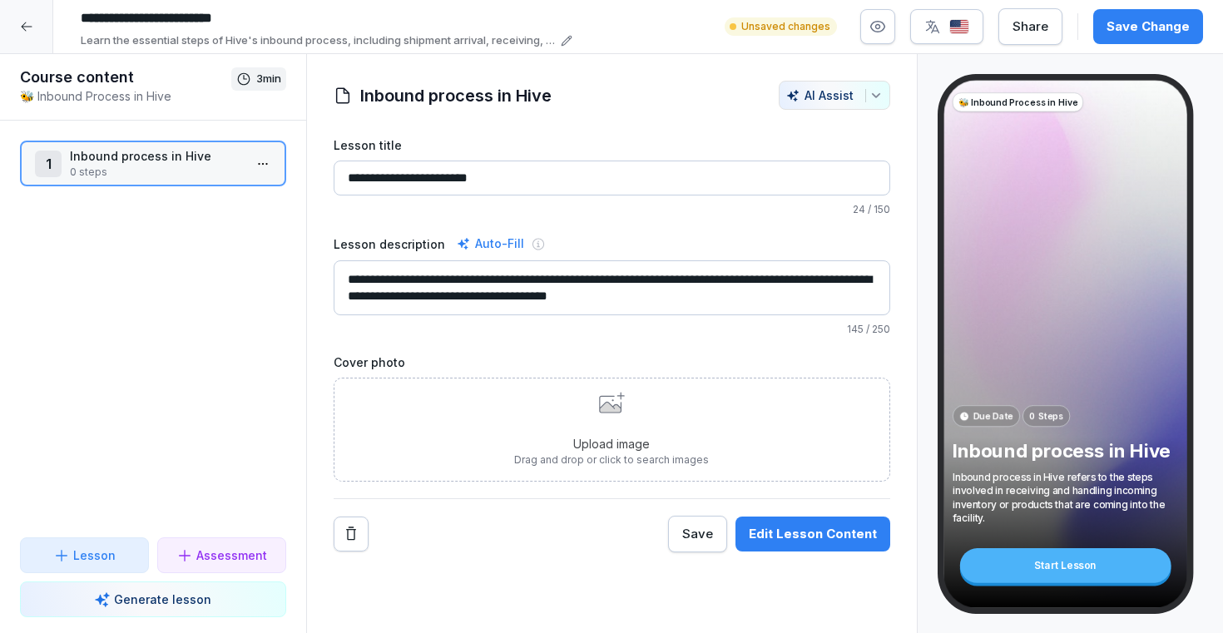
click at [598, 438] on p "Upload image" at bounding box center [611, 443] width 195 height 17
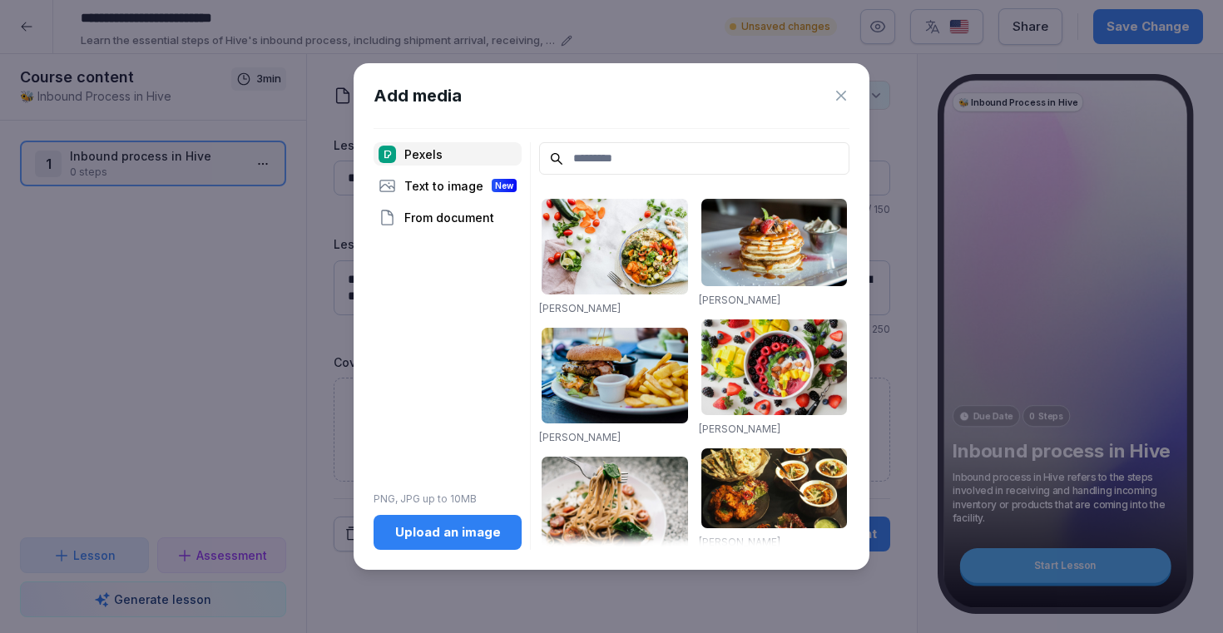
click at [435, 543] on button "Upload an image" at bounding box center [448, 532] width 148 height 35
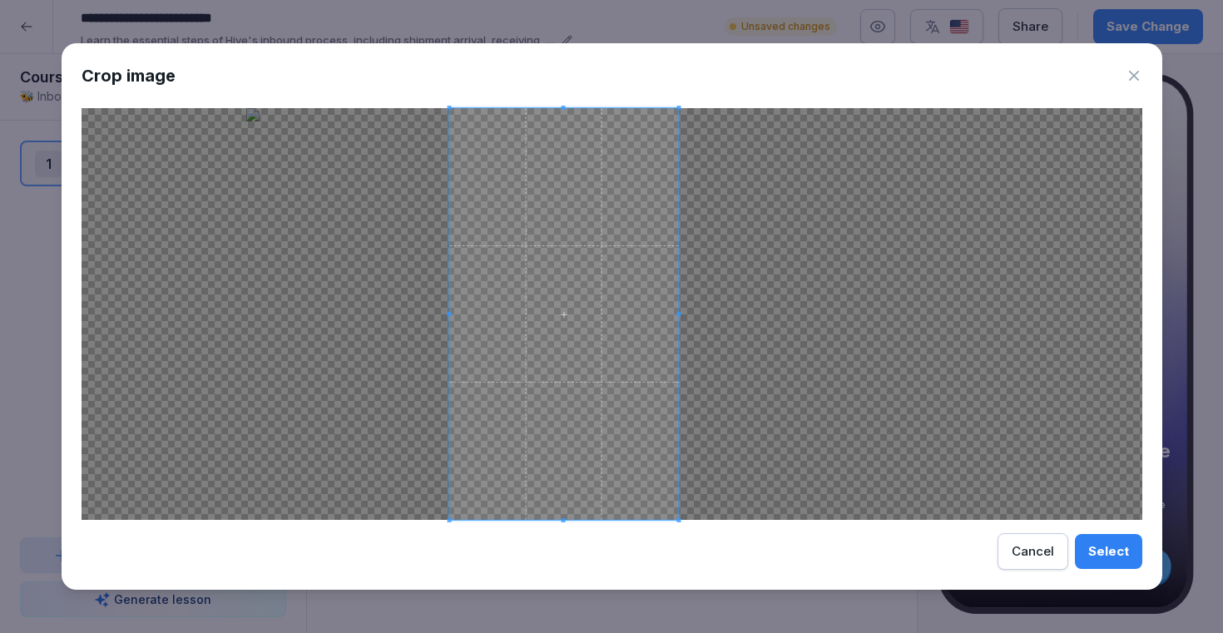
click at [655, 387] on span at bounding box center [563, 314] width 229 height 412
click at [722, 521] on div "Crop image Select Cancel" at bounding box center [612, 316] width 1101 height 547
click at [1098, 557] on div "Select" at bounding box center [1108, 551] width 41 height 18
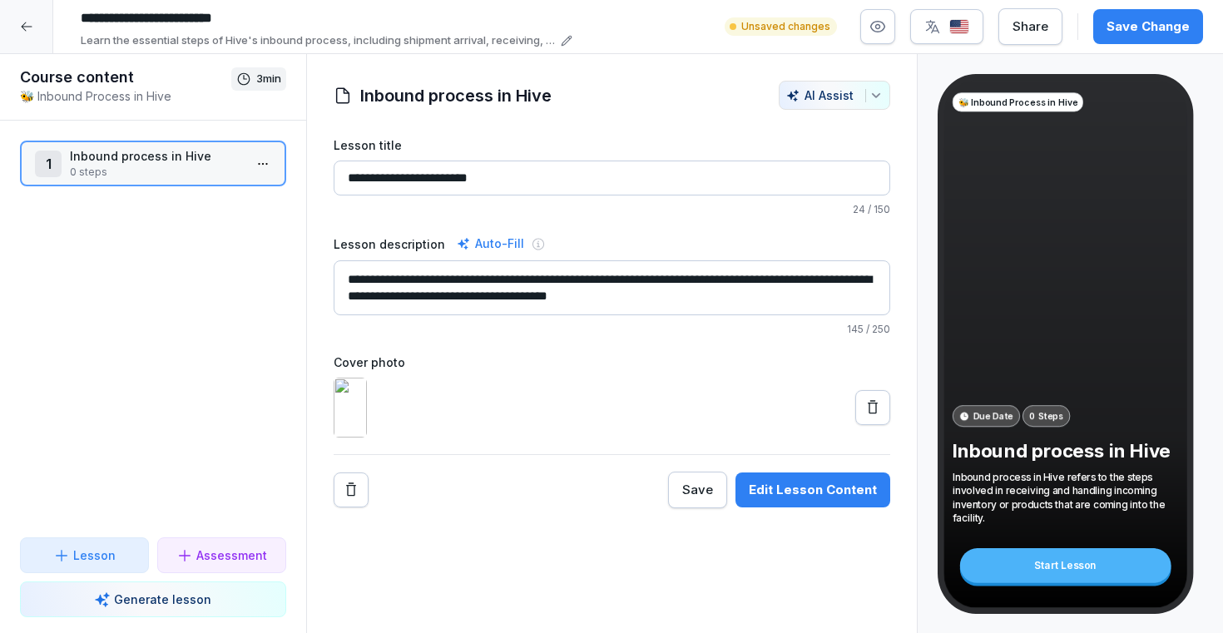
click at [701, 499] on div "Save" at bounding box center [697, 490] width 31 height 18
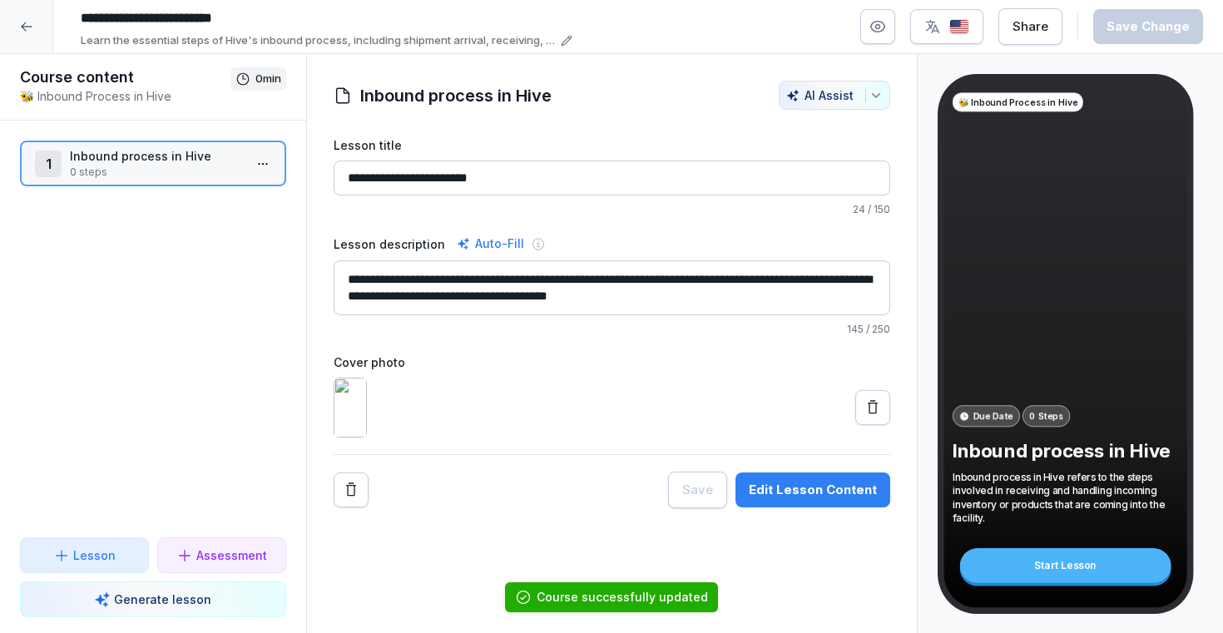
click at [804, 499] on div "Edit Lesson Content" at bounding box center [813, 490] width 128 height 18
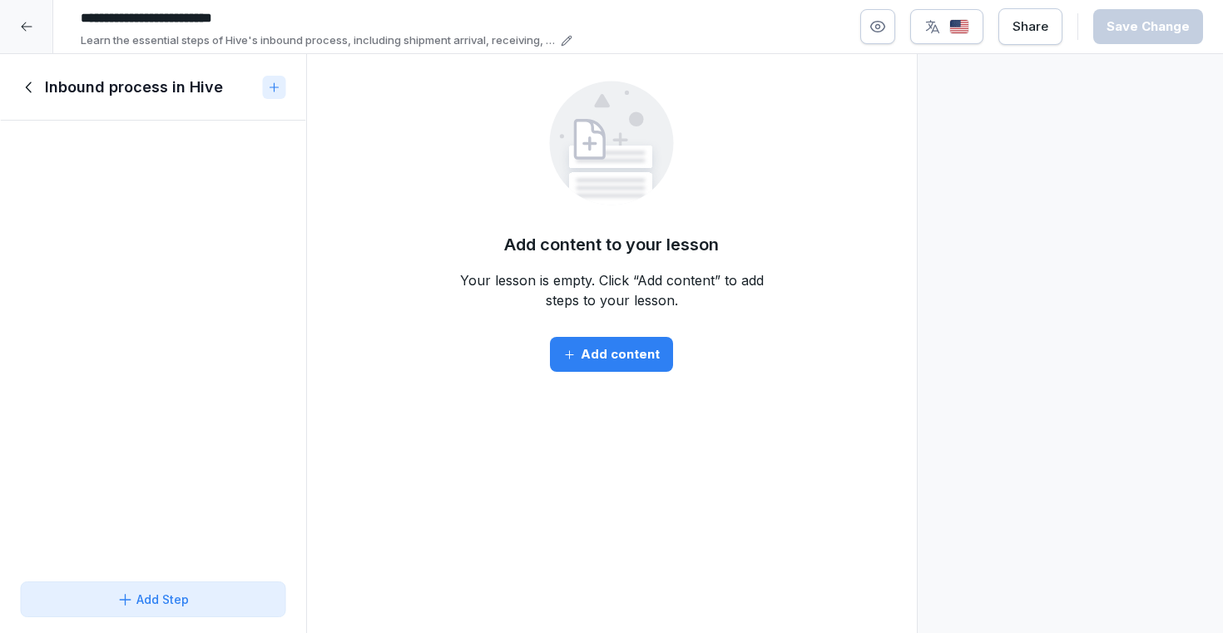
click at [605, 354] on div "Add content" at bounding box center [611, 354] width 97 height 18
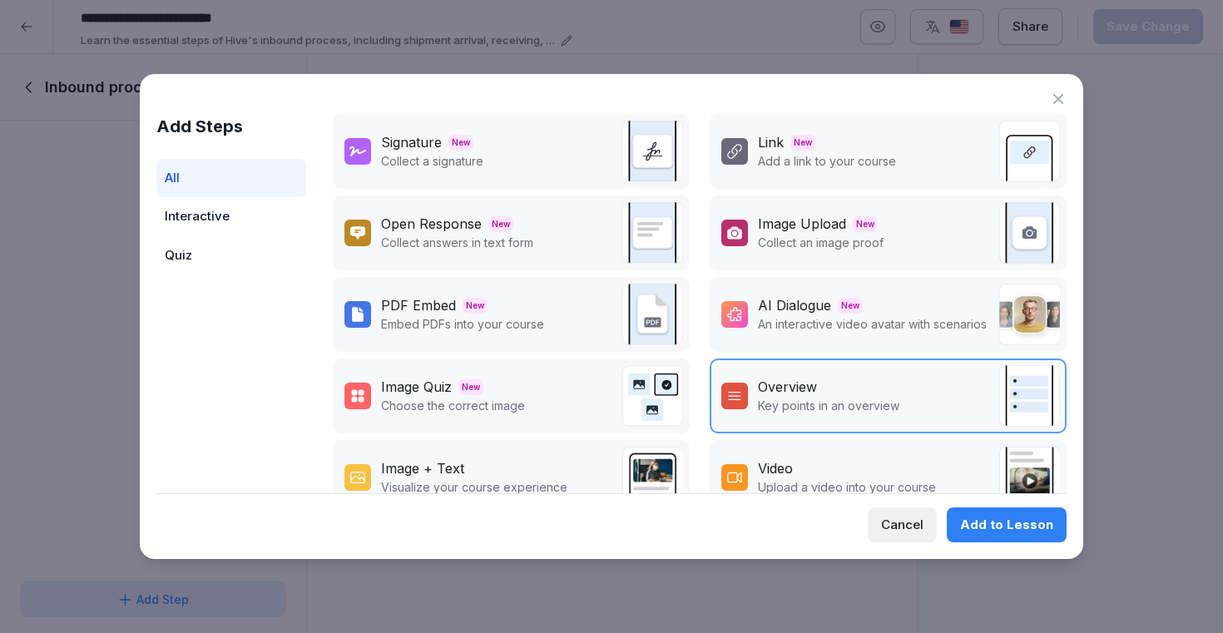
click at [776, 386] on div "Overview" at bounding box center [787, 387] width 59 height 20
click at [1003, 530] on div "Add to Lesson" at bounding box center [1006, 525] width 93 height 18
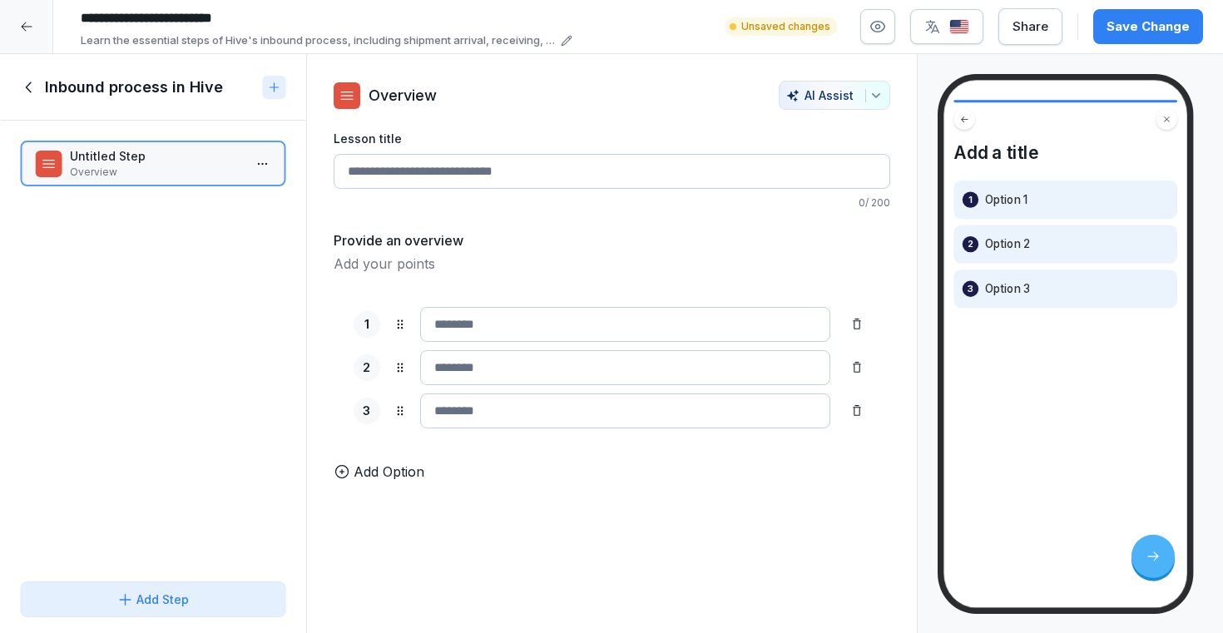
click at [491, 246] on div "Provide an overview" at bounding box center [612, 240] width 557 height 20
click at [264, 165] on html "**********" at bounding box center [611, 316] width 1223 height 633
click at [223, 264] on div "Delete" at bounding box center [201, 258] width 141 height 31
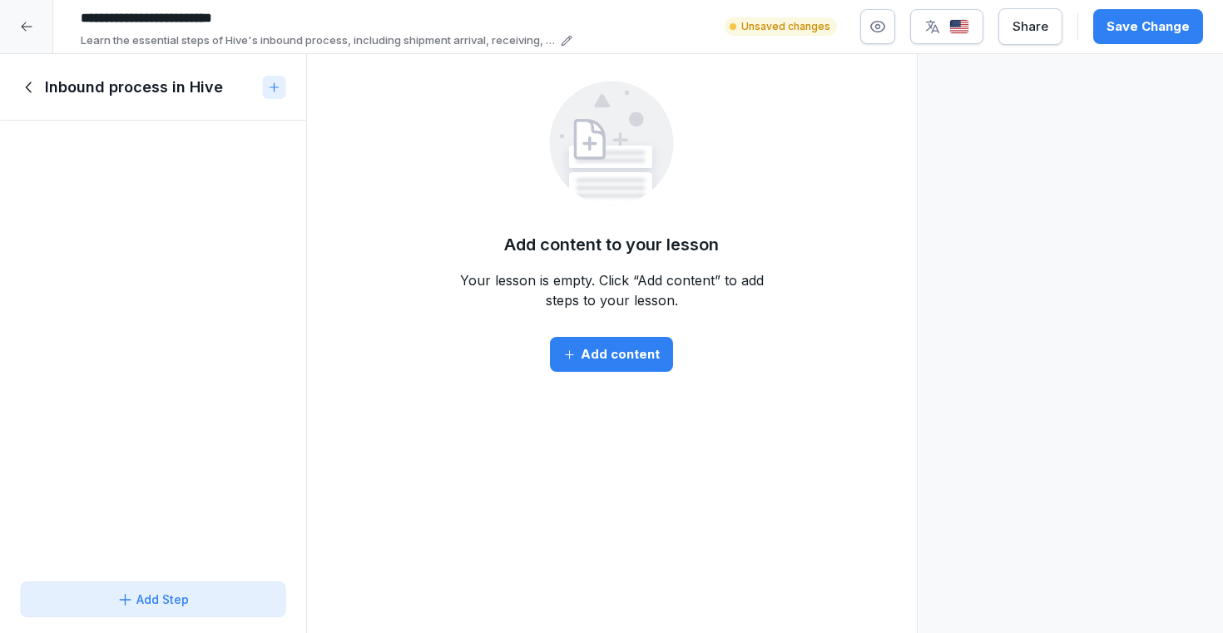
click at [629, 347] on div "Add content" at bounding box center [611, 354] width 97 height 18
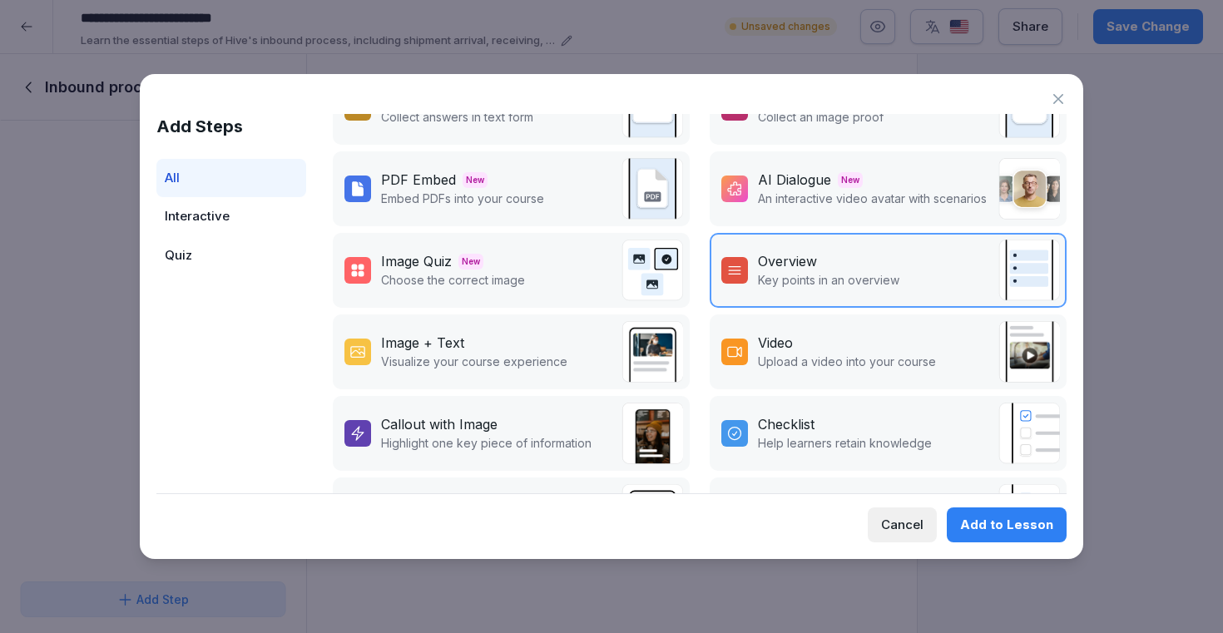
scroll to position [127, 0]
click at [874, 270] on p "Key points in an overview" at bounding box center [828, 278] width 141 height 17
click at [1003, 527] on div "Add to Lesson" at bounding box center [1006, 525] width 93 height 18
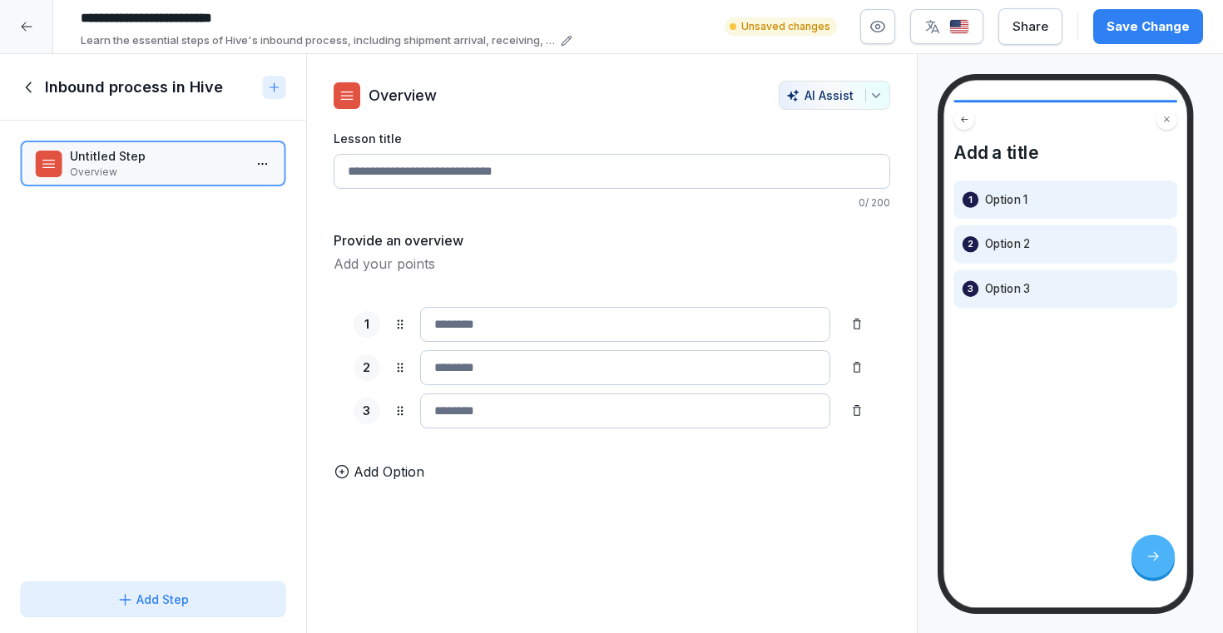
click at [23, 73] on div "Inbound process in Hive" at bounding box center [153, 87] width 306 height 67
click at [27, 86] on icon at bounding box center [29, 87] width 18 height 18
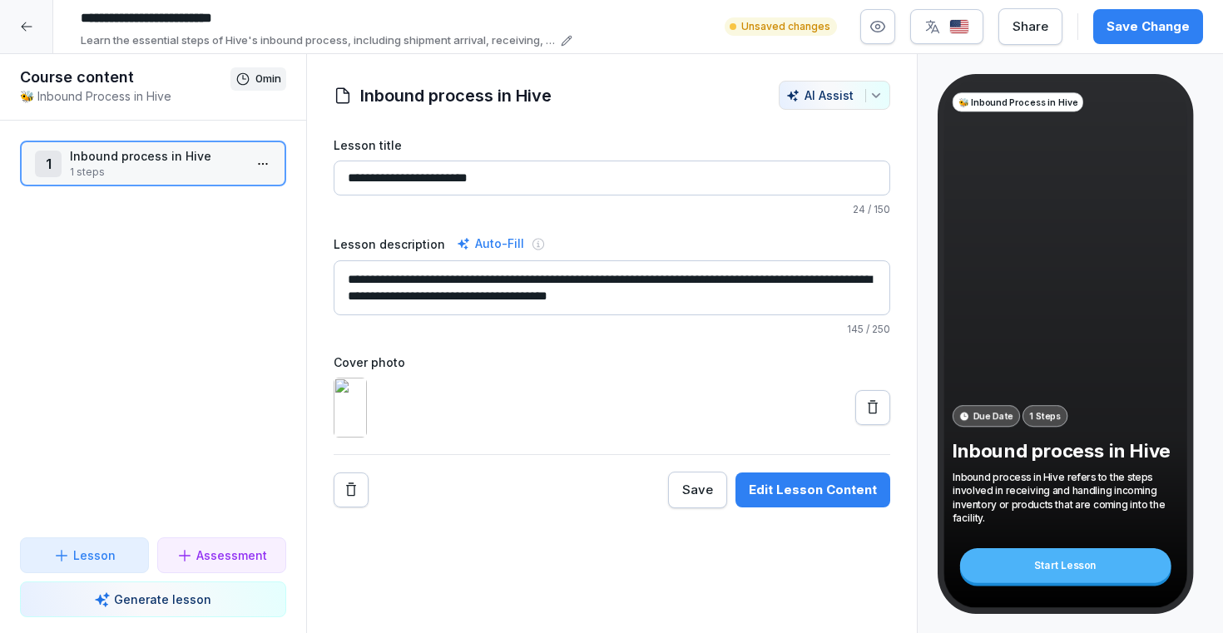
click at [31, 22] on icon at bounding box center [26, 26] width 13 height 13
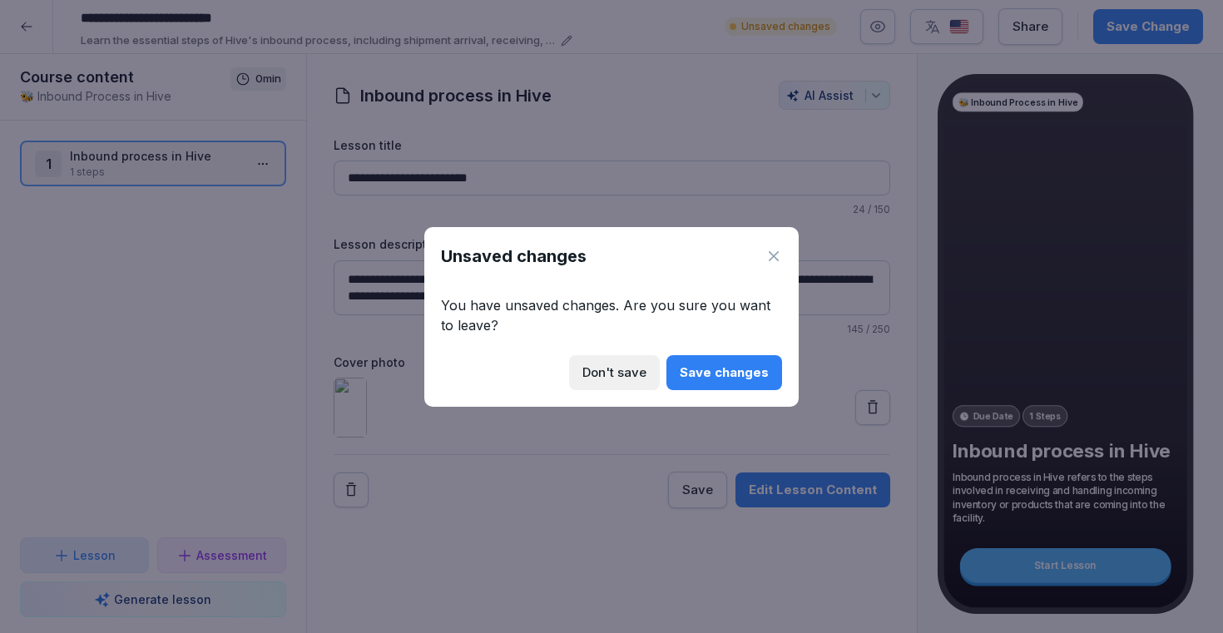
click at [618, 369] on div "Don't save" at bounding box center [614, 373] width 64 height 18
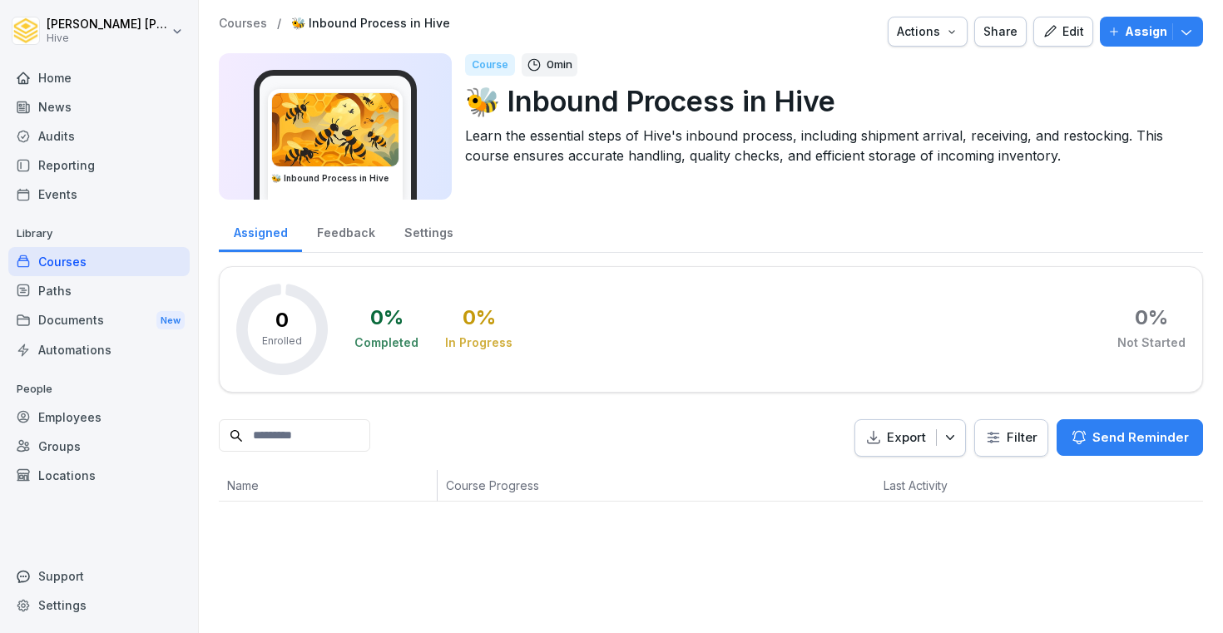
click at [98, 279] on div "Paths" at bounding box center [98, 290] width 181 height 29
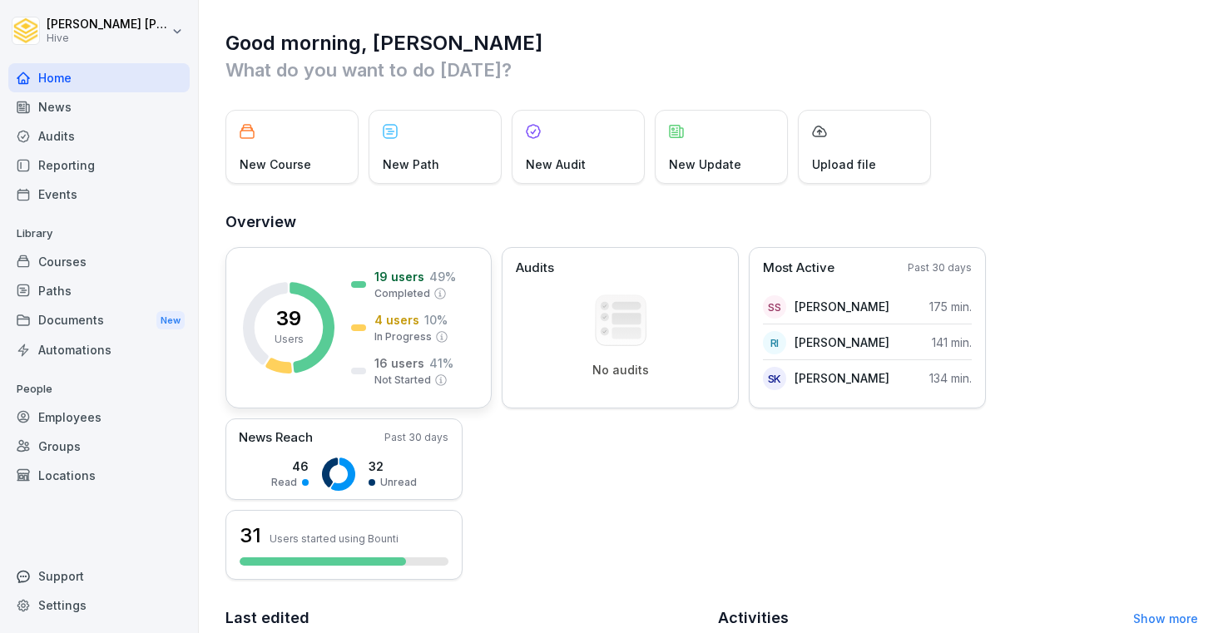
click at [400, 351] on div "19 users 49 % Completed 4 users 10 % In Progress 16 users 41 % Not Started" at bounding box center [403, 328] width 105 height 120
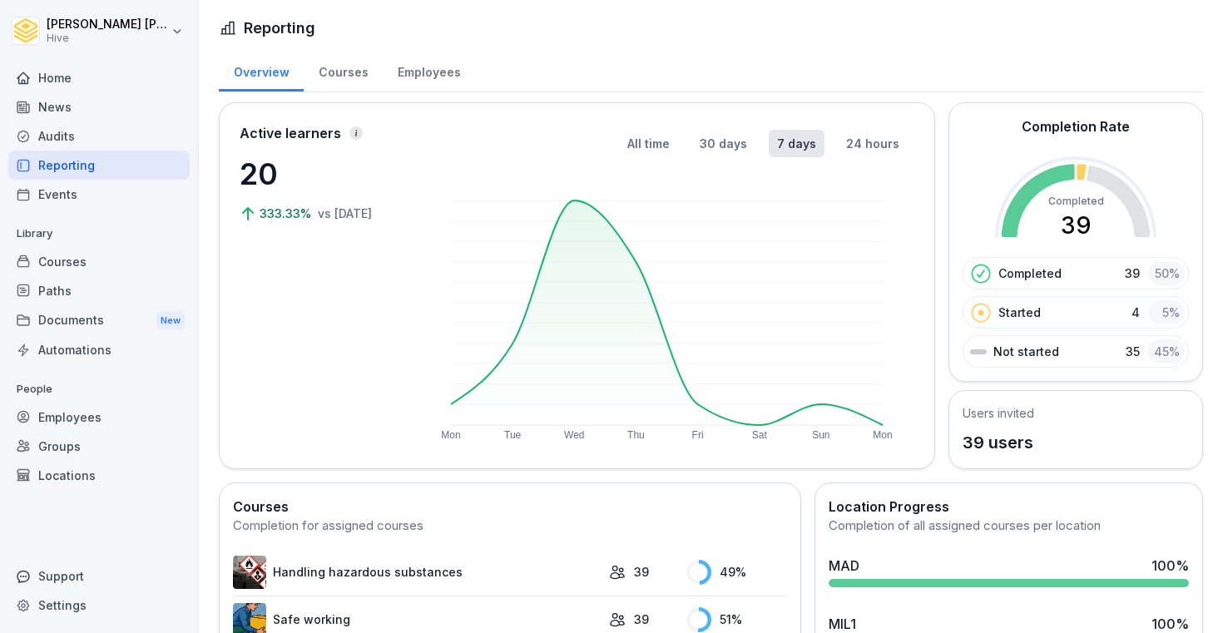
click at [97, 413] on div "Employees" at bounding box center [98, 417] width 181 height 29
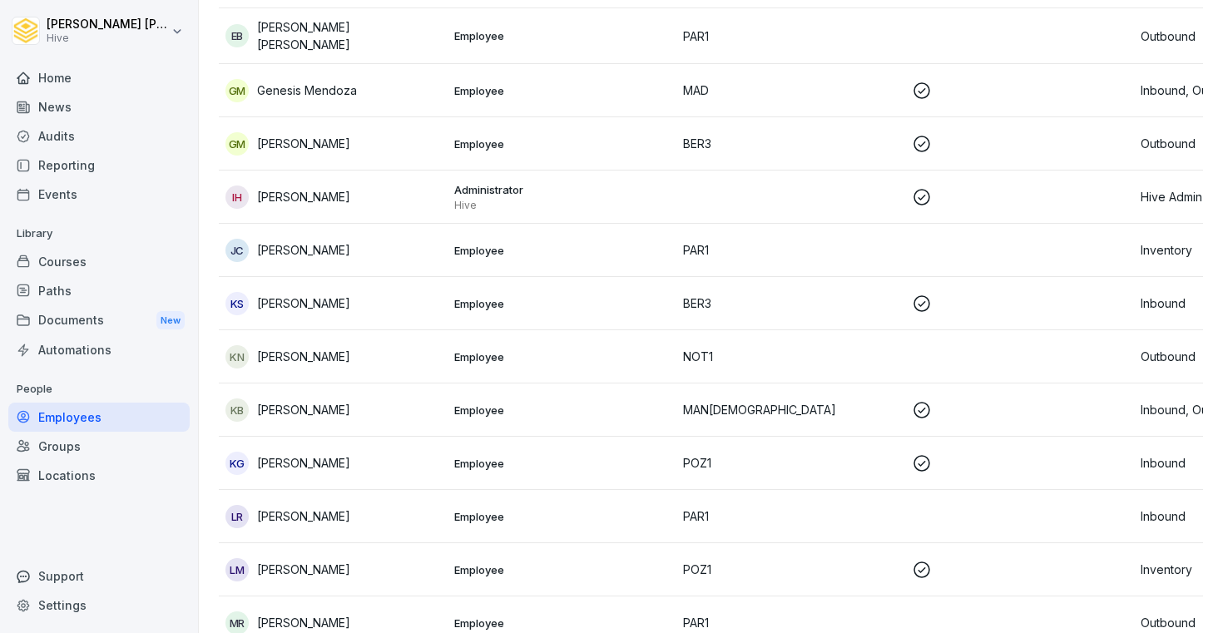
scroll to position [1645, 0]
